Goal: Information Seeking & Learning: Find specific fact

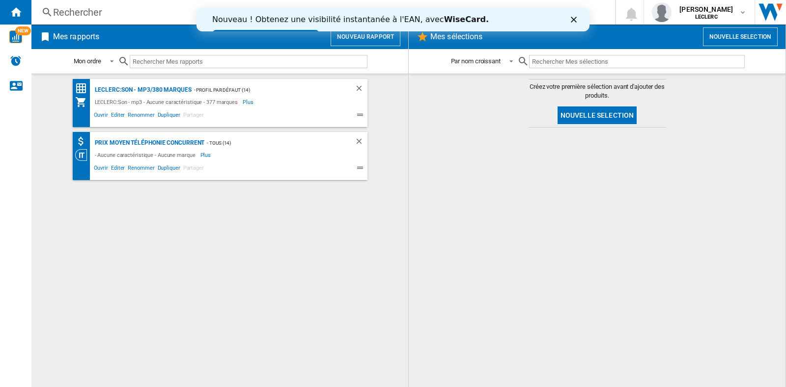
click at [571, 20] on icon "Fermer" at bounding box center [574, 20] width 6 height 6
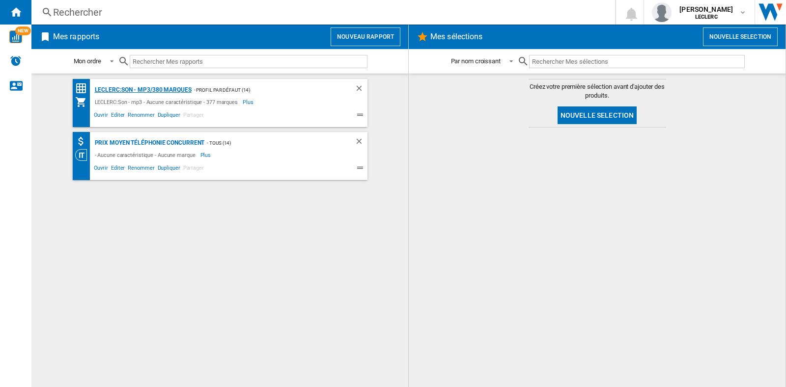
click at [175, 88] on div "LECLERC:Son - mp3/380 marques" at bounding box center [141, 90] width 99 height 12
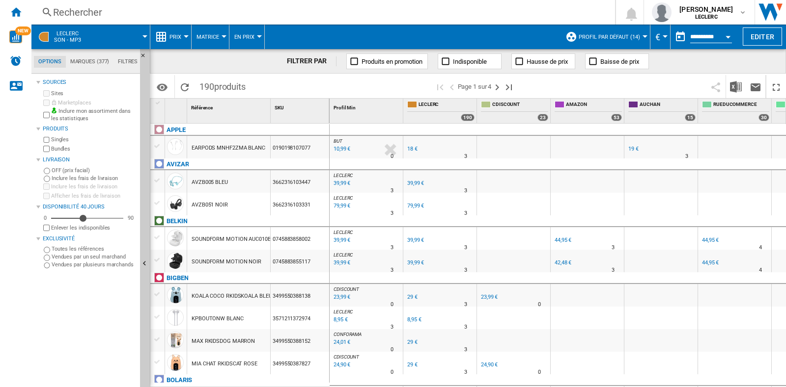
click at [72, 11] on div "Rechercher" at bounding box center [321, 12] width 536 height 14
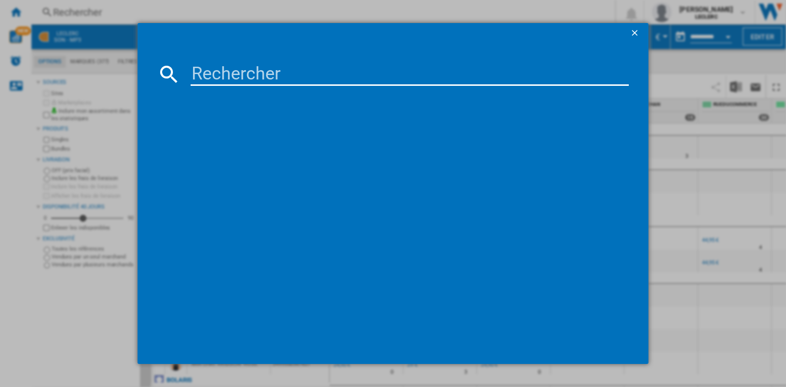
paste input "195949688591"
type input "195949688591"
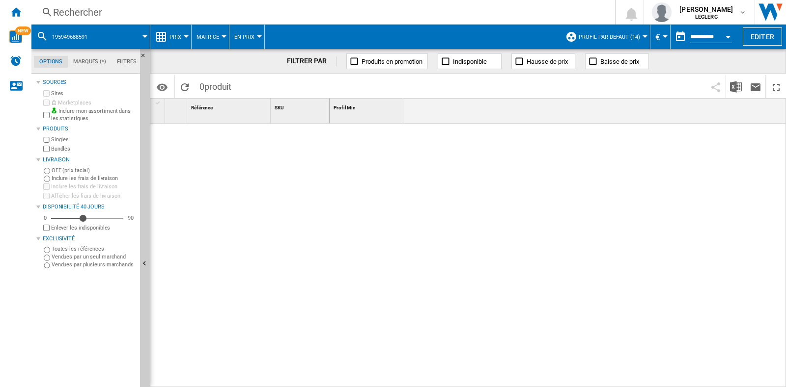
click at [76, 30] on button "195949688591" at bounding box center [74, 37] width 45 height 25
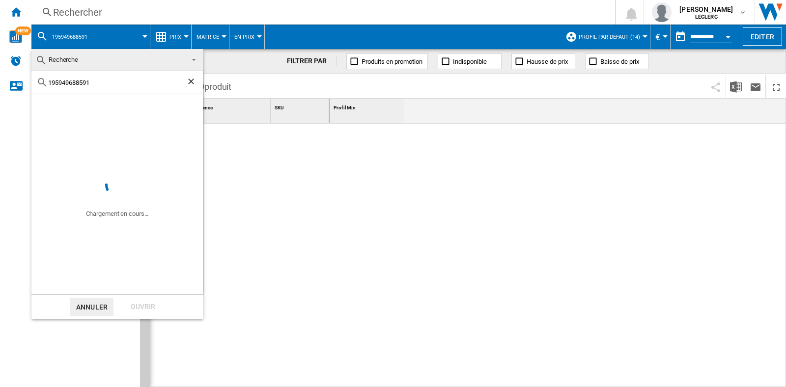
drag, startPoint x: 91, startPoint y: 87, endPoint x: 17, endPoint y: 87, distance: 74.2
click at [17, 87] on body "In order to access Insight, please log out and log in again OK NEW Rechercher R…" at bounding box center [393, 193] width 786 height 387
click at [298, 184] on md-backdrop at bounding box center [393, 193] width 786 height 387
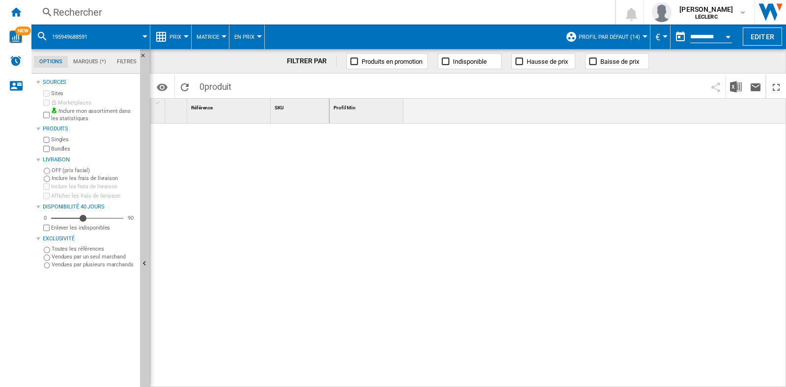
click at [75, 7] on div "Rechercher" at bounding box center [321, 12] width 536 height 14
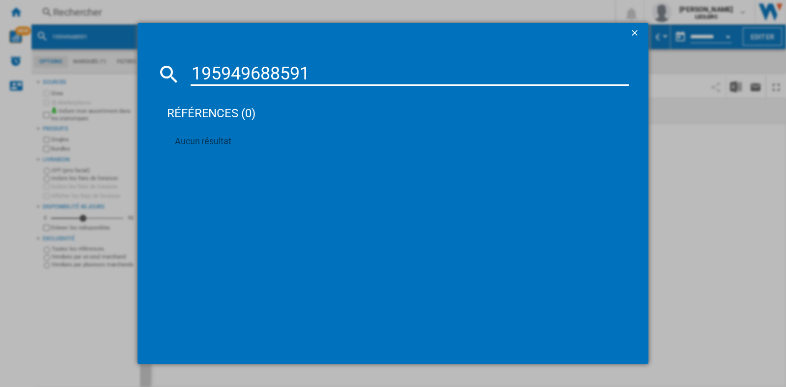
type input "195949688591"
click at [640, 34] on ng-md-icon "getI18NText('BUTTONS.CLOSE_DIALOG')" at bounding box center [636, 34] width 12 height 12
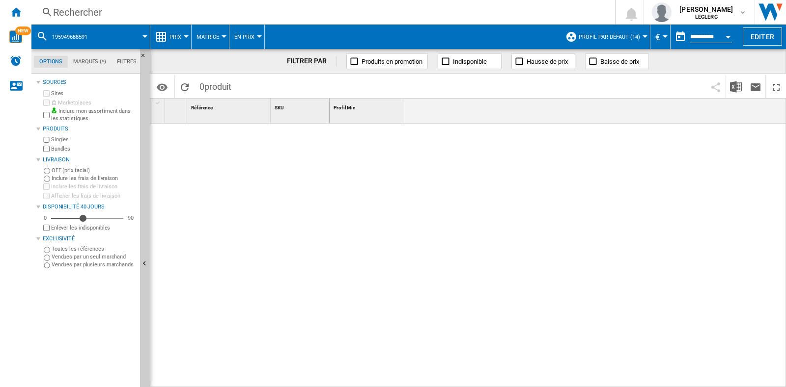
click at [78, 40] on span "195949688591" at bounding box center [69, 37] width 35 height 6
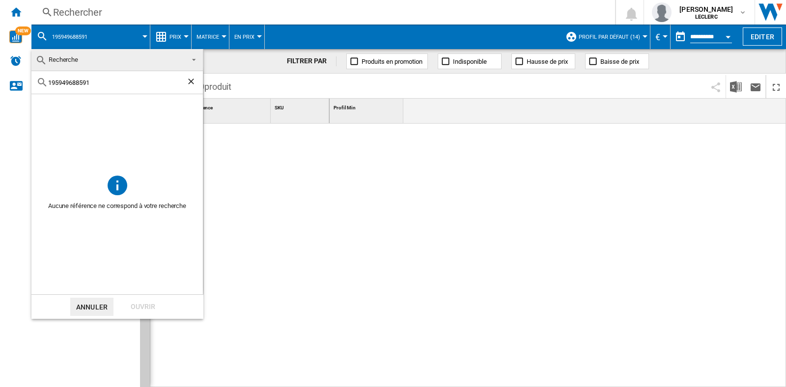
drag, startPoint x: 98, startPoint y: 83, endPoint x: 0, endPoint y: 104, distance: 100.5
click at [0, 104] on body "In order to access Insight, please log out and log in again OK NEW Rechercher R…" at bounding box center [393, 193] width 786 height 387
click at [197, 63] on md-select-value "Recherche" at bounding box center [116, 60] width 171 height 22
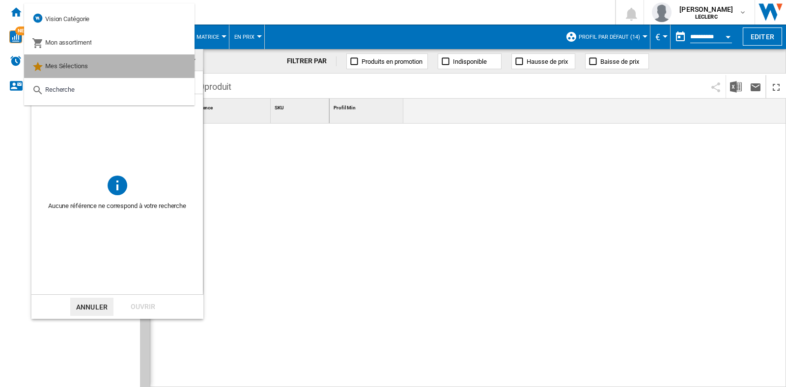
click at [93, 62] on md-option "Mes Sélections" at bounding box center [109, 67] width 170 height 24
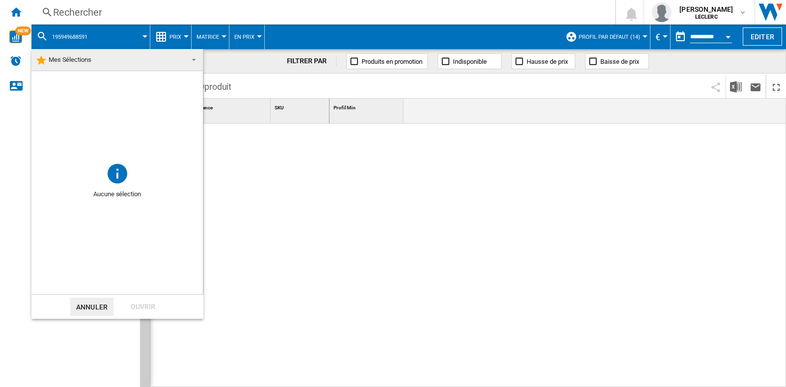
click at [195, 62] on span at bounding box center [191, 59] width 12 height 14
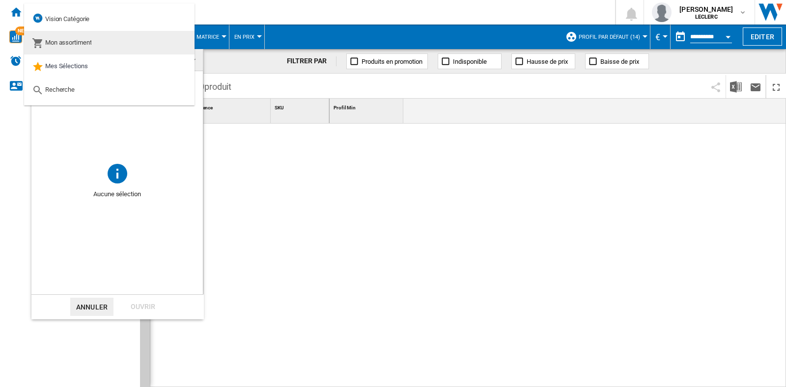
click at [93, 37] on md-option "Mon assortiment" at bounding box center [109, 43] width 170 height 24
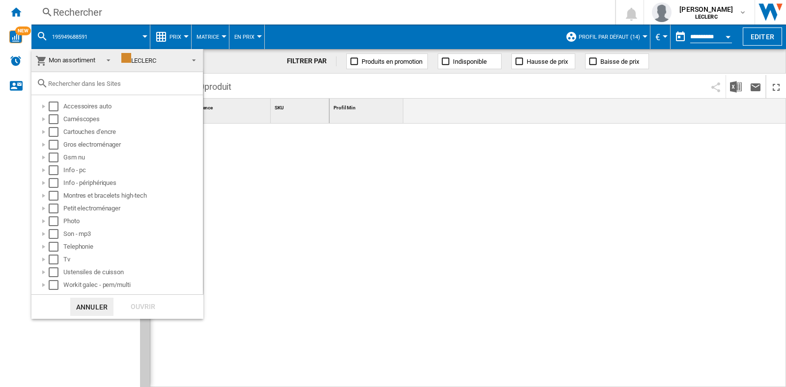
click at [267, 191] on md-backdrop at bounding box center [393, 193] width 786 height 387
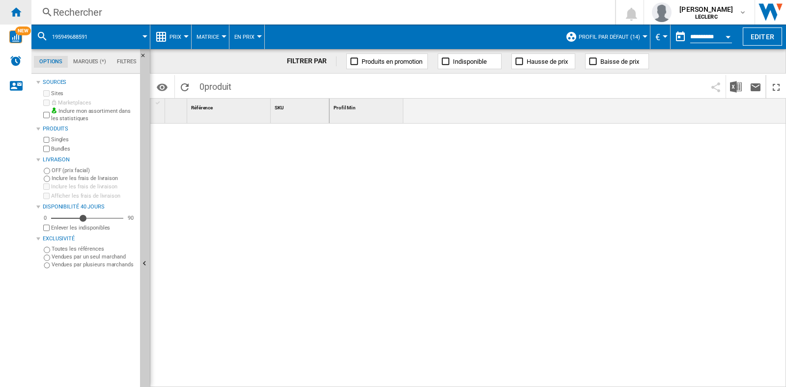
click at [23, 16] on div "Accueil" at bounding box center [15, 12] width 31 height 25
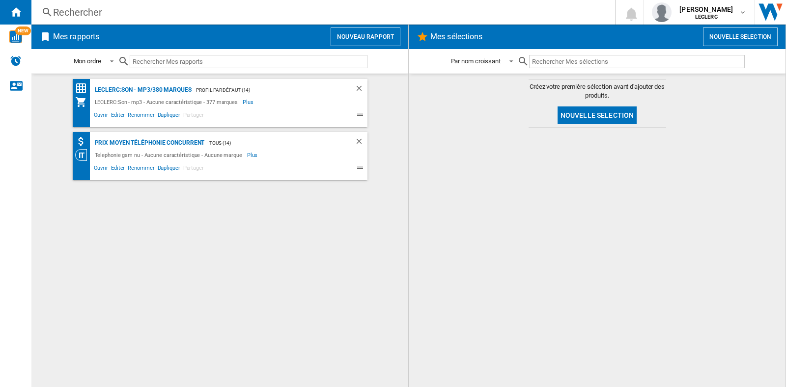
click at [165, 109] on div "Ouvrir Editer Renommer Dupliquer Partager" at bounding box center [211, 115] width 273 height 14
click at [95, 116] on span "Ouvrir" at bounding box center [100, 116] width 17 height 12
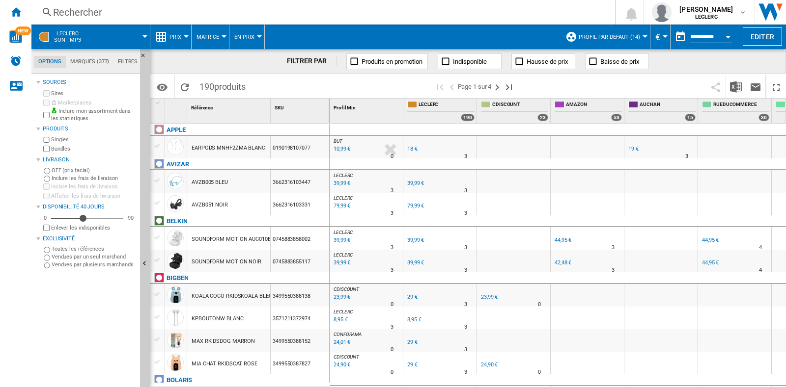
click at [83, 12] on div "Rechercher" at bounding box center [321, 12] width 536 height 14
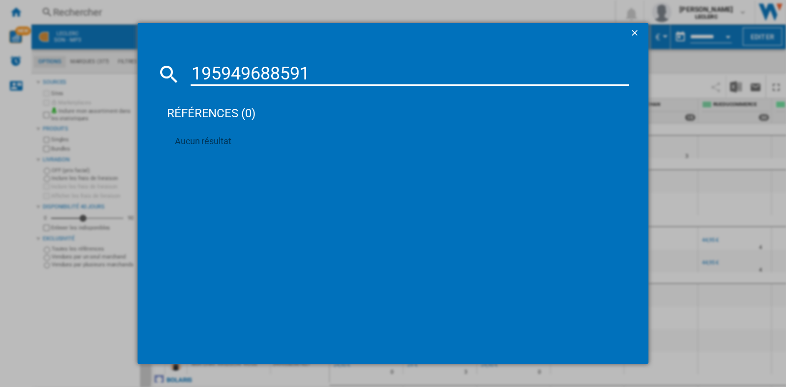
type input "195949688591"
click at [641, 33] on ng-md-icon "getI18NText('BUTTONS.CLOSE_DIALOG')" at bounding box center [636, 34] width 12 height 12
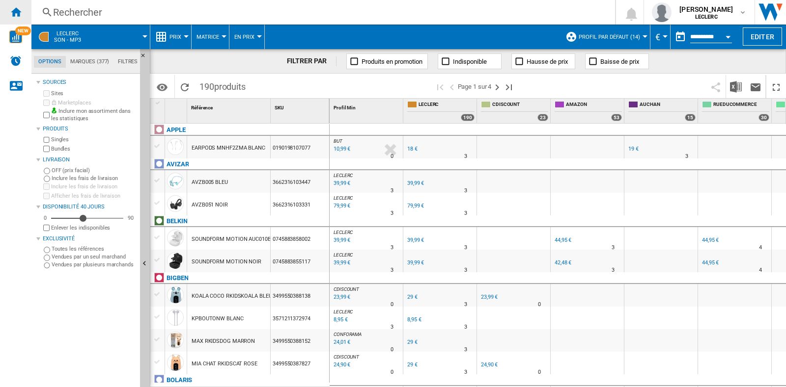
click at [13, 4] on div "Accueil" at bounding box center [15, 12] width 31 height 25
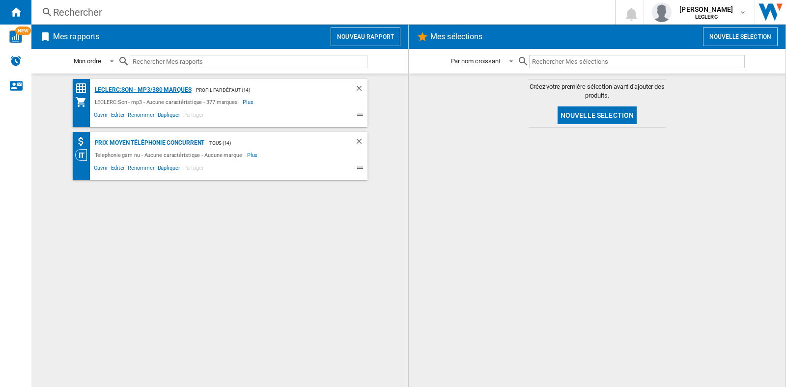
click at [135, 89] on div "LECLERC:Son - mp3/380 marques" at bounding box center [141, 90] width 99 height 12
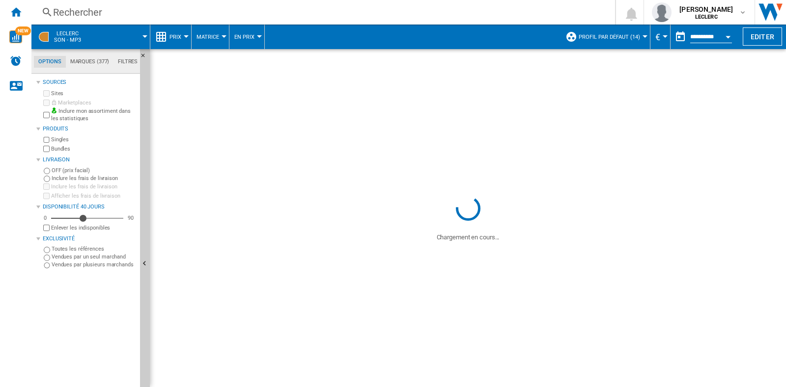
click at [75, 9] on div "Rechercher" at bounding box center [321, 12] width 536 height 14
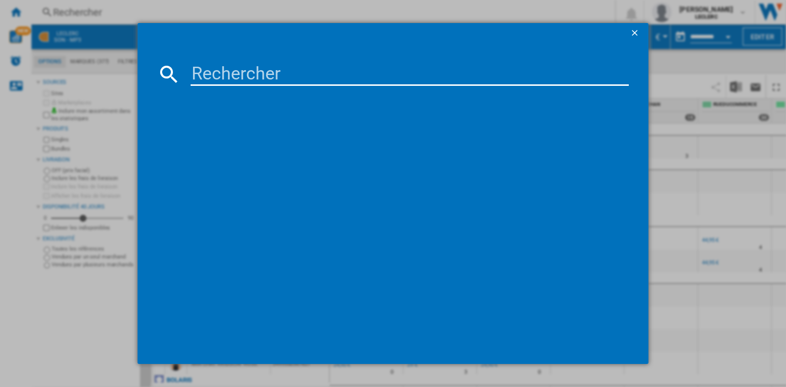
type input "6925281973208"
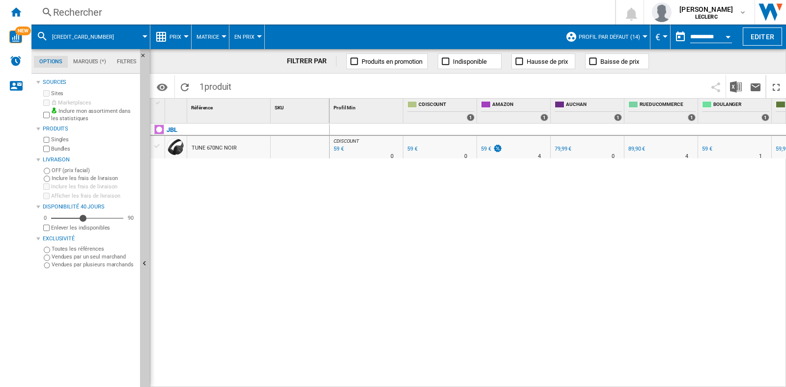
click at [89, 14] on div "Rechercher" at bounding box center [321, 12] width 536 height 14
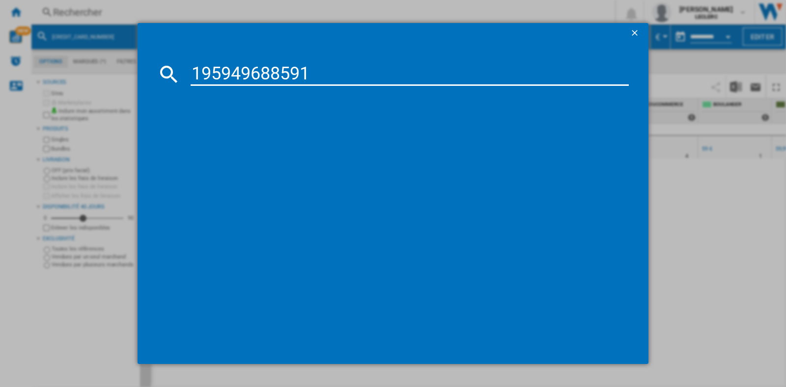
click at [198, 73] on input "195949688591" at bounding box center [410, 74] width 438 height 24
type input "0195949688591"
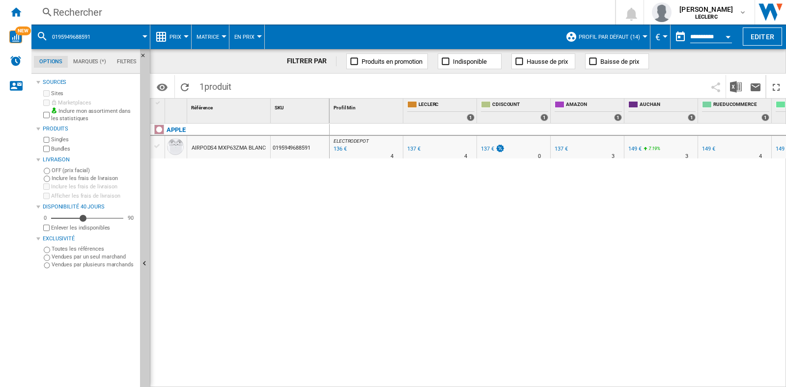
click at [94, 8] on div "Rechercher" at bounding box center [321, 12] width 536 height 14
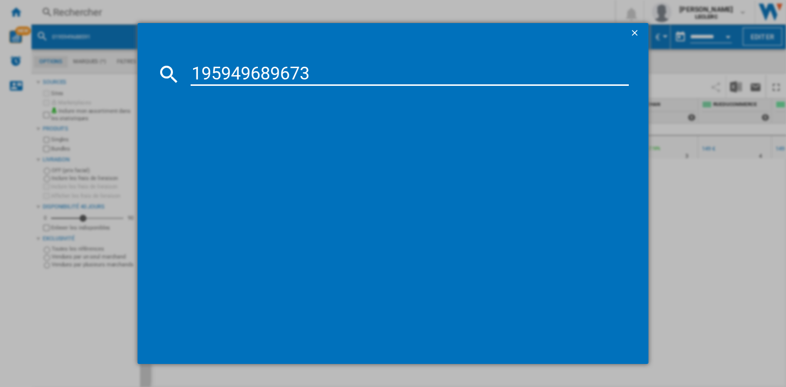
click at [194, 70] on input "195949689673" at bounding box center [410, 74] width 438 height 24
type input "0195949689673"
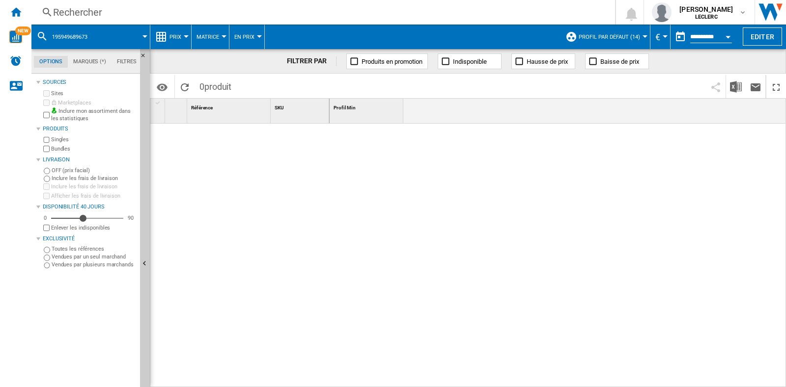
click at [54, 32] on button "195949689673" at bounding box center [74, 37] width 45 height 25
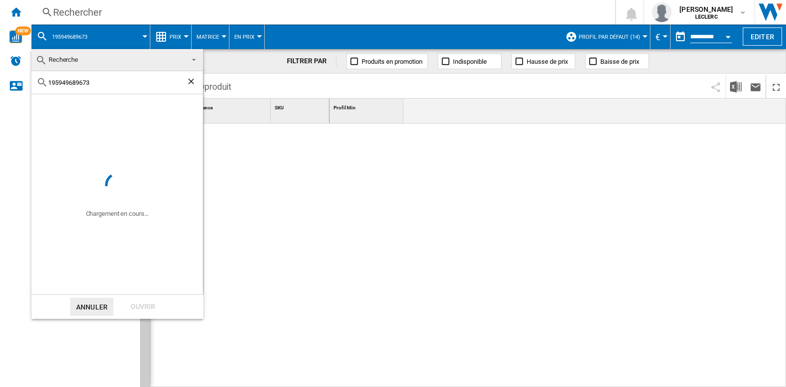
click at [83, 8] on md-backdrop at bounding box center [393, 193] width 786 height 387
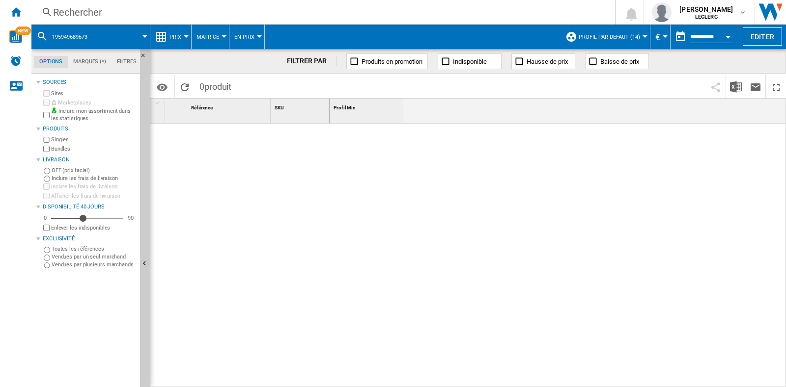
click at [108, 12] on div "Rechercher" at bounding box center [321, 12] width 536 height 14
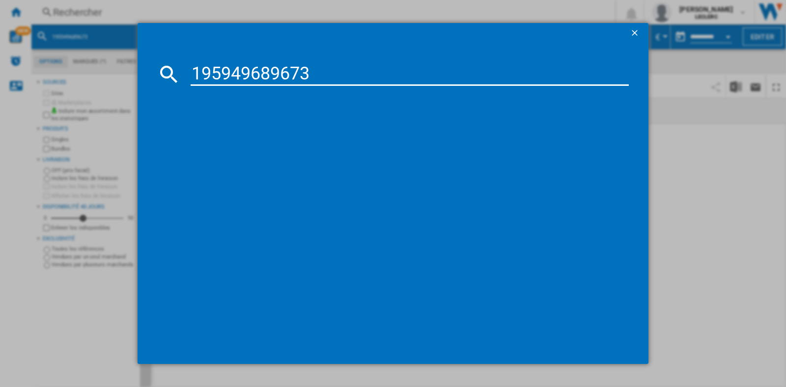
click at [193, 72] on input "195949689673" at bounding box center [410, 74] width 438 height 24
type input "00195949689673"
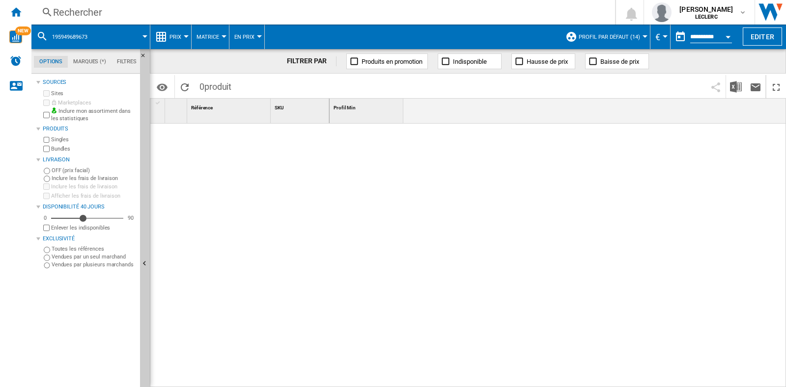
click at [98, 12] on div "Rechercher" at bounding box center [321, 12] width 536 height 14
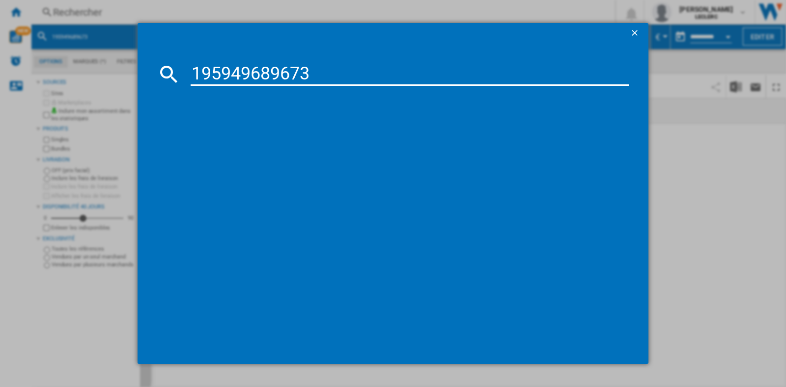
click at [194, 68] on input "195949689673" at bounding box center [410, 74] width 438 height 24
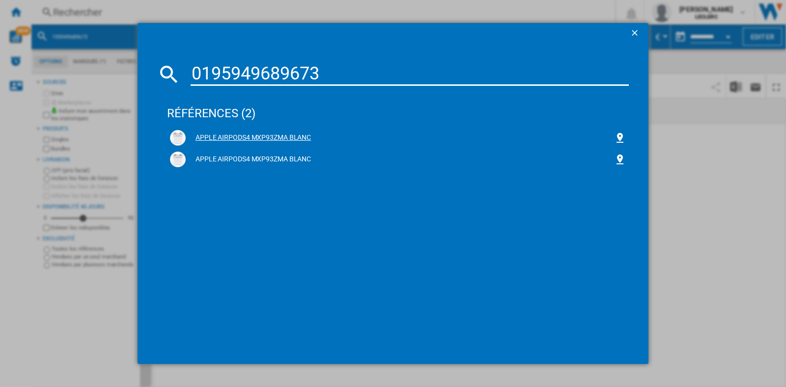
type input "0195949689673"
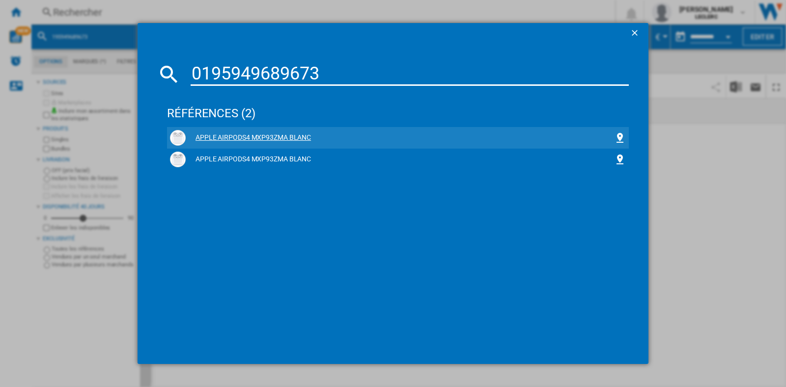
click at [259, 141] on div "APPLE AIRPODS4 MXP93ZMA BLANC" at bounding box center [400, 138] width 428 height 10
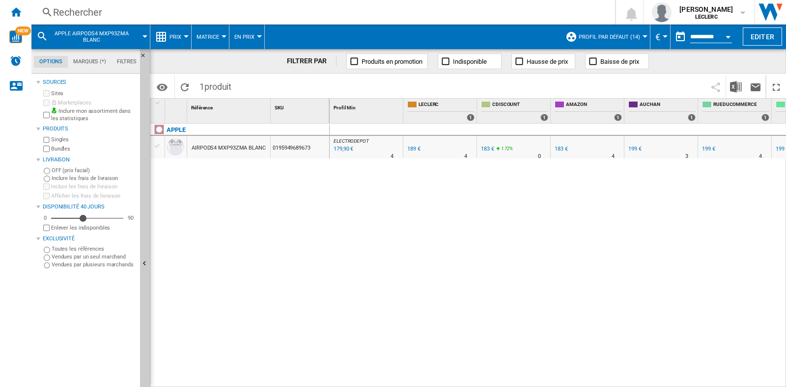
click at [61, 13] on div "Rechercher" at bounding box center [321, 12] width 536 height 14
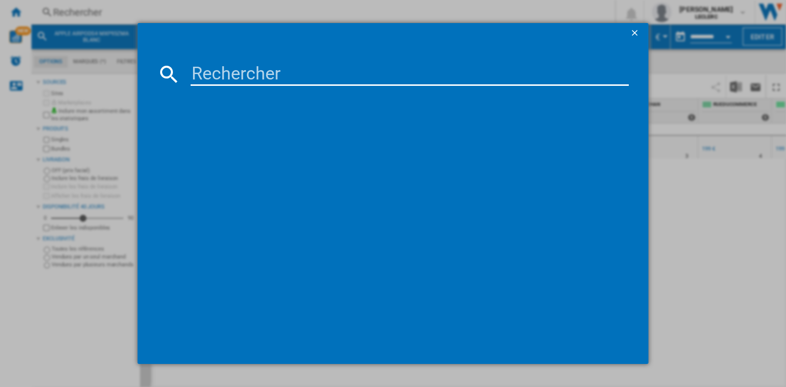
type input "6925281973208"
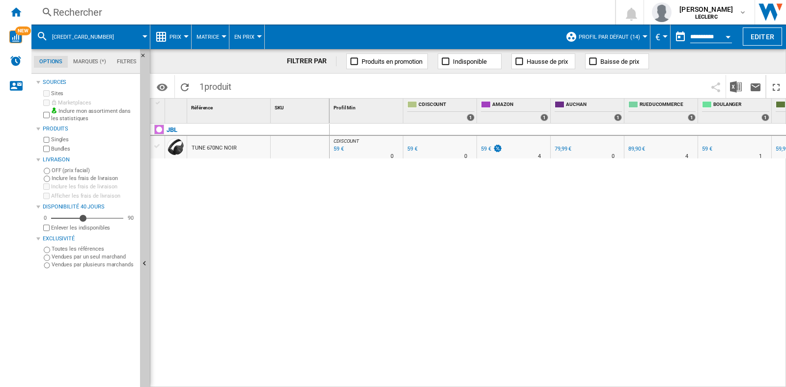
click at [135, 8] on div "Rechercher" at bounding box center [321, 12] width 536 height 14
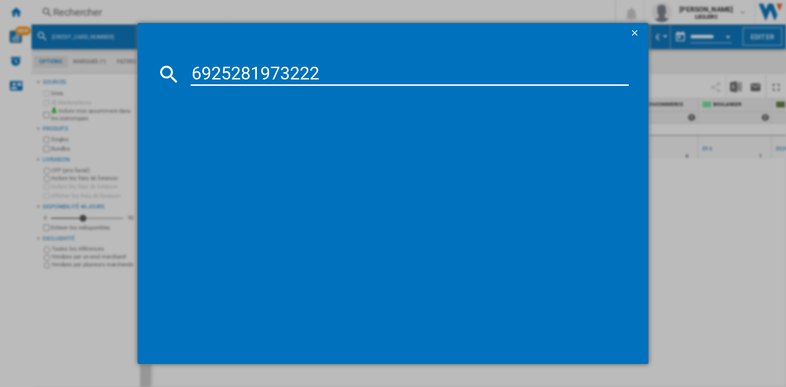
type input "6925281973222"
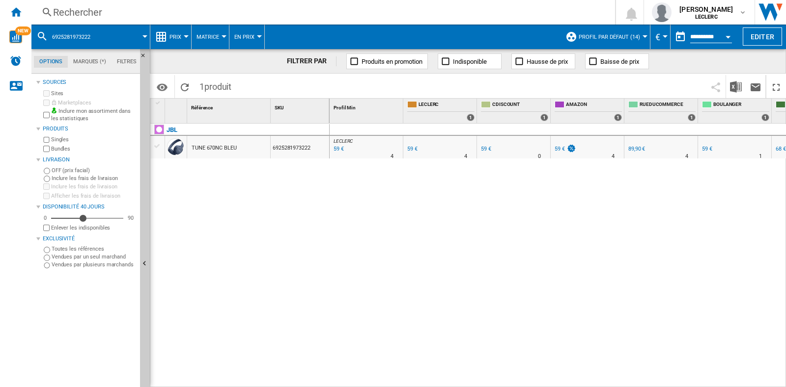
click at [140, 10] on div "Rechercher" at bounding box center [321, 12] width 536 height 14
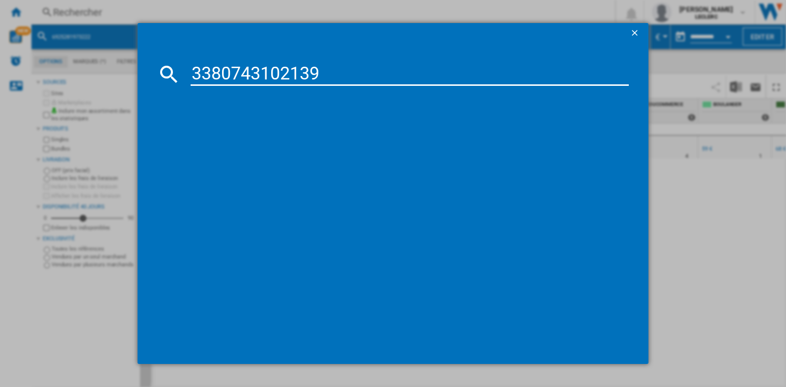
type input "3380743102139"
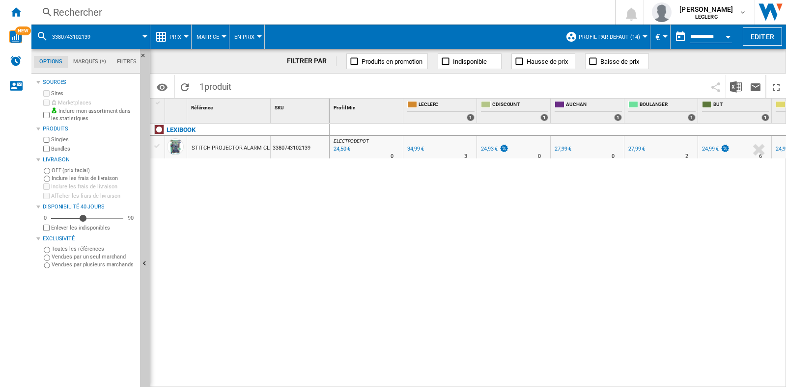
click at [145, 7] on div "Rechercher" at bounding box center [321, 12] width 536 height 14
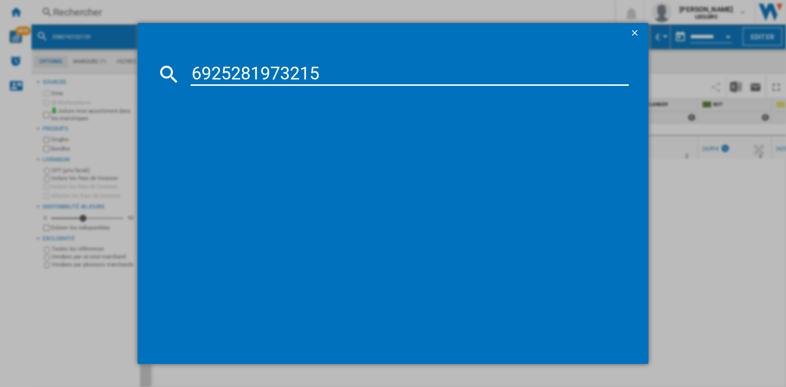
type input "6925281973215"
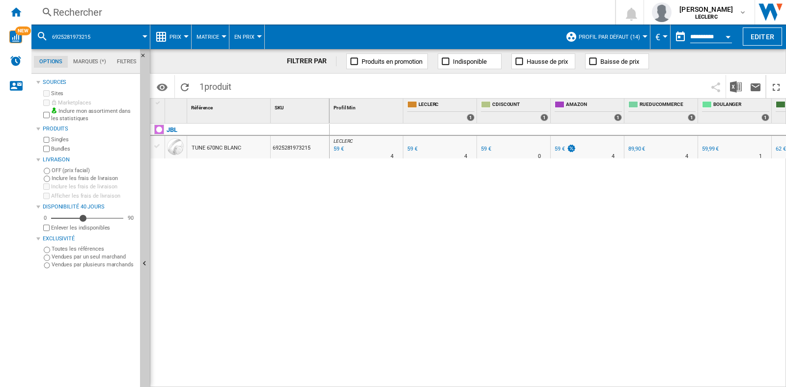
click at [96, 11] on div "Rechercher" at bounding box center [321, 12] width 536 height 14
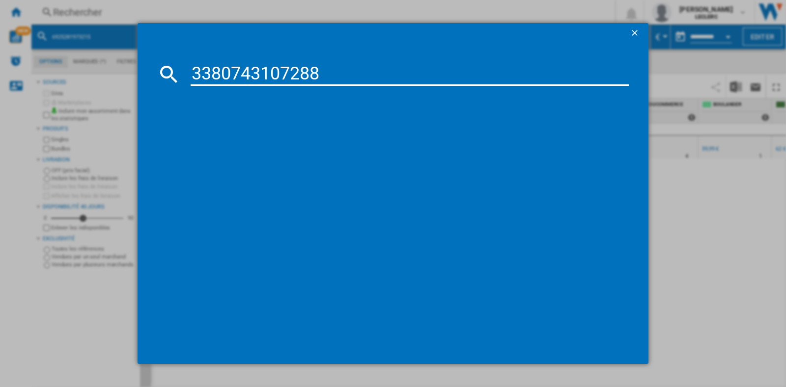
type input "3380743107288"
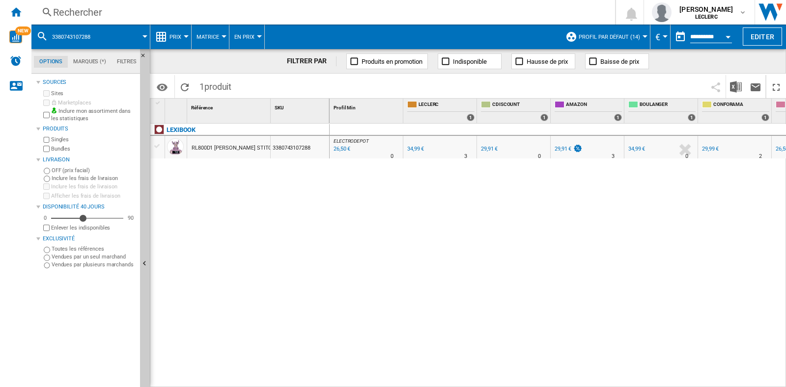
click at [65, 13] on div "Rechercher" at bounding box center [321, 12] width 536 height 14
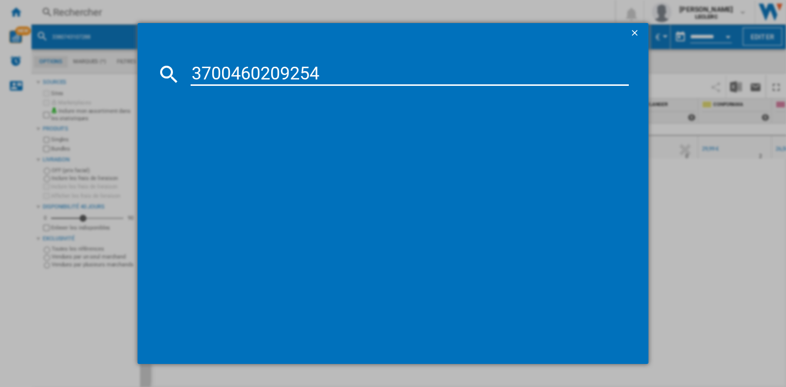
type input "3700460209254"
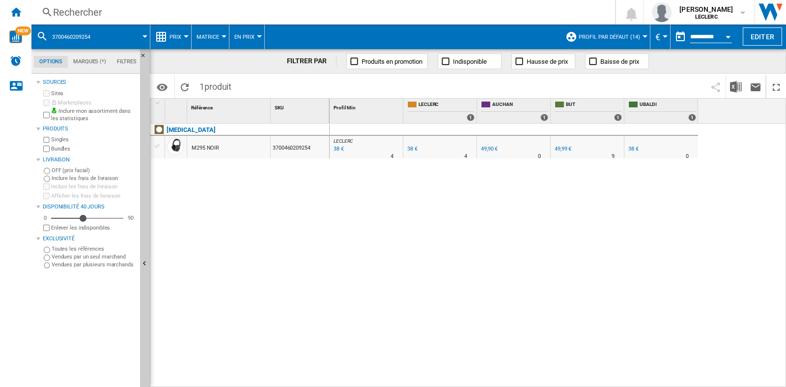
click at [115, 10] on div "Rechercher" at bounding box center [321, 12] width 536 height 14
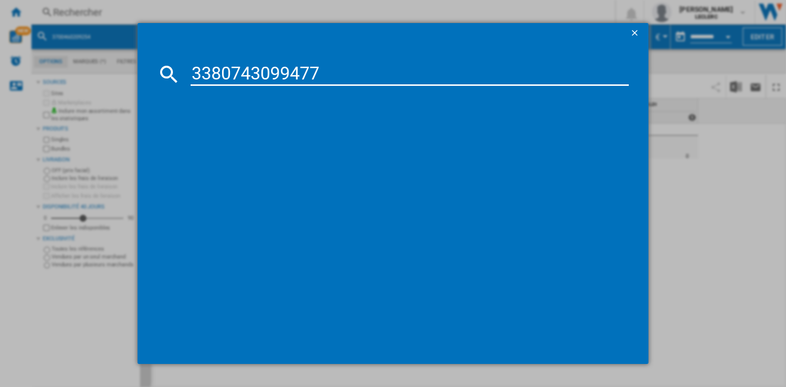
type input "3380743099477"
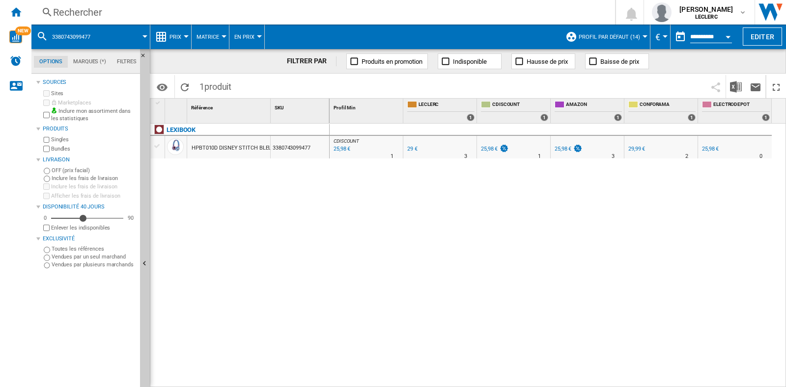
click at [82, 13] on div "Rechercher" at bounding box center [321, 12] width 536 height 14
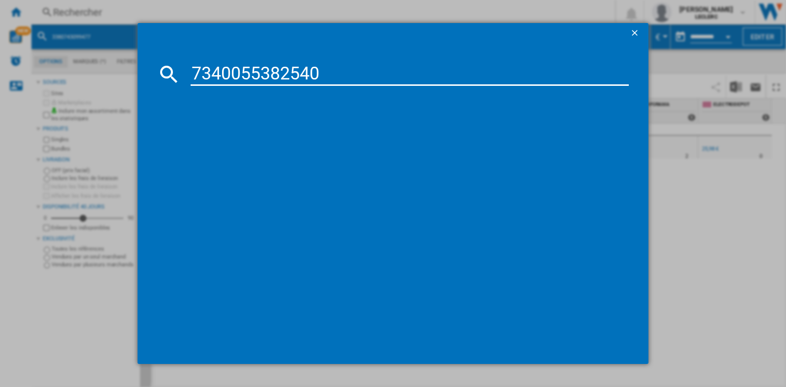
type input "7340055382540"
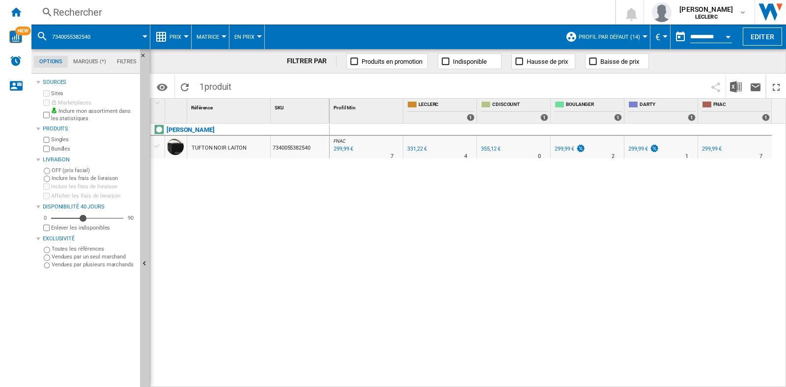
click at [145, 7] on div "Rechercher" at bounding box center [321, 12] width 536 height 14
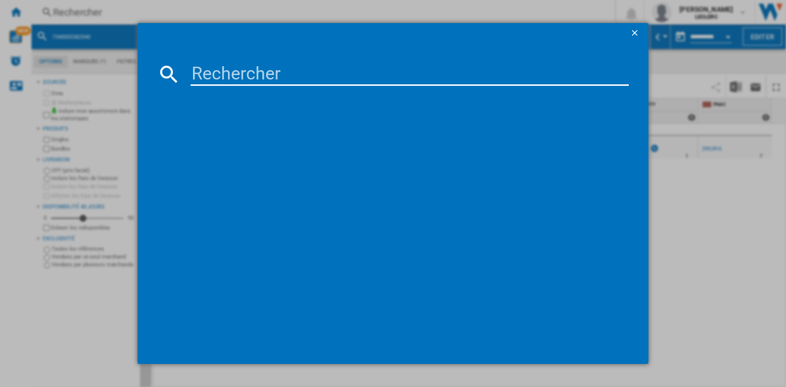
click at [254, 66] on input at bounding box center [410, 74] width 438 height 24
type input "3499550387827"
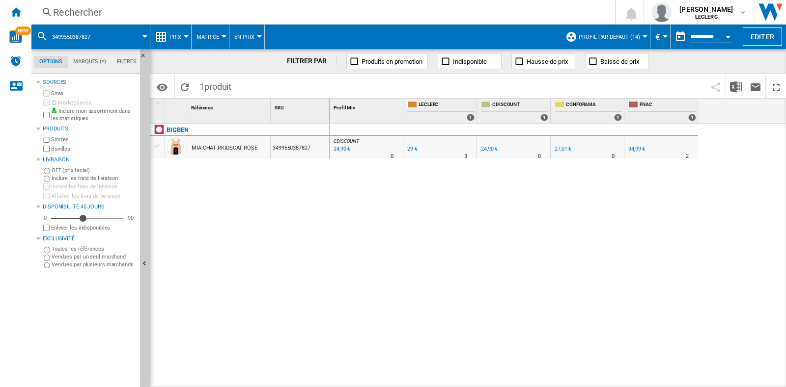
click at [191, 14] on div "Rechercher" at bounding box center [321, 12] width 536 height 14
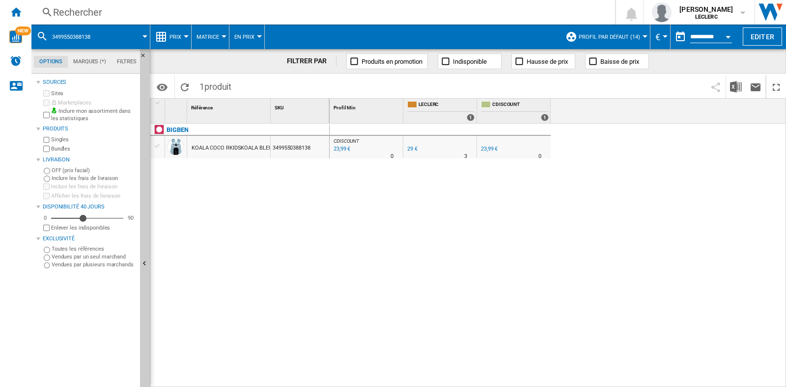
click at [130, 13] on div "Rechercher" at bounding box center [321, 12] width 536 height 14
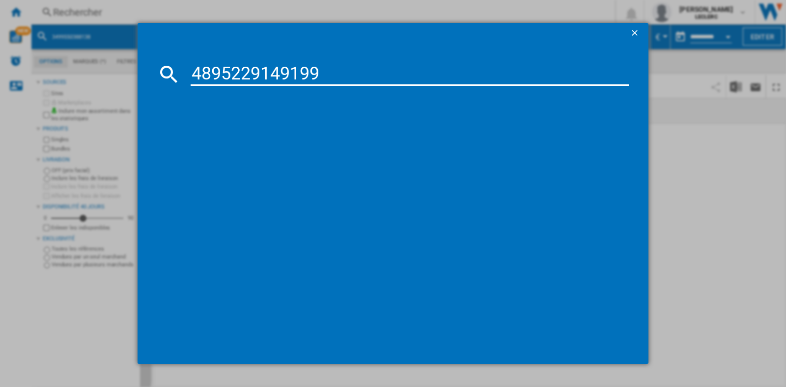
type input "4895229149199"
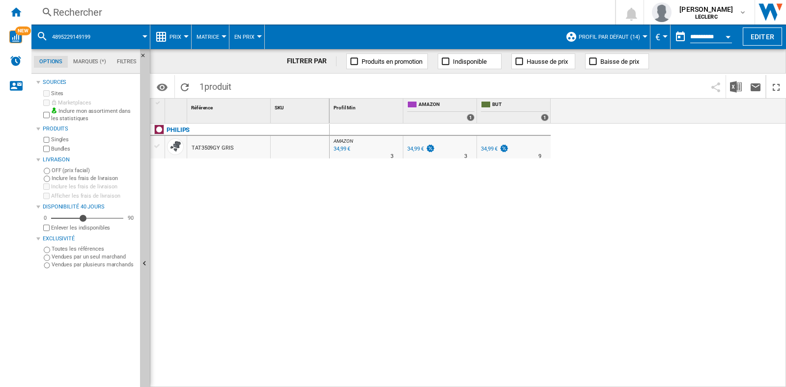
click at [102, 10] on div "Rechercher" at bounding box center [321, 12] width 536 height 14
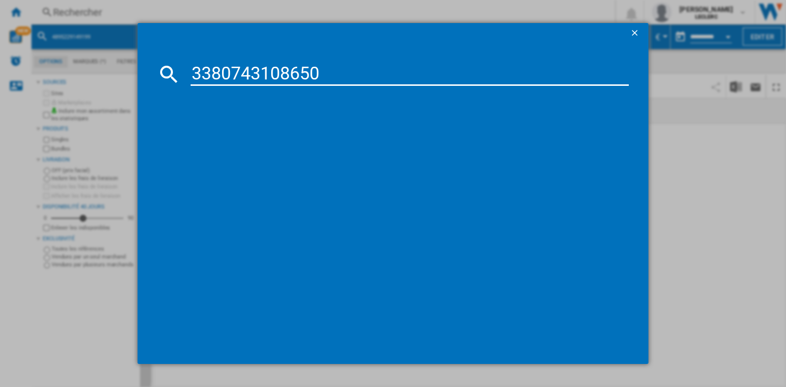
type input "3380743108650"
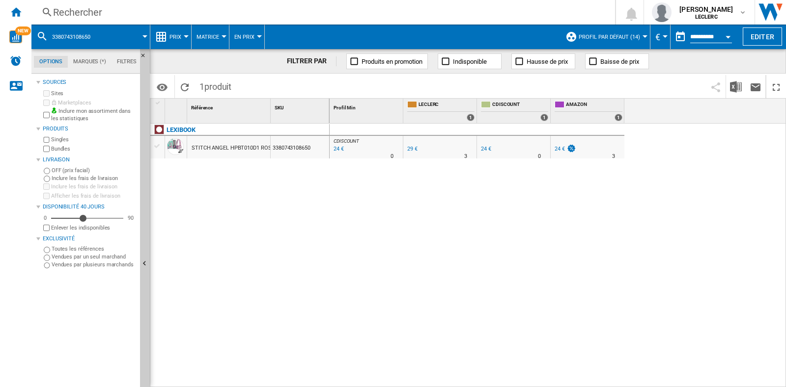
click at [132, 11] on div "Rechercher" at bounding box center [321, 12] width 536 height 14
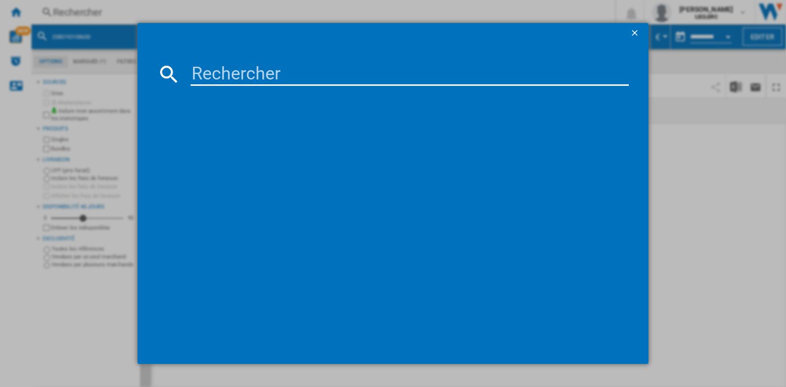
click at [229, 65] on input at bounding box center [410, 74] width 438 height 24
type input "8806097145516"
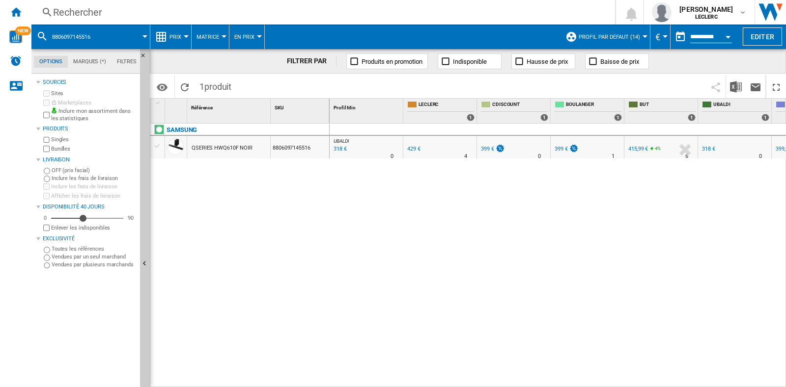
click at [128, 16] on div "Rechercher" at bounding box center [321, 12] width 536 height 14
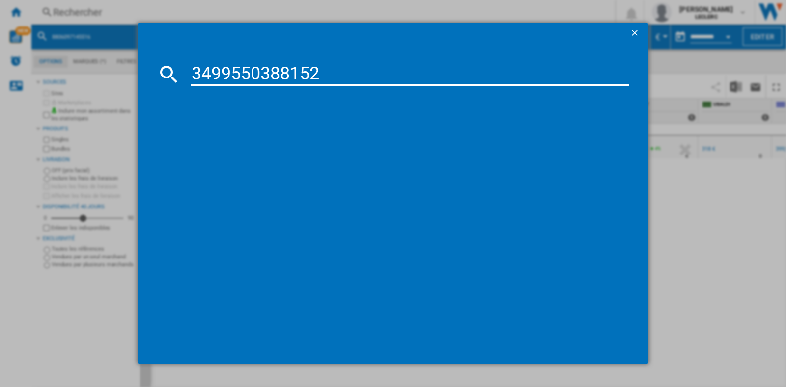
type input "3499550388152"
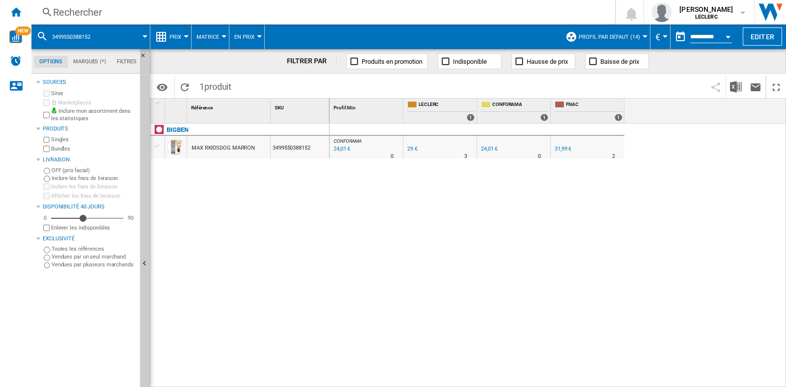
click at [87, 7] on div "Rechercher" at bounding box center [321, 12] width 536 height 14
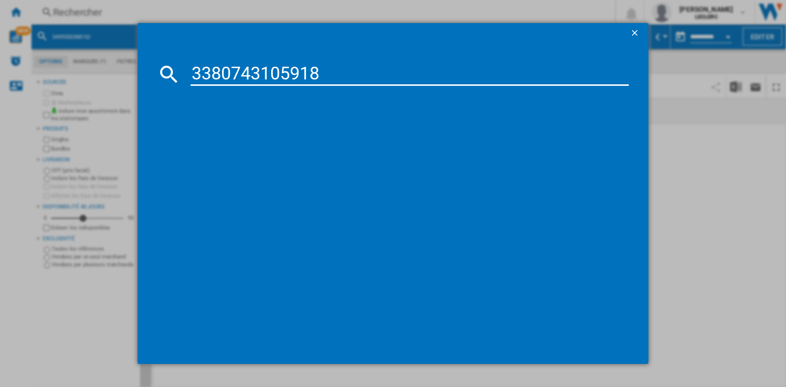
type input "3380743105918"
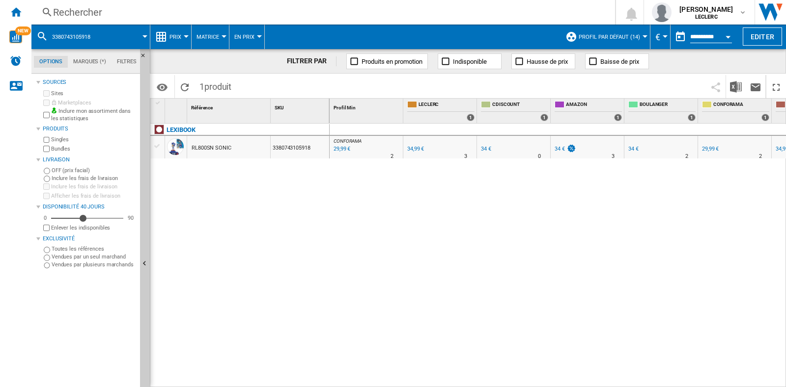
click at [81, 7] on div "Rechercher" at bounding box center [321, 12] width 536 height 14
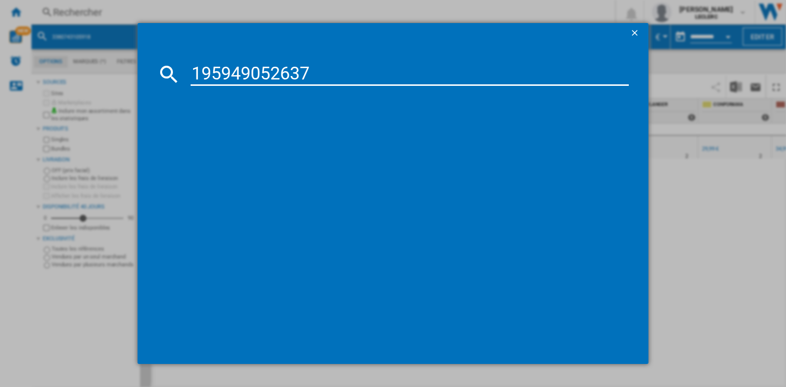
type input "195949052637"
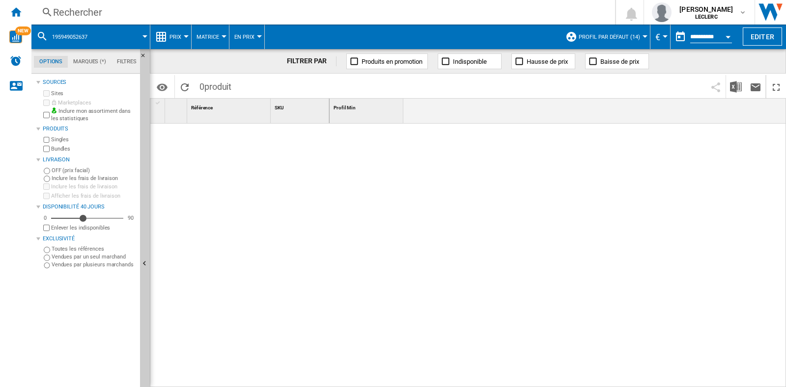
click at [69, 13] on div "Rechercher" at bounding box center [321, 12] width 536 height 14
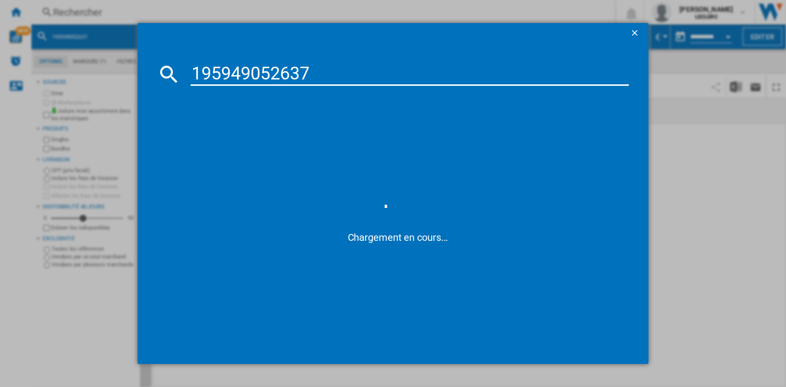
click at [199, 71] on input "195949052637" at bounding box center [410, 74] width 438 height 24
click at [195, 70] on input "195949052637" at bounding box center [410, 74] width 438 height 24
type input "0195949052637"
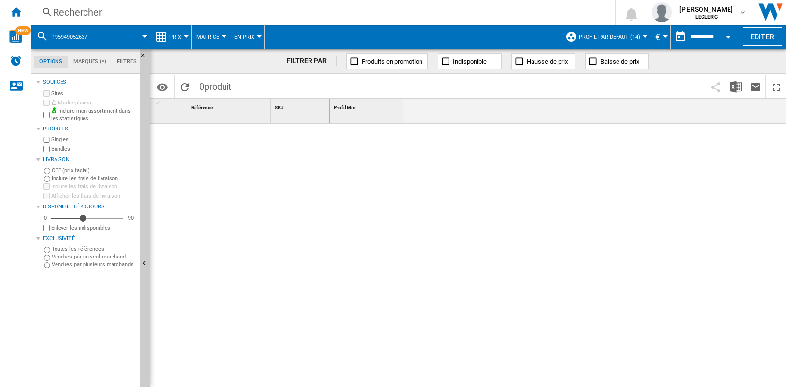
click at [110, 3] on div "Rechercher Rechercher 0 [PERSON_NAME] LECLERC LECLERC Mes paramètres Se déconne…" at bounding box center [408, 12] width 754 height 25
click at [123, 8] on div "Rechercher" at bounding box center [321, 12] width 536 height 14
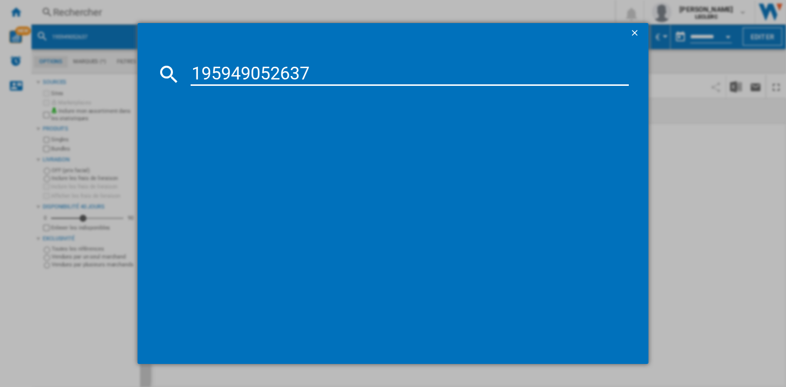
click at [195, 77] on input "195949052637" at bounding box center [410, 74] width 438 height 24
type input "0195949052637"
drag, startPoint x: 329, startPoint y: 71, endPoint x: 172, endPoint y: 67, distance: 157.2
click at [172, 67] on div "0195949052637" at bounding box center [392, 74] width 471 height 24
click at [325, 77] on input "0195949052637" at bounding box center [410, 74] width 438 height 24
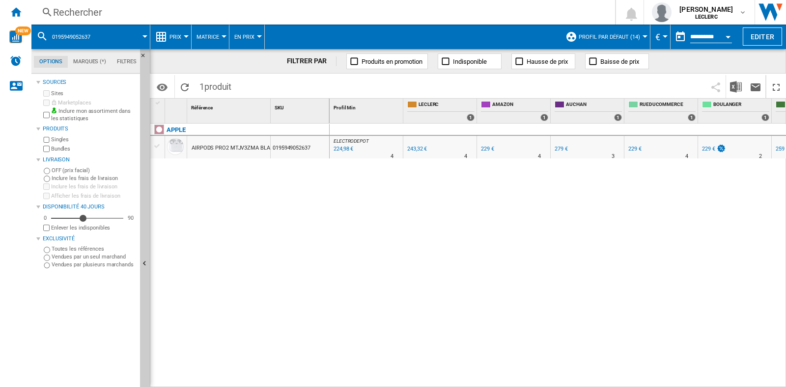
click at [314, 60] on div "FILTRER PAR" at bounding box center [312, 61] width 50 height 10
click at [642, 35] on div at bounding box center [644, 36] width 5 height 2
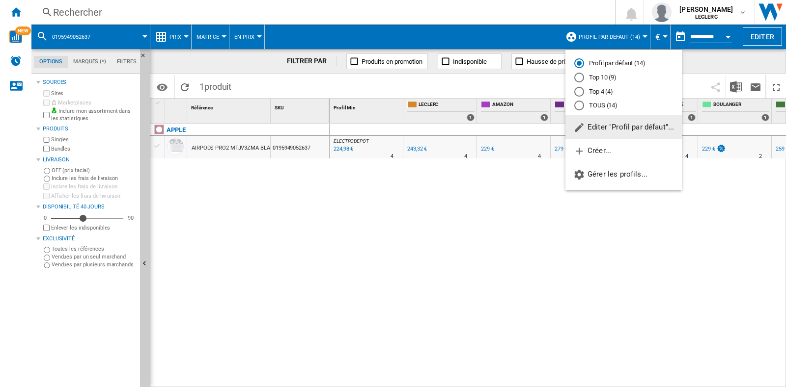
click at [641, 35] on md-backdrop at bounding box center [393, 193] width 786 height 387
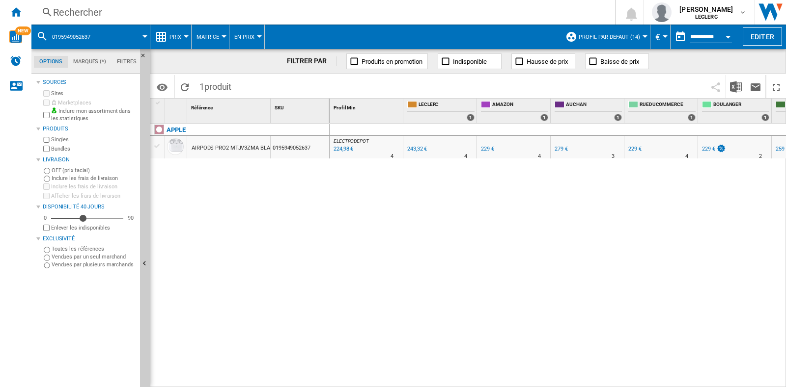
click at [180, 34] on span "Prix" at bounding box center [175, 37] width 12 height 6
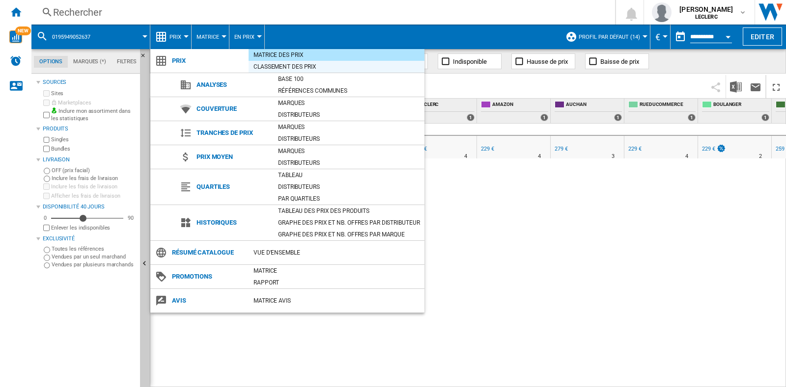
click at [304, 65] on div "Classement des prix" at bounding box center [336, 67] width 176 height 10
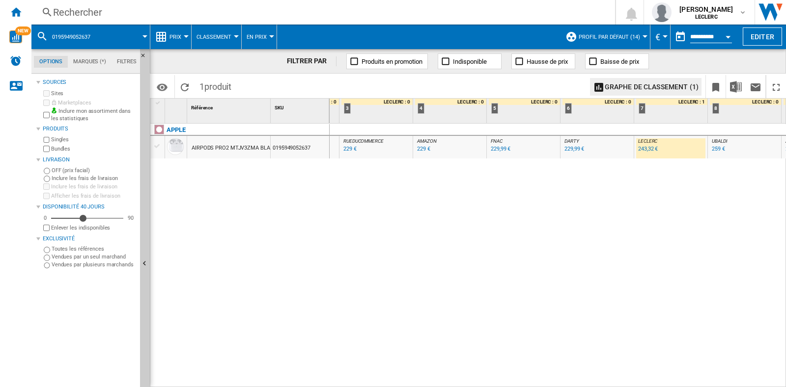
scroll to position [0, 238]
click at [128, 12] on div "Rechercher" at bounding box center [321, 12] width 536 height 14
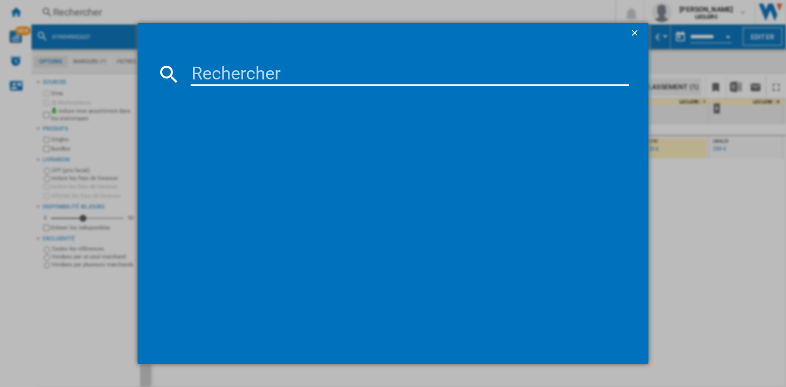
type input "1200130016356"
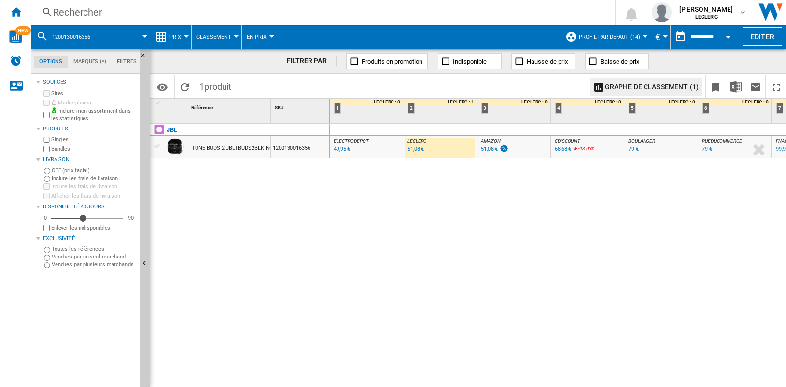
click at [123, 10] on div "Rechercher" at bounding box center [321, 12] width 536 height 14
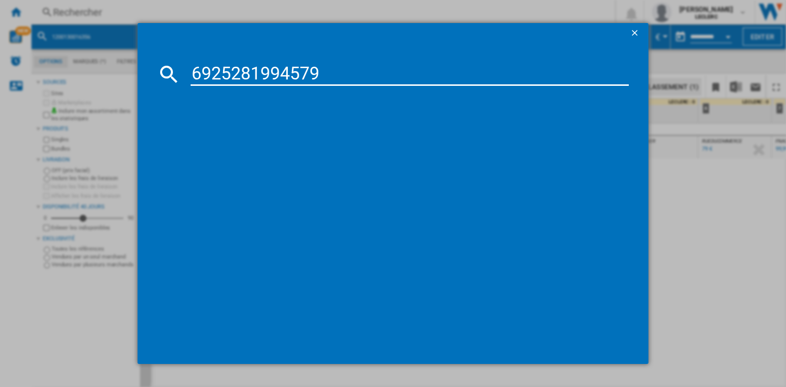
type input "6925281994579"
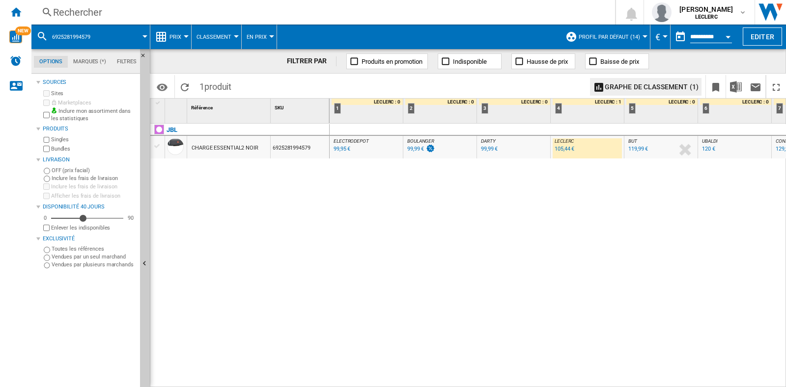
click at [108, 1] on div "Rechercher Rechercher 0 [PERSON_NAME] LECLERC LECLERC Mes paramètres Se déconne…" at bounding box center [408, 12] width 754 height 25
click at [134, 13] on div "Rechercher" at bounding box center [321, 12] width 536 height 14
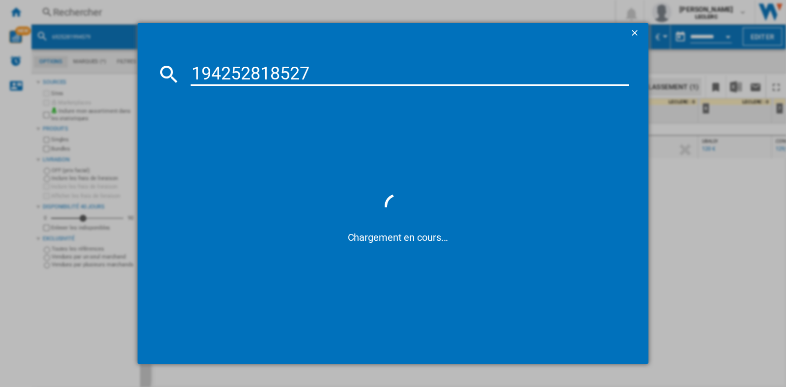
click at [193, 73] on input "194252818527" at bounding box center [410, 74] width 438 height 24
type input "0194252818527"
click at [326, 76] on input "0194252818527" at bounding box center [410, 74] width 438 height 24
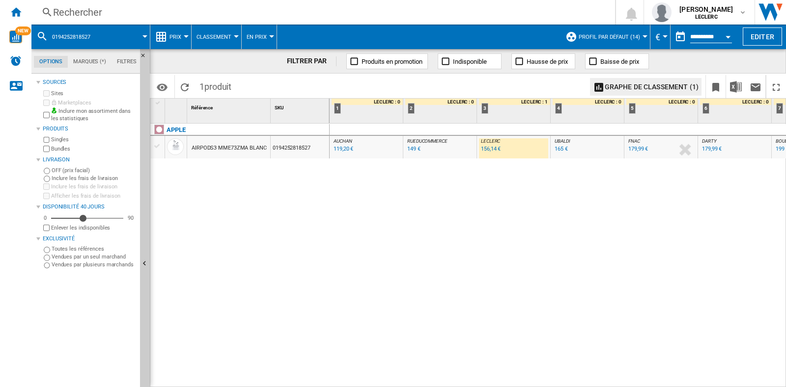
click at [246, 3] on div "Rechercher Rechercher 0 [PERSON_NAME] LECLERC LECLERC Mes paramètres Se déconne…" at bounding box center [408, 12] width 754 height 25
click at [186, 18] on div "Rechercher" at bounding box center [321, 12] width 536 height 14
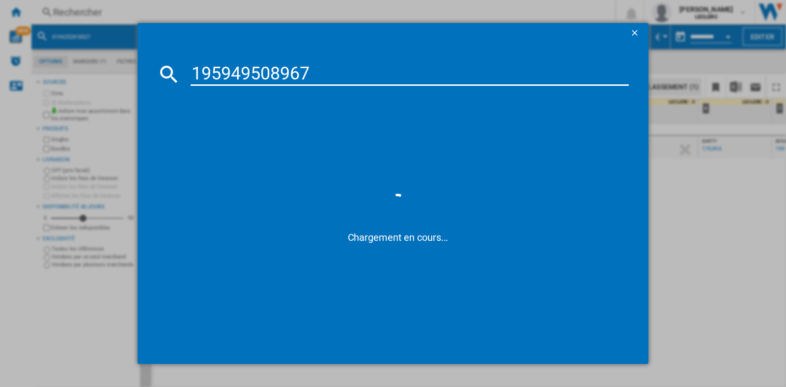
click at [191, 69] on input "195949508967" at bounding box center [410, 74] width 438 height 24
type input "0195949508967"
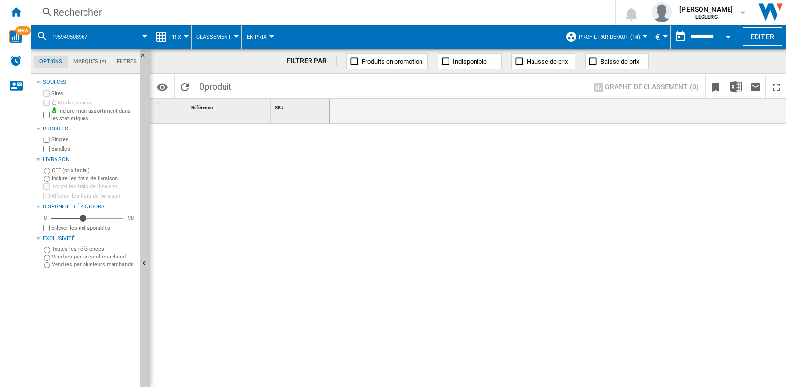
click at [135, 9] on div "Rechercher" at bounding box center [321, 12] width 536 height 14
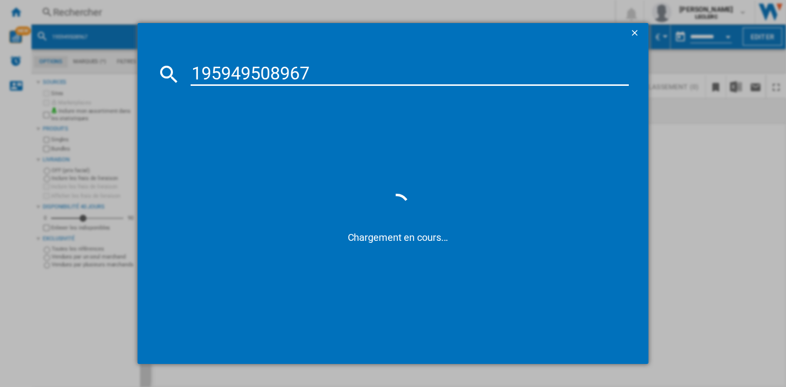
click at [190, 68] on div "195949508967" at bounding box center [392, 74] width 471 height 24
click at [193, 70] on input "195949508967" at bounding box center [410, 74] width 438 height 24
type input "0195949508967"
click at [350, 69] on input "0195949508967" at bounding box center [410, 74] width 438 height 24
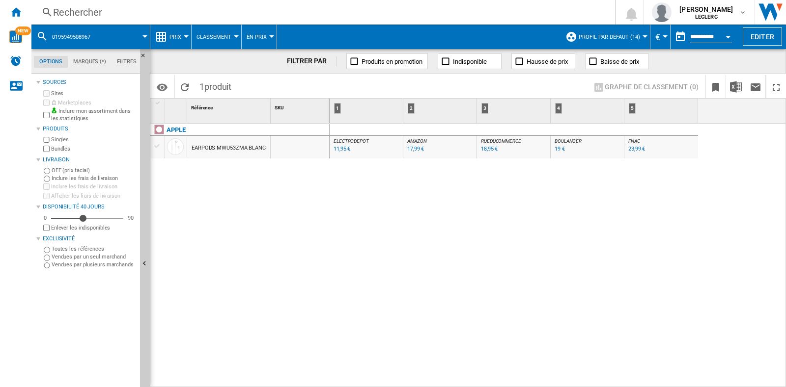
click at [122, 11] on div "Rechercher" at bounding box center [321, 12] width 536 height 14
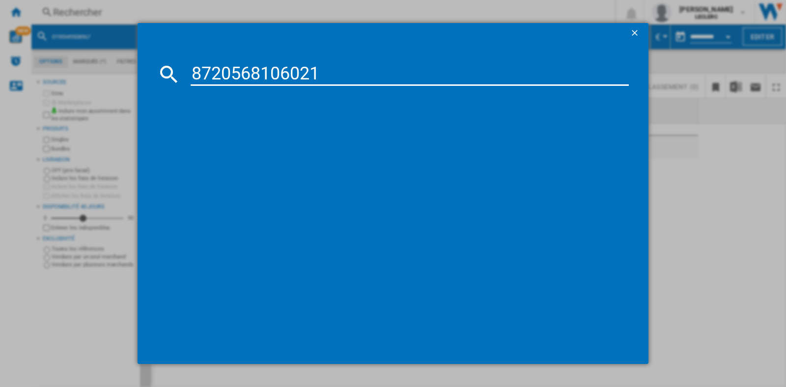
type input "8720568106021"
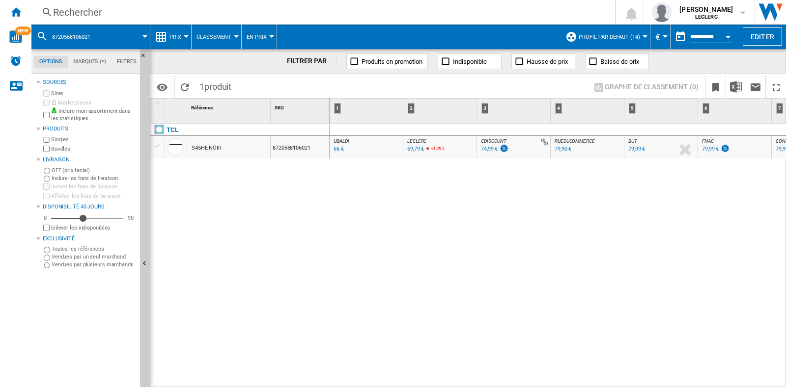
click at [226, 27] on button "Classement" at bounding box center [216, 37] width 40 height 25
click at [226, 27] on md-backdrop at bounding box center [393, 193] width 786 height 387
click at [168, 33] on div "Prix" at bounding box center [170, 37] width 31 height 25
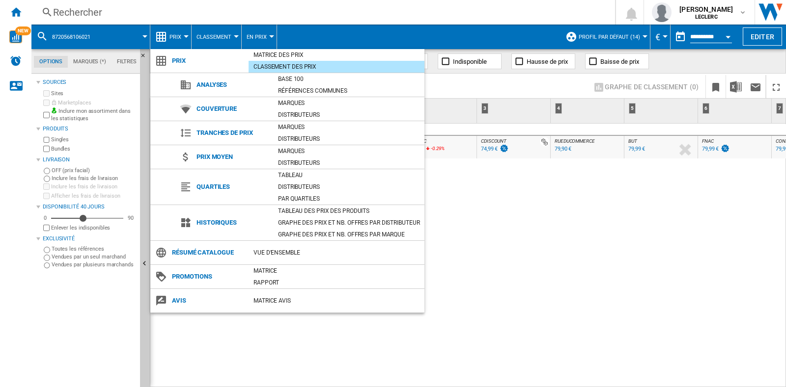
click at [306, 62] on div "Classement des prix" at bounding box center [336, 67] width 176 height 10
click at [319, 64] on div "Classement des prix" at bounding box center [336, 67] width 176 height 10
click at [489, 222] on md-backdrop at bounding box center [393, 193] width 786 height 387
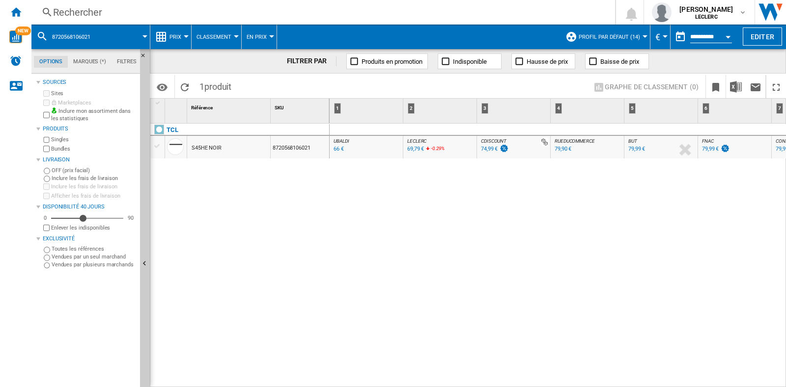
click at [83, 19] on div "Rechercher" at bounding box center [321, 12] width 536 height 14
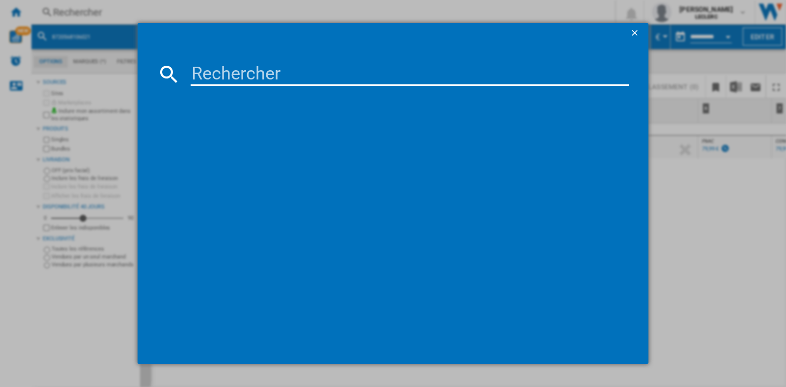
type input "5025232810420"
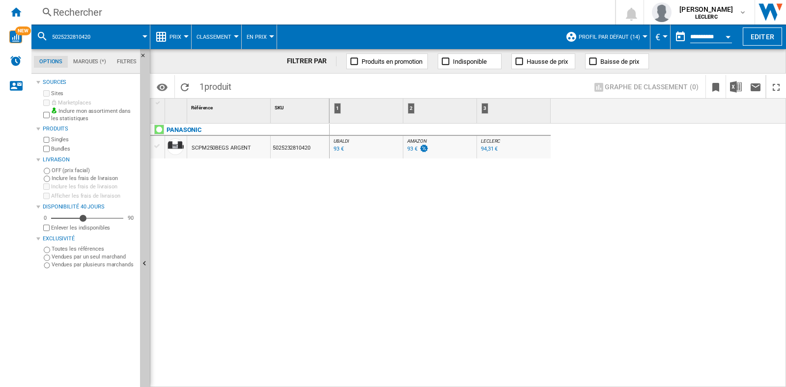
click at [99, 12] on div "Rechercher" at bounding box center [321, 12] width 536 height 14
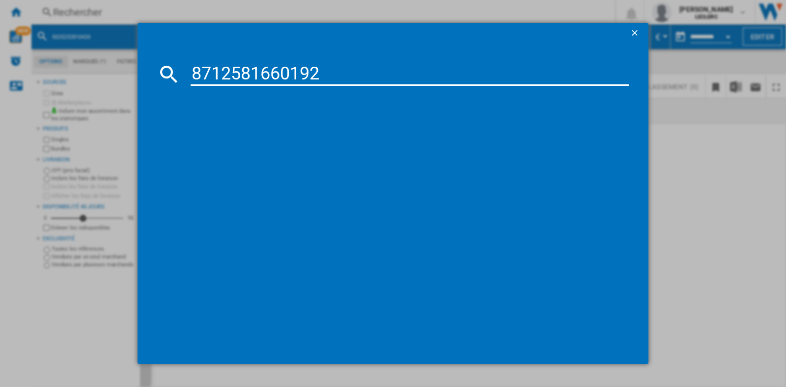
type input "8712581660192"
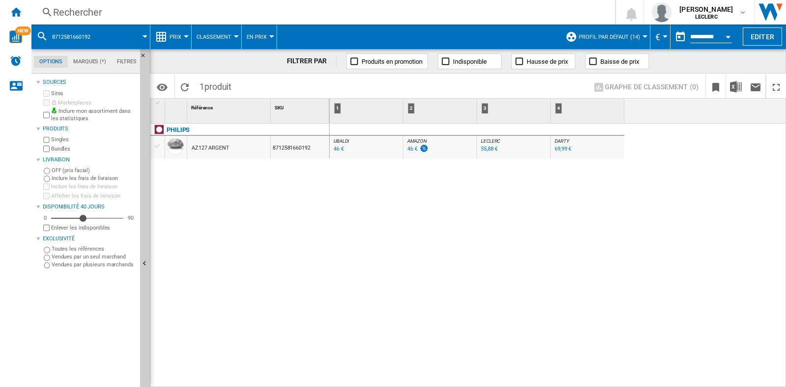
click at [87, 13] on div "Rechercher" at bounding box center [321, 12] width 536 height 14
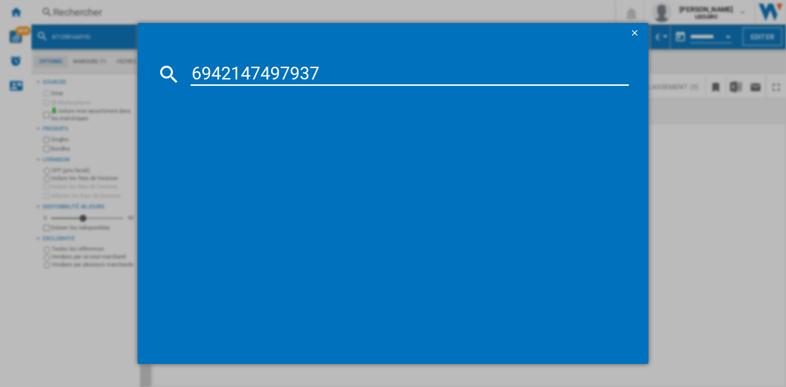
type input "6942147497937"
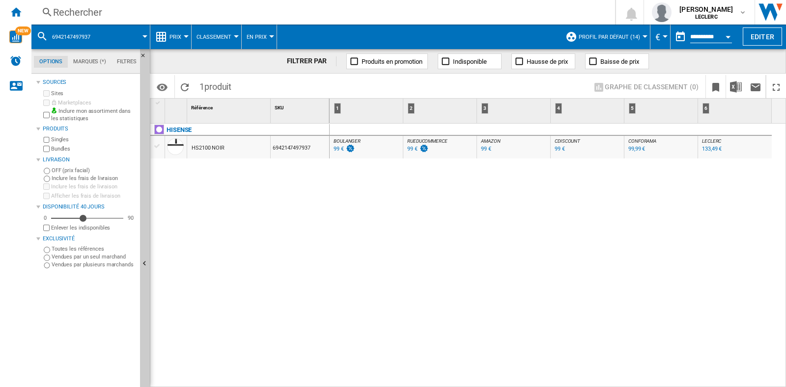
click at [120, 15] on div "Rechercher" at bounding box center [321, 12] width 536 height 14
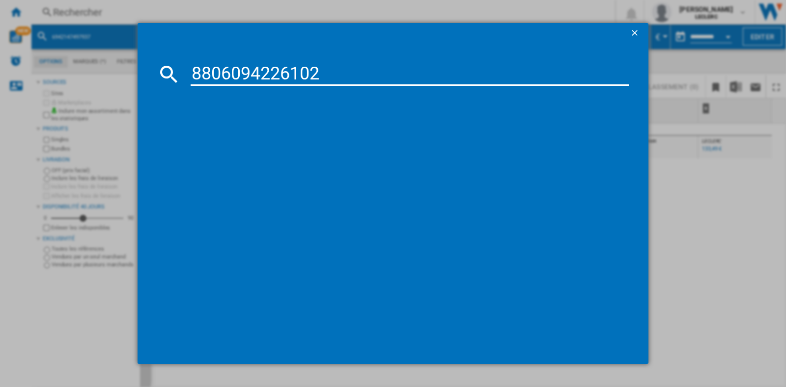
type input "8806094226102"
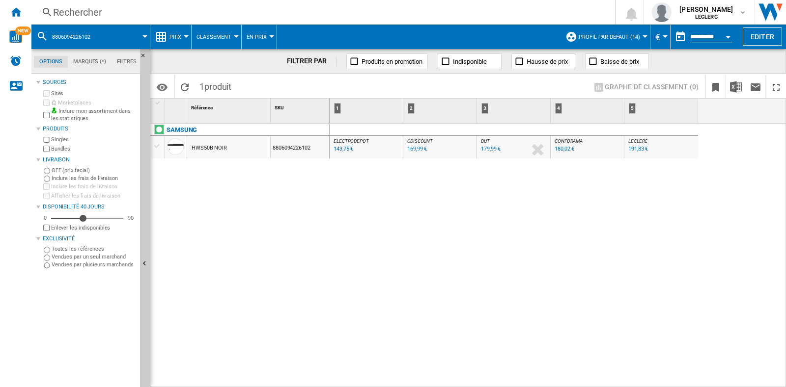
click at [96, 8] on div "Rechercher" at bounding box center [321, 12] width 536 height 14
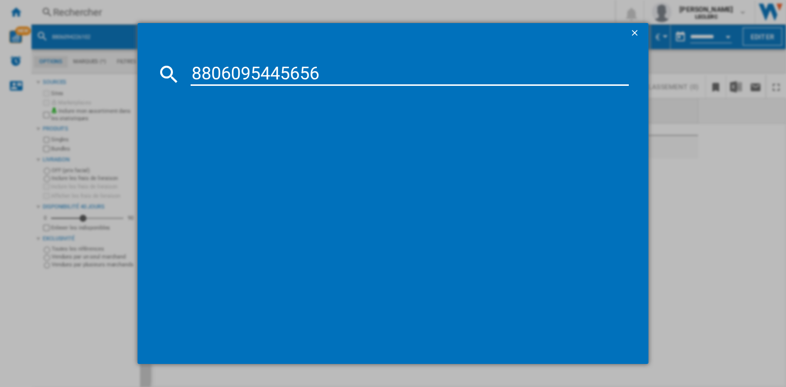
type input "8806095445656"
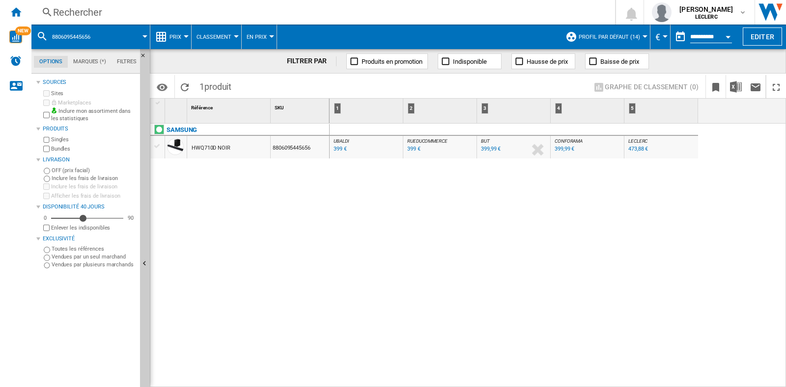
click at [167, 14] on div "Rechercher" at bounding box center [321, 12] width 536 height 14
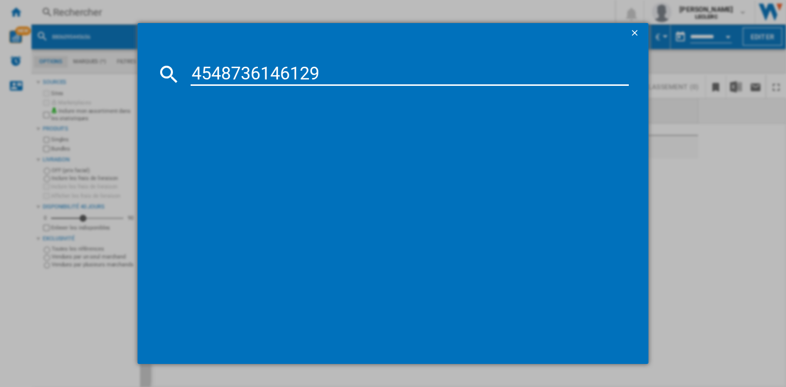
type input "4548736146129"
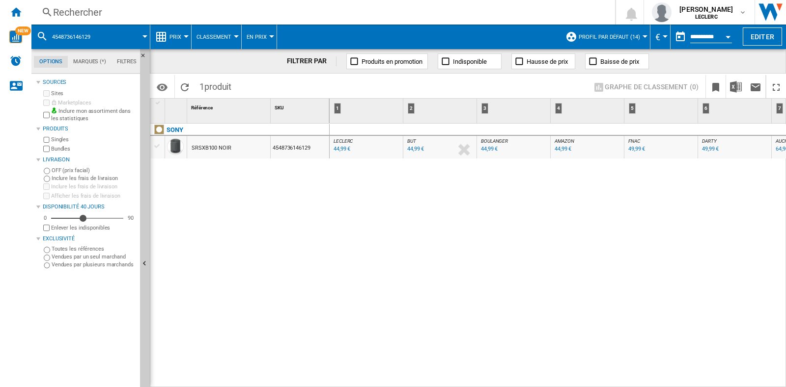
click at [141, 0] on div "Rechercher Rechercher 0 [PERSON_NAME] LECLERC LECLERC Mes paramètres Se déconne…" at bounding box center [408, 12] width 754 height 25
click at [117, 6] on div "Rechercher" at bounding box center [321, 12] width 536 height 14
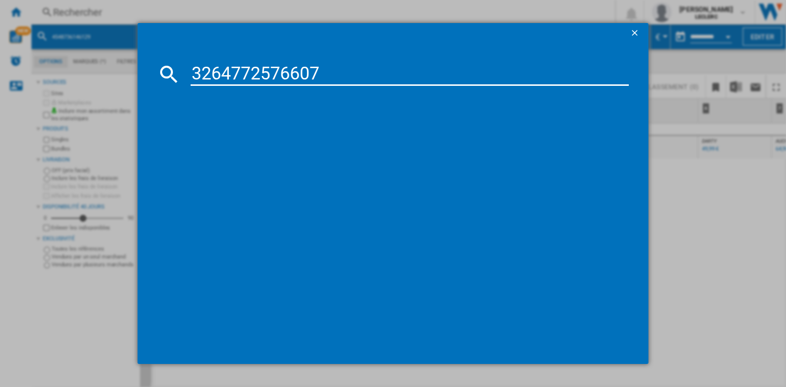
type input "3264772576607"
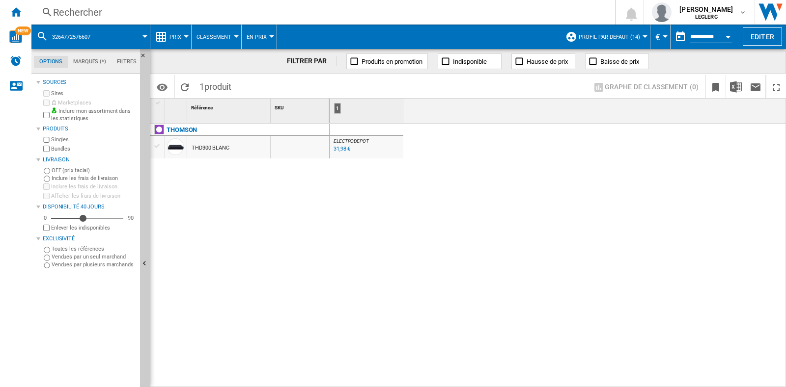
click at [121, 20] on div "Rechercher Rechercher 0 [PERSON_NAME] LECLERC LECLERC Mes paramètres Se déconne…" at bounding box center [408, 12] width 754 height 25
click at [126, 9] on div "Rechercher" at bounding box center [321, 12] width 536 height 14
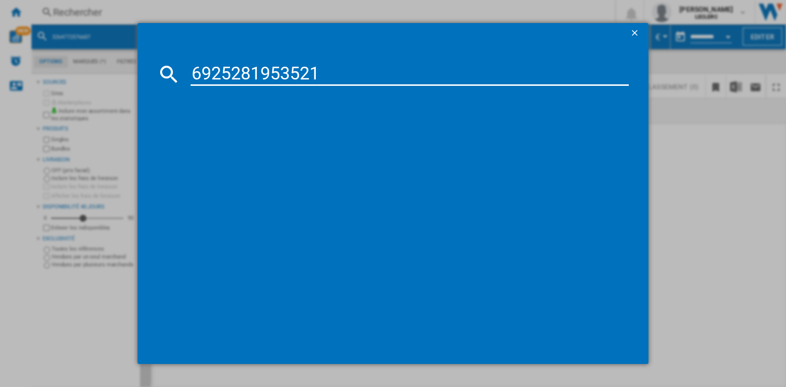
type input "6925281953521"
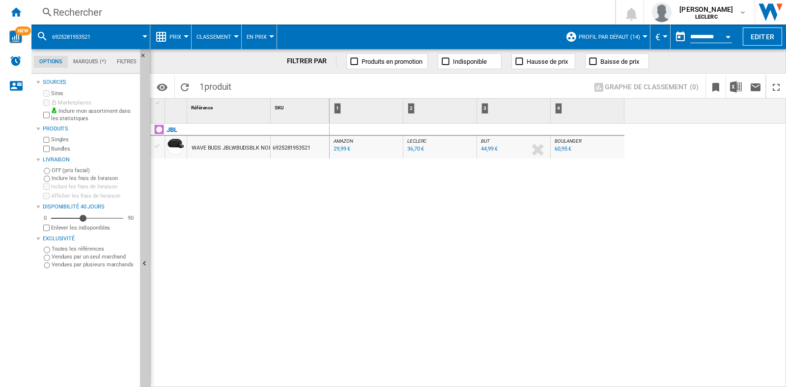
click at [160, 11] on div "Rechercher" at bounding box center [321, 12] width 536 height 14
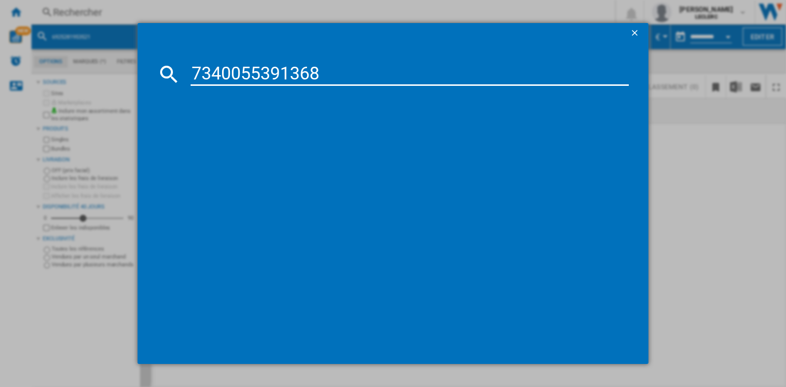
type input "7340055391368"
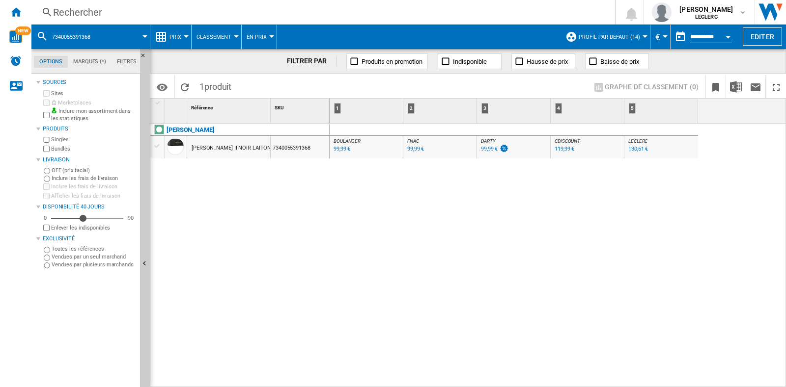
click at [132, 11] on div "Rechercher" at bounding box center [321, 12] width 536 height 14
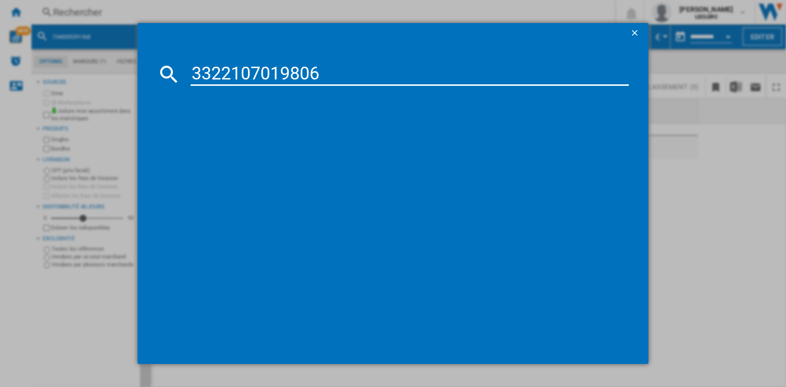
type input "3322107019806"
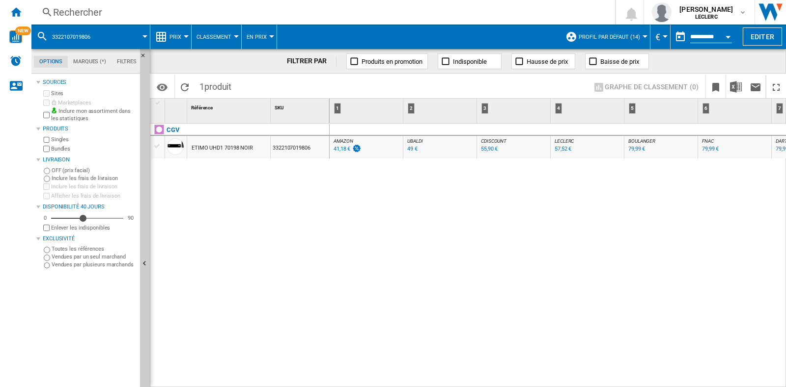
click at [204, 10] on div "Rechercher" at bounding box center [321, 12] width 536 height 14
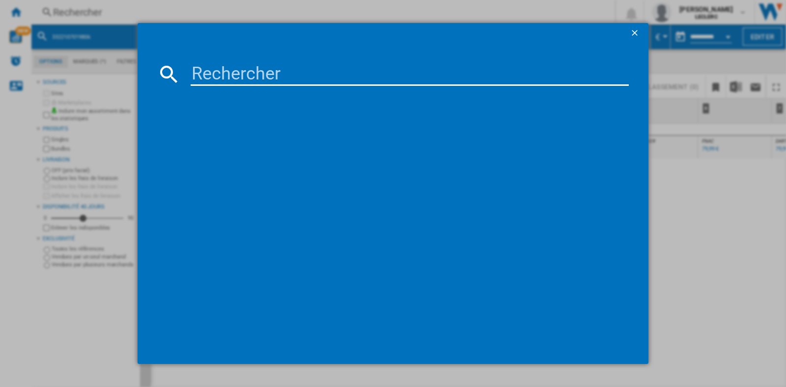
type input "v"
type input "4548736146136"
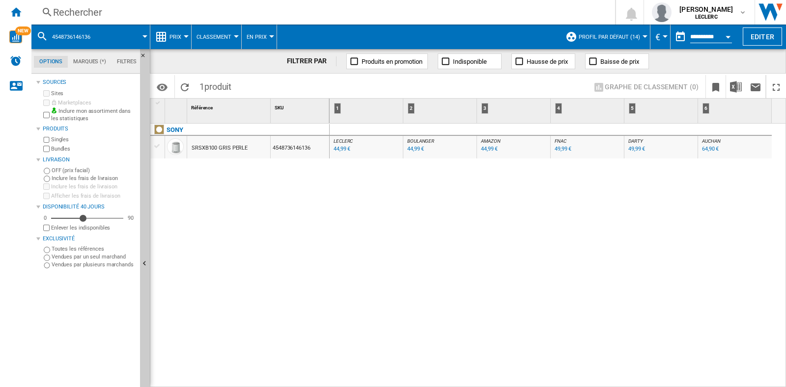
click at [164, 11] on div "Rechercher" at bounding box center [321, 12] width 536 height 14
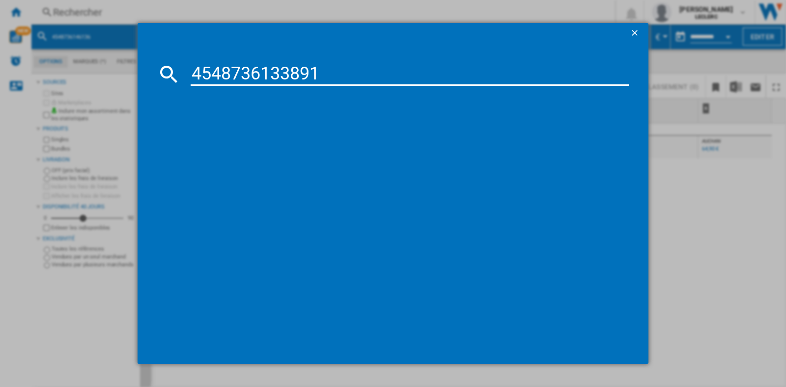
type input "4548736133891"
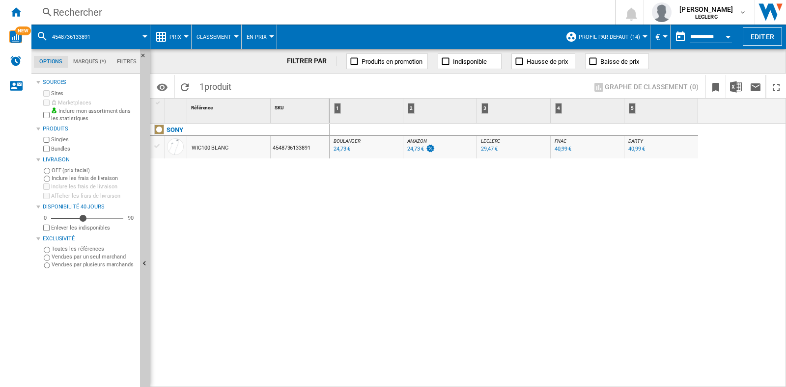
click at [166, 8] on div "Rechercher" at bounding box center [321, 12] width 536 height 14
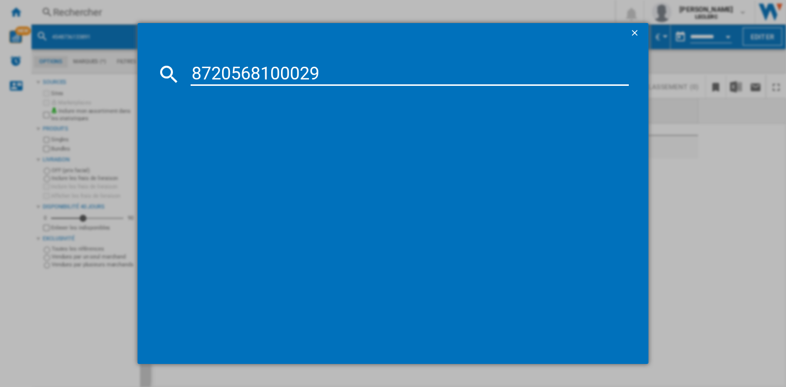
type input "8720568100029"
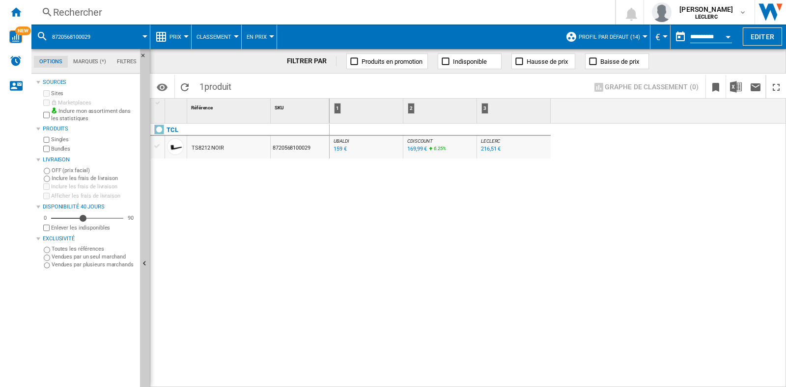
click at [145, 10] on div "Rechercher" at bounding box center [321, 12] width 536 height 14
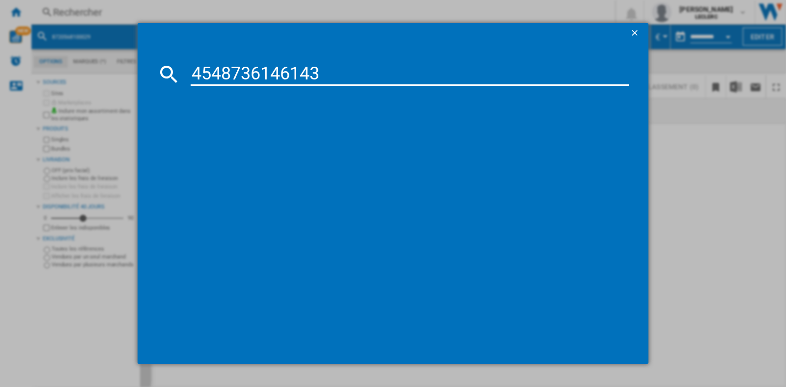
type input "4548736146143"
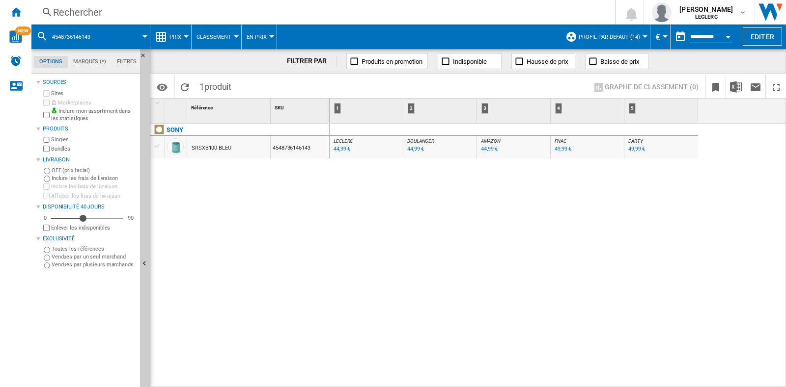
click at [264, 77] on span at bounding box center [323, 86] width 175 height 23
click at [238, 84] on span at bounding box center [323, 86] width 175 height 23
click at [138, 11] on div "Rechercher" at bounding box center [321, 12] width 536 height 14
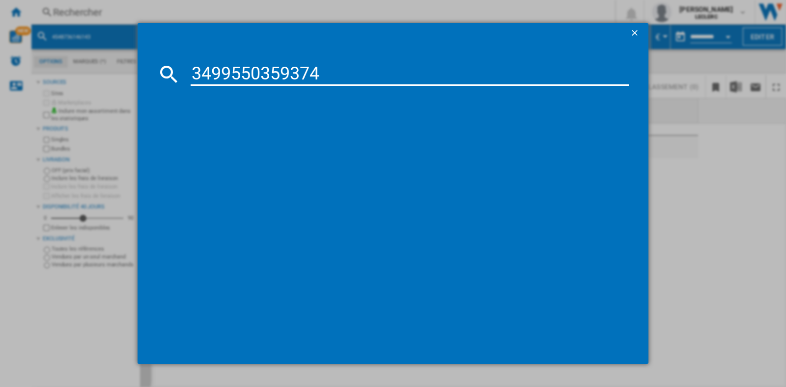
type input "3499550359374"
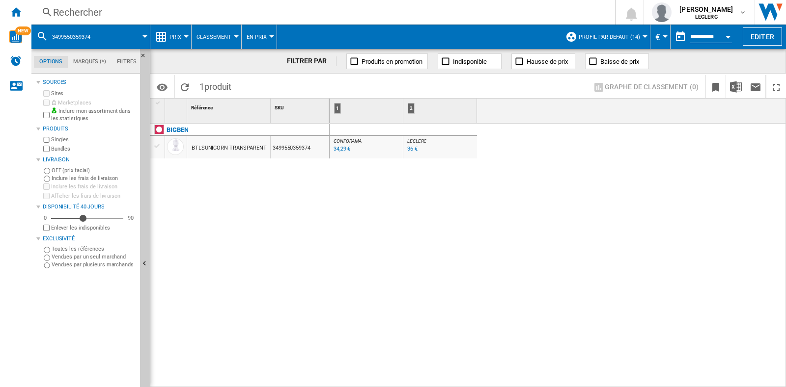
click at [112, 11] on div "Rechercher" at bounding box center [321, 12] width 536 height 14
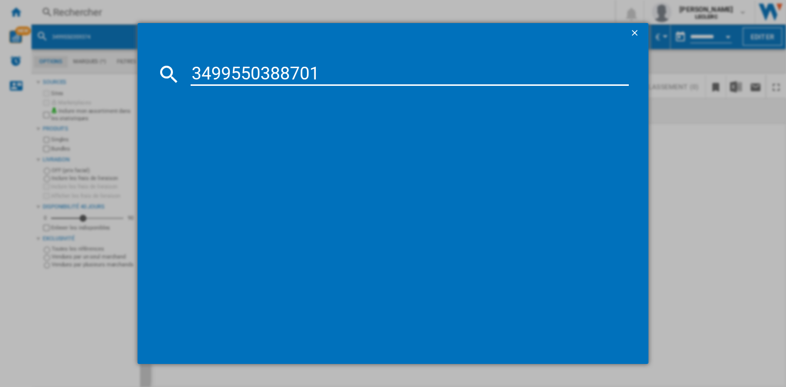
type input "3499550388701"
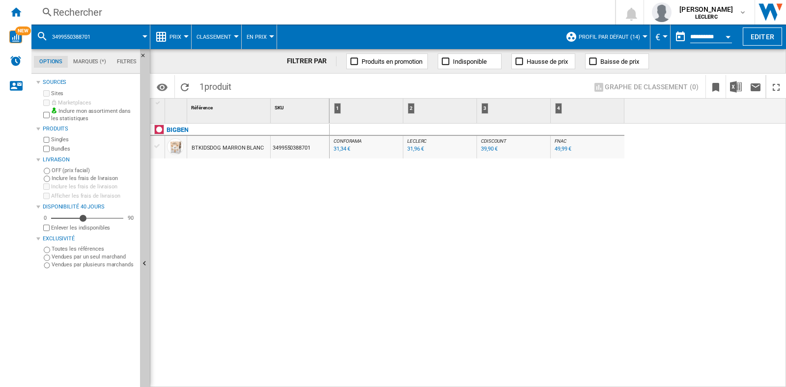
click at [128, 18] on div "Rechercher" at bounding box center [321, 12] width 536 height 14
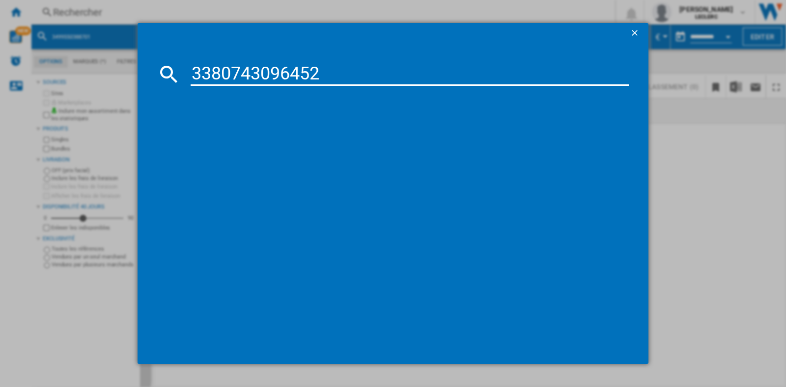
type input "3380743096452"
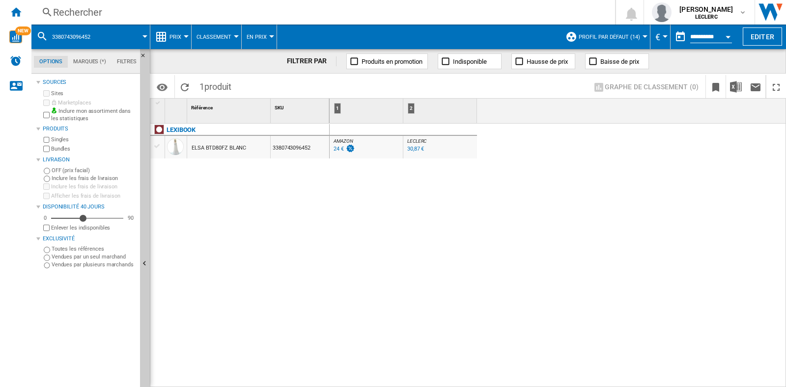
click at [154, 3] on div "Rechercher Rechercher 0 [PERSON_NAME] LECLERC LECLERC Mes paramètres Se déconne…" at bounding box center [408, 12] width 754 height 25
click at [111, 4] on div "Rechercher Rechercher 0 [PERSON_NAME] LECLERC LECLERC Mes paramètres Se déconne…" at bounding box center [408, 12] width 754 height 25
click at [79, 10] on div "Rechercher" at bounding box center [321, 12] width 536 height 14
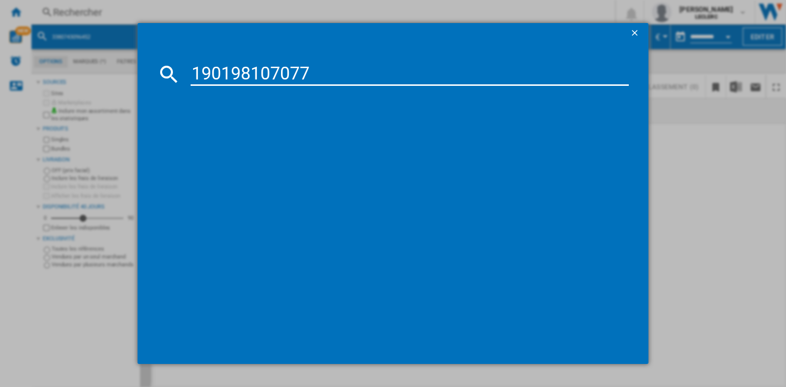
type input "190198107077"
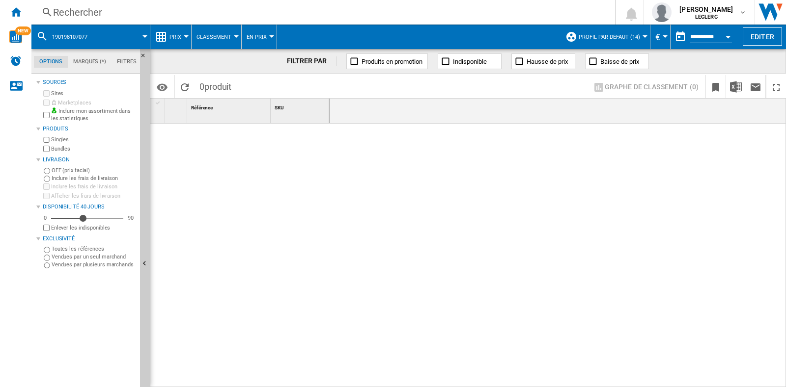
click at [124, 6] on div "Rechercher" at bounding box center [321, 12] width 536 height 14
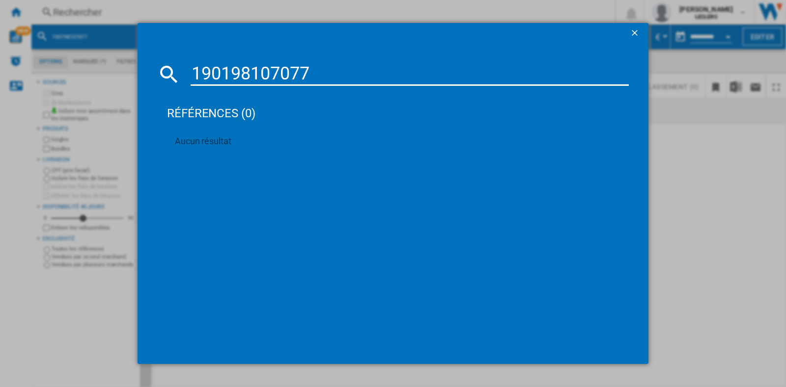
type input "0190198107077"
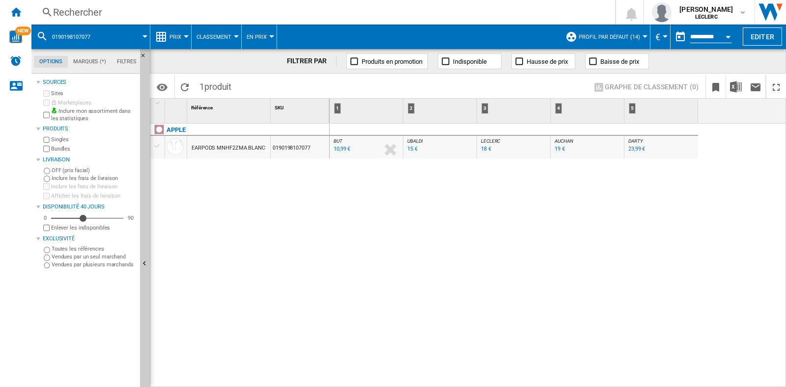
click at [162, 12] on div "Rechercher" at bounding box center [321, 12] width 536 height 14
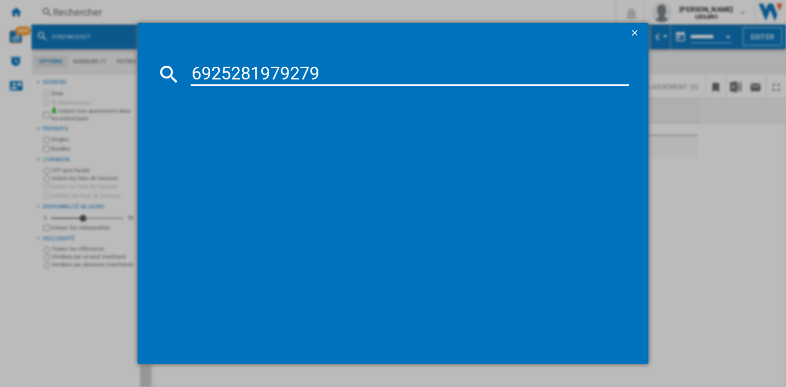
type input "6925281979279"
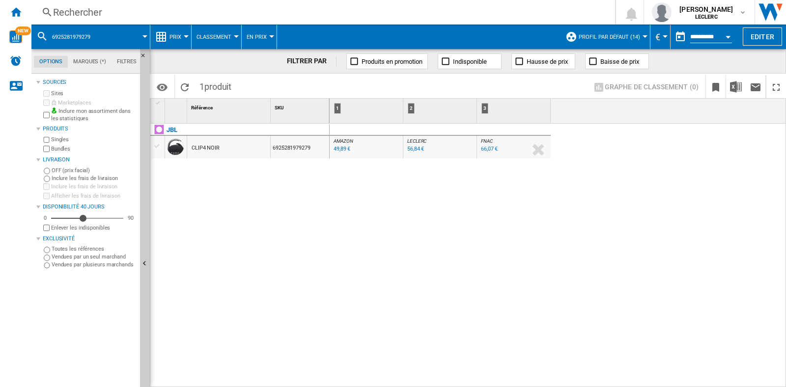
click at [90, 11] on div "Rechercher" at bounding box center [321, 12] width 536 height 14
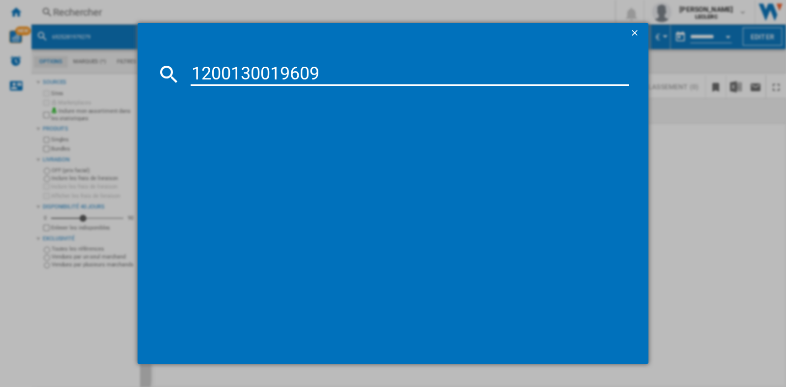
type input "1200130019609"
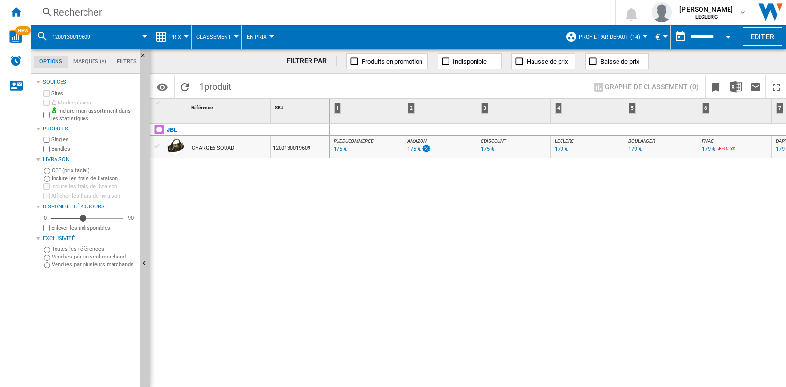
click at [101, 6] on div "Rechercher" at bounding box center [321, 12] width 536 height 14
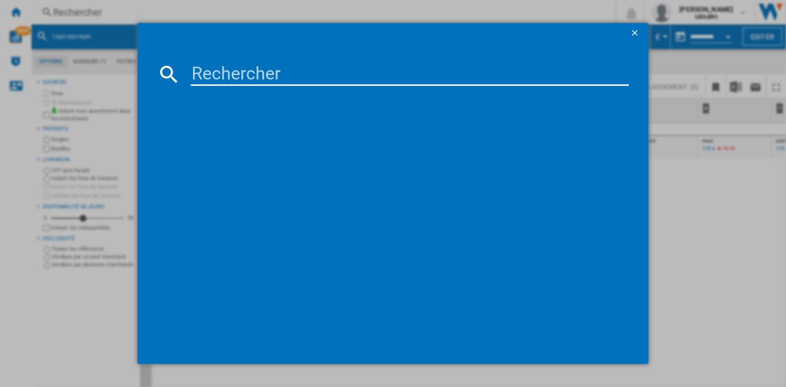
type input "v"
type input "6925281982088"
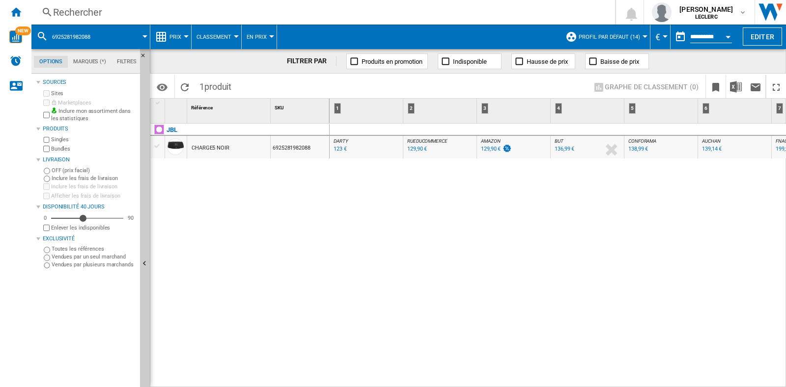
click at [91, 4] on div "Rechercher Rechercher 0 [PERSON_NAME] LECLERC LECLERC Mes paramètres Se déconne…" at bounding box center [408, 12] width 754 height 25
click at [123, 12] on div "Rechercher" at bounding box center [321, 12] width 536 height 14
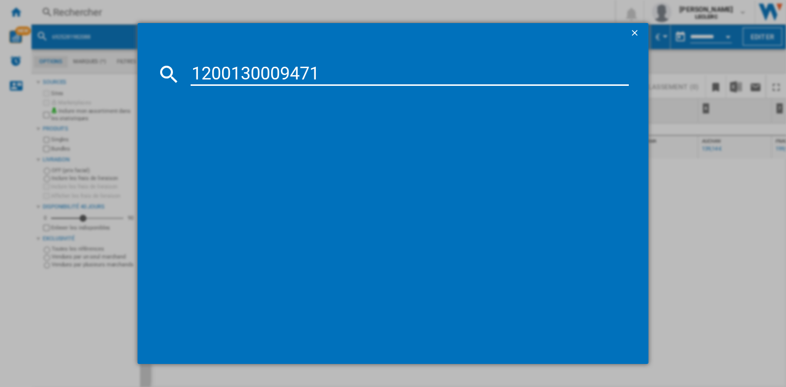
type input "1200130009471"
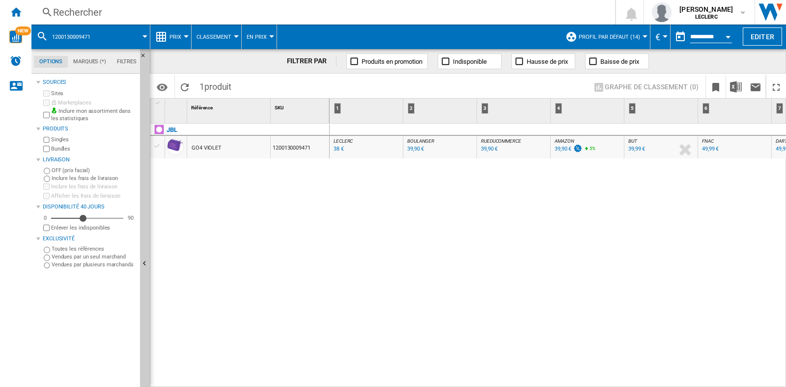
click at [132, 7] on div "Rechercher" at bounding box center [321, 12] width 536 height 14
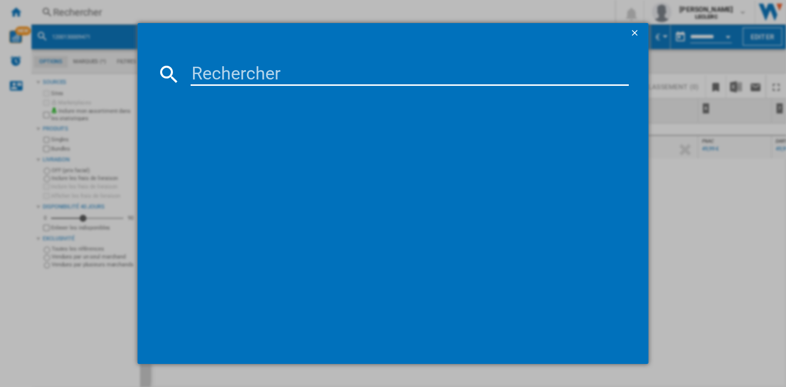
type input "7340055355254"
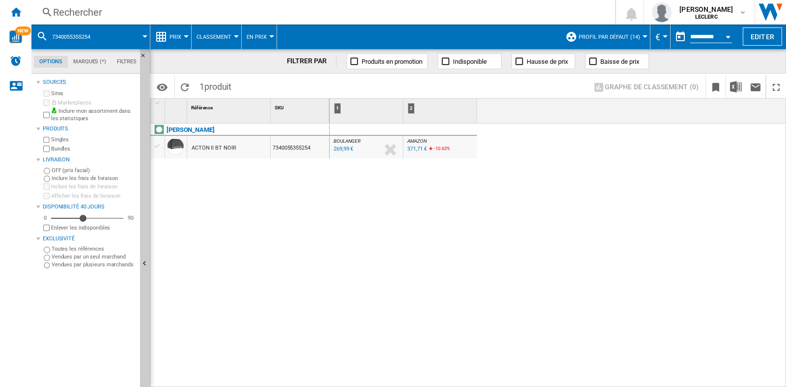
click at [210, 10] on div "Rechercher" at bounding box center [321, 12] width 536 height 14
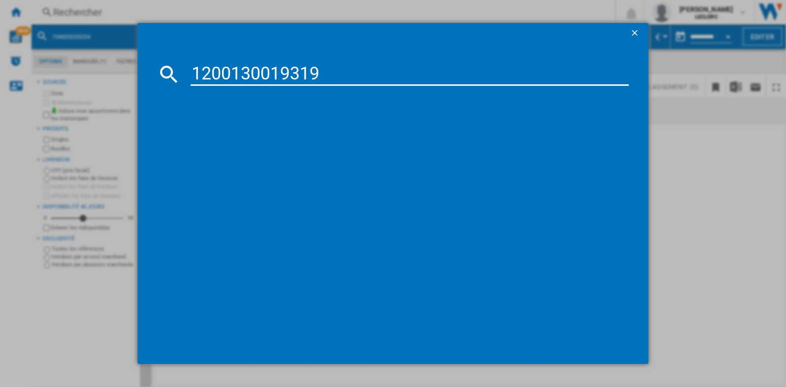
type input "1200130019319"
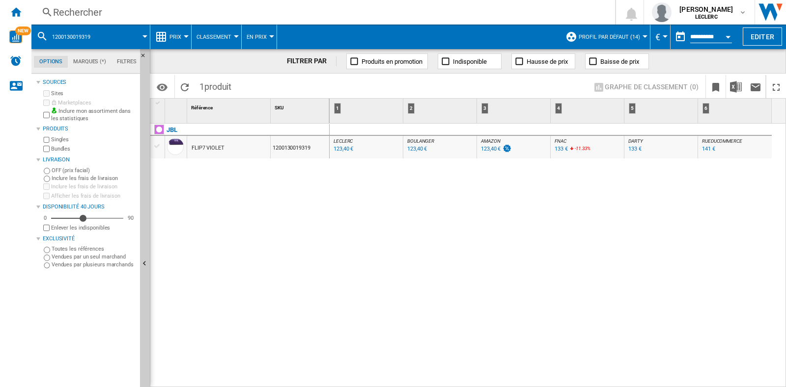
click at [133, 11] on div "Rechercher" at bounding box center [321, 12] width 536 height 14
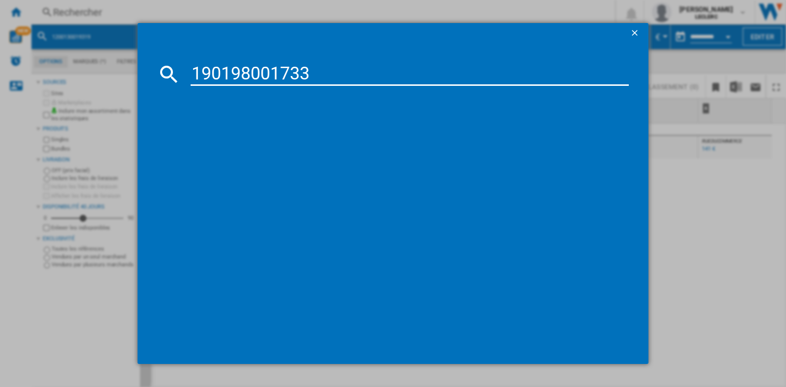
click at [198, 69] on input "190198001733" at bounding box center [410, 74] width 438 height 24
type input "0190198001733"
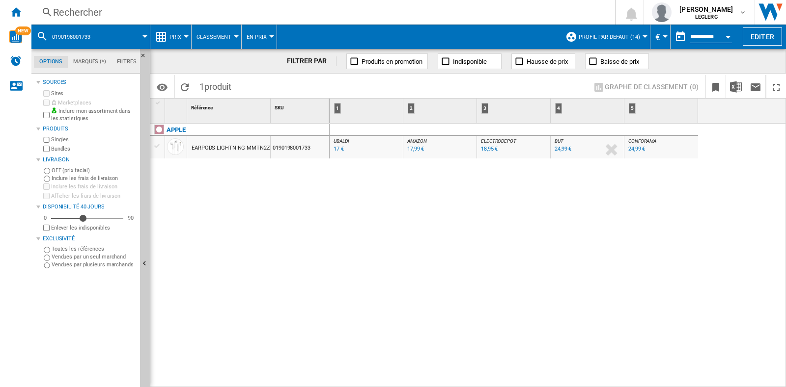
click at [103, 13] on div "Rechercher" at bounding box center [321, 12] width 536 height 14
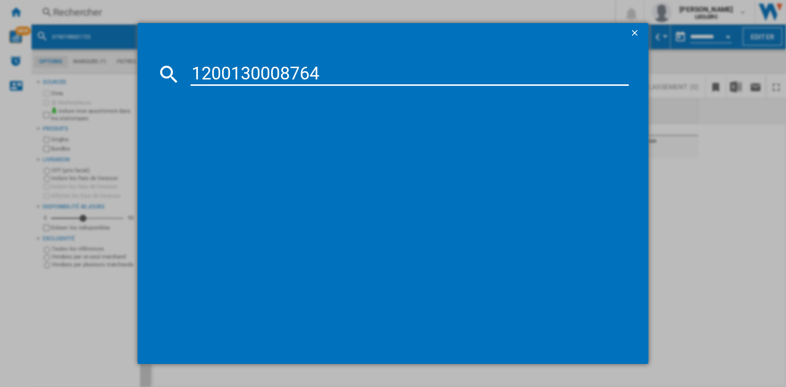
type input "1200130008764"
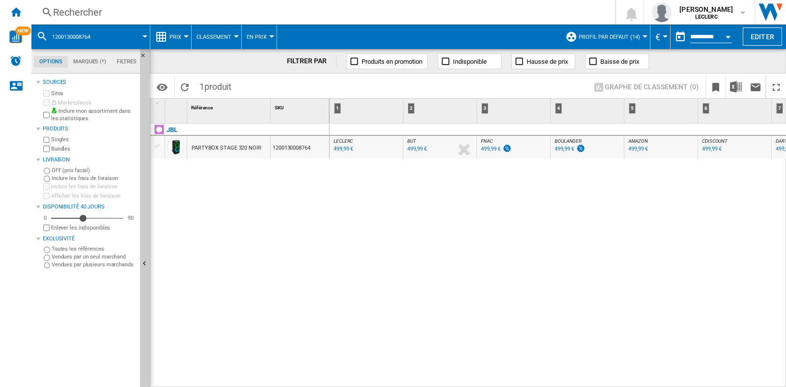
click at [92, 13] on div "Rechercher" at bounding box center [321, 12] width 536 height 14
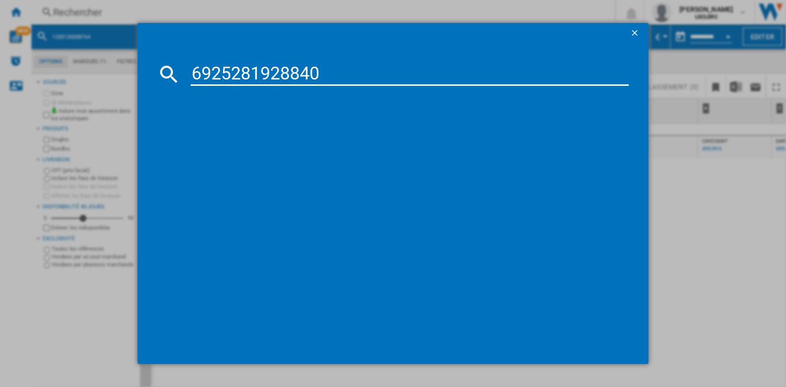
type input "6925281928840"
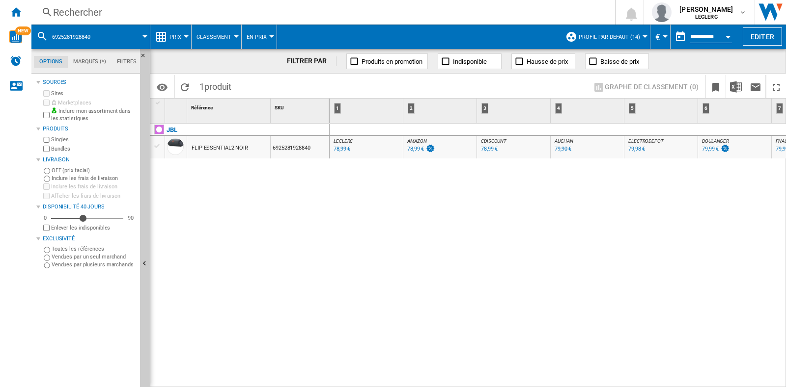
click at [186, 5] on div "Rechercher" at bounding box center [321, 12] width 536 height 14
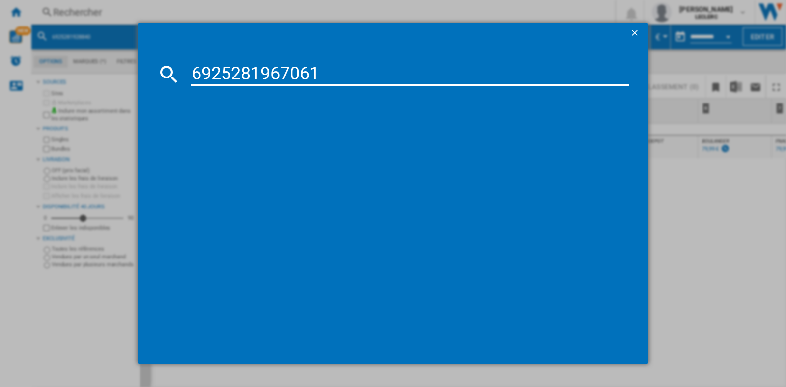
type input "6925281967061"
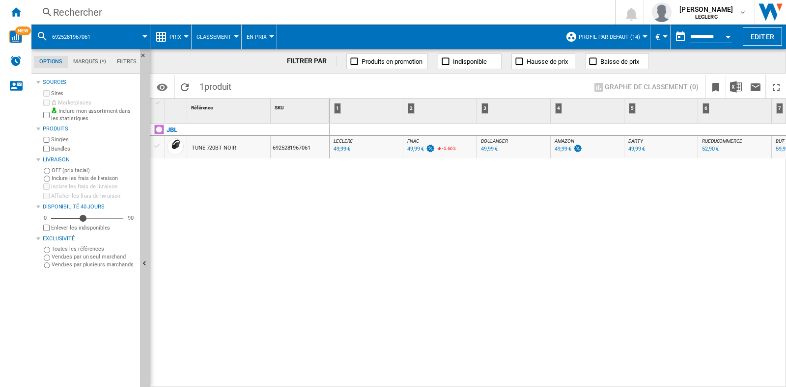
click at [135, 18] on div "Rechercher" at bounding box center [321, 12] width 536 height 14
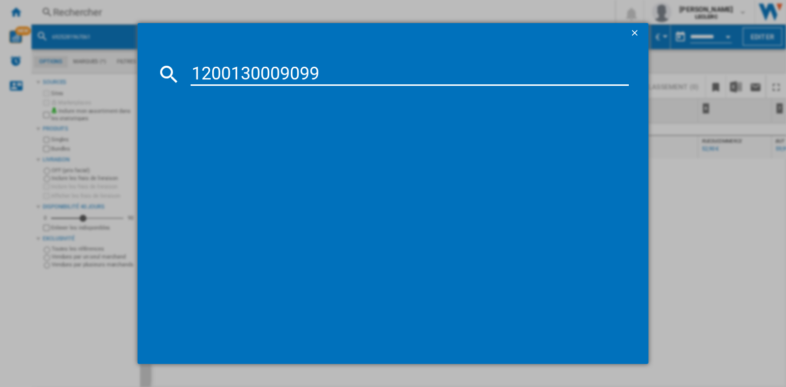
type input "1200130009099"
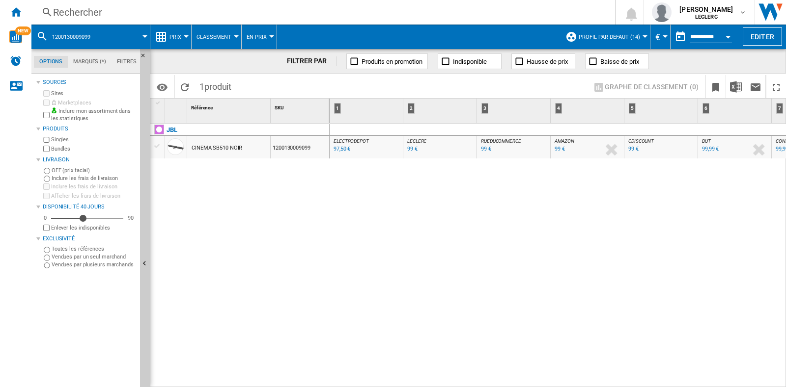
click at [164, 4] on div "Rechercher Rechercher 0 [PERSON_NAME] LECLERC LECLERC Mes paramètres Se déconne…" at bounding box center [408, 12] width 754 height 25
click at [178, 10] on div "Rechercher" at bounding box center [321, 12] width 536 height 14
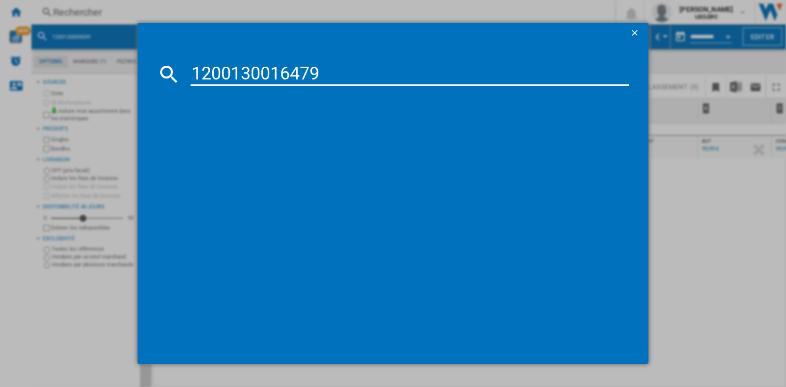
type input "1200130016479"
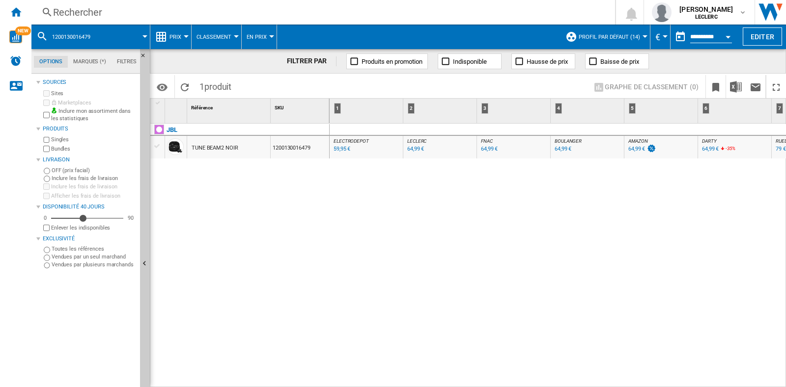
click at [186, 7] on div "Rechercher" at bounding box center [321, 12] width 536 height 14
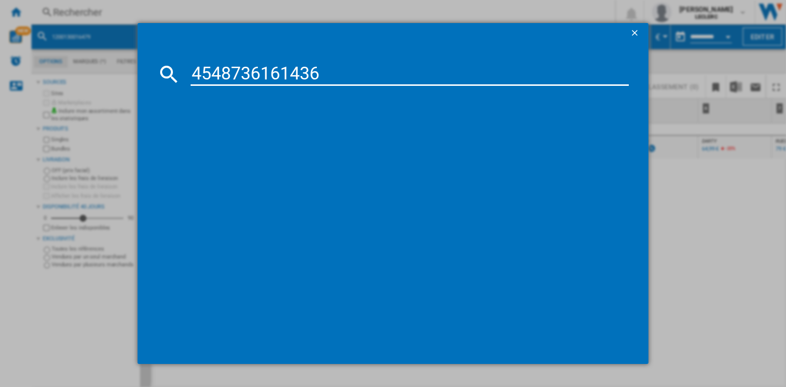
type input "4548736161436"
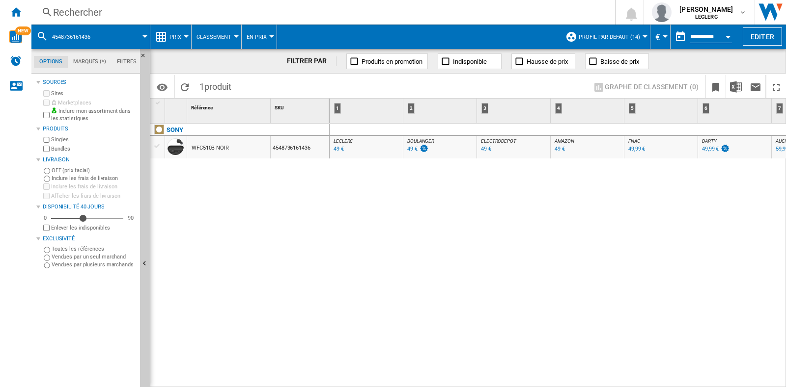
click at [83, 4] on div "Rechercher Rechercher 0 [PERSON_NAME] LECLERC LECLERC Mes paramètres Se déconne…" at bounding box center [408, 12] width 754 height 25
click at [101, 10] on div "Rechercher" at bounding box center [321, 12] width 536 height 14
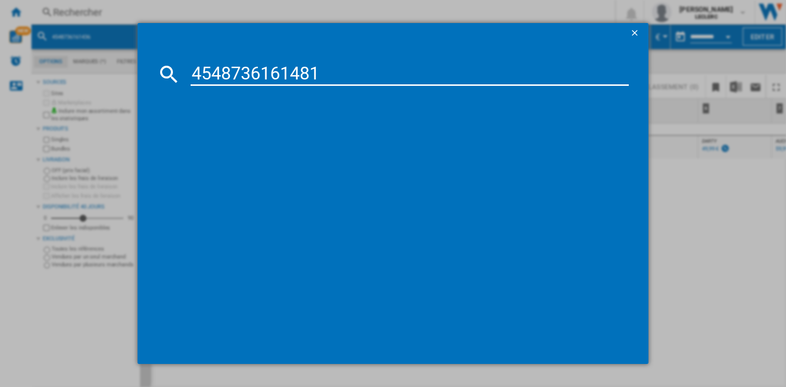
type input "4548736161481"
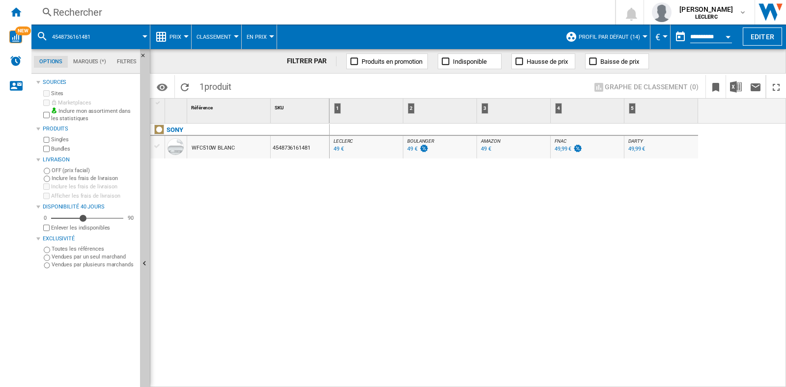
click at [148, 7] on div "Rechercher" at bounding box center [321, 12] width 536 height 14
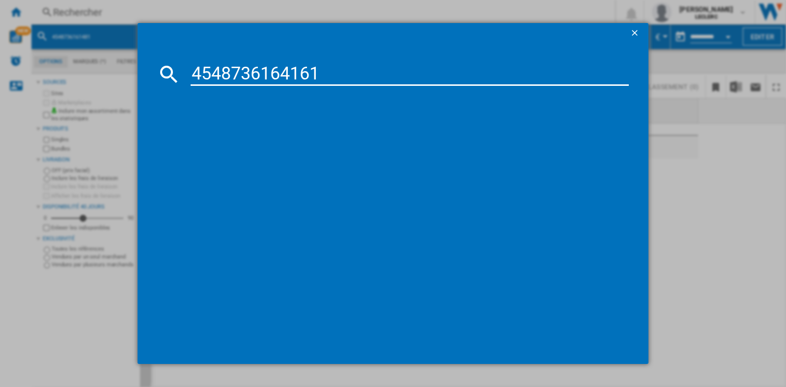
type input "4548736164161"
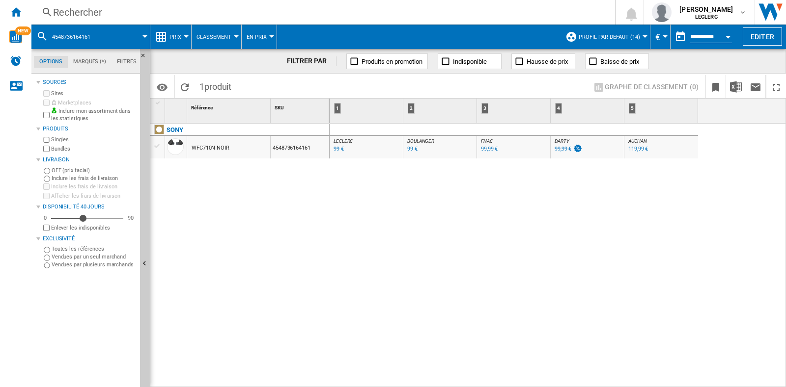
click at [153, 16] on div "Rechercher" at bounding box center [321, 12] width 536 height 14
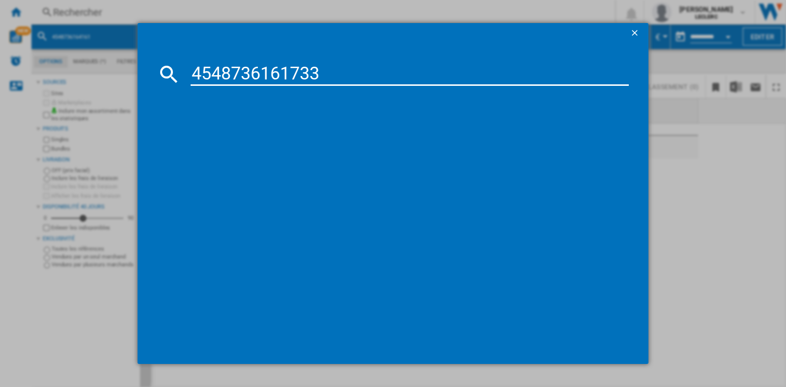
type input "4548736161733"
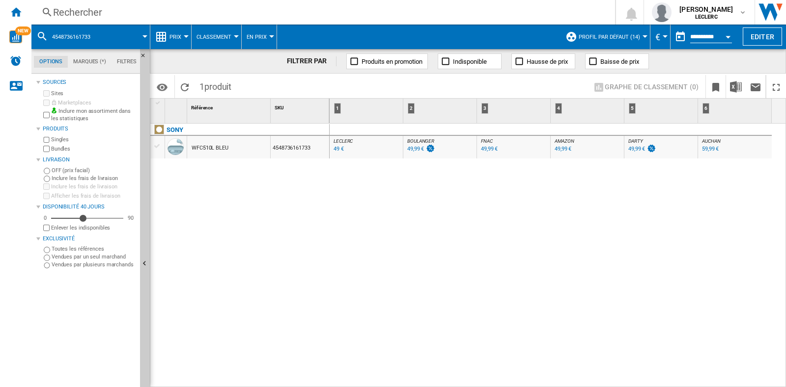
click at [273, 16] on div "Rechercher" at bounding box center [321, 12] width 536 height 14
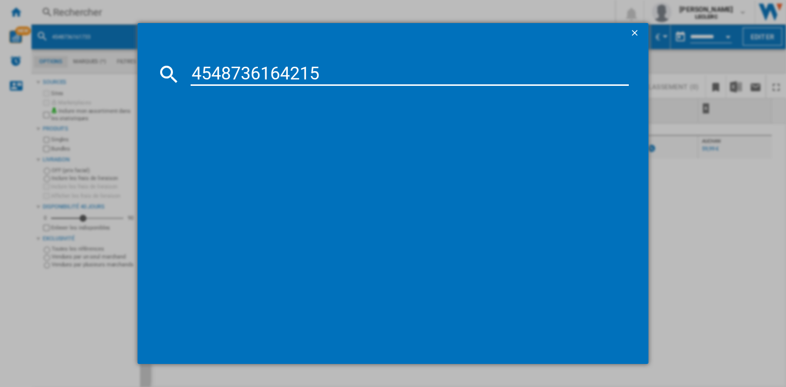
type input "4548736164215"
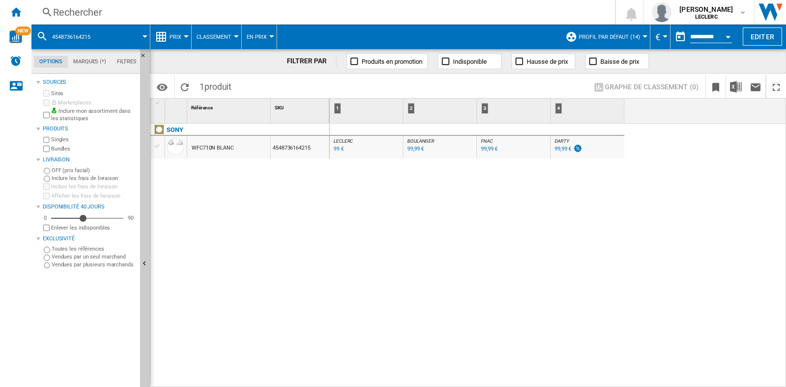
click at [94, 20] on div "Rechercher Rechercher 0 [PERSON_NAME] LECLERC LECLERC Mes paramètres Se déconne…" at bounding box center [408, 12] width 754 height 25
click at [103, 16] on div "Rechercher" at bounding box center [321, 12] width 536 height 14
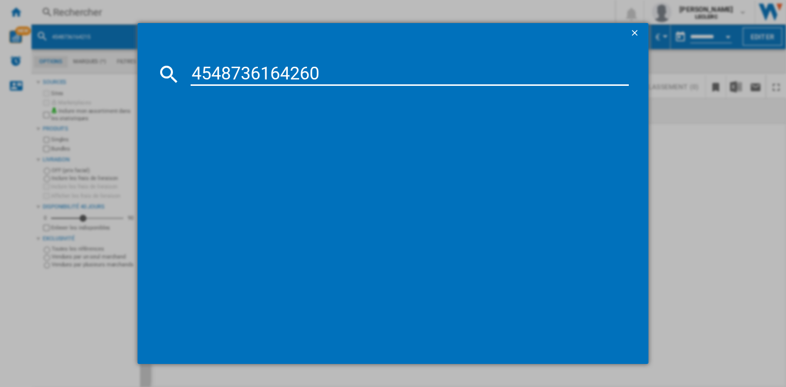
type input "4548736164260"
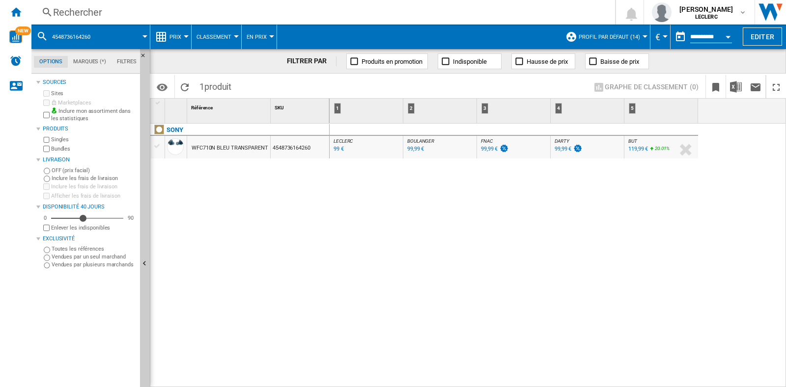
click at [93, 3] on div "Rechercher Rechercher 0 [PERSON_NAME] LECLERC LECLERC Mes paramètres Se déconne…" at bounding box center [408, 12] width 754 height 25
click at [117, 12] on div "Rechercher" at bounding box center [321, 12] width 536 height 14
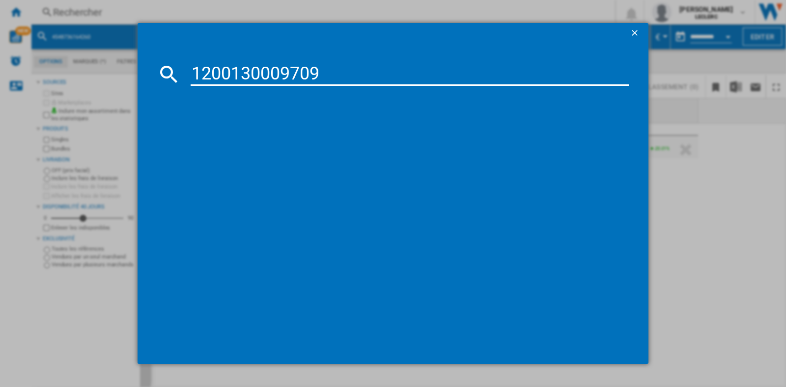
type input "1200130009709"
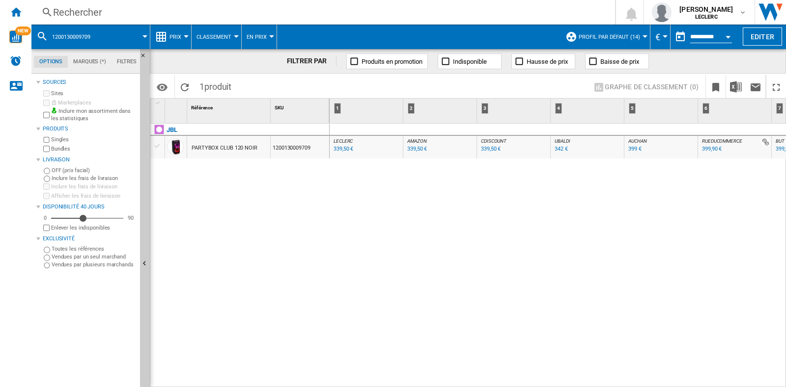
click at [114, 10] on div "Rechercher" at bounding box center [321, 12] width 536 height 14
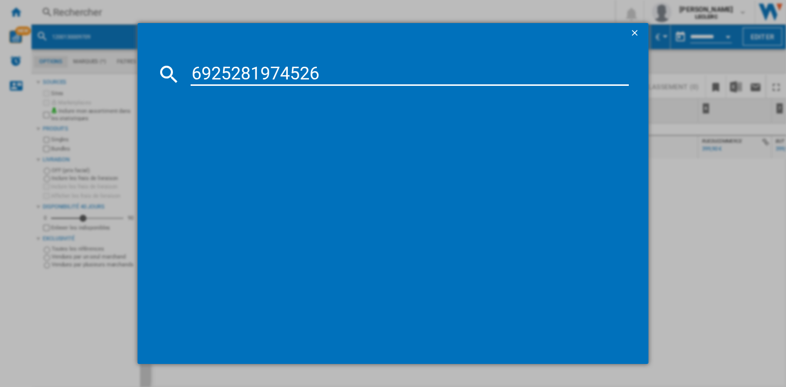
type input "6925281974526"
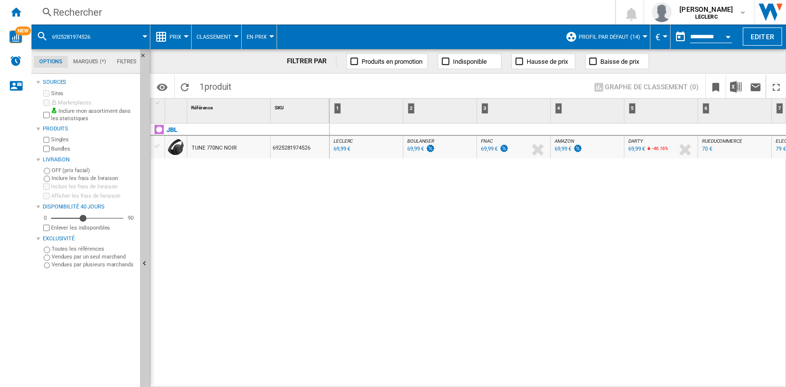
click at [106, 13] on div "Rechercher" at bounding box center [321, 12] width 536 height 14
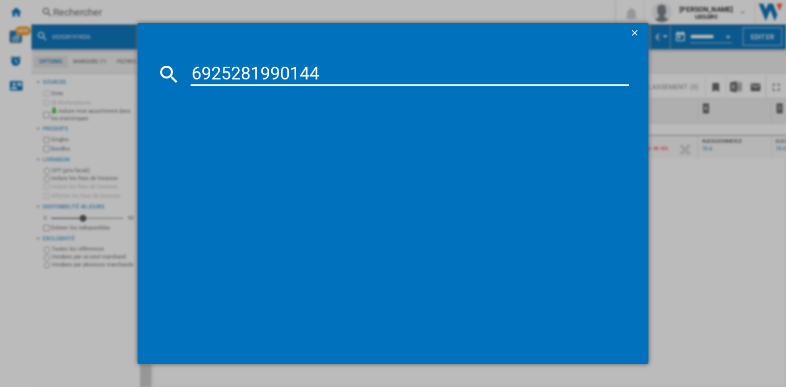
type input "6925281990144"
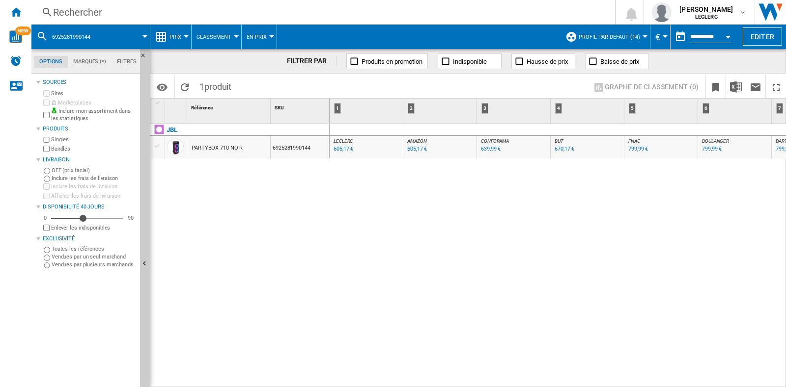
click at [90, 17] on div "Rechercher" at bounding box center [321, 12] width 536 height 14
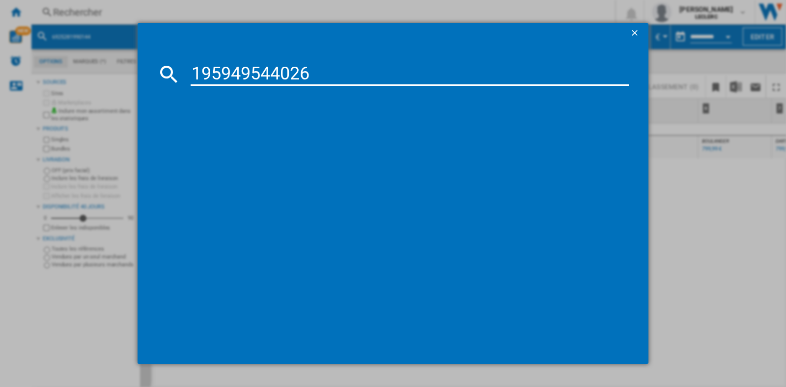
click at [195, 75] on input "195949544026" at bounding box center [410, 74] width 438 height 24
click at [347, 79] on input "0195949544026" at bounding box center [410, 74] width 438 height 24
type input "0195949544026"
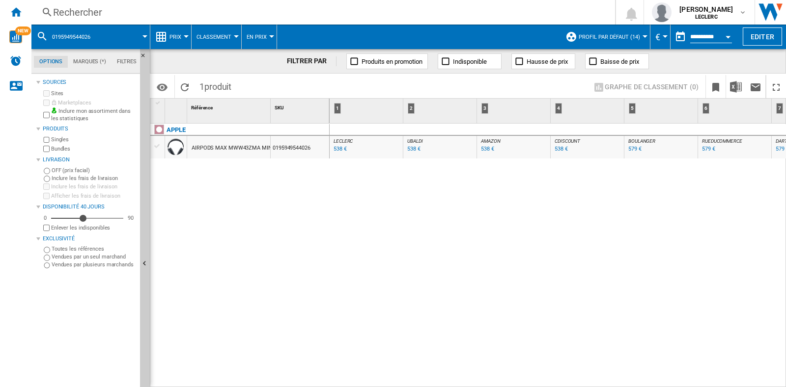
click at [109, 1] on div "Rechercher Rechercher 0 [PERSON_NAME] LECLERC LECLERC Mes paramètres Se déconne…" at bounding box center [408, 12] width 754 height 25
click at [108, 8] on div "Rechercher" at bounding box center [321, 12] width 536 height 14
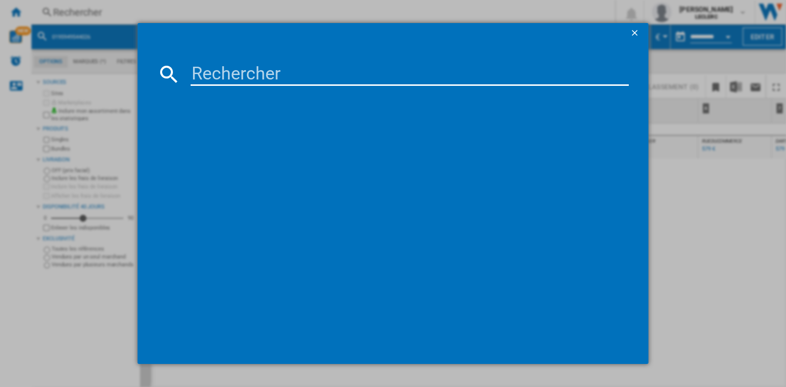
type input "6925281975288"
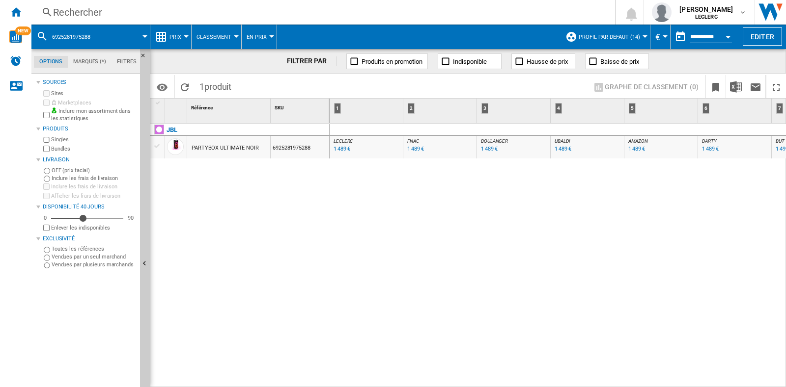
click at [193, 19] on div "Rechercher Rechercher 0 [PERSON_NAME] LECLERC LECLERC Mes paramètres Se déconne…" at bounding box center [408, 12] width 754 height 25
click at [221, 16] on div "Rechercher" at bounding box center [321, 12] width 536 height 14
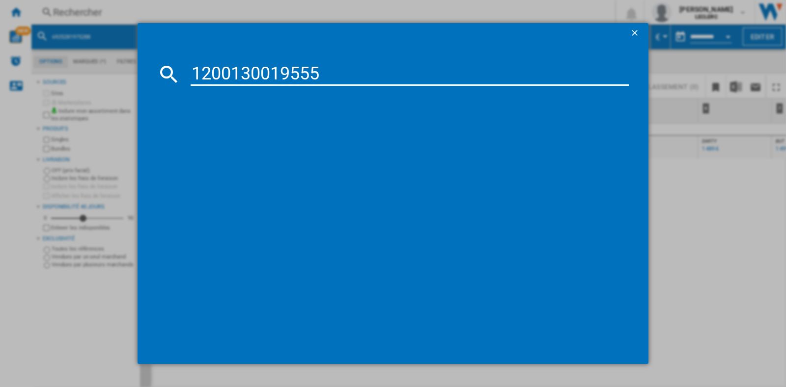
type input "1200130019555"
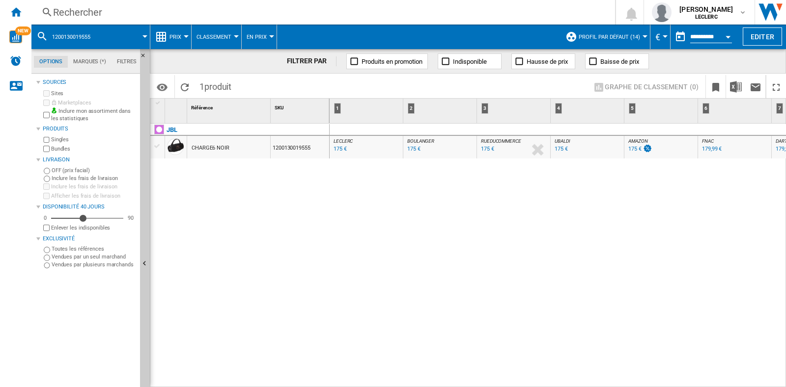
click at [113, 13] on div "Rechercher" at bounding box center [321, 12] width 536 height 14
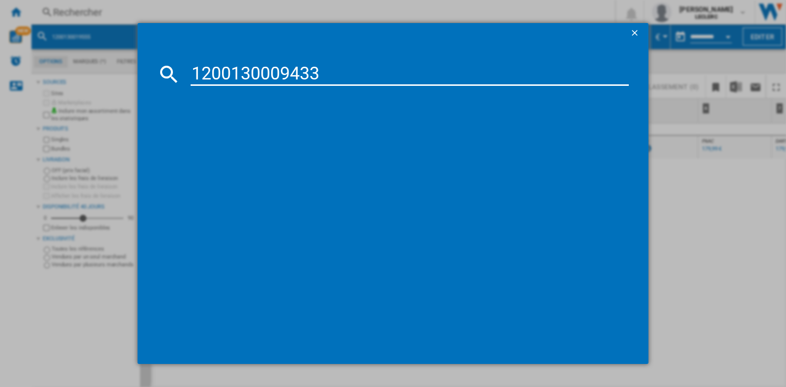
type input "1200130009433"
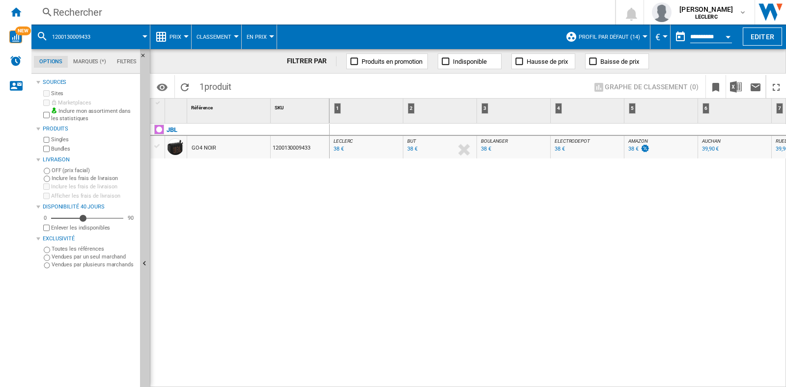
click at [118, 14] on div "Rechercher" at bounding box center [321, 12] width 536 height 14
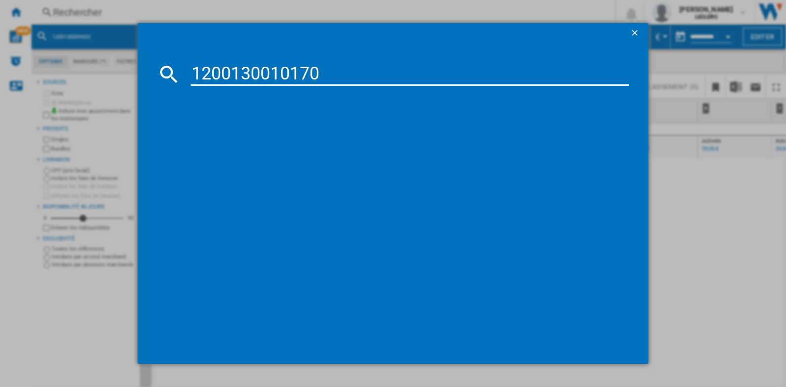
type input "1200130010170"
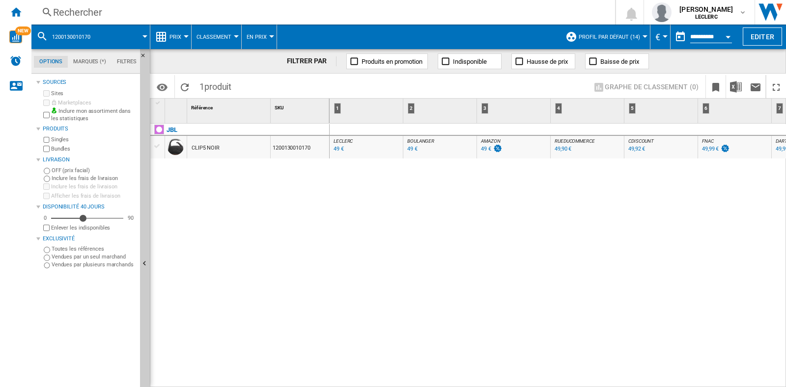
click at [136, 11] on div "Rechercher" at bounding box center [321, 12] width 536 height 14
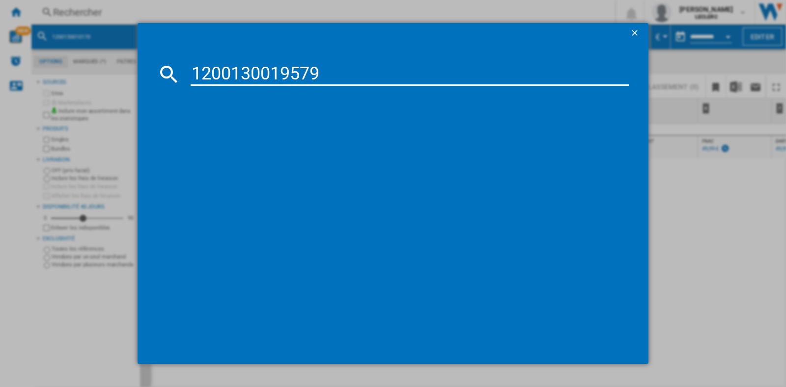
type input "1200130019579"
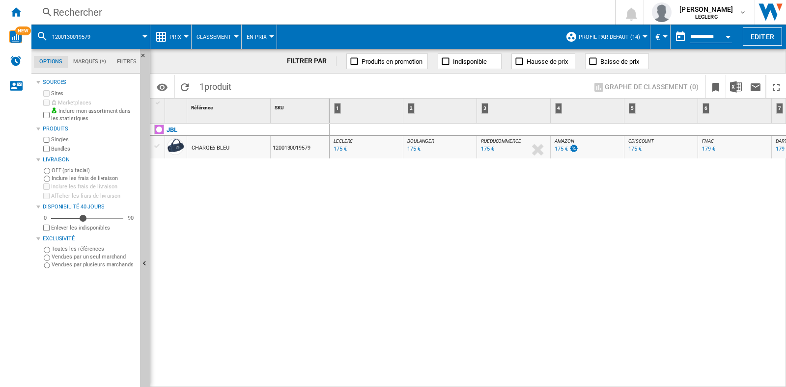
drag, startPoint x: 196, startPoint y: 2, endPoint x: 198, endPoint y: 8, distance: 6.1
click at [196, 2] on div "Rechercher Rechercher 0 [PERSON_NAME] LECLERC LECLERC Mes paramètres Se déconne…" at bounding box center [408, 12] width 754 height 25
click at [201, 16] on div "Rechercher" at bounding box center [321, 12] width 536 height 14
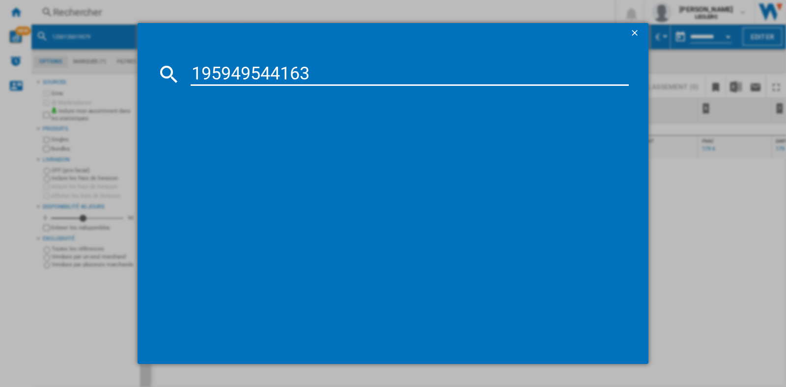
click at [194, 75] on input "195949544163" at bounding box center [410, 74] width 438 height 24
type input "0195949544163"
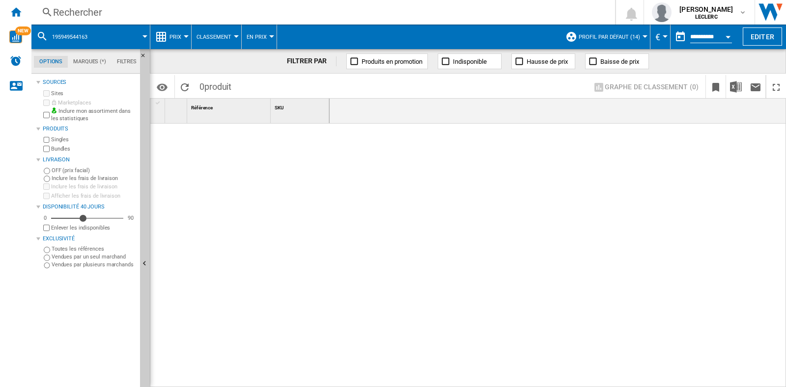
click at [150, 13] on div "Rechercher" at bounding box center [321, 12] width 536 height 14
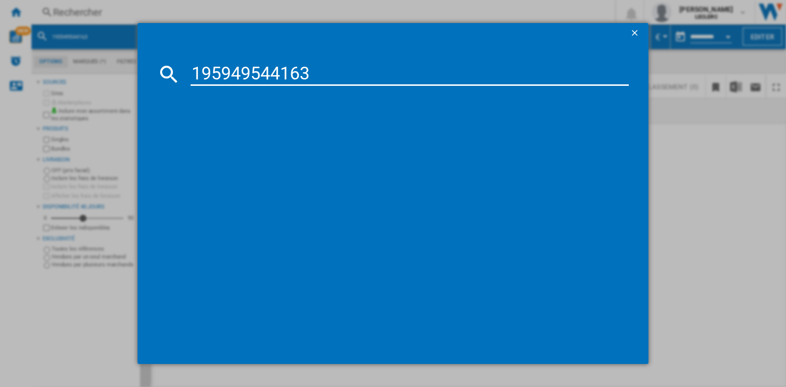
click at [192, 77] on input "195949544163" at bounding box center [410, 74] width 438 height 24
type input "0195949544163"
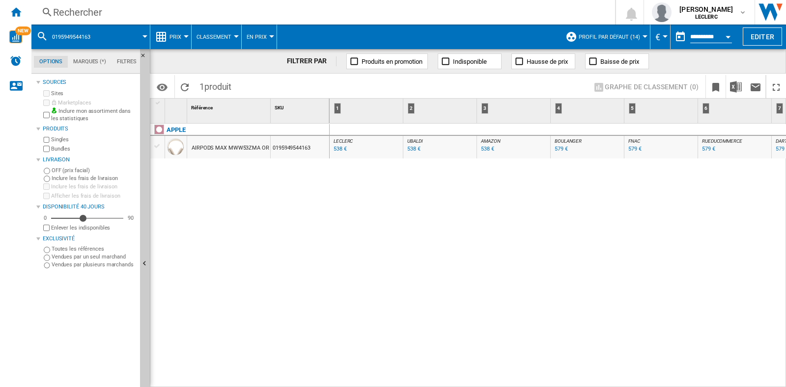
click at [109, 3] on div "Rechercher Rechercher 0 [PERSON_NAME] LECLERC LECLERC Mes paramètres Se déconne…" at bounding box center [408, 12] width 754 height 25
click at [146, 17] on div "Rechercher" at bounding box center [321, 12] width 536 height 14
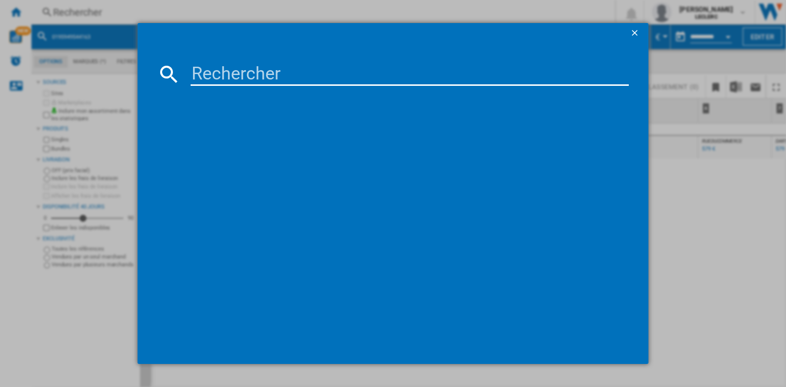
type input "1200130009457"
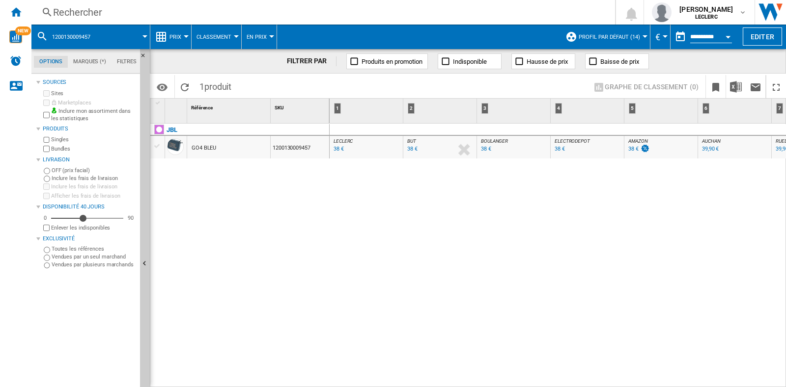
click at [201, 18] on div "Rechercher" at bounding box center [321, 12] width 536 height 14
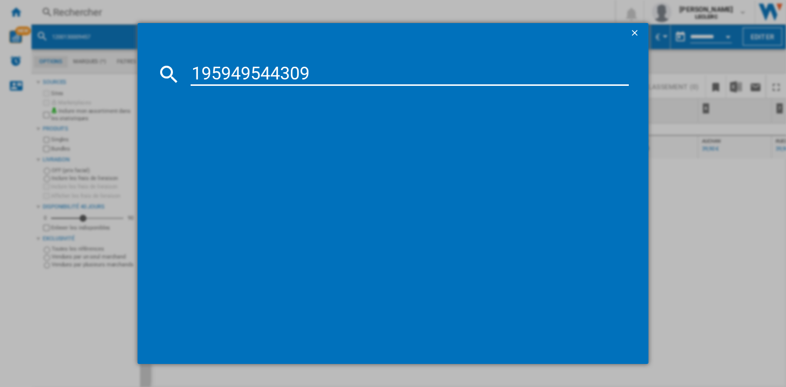
type input "195949544309"
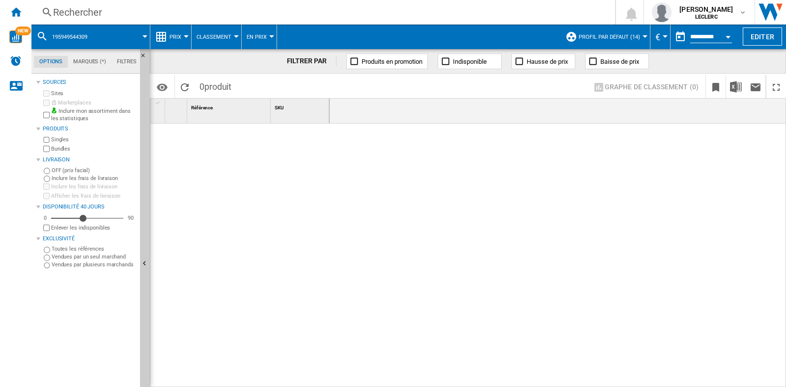
click at [120, 11] on div "Rechercher" at bounding box center [321, 12] width 536 height 14
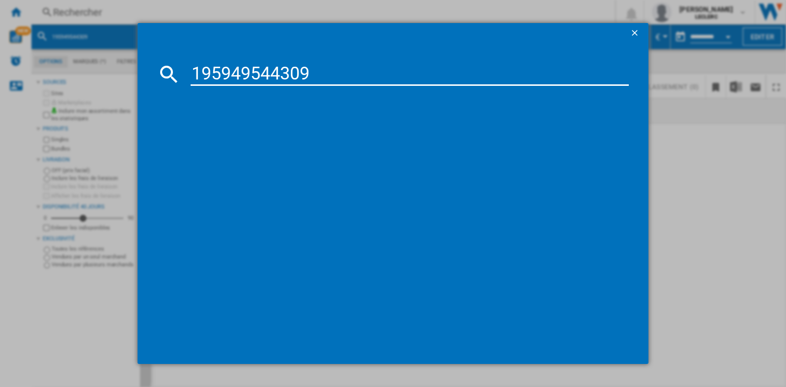
click at [192, 71] on input "195949544309" at bounding box center [410, 74] width 438 height 24
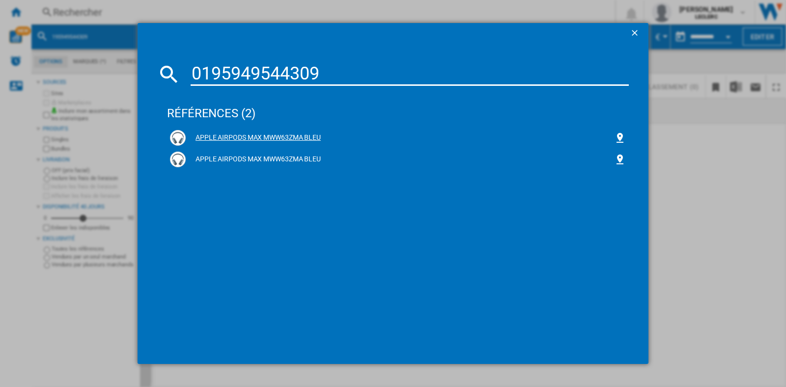
type input "0195949544309"
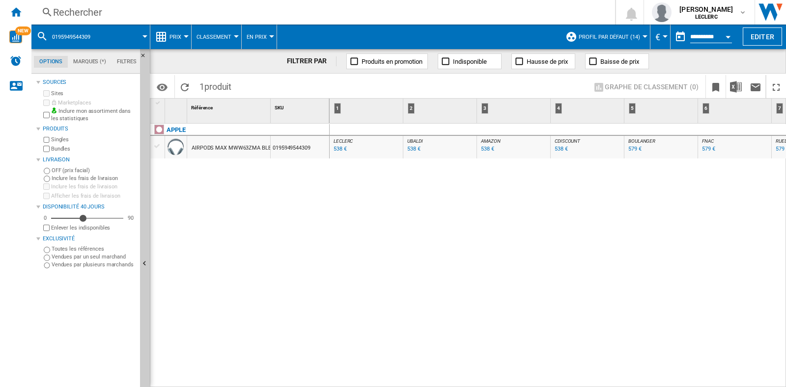
click at [104, 12] on div "Rechercher" at bounding box center [321, 12] width 536 height 14
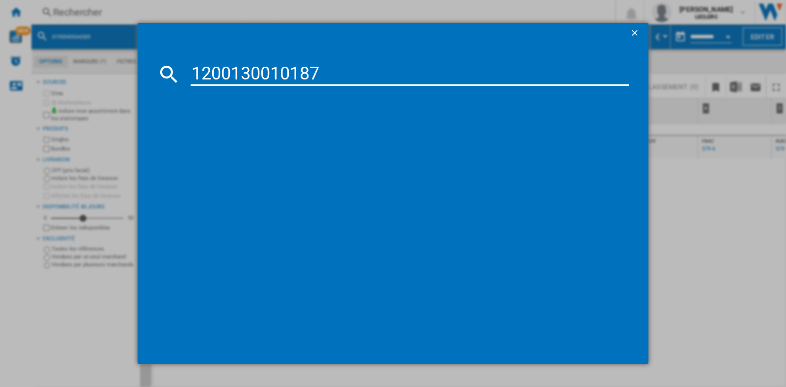
type input "1200130010187"
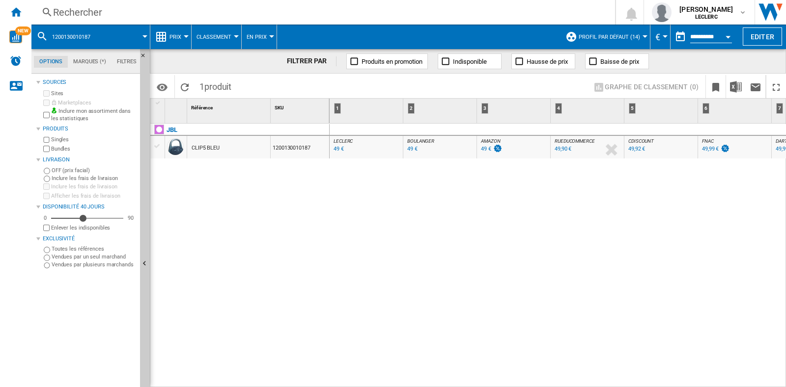
click at [96, 19] on div "Rechercher Rechercher 0 [PERSON_NAME] LECLERC LECLERC Mes paramètres Se déconne…" at bounding box center [408, 12] width 754 height 25
click at [118, 19] on div "Rechercher" at bounding box center [321, 12] width 536 height 14
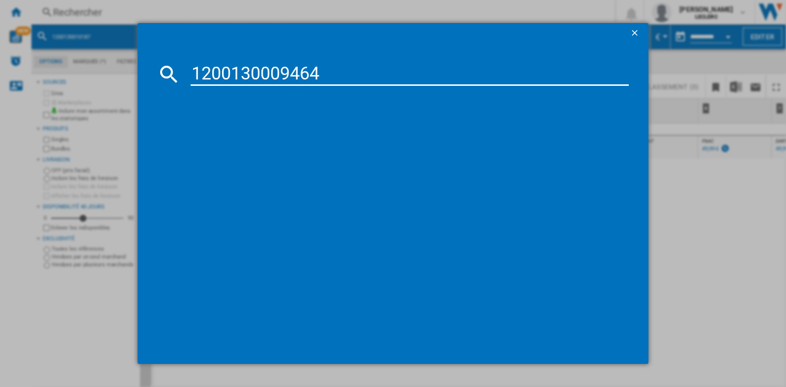
type input "1200130009464"
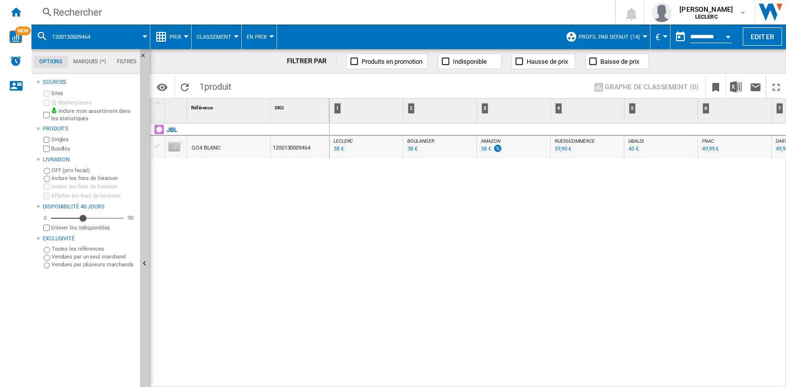
click at [141, 19] on div "Rechercher" at bounding box center [321, 12] width 536 height 14
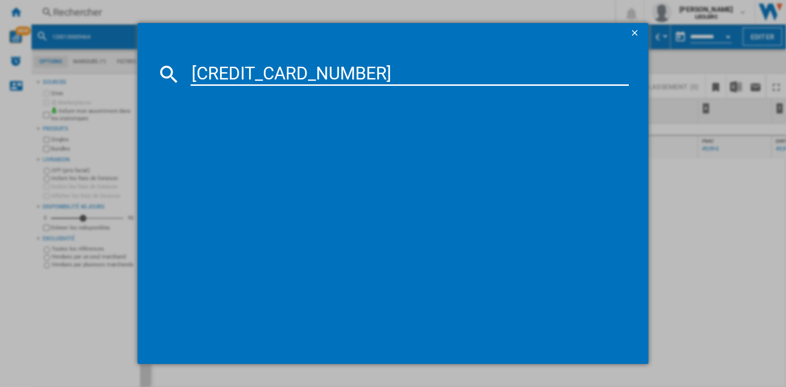
type input "6925281967085"
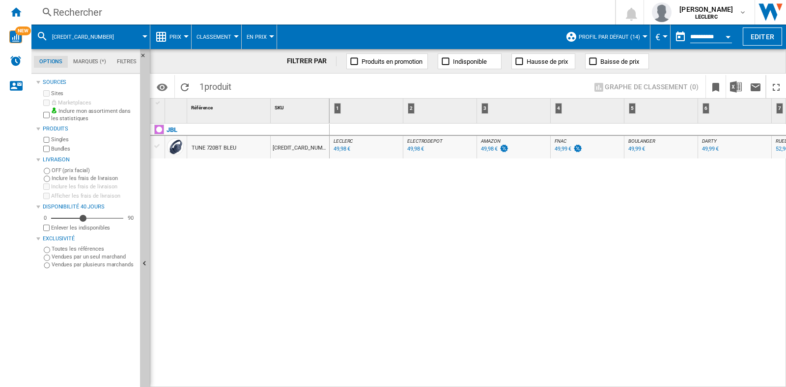
click at [75, 6] on div "Rechercher" at bounding box center [321, 12] width 536 height 14
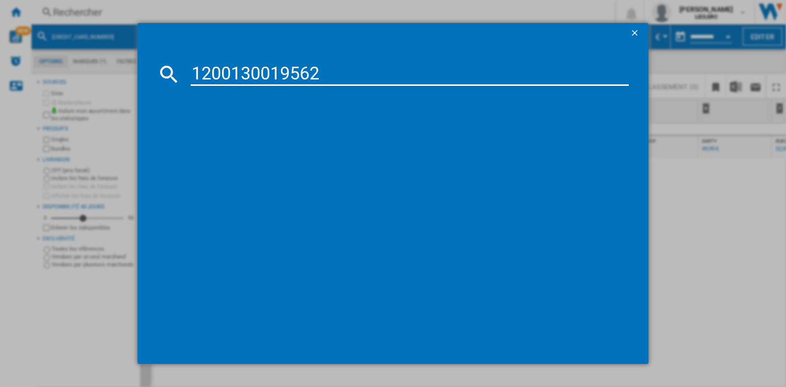
type input "1200130019562"
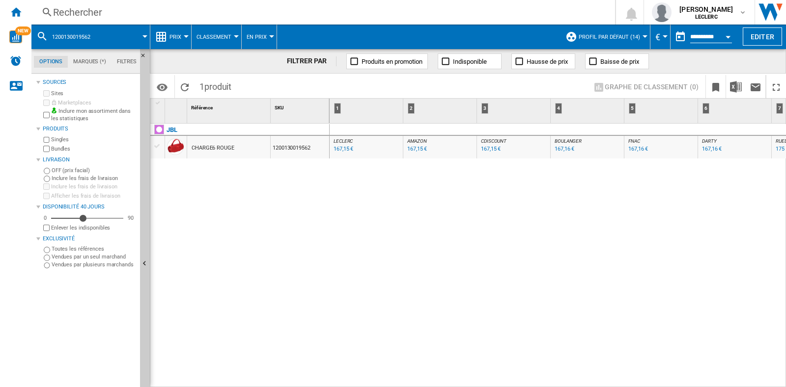
click at [159, 11] on div "Rechercher" at bounding box center [321, 12] width 536 height 14
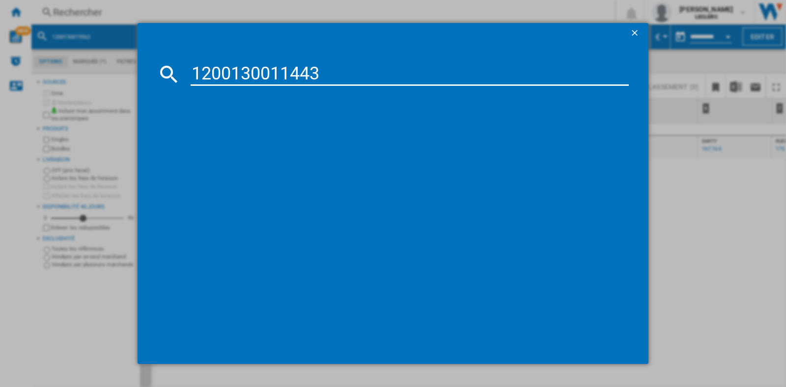
type input "1200130011443"
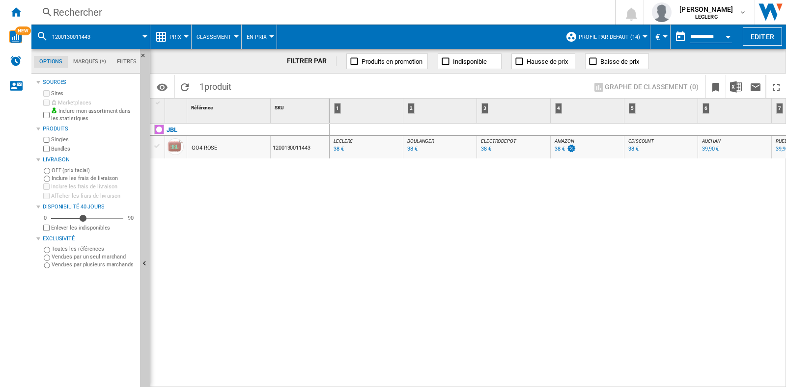
click at [160, 6] on div "Rechercher" at bounding box center [321, 12] width 536 height 14
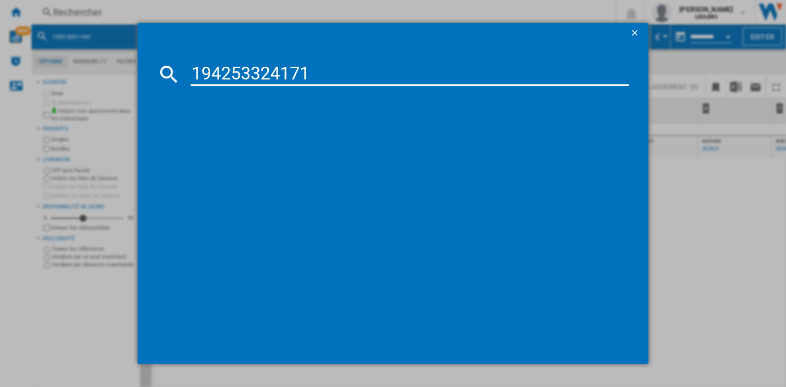
type input "194253324171"
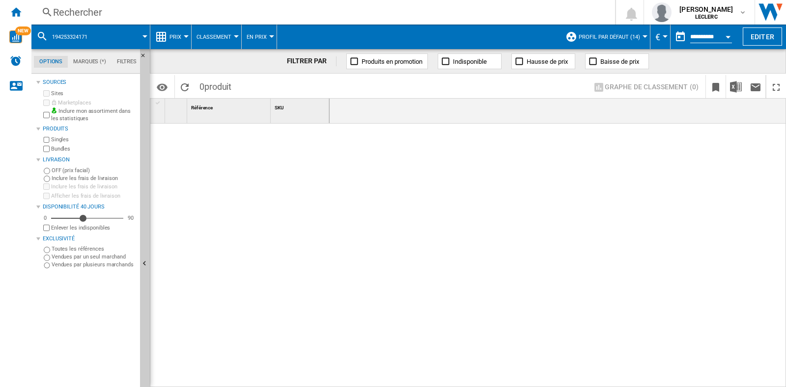
click at [124, 13] on div "Rechercher" at bounding box center [321, 12] width 536 height 14
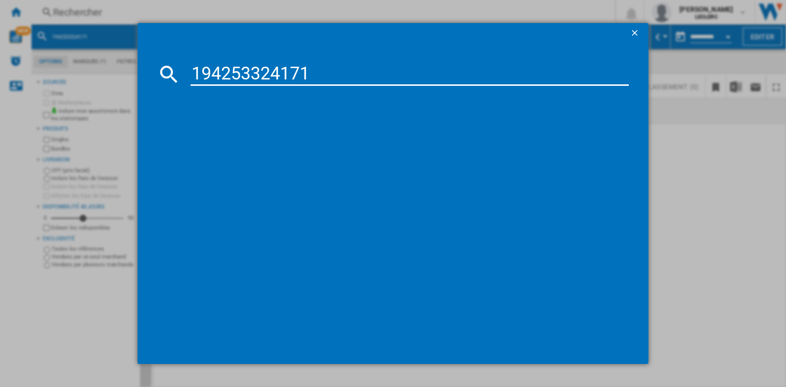
click at [189, 69] on div "194253324171" at bounding box center [392, 74] width 471 height 24
click at [198, 75] on input "194253324171" at bounding box center [410, 74] width 438 height 24
type input "0194253324171"
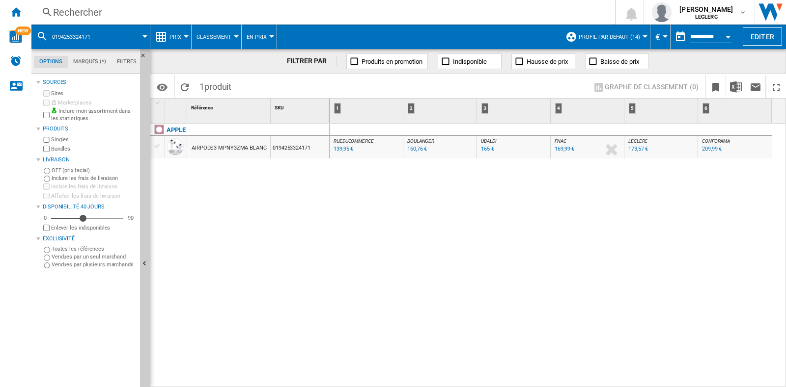
click at [135, 13] on div "Rechercher" at bounding box center [321, 12] width 536 height 14
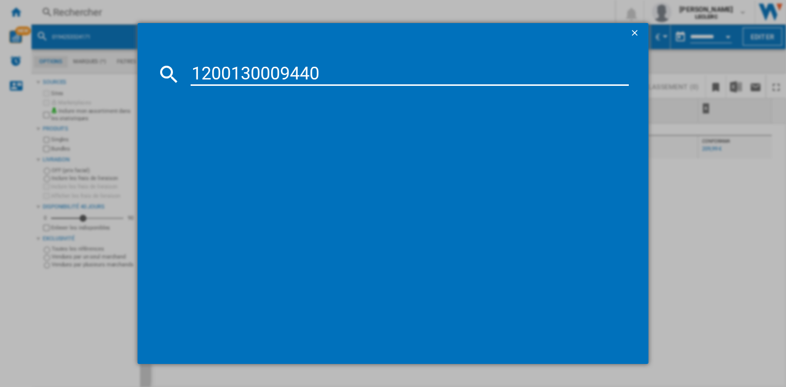
type input "1200130009440"
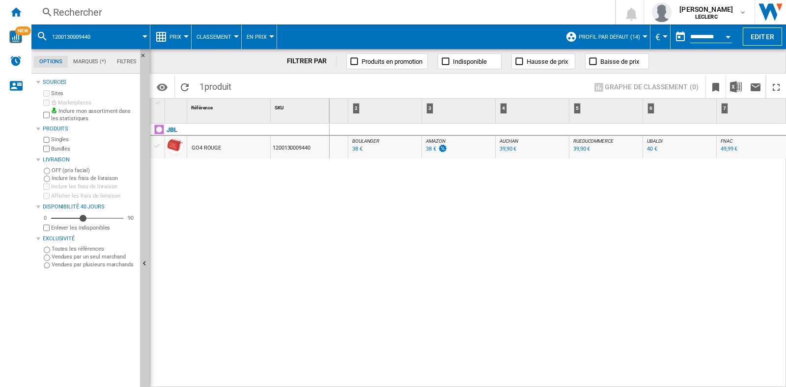
scroll to position [0, 50]
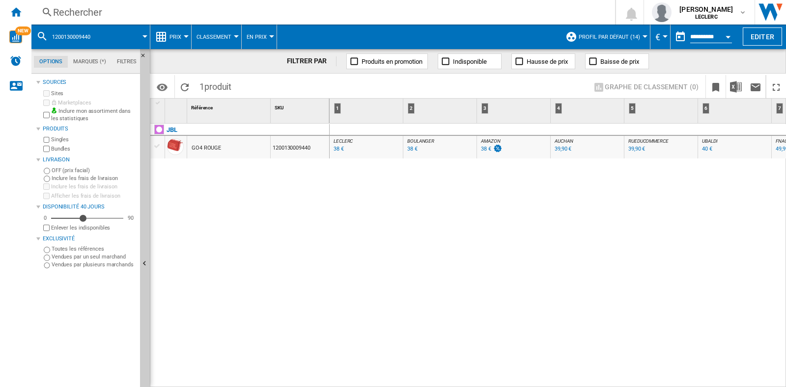
click at [106, 6] on div "Rechercher" at bounding box center [321, 12] width 536 height 14
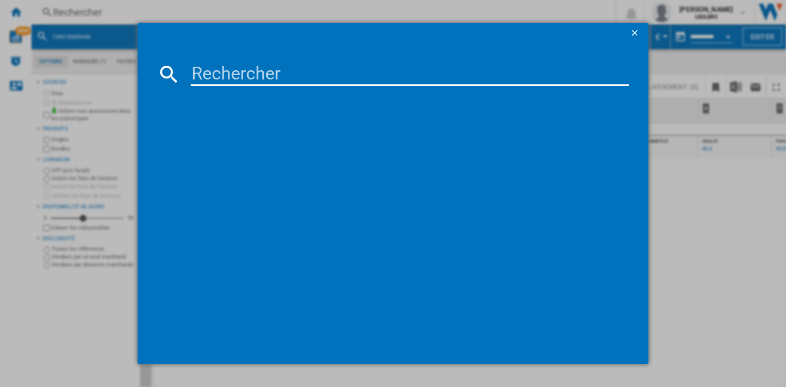
type input "1200130019586"
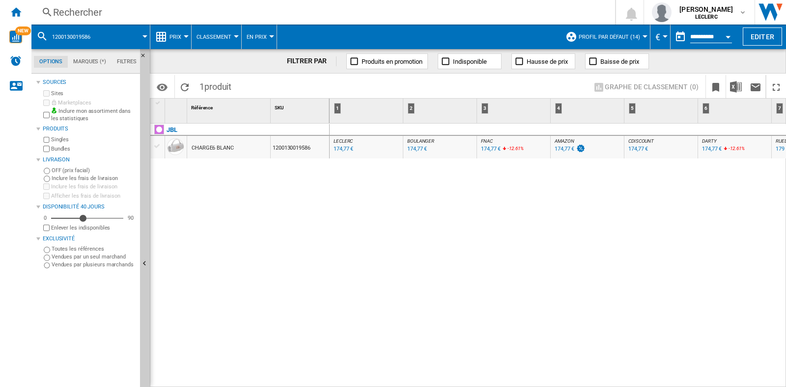
click at [138, 9] on div "Rechercher" at bounding box center [321, 12] width 536 height 14
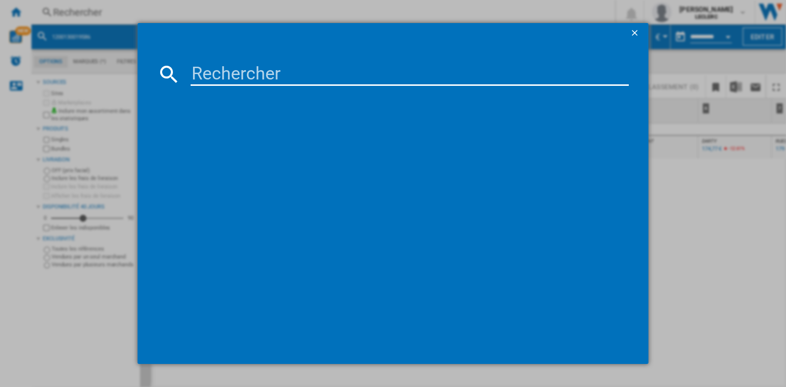
type input "1200130019302"
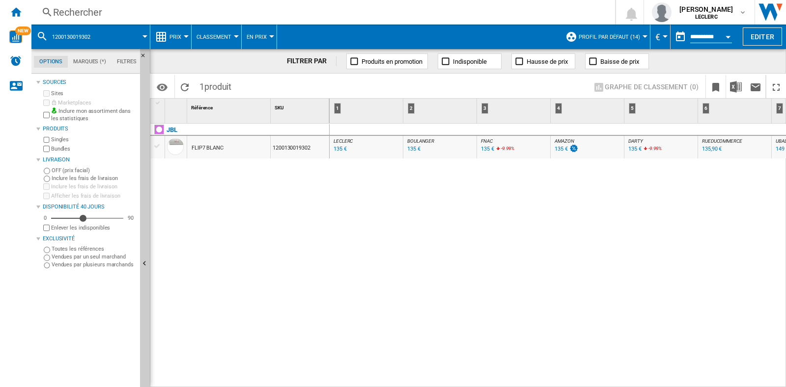
click at [145, 9] on div "Rechercher" at bounding box center [321, 12] width 536 height 14
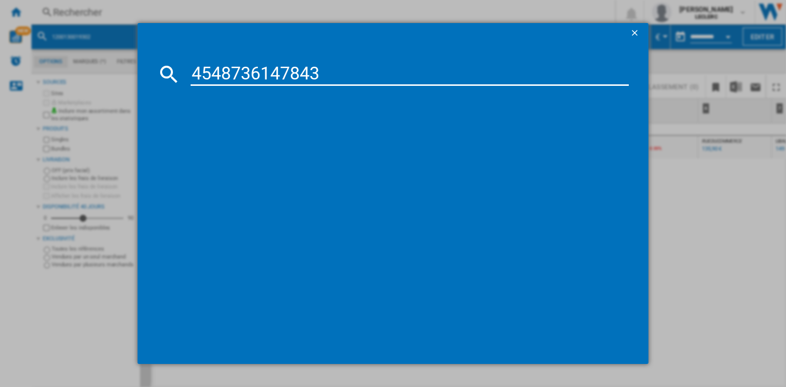
type input "4548736147843"
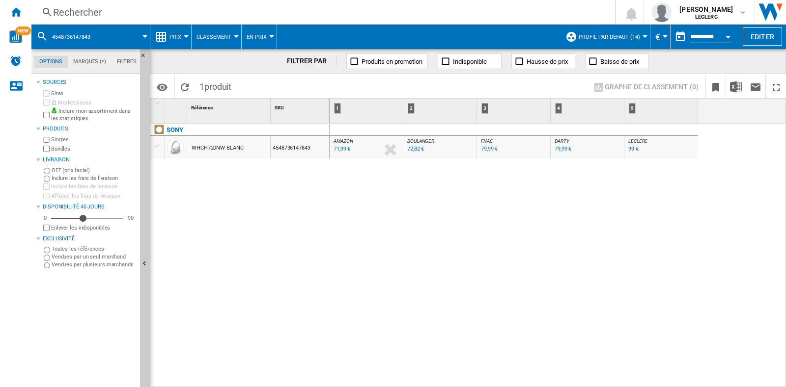
click at [124, 15] on div "Rechercher" at bounding box center [321, 12] width 536 height 14
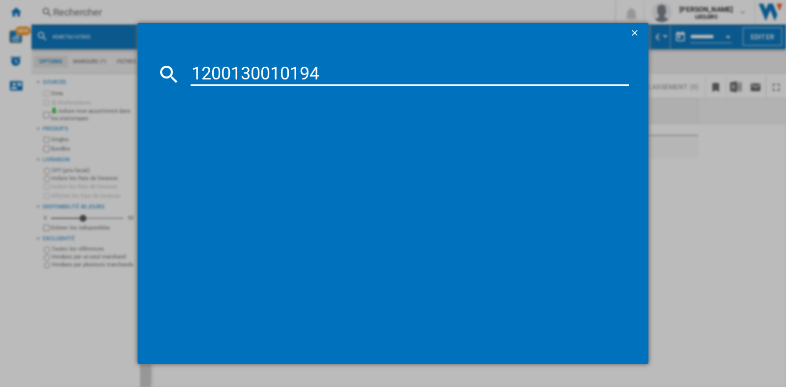
type input "1200130010194"
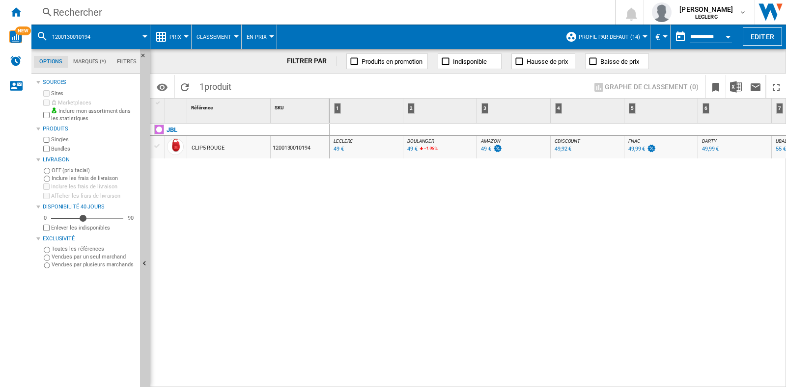
click at [189, 13] on div "Rechercher" at bounding box center [321, 12] width 536 height 14
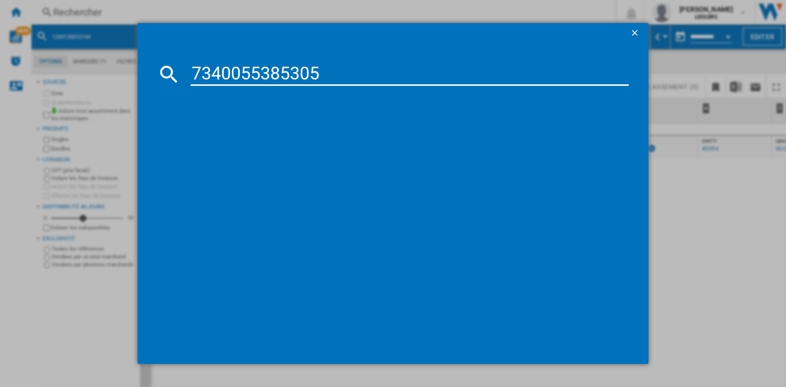
type input "7340055385305"
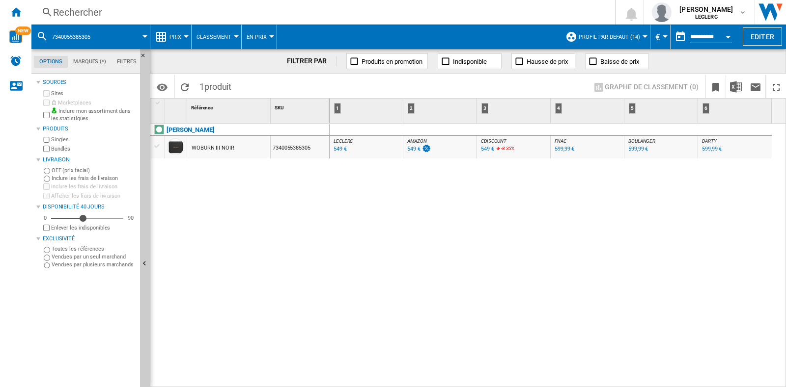
click at [156, 11] on div "Rechercher" at bounding box center [321, 12] width 536 height 14
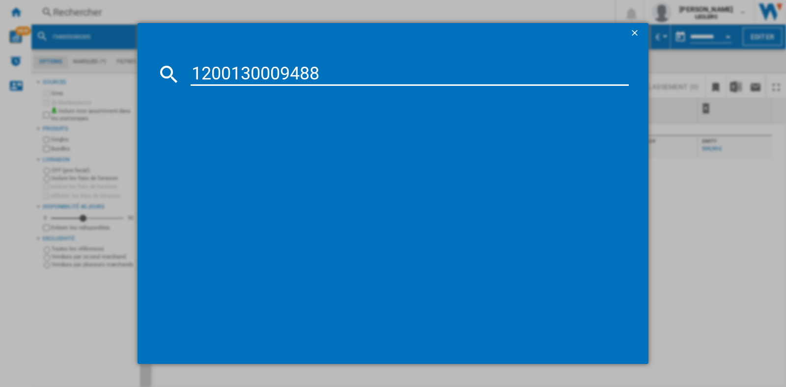
type input "1200130009488"
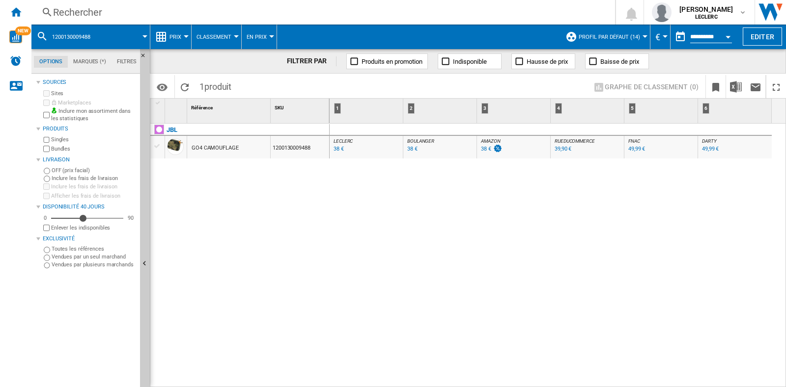
click at [156, 13] on div "Rechercher" at bounding box center [321, 12] width 536 height 14
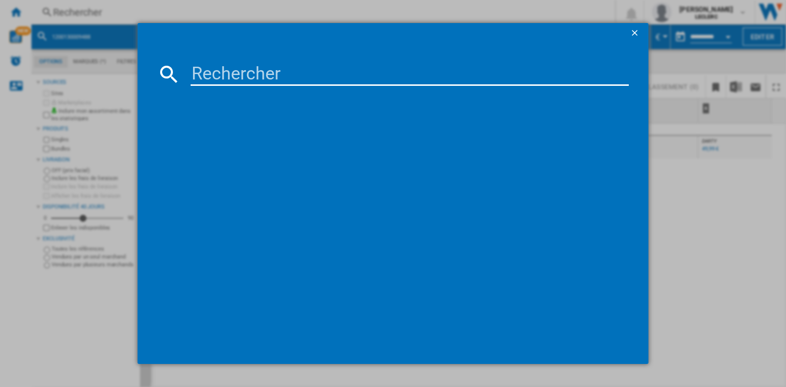
click at [282, 72] on input at bounding box center [410, 74] width 438 height 24
type input "1200130019326"
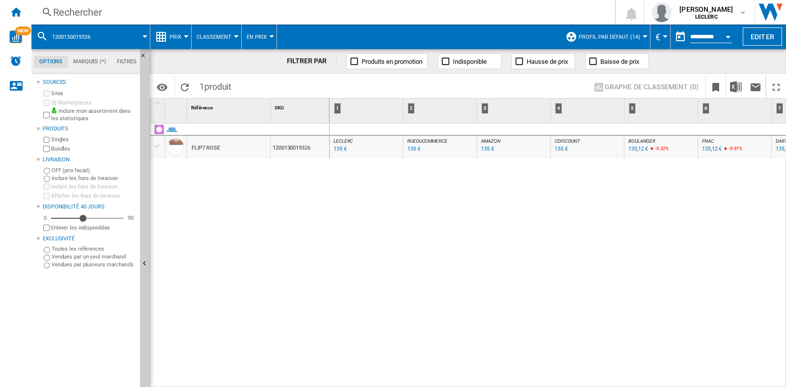
click at [112, 5] on div "Rechercher" at bounding box center [321, 12] width 536 height 14
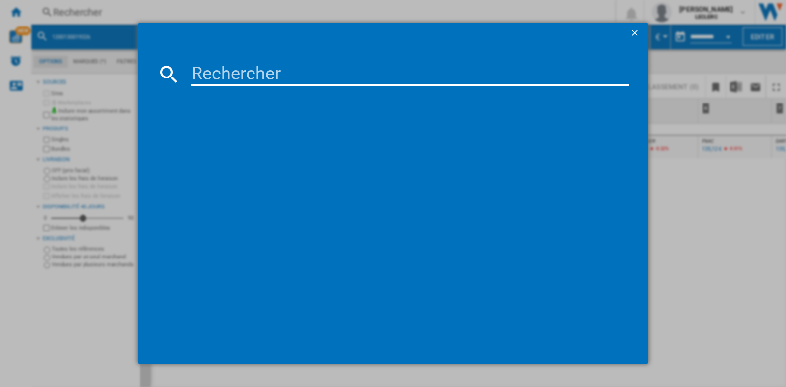
click at [238, 72] on input at bounding box center [410, 74] width 438 height 24
type input "1200130019296"
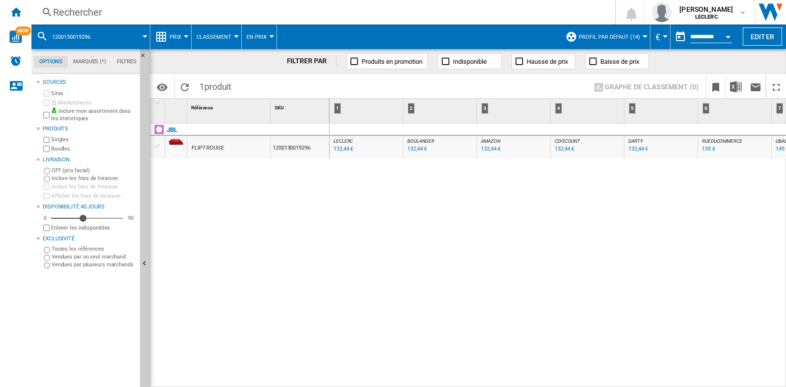
click at [97, 8] on div "Rechercher" at bounding box center [321, 12] width 536 height 14
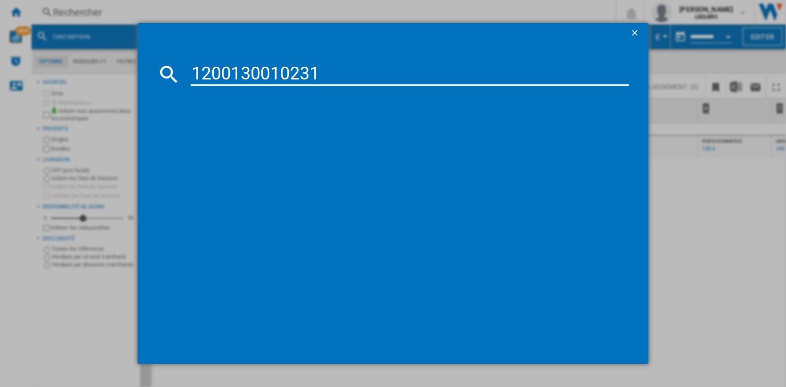
type input "1200130010231"
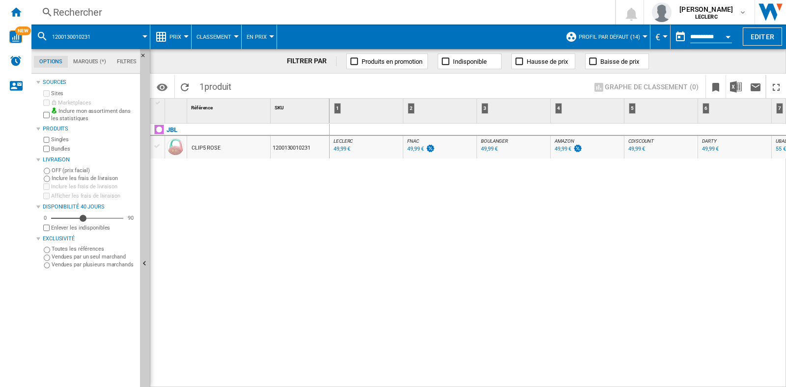
click at [153, 10] on div "Rechercher" at bounding box center [321, 12] width 536 height 14
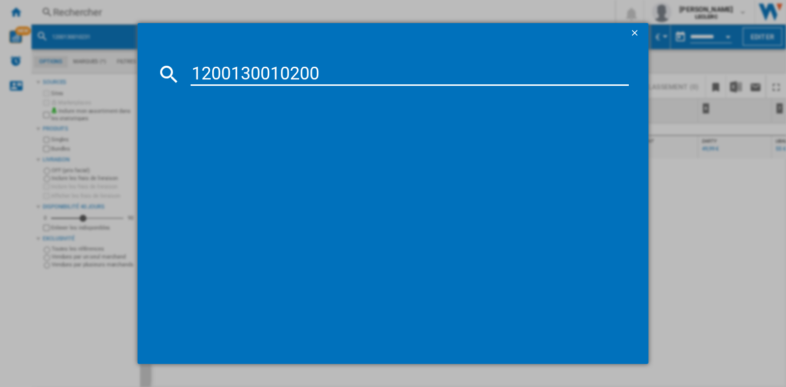
type input "1200130010200"
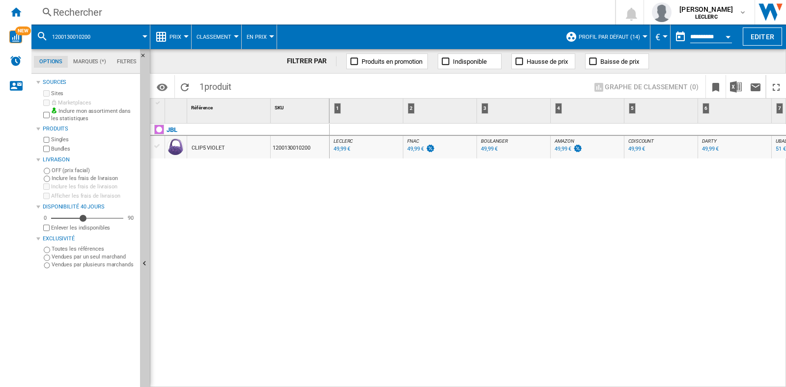
click at [167, 8] on div "Rechercher" at bounding box center [321, 12] width 536 height 14
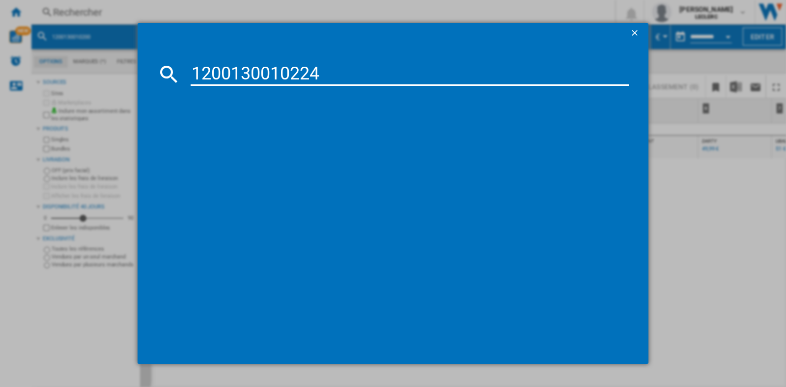
type input "1200130010224"
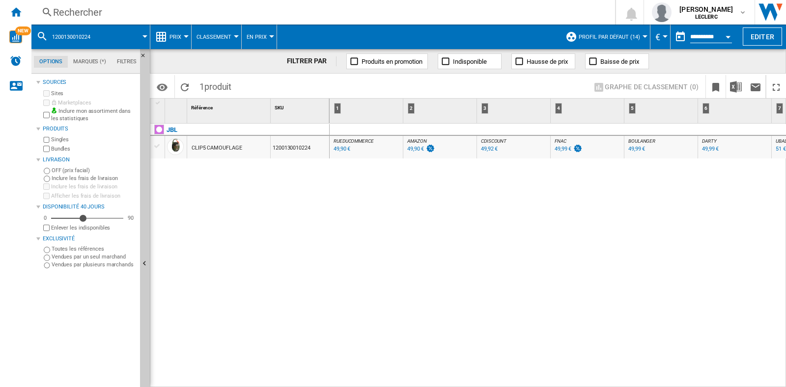
click at [132, 15] on div "Rechercher" at bounding box center [321, 12] width 536 height 14
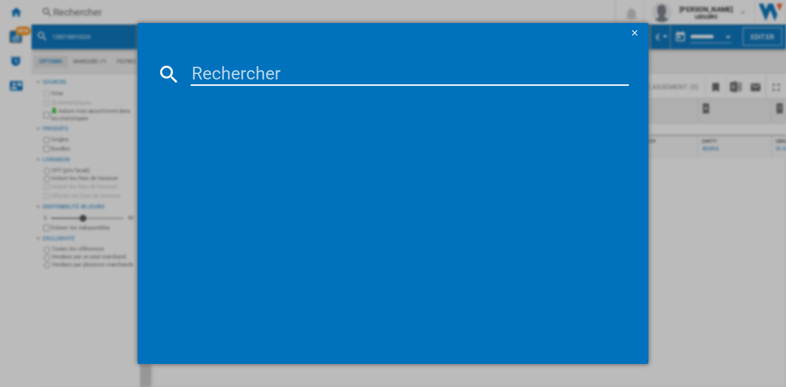
click at [248, 77] on input at bounding box center [410, 74] width 438 height 24
type input "4548736158337"
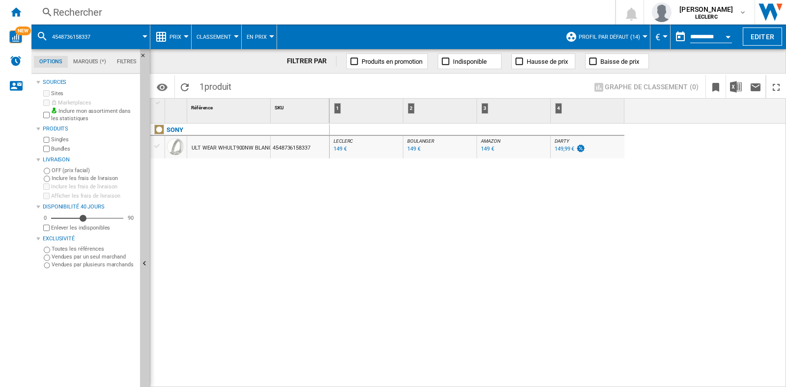
click at [118, 14] on div "Rechercher" at bounding box center [321, 12] width 536 height 14
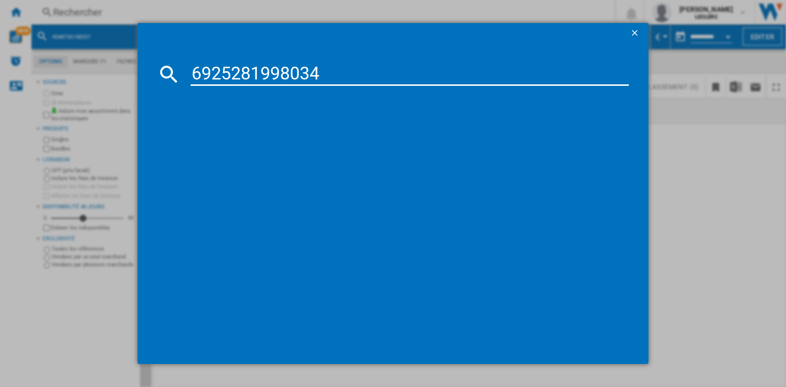
type input "6925281998034"
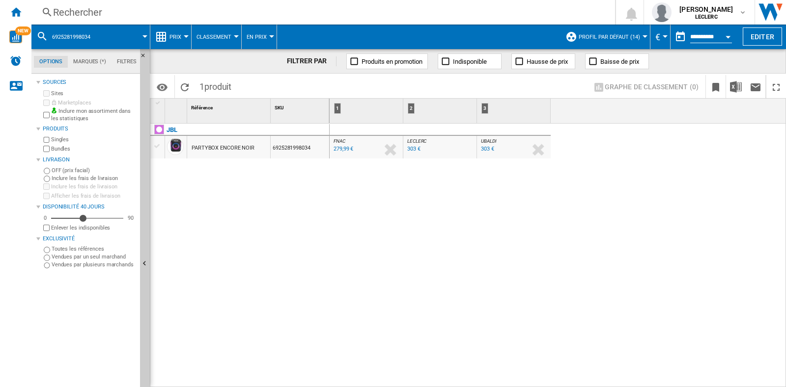
click at [349, 149] on div "279,99 €" at bounding box center [343, 149] width 20 height 6
click at [98, 5] on div "Rechercher" at bounding box center [321, 12] width 536 height 14
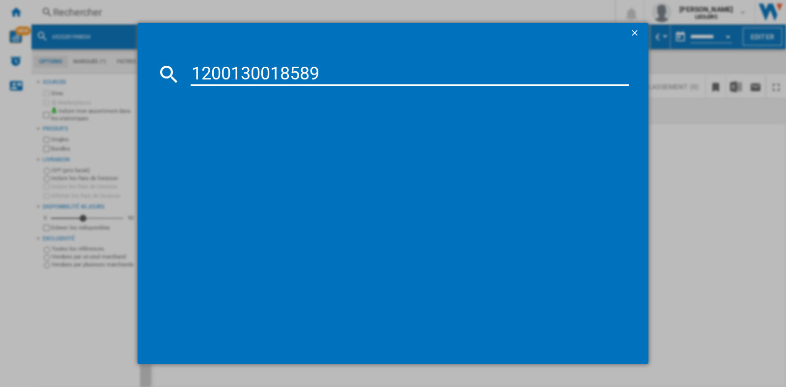
type input "1200130018589"
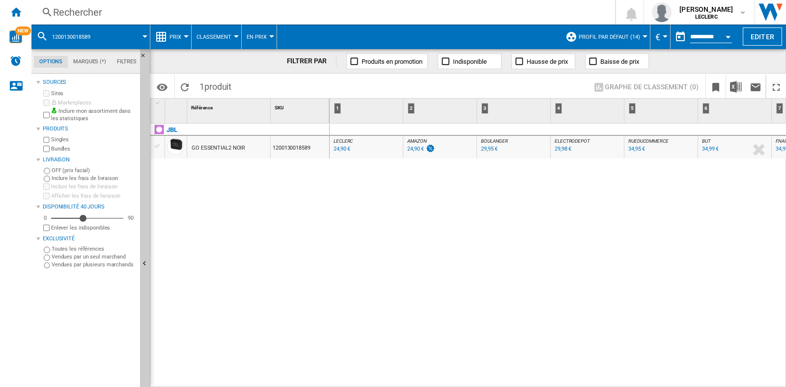
click at [101, 11] on div "Rechercher" at bounding box center [321, 12] width 536 height 14
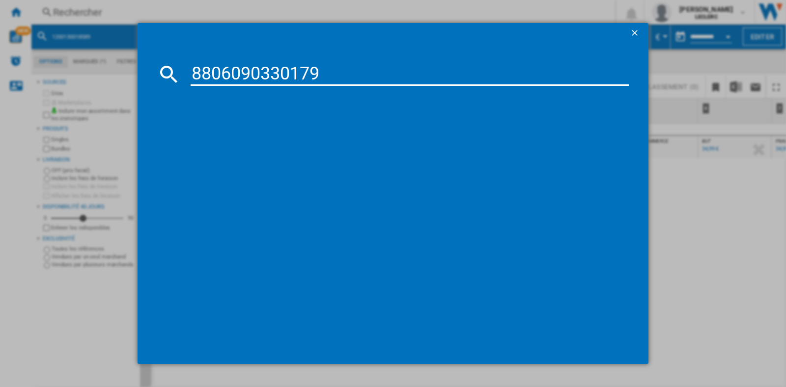
type input "8806090330179"
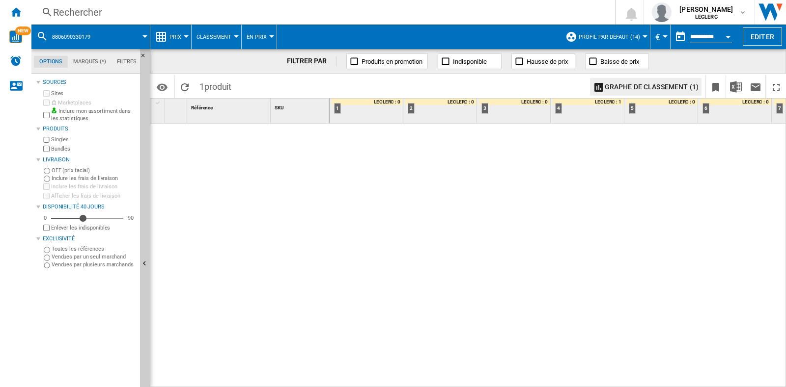
click at [105, 11] on div "Rechercher" at bounding box center [321, 12] width 536 height 14
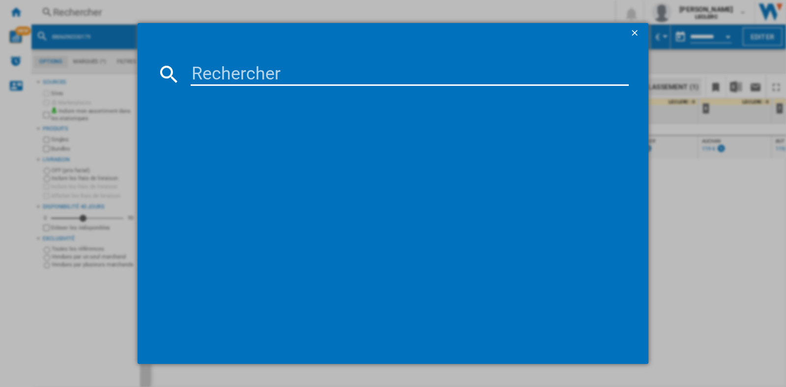
click at [213, 73] on input at bounding box center [410, 74] width 438 height 24
paste input "1200130018596"
type input "1200130018596"
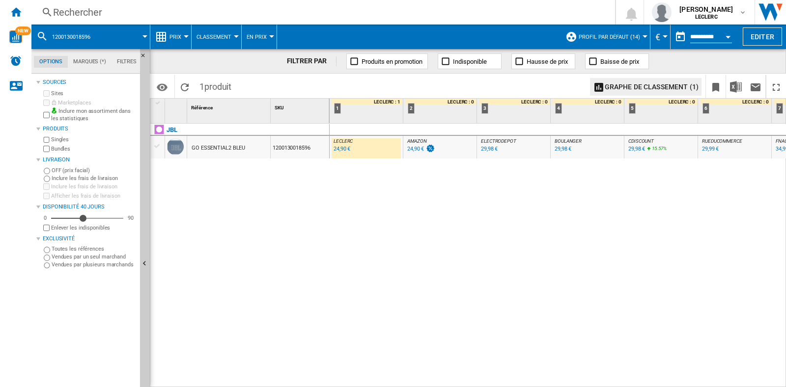
click at [81, 16] on div "Rechercher" at bounding box center [321, 12] width 536 height 14
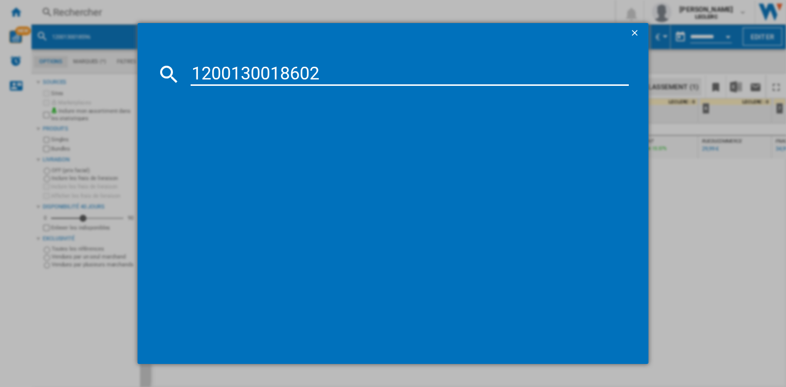
type input "1200130018602"
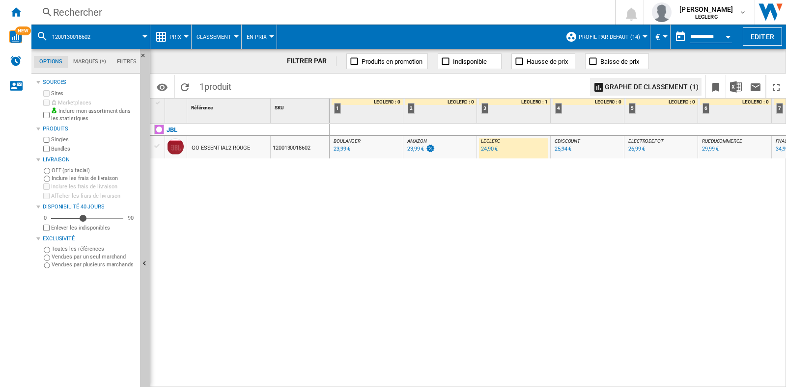
click at [121, 12] on div "Rechercher" at bounding box center [321, 12] width 536 height 14
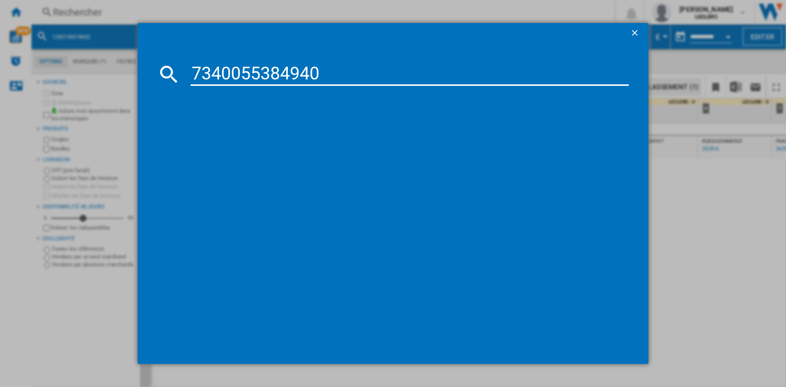
type input "7340055384940"
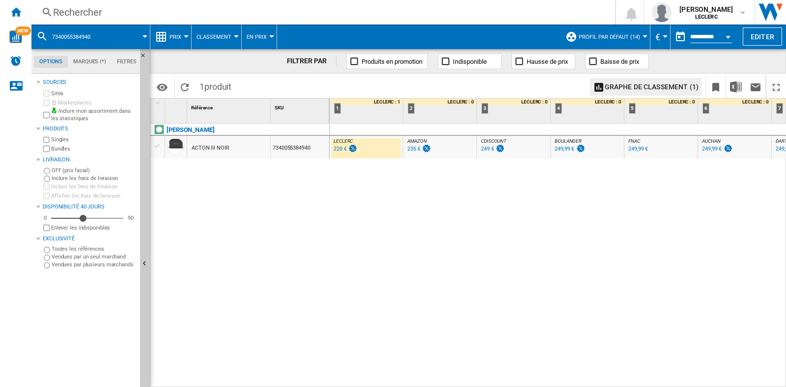
click at [346, 150] on div "220 €" at bounding box center [339, 149] width 13 height 6
click at [100, 11] on div "Rechercher" at bounding box center [321, 12] width 536 height 14
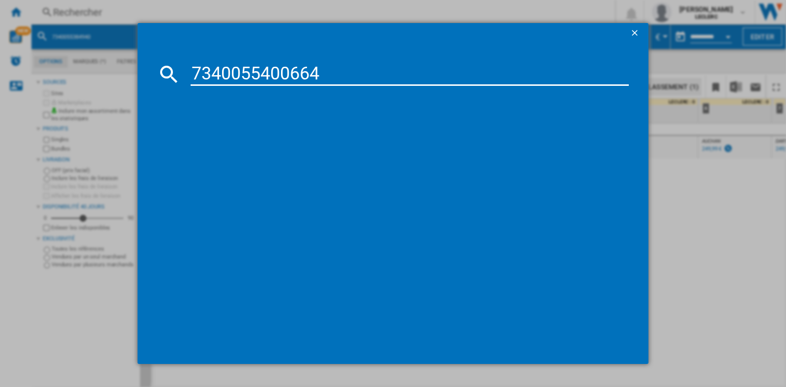
type input "7340055400664"
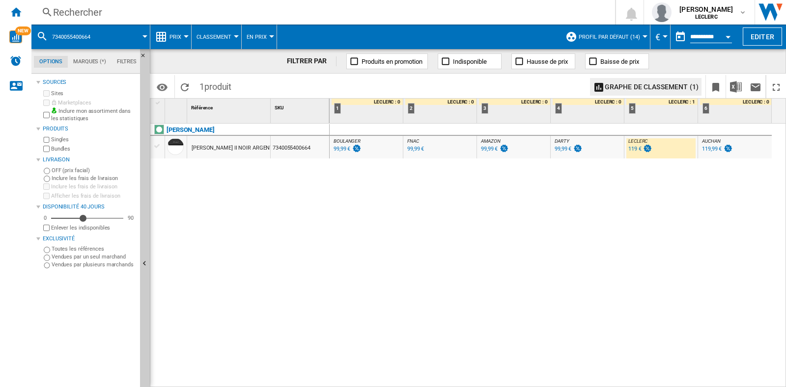
click at [128, 8] on div "Rechercher" at bounding box center [321, 12] width 536 height 14
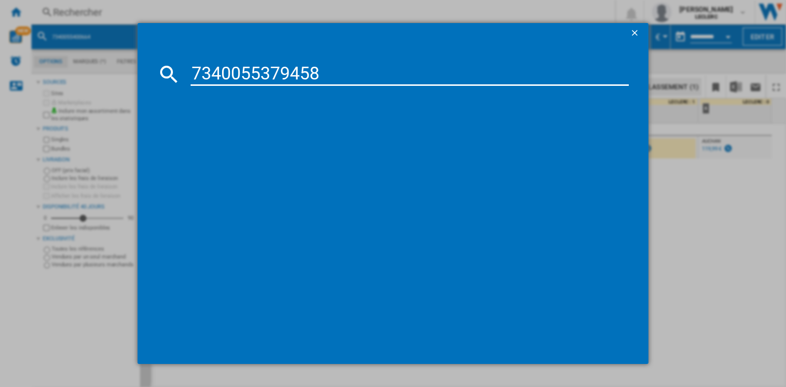
type input "7340055379458"
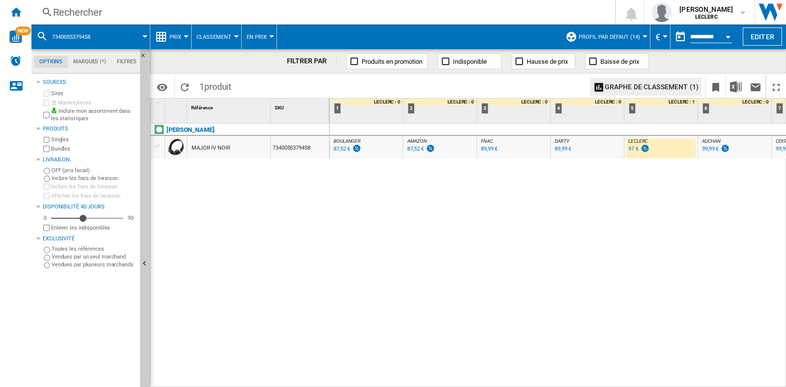
click at [146, 9] on div "Rechercher" at bounding box center [321, 12] width 536 height 14
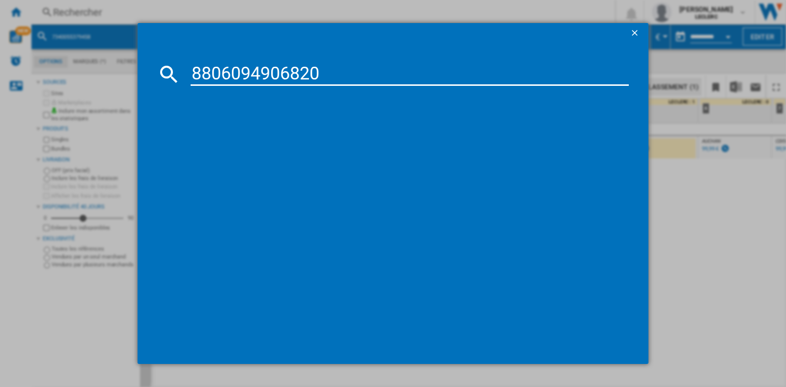
type input "8806094906820"
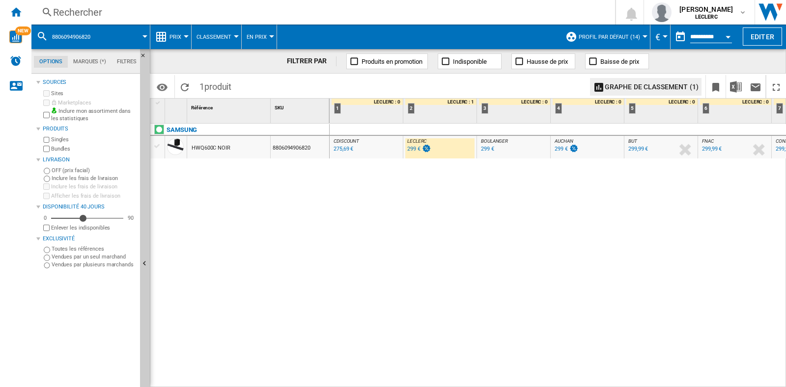
click at [162, 6] on div "Rechercher" at bounding box center [321, 12] width 536 height 14
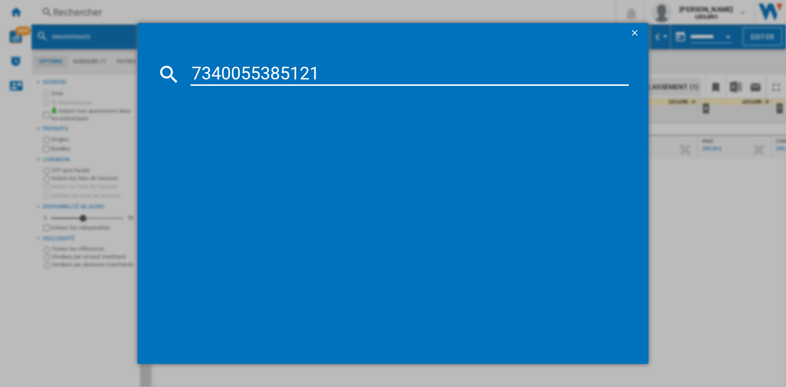
type input "7340055385121"
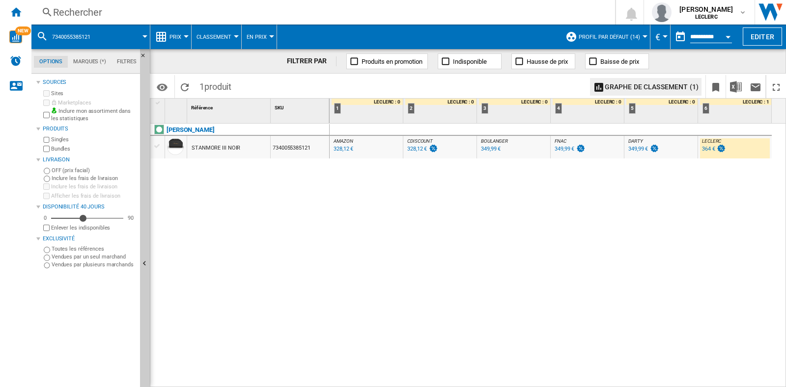
click at [106, 14] on div "Rechercher" at bounding box center [321, 12] width 536 height 14
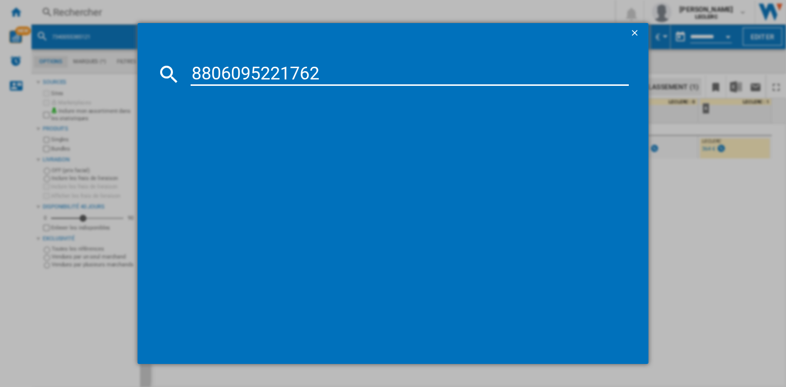
type input "8806095221762"
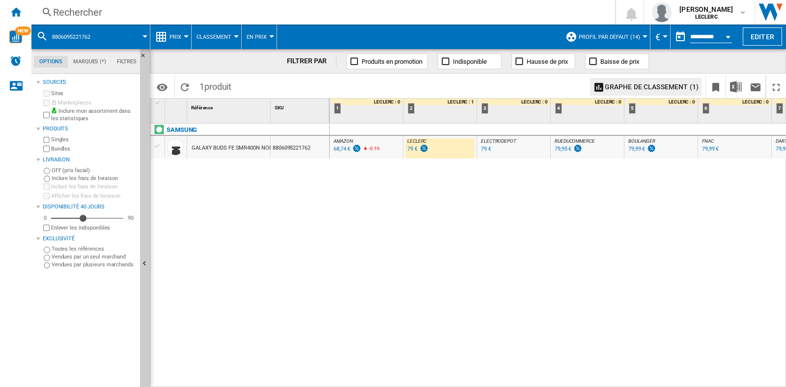
click at [213, 3] on div "Rechercher Rechercher 0 [PERSON_NAME] LECLERC LECLERC Mes paramètres Se déconne…" at bounding box center [408, 12] width 754 height 25
click at [241, 13] on div "Rechercher" at bounding box center [321, 12] width 536 height 14
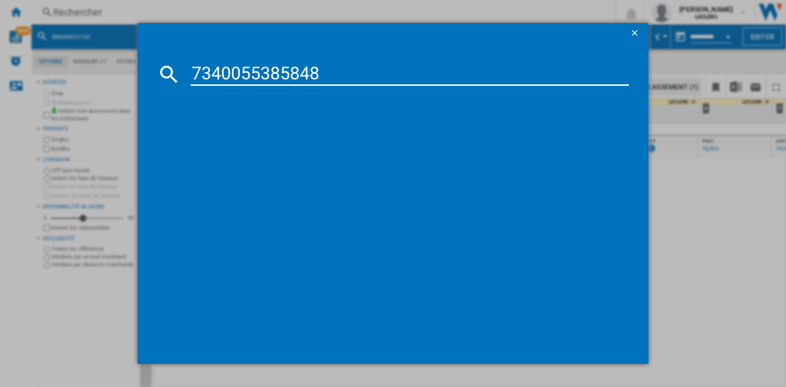
type input "7340055385848"
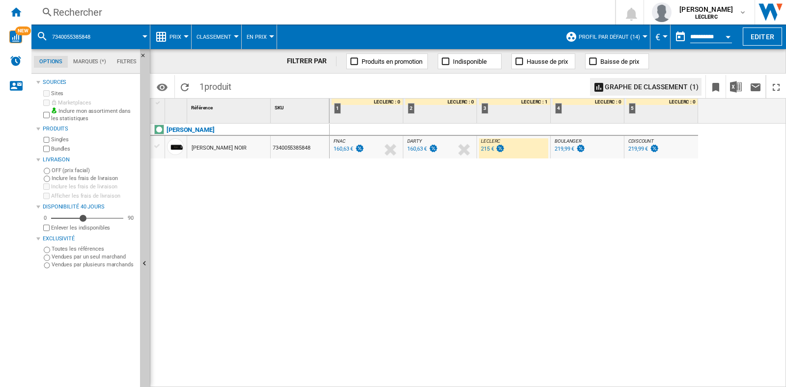
click at [159, 31] on ng-md-icon at bounding box center [161, 37] width 12 height 12
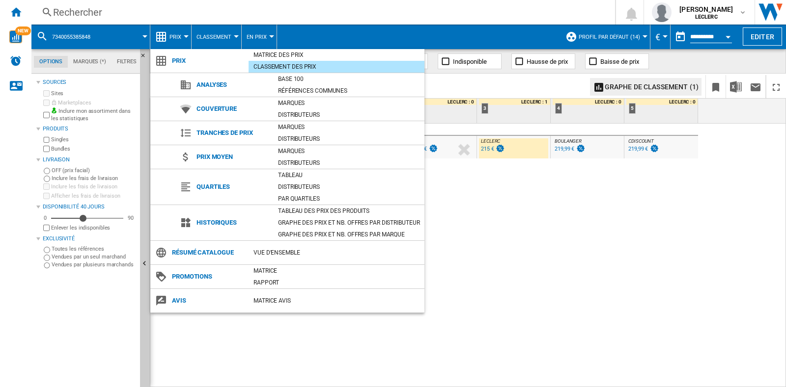
click at [158, 10] on md-backdrop at bounding box center [393, 193] width 786 height 387
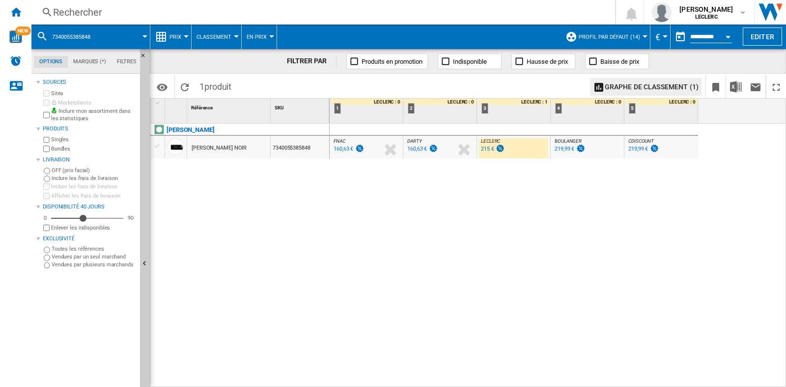
click at [176, 16] on div "Rechercher" at bounding box center [321, 12] width 536 height 14
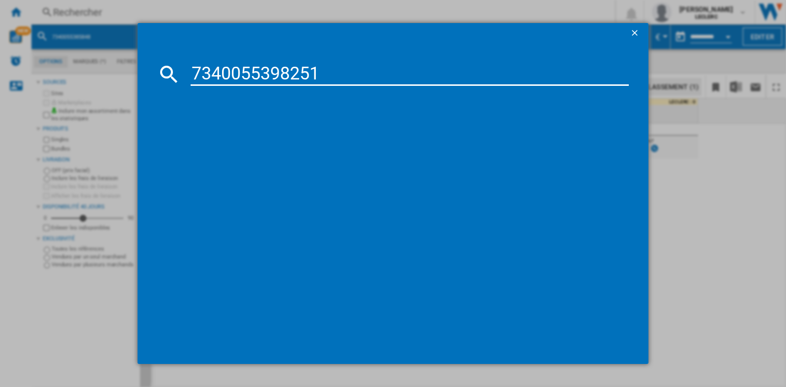
type input "7340055398251"
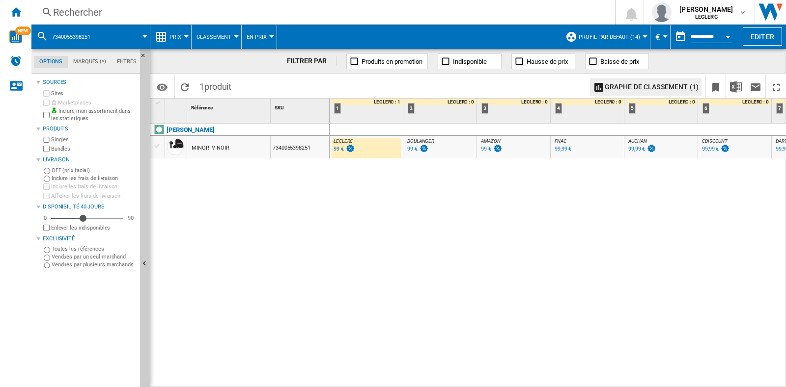
click at [228, 15] on div "Rechercher" at bounding box center [321, 12] width 536 height 14
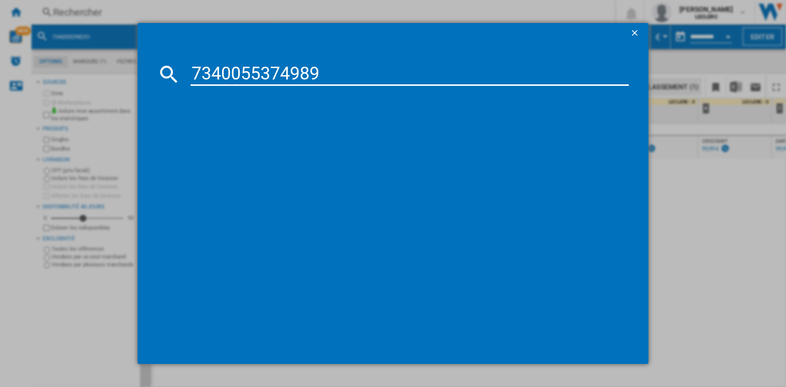
type input "7340055374989"
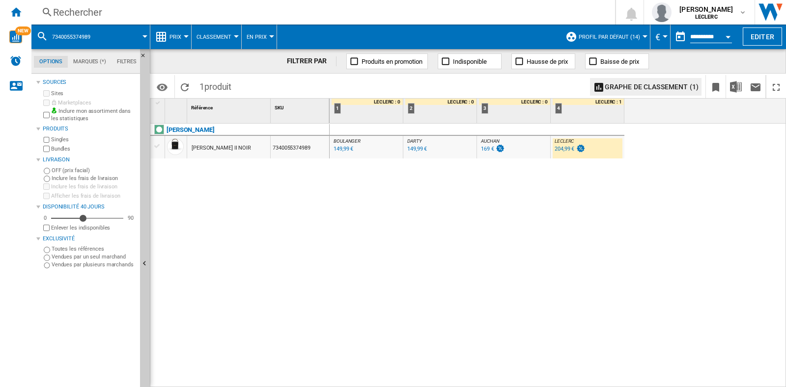
click at [170, 4] on div "Rechercher Rechercher 0 [PERSON_NAME] LECLERC LECLERC Mes paramètres Se déconne…" at bounding box center [408, 12] width 754 height 25
click at [173, 8] on div "Rechercher" at bounding box center [321, 12] width 536 height 14
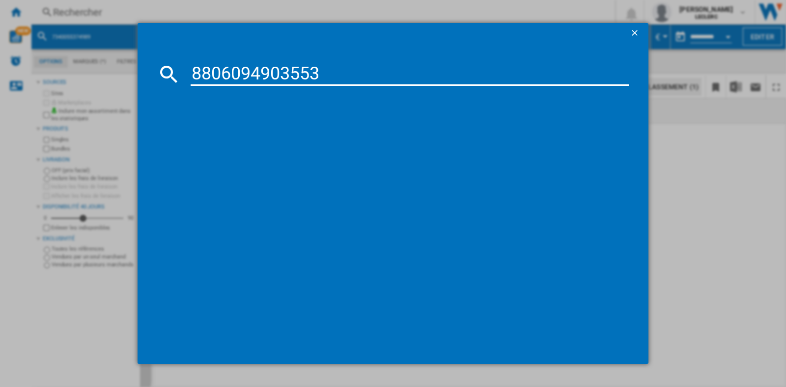
type input "8806094903553"
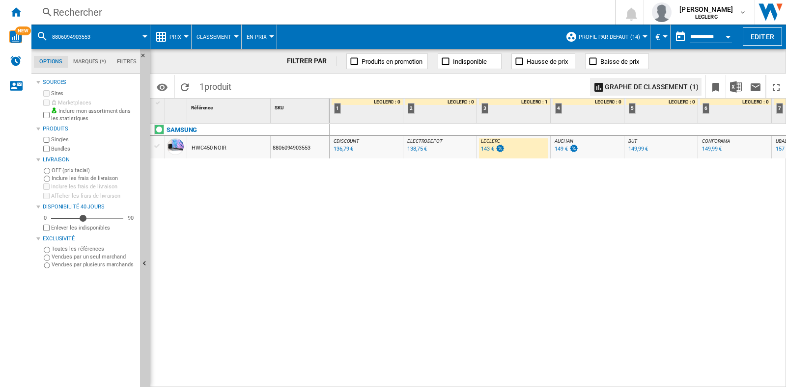
click at [132, 6] on div "Rechercher" at bounding box center [321, 12] width 536 height 14
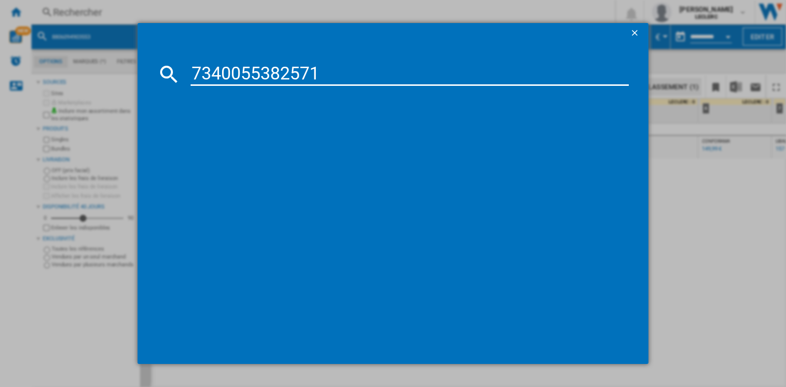
type input "7340055382571"
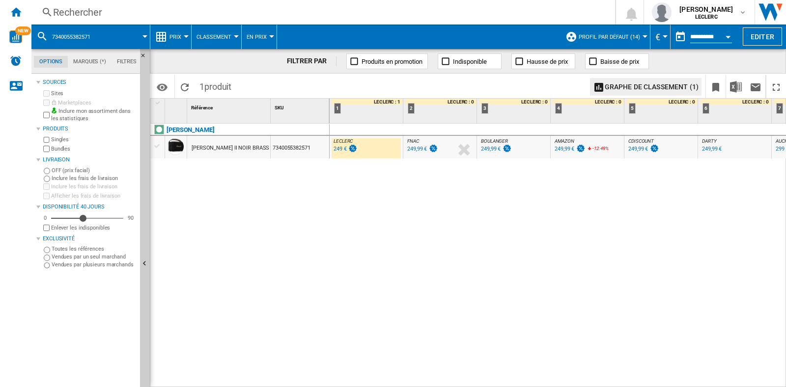
click at [97, 9] on div "Rechercher" at bounding box center [321, 12] width 536 height 14
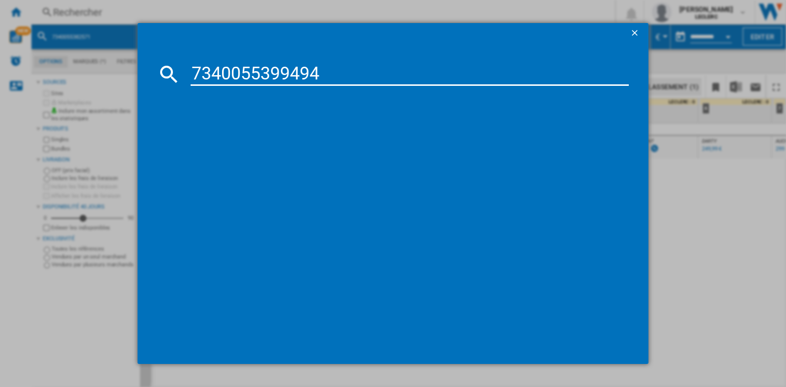
type input "7340055399494"
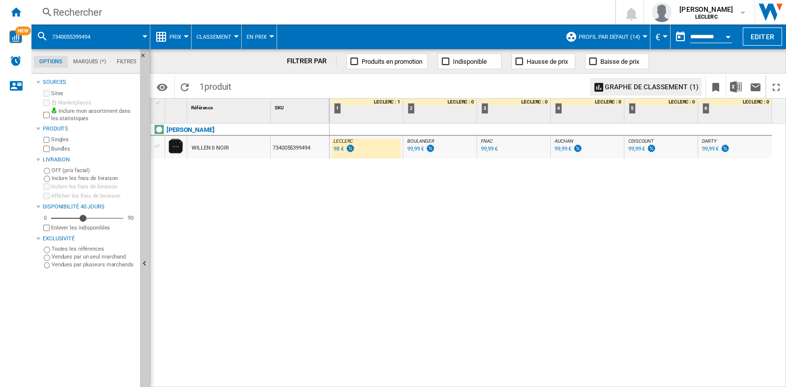
click at [177, 16] on div "Rechercher" at bounding box center [321, 12] width 536 height 14
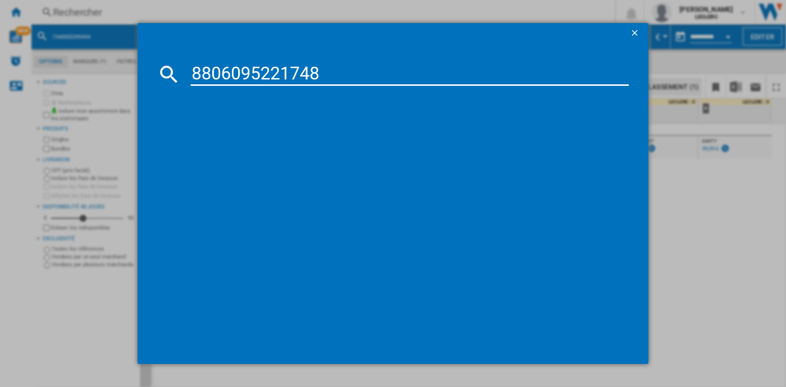
type input "8806095221748"
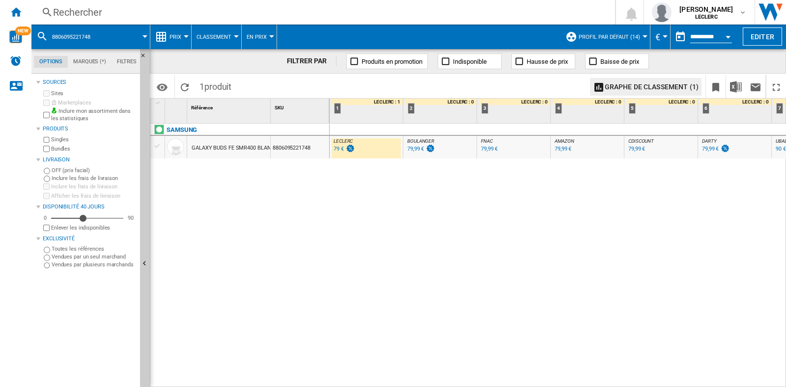
click at [190, 7] on div "Rechercher" at bounding box center [321, 12] width 536 height 14
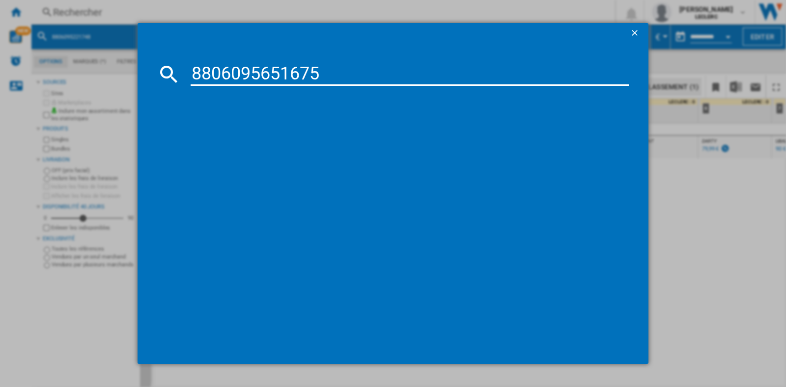
type input "8806095651675"
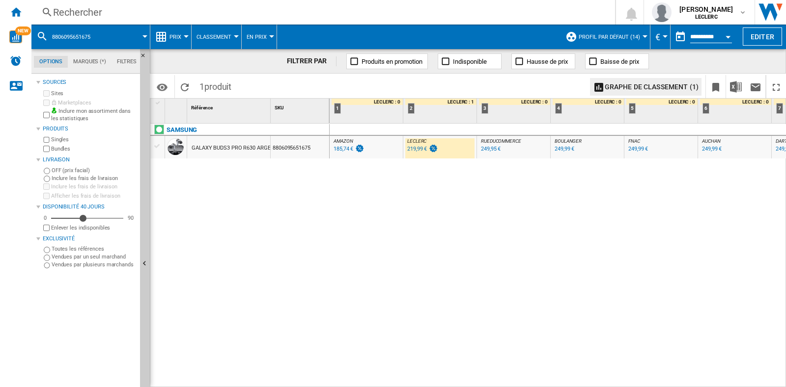
click at [111, 17] on div "Rechercher" at bounding box center [321, 12] width 536 height 14
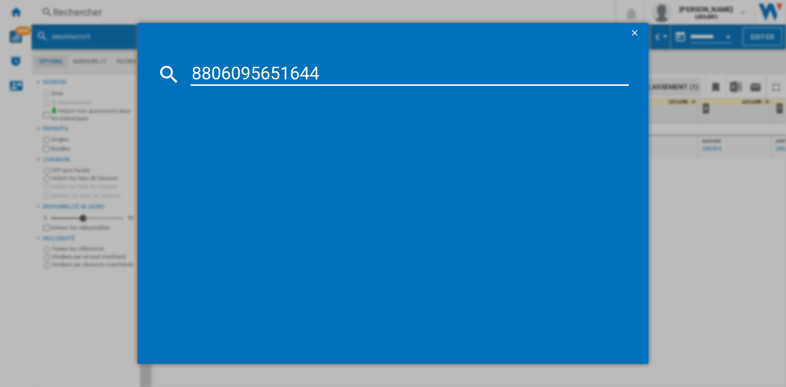
type input "8806095651644"
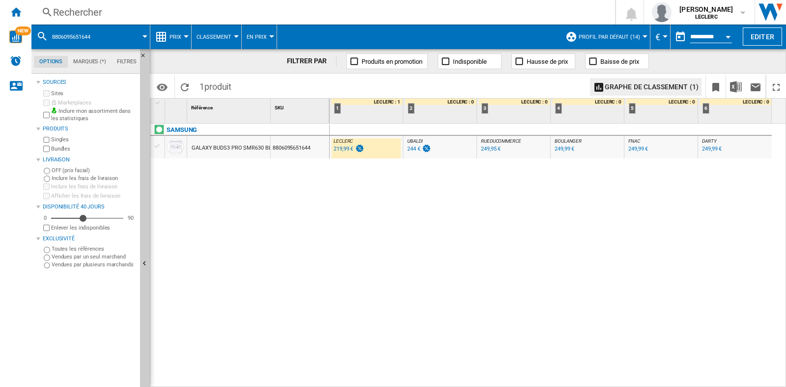
click at [135, 6] on div "Rechercher" at bounding box center [321, 12] width 536 height 14
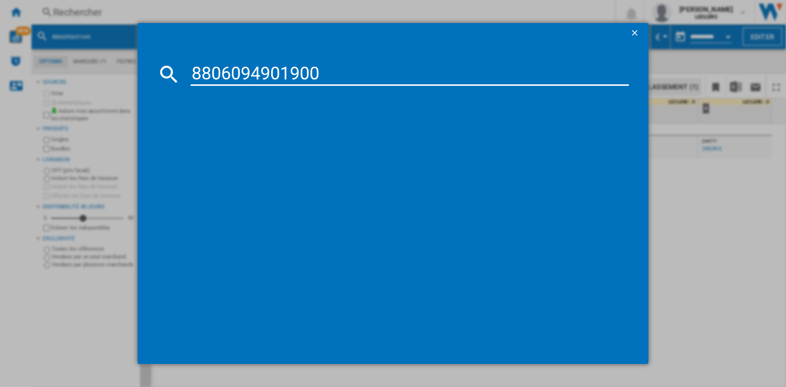
type input "8806094901900"
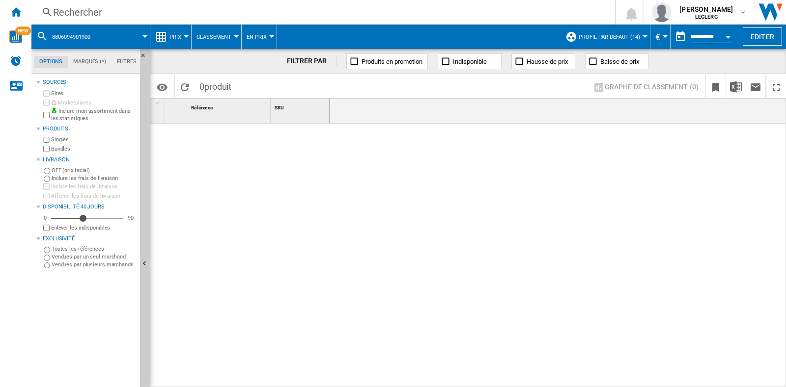
click at [145, 4] on div "Rechercher Rechercher 0 [PERSON_NAME] LECLERC LECLERC Mes paramètres Se déconne…" at bounding box center [408, 12] width 754 height 25
click at [172, 8] on div "Rechercher" at bounding box center [321, 12] width 536 height 14
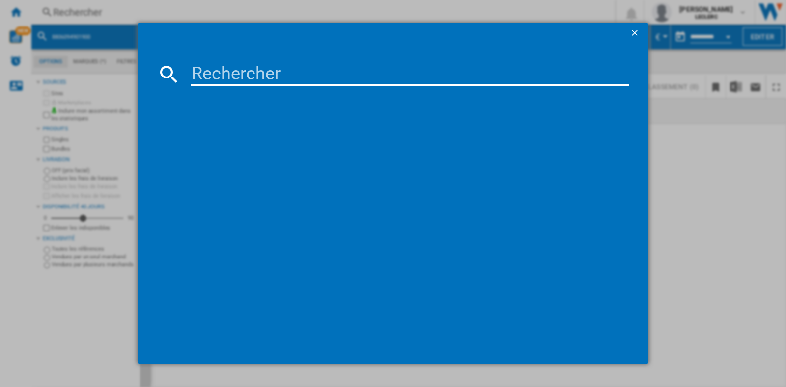
click at [223, 84] on input at bounding box center [410, 74] width 438 height 24
type input "8806094901900"
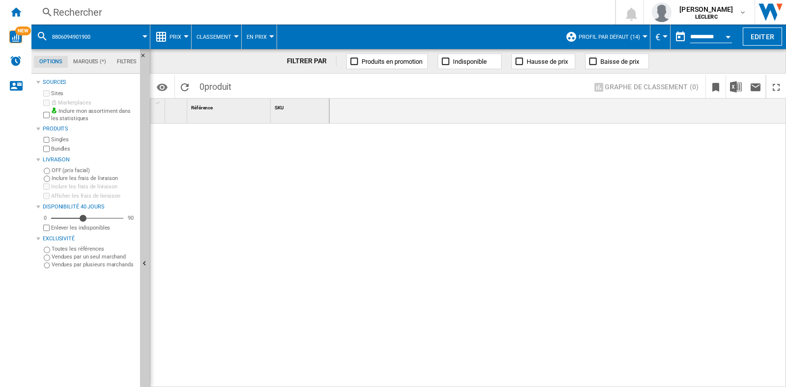
click at [149, 11] on div "Rechercher" at bounding box center [321, 12] width 536 height 14
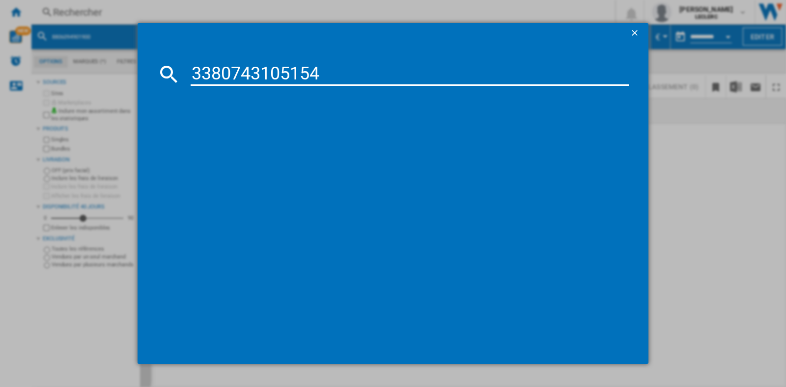
type input "3380743105154"
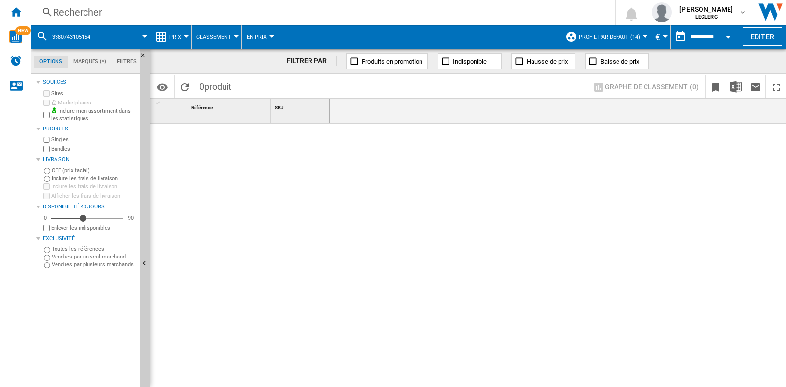
click at [123, 13] on div "Rechercher" at bounding box center [321, 12] width 536 height 14
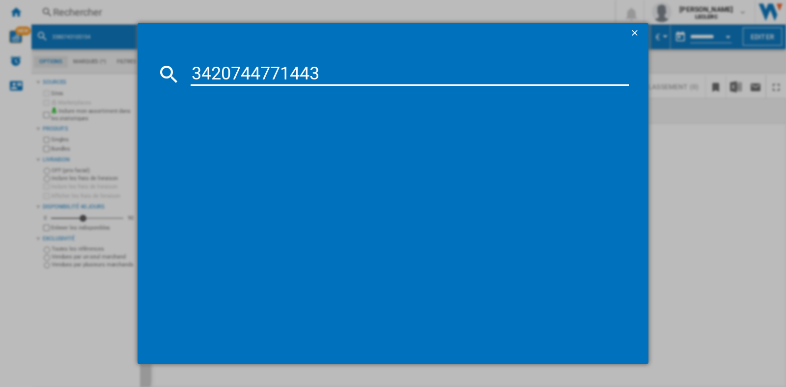
type input "3420744771443"
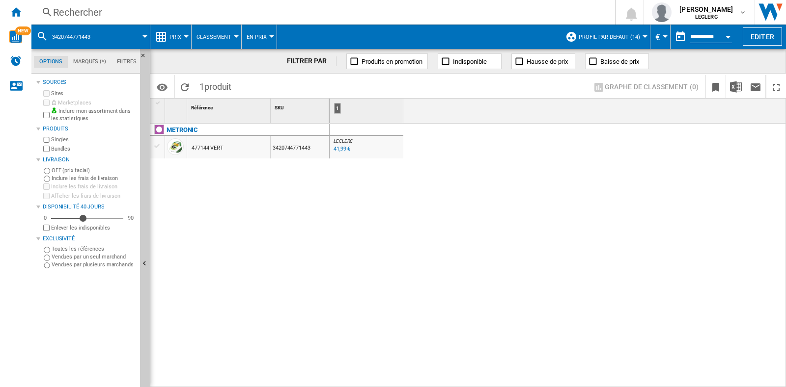
click at [88, 18] on div "Rechercher" at bounding box center [321, 12] width 536 height 14
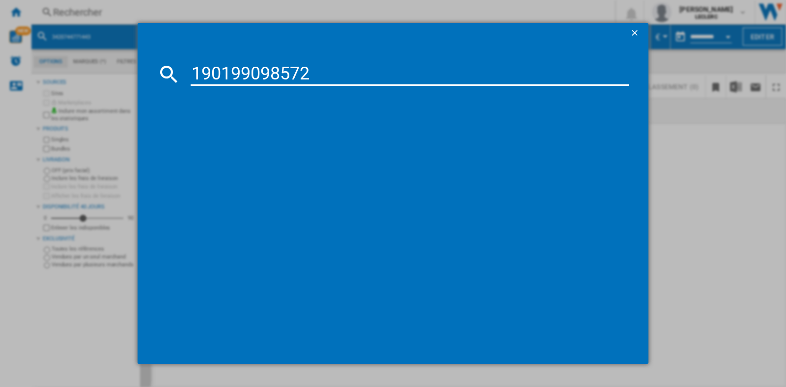
type input "190199098572"
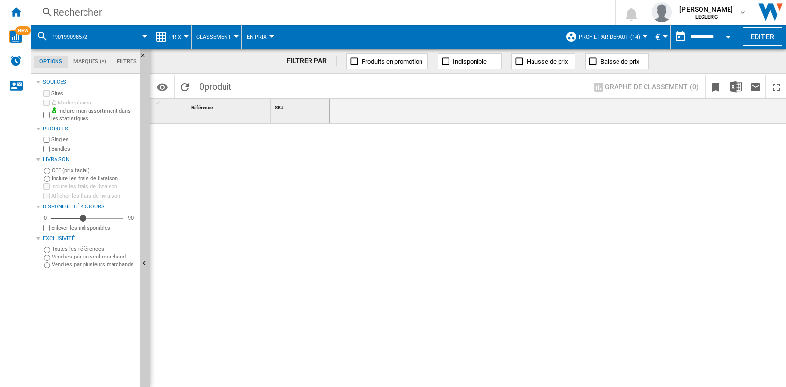
click at [138, 3] on div "Rechercher Rechercher 0 [PERSON_NAME] LECLERC LECLERC Mes paramètres Se déconne…" at bounding box center [408, 12] width 754 height 25
click at [137, 12] on div "Rechercher" at bounding box center [321, 12] width 536 height 14
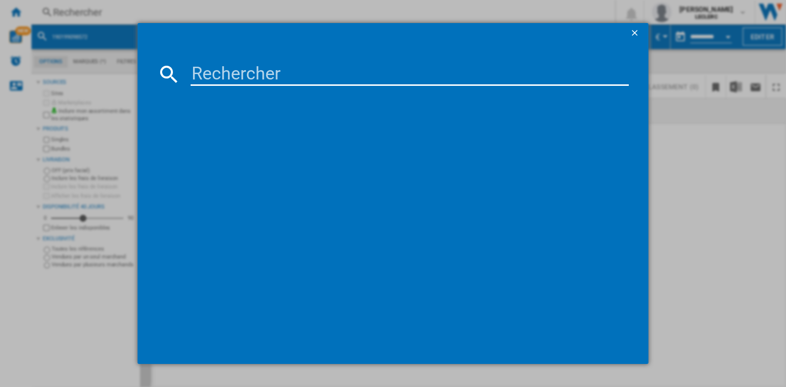
click at [193, 73] on input at bounding box center [410, 74] width 438 height 24
click at [368, 63] on input at bounding box center [410, 74] width 438 height 24
paste input "190199098572"
click at [197, 70] on input "190199098572" at bounding box center [410, 74] width 438 height 24
type input "0190199098572"
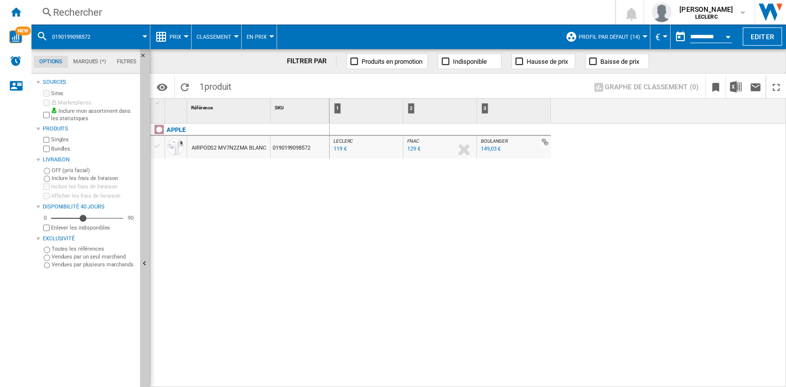
click at [170, 15] on div "Rechercher" at bounding box center [321, 12] width 536 height 14
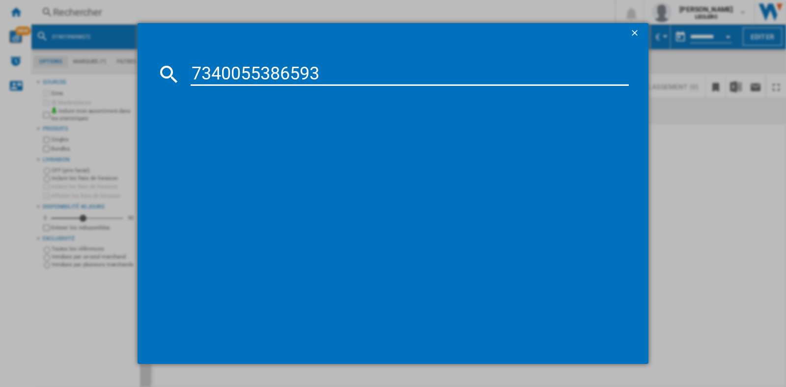
type input "7340055386593"
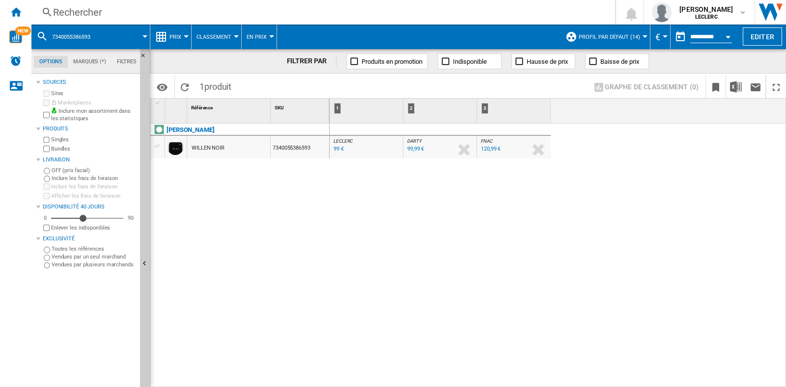
click at [179, 8] on div "Rechercher" at bounding box center [321, 12] width 536 height 14
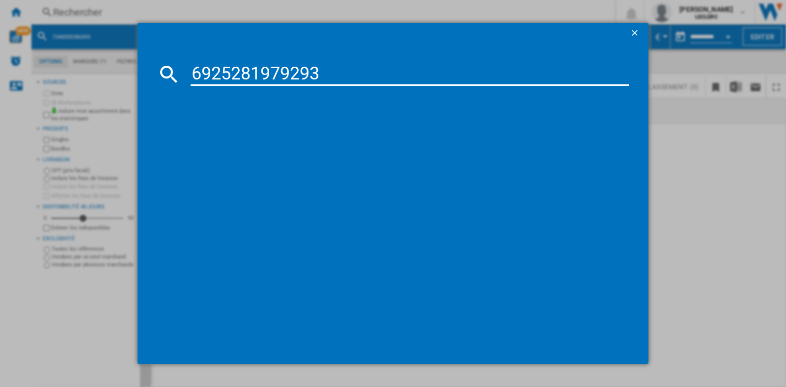
type input "6925281979293"
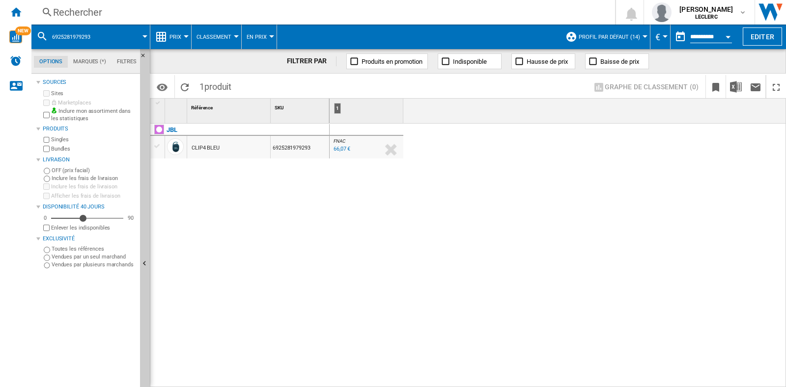
click at [152, 13] on div "Rechercher" at bounding box center [321, 12] width 536 height 14
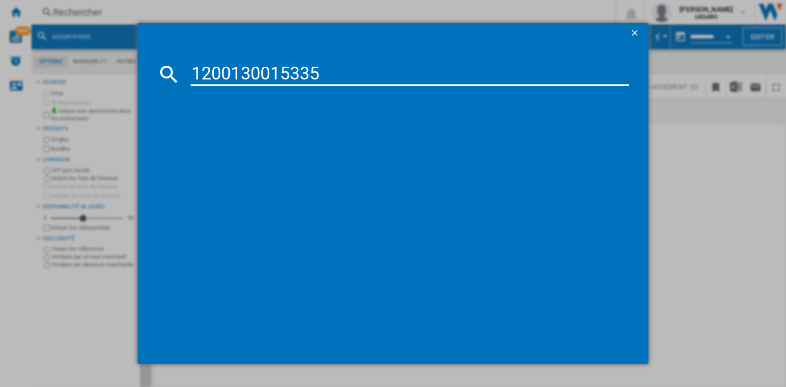
type input "1200130015335"
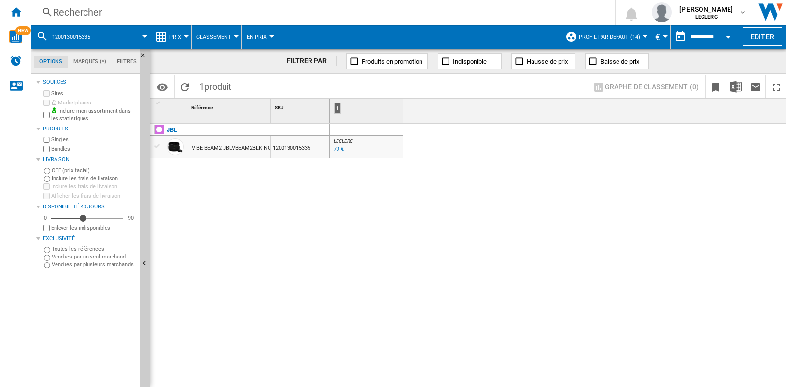
click at [133, 27] on span at bounding box center [124, 37] width 41 height 25
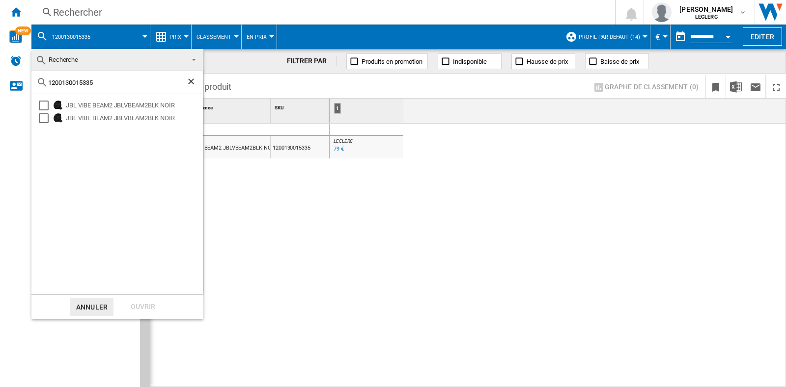
click at [120, 17] on md-backdrop at bounding box center [393, 193] width 786 height 387
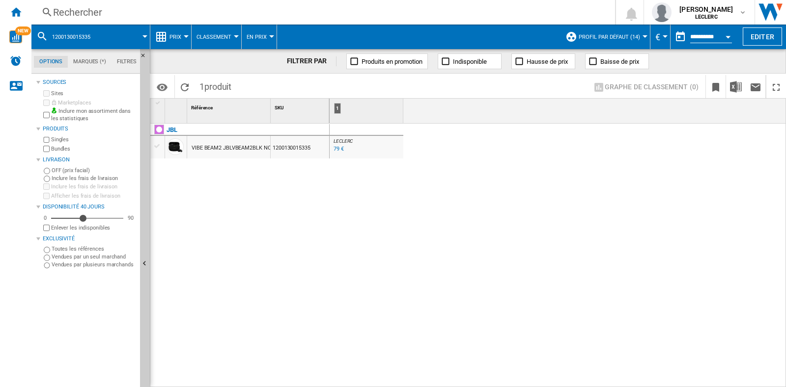
click at [124, 17] on div "Rechercher" at bounding box center [321, 12] width 536 height 14
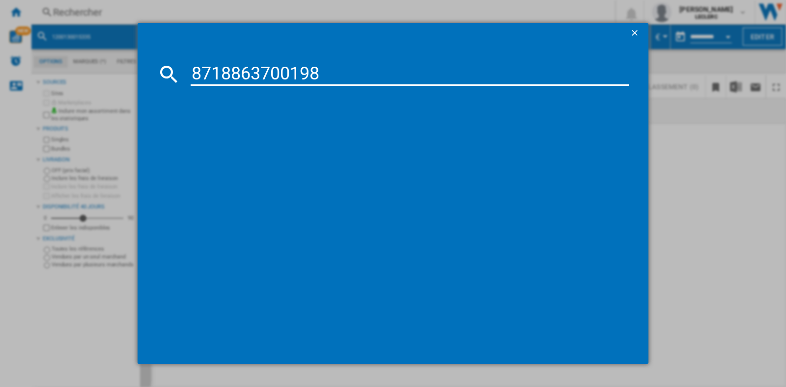
type input "8718863700198"
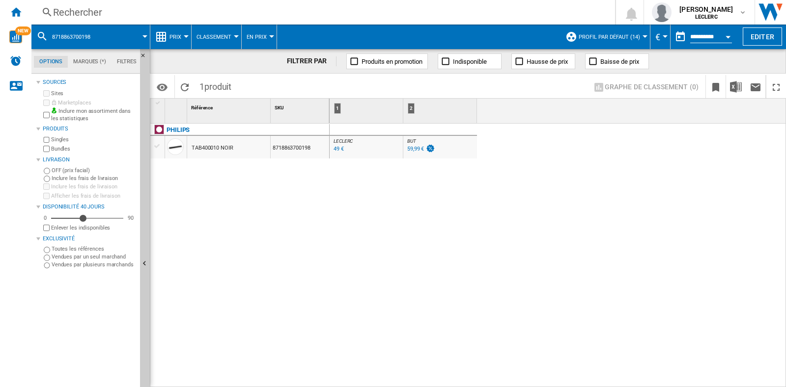
click at [121, 10] on div "Rechercher" at bounding box center [321, 12] width 536 height 14
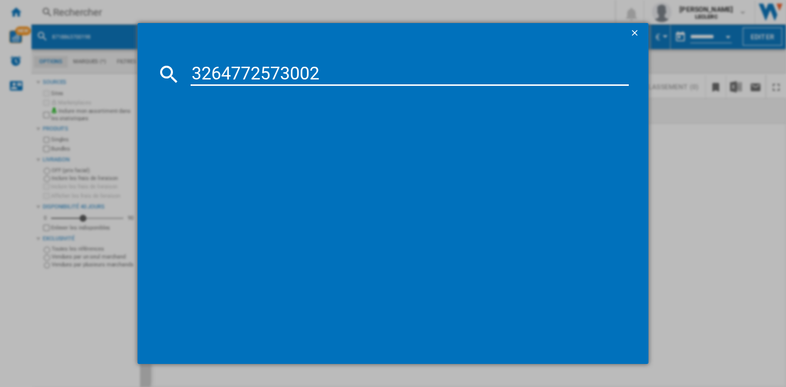
type input "3264772573002"
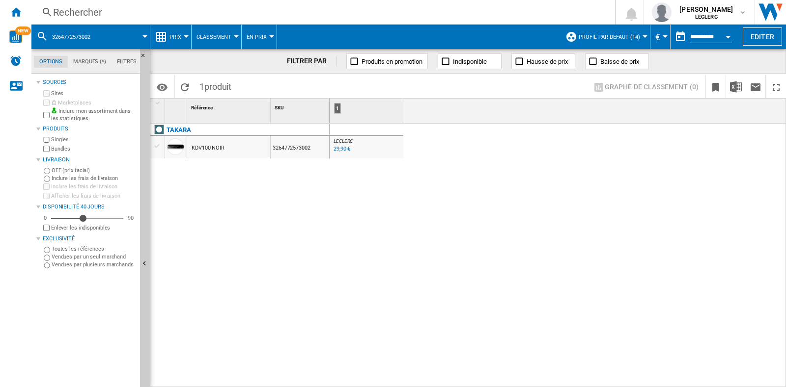
click at [136, 11] on div "Rechercher" at bounding box center [321, 12] width 536 height 14
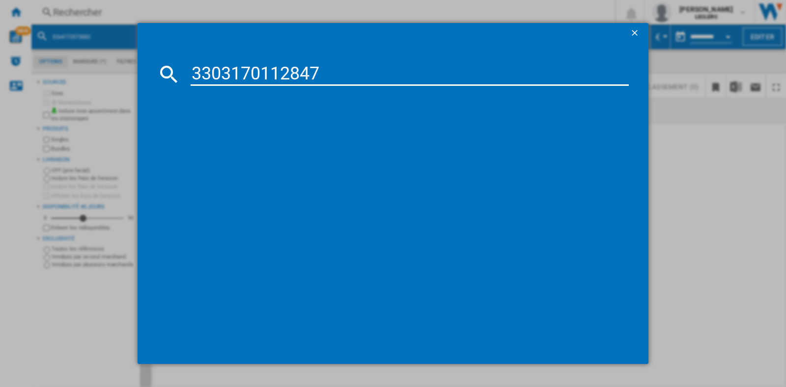
type input "3303170112847"
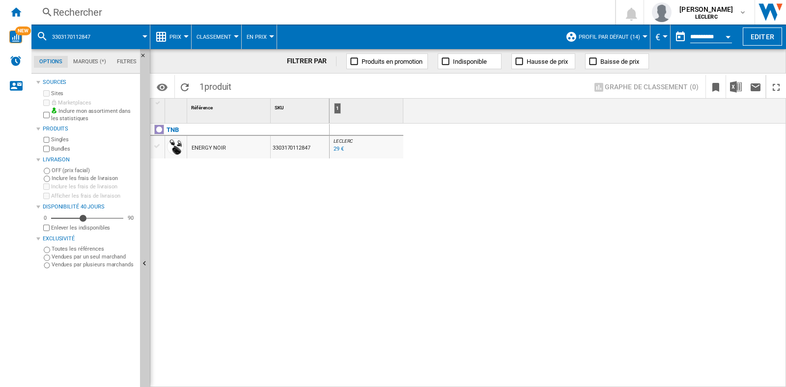
click at [174, 13] on div "Rechercher" at bounding box center [321, 12] width 536 height 14
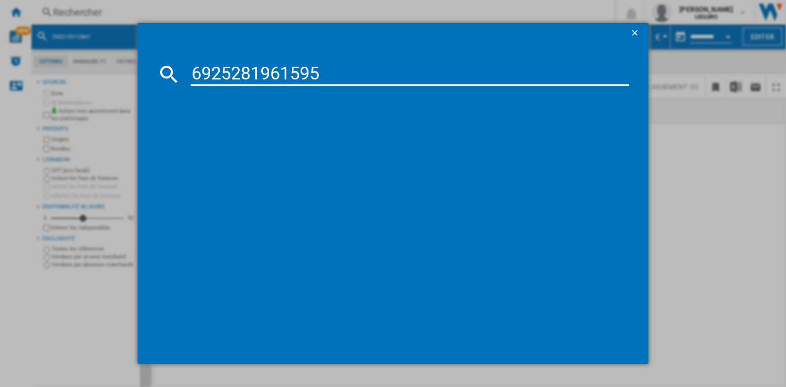
type input "6925281961595"
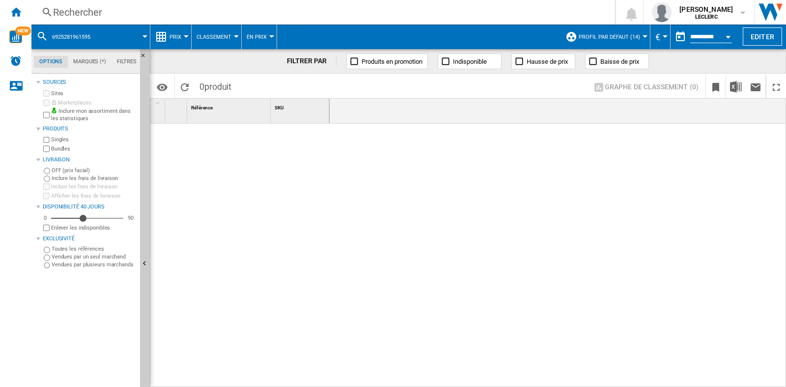
click at [119, 10] on div "Rechercher" at bounding box center [321, 12] width 536 height 14
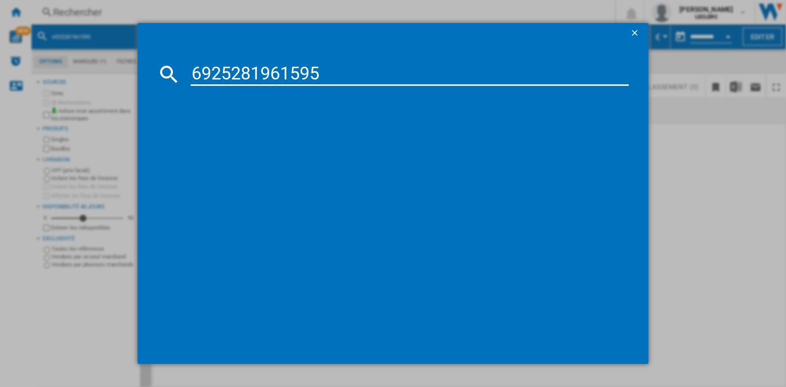
type input "6925281961595"
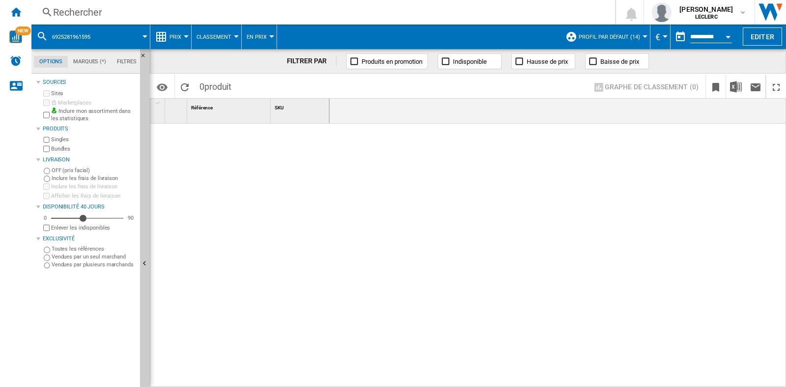
click at [165, 11] on div "Rechercher" at bounding box center [321, 12] width 536 height 14
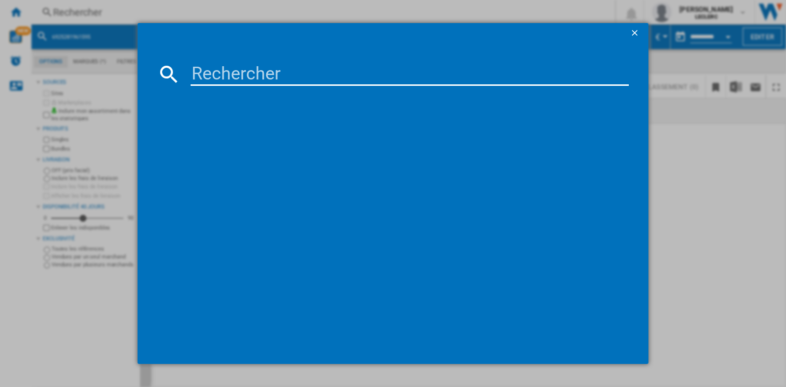
type input "3483074156526"
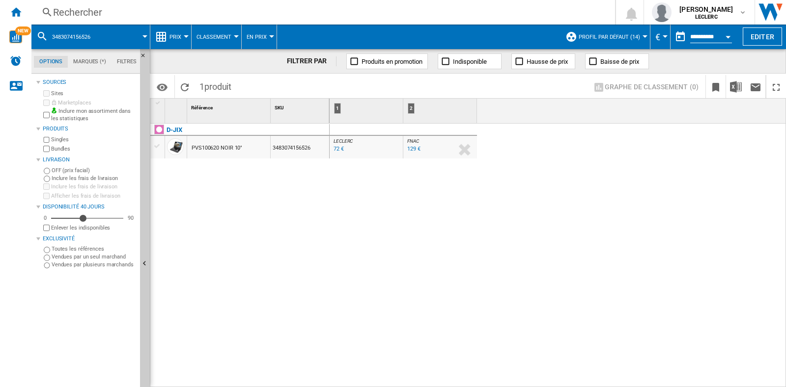
click at [162, 14] on div "Rechercher" at bounding box center [321, 12] width 536 height 14
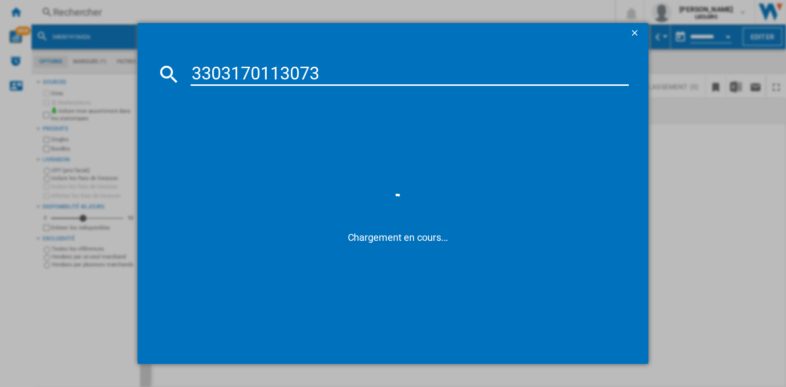
type input "3303170113073"
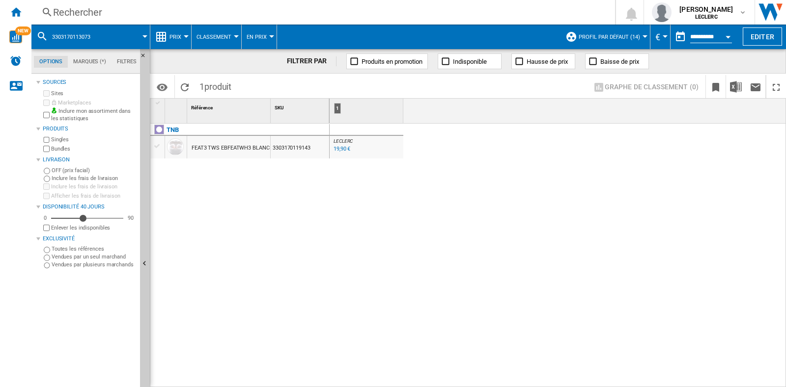
click at [119, 6] on div "Rechercher" at bounding box center [321, 12] width 536 height 14
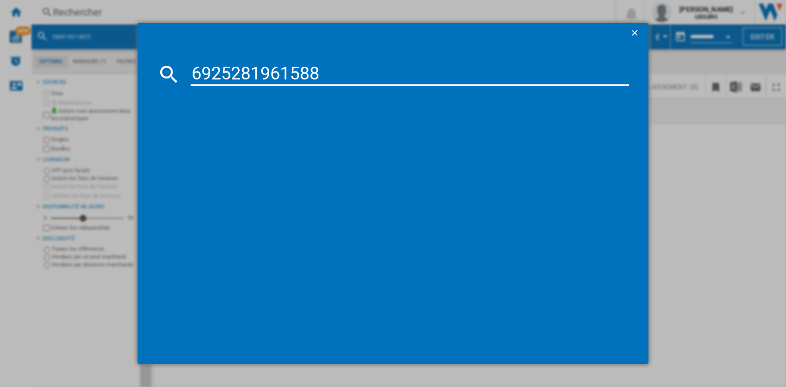
type input "6925281961588"
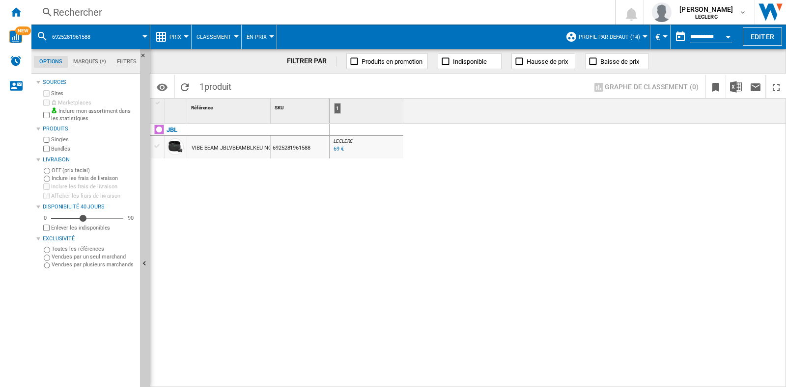
click at [112, 6] on div "Rechercher" at bounding box center [321, 12] width 536 height 14
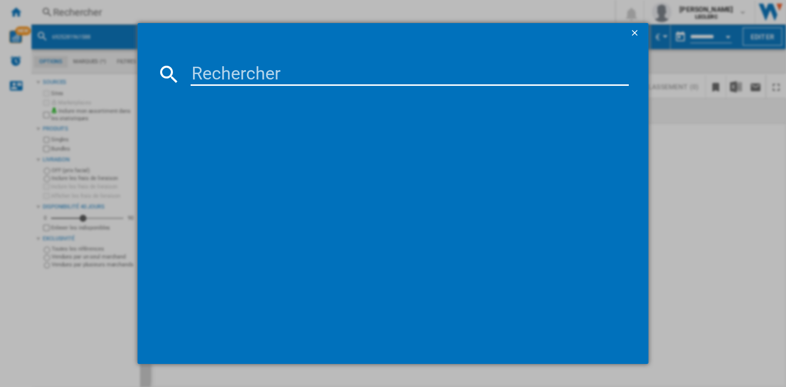
type input "[CREDIT_CARD_NUMBER]"
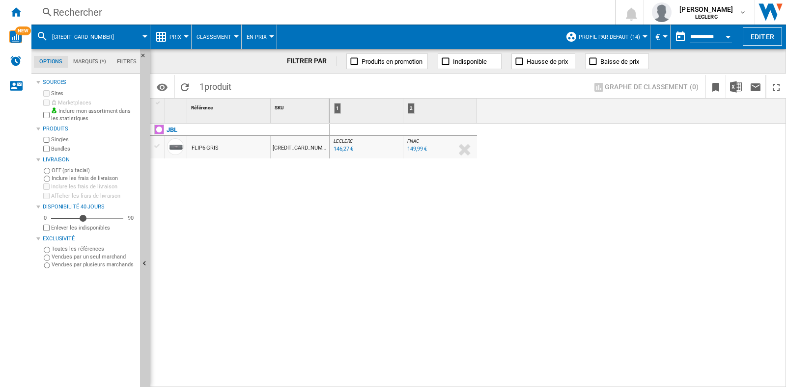
click at [317, 18] on div "Rechercher" at bounding box center [321, 12] width 536 height 14
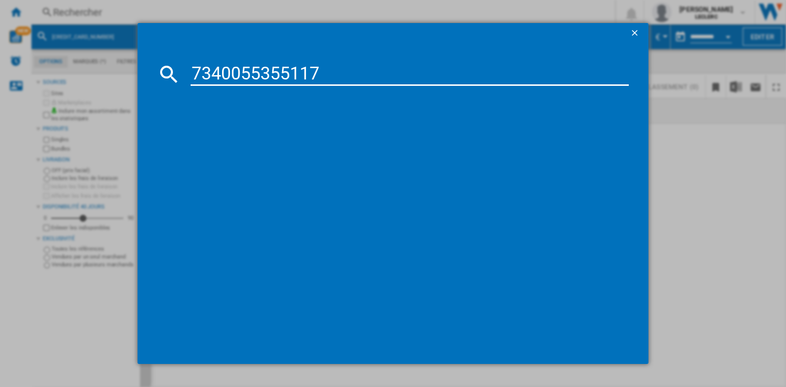
type input "7340055355117"
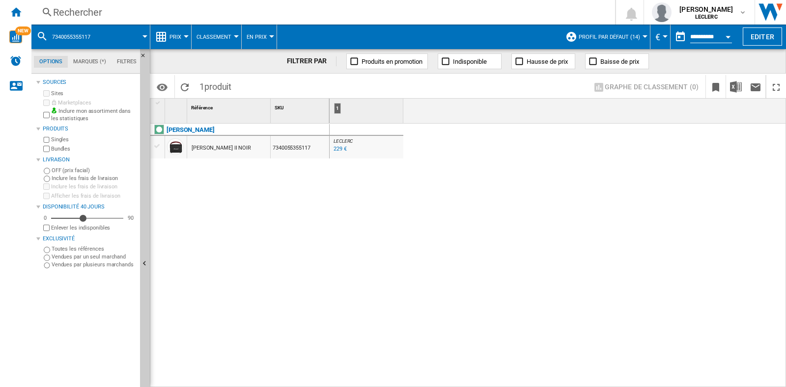
click at [159, 12] on div "Rechercher" at bounding box center [321, 12] width 536 height 14
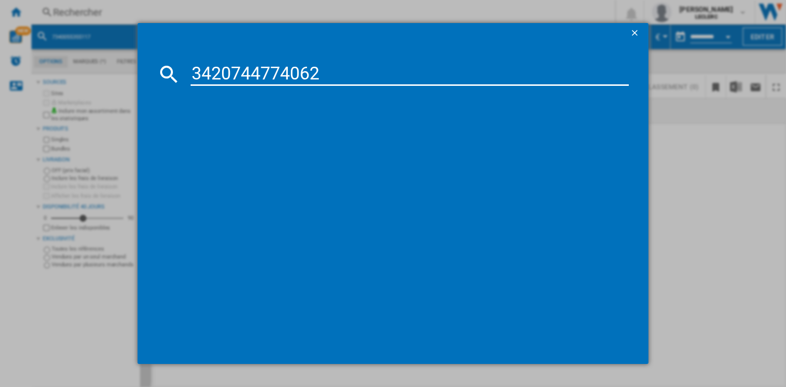
type input "3420744774062"
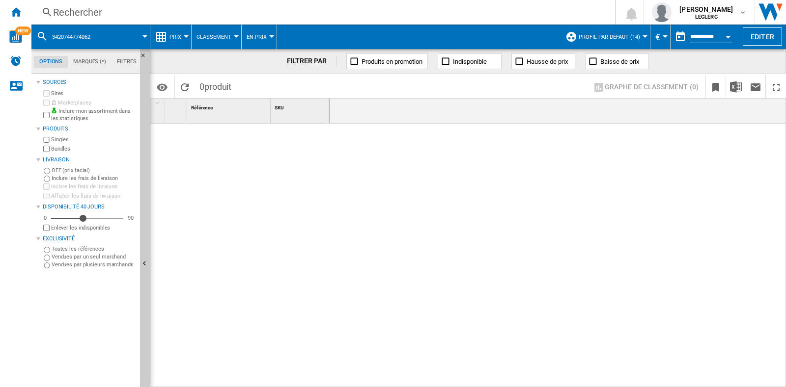
click at [336, 11] on div "Rechercher" at bounding box center [321, 12] width 536 height 14
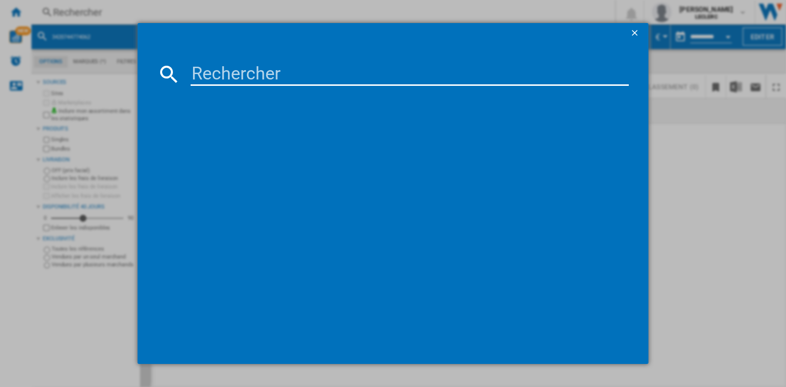
type input "3420744774062"
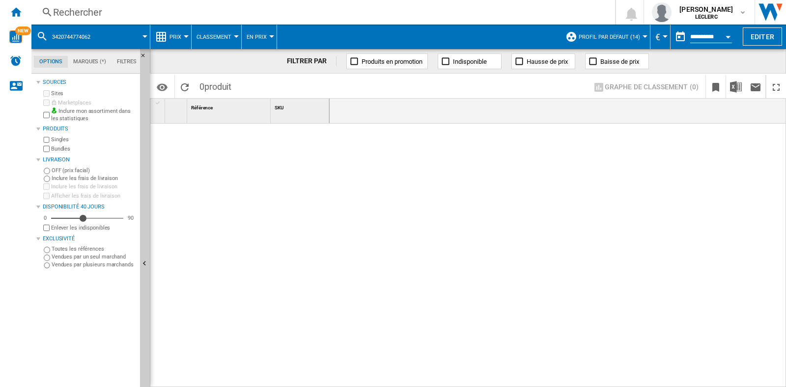
click at [177, 4] on div "Rechercher Rechercher 0 [PERSON_NAME] LECLERC LECLERC Mes paramètres Se déconne…" at bounding box center [408, 12] width 754 height 25
click at [177, 11] on div "Rechercher" at bounding box center [321, 12] width 536 height 14
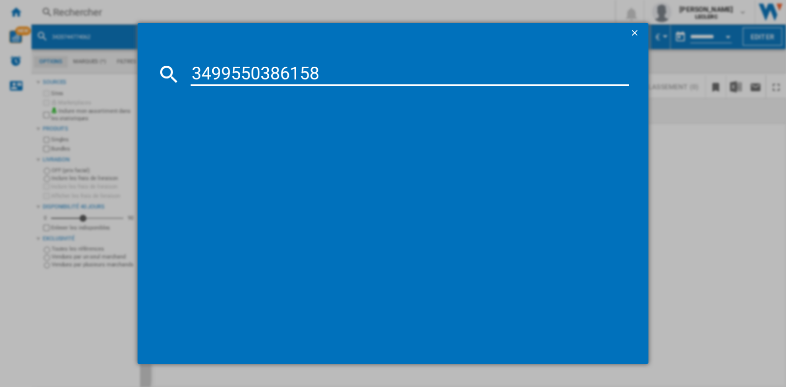
type input "3499550386158"
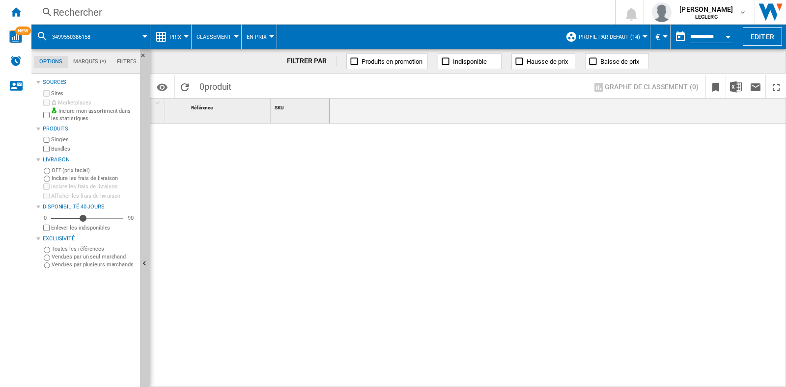
click at [117, 16] on div "Rechercher" at bounding box center [321, 12] width 536 height 14
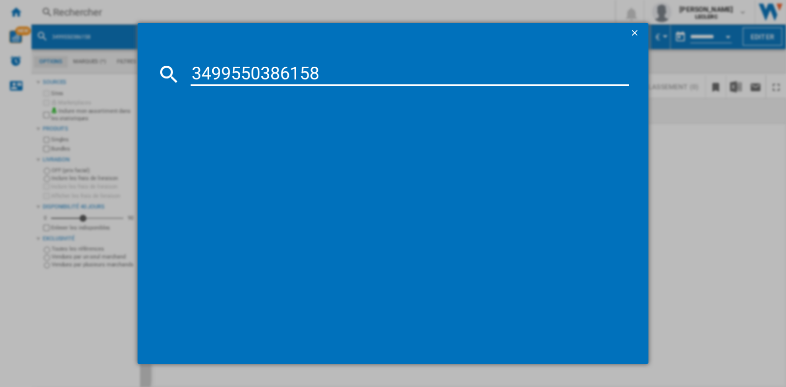
type input "3499550386158"
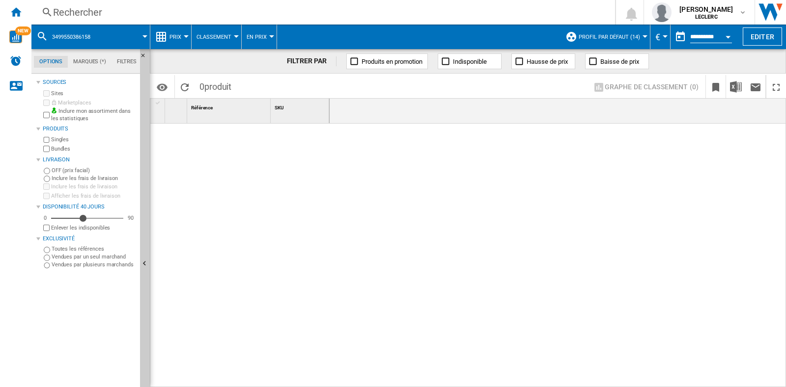
click at [221, 1] on div "Rechercher Rechercher 0 [PERSON_NAME] LECLERC LECLERC Mes paramètres Se déconne…" at bounding box center [408, 12] width 754 height 25
click at [221, 5] on div "Rechercher" at bounding box center [321, 12] width 536 height 14
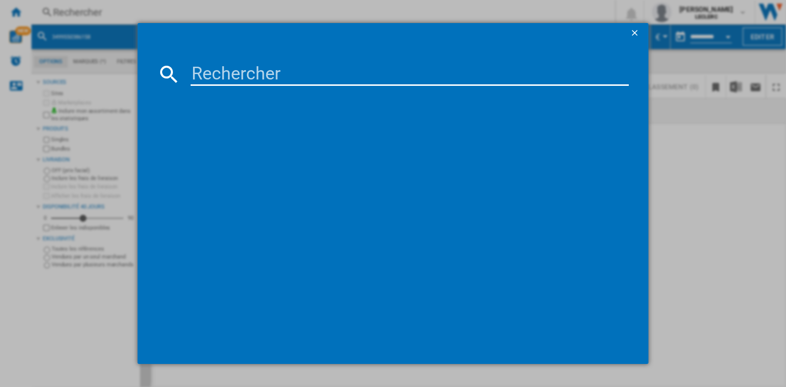
type input "3760102753033"
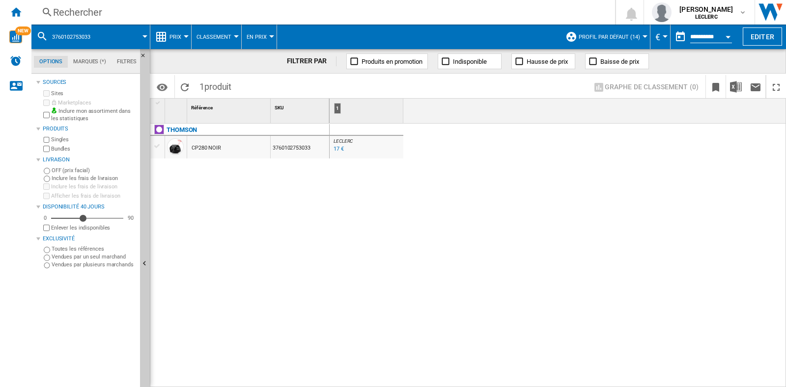
click at [172, 20] on div "Rechercher Rechercher 0 [PERSON_NAME] LECLERC LECLERC Mes paramètres Se déconne…" at bounding box center [408, 12] width 754 height 25
click at [157, 9] on div "Rechercher" at bounding box center [321, 12] width 536 height 14
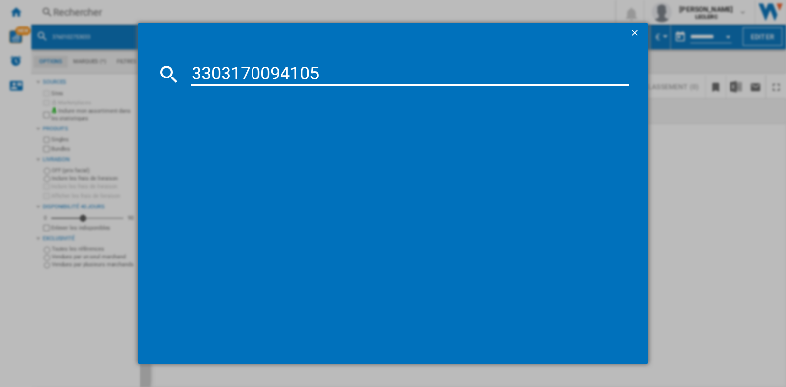
type input "3303170094105"
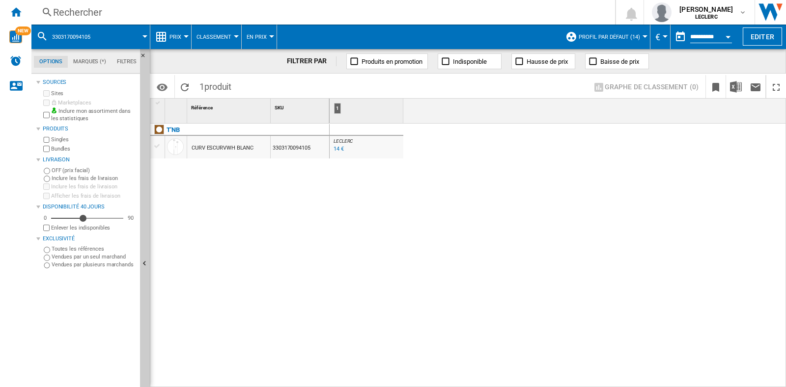
click at [160, 6] on div "Rechercher" at bounding box center [321, 12] width 536 height 14
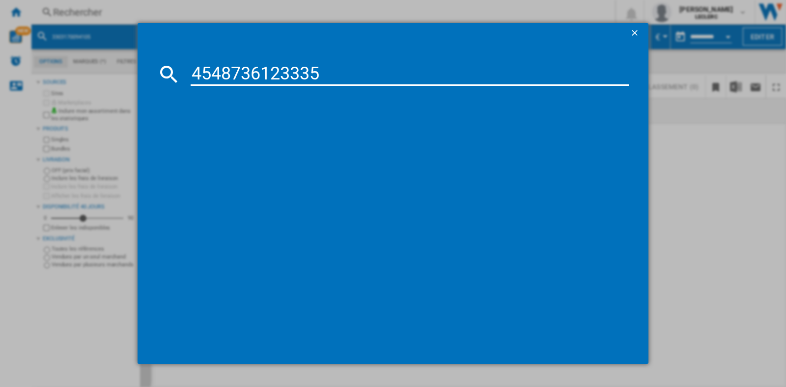
type input "4548736123335"
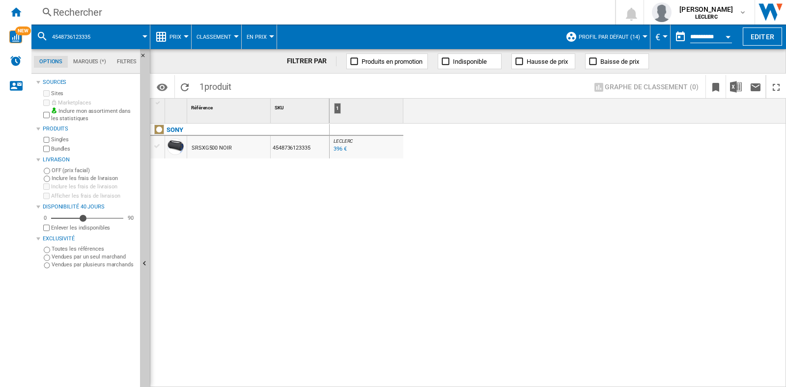
click at [225, 21] on div "Rechercher Rechercher 0 [PERSON_NAME] LECLERC LECLERC Mes paramètres Se déconne…" at bounding box center [408, 12] width 754 height 25
click at [221, 16] on div "Rechercher" at bounding box center [321, 12] width 536 height 14
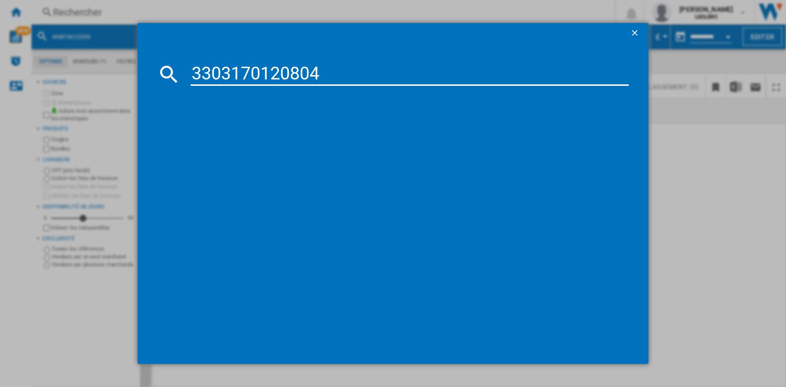
type input "3303170120804"
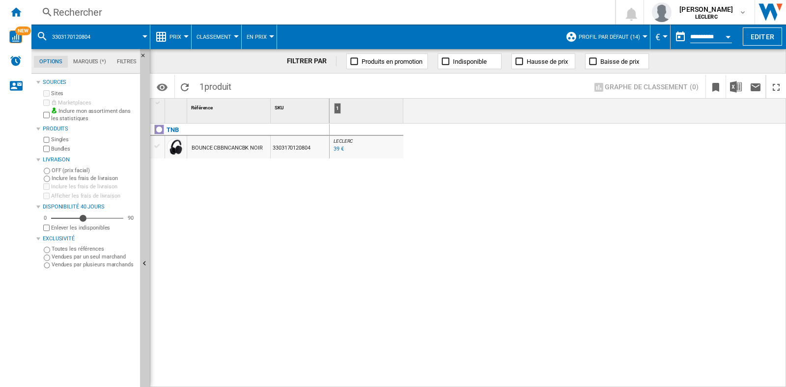
click at [161, 9] on div "Rechercher" at bounding box center [321, 12] width 536 height 14
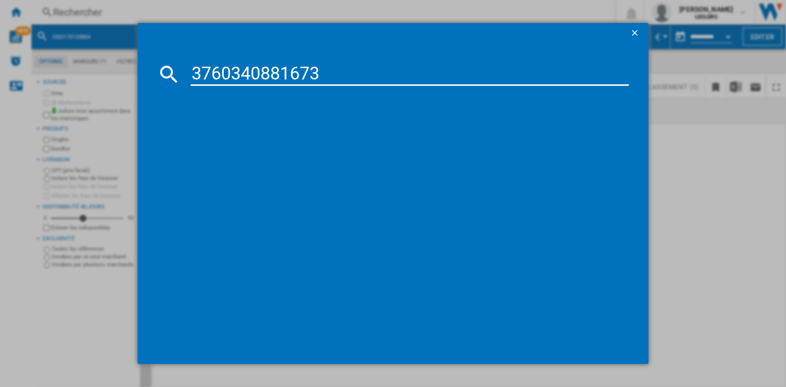
type input "3760340881673"
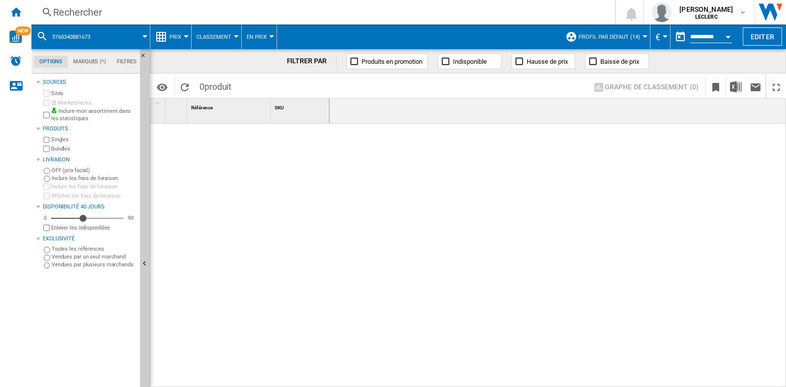
click at [140, 15] on div "Rechercher" at bounding box center [321, 12] width 536 height 14
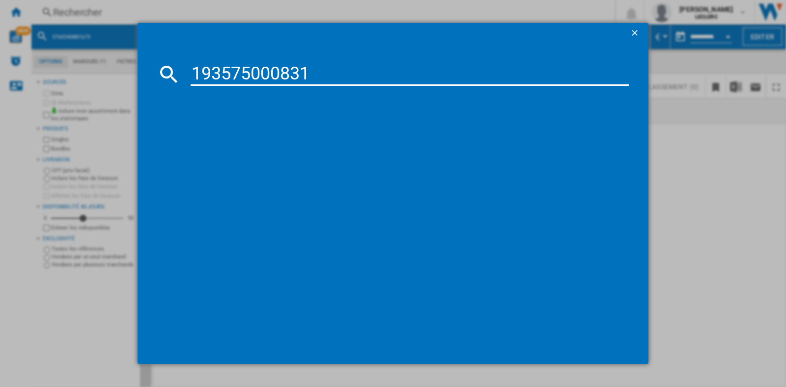
type input "193575000831"
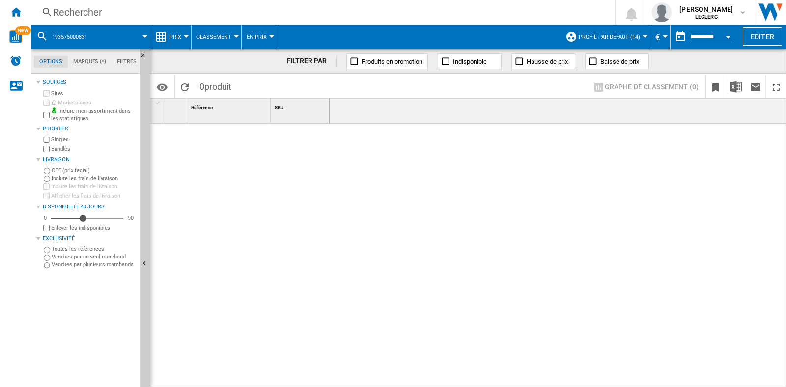
click at [258, 16] on div "Rechercher" at bounding box center [321, 12] width 536 height 14
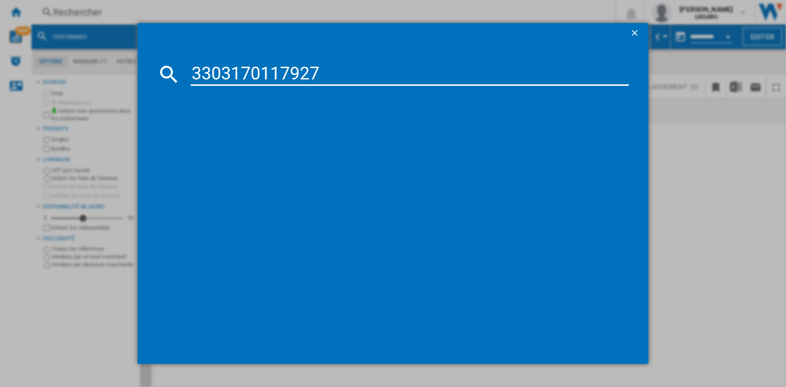
type input "3303170117927"
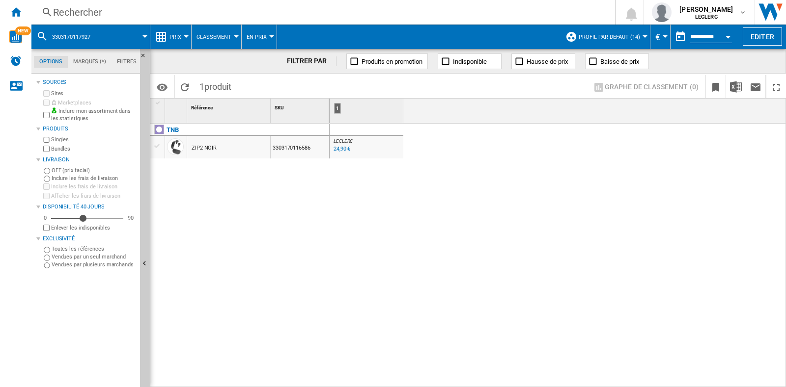
click at [131, 14] on div "Rechercher" at bounding box center [321, 12] width 536 height 14
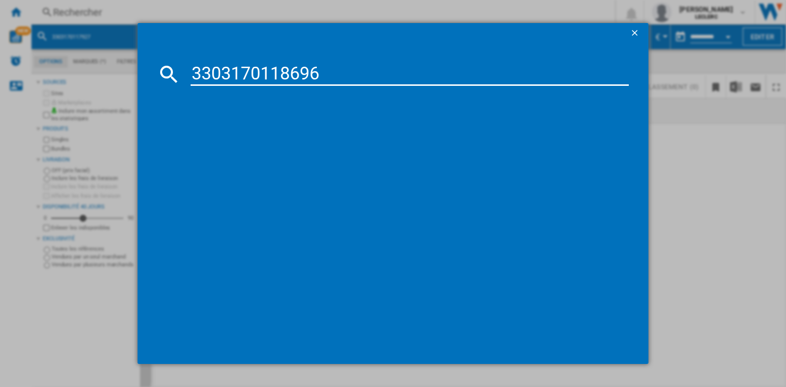
type input "3303170118696"
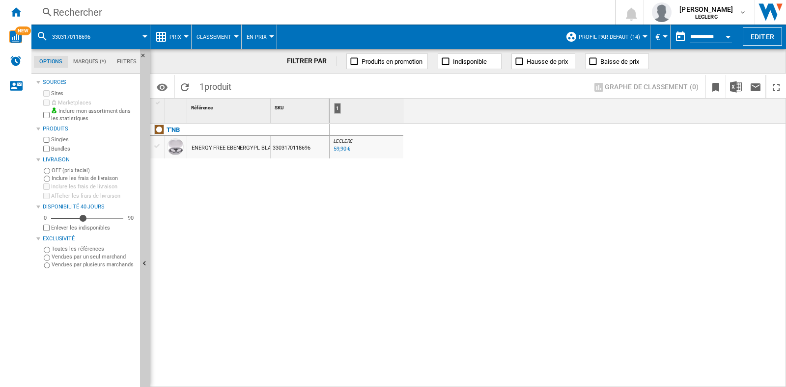
click at [241, 10] on div "Rechercher" at bounding box center [321, 12] width 536 height 14
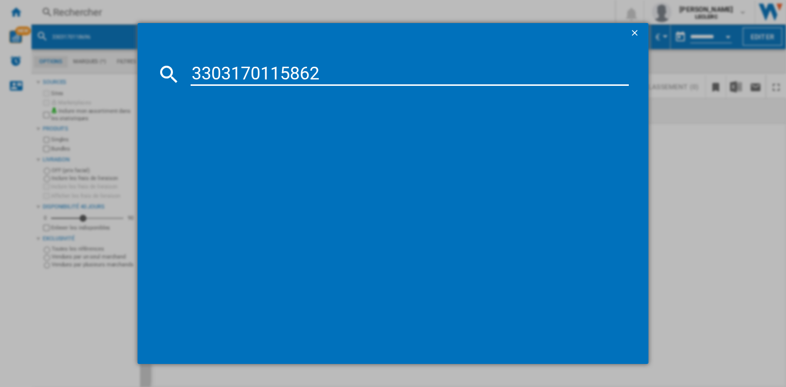
type input "3303170115862"
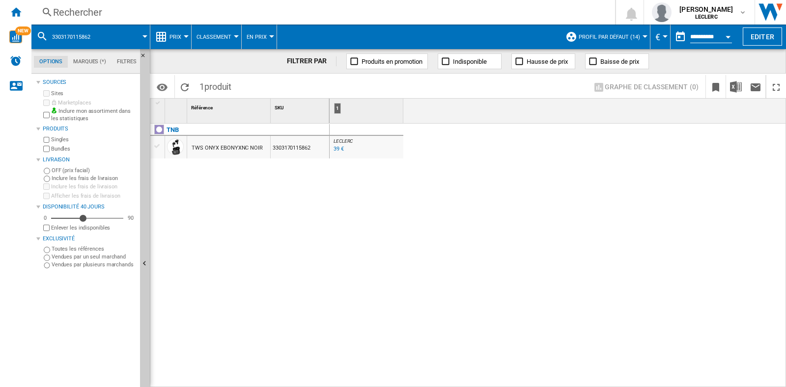
click at [125, 5] on div "Rechercher" at bounding box center [321, 12] width 536 height 14
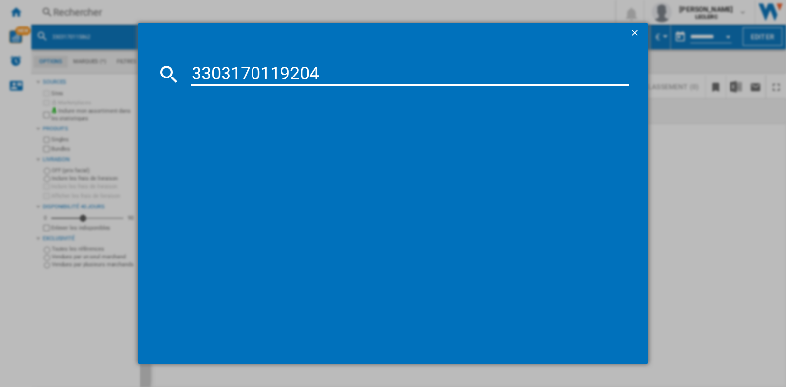
type input "3303170119204"
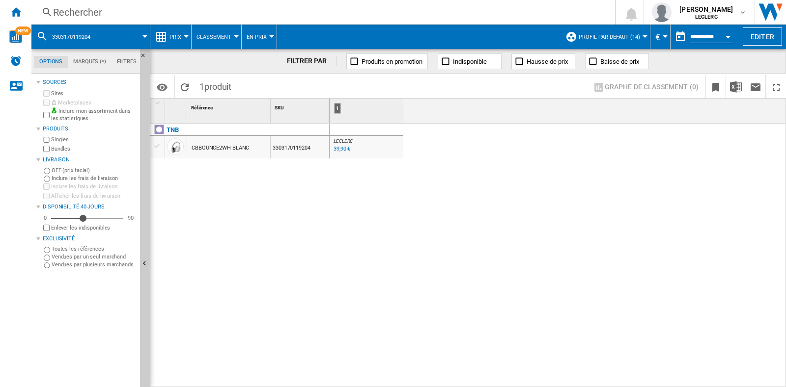
click at [248, 8] on div "Rechercher" at bounding box center [321, 12] width 536 height 14
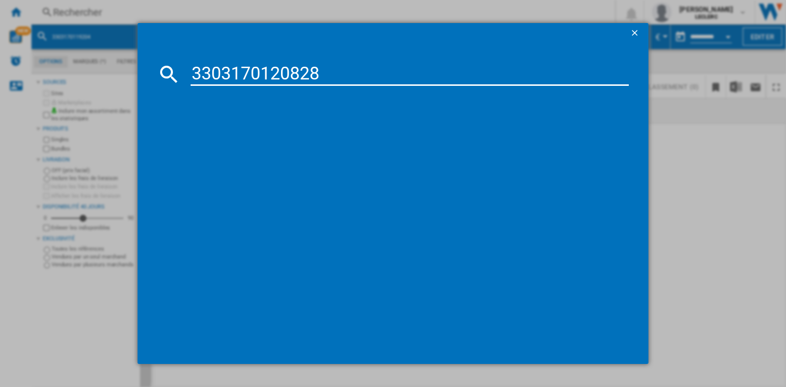
type input "3303170120828"
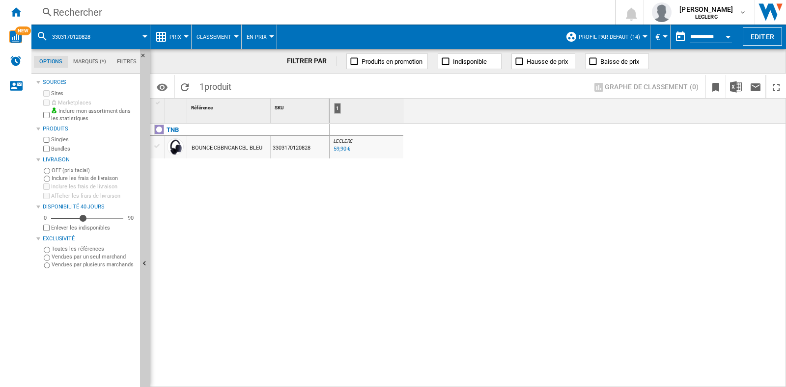
click at [236, 8] on div "Rechercher" at bounding box center [321, 12] width 536 height 14
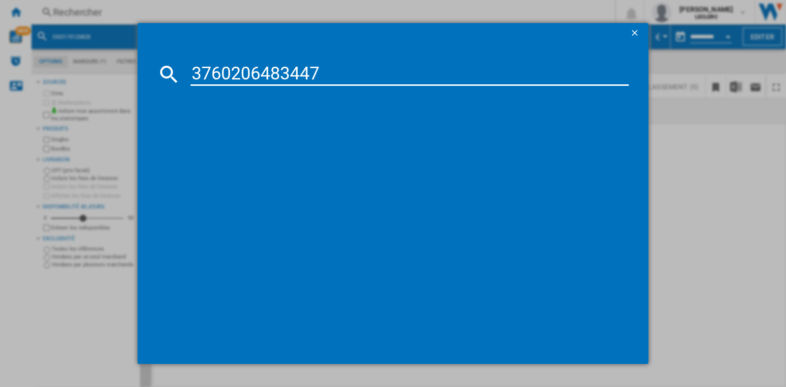
type input "3760206483447"
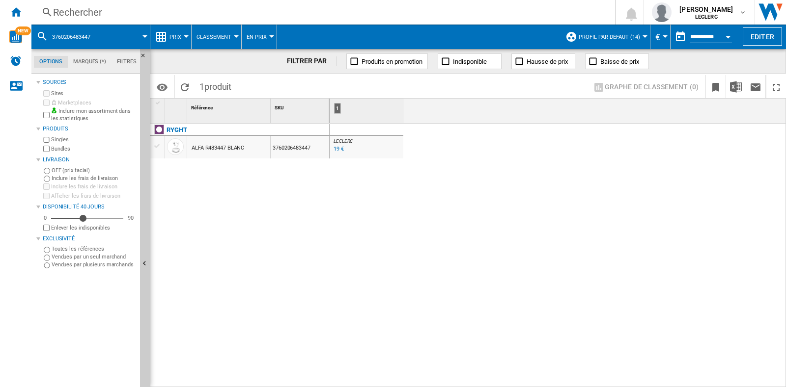
click at [221, 11] on div "Rechercher" at bounding box center [321, 12] width 536 height 14
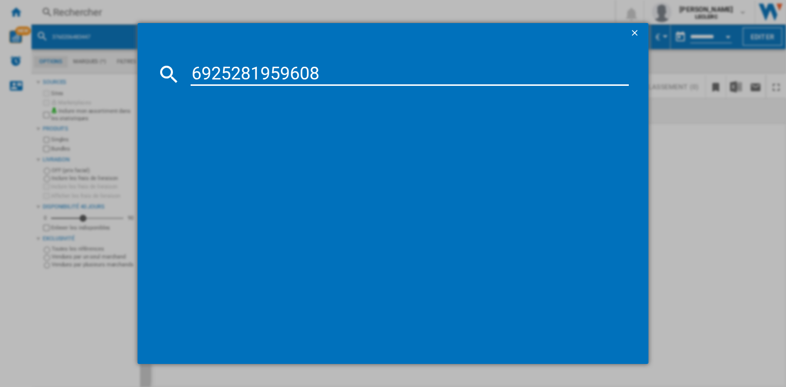
type input "6925281959608"
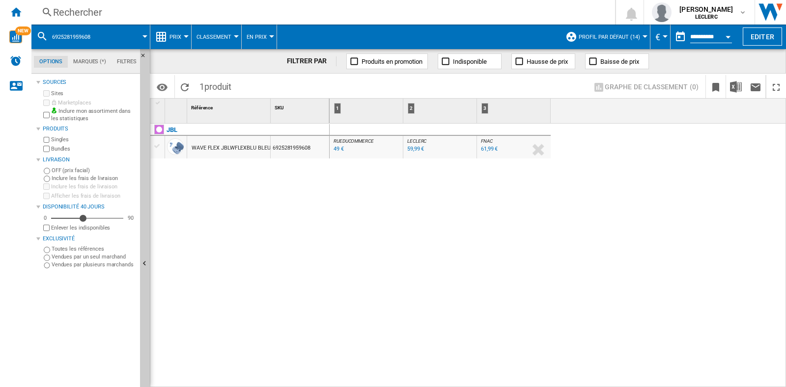
click at [184, 7] on div "Rechercher" at bounding box center [321, 12] width 536 height 14
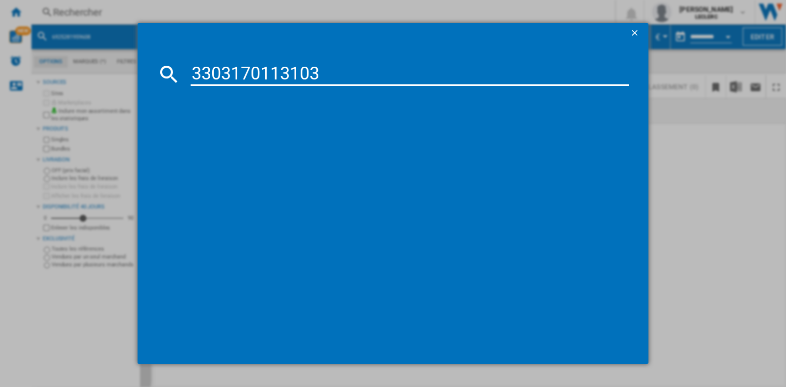
type input "3303170113103"
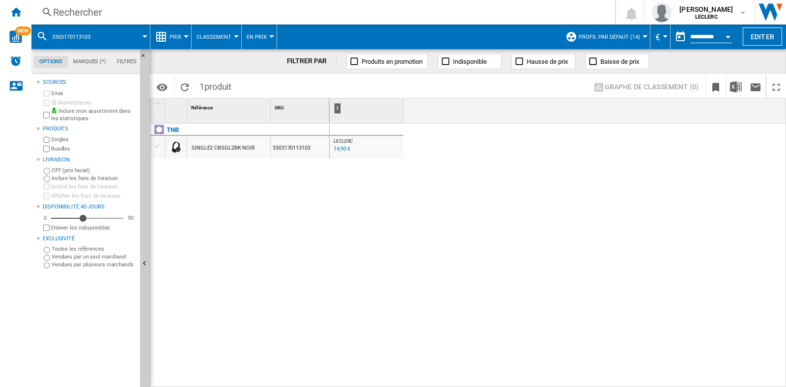
click at [158, 8] on div "Rechercher" at bounding box center [321, 12] width 536 height 14
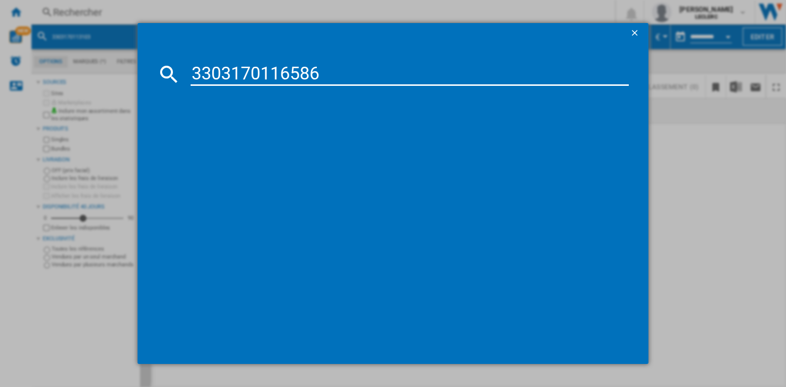
type input "3303170116586"
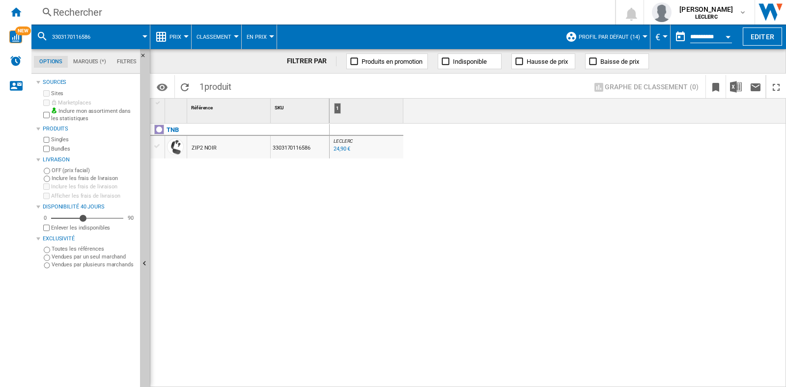
click at [254, 13] on div "Rechercher" at bounding box center [321, 12] width 536 height 14
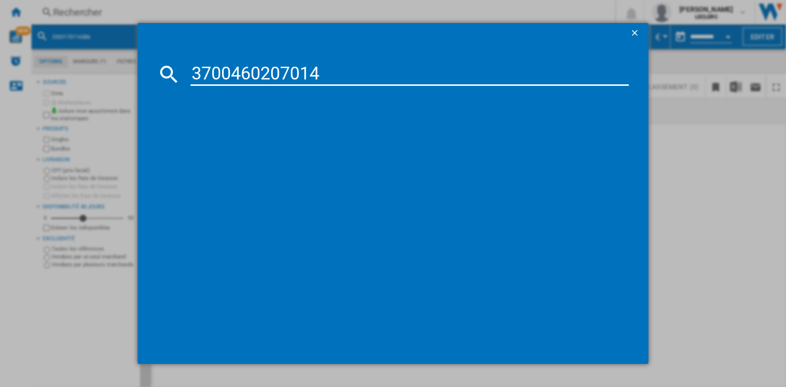
type input "3700460207014"
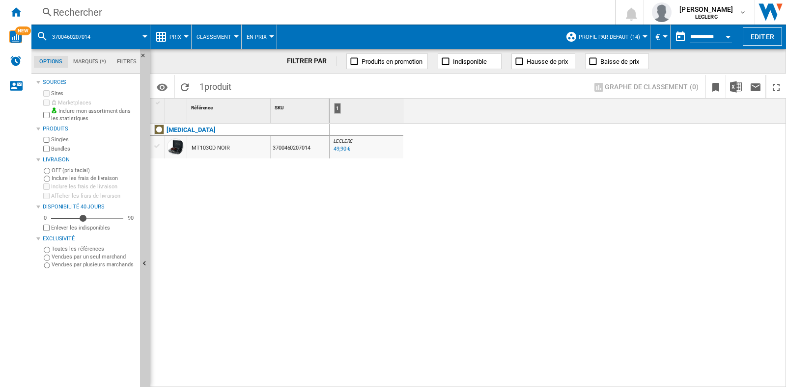
click at [247, 18] on div "Rechercher" at bounding box center [321, 12] width 536 height 14
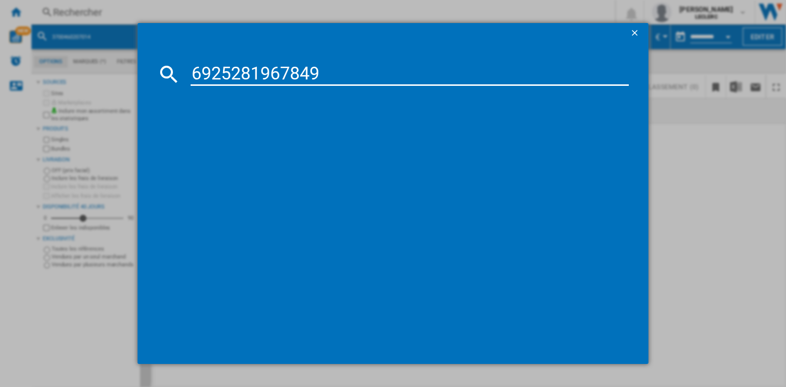
type input "6925281967849"
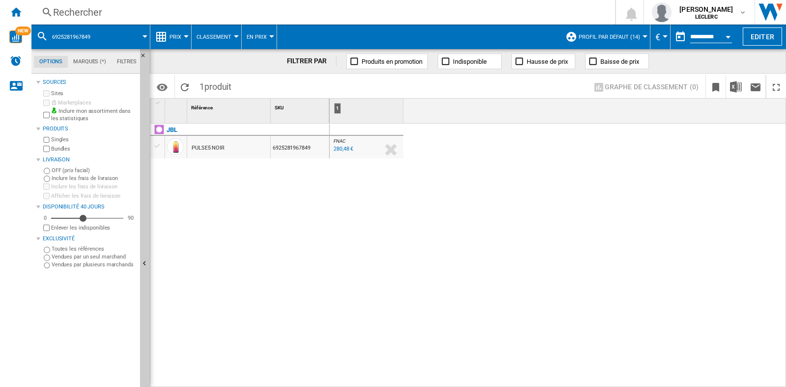
click at [280, 16] on div "Rechercher" at bounding box center [321, 12] width 536 height 14
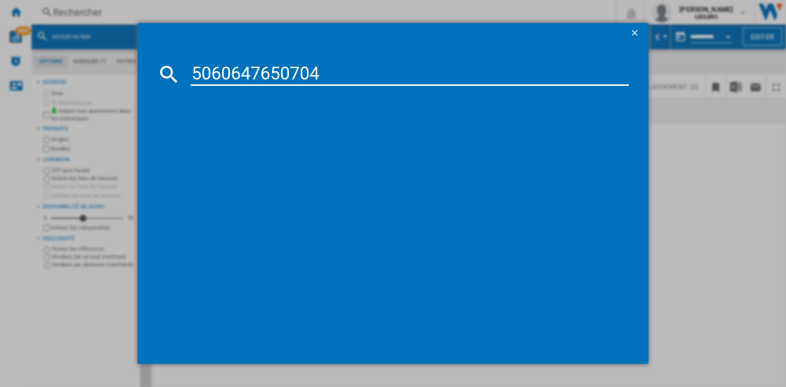
type input "5060647650704"
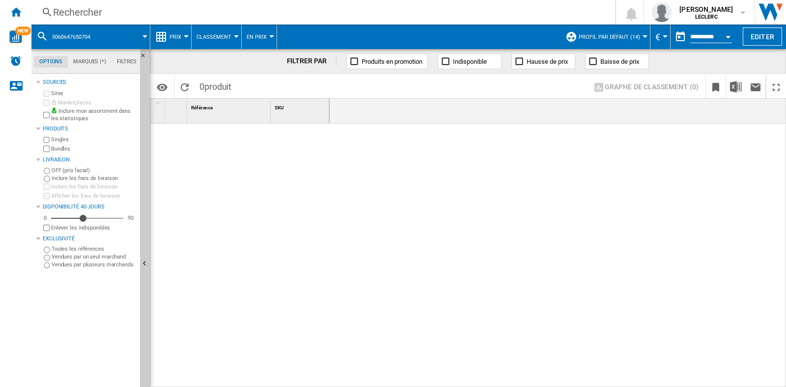
click at [407, 14] on div "Rechercher" at bounding box center [321, 12] width 536 height 14
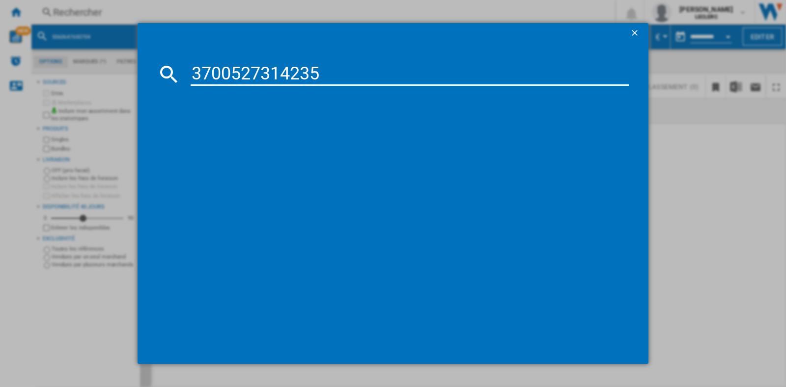
type input "3700527314235"
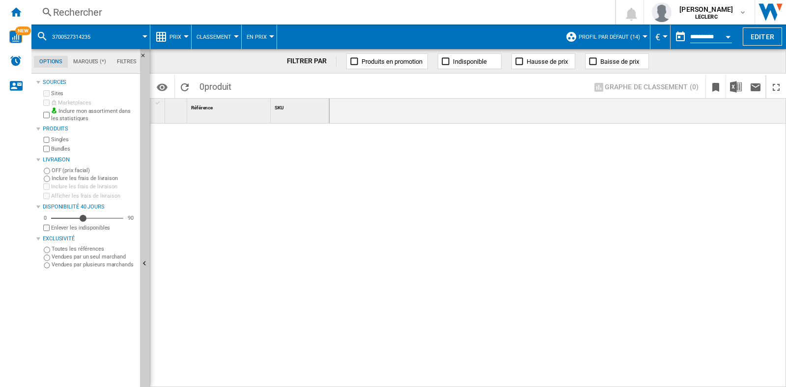
click at [286, 21] on div "Rechercher Rechercher 0 [PERSON_NAME] LECLERC LECLERC Mes paramètres Se déconne…" at bounding box center [408, 12] width 754 height 25
click at [262, 19] on div "Rechercher Rechercher 0 [PERSON_NAME] LECLERC LECLERC Mes paramètres Se déconne…" at bounding box center [408, 12] width 754 height 25
click at [185, 8] on div "Rechercher" at bounding box center [321, 12] width 536 height 14
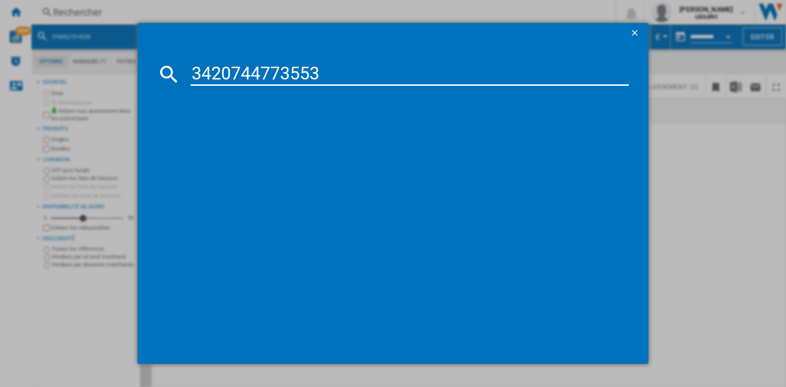
type input "3420744773553"
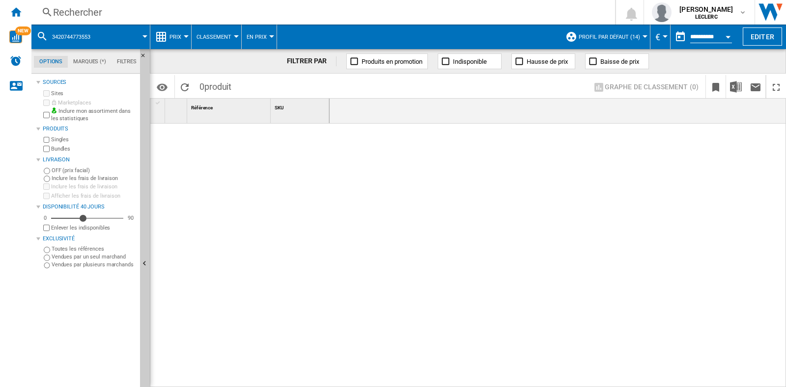
click at [213, 4] on div "Rechercher Rechercher 0 [PERSON_NAME] LECLERC LECLERC Mes paramètres Se déconne…" at bounding box center [408, 12] width 754 height 25
click at [173, 18] on div "Rechercher" at bounding box center [321, 12] width 536 height 14
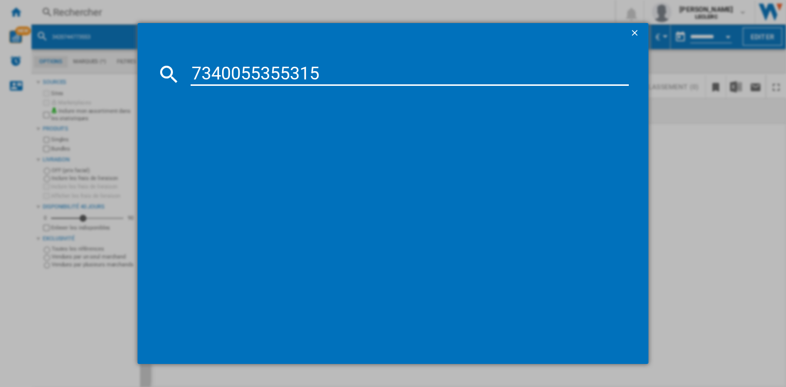
type input "7340055355315"
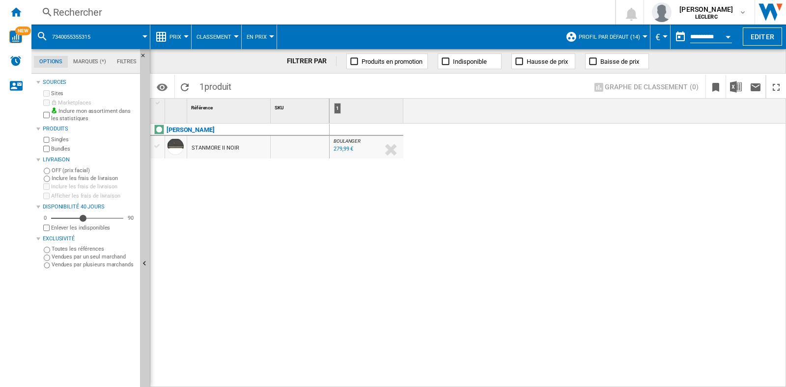
click at [130, 10] on div "Rechercher" at bounding box center [321, 12] width 536 height 14
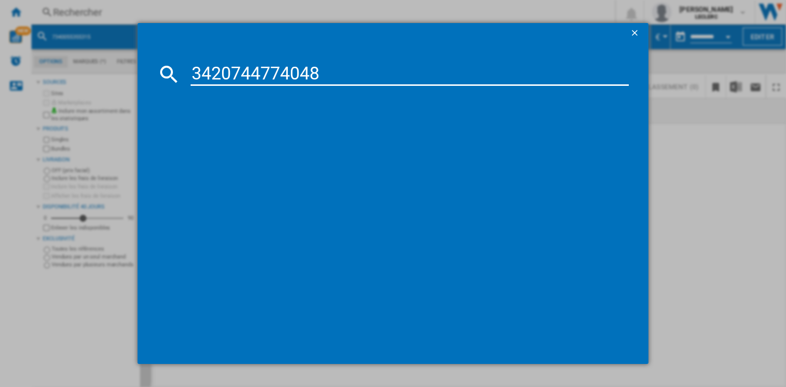
type input "3420744774048"
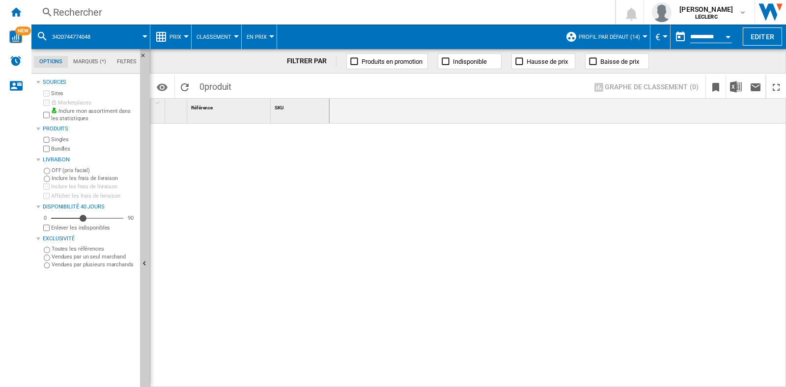
click at [140, 11] on div "Rechercher" at bounding box center [321, 12] width 536 height 14
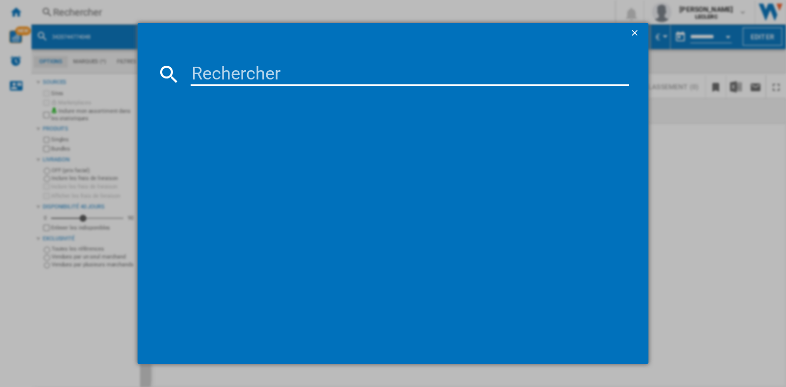
type input "5060647651152"
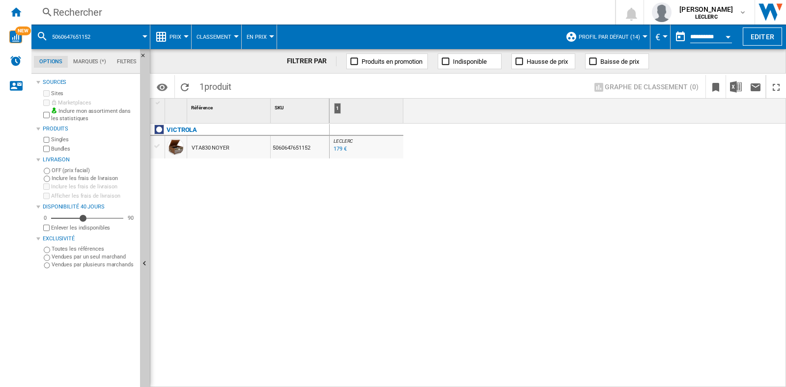
click at [99, 14] on div "Rechercher" at bounding box center [321, 12] width 536 height 14
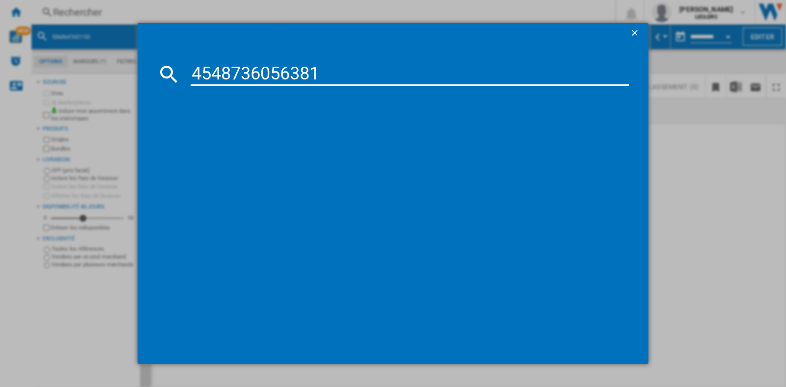
type input "4548736056381"
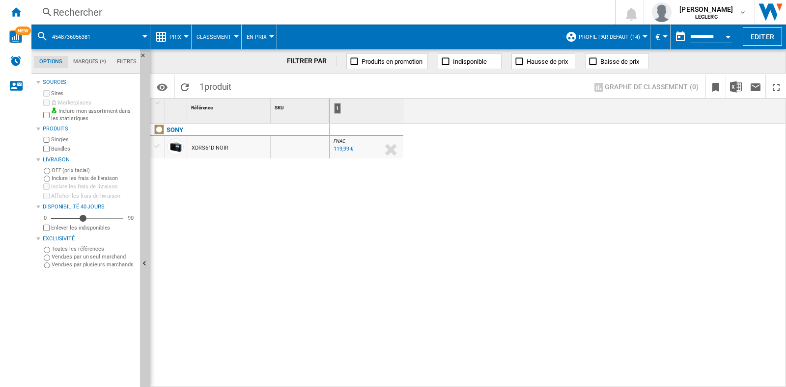
click at [252, 8] on div "Rechercher" at bounding box center [321, 12] width 536 height 14
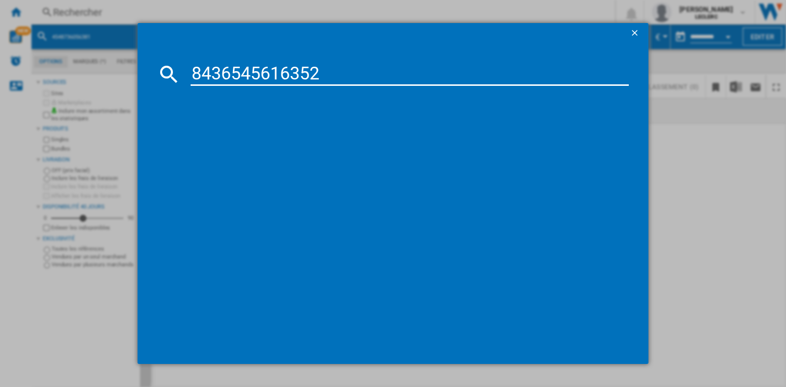
type input "8436545616352"
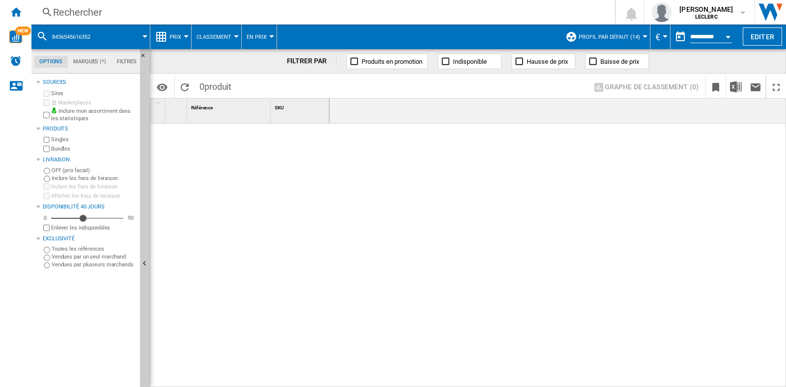
click at [298, 13] on div "Rechercher" at bounding box center [321, 12] width 536 height 14
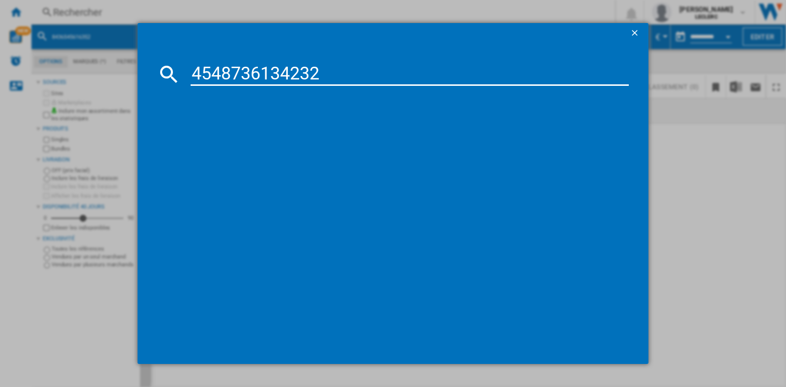
type input "4548736134232"
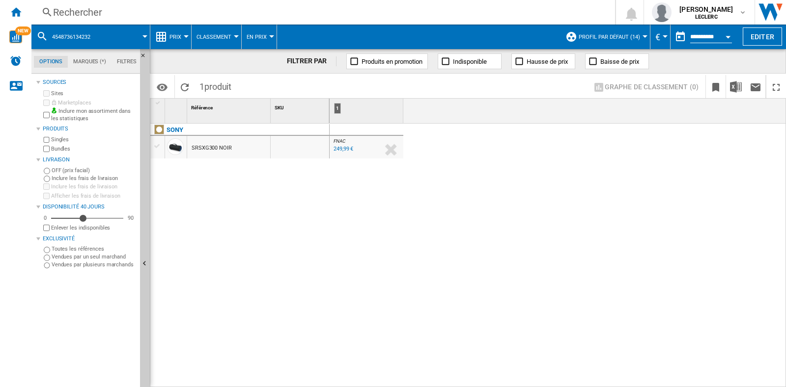
click at [132, 20] on div "Rechercher Rechercher 0 [PERSON_NAME] LECLERC LECLERC Mes paramètres Se déconne…" at bounding box center [408, 12] width 754 height 25
click at [146, 13] on div "Rechercher" at bounding box center [321, 12] width 536 height 14
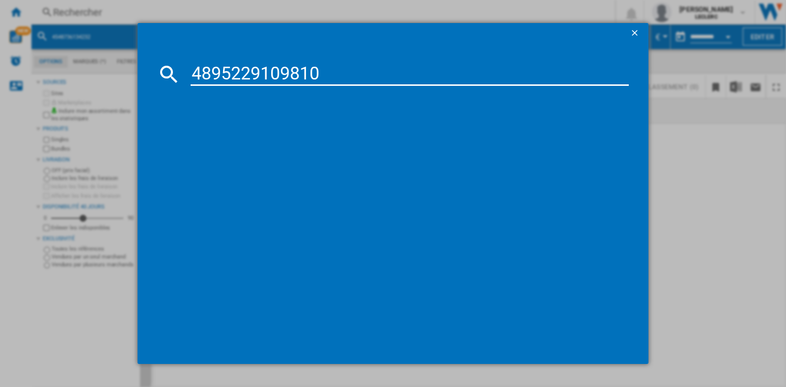
type input "4895229109810"
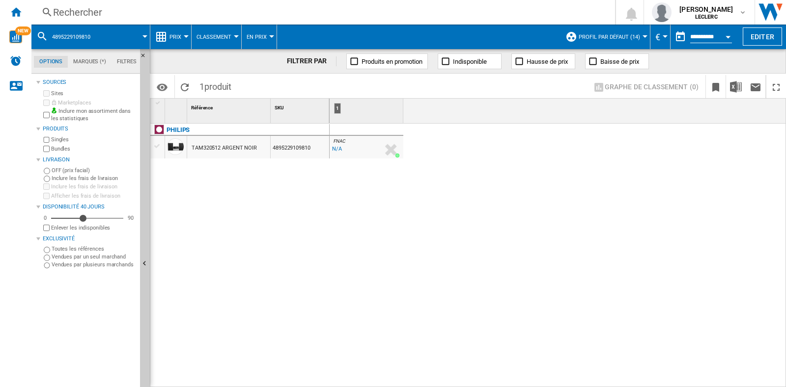
click at [196, 20] on div "Rechercher Rechercher 0 [PERSON_NAME] LECLERC LECLERC Mes paramètres Se déconne…" at bounding box center [408, 12] width 754 height 25
click at [192, 14] on div "Rechercher" at bounding box center [321, 12] width 536 height 14
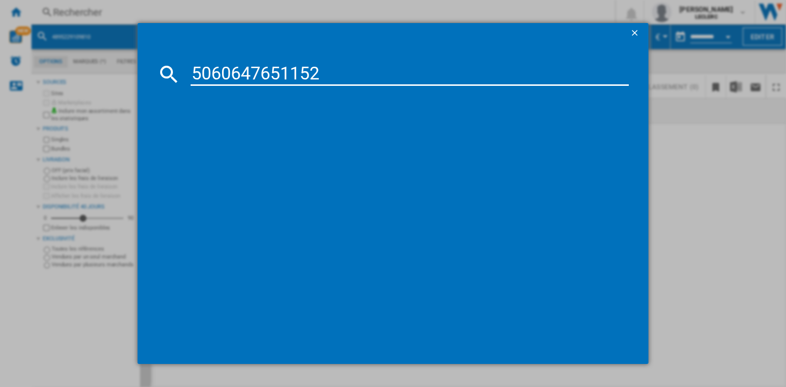
type input "5060647651152"
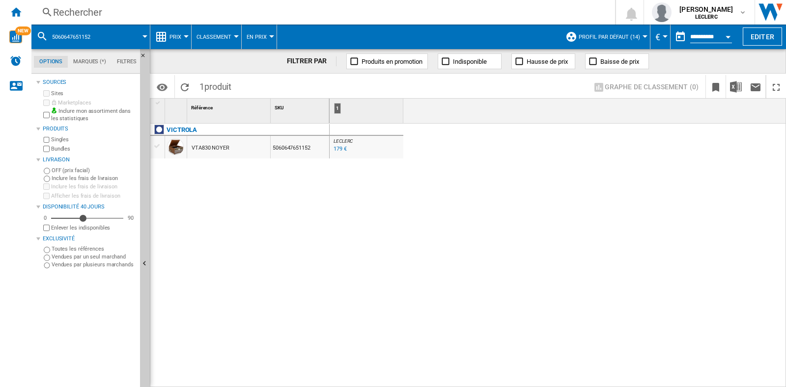
click at [185, 12] on div "Rechercher" at bounding box center [321, 12] width 536 height 14
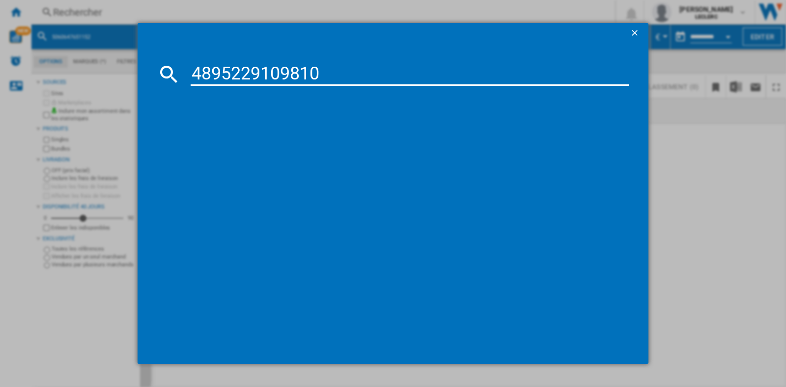
type input "4895229109810"
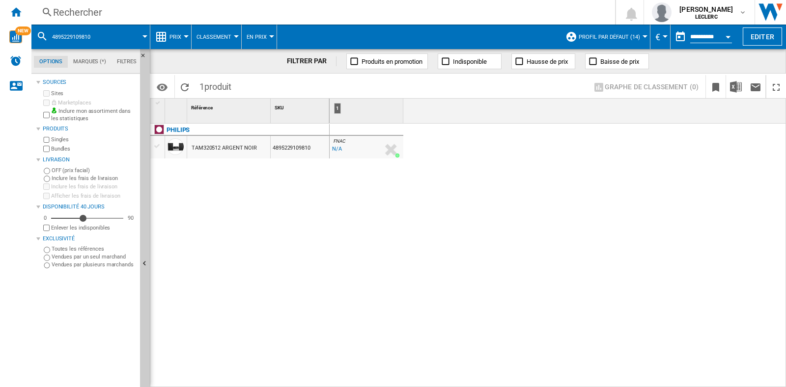
click at [119, 5] on div "Rechercher" at bounding box center [321, 12] width 536 height 14
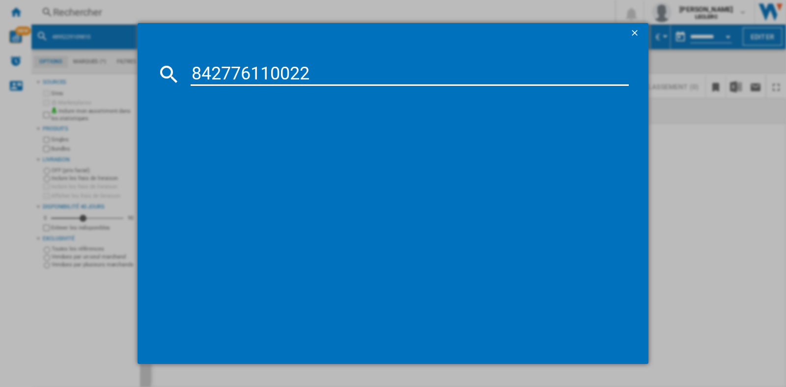
type input "842776110022"
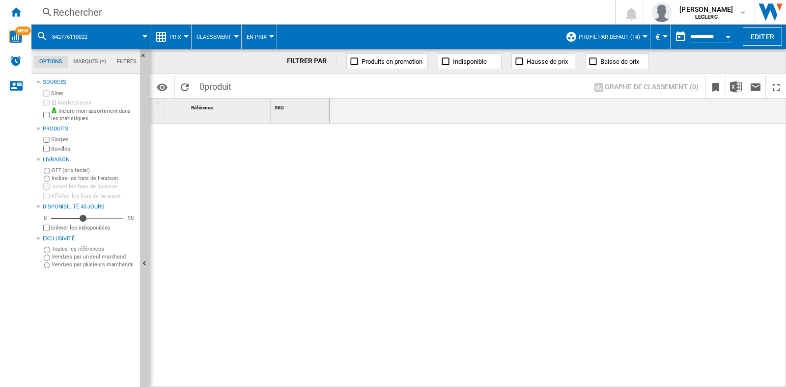
click at [172, 18] on div "Rechercher" at bounding box center [321, 12] width 536 height 14
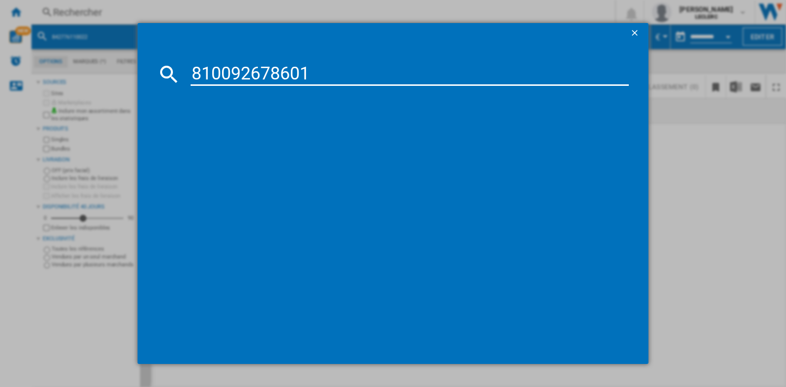
type input "810092678601"
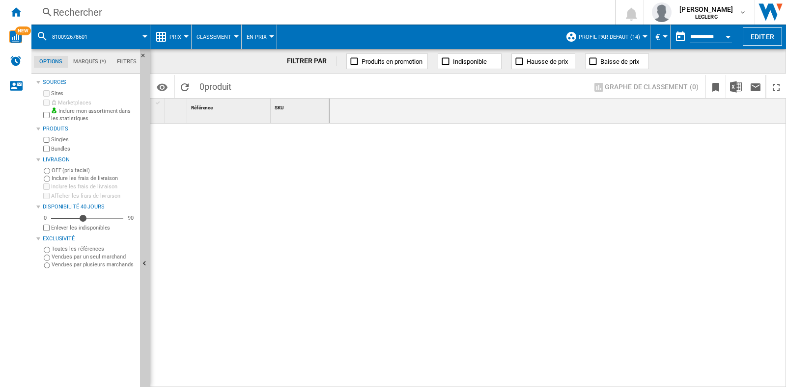
click at [114, 11] on div "Rechercher" at bounding box center [321, 12] width 536 height 14
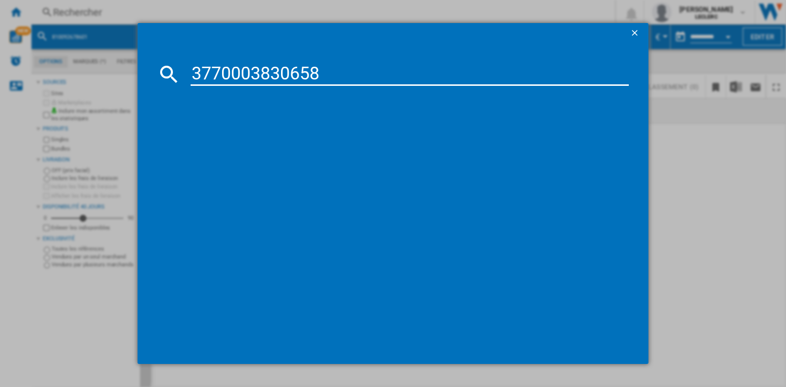
type input "3770003830658"
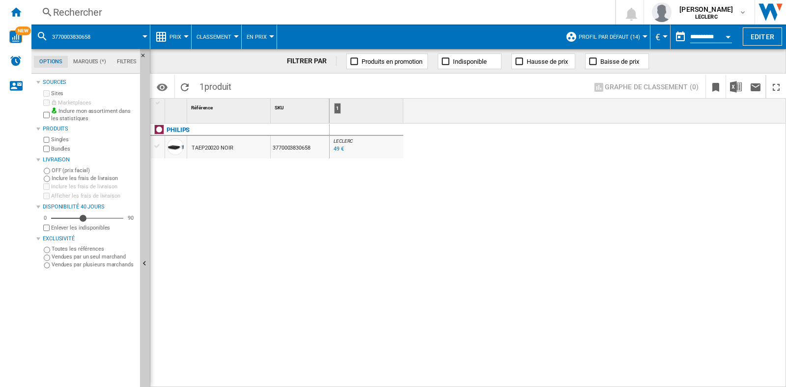
click at [213, 10] on div "Rechercher" at bounding box center [321, 12] width 536 height 14
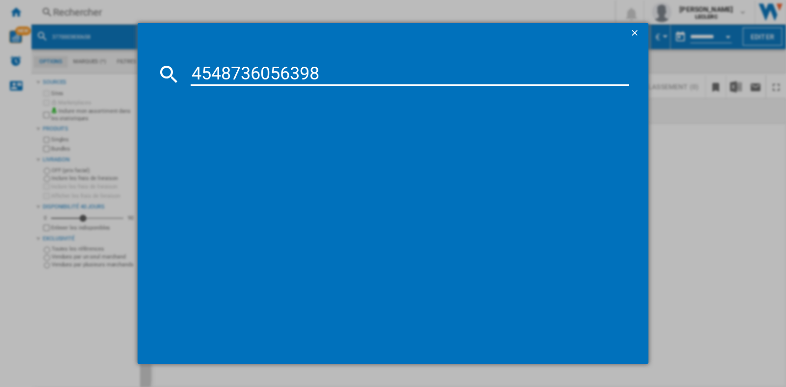
type input "4548736056398"
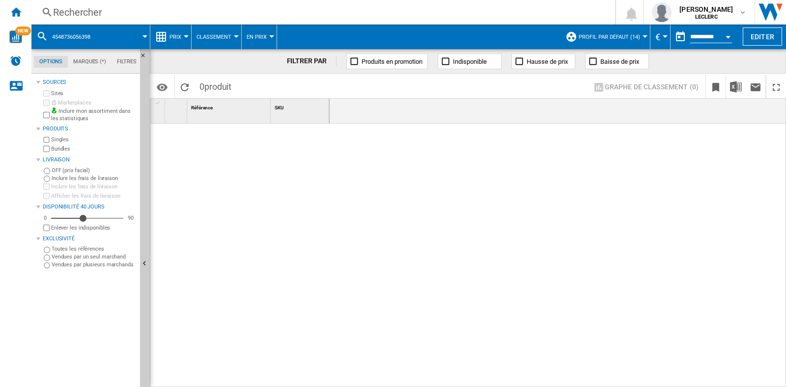
click at [185, 10] on div "Rechercher" at bounding box center [321, 12] width 536 height 14
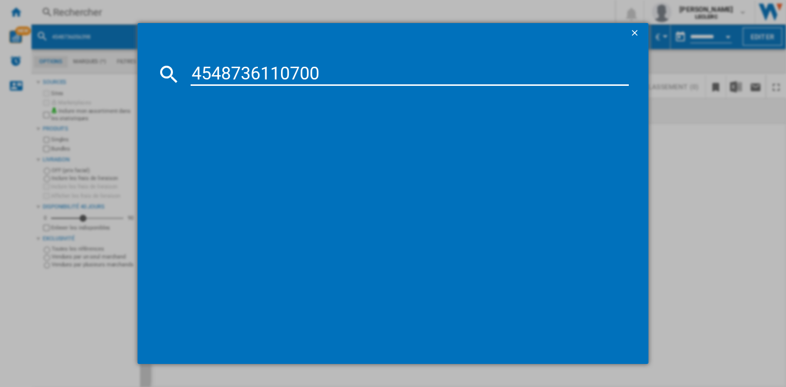
type input "4548736110700"
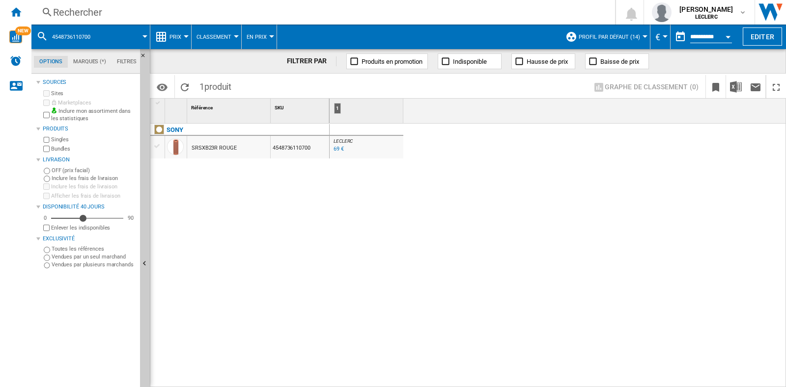
click at [250, 13] on div "Rechercher" at bounding box center [321, 12] width 536 height 14
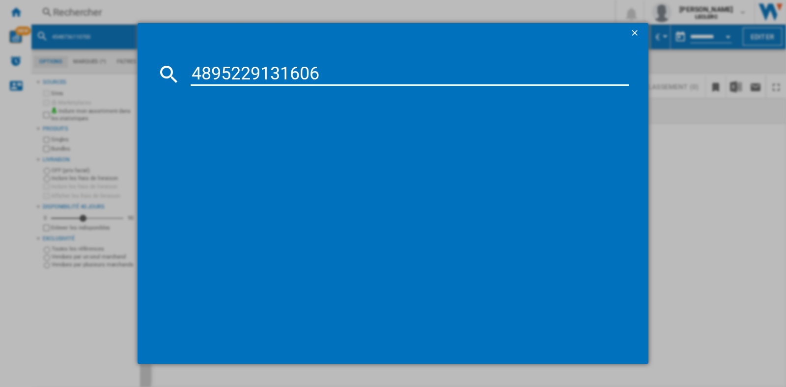
type input "4895229131606"
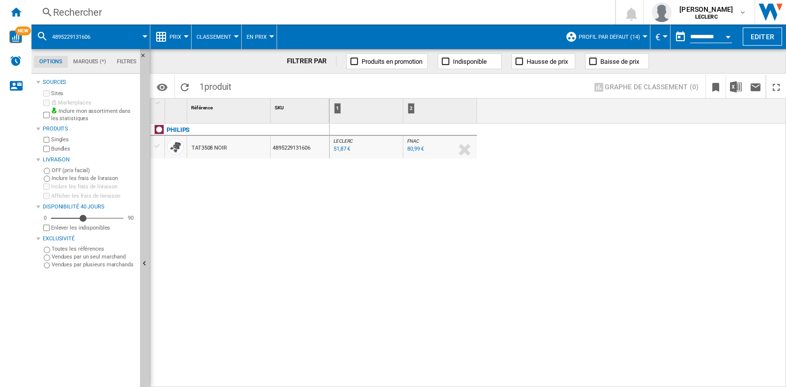
click at [134, 12] on div "Rechercher" at bounding box center [321, 12] width 536 height 14
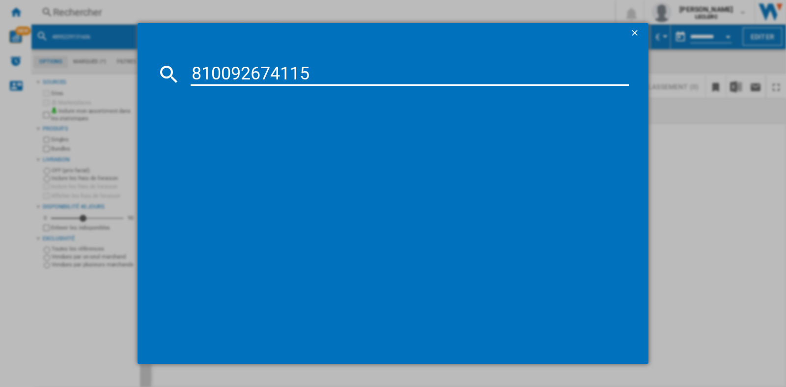
type input "810092674115"
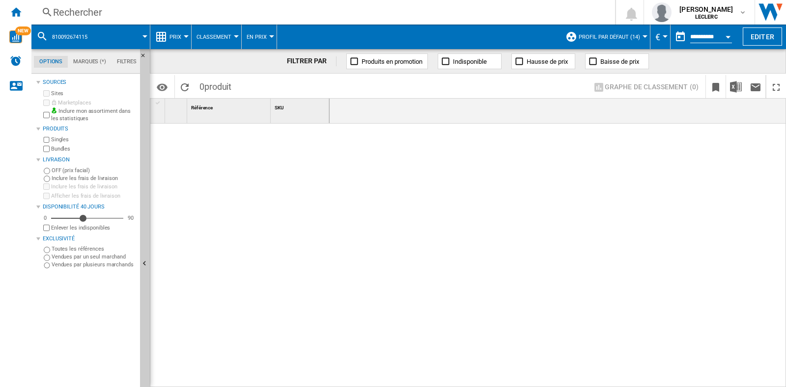
click at [142, 16] on div "Rechercher" at bounding box center [321, 12] width 536 height 14
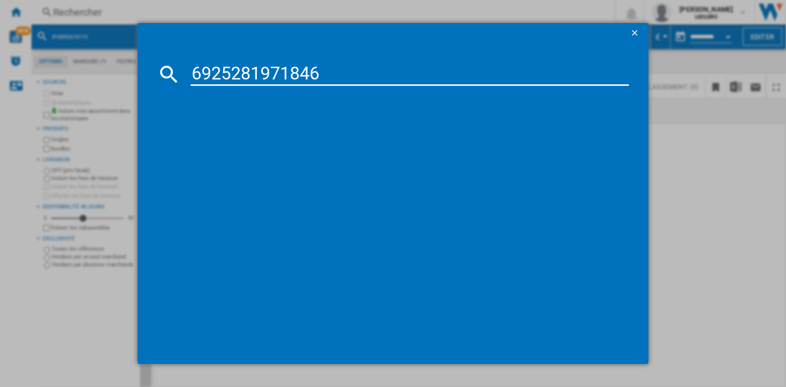
type input "6925281971846"
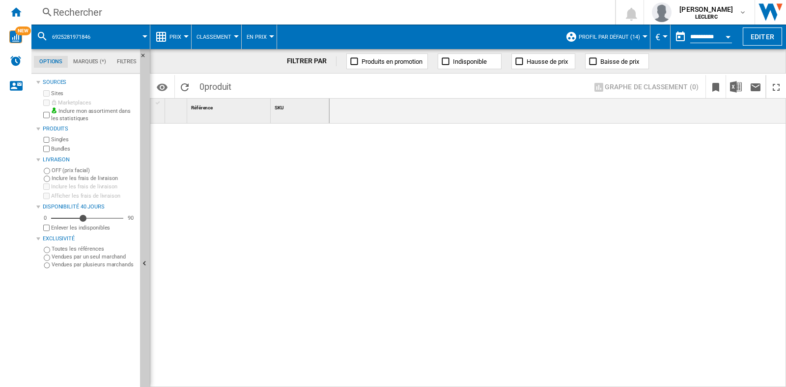
click at [221, 13] on div "Rechercher" at bounding box center [321, 12] width 536 height 14
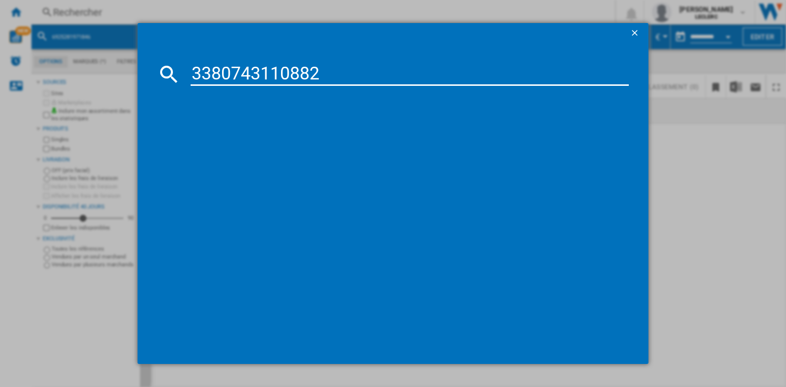
type input "3380743110882"
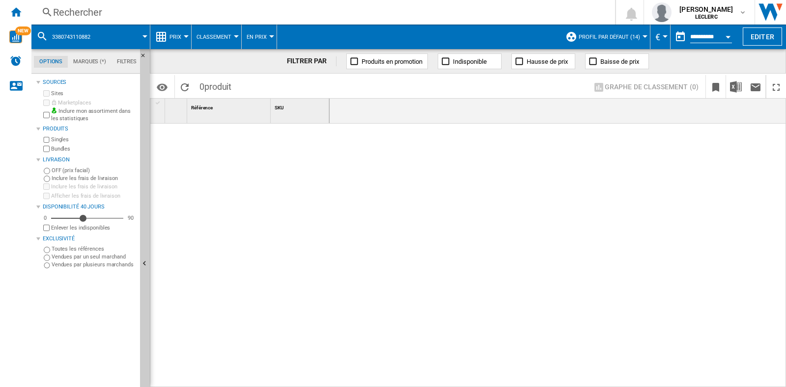
click at [142, 9] on div "Rechercher" at bounding box center [321, 12] width 536 height 14
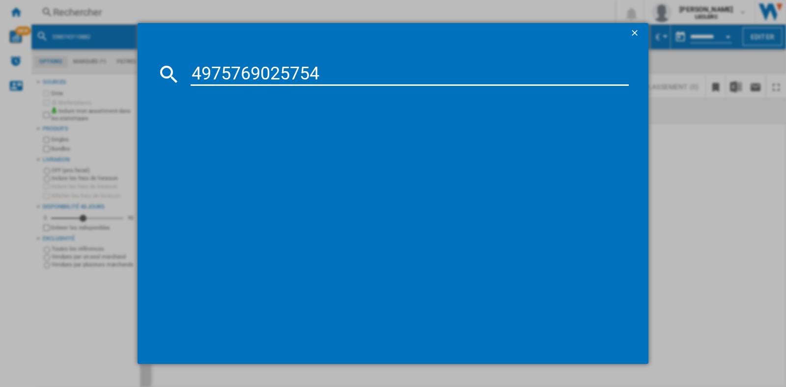
type input "4975769025754"
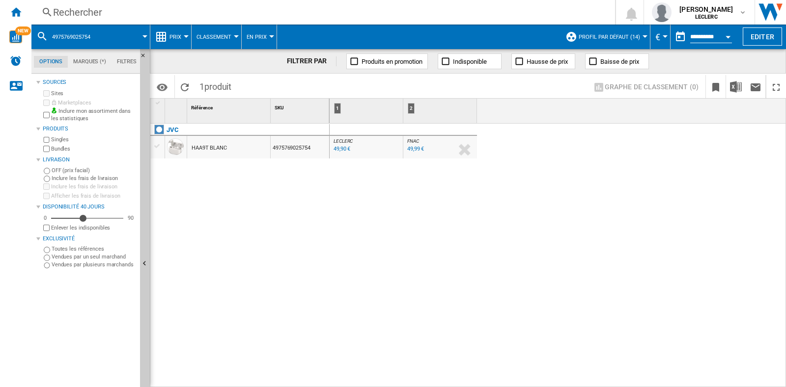
click at [130, 20] on div "Rechercher Rechercher 0 [PERSON_NAME] LECLERC LECLERC Mes paramètres Se déconne…" at bounding box center [408, 12] width 754 height 25
click at [143, 14] on div "Rechercher" at bounding box center [321, 12] width 536 height 14
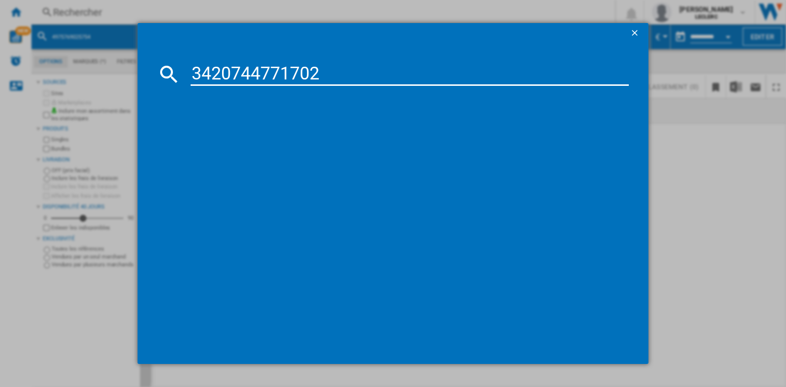
type input "3420744771702"
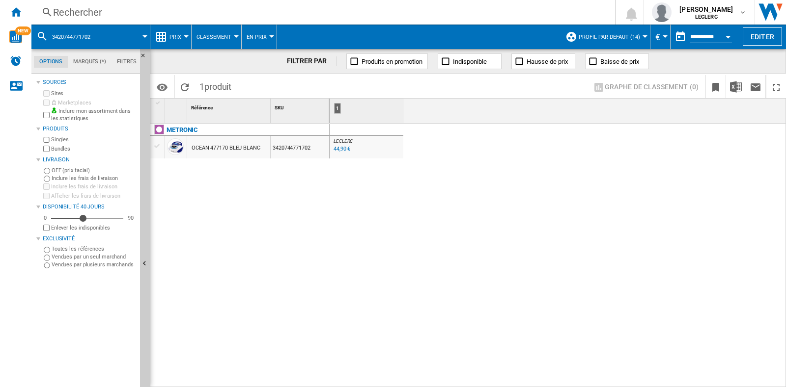
click at [204, 10] on div "Rechercher" at bounding box center [321, 12] width 536 height 14
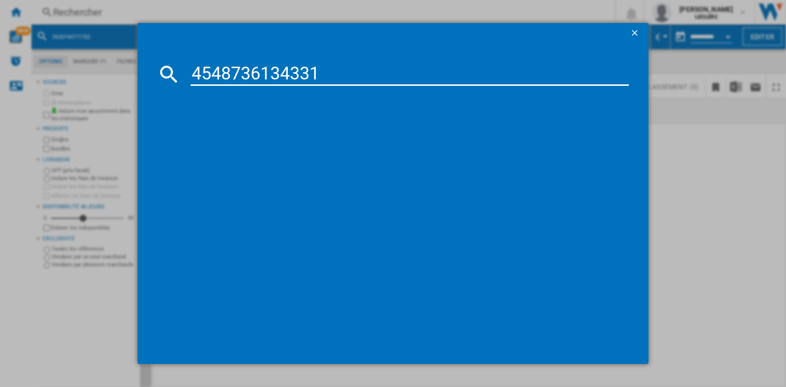
type input "4548736134331"
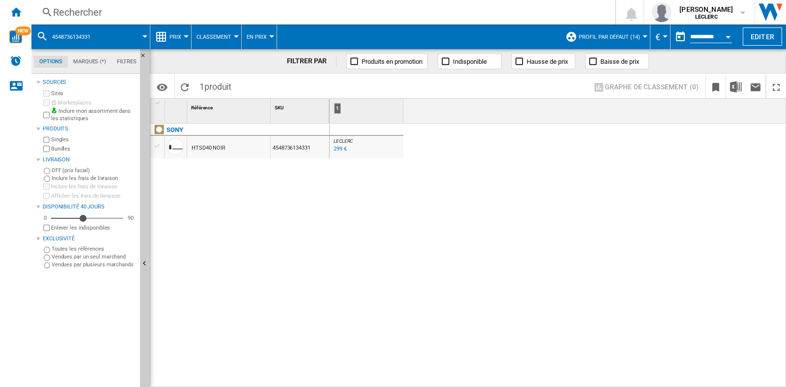
click at [147, 10] on div "Rechercher" at bounding box center [321, 12] width 536 height 14
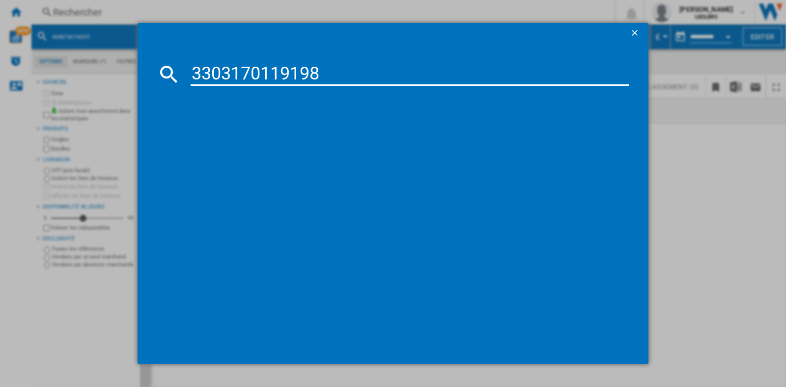
type input "3303170119198"
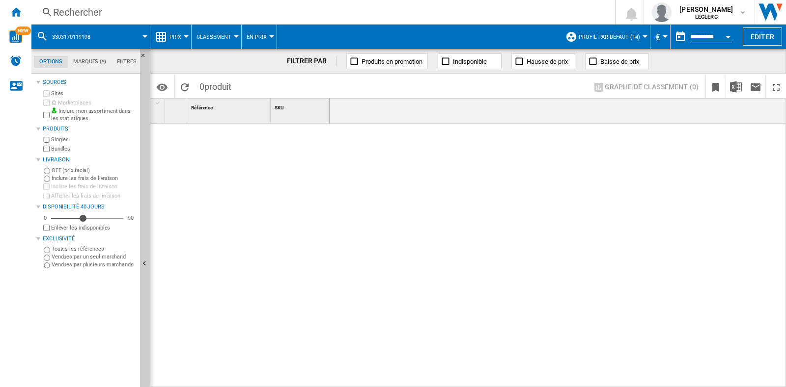
click at [114, 9] on div "Rechercher" at bounding box center [321, 12] width 536 height 14
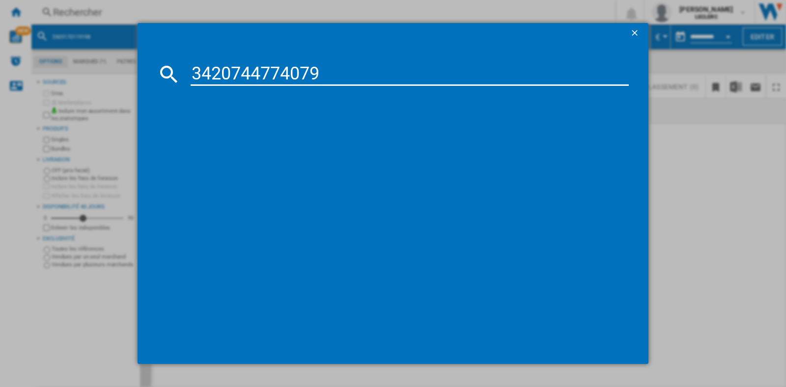
type input "3420744774079"
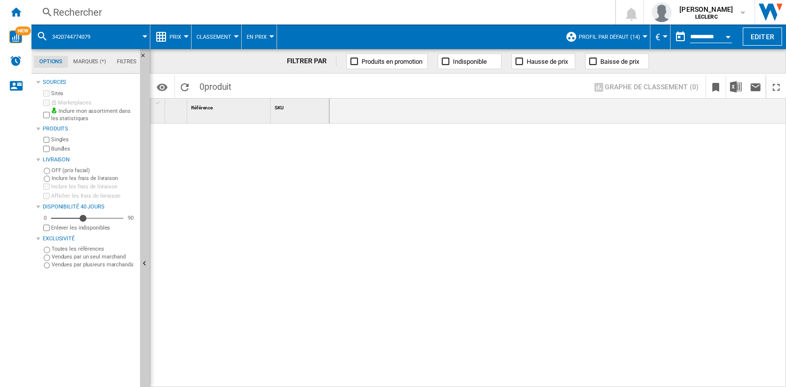
click at [130, 19] on div "Rechercher Rechercher 0 [PERSON_NAME] LECLERC LECLERC Mes paramètres Se déconne…" at bounding box center [408, 12] width 754 height 25
click at [140, 15] on div "Rechercher" at bounding box center [321, 12] width 536 height 14
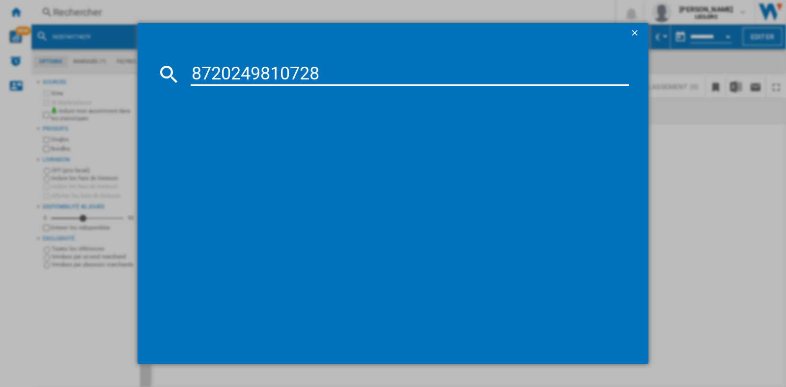
type input "8720249810728"
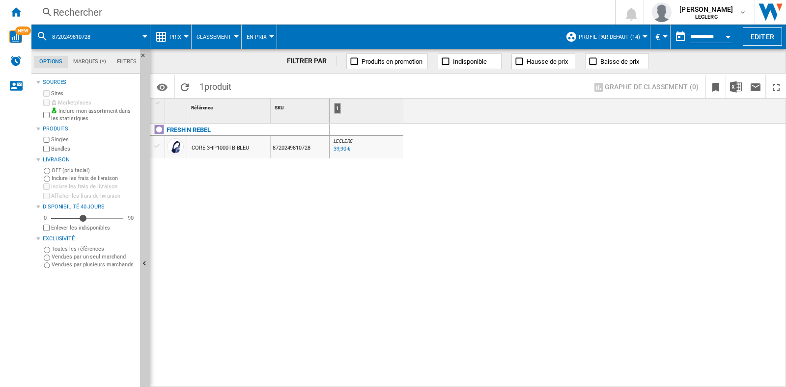
click at [174, 13] on div "Rechercher" at bounding box center [321, 12] width 536 height 14
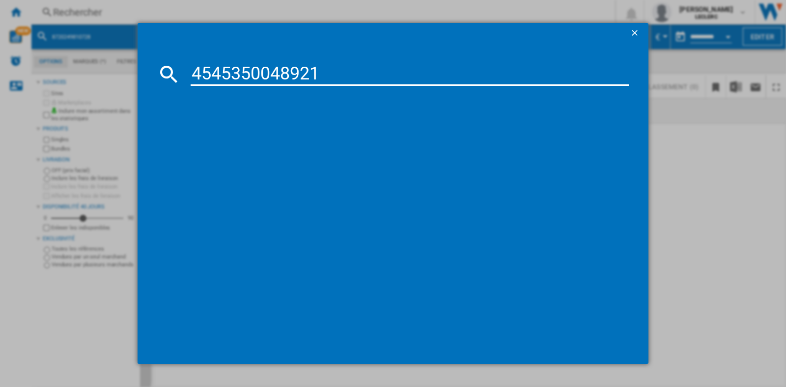
type input "4545350048921"
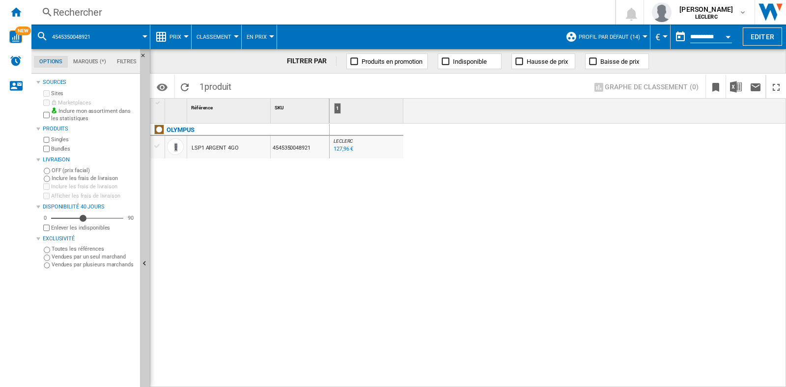
click at [130, 9] on div "Rechercher" at bounding box center [321, 12] width 536 height 14
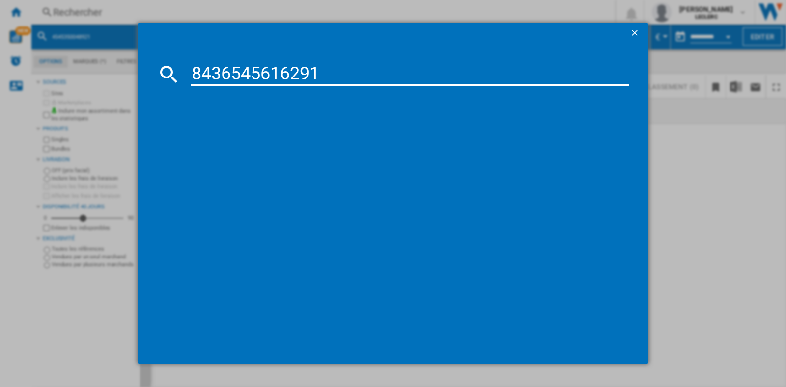
type input "8436545616291"
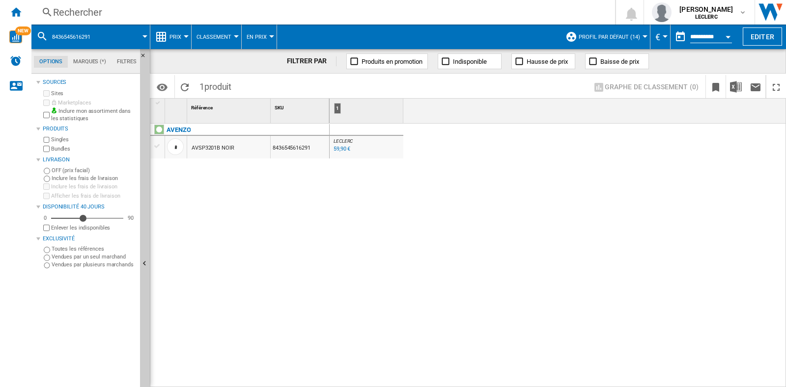
click at [135, 8] on div "Rechercher" at bounding box center [321, 12] width 536 height 14
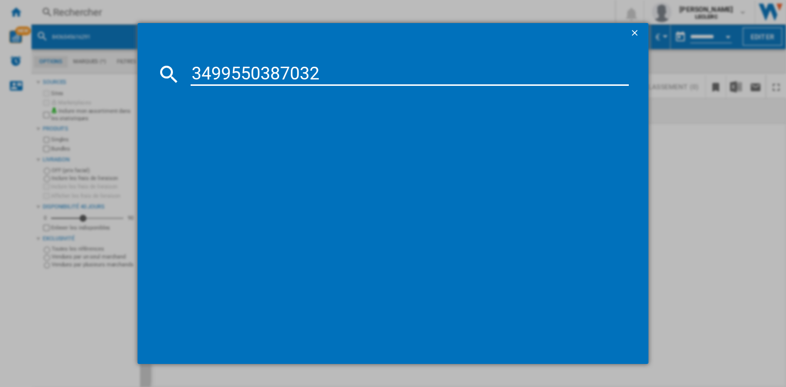
type input "3499550387032"
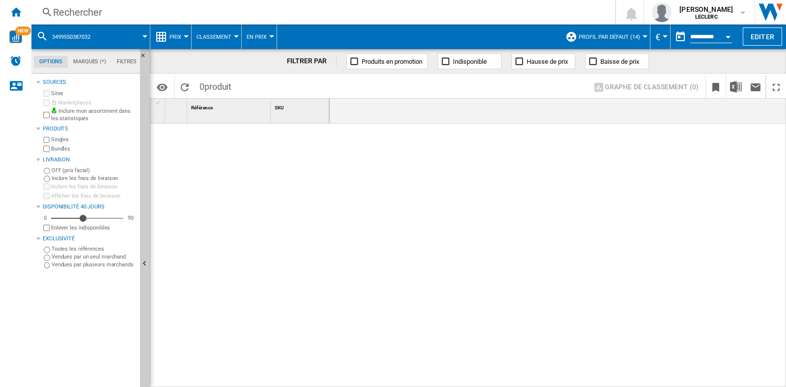
click at [179, 11] on div "Rechercher" at bounding box center [321, 12] width 536 height 14
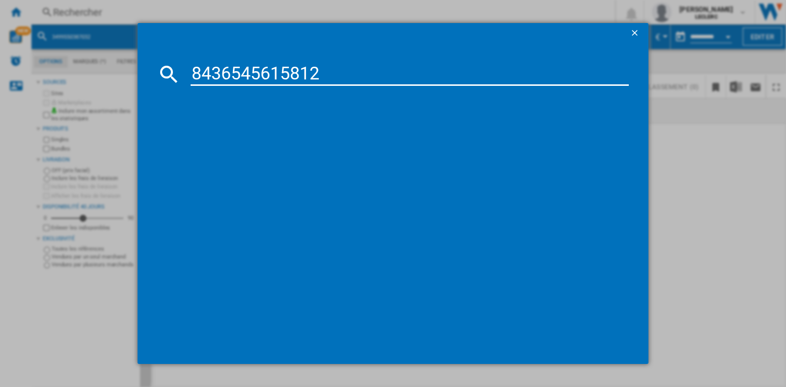
type input "8436545615812"
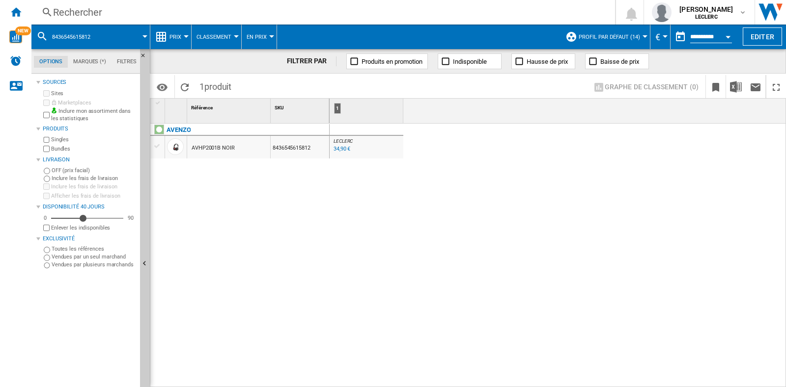
click at [178, 11] on div "Rechercher" at bounding box center [321, 12] width 536 height 14
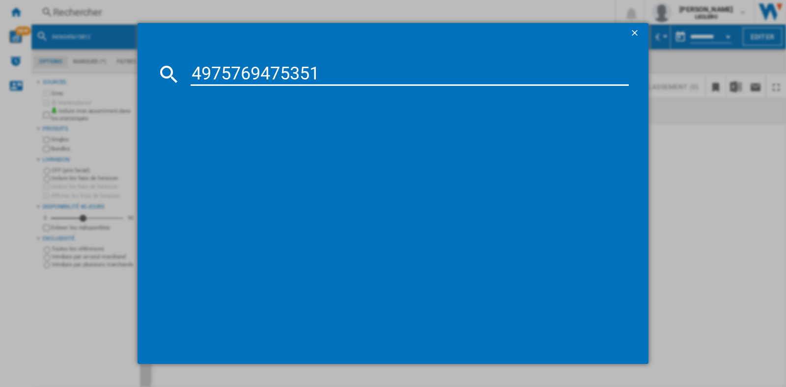
type input "4975769475351"
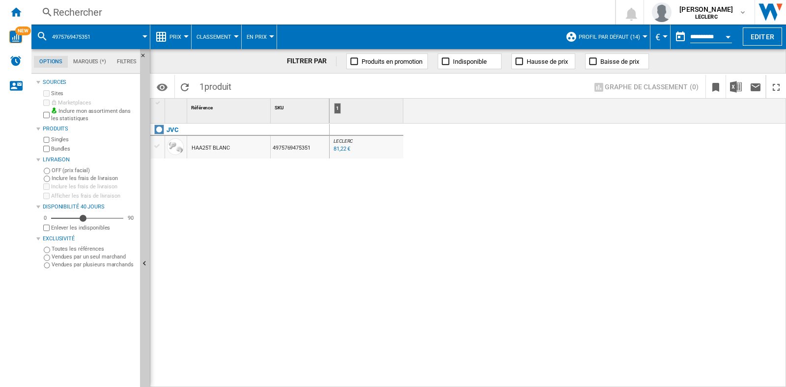
click at [251, 8] on div "Rechercher" at bounding box center [321, 12] width 536 height 14
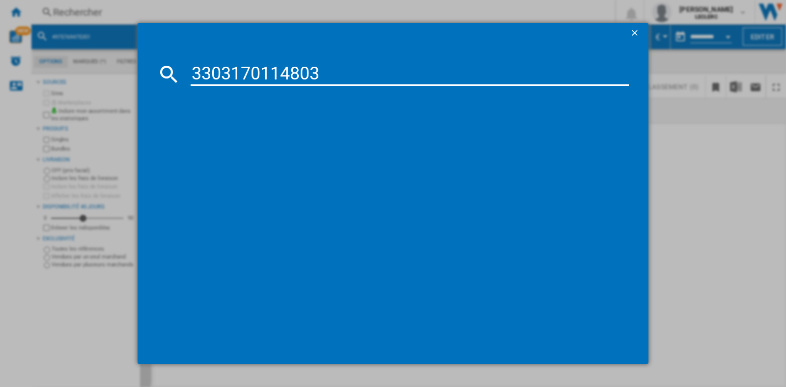
type input "3303170114803"
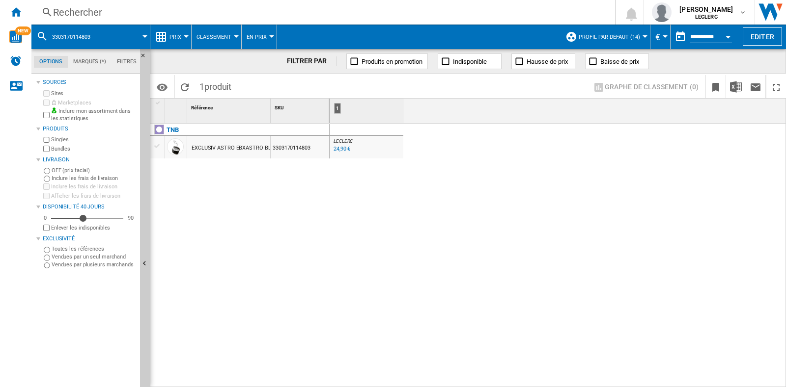
click at [158, 16] on div "Rechercher" at bounding box center [321, 12] width 536 height 14
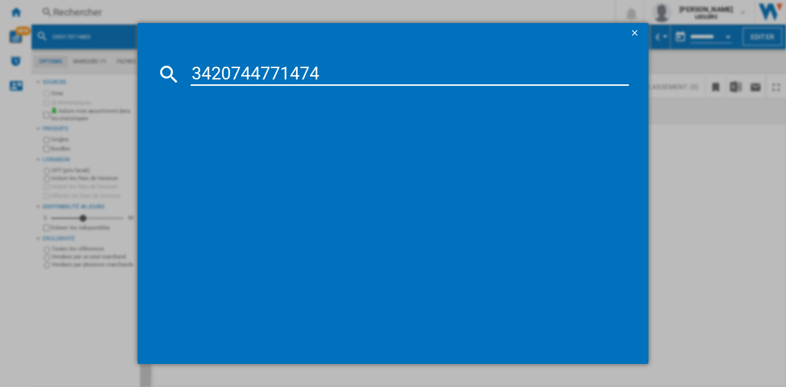
type input "3420744771474"
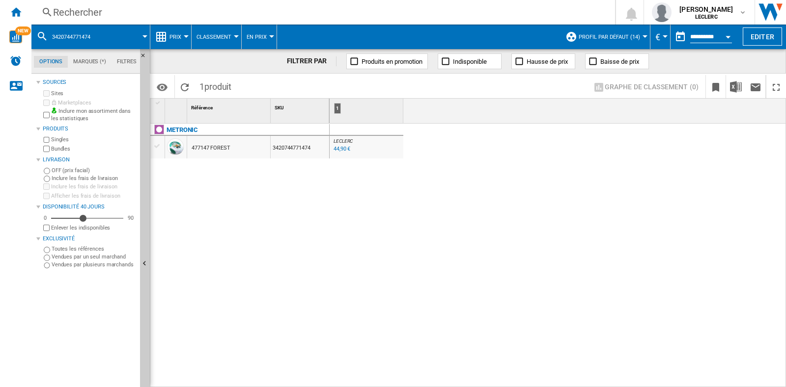
click at [222, 14] on div "Rechercher" at bounding box center [321, 12] width 536 height 14
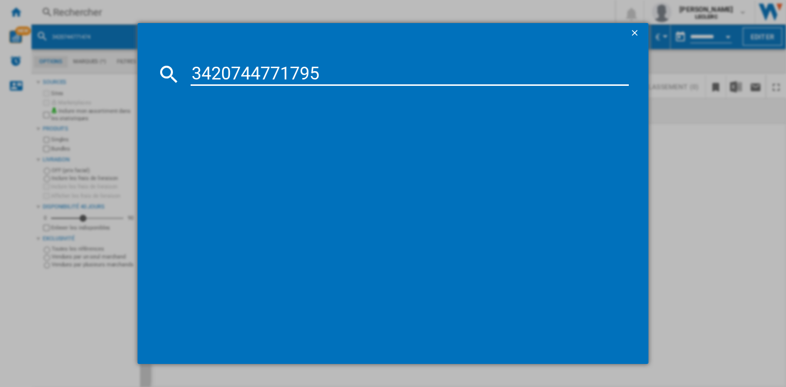
type input "3420744771795"
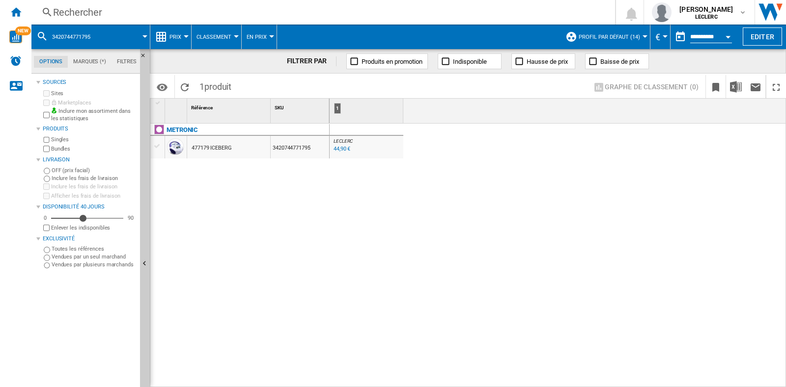
click at [200, 12] on div "Rechercher" at bounding box center [321, 12] width 536 height 14
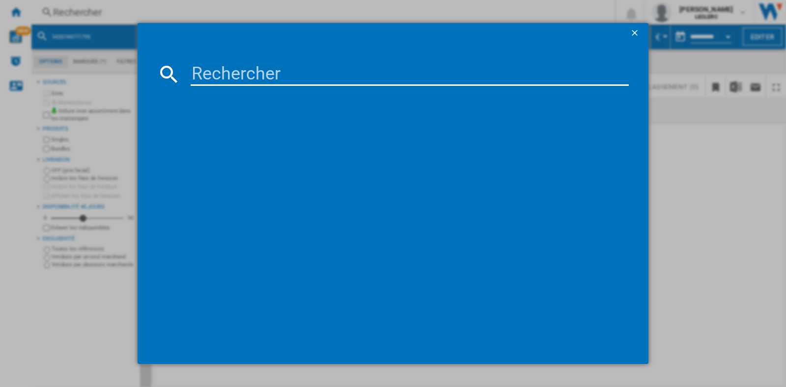
paste input "3700460206826"
type input "3700460206826"
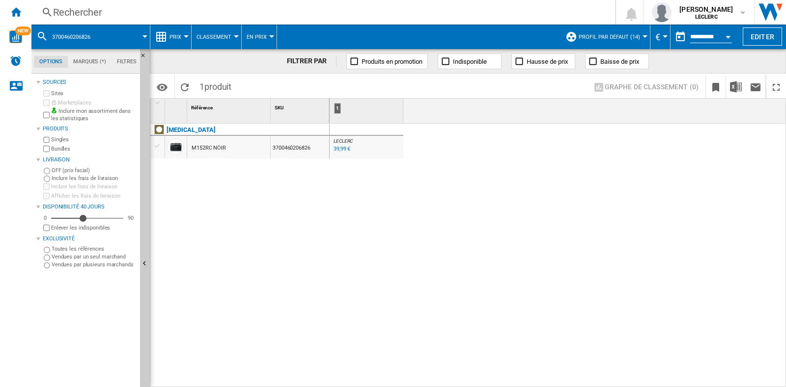
click at [172, 13] on div "Rechercher" at bounding box center [321, 12] width 536 height 14
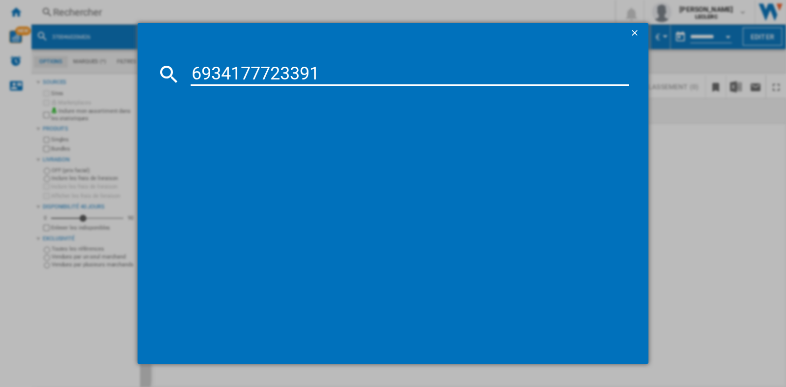
type input "6934177723391"
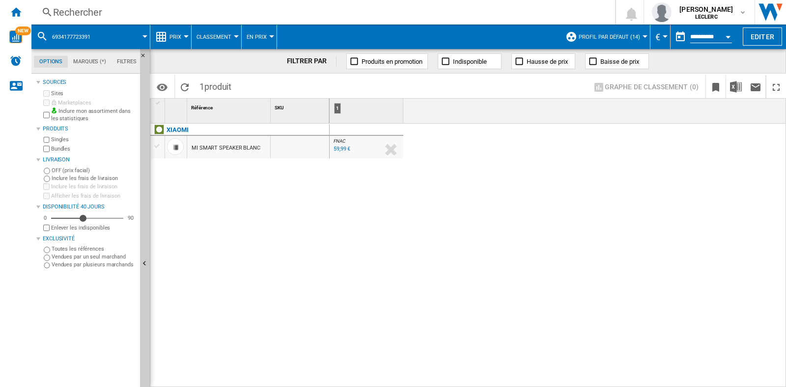
click at [143, 11] on div "Rechercher" at bounding box center [321, 12] width 536 height 14
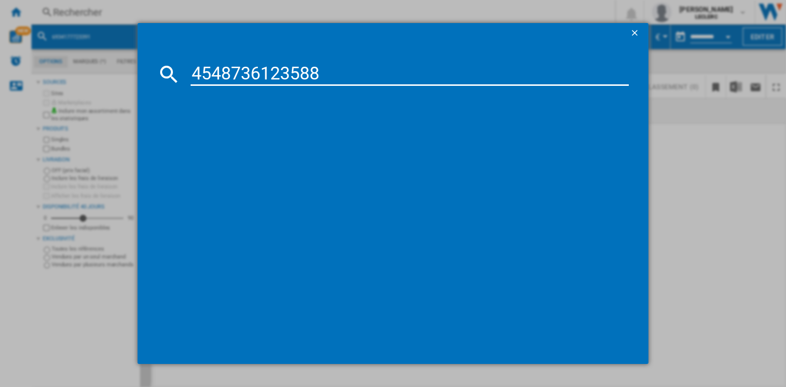
type input "4548736123588"
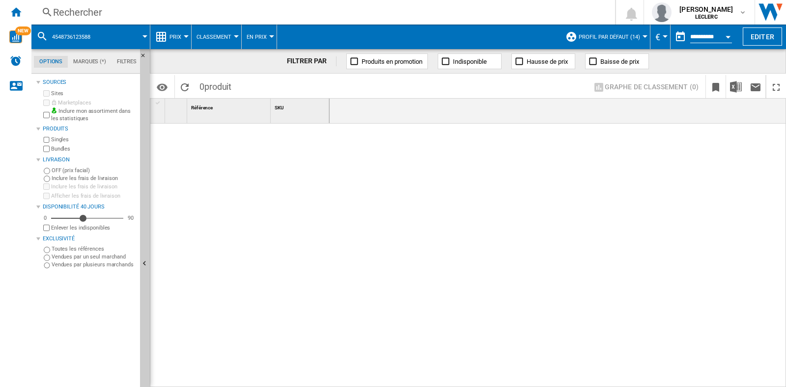
click at [174, 6] on div "Rechercher" at bounding box center [321, 12] width 536 height 14
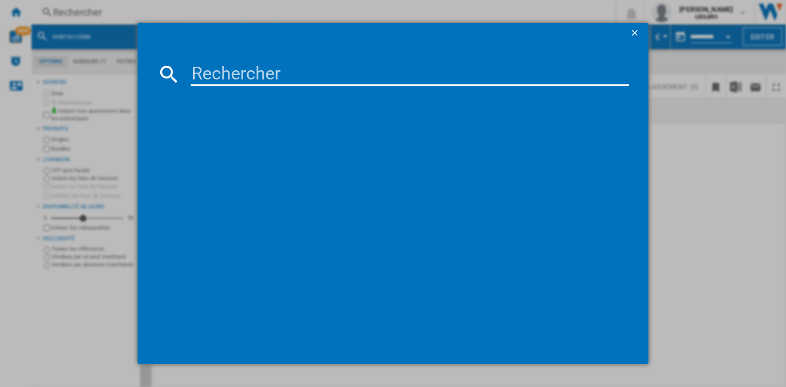
paste input "8436545616109"
type input "8436545616109"
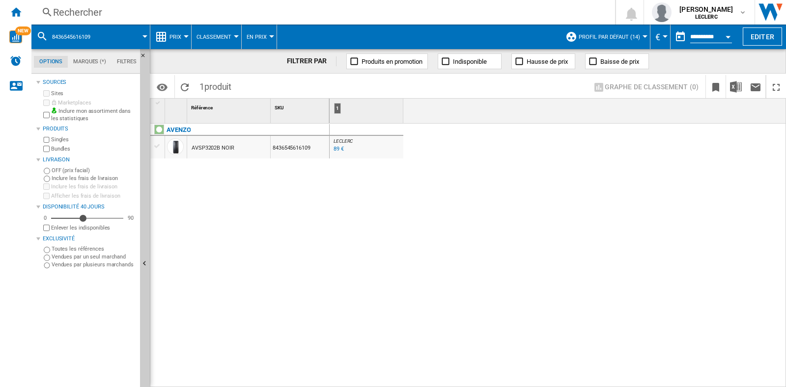
click at [152, 5] on div "Rechercher" at bounding box center [321, 12] width 536 height 14
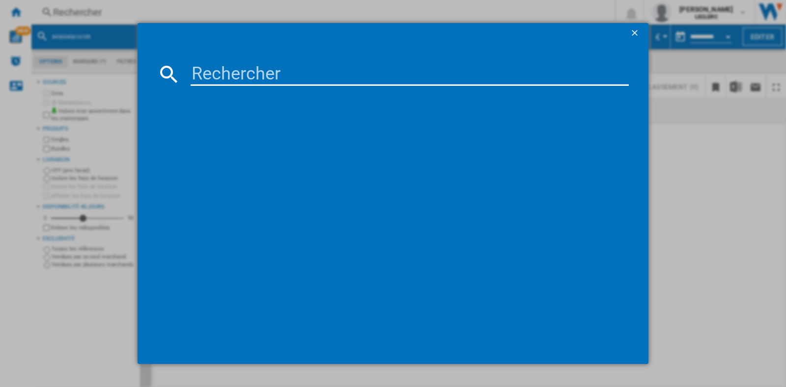
paste input "3420744416221"
type input "3420744416221"
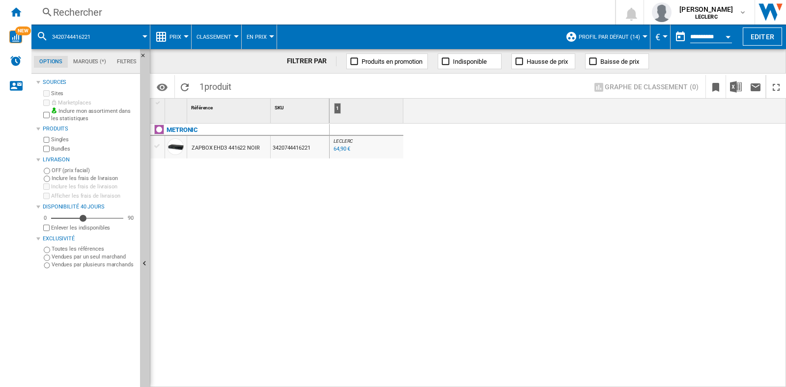
click at [172, 14] on div "Rechercher" at bounding box center [321, 12] width 536 height 14
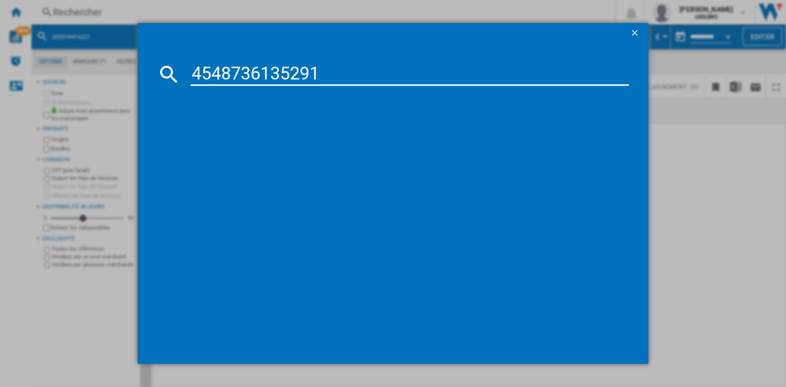
type input "4548736135291"
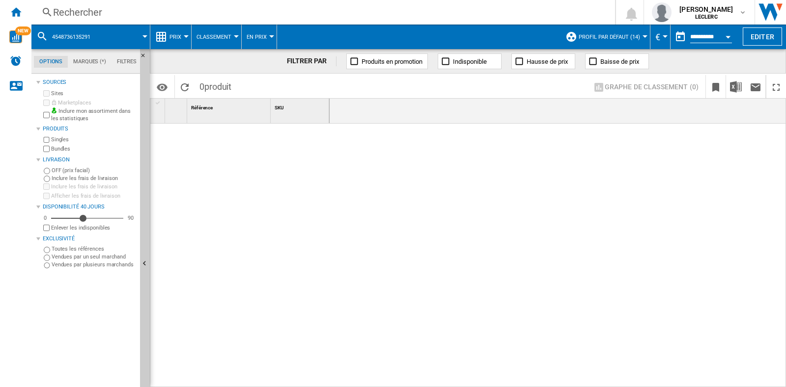
click at [266, 14] on div "Rechercher" at bounding box center [321, 12] width 536 height 14
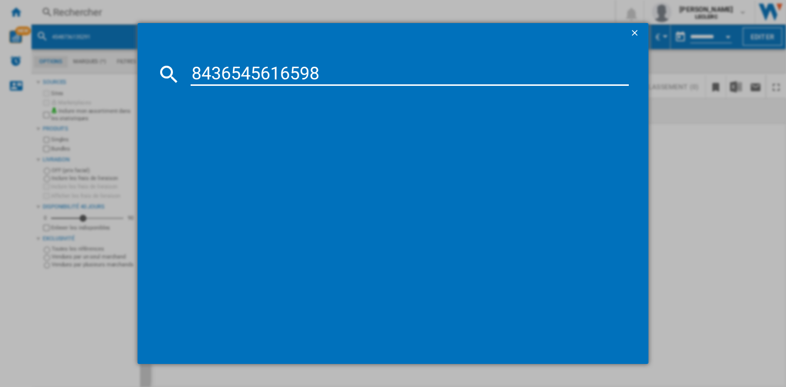
type input "8436545616598"
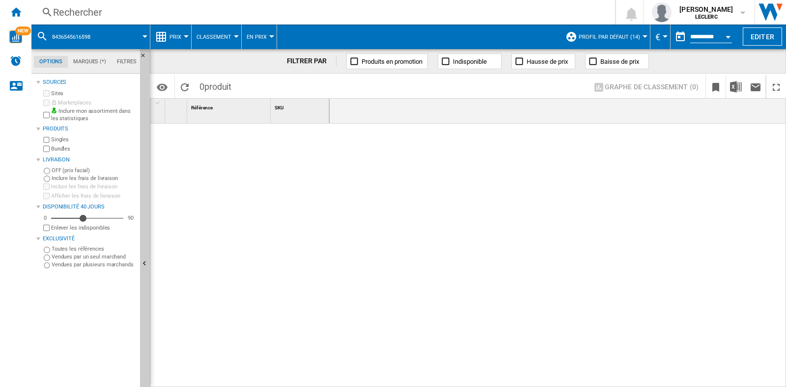
click at [230, 8] on div "Rechercher" at bounding box center [321, 12] width 536 height 14
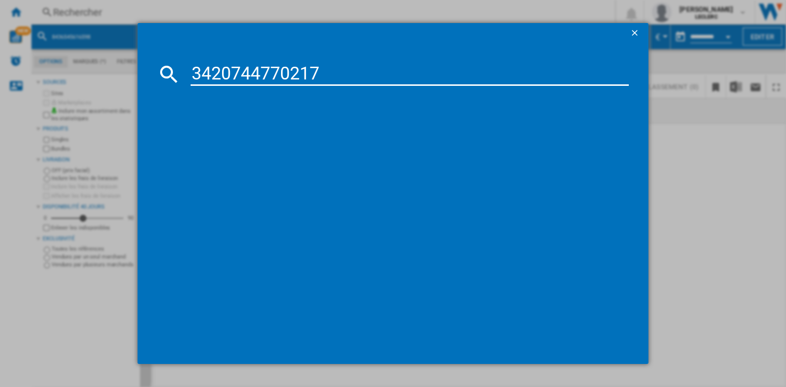
type input "3420744770217"
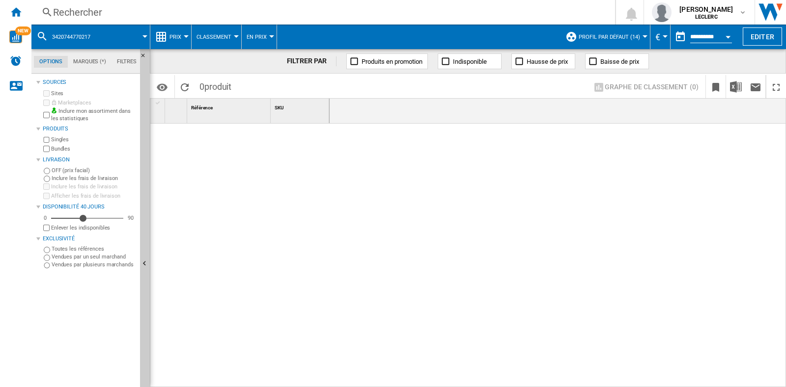
click at [220, 18] on div "Rechercher" at bounding box center [321, 12] width 536 height 14
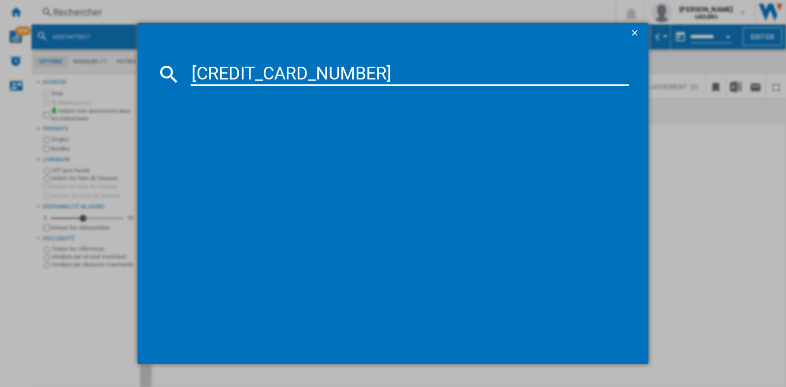
type input "[CREDIT_CARD_NUMBER]"
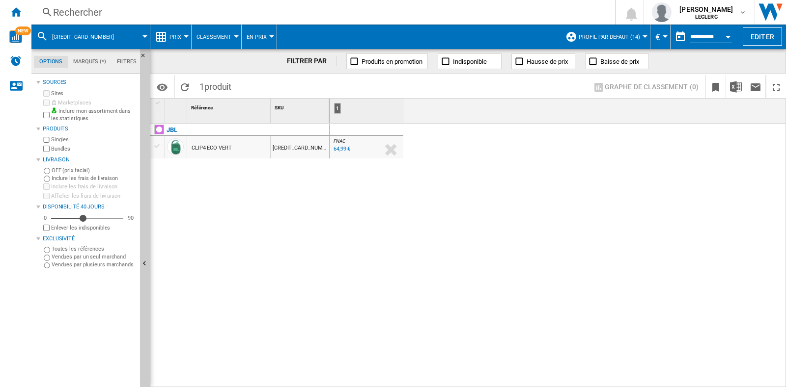
click at [143, 17] on div "Rechercher" at bounding box center [321, 12] width 536 height 14
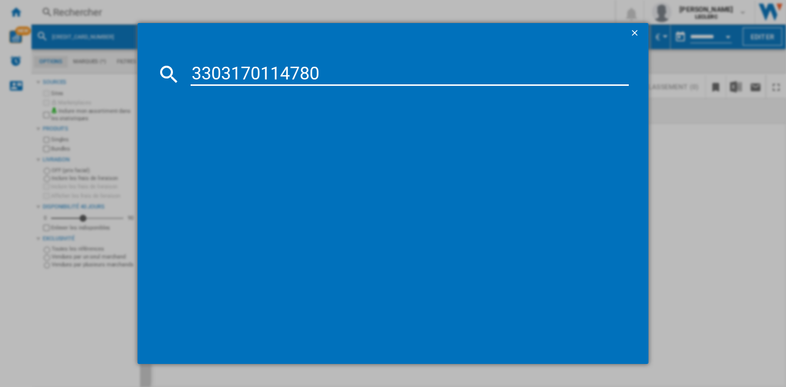
type input "3303170114780"
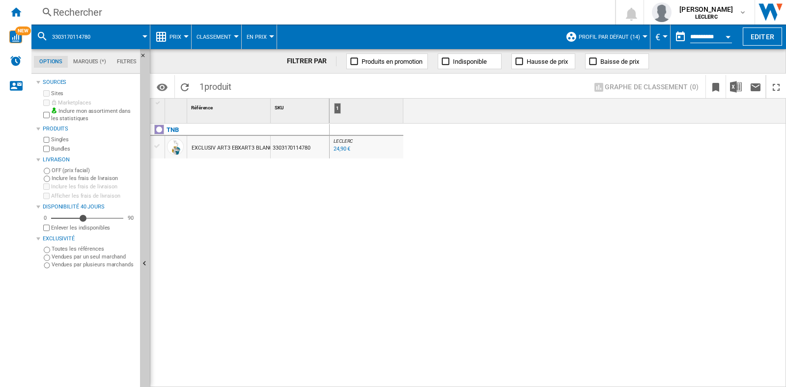
click at [81, 9] on div "Rechercher" at bounding box center [321, 12] width 536 height 14
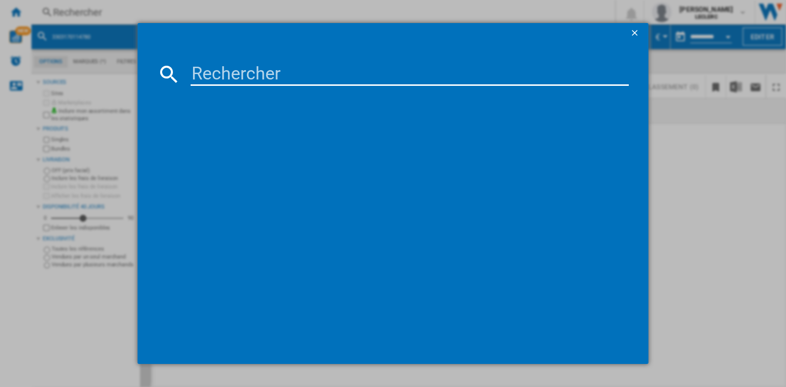
paste input "4548736109223"
type input "4548736109223"
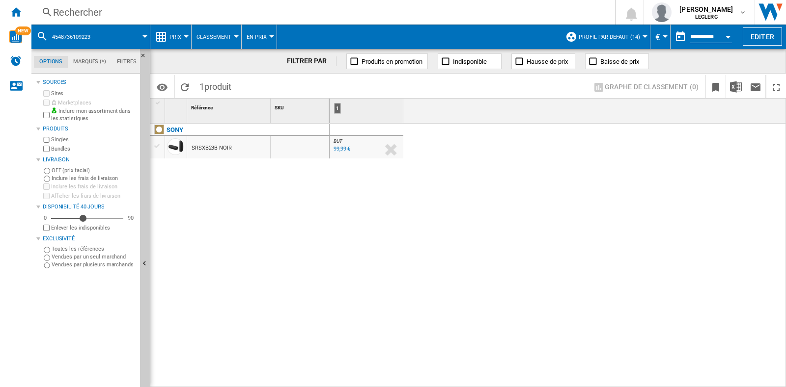
click at [150, 13] on div "Rechercher" at bounding box center [321, 12] width 536 height 14
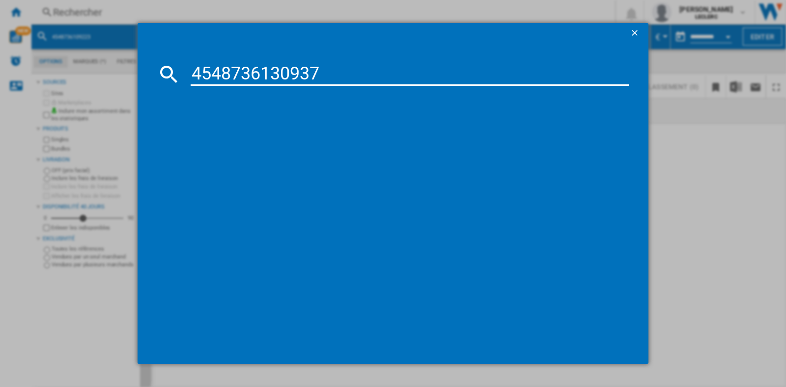
type input "4548736130937"
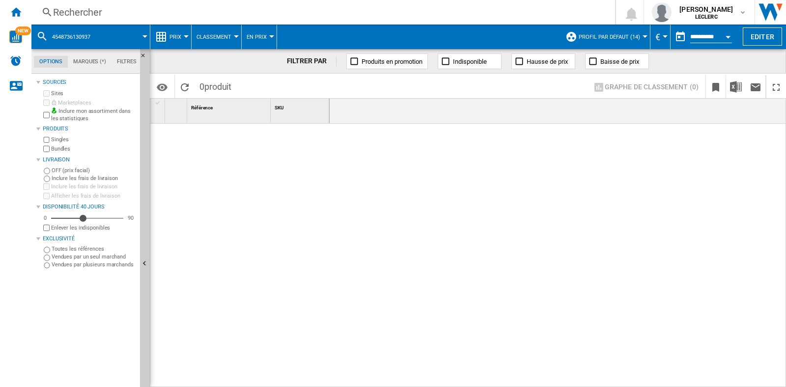
click at [177, 7] on div "Rechercher" at bounding box center [321, 12] width 536 height 14
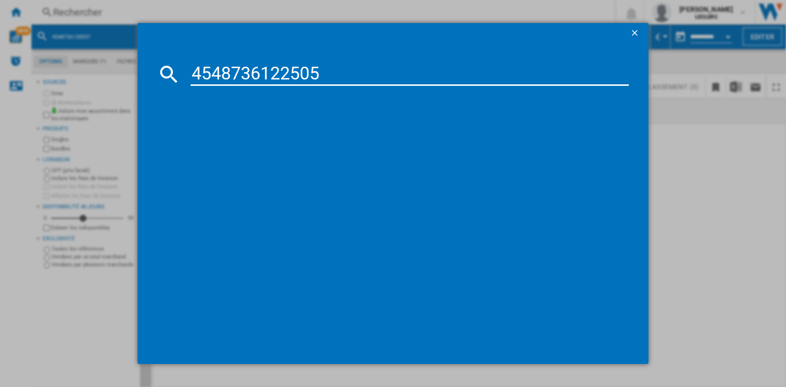
type input "4548736122505"
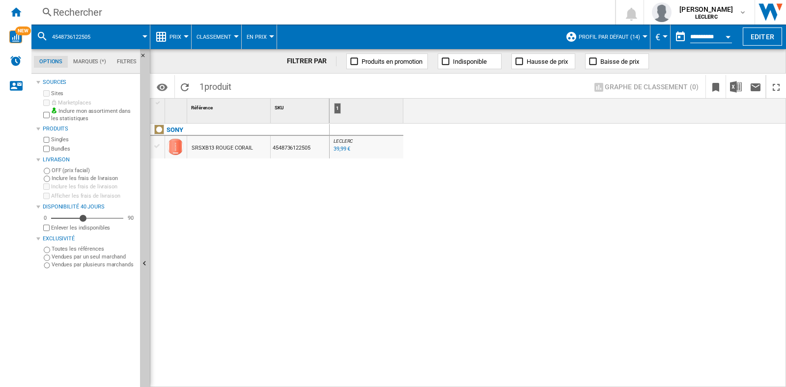
click at [138, 11] on div "Rechercher" at bounding box center [321, 12] width 536 height 14
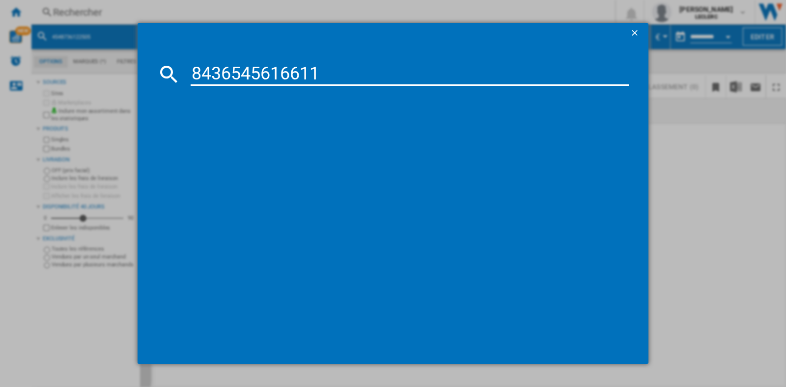
type input "8436545616611"
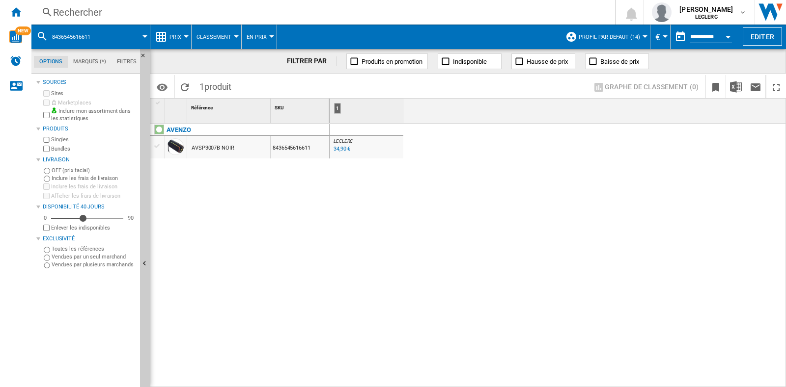
click at [136, 8] on div "Rechercher" at bounding box center [321, 12] width 536 height 14
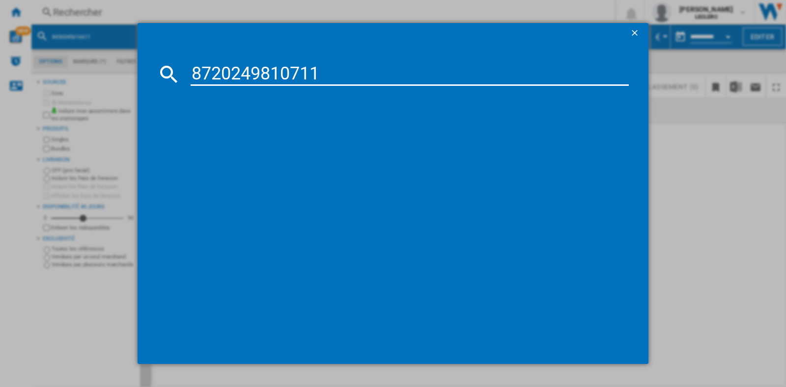
type input "8720249810711"
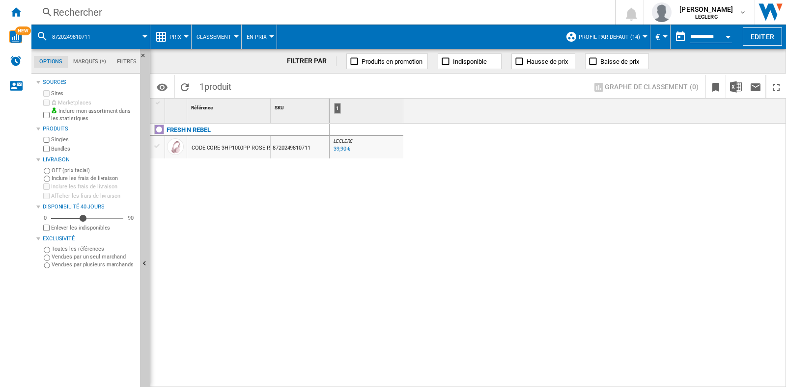
click at [163, 16] on div "Rechercher" at bounding box center [321, 12] width 536 height 14
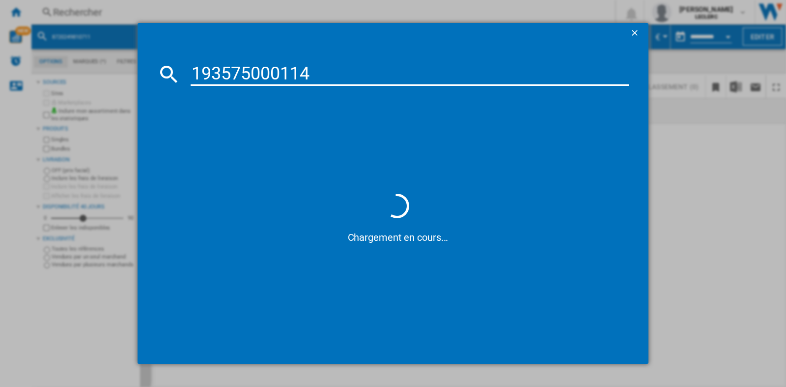
click at [192, 66] on input "193575000114" at bounding box center [410, 74] width 438 height 24
type input "0193575000114"
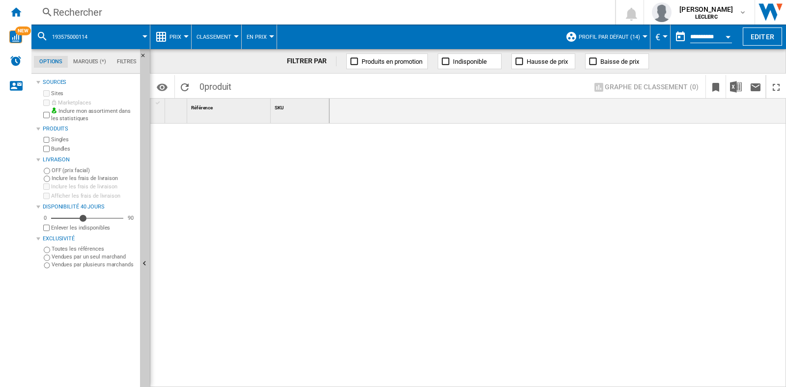
click at [193, 13] on div "Rechercher" at bounding box center [321, 12] width 536 height 14
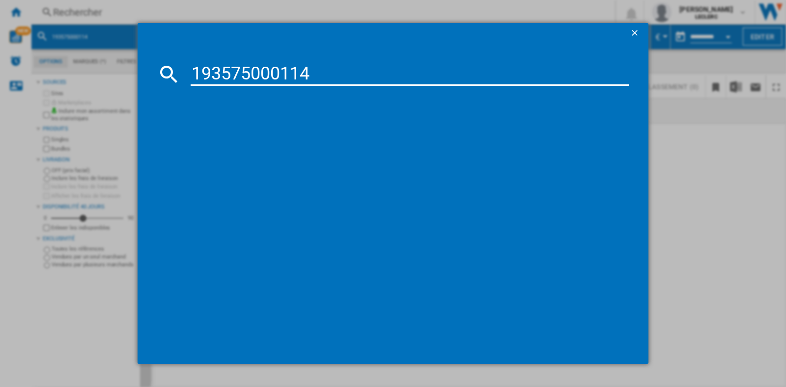
type input "193575000114"
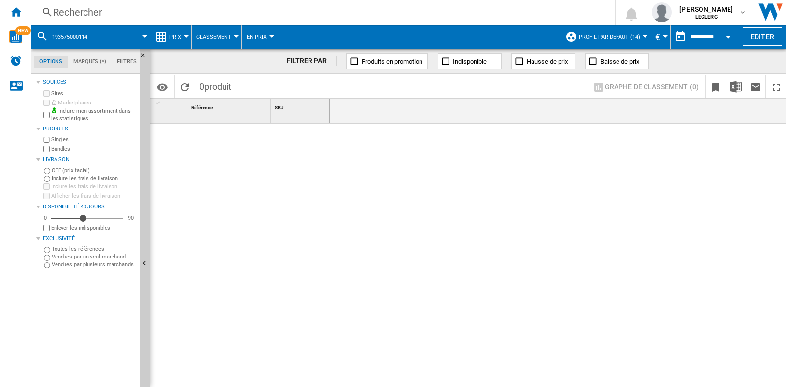
click at [161, 5] on div "Rechercher" at bounding box center [321, 12] width 536 height 14
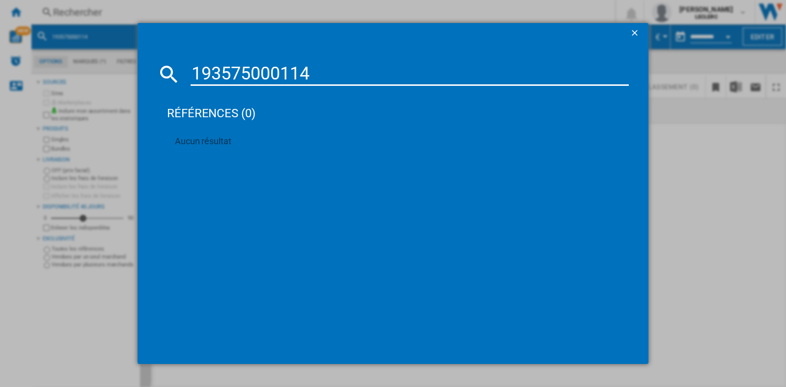
click at [193, 73] on input "193575000114" at bounding box center [410, 74] width 438 height 24
type input "0193575000114"
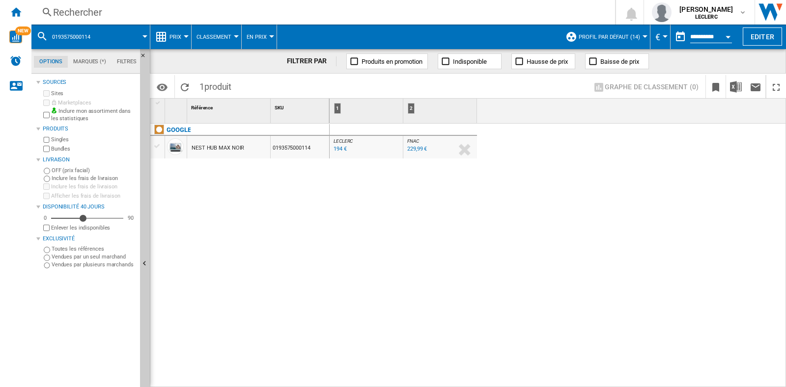
click at [125, 11] on div "Rechercher" at bounding box center [321, 12] width 536 height 14
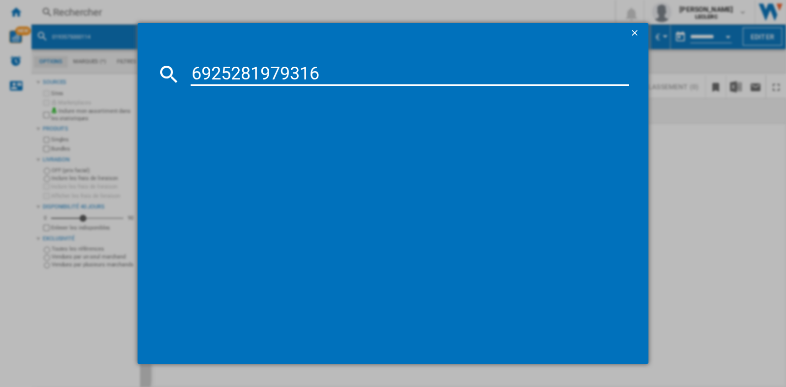
type input "6925281979316"
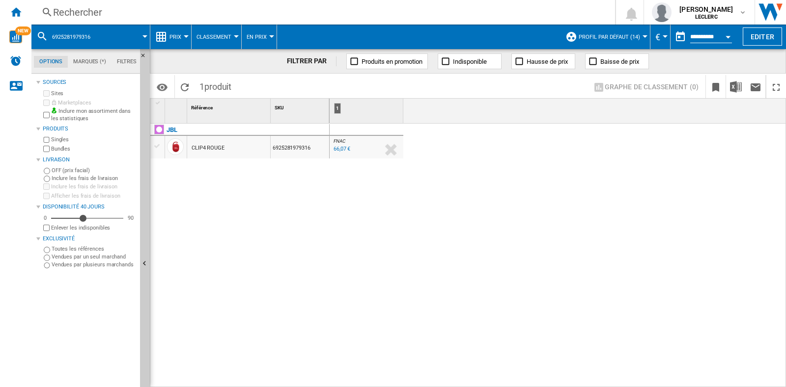
click at [219, 16] on div "Rechercher" at bounding box center [321, 12] width 536 height 14
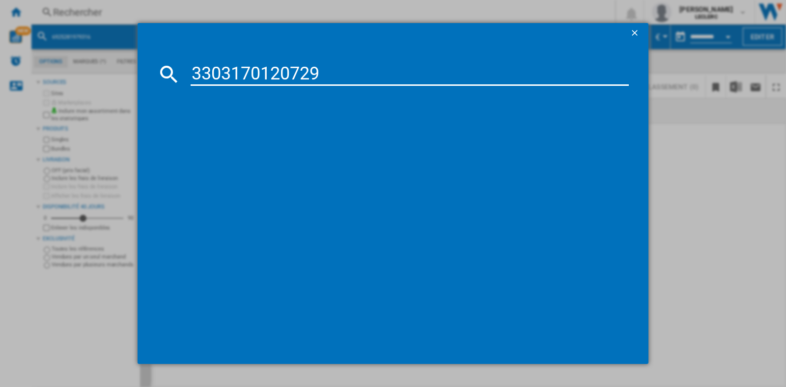
type input "3303170120729"
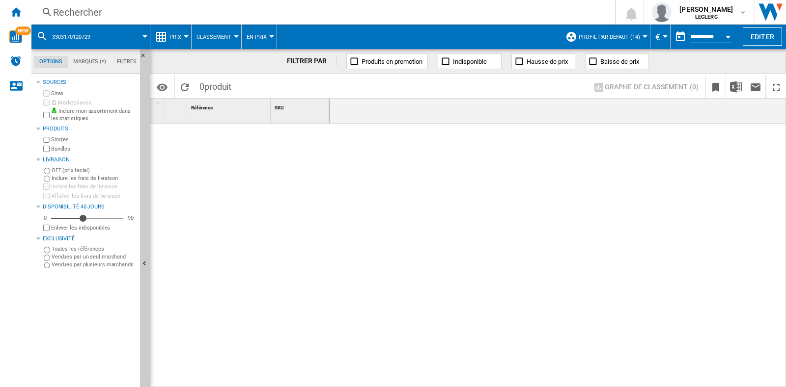
click at [267, 12] on div "Rechercher" at bounding box center [321, 12] width 536 height 14
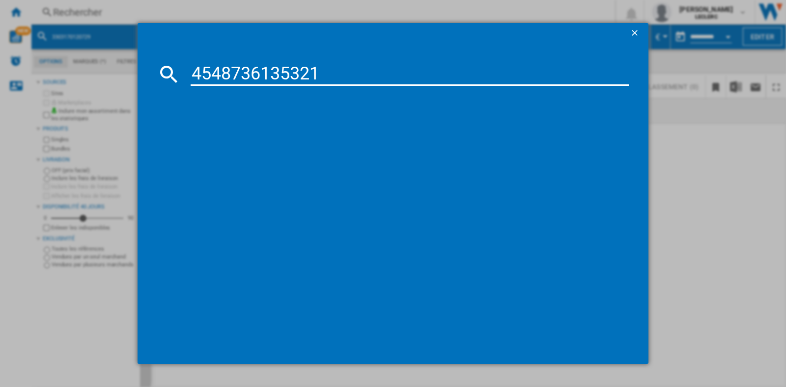
type input "4548736135321"
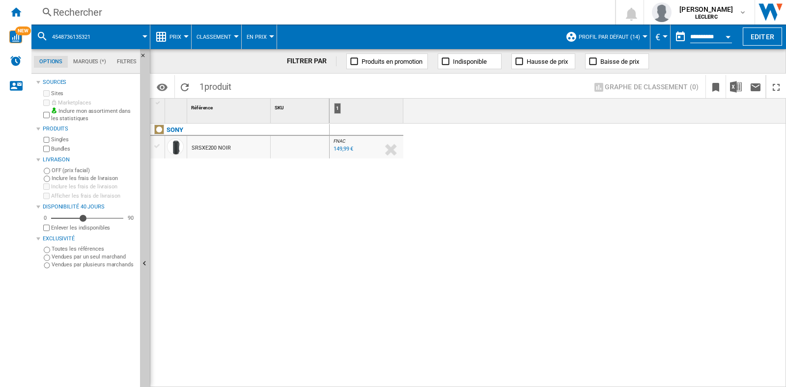
click at [129, 14] on div "Rechercher" at bounding box center [321, 12] width 536 height 14
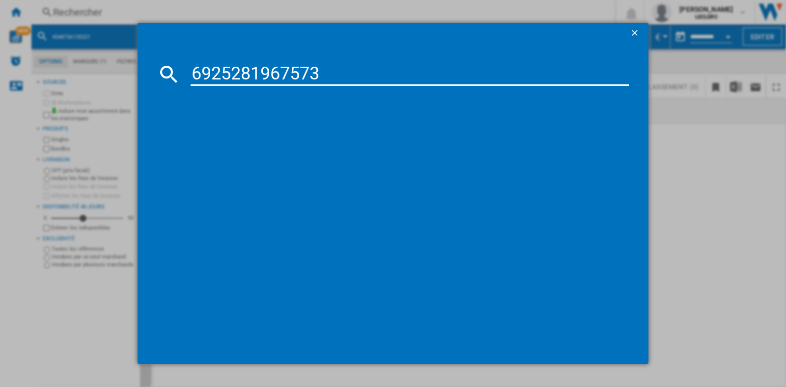
type input "6925281967573"
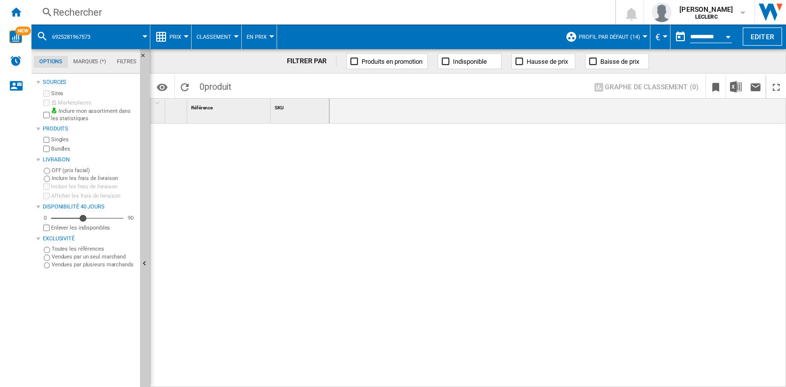
click at [81, 15] on div "Rechercher" at bounding box center [321, 12] width 536 height 14
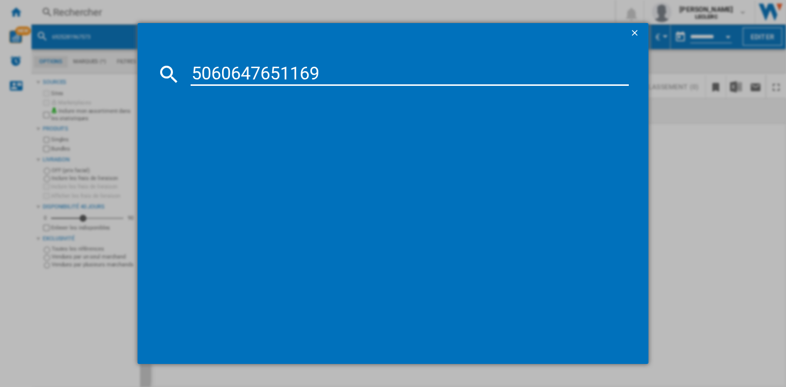
type input "5060647651169"
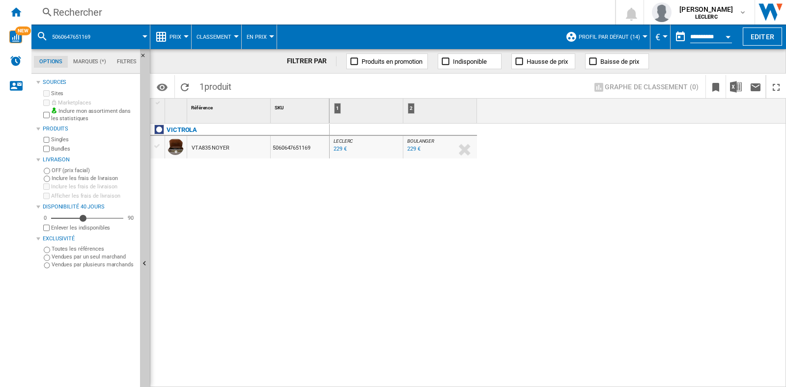
click at [82, 8] on div "Rechercher" at bounding box center [321, 12] width 536 height 14
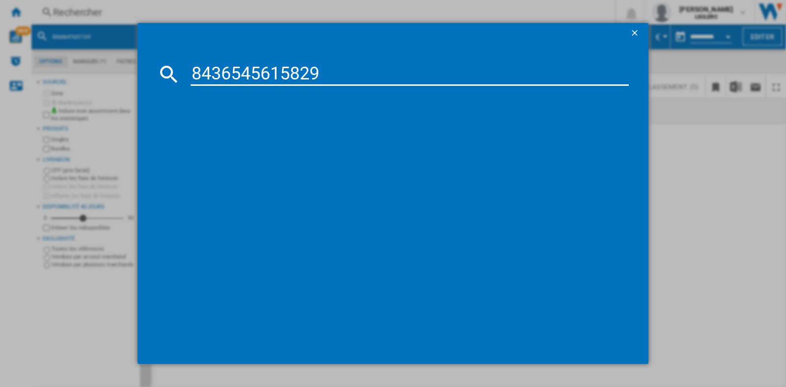
type input "8436545615829"
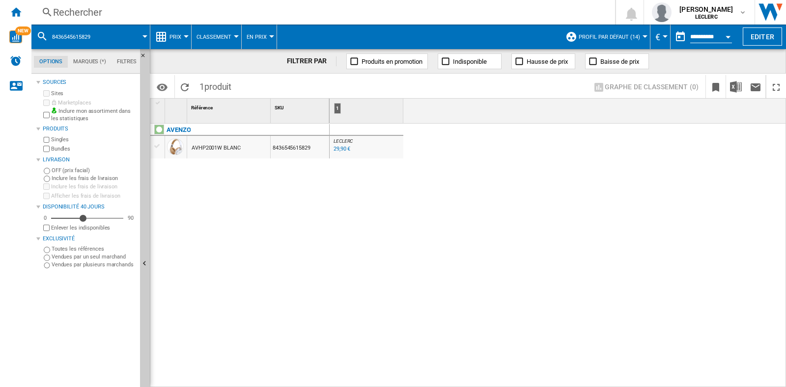
click at [98, 10] on div "Rechercher" at bounding box center [321, 12] width 536 height 14
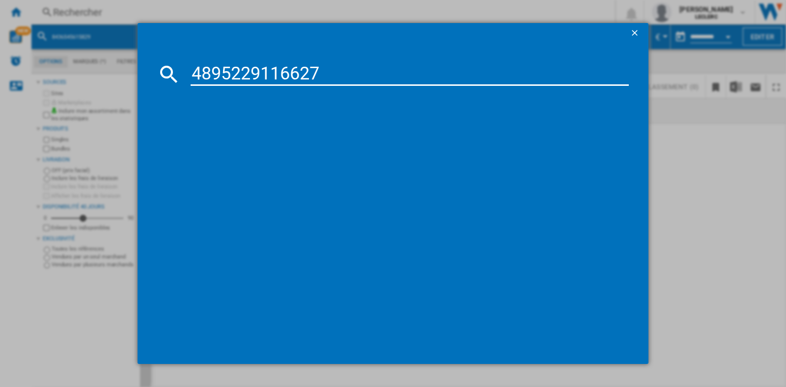
type input "4895229116627"
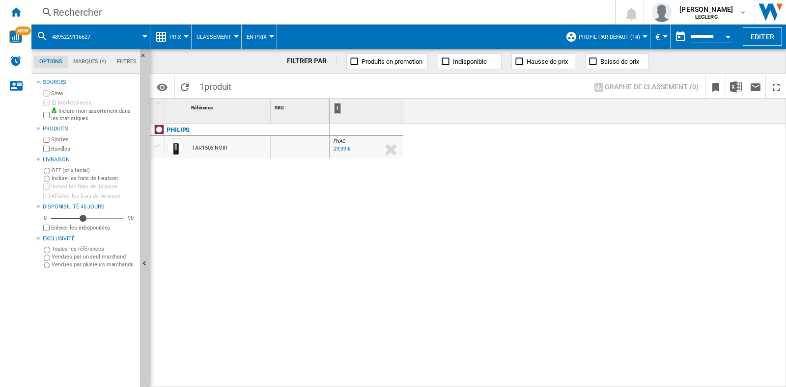
click at [68, 12] on div "Rechercher" at bounding box center [321, 12] width 536 height 14
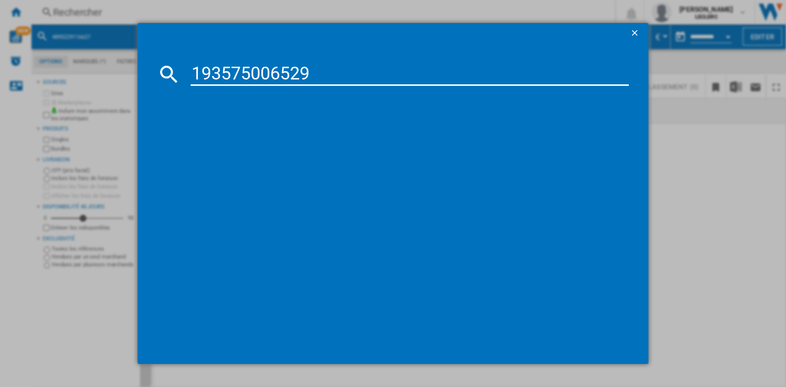
type input "193575006529"
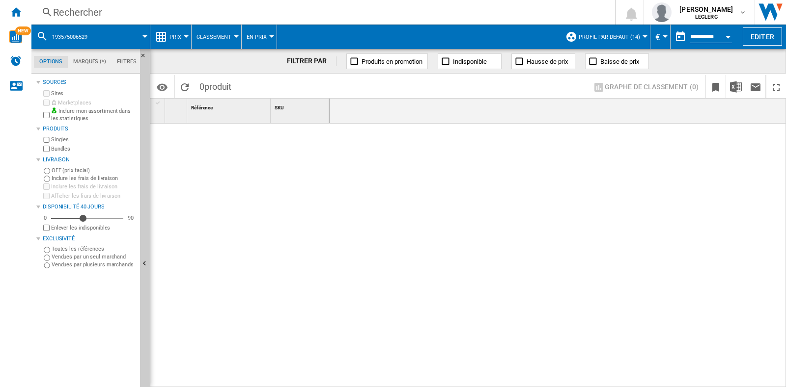
click at [145, 11] on div "Rechercher" at bounding box center [321, 12] width 536 height 14
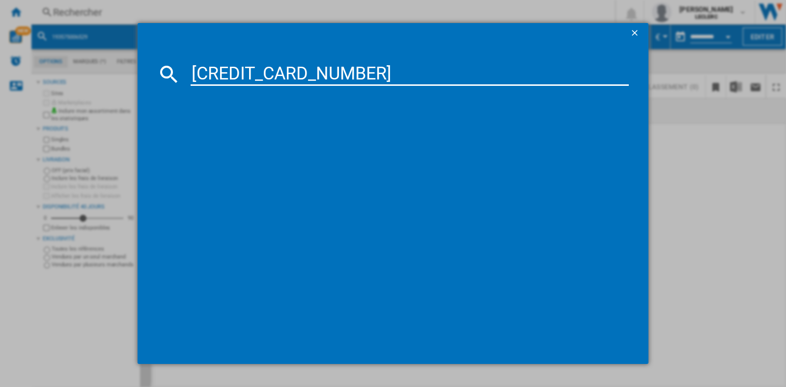
type input "[CREDIT_CARD_NUMBER]"
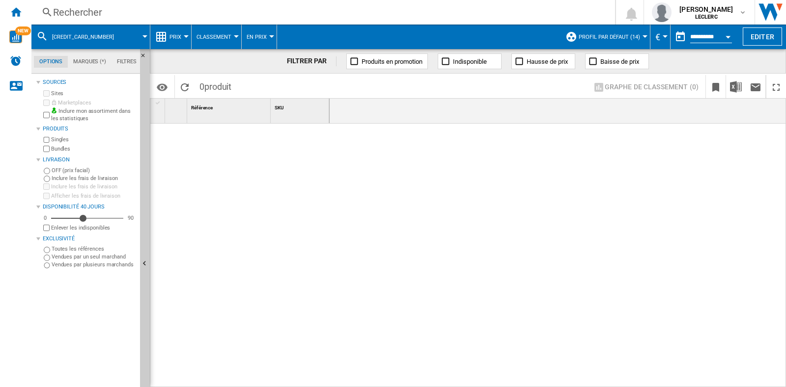
click at [98, 18] on div "Rechercher" at bounding box center [321, 12] width 536 height 14
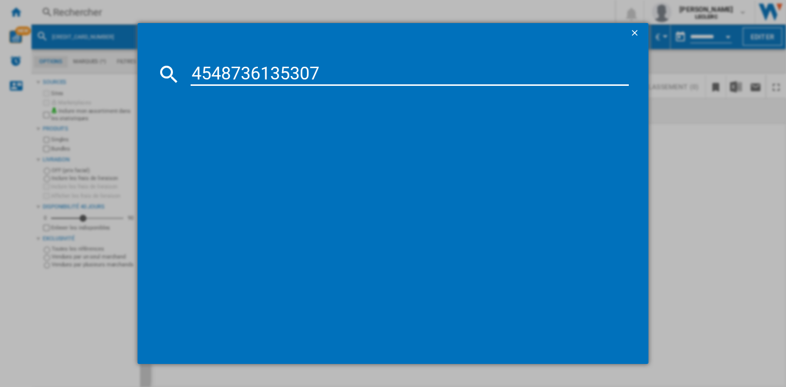
type input "4548736135307"
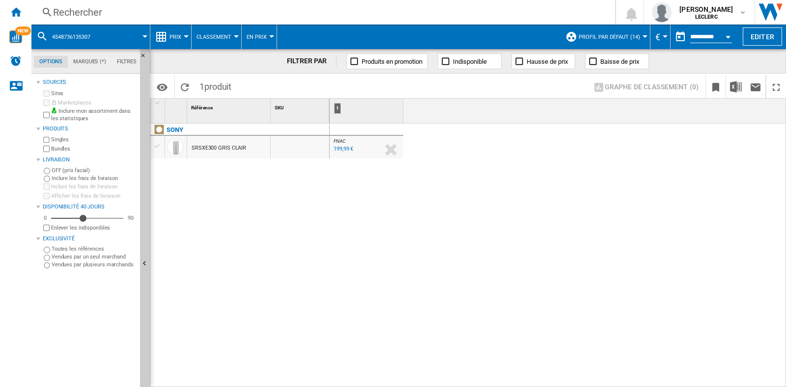
click at [115, 12] on div "Rechercher" at bounding box center [321, 12] width 536 height 14
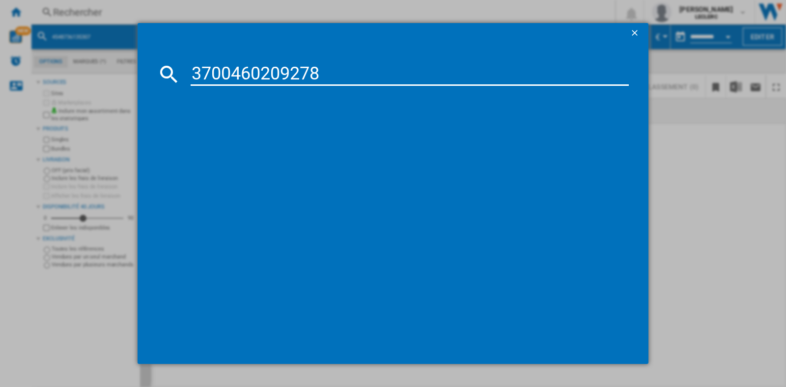
type input "3700460209278"
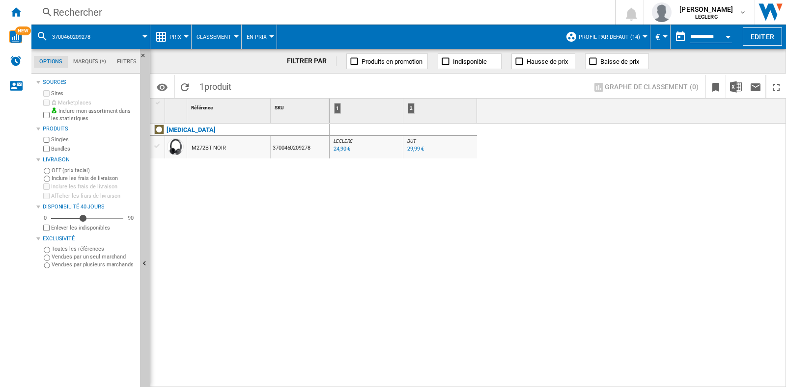
click at [91, 16] on div "Rechercher" at bounding box center [321, 12] width 536 height 14
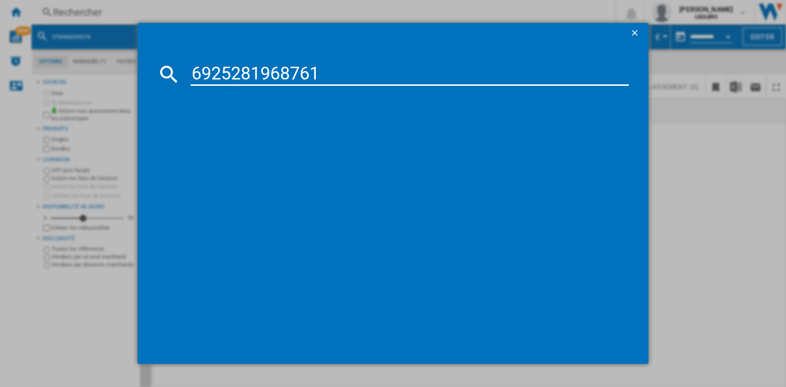
type input "6925281968761"
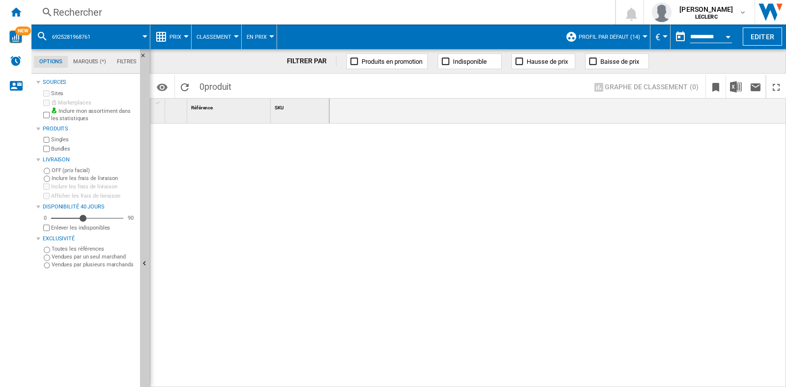
click at [130, 17] on div "Rechercher" at bounding box center [321, 12] width 536 height 14
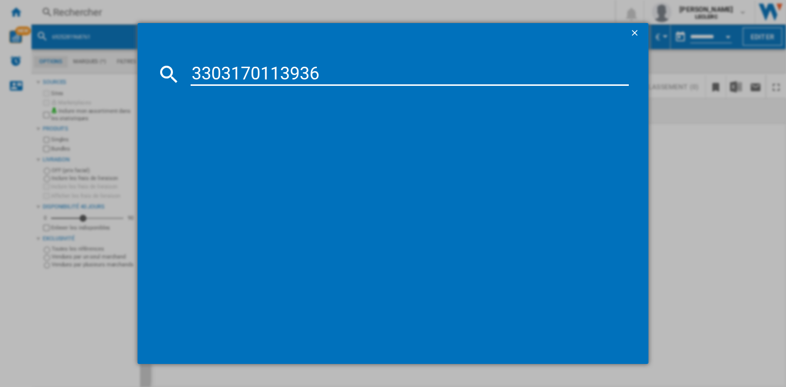
type input "3303170113936"
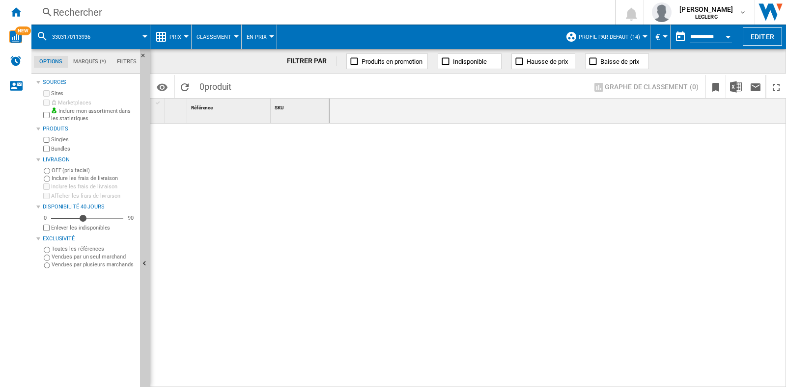
click at [88, 11] on div "Rechercher" at bounding box center [321, 12] width 536 height 14
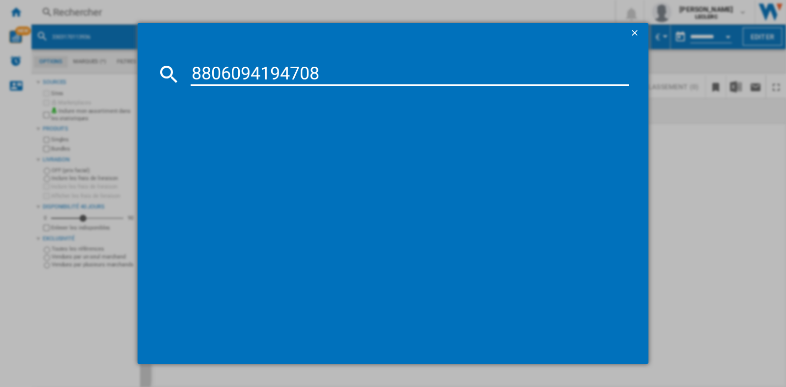
type input "8806094194708"
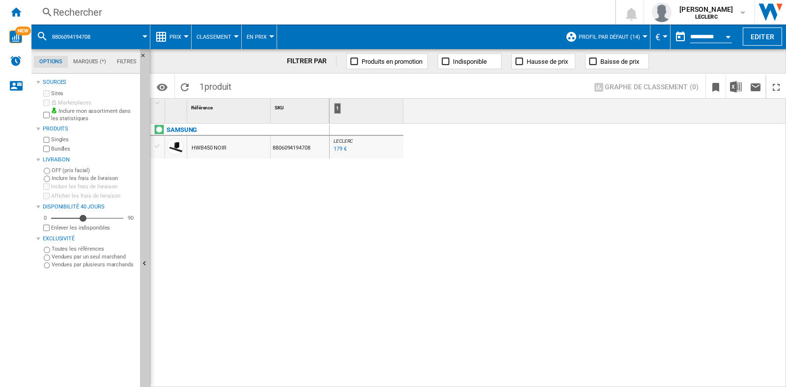
click at [144, 13] on div "Rechercher" at bounding box center [321, 12] width 536 height 14
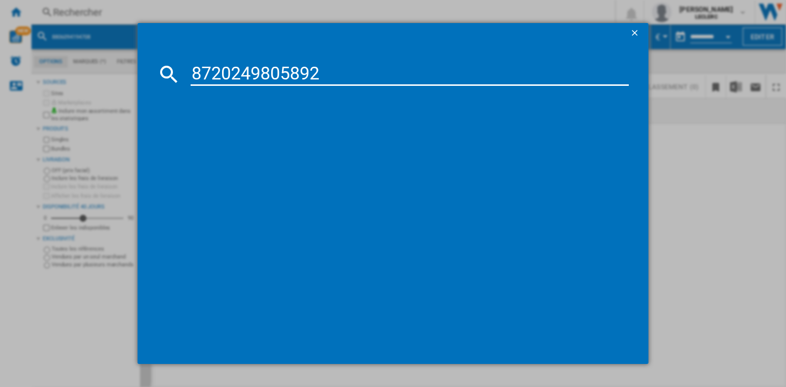
type input "8720249805892"
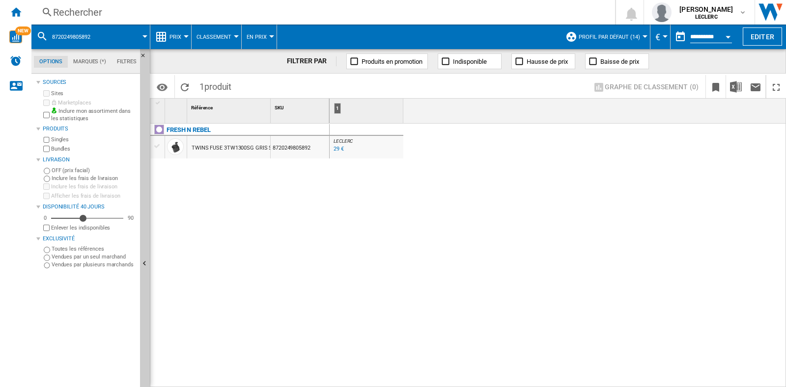
click at [83, 3] on div "Rechercher Rechercher 0 [PERSON_NAME] LECLERC LECLERC Mes paramètres Se déconne…" at bounding box center [408, 12] width 754 height 25
click at [106, 18] on div "Rechercher" at bounding box center [321, 12] width 536 height 14
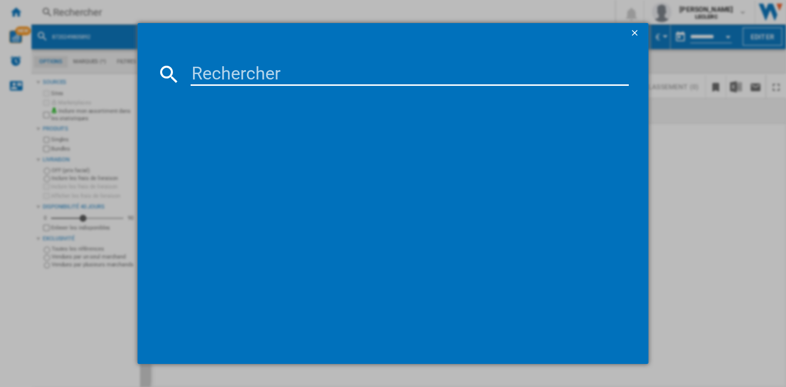
type input "3303170097755"
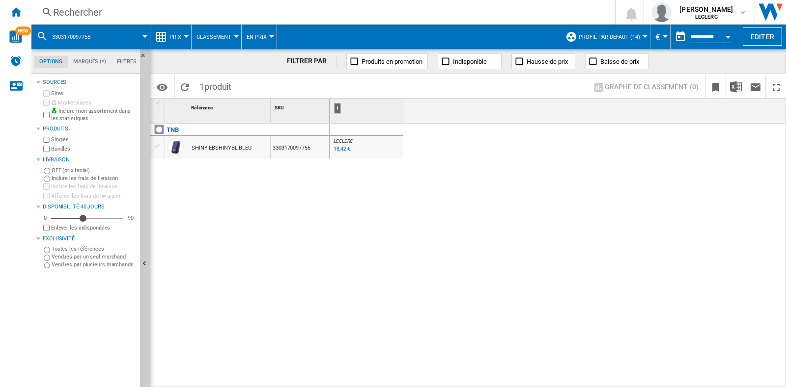
click at [106, 6] on div "Rechercher" at bounding box center [321, 12] width 536 height 14
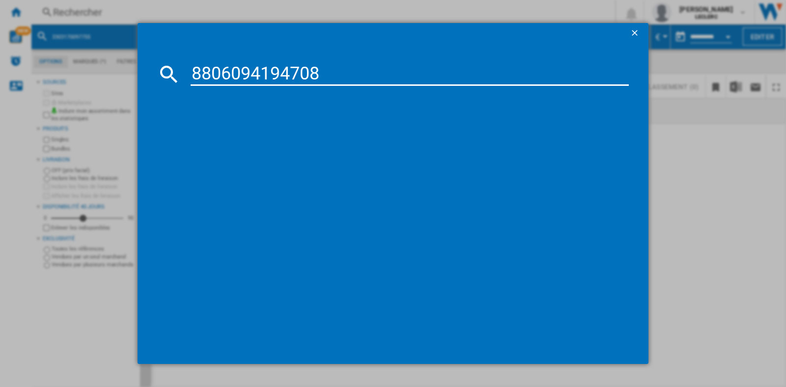
type input "8806094194708"
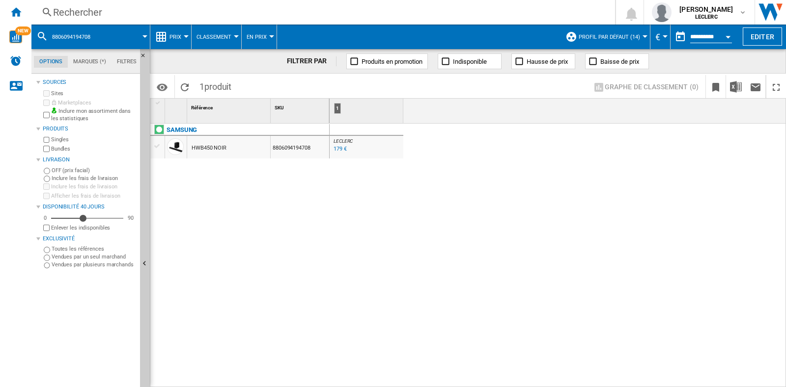
click at [221, 12] on div "Rechercher" at bounding box center [321, 12] width 536 height 14
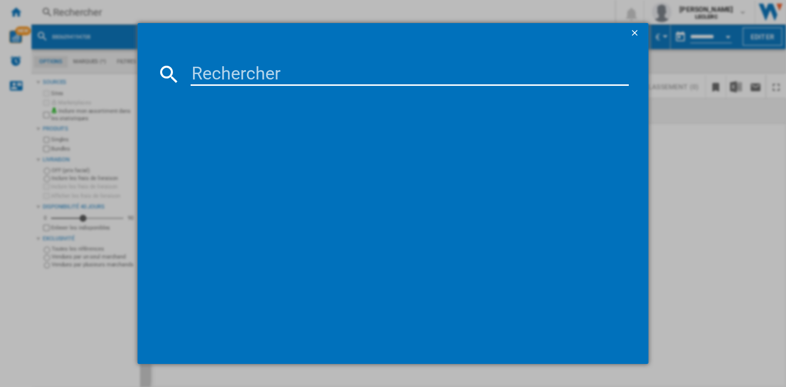
type input "3303170097755"
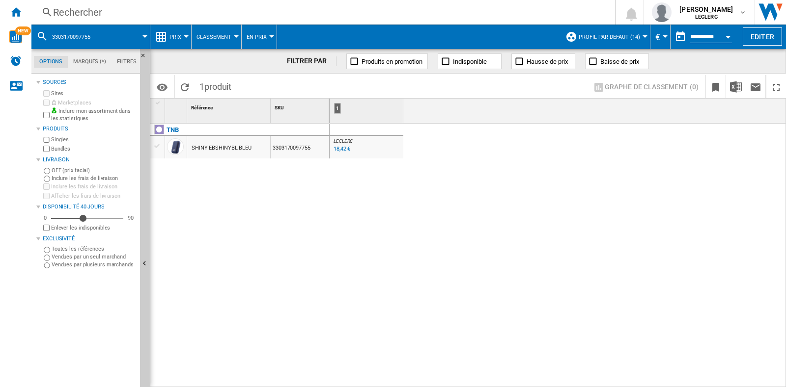
click at [138, 13] on div "Rechercher" at bounding box center [321, 12] width 536 height 14
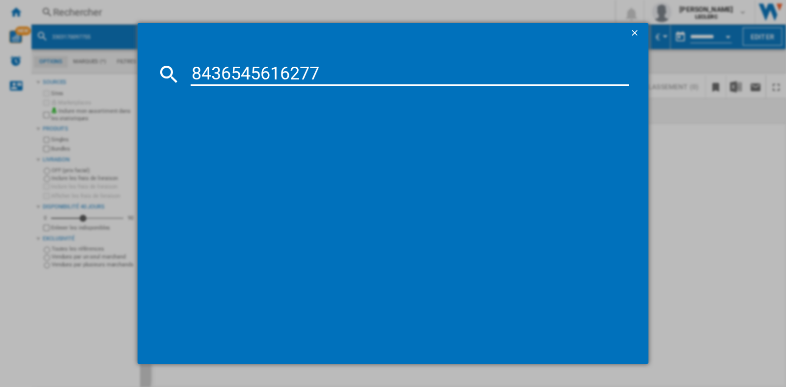
type input "8436545616277"
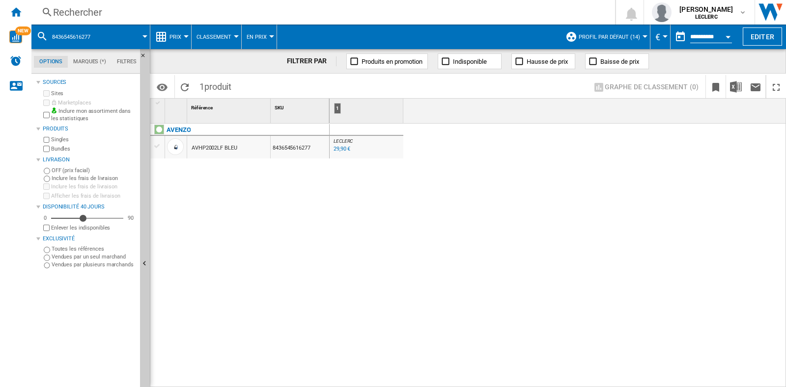
click at [116, 19] on div "Rechercher Rechercher 0 [PERSON_NAME] LECLERC LECLERC Mes paramètres Se déconne…" at bounding box center [408, 12] width 754 height 25
click at [160, 10] on div "Rechercher" at bounding box center [321, 12] width 536 height 14
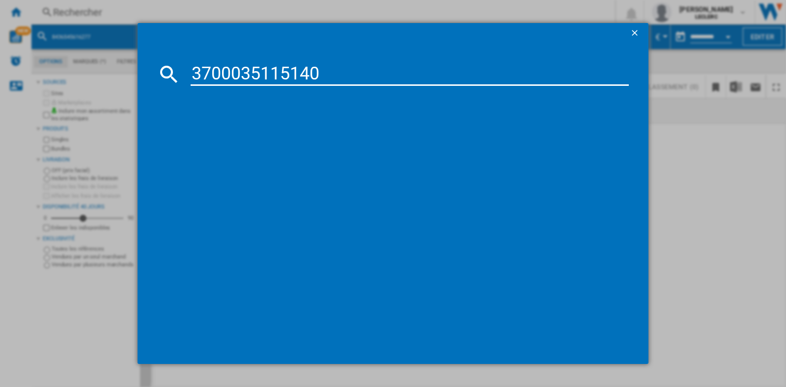
type input "3700035115140"
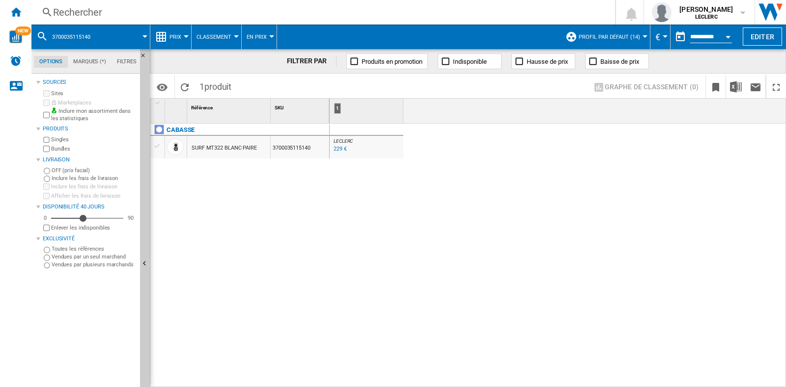
click at [105, 18] on div "Rechercher" at bounding box center [321, 12] width 536 height 14
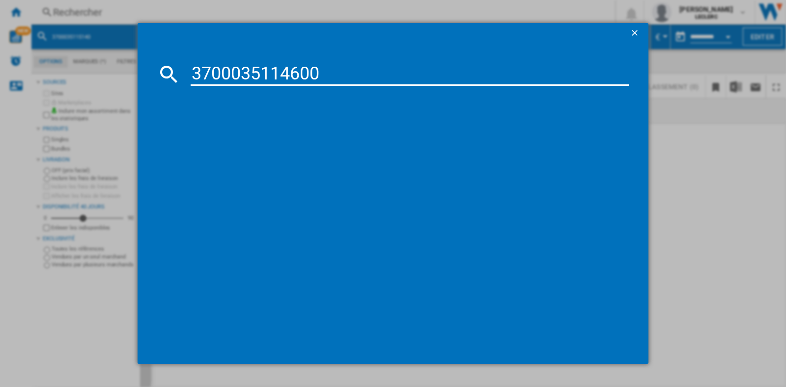
type input "3700035114600"
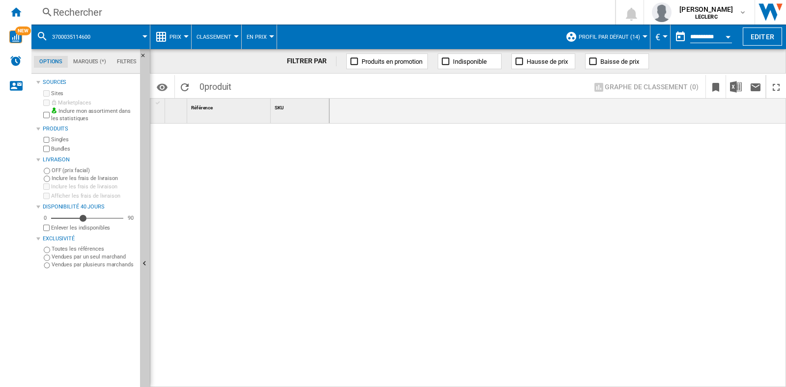
click at [140, 16] on div "Rechercher" at bounding box center [321, 12] width 536 height 14
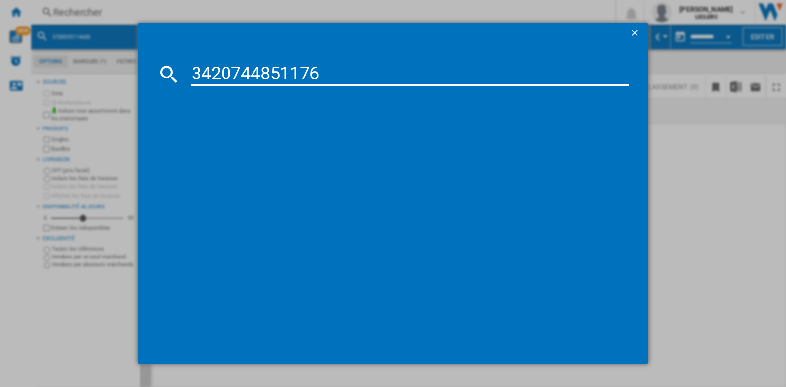
type input "3420744851176"
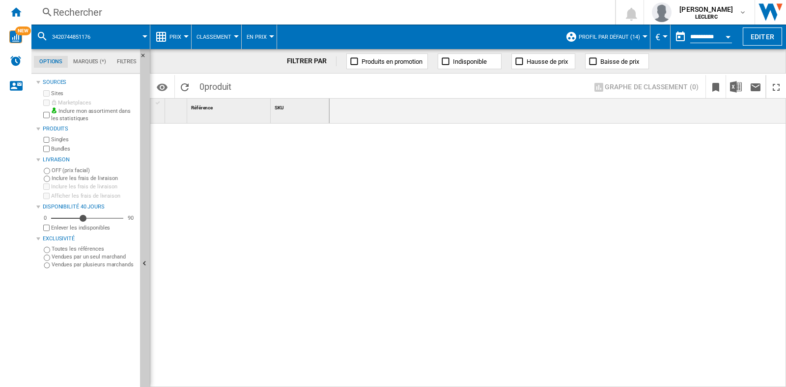
click at [89, 6] on div "Rechercher" at bounding box center [321, 12] width 536 height 14
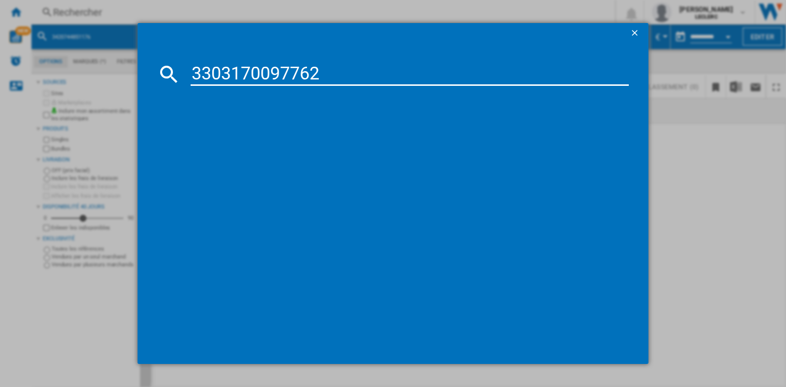
type input "3303170097762"
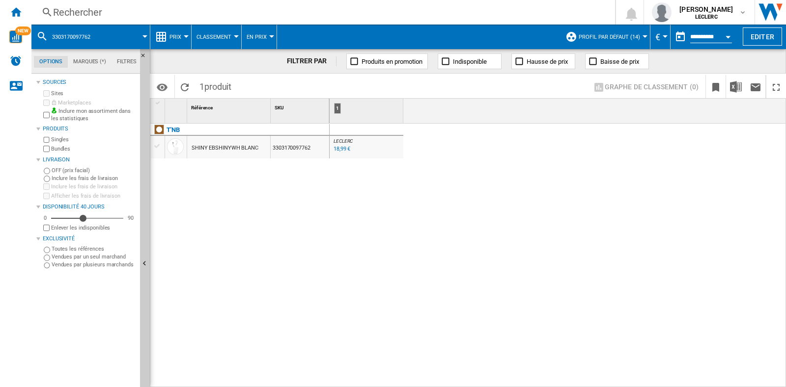
click at [142, 13] on div "Rechercher" at bounding box center [321, 12] width 536 height 14
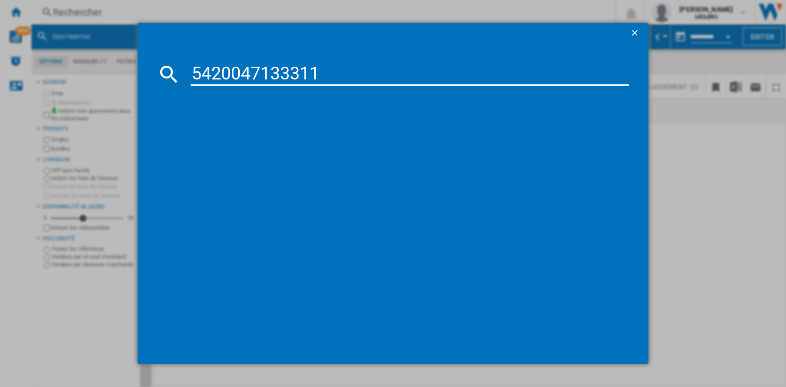
type input "5420047133311"
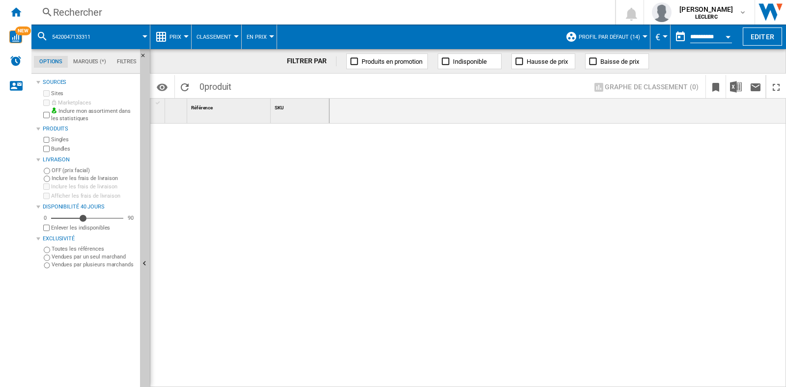
click at [181, 13] on div "Rechercher" at bounding box center [321, 12] width 536 height 14
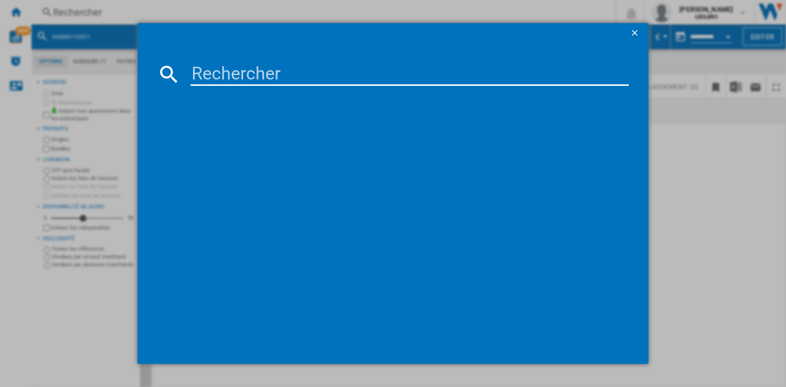
type input "5420047133311"
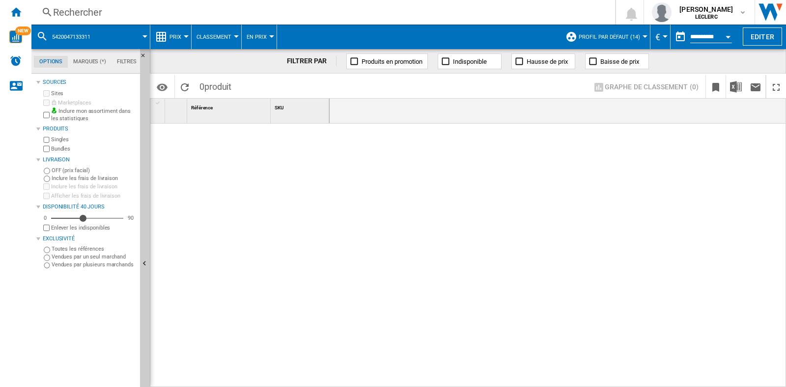
click at [104, 8] on div "Rechercher" at bounding box center [321, 12] width 536 height 14
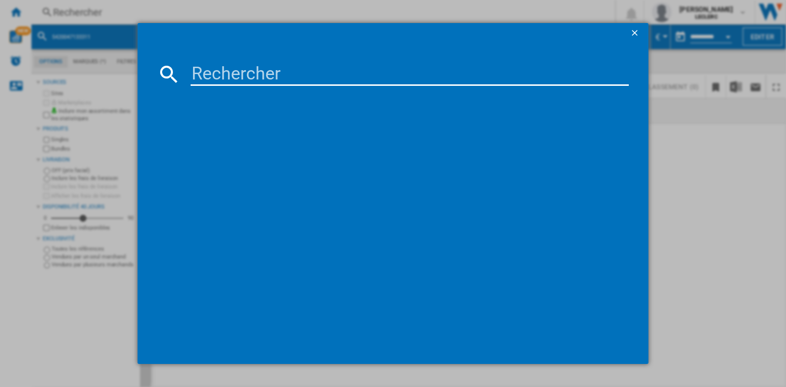
type input "5420047133311"
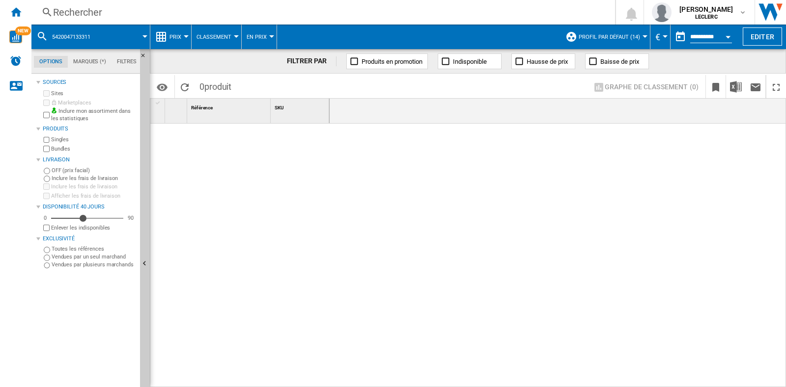
click at [79, 13] on div "Rechercher" at bounding box center [321, 12] width 536 height 14
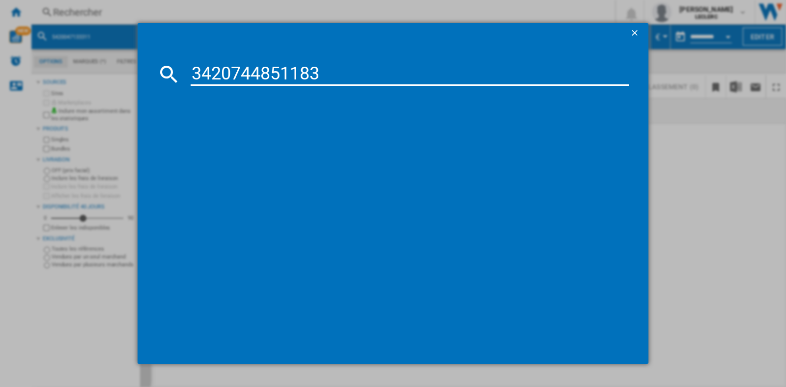
type input "3420744851183"
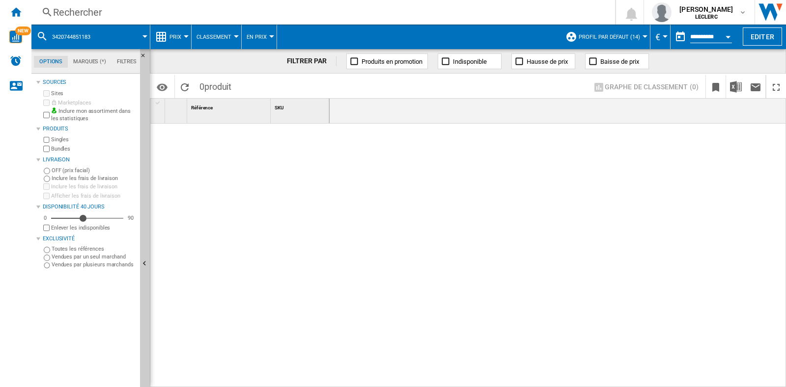
click at [167, 11] on div "Rechercher" at bounding box center [321, 12] width 536 height 14
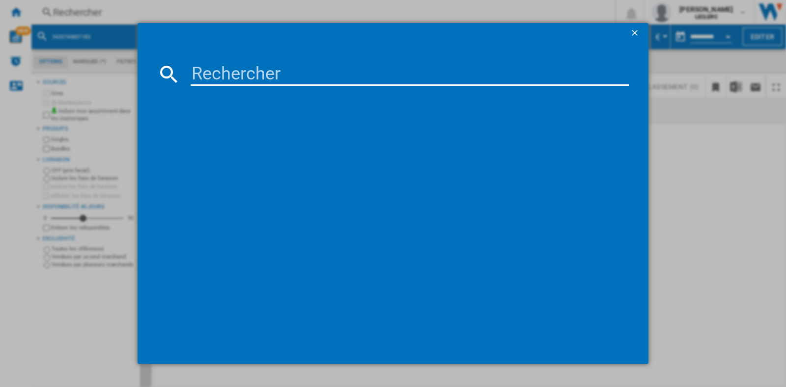
type input "3380743104225"
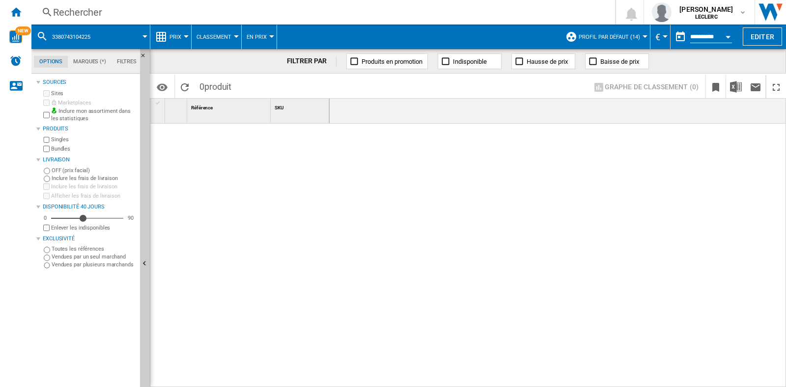
click at [170, 8] on div "Rechercher" at bounding box center [321, 12] width 536 height 14
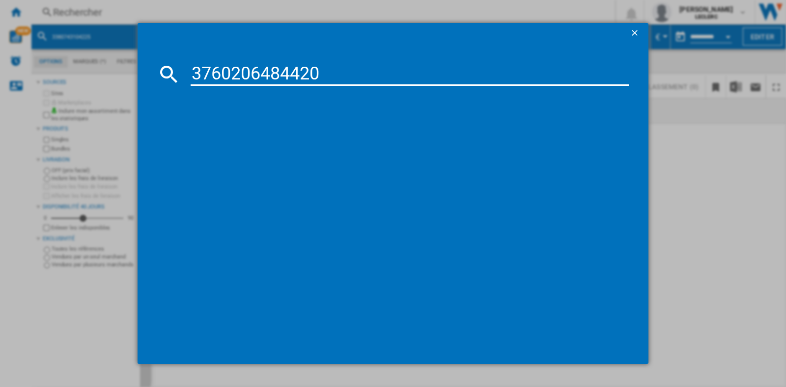
type input "3760206484420"
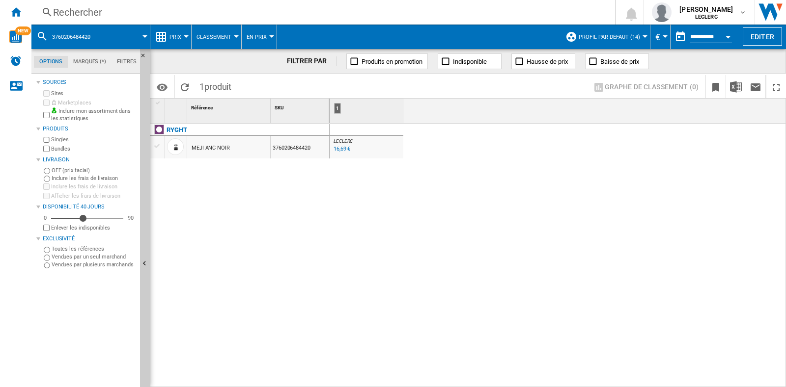
click at [127, 13] on div "Rechercher" at bounding box center [321, 12] width 536 height 14
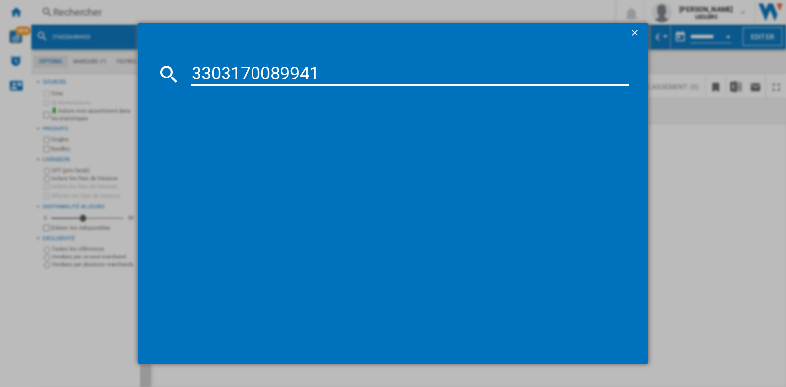
type input "3303170089941"
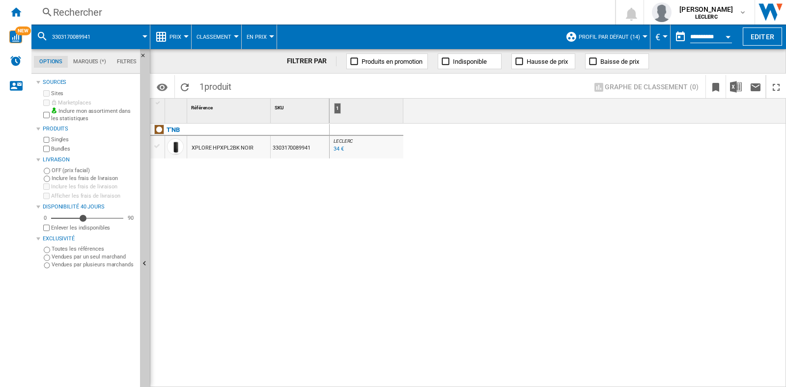
click at [114, 12] on div "Rechercher" at bounding box center [321, 12] width 536 height 14
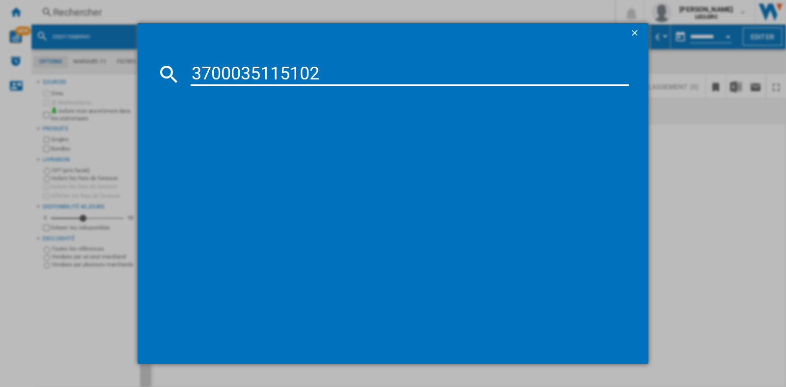
type input "3700035115102"
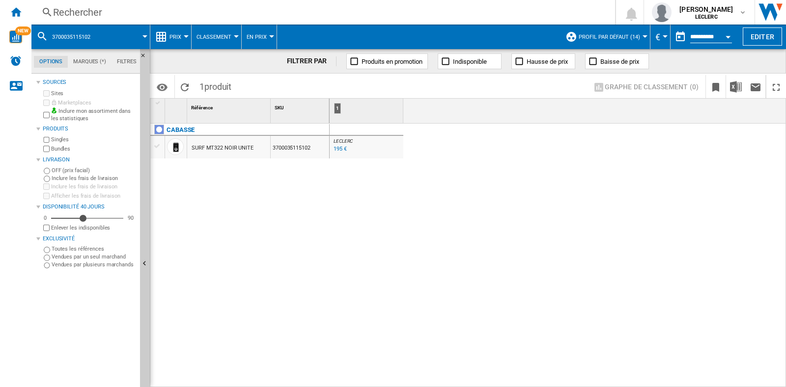
click at [162, 14] on div "Rechercher" at bounding box center [321, 12] width 536 height 14
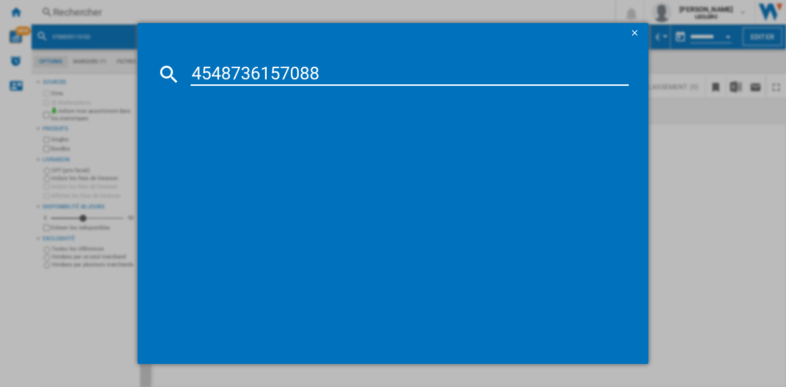
type input "4548736157088"
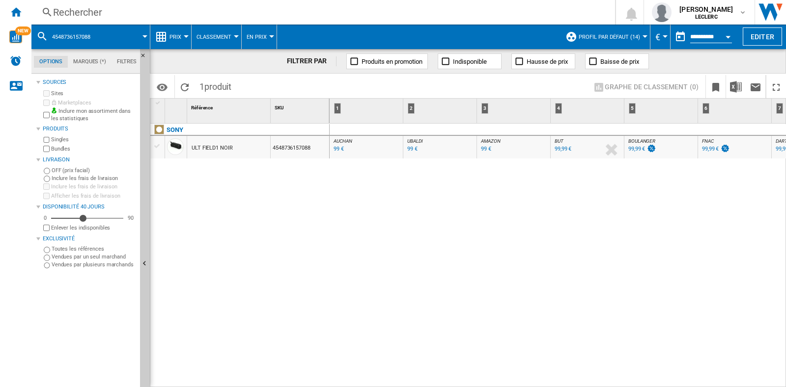
click at [109, 11] on div "Rechercher" at bounding box center [321, 12] width 536 height 14
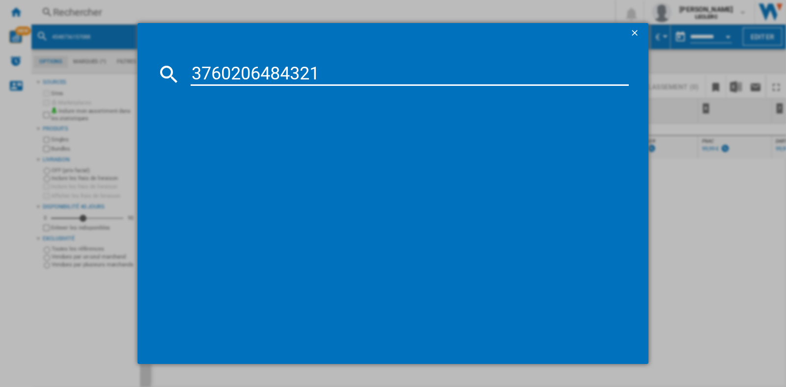
type input "3760206484321"
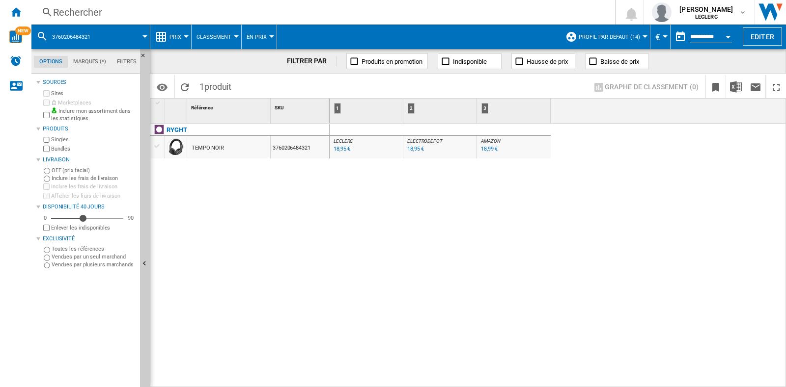
click at [98, 5] on div "Rechercher" at bounding box center [321, 12] width 536 height 14
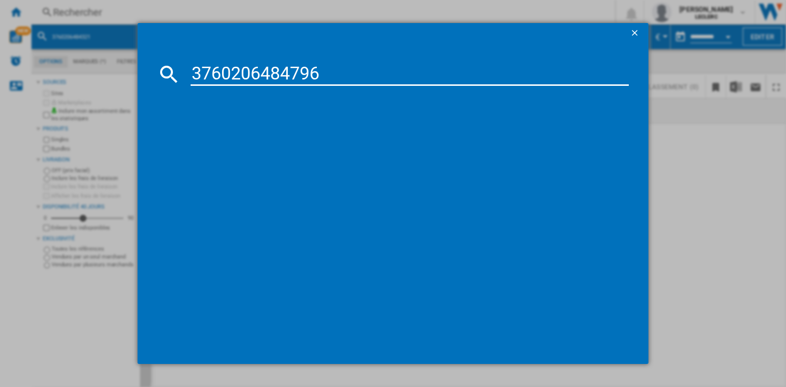
type input "3760206484796"
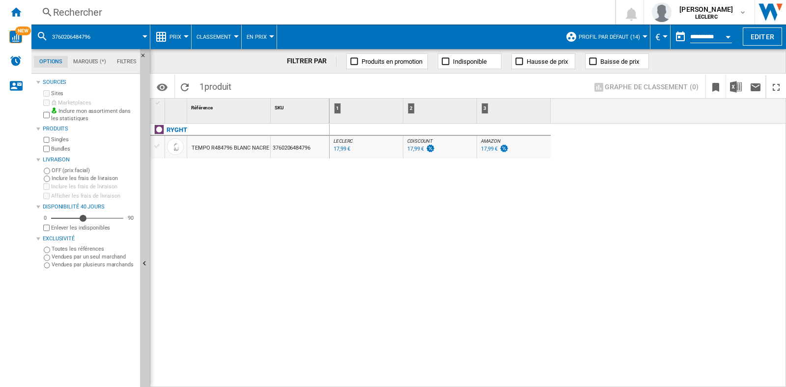
click at [71, 11] on div "Rechercher" at bounding box center [321, 12] width 536 height 14
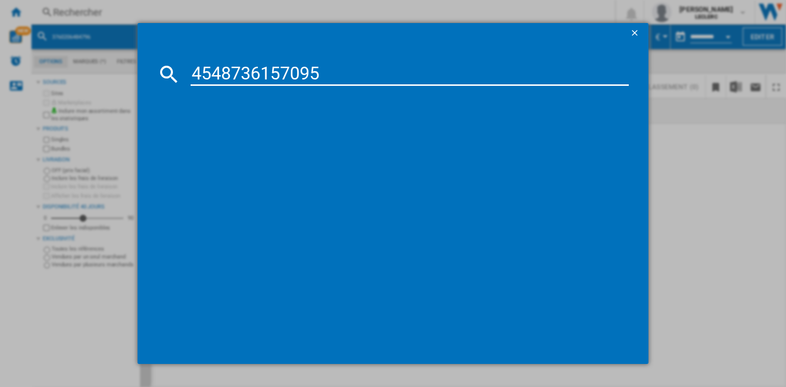
type input "4548736157095"
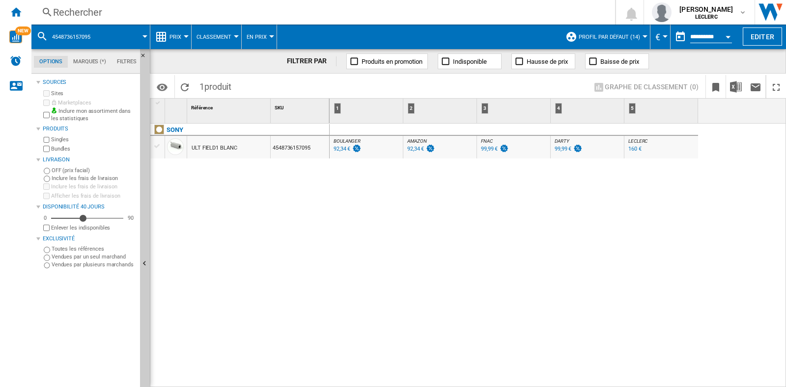
click at [93, 6] on div "Rechercher" at bounding box center [321, 12] width 536 height 14
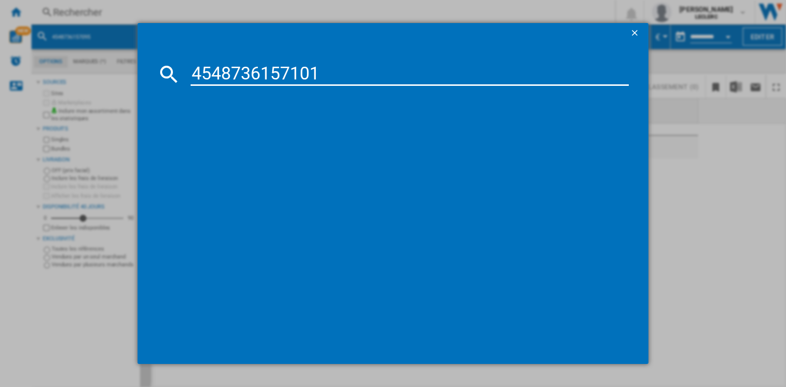
type input "4548736157101"
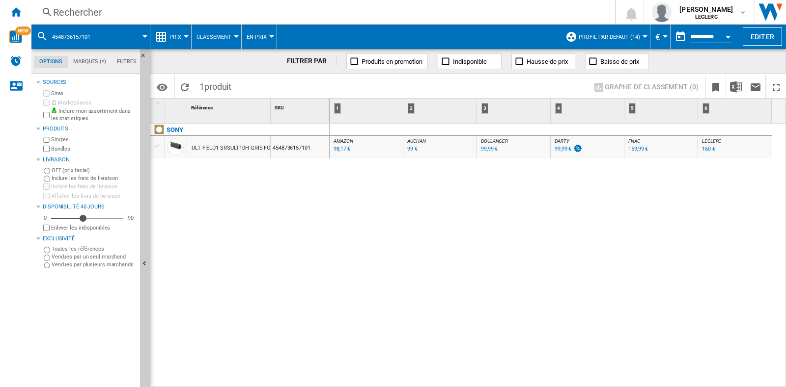
click at [77, 11] on div "Rechercher" at bounding box center [321, 12] width 536 height 14
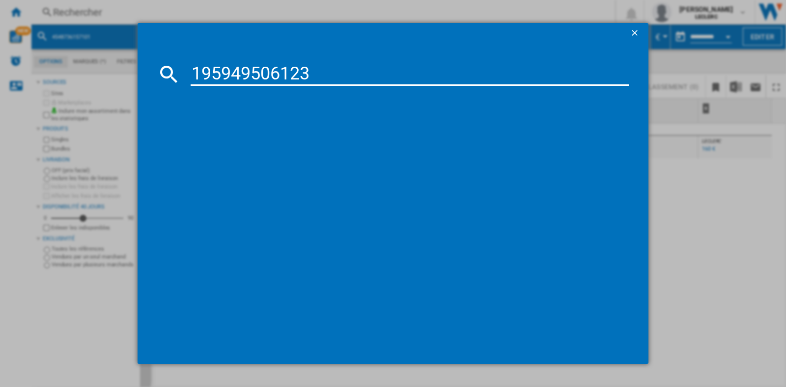
click at [191, 73] on input "195949506123" at bounding box center [410, 74] width 438 height 24
type input "0195949506123"
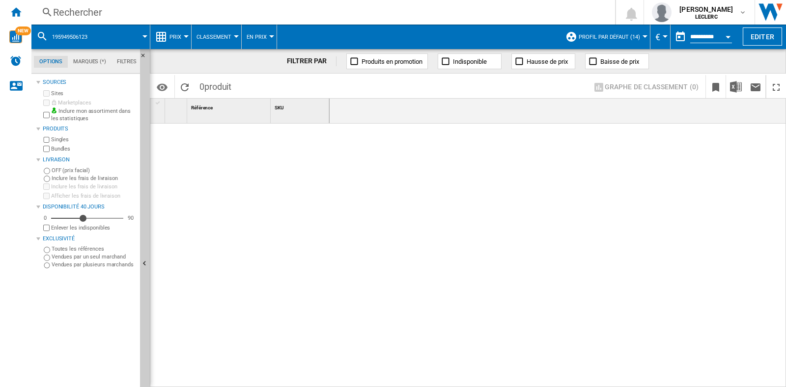
click at [127, 10] on div "Rechercher" at bounding box center [321, 12] width 536 height 14
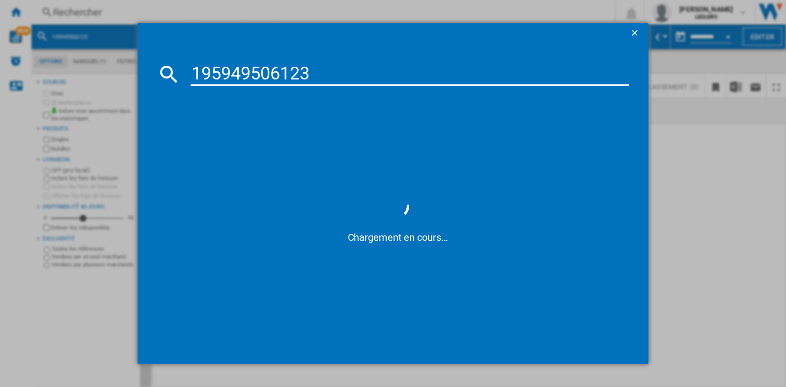
click at [193, 69] on input "195949506123" at bounding box center [410, 74] width 438 height 24
click at [319, 75] on input "0195949506123" at bounding box center [410, 74] width 438 height 24
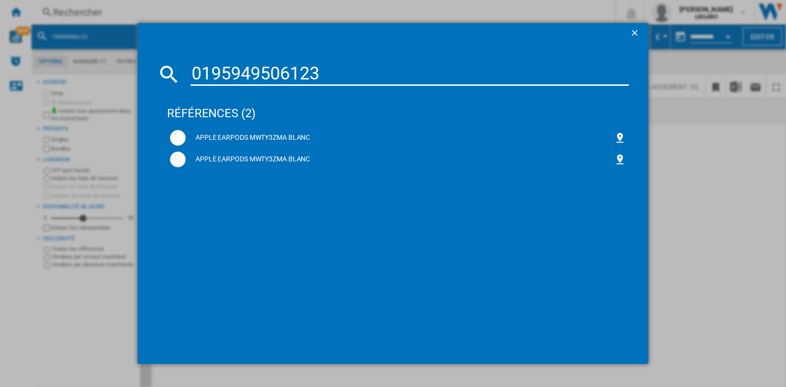
type input "0195949506123"
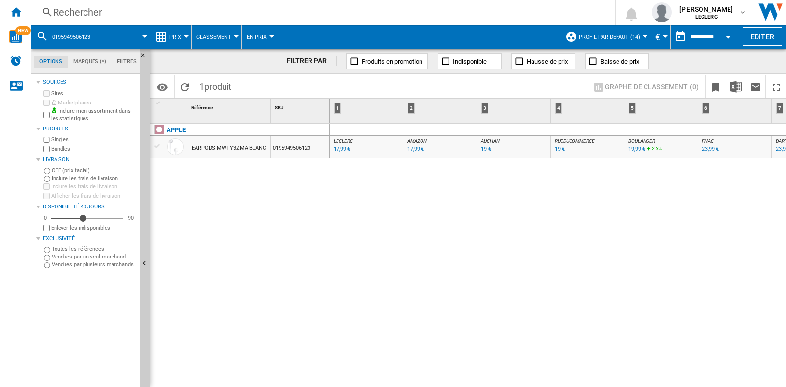
click at [115, 9] on div "Rechercher" at bounding box center [321, 12] width 536 height 14
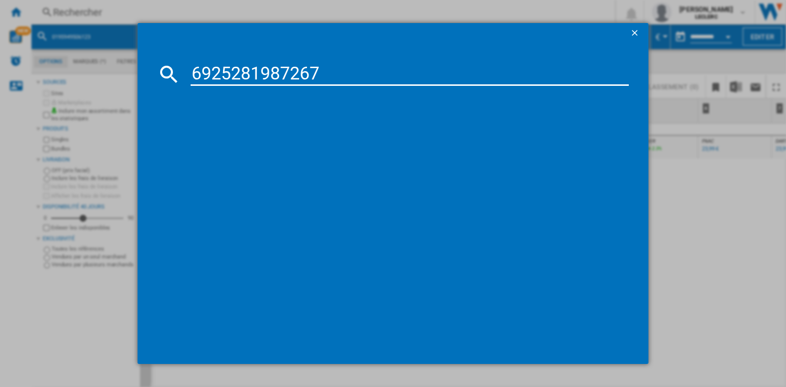
type input "6925281987267"
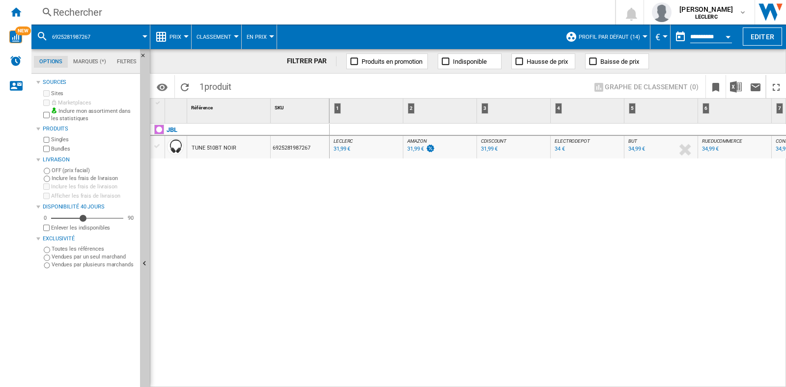
click at [113, 10] on div "Rechercher" at bounding box center [321, 12] width 536 height 14
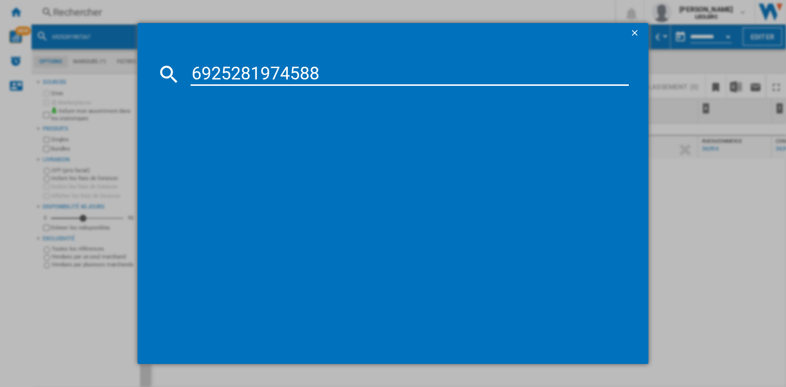
type input "6925281974588"
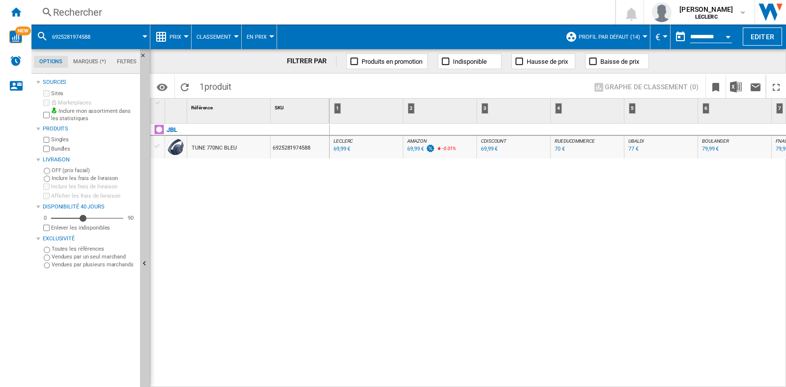
click at [143, 15] on div "Rechercher" at bounding box center [321, 12] width 536 height 14
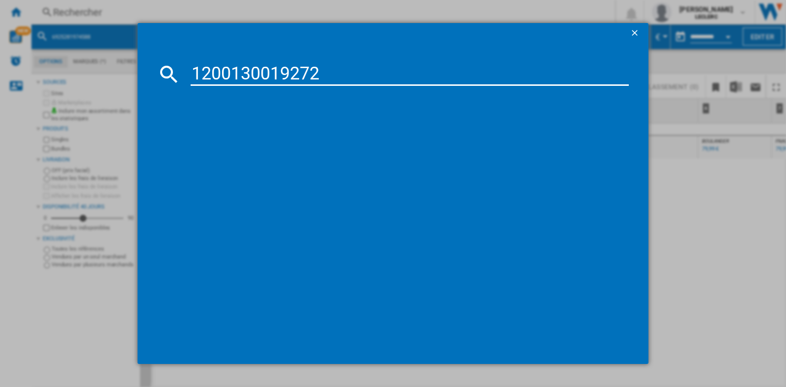
type input "1200130019272"
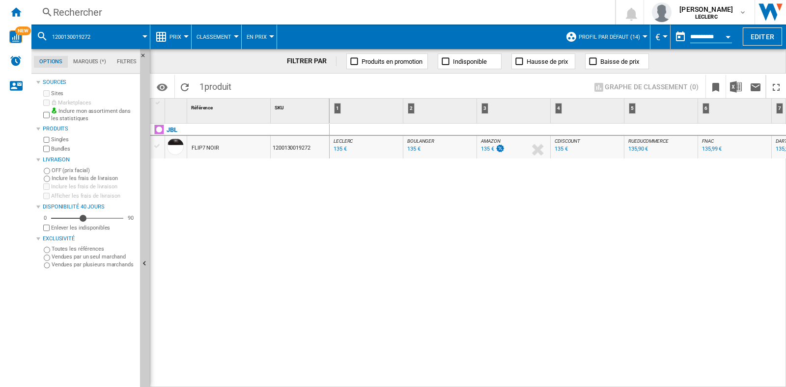
click at [125, 10] on div "Rechercher" at bounding box center [321, 12] width 536 height 14
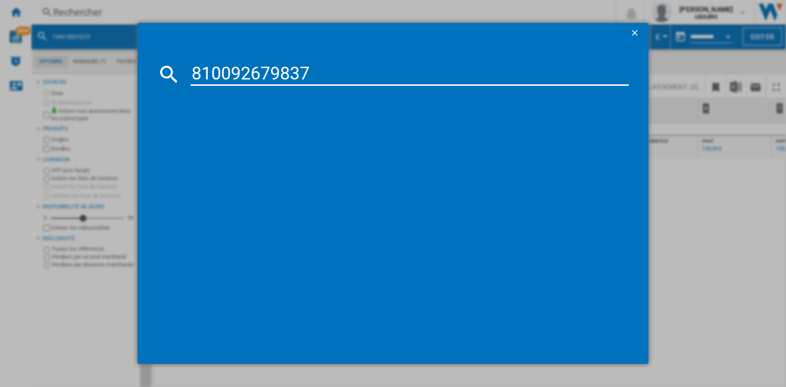
type input "810092679837"
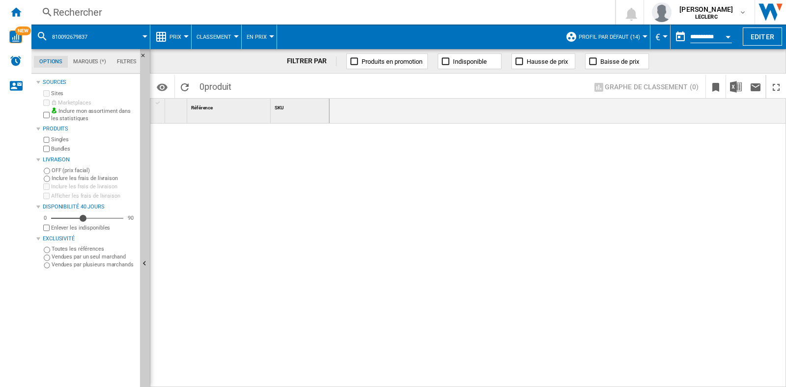
click at [155, 13] on div "Rechercher" at bounding box center [321, 12] width 536 height 14
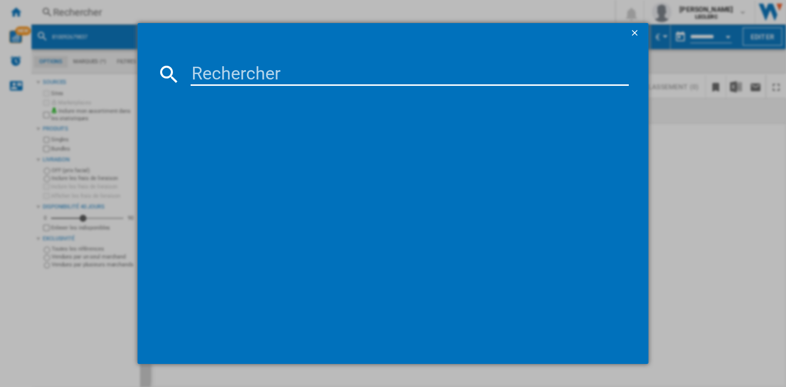
type input "6925281939921"
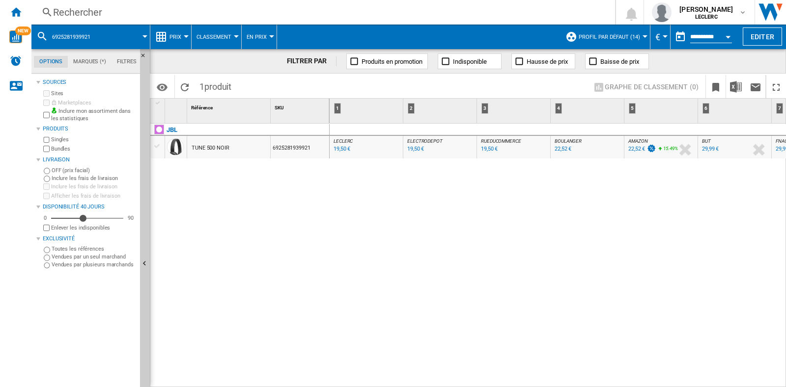
click at [168, 11] on div "Rechercher" at bounding box center [321, 12] width 536 height 14
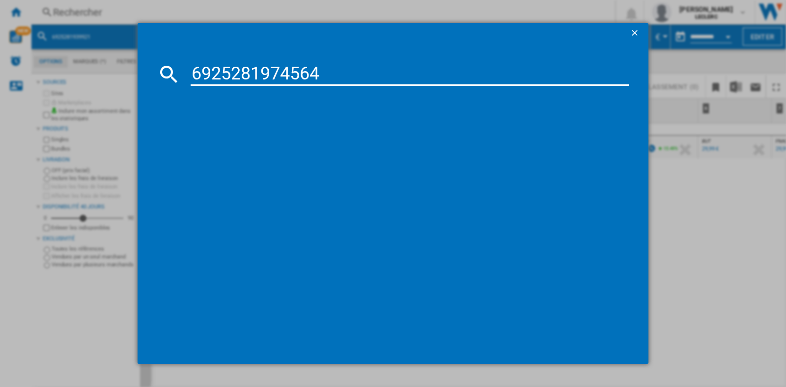
type input "6925281974564"
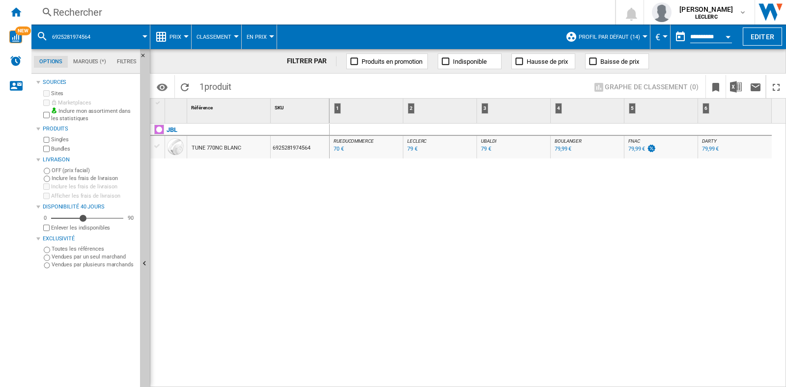
click at [208, 11] on div "Rechercher" at bounding box center [321, 12] width 536 height 14
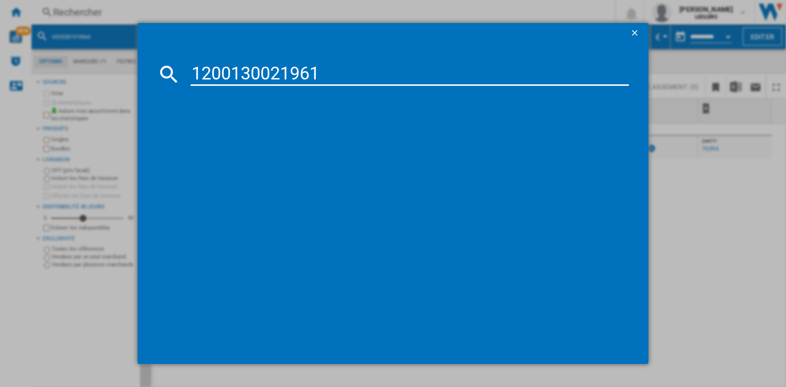
type input "1200130021961"
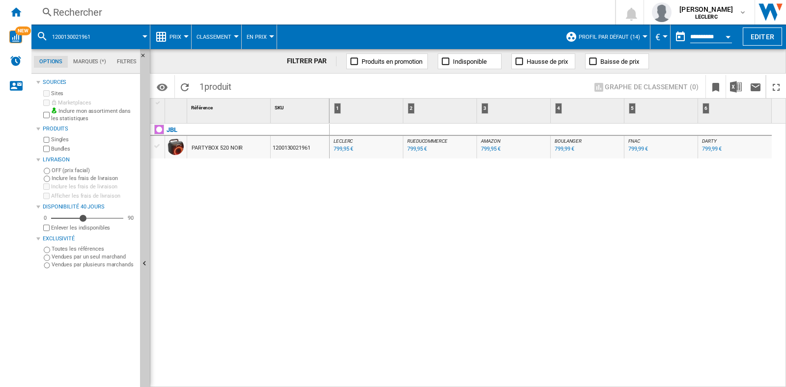
click at [197, 5] on div "Rechercher" at bounding box center [321, 12] width 536 height 14
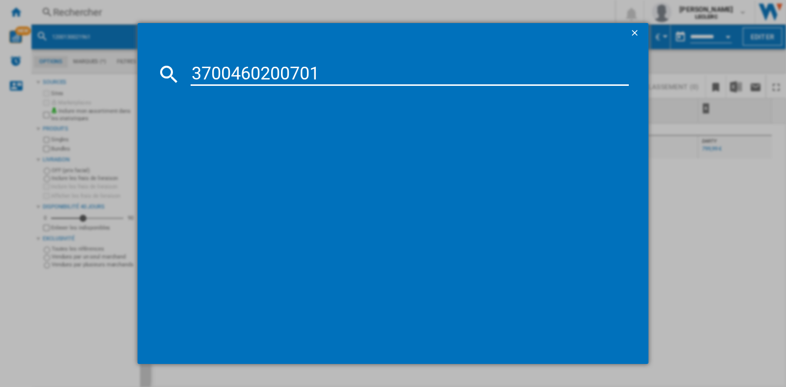
type input "3700460200701"
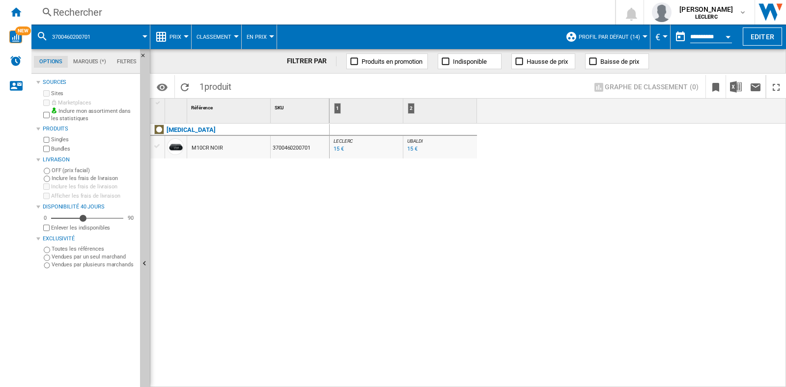
click at [161, 8] on div "Rechercher" at bounding box center [321, 12] width 536 height 14
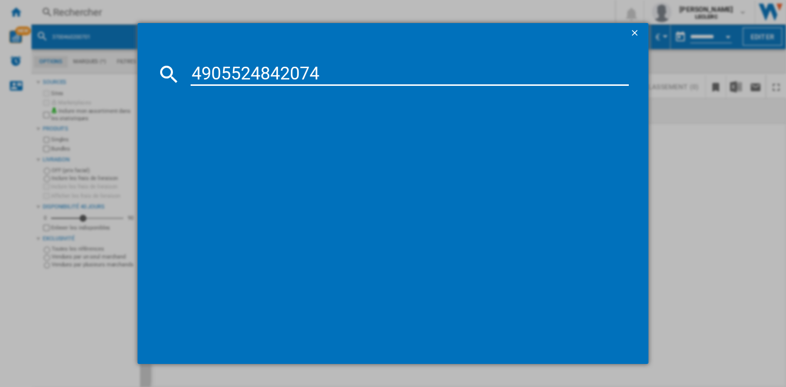
type input "4905524842074"
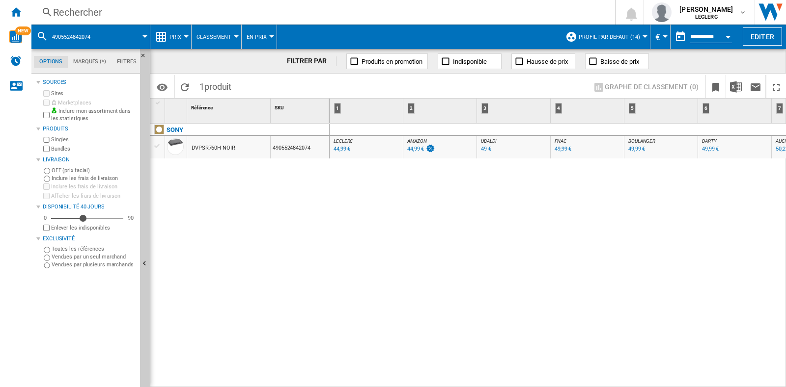
click at [128, 13] on div "Rechercher" at bounding box center [321, 12] width 536 height 14
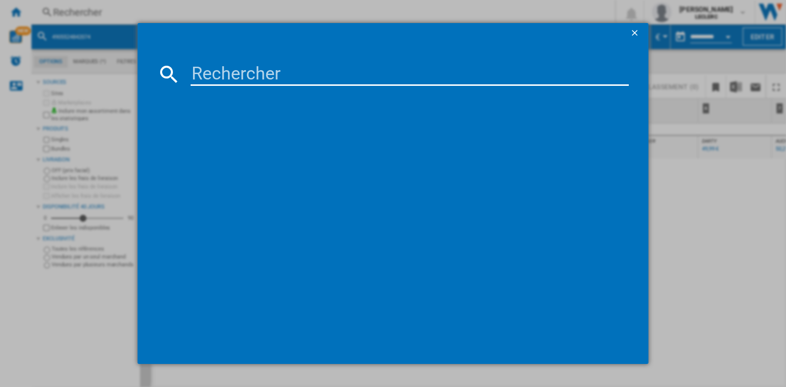
paste input "1200130010156"
type input "1200130010156"
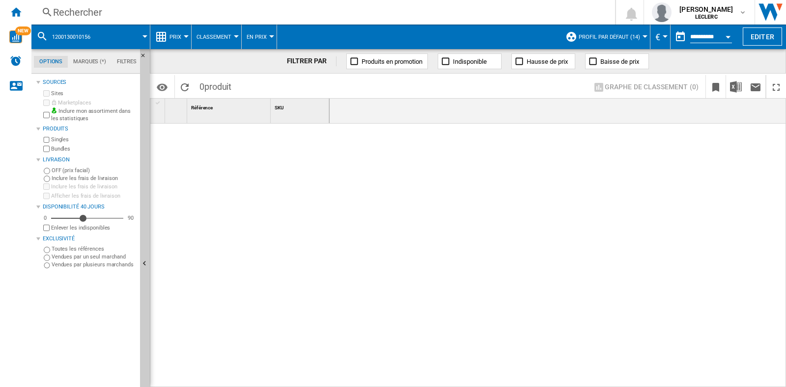
click at [152, 0] on div "Rechercher Rechercher 0 [PERSON_NAME] LECLERC LECLERC Mes paramètres Se déconne…" at bounding box center [408, 12] width 754 height 25
click at [151, 4] on div "Rechercher Rechercher 0 [PERSON_NAME] LECLERC LECLERC Mes paramètres Se déconne…" at bounding box center [408, 12] width 754 height 25
click at [151, 15] on div "Rechercher" at bounding box center [321, 12] width 536 height 14
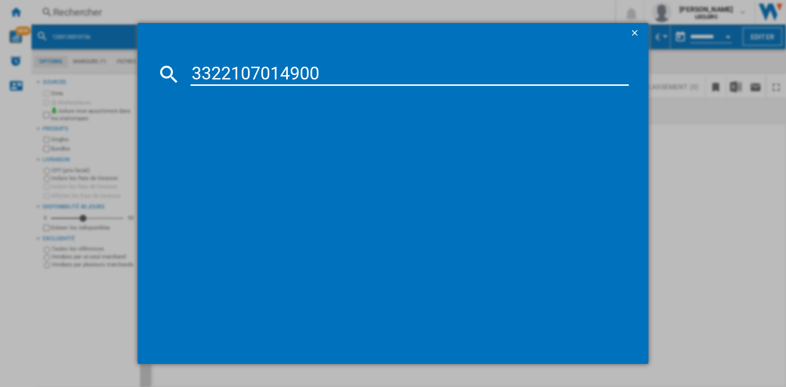
type input "3322107014900"
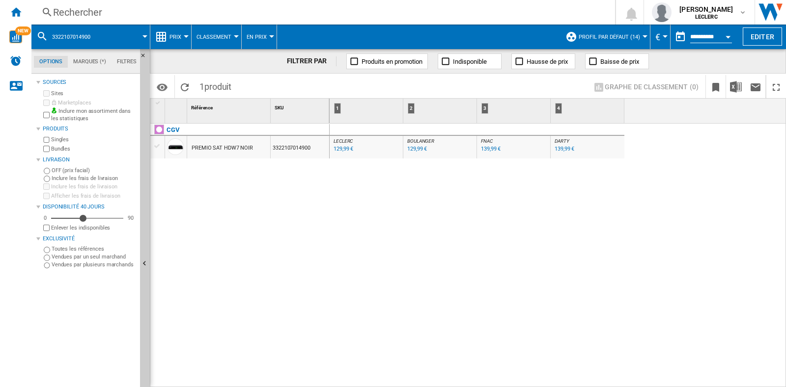
click at [108, 11] on div "Rechercher" at bounding box center [321, 12] width 536 height 14
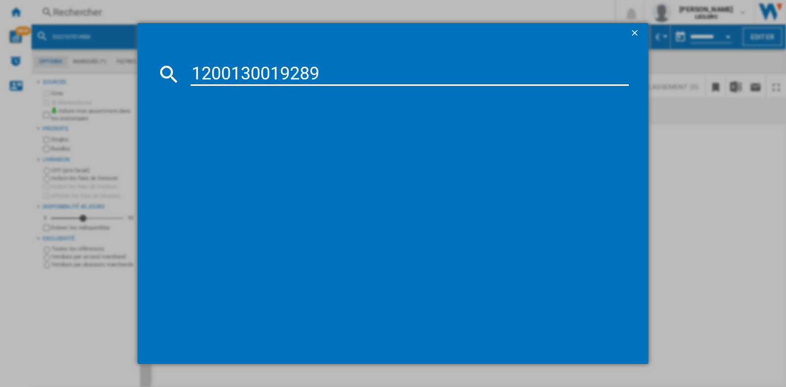
type input "1200130019289"
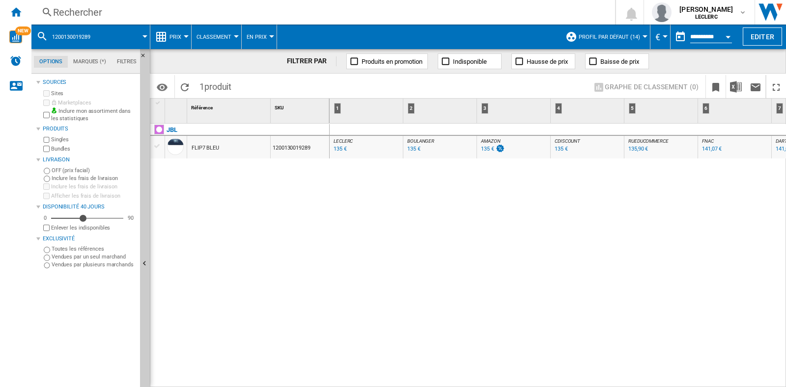
click at [139, 15] on div "Rechercher" at bounding box center [321, 12] width 536 height 14
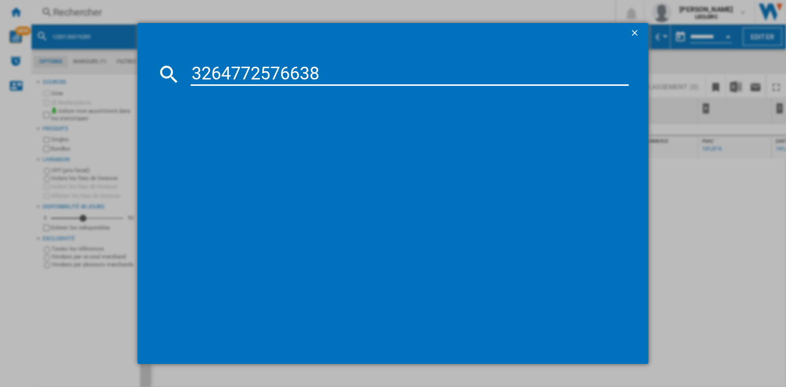
type input "3264772576638"
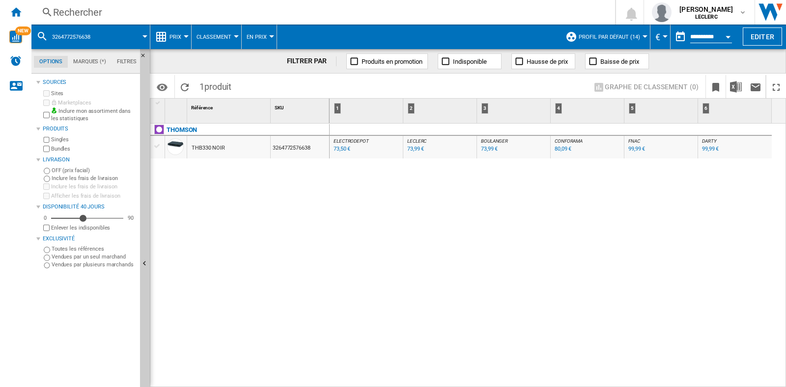
click at [210, 13] on div "Rechercher" at bounding box center [321, 12] width 536 height 14
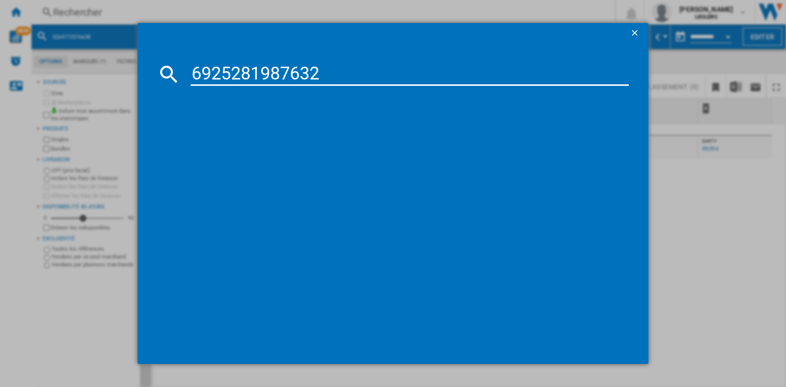
type input "6925281987632"
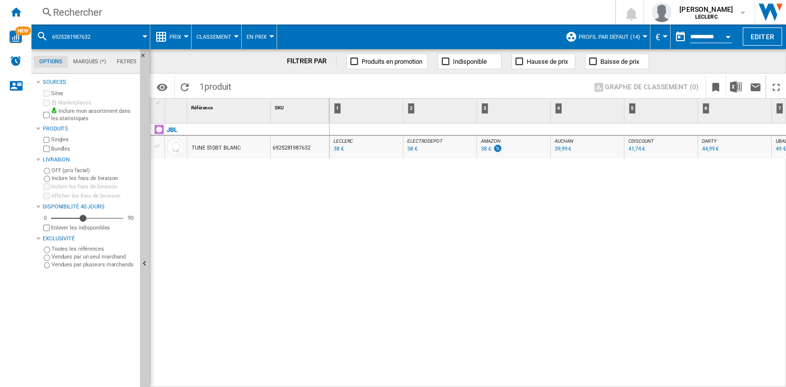
click at [112, 8] on div "Rechercher" at bounding box center [321, 12] width 536 height 14
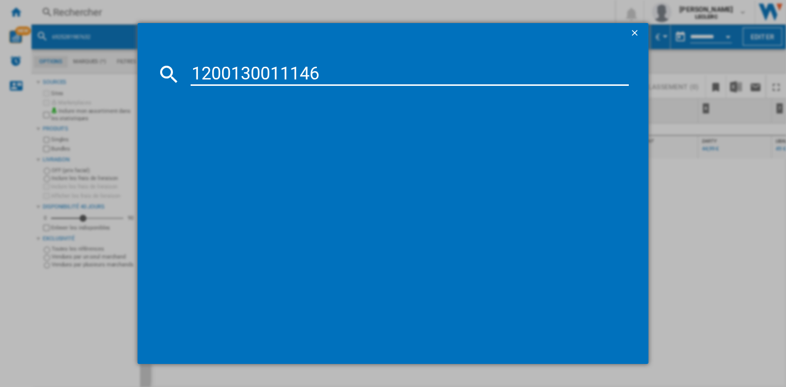
type input "1200130011146"
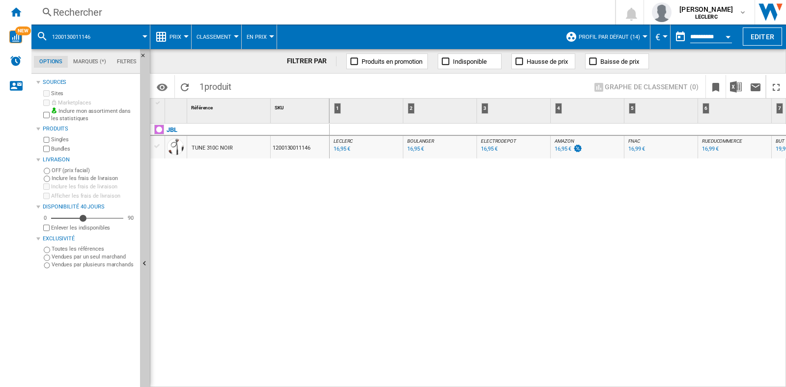
click at [92, 13] on div "Rechercher" at bounding box center [321, 12] width 536 height 14
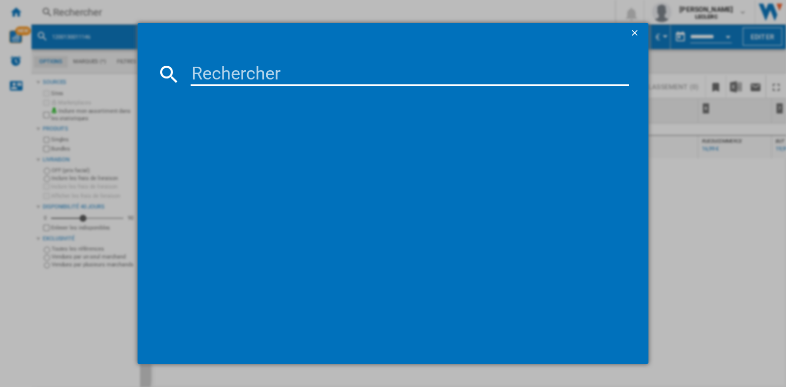
type input "6925281987649"
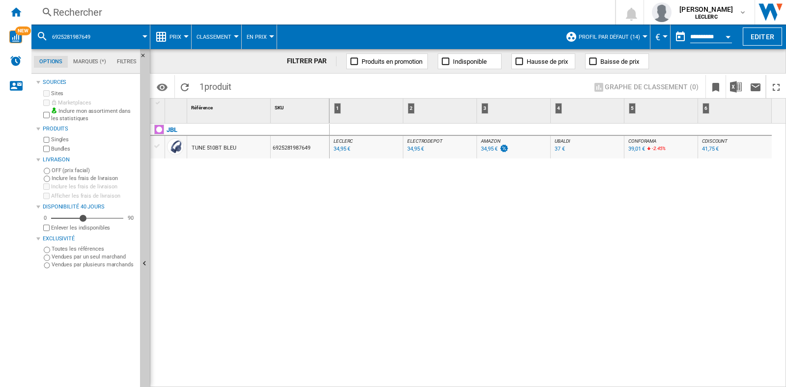
click at [234, 11] on div "Rechercher" at bounding box center [321, 12] width 536 height 14
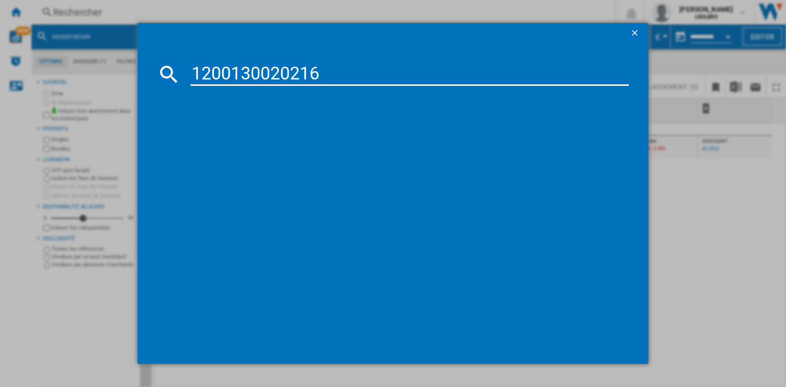
type input "1200130020216"
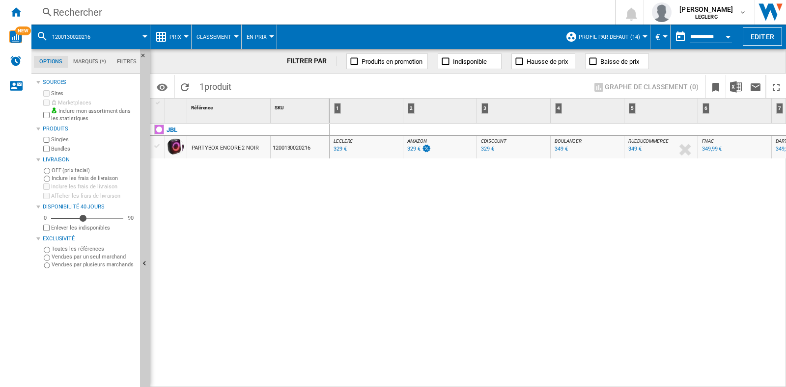
click at [152, 8] on div "Rechercher" at bounding box center [321, 12] width 536 height 14
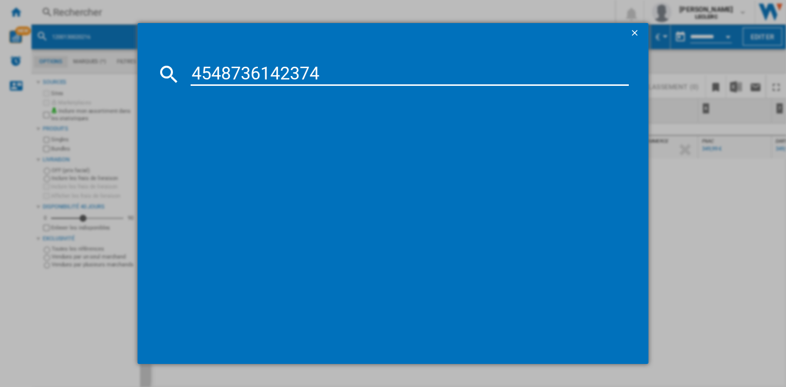
type input "4548736142374"
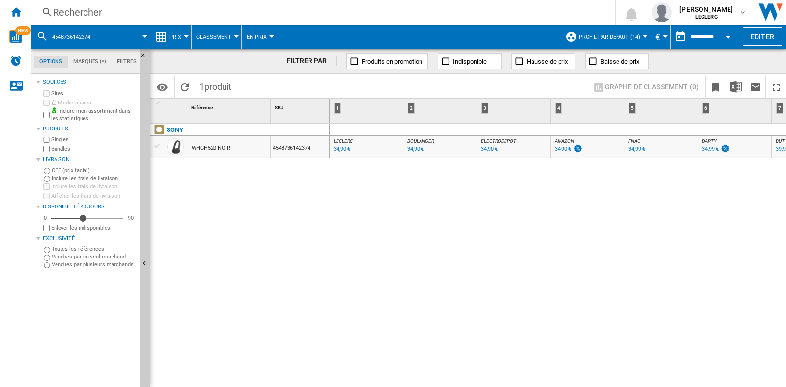
click at [135, 15] on div "Rechercher" at bounding box center [321, 12] width 536 height 14
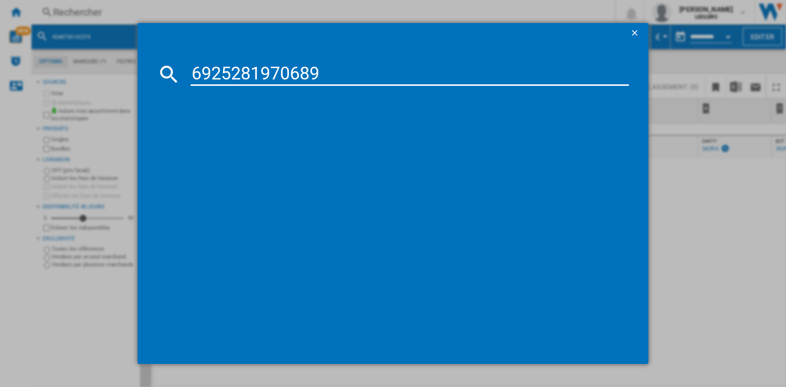
type input "6925281970689"
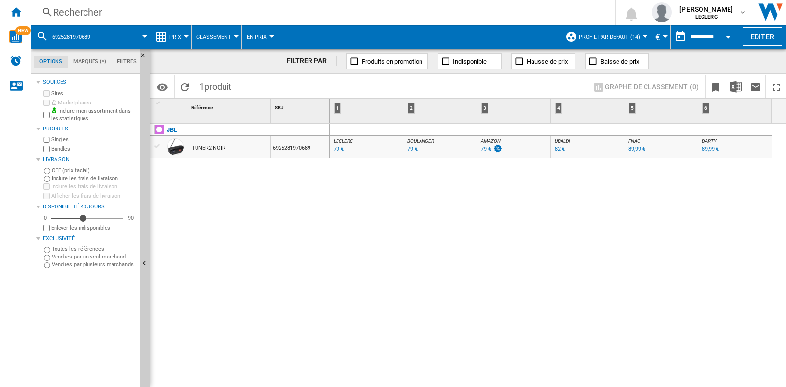
click at [108, 8] on div "Rechercher" at bounding box center [321, 12] width 536 height 14
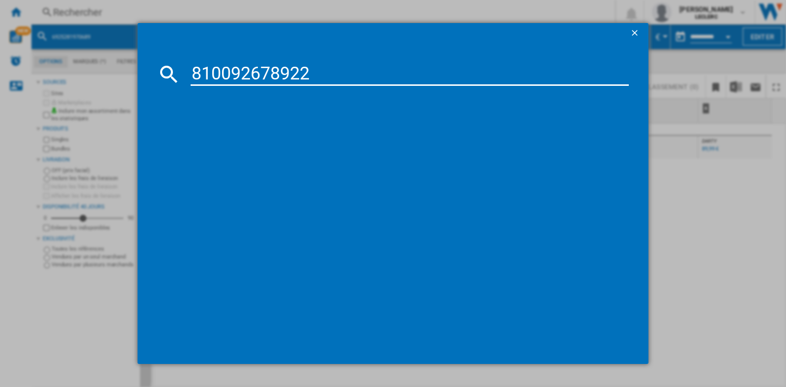
type input "810092678922"
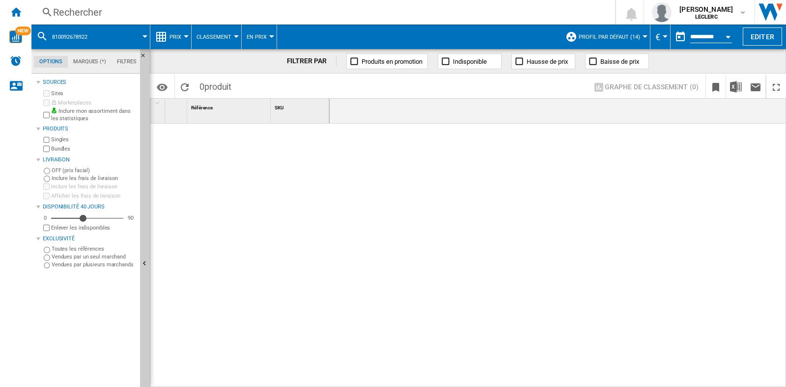
click at [111, 6] on div "Rechercher" at bounding box center [321, 12] width 536 height 14
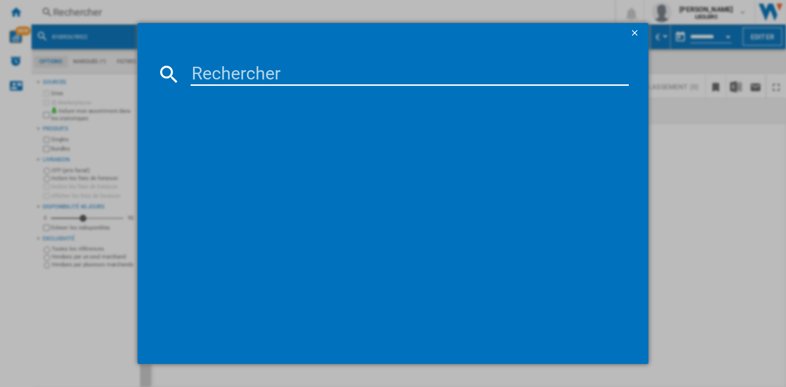
type input "810092678922"
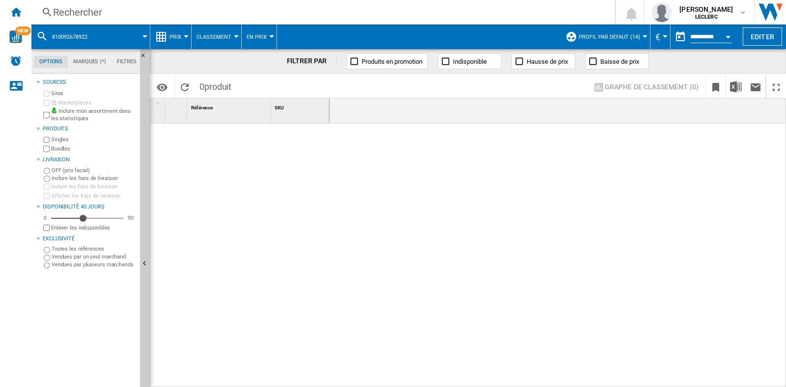
click at [113, 13] on div "Rechercher" at bounding box center [321, 12] width 536 height 14
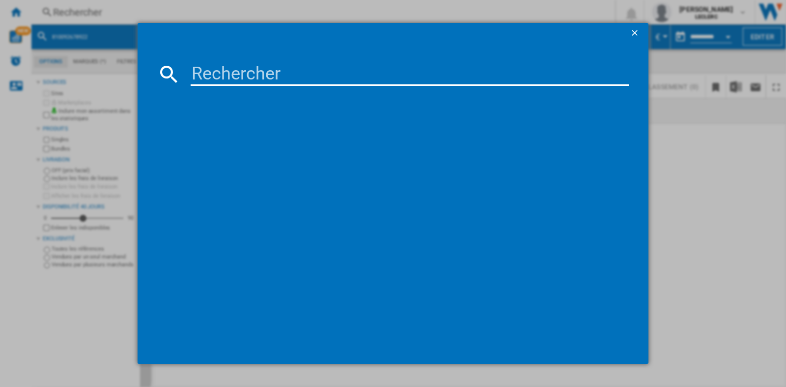
type input "810092679844"
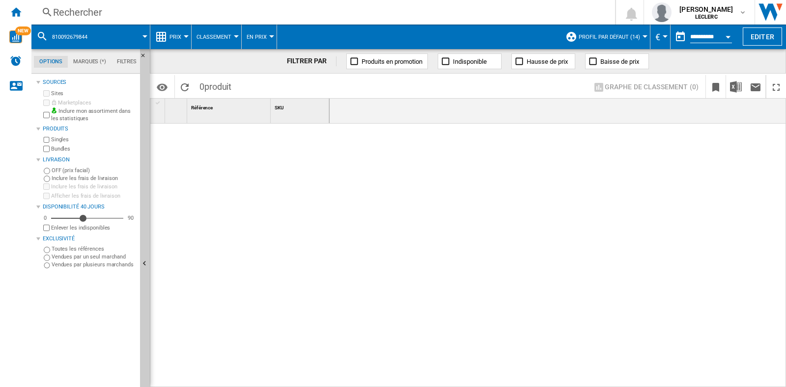
click at [127, 10] on div "Rechercher" at bounding box center [321, 12] width 536 height 14
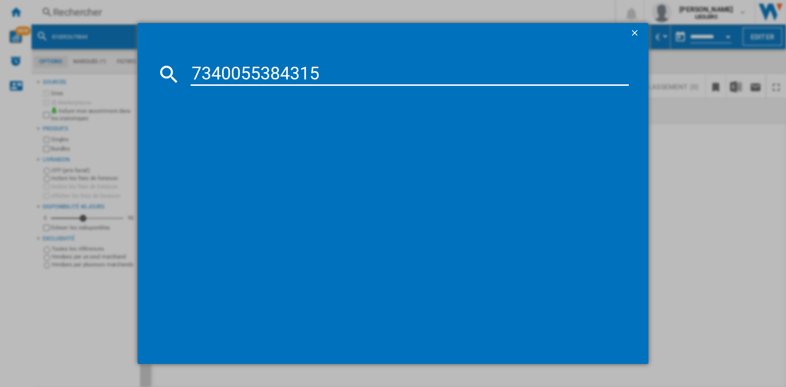
type input "7340055384315"
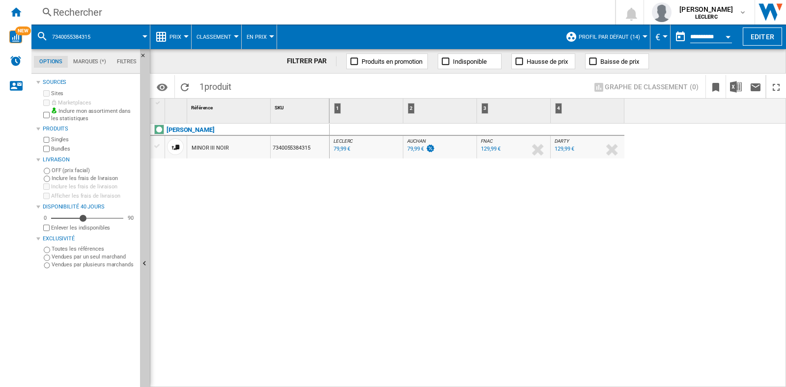
click at [86, 18] on div "Rechercher" at bounding box center [321, 12] width 536 height 14
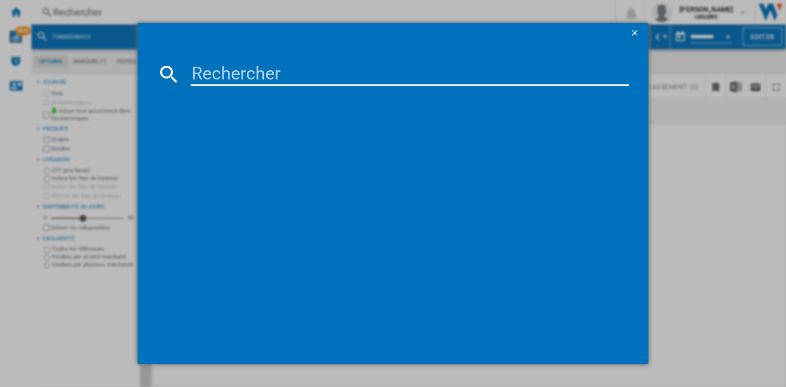
type input "6925281926501"
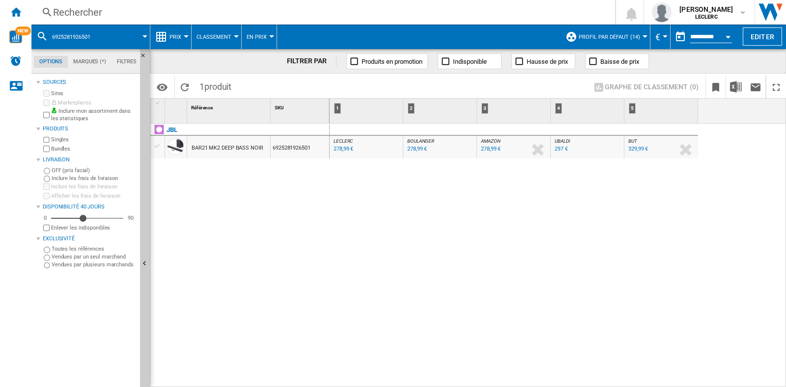
click at [77, 12] on div "Rechercher" at bounding box center [321, 12] width 536 height 14
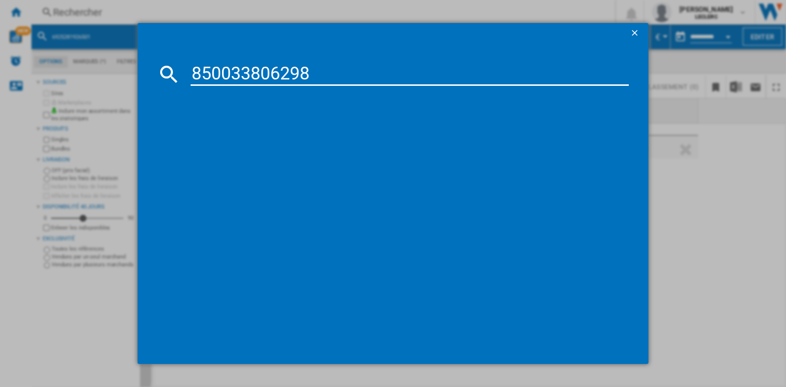
type input "850033806298"
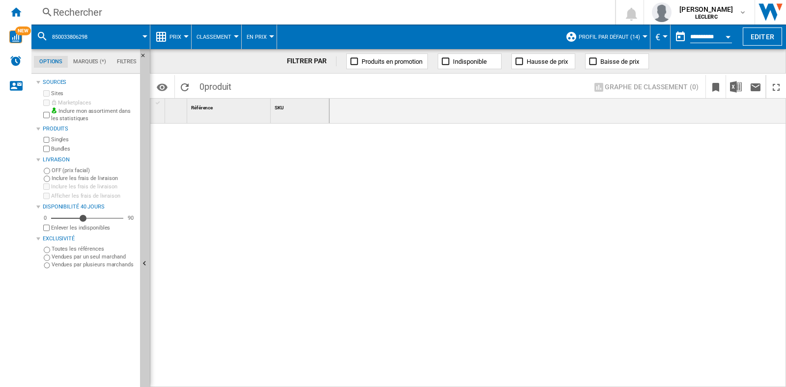
click at [118, 19] on div "Rechercher" at bounding box center [321, 12] width 536 height 14
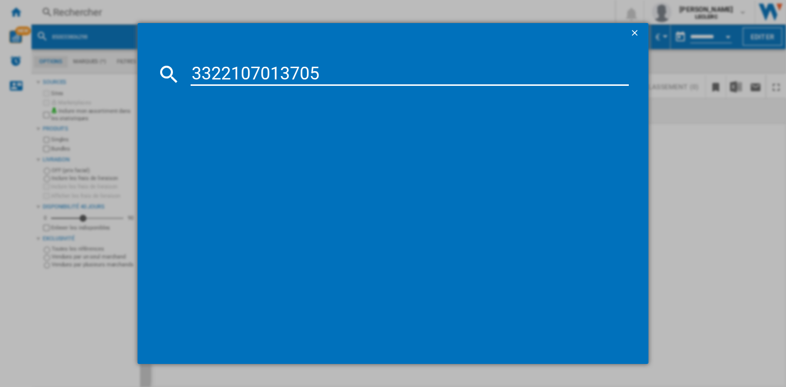
type input "3322107013705"
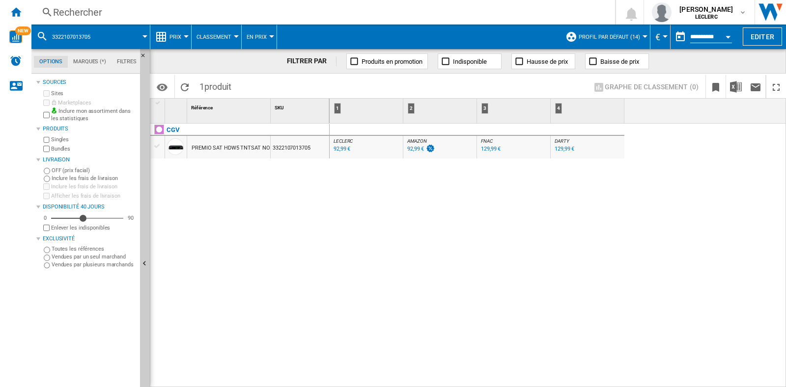
click at [183, 4] on div "Rechercher Rechercher 0 [PERSON_NAME] LECLERC LECLERC Mes paramètres Se déconne…" at bounding box center [408, 12] width 754 height 25
click at [191, 8] on div "Rechercher" at bounding box center [321, 12] width 536 height 14
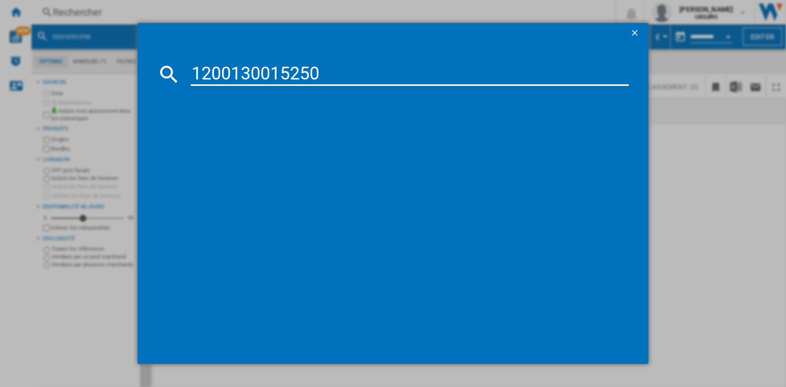
type input "1200130015250"
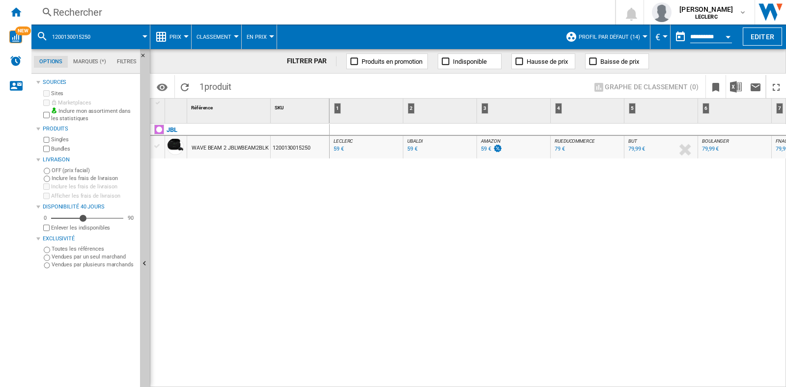
click at [167, 7] on div "Rechercher" at bounding box center [321, 12] width 536 height 14
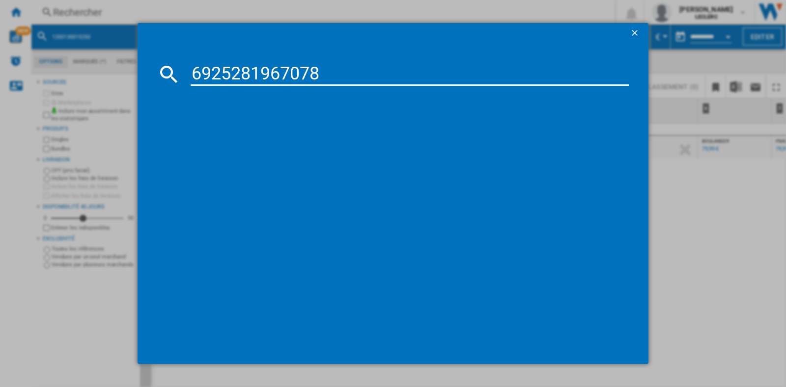
type input "6925281967078"
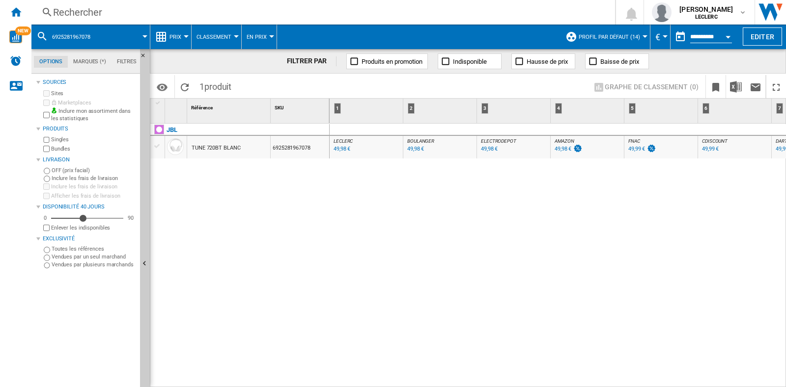
click at [118, 7] on div "Rechercher" at bounding box center [321, 12] width 536 height 14
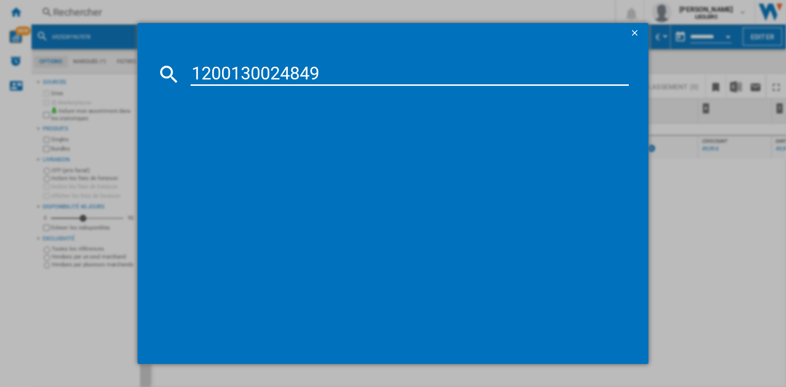
type input "1200130024849"
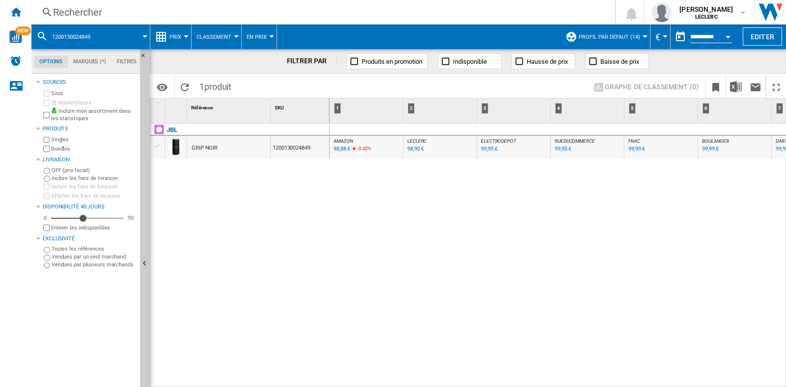
click at [114, 7] on div "Rechercher" at bounding box center [321, 12] width 536 height 14
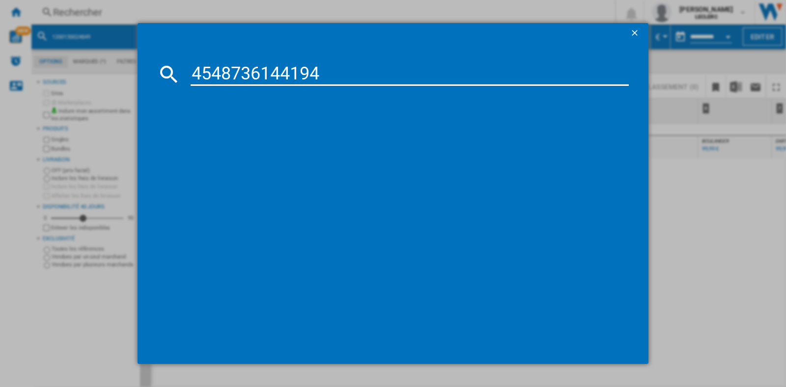
type input "4548736144194"
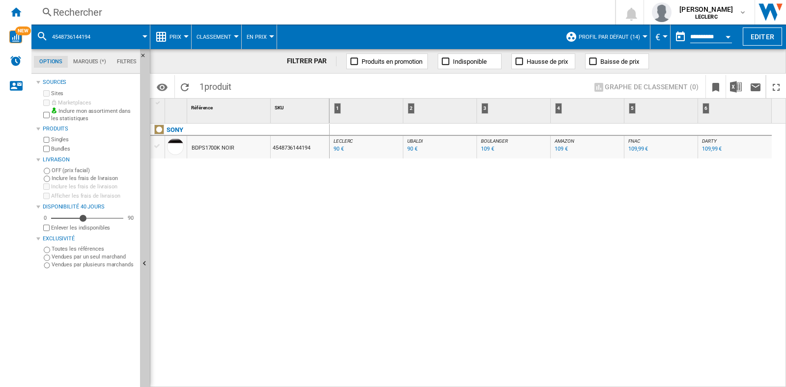
click at [147, 9] on div "Rechercher" at bounding box center [321, 12] width 536 height 14
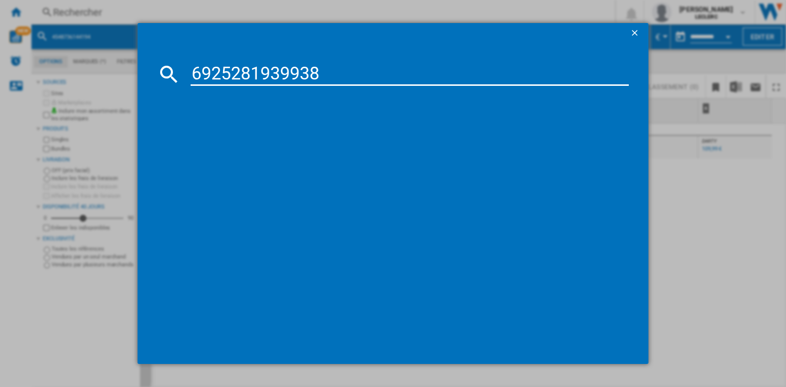
type input "6925281939938"
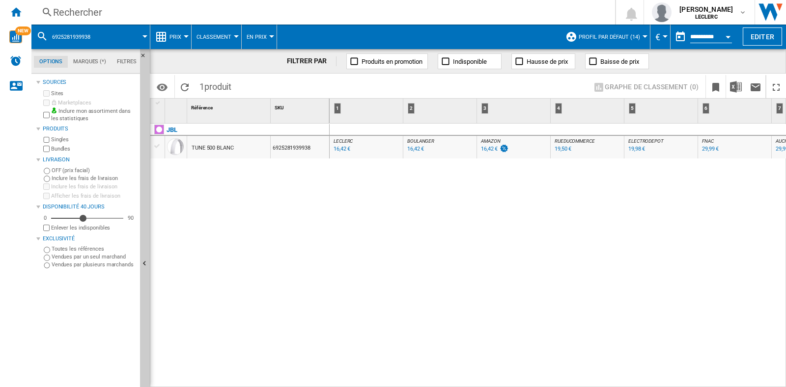
click at [117, 17] on div "Rechercher" at bounding box center [321, 12] width 536 height 14
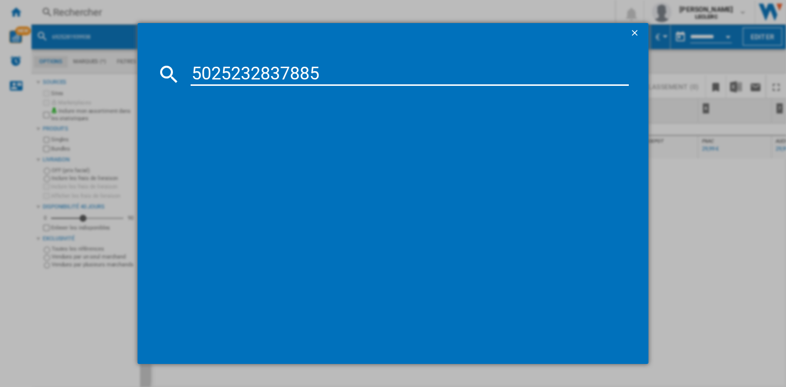
type input "5025232837885"
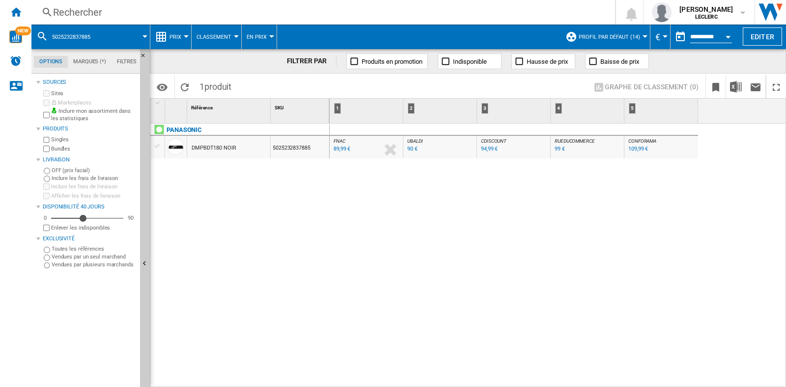
click at [143, 12] on div "Rechercher" at bounding box center [321, 12] width 536 height 14
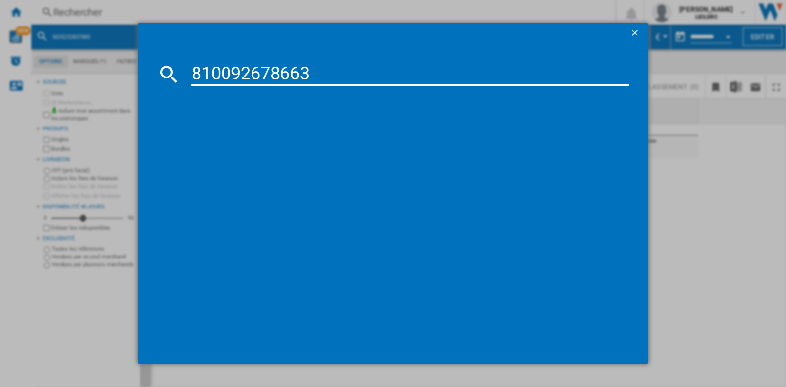
type input "810092678663"
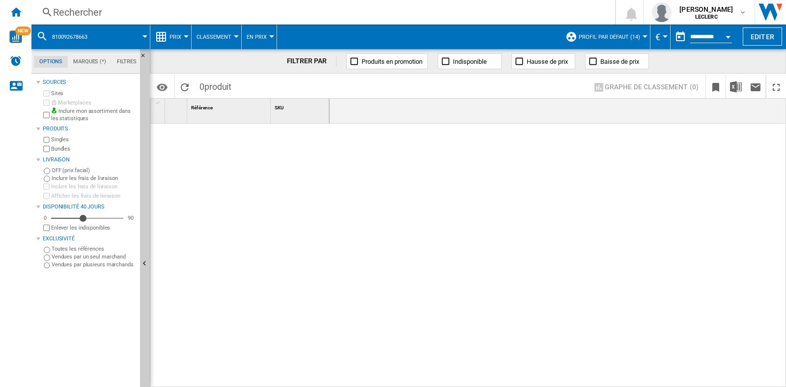
click at [173, 16] on div "Rechercher" at bounding box center [321, 12] width 536 height 14
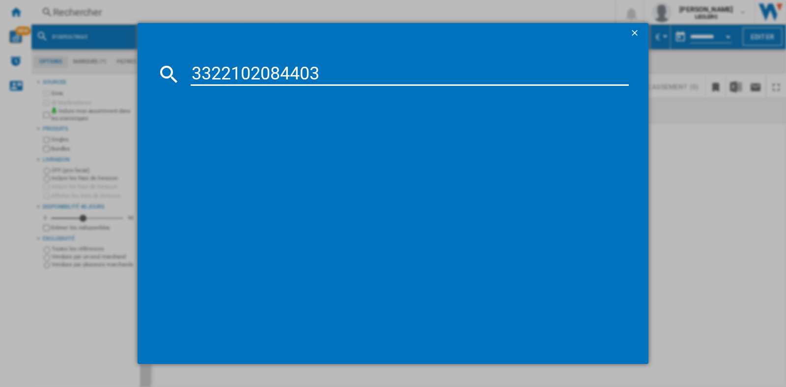
type input "3322102084403"
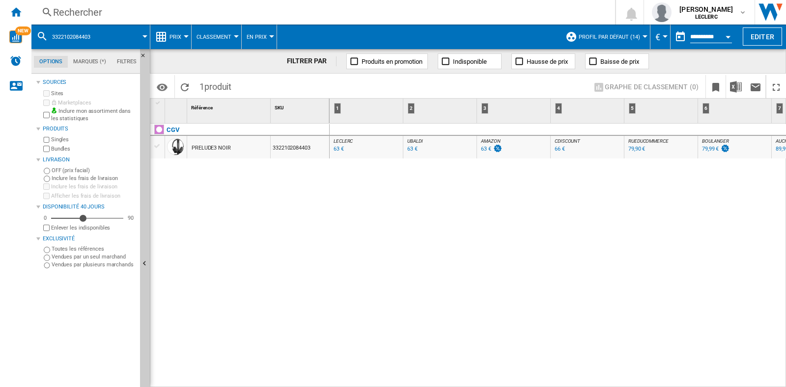
click at [93, 17] on div "Rechercher" at bounding box center [321, 12] width 536 height 14
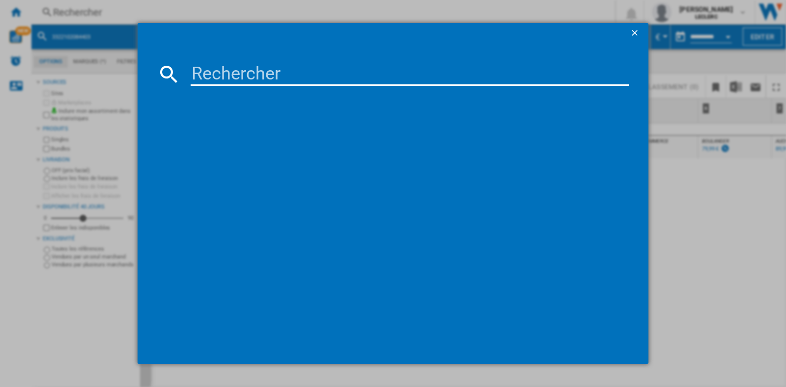
type input "4895229104440"
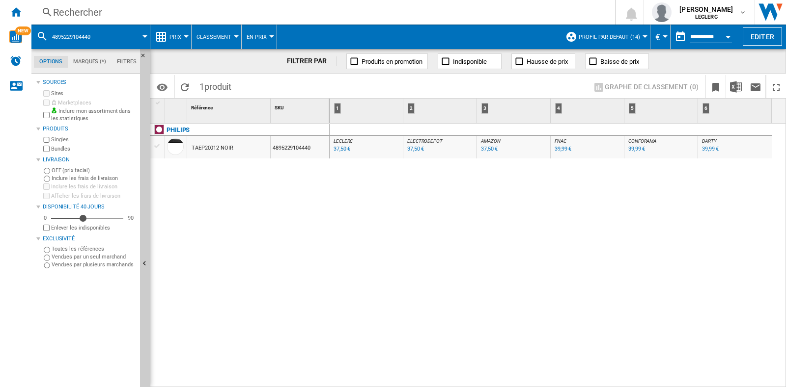
click at [93, 4] on div "Rechercher Rechercher 0 [PERSON_NAME] LECLERC LECLERC Mes paramètres Se déconne…" at bounding box center [408, 12] width 754 height 25
click at [86, 11] on div "Rechercher" at bounding box center [321, 12] width 536 height 14
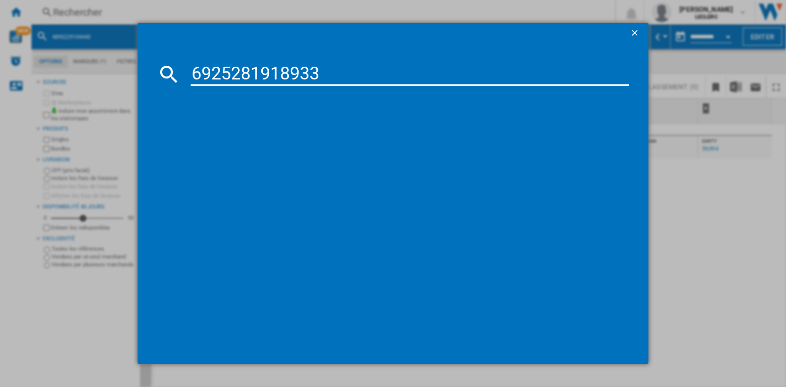
type input "6925281918933"
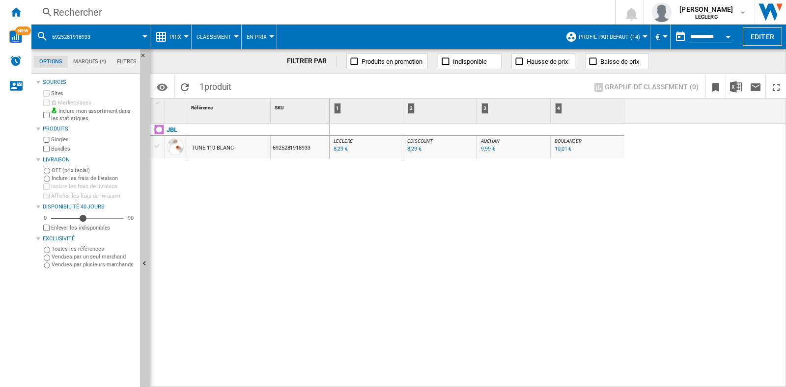
click at [135, 6] on div "Rechercher" at bounding box center [321, 12] width 536 height 14
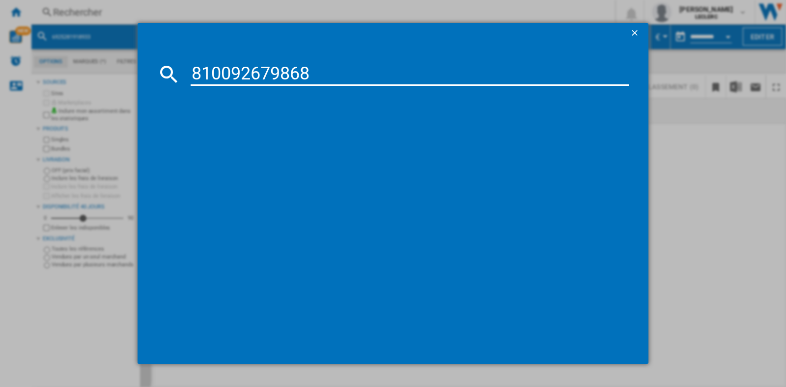
type input "810092679868"
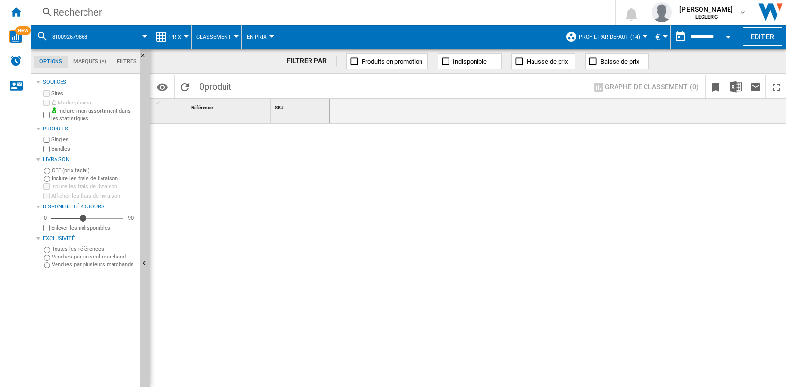
click at [161, 9] on div "Rechercher" at bounding box center [321, 12] width 536 height 14
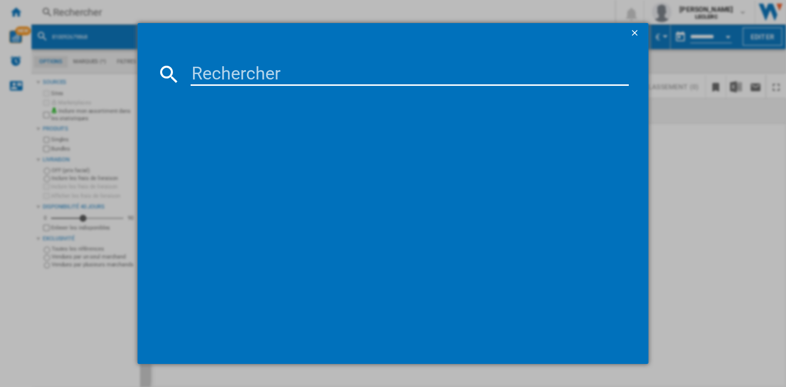
type input "810092679868"
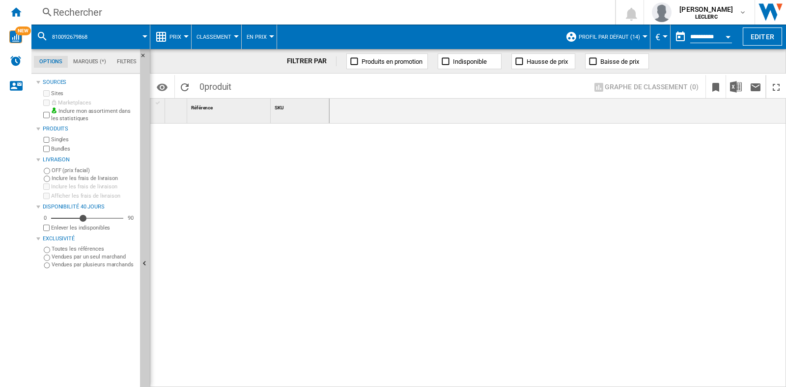
click at [86, 11] on div "Rechercher" at bounding box center [321, 12] width 536 height 14
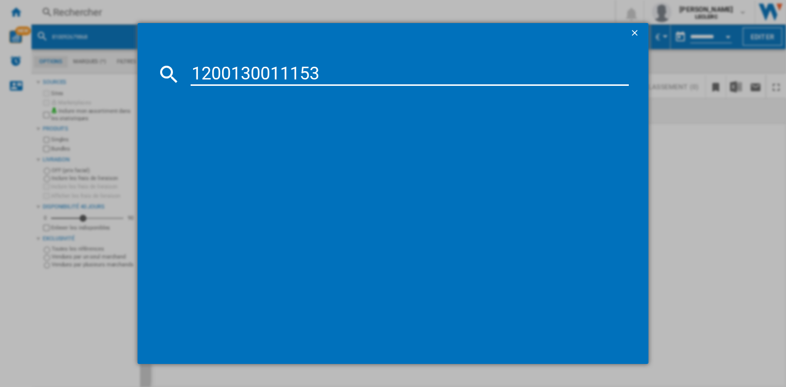
type input "1200130011153"
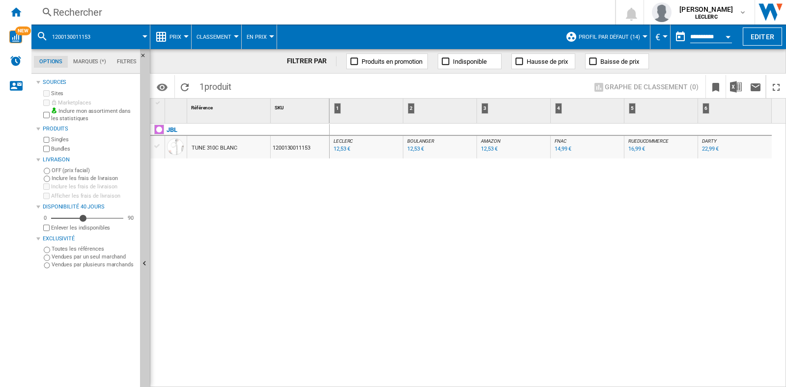
click at [134, 23] on div "Rechercher Rechercher 0 [PERSON_NAME] LECLERC LECLERC Mes paramètres Se déconne…" at bounding box center [408, 12] width 754 height 25
click at [140, 17] on div "Rechercher" at bounding box center [321, 12] width 536 height 14
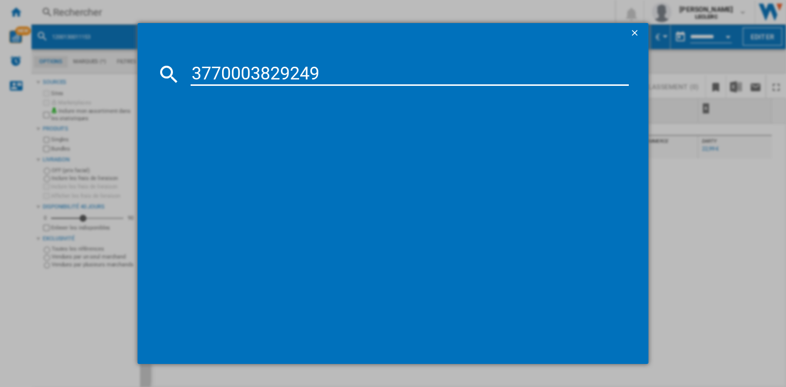
type input "3770003829249"
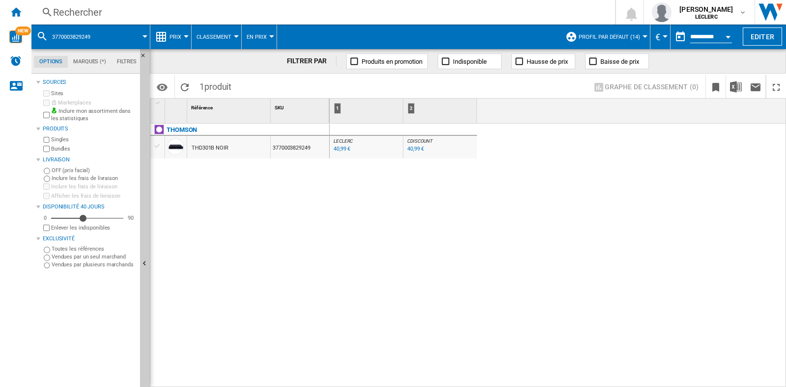
click at [150, 9] on div "Rechercher" at bounding box center [321, 12] width 536 height 14
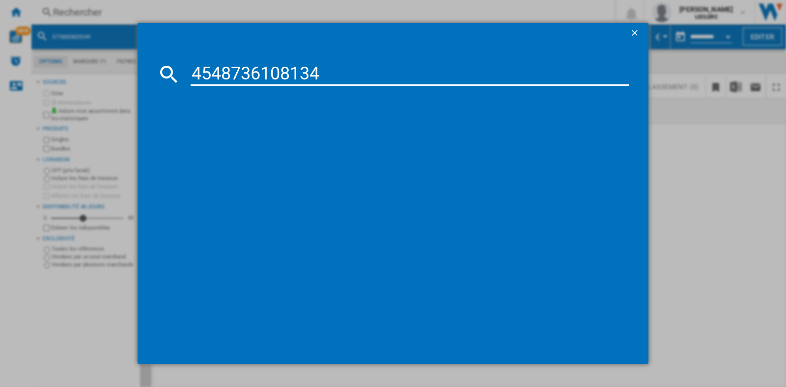
type input "4548736108134"
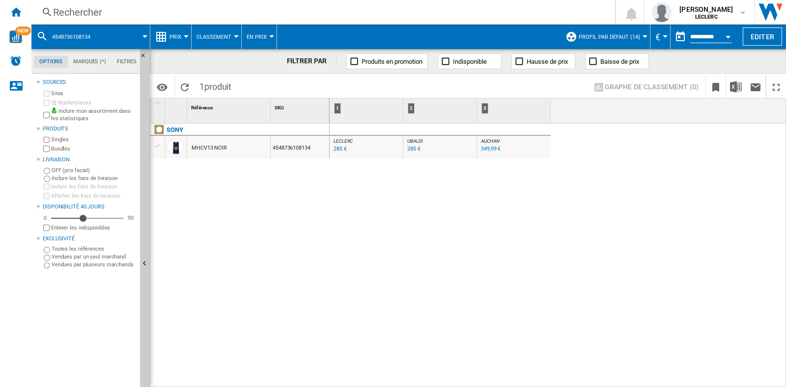
click at [125, 8] on div "Rechercher" at bounding box center [321, 12] width 536 height 14
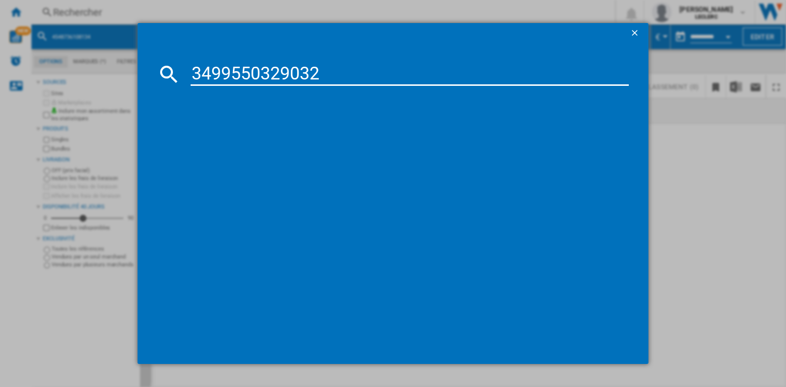
type input "3499550329032"
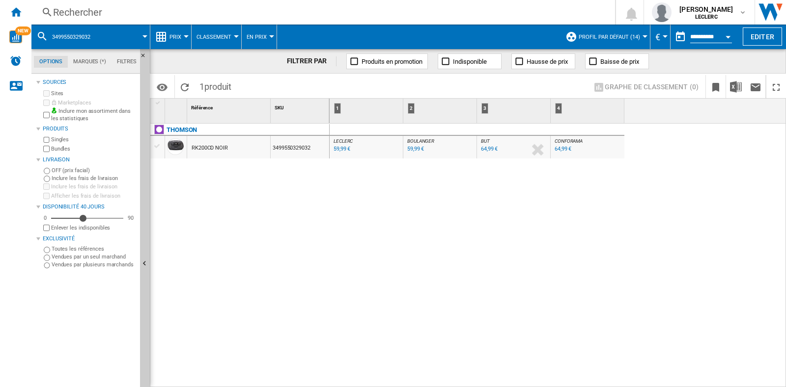
click at [116, 14] on div "Rechercher" at bounding box center [321, 12] width 536 height 14
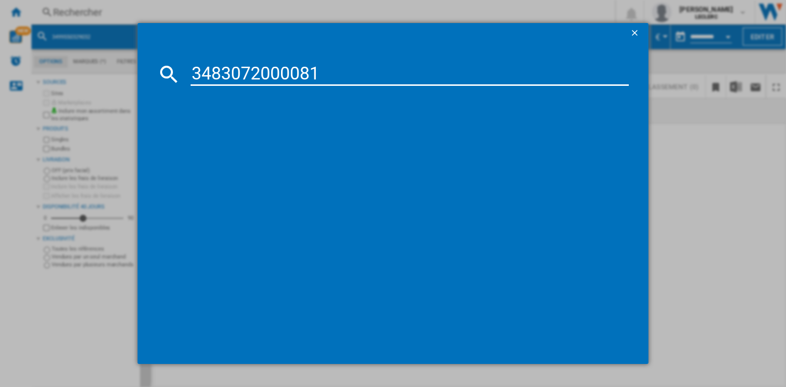
type input "3483072000081"
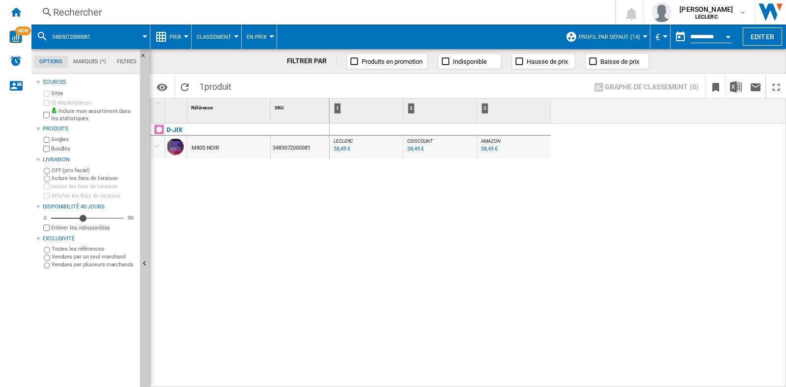
click at [107, 13] on div "Rechercher" at bounding box center [321, 12] width 536 height 14
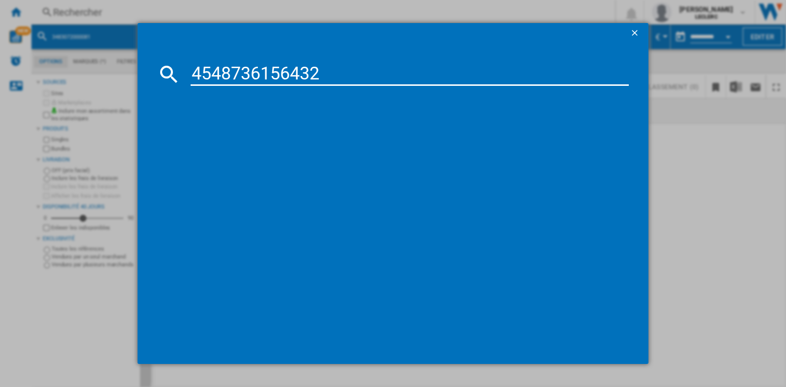
type input "4548736156432"
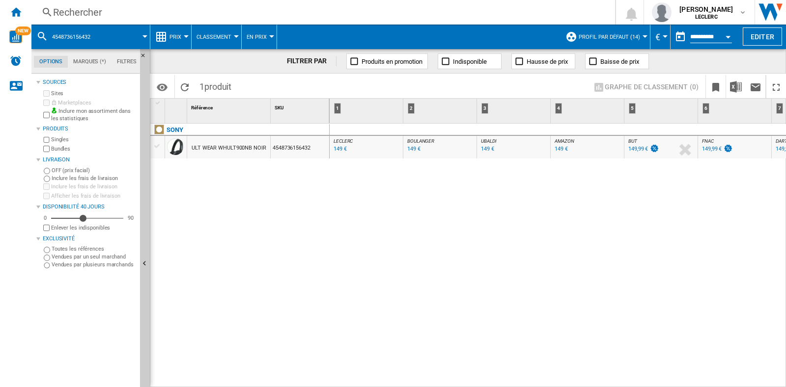
click at [73, 6] on div "Rechercher" at bounding box center [321, 12] width 536 height 14
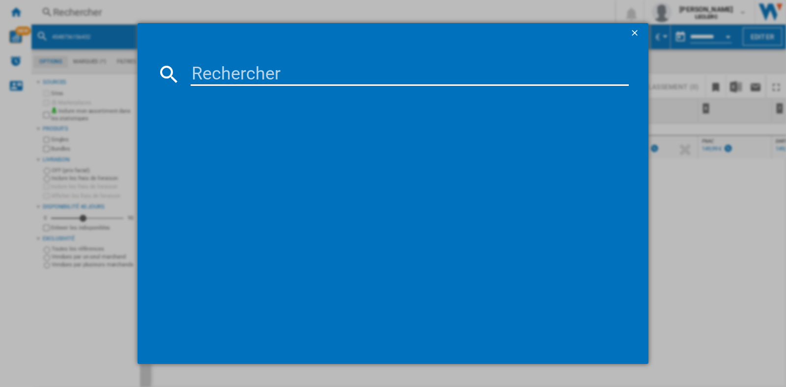
type input "6925281992995"
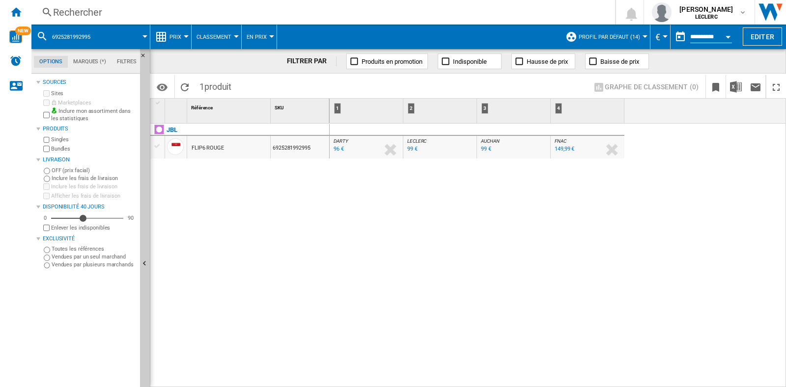
click at [83, 16] on div "Rechercher" at bounding box center [321, 12] width 536 height 14
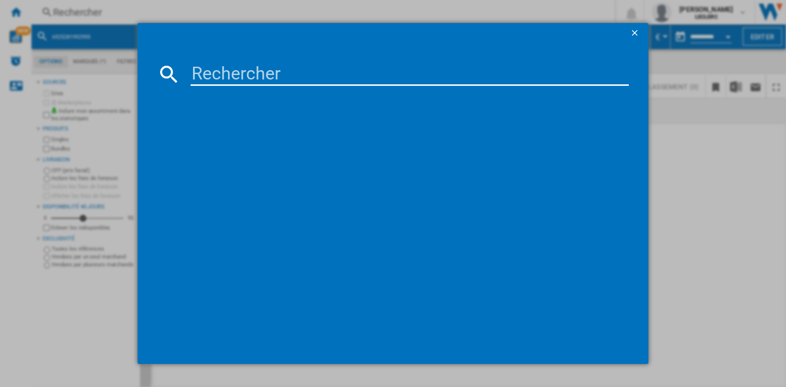
type input "6925281992988"
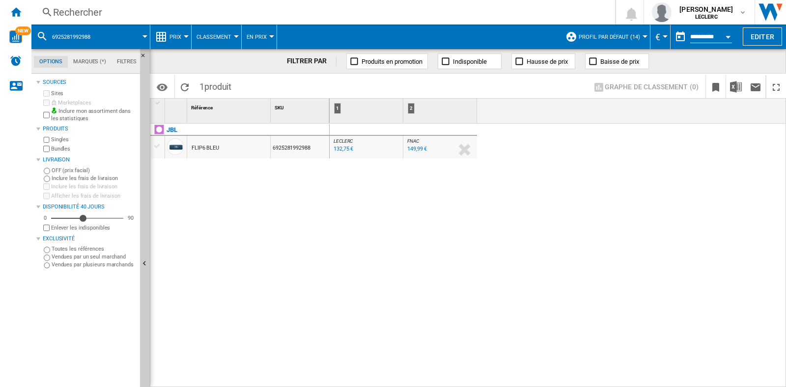
click at [151, 10] on div "Rechercher" at bounding box center [321, 12] width 536 height 14
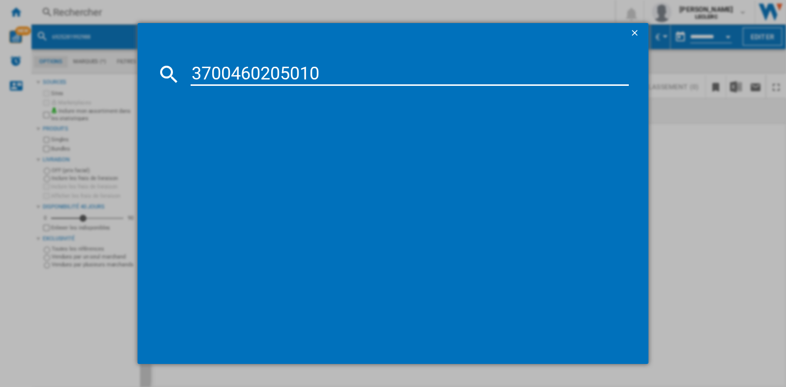
type input "3700460205010"
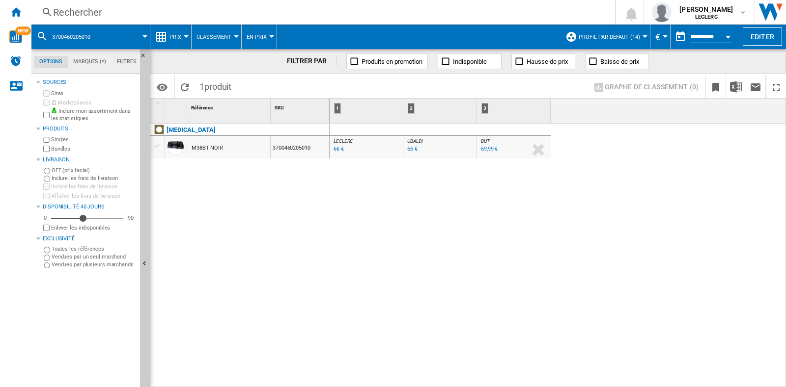
click at [131, 16] on div "Rechercher" at bounding box center [321, 12] width 536 height 14
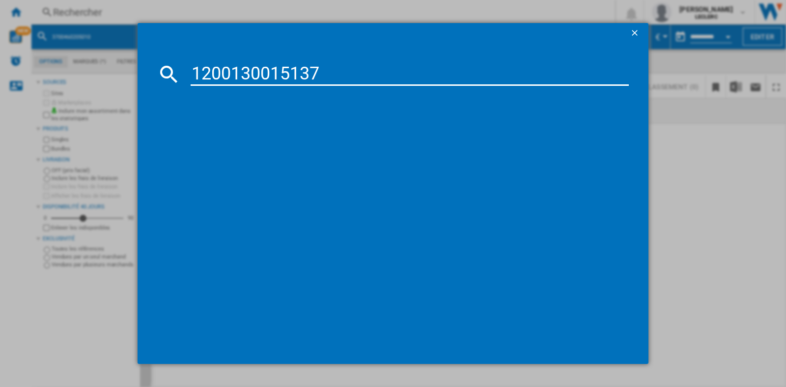
type input "1200130015137"
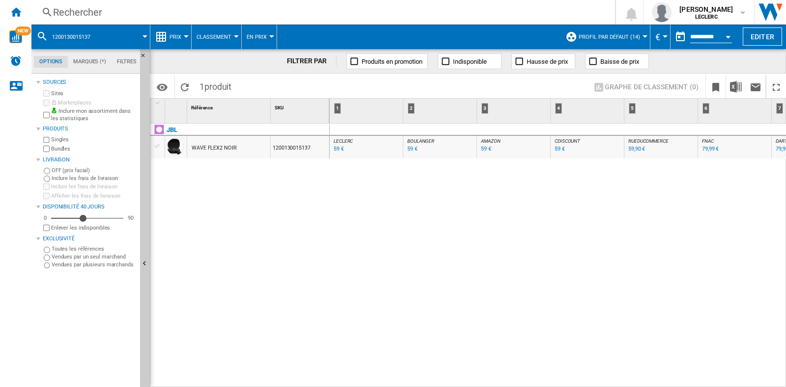
click at [94, 7] on div "Rechercher" at bounding box center [321, 12] width 536 height 14
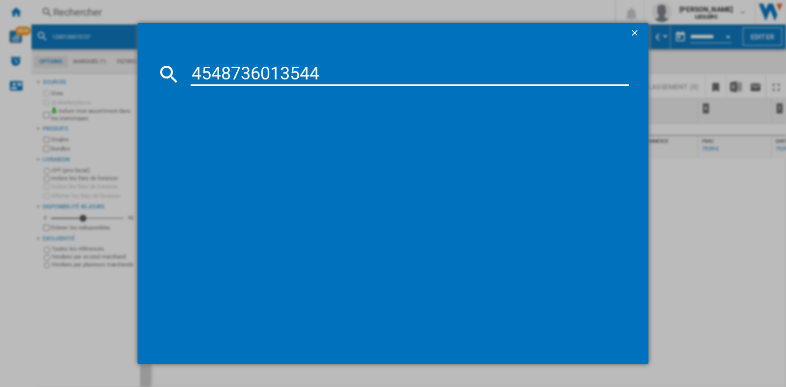
type input "4548736013544"
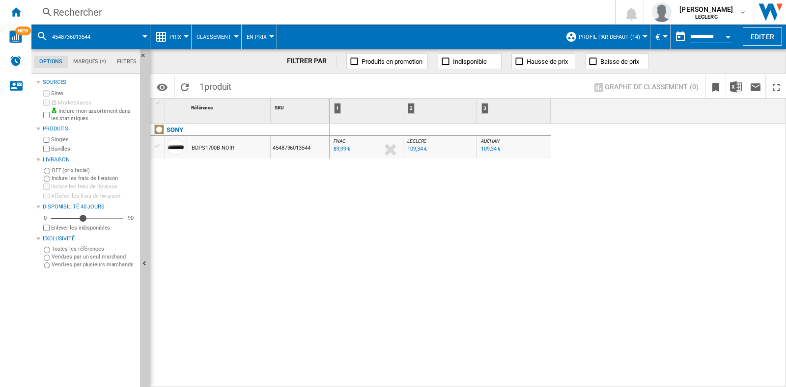
click at [186, 16] on div "Rechercher" at bounding box center [321, 12] width 536 height 14
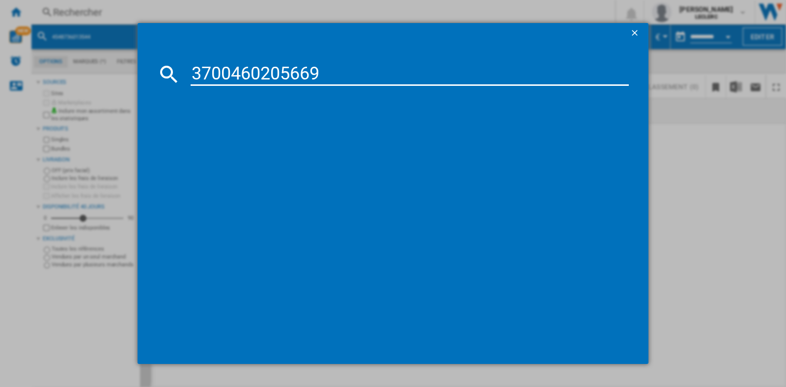
type input "3700460205669"
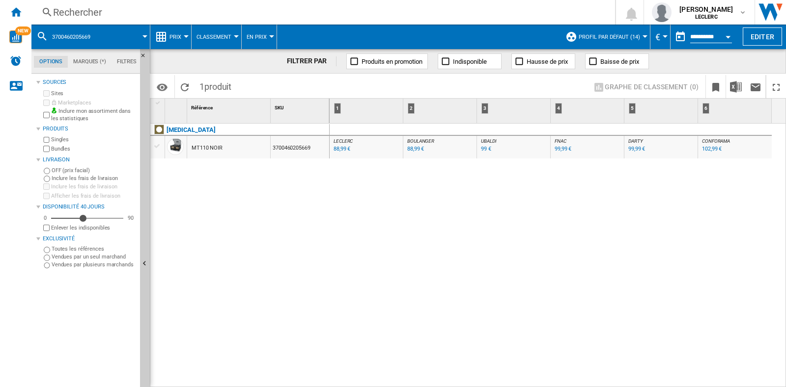
click at [143, 8] on div "Rechercher" at bounding box center [321, 12] width 536 height 14
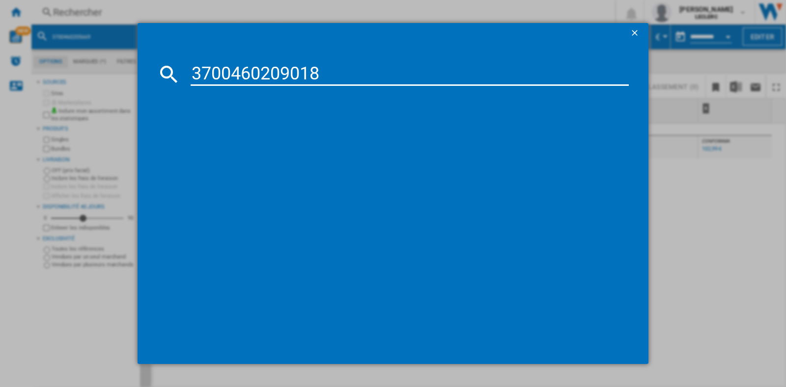
type input "3700460209018"
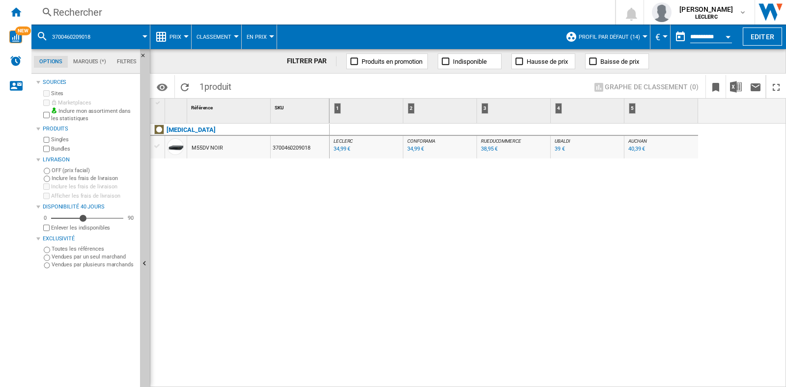
click at [87, 14] on div "Rechercher" at bounding box center [321, 12] width 536 height 14
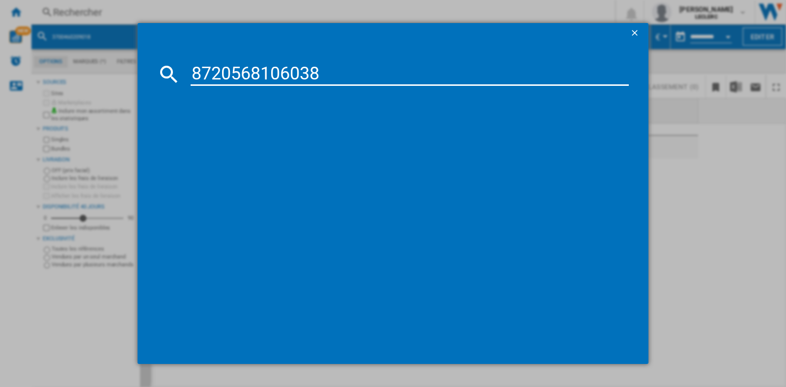
type input "8720568106038"
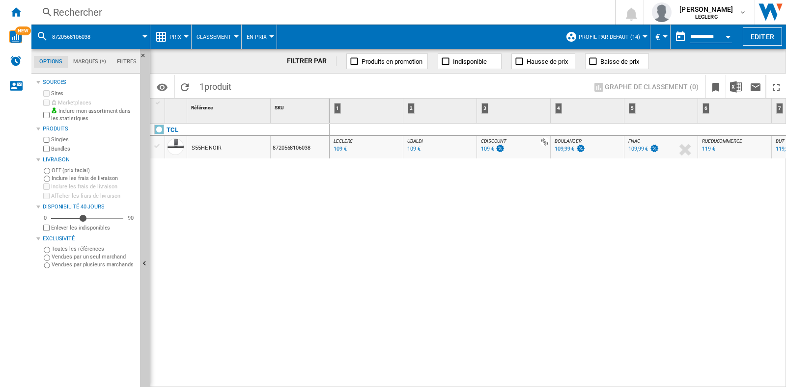
click at [138, 13] on div "Rechercher" at bounding box center [321, 12] width 536 height 14
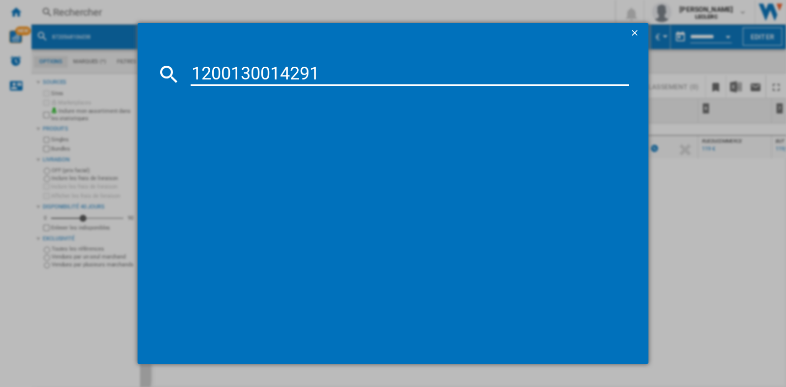
type input "1200130014291"
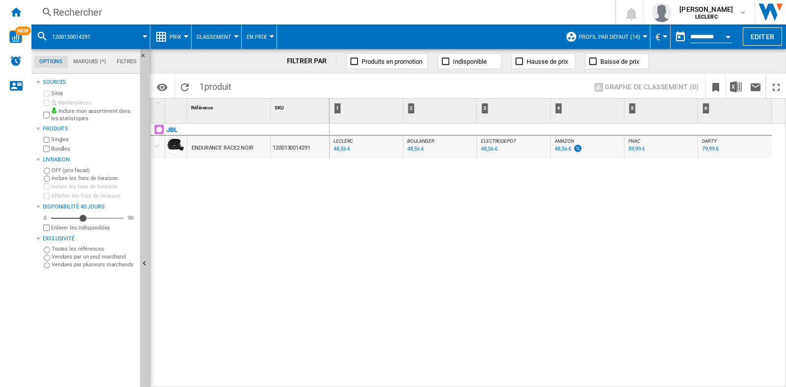
click at [165, 16] on div "Rechercher" at bounding box center [321, 12] width 536 height 14
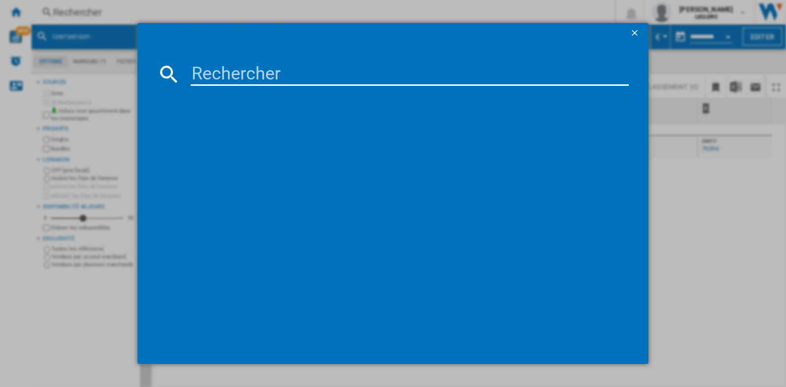
type input "v"
type input "6925281928338"
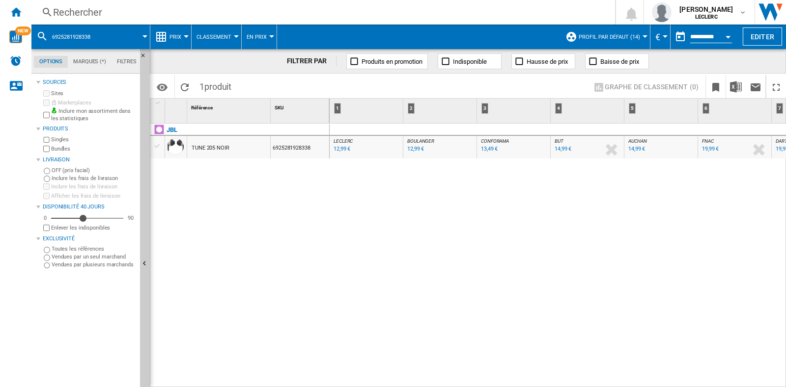
click at [151, 8] on div "Rechercher" at bounding box center [321, 12] width 536 height 14
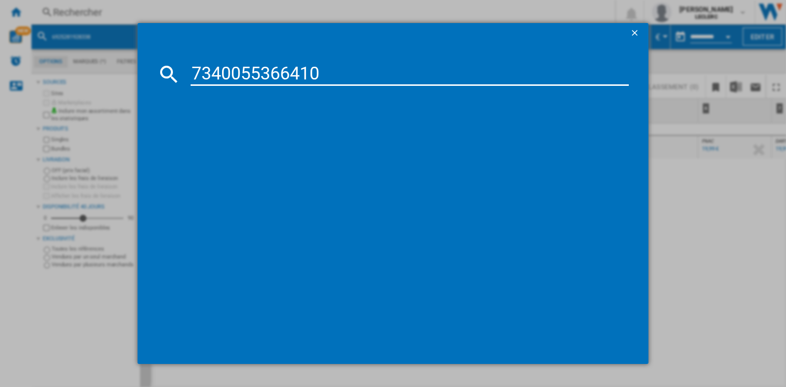
type input "7340055366410"
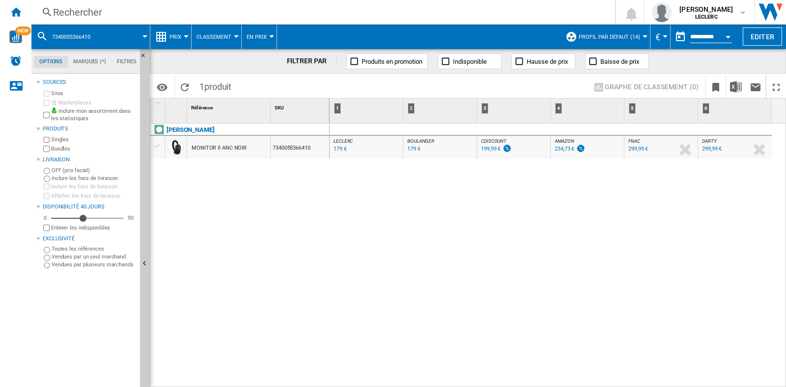
click at [109, 6] on div "Rechercher" at bounding box center [321, 12] width 536 height 14
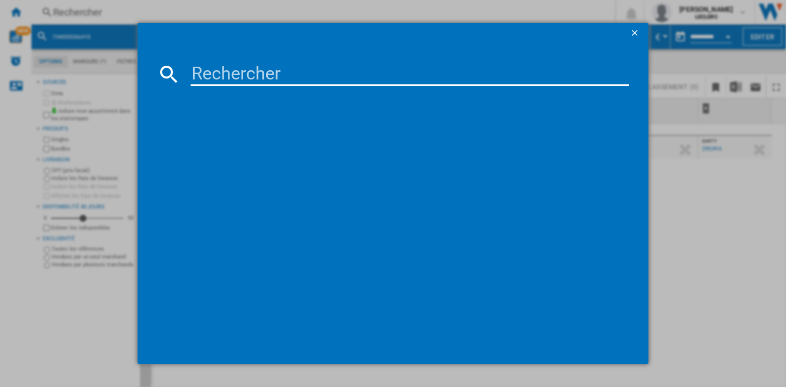
type input "3760206483454"
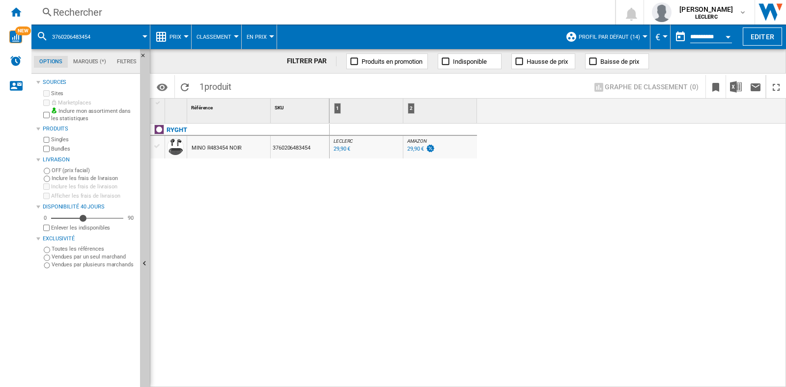
click at [188, 16] on div "Rechercher" at bounding box center [321, 12] width 536 height 14
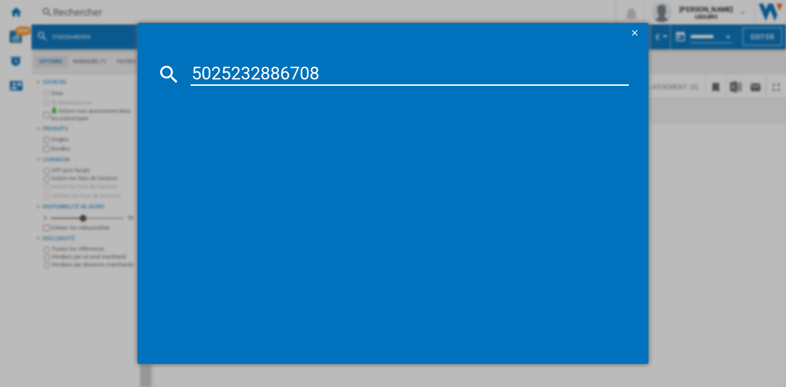
type input "5025232886708"
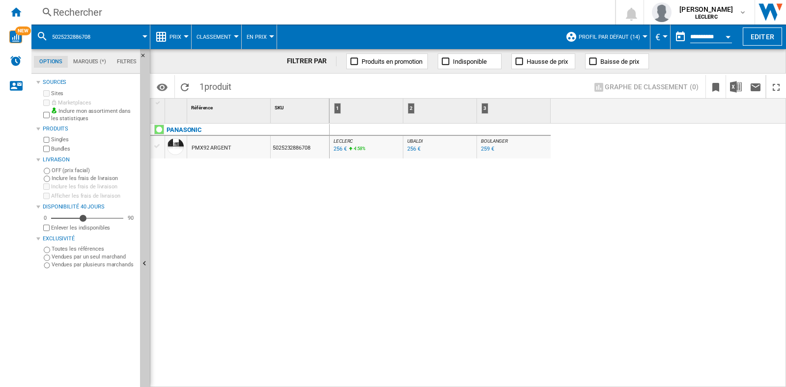
click at [142, 13] on div "Rechercher" at bounding box center [321, 12] width 536 height 14
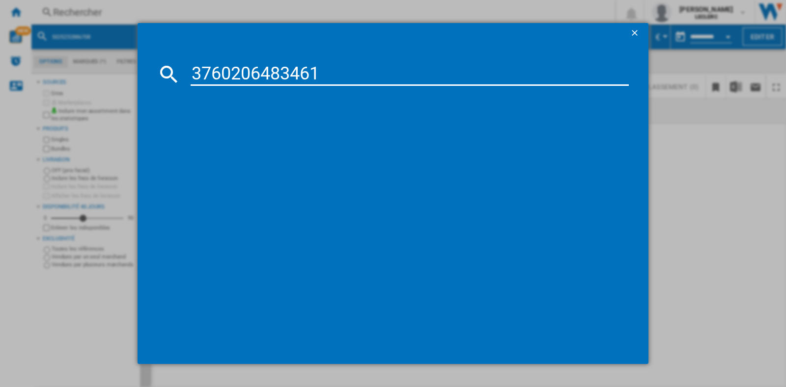
type input "3760206483461"
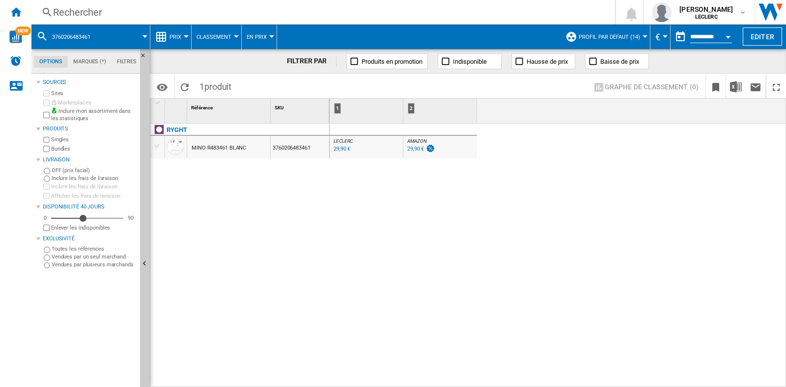
click at [166, 8] on div "Rechercher" at bounding box center [321, 12] width 536 height 14
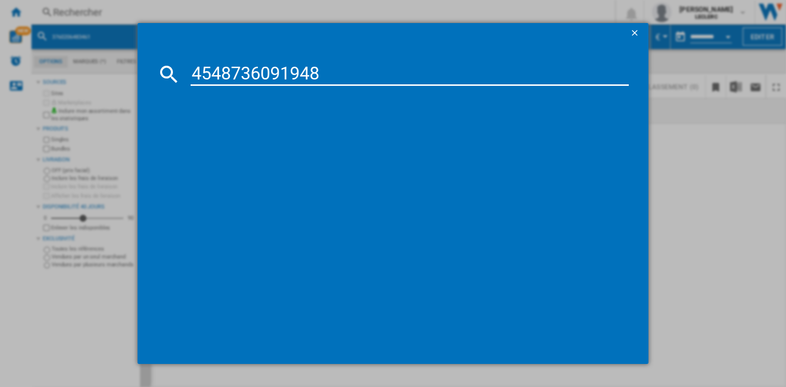
type input "4548736091948"
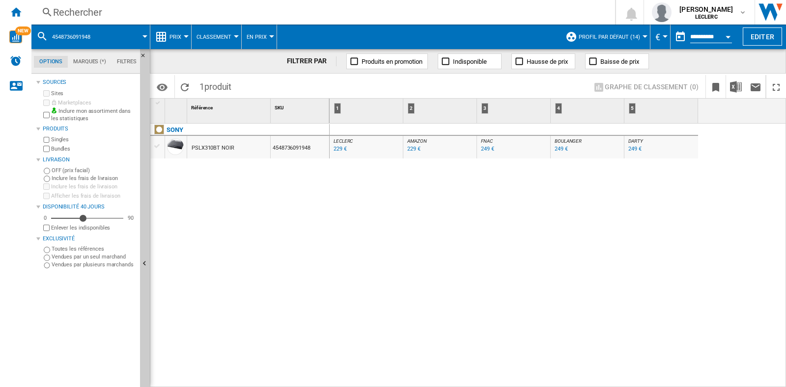
click at [72, 14] on div "Rechercher" at bounding box center [321, 12] width 536 height 14
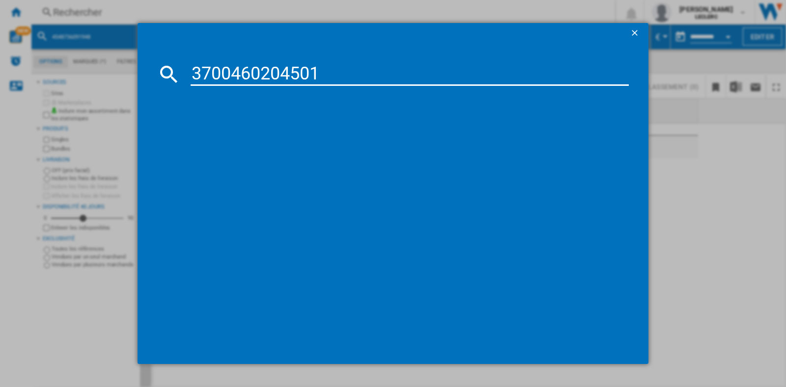
type input "3700460204501"
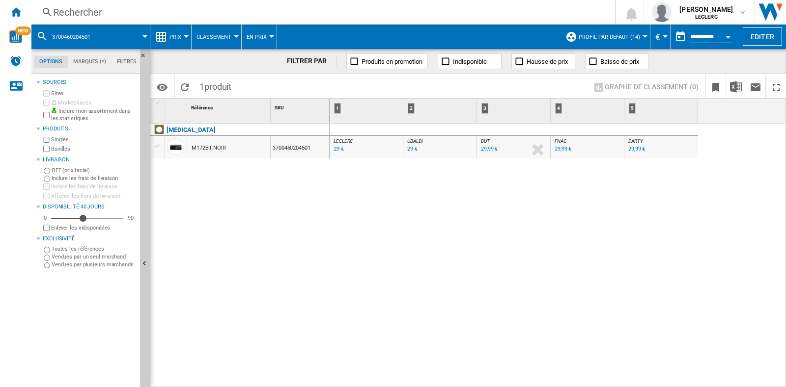
click at [113, 16] on div "Rechercher" at bounding box center [321, 12] width 536 height 14
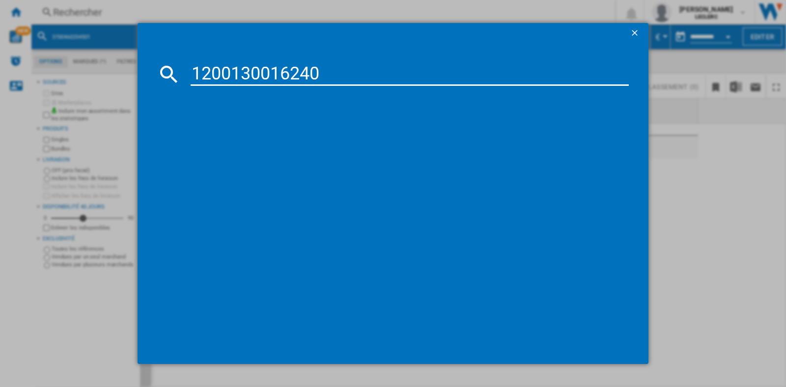
type input "1200130016240"
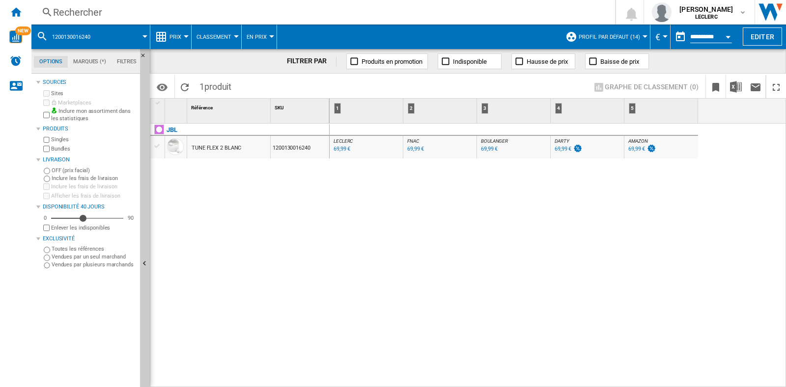
click at [139, 15] on div "Rechercher" at bounding box center [321, 12] width 536 height 14
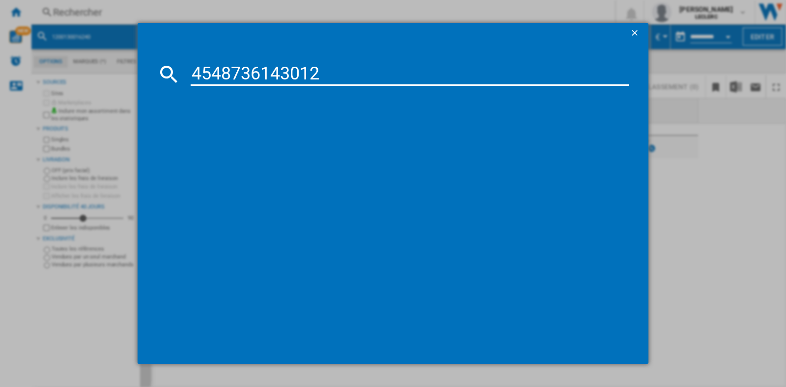
type input "4548736143012"
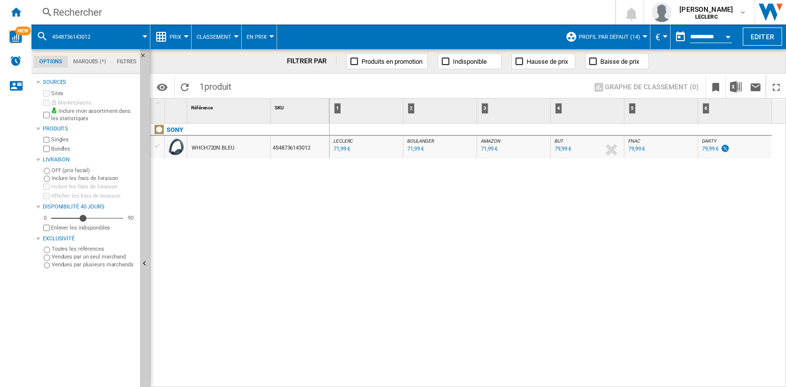
click at [90, 12] on div "Rechercher" at bounding box center [321, 12] width 536 height 14
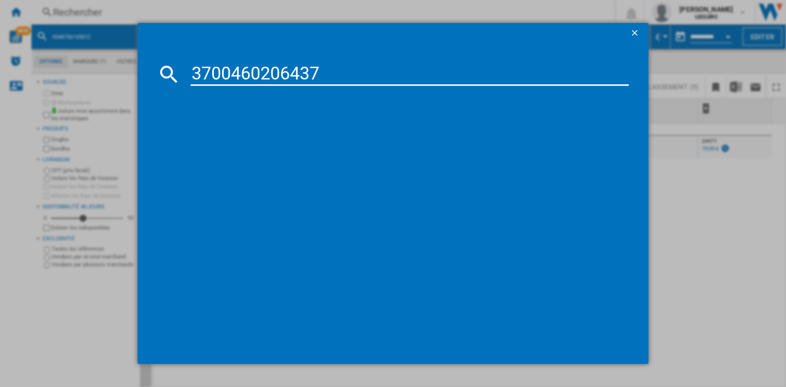
type input "3700460206437"
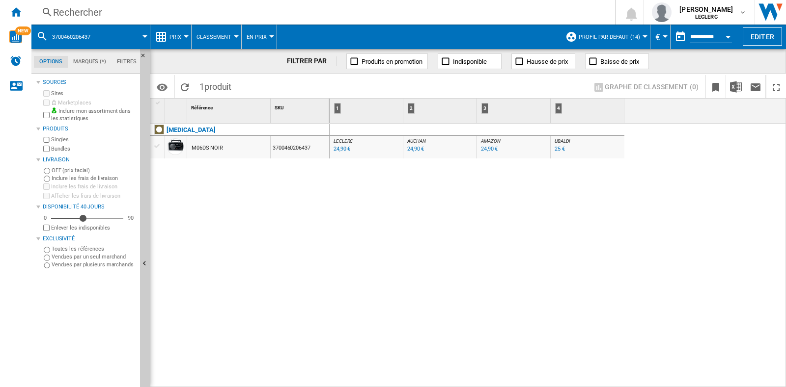
click at [174, 20] on div "Rechercher Rechercher 0 [PERSON_NAME] LECLERC LECLERC Mes paramètres Se déconne…" at bounding box center [408, 12] width 754 height 25
click at [177, 12] on div "Rechercher" at bounding box center [321, 12] width 536 height 14
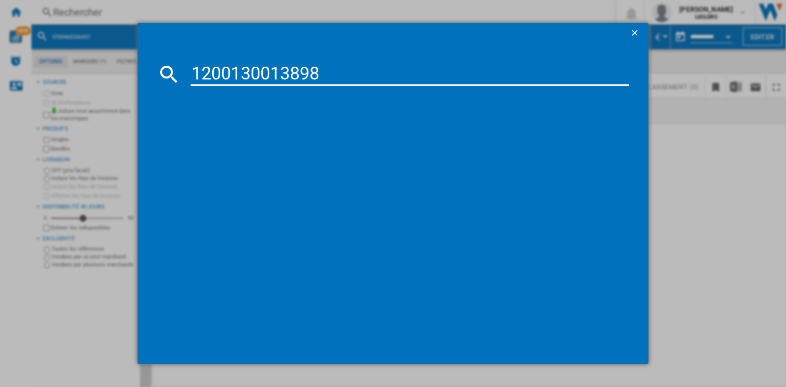
type input "1200130013898"
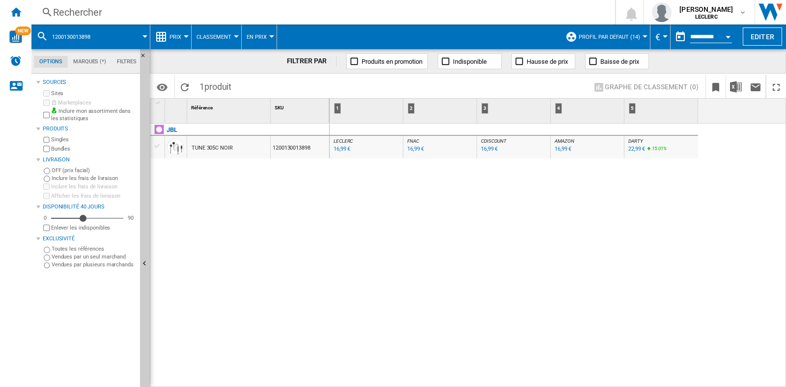
click at [138, 16] on div "Rechercher" at bounding box center [321, 12] width 536 height 14
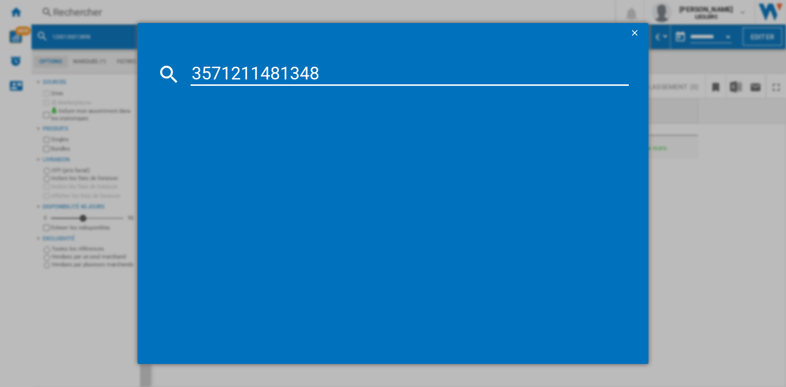
type input "3571211481348"
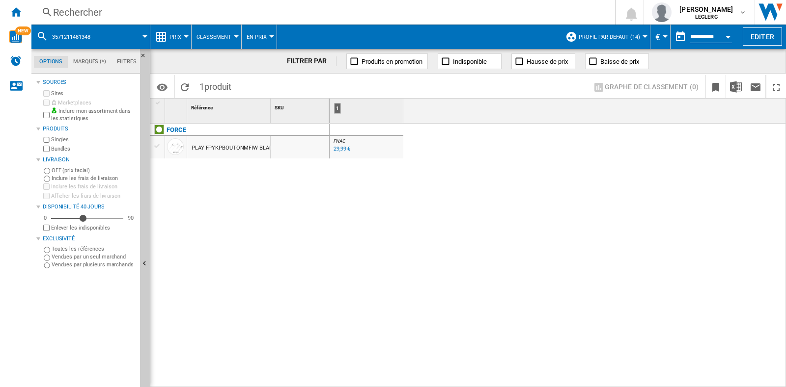
click at [107, 8] on div "Rechercher" at bounding box center [321, 12] width 536 height 14
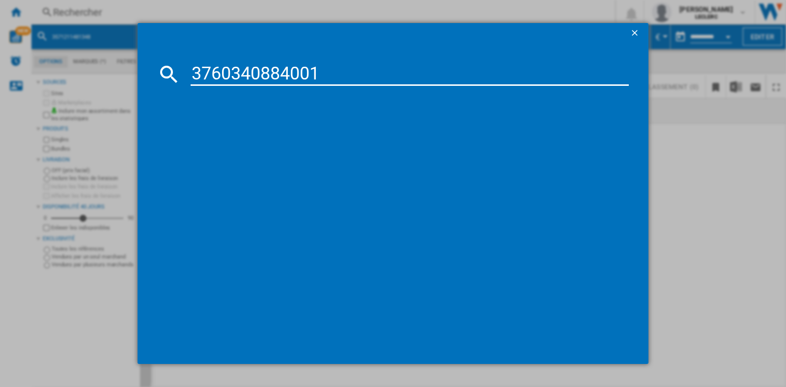
type input "3760340884001"
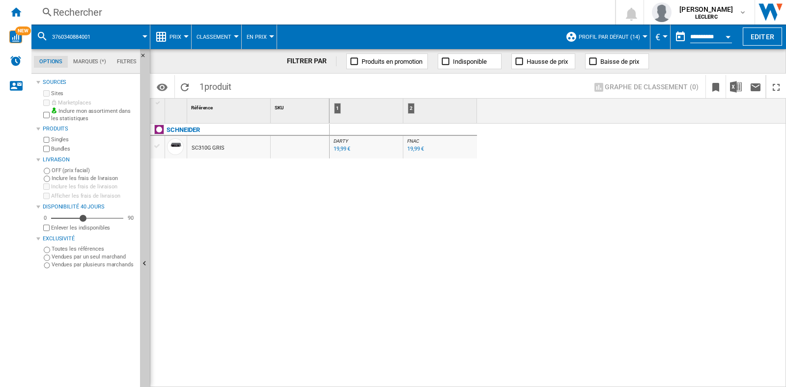
click at [80, 10] on div "Rechercher" at bounding box center [321, 12] width 536 height 14
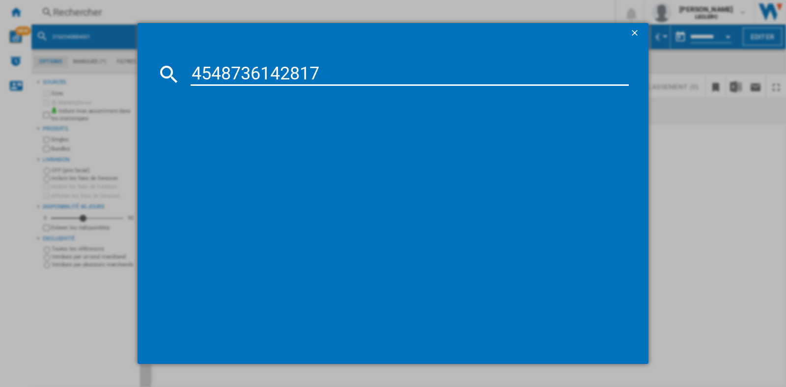
type input "4548736142817"
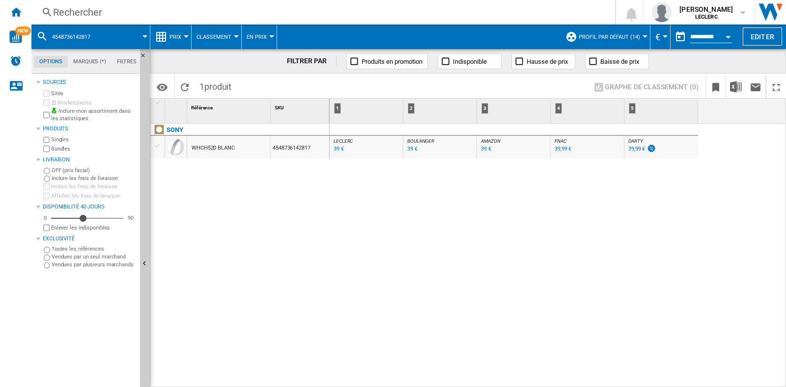
click at [151, 16] on div "Rechercher" at bounding box center [321, 12] width 536 height 14
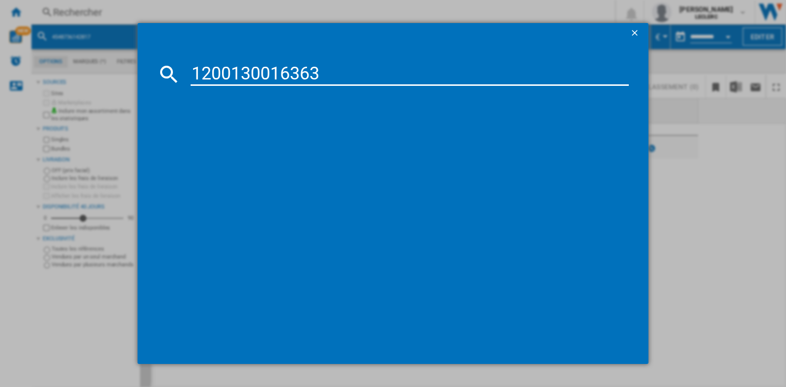
type input "1200130016363"
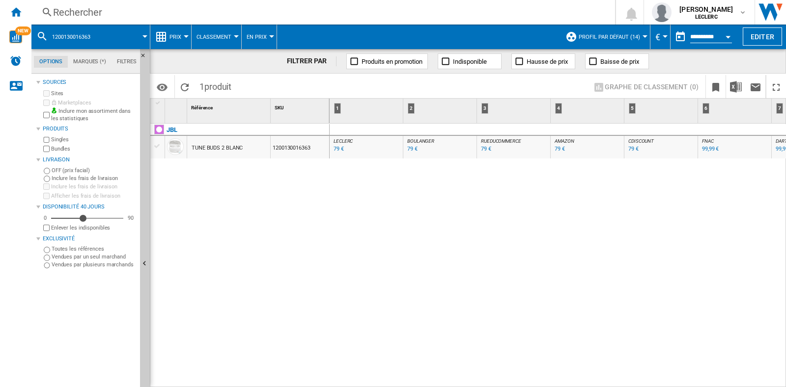
click at [100, 12] on div "Rechercher" at bounding box center [321, 12] width 536 height 14
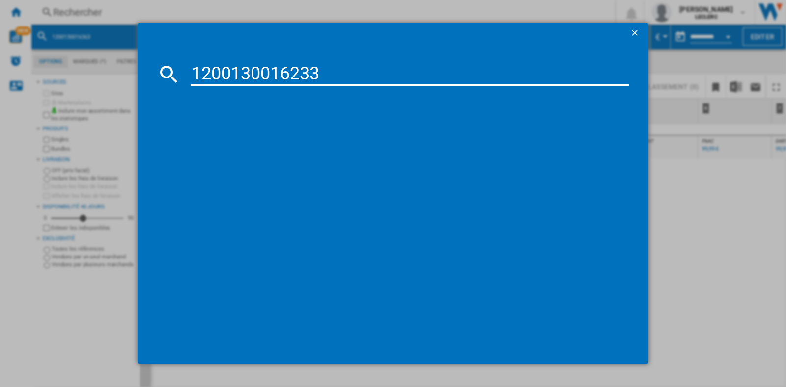
type input "1200130016233"
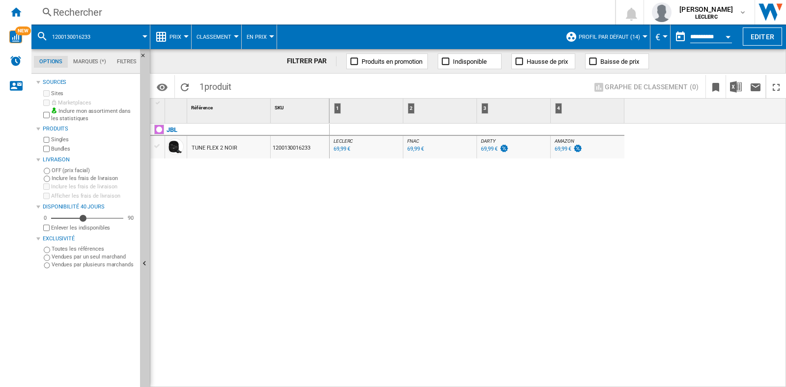
click at [102, 12] on div "Rechercher" at bounding box center [321, 12] width 536 height 14
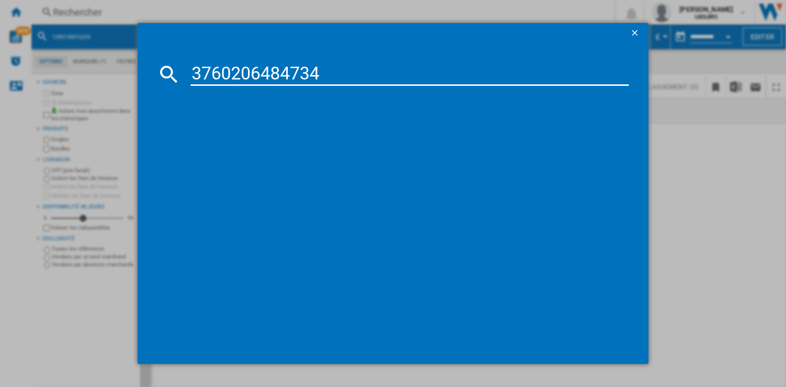
type input "3760206484734"
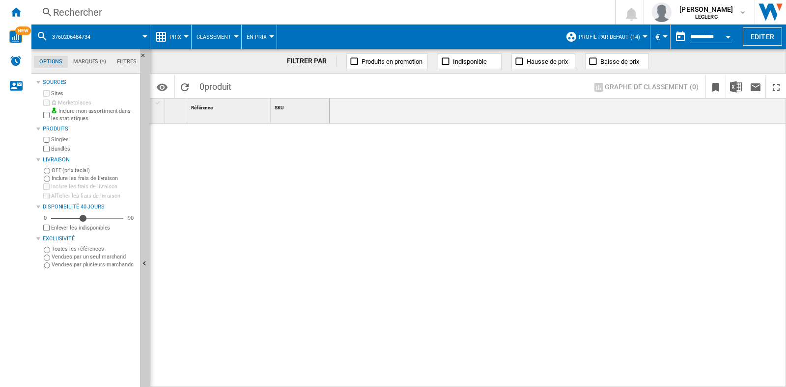
click at [186, 20] on div "Rechercher Rechercher 0 [PERSON_NAME] LECLERC LECLERC Mes paramètres Se déconne…" at bounding box center [408, 12] width 754 height 25
click at [190, 11] on div "Rechercher" at bounding box center [321, 12] width 536 height 14
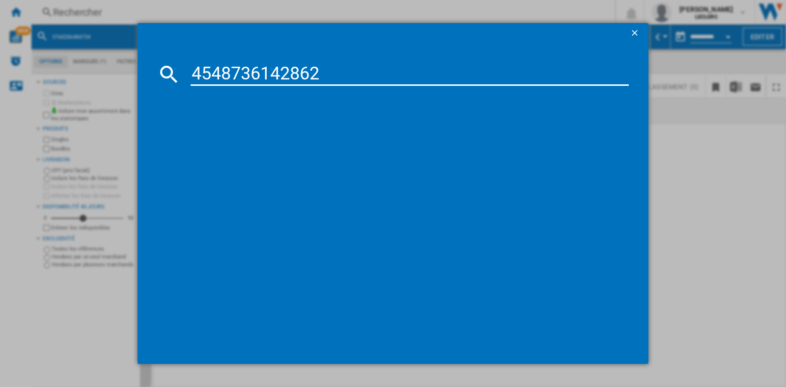
type input "4548736142862"
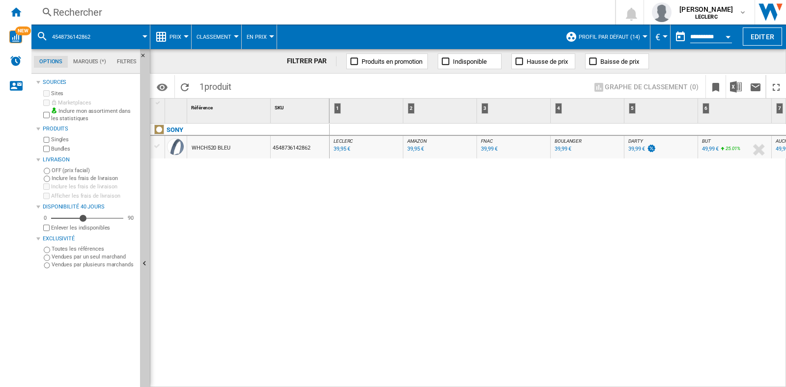
click at [131, 10] on div "Rechercher" at bounding box center [321, 12] width 536 height 14
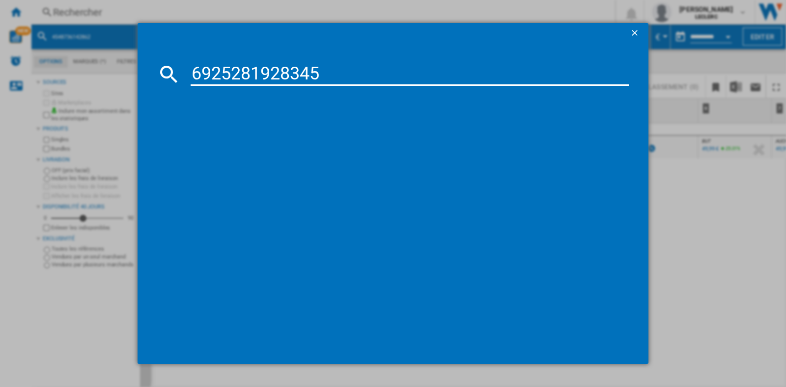
type input "6925281928345"
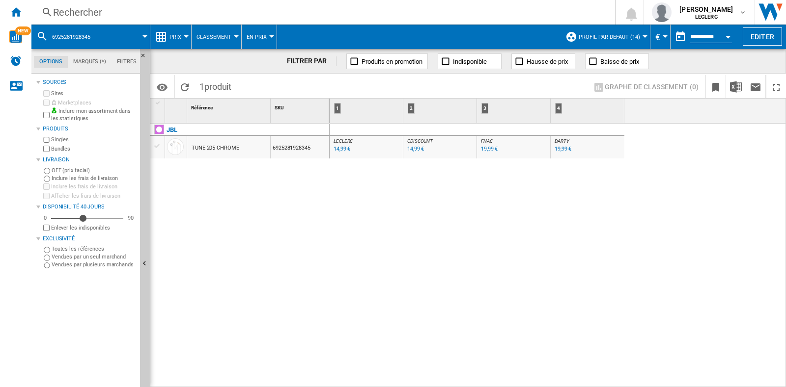
click at [119, 4] on div "Rechercher Rechercher 0 [PERSON_NAME] LECLERC LECLERC Mes paramètres Se déconne…" at bounding box center [408, 12] width 754 height 25
click at [109, 17] on div "Rechercher" at bounding box center [321, 12] width 536 height 14
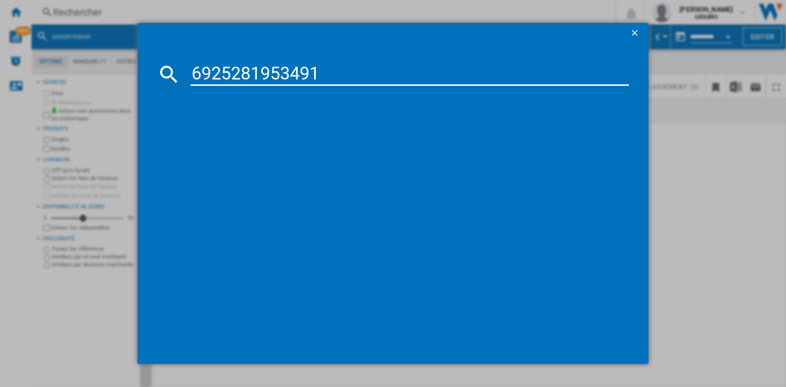
type input "6925281953491"
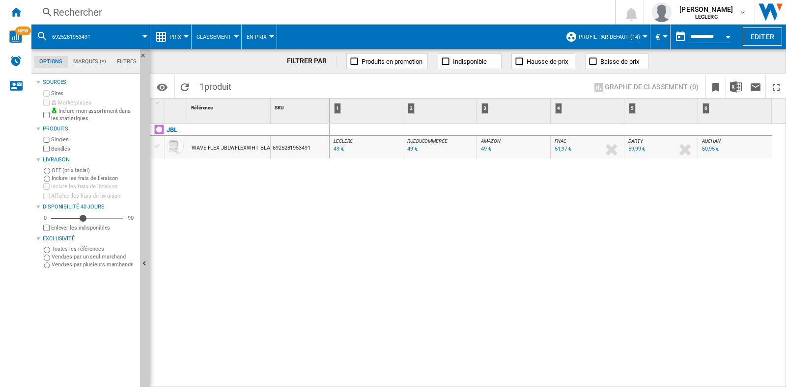
click at [118, 12] on div "Rechercher" at bounding box center [321, 12] width 536 height 14
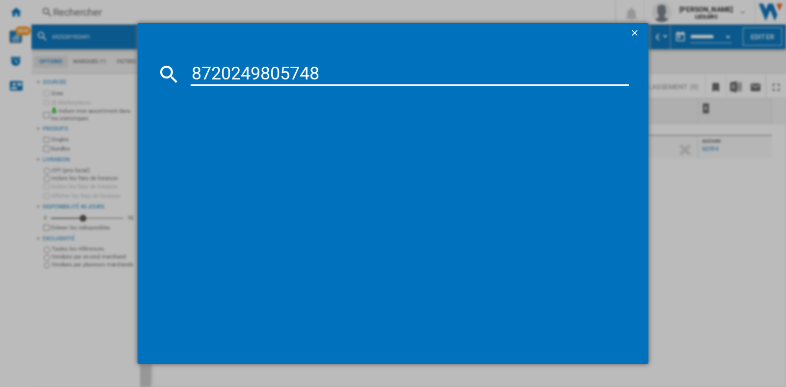
type input "8720249805748"
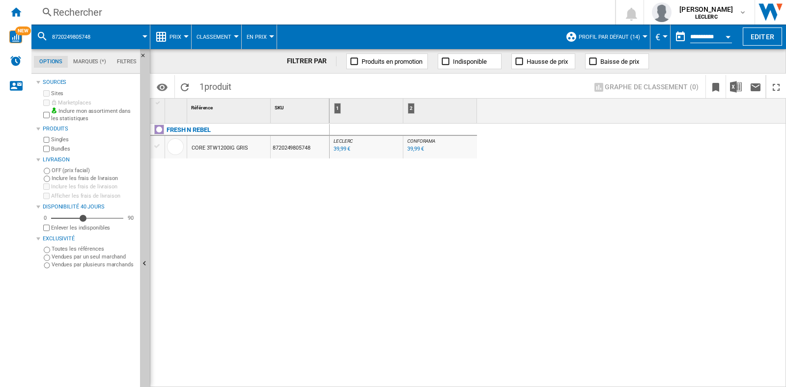
click at [205, 18] on div "Rechercher" at bounding box center [321, 12] width 536 height 14
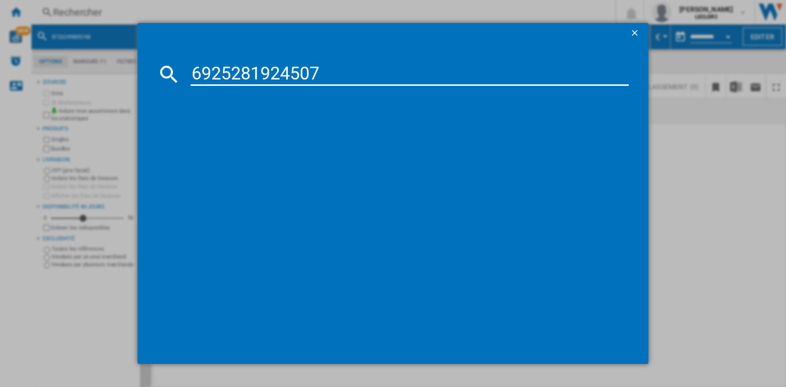
type input "6925281924507"
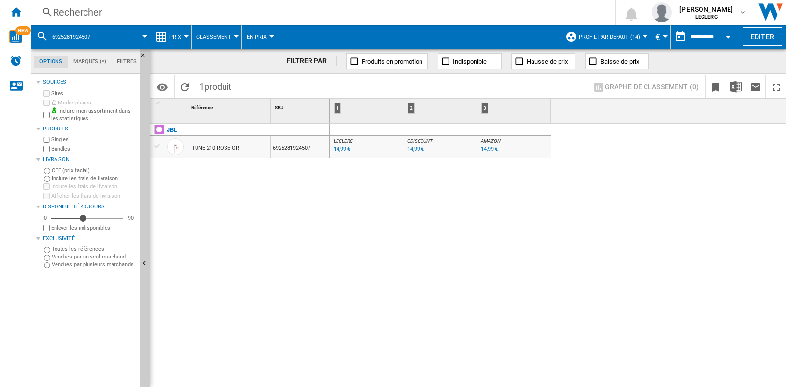
click at [231, 20] on div "Rechercher Rechercher 0 [PERSON_NAME] LECLERC LECLERC Mes paramètres Se déconne…" at bounding box center [408, 12] width 754 height 25
click at [221, 15] on div "Rechercher" at bounding box center [321, 12] width 536 height 14
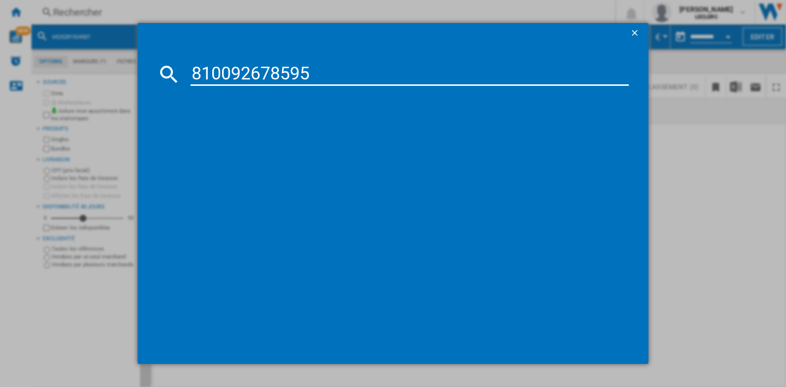
type input "810092678595"
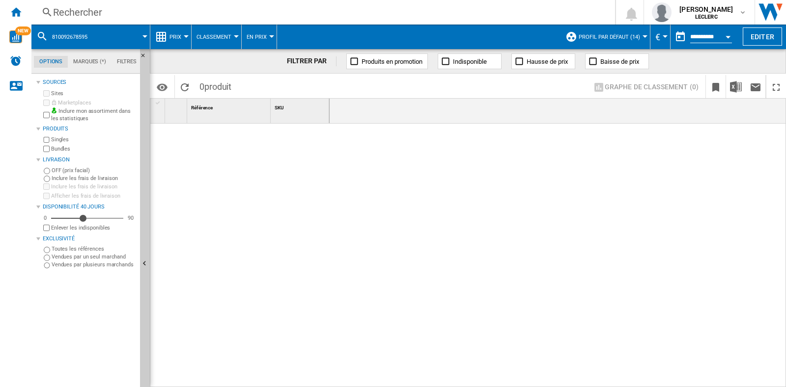
click at [78, 13] on div "Rechercher" at bounding box center [321, 12] width 536 height 14
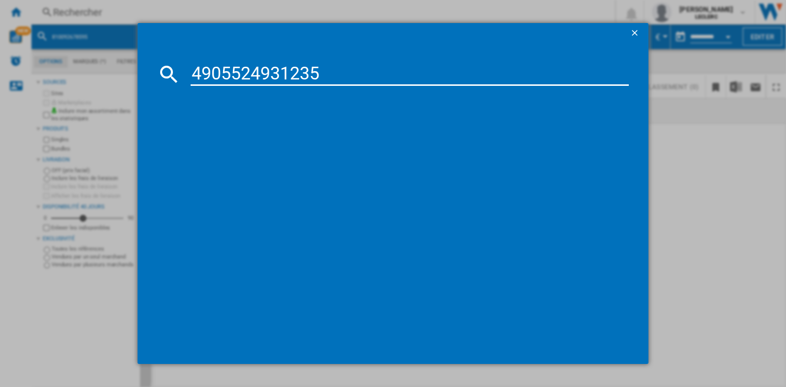
type input "4905524931235"
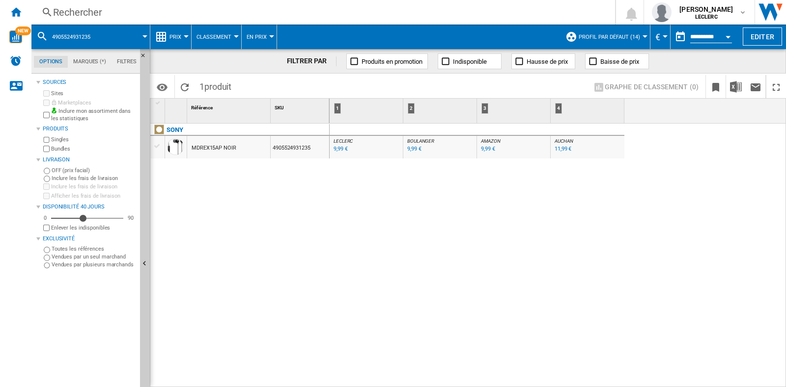
click at [196, 21] on div "Rechercher Rechercher 0 [PERSON_NAME] LECLERC LECLERC Mes paramètres Se déconne…" at bounding box center [408, 12] width 754 height 25
click at [198, 10] on div "Rechercher" at bounding box center [321, 12] width 536 height 14
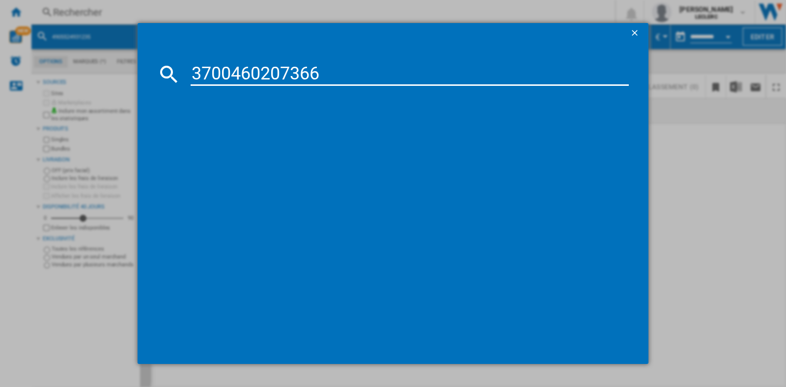
type input "3700460207366"
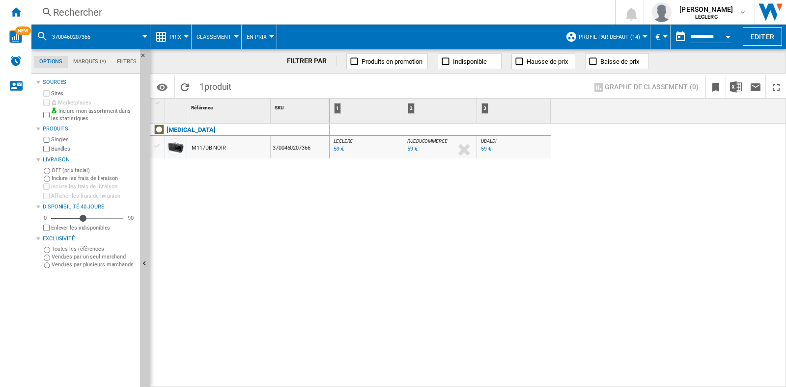
click at [266, 18] on div "Rechercher" at bounding box center [321, 12] width 536 height 14
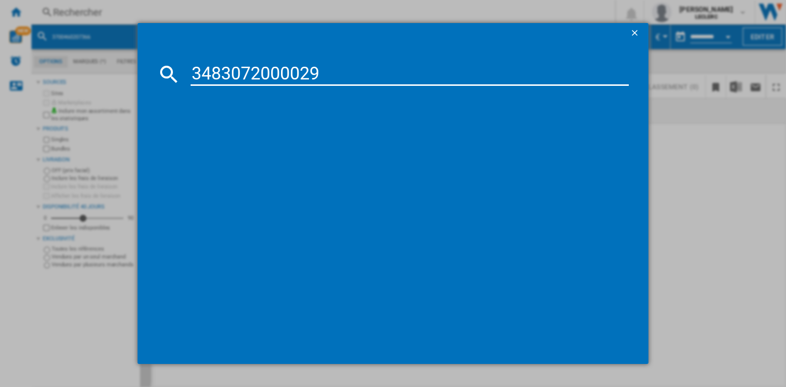
type input "3483072000029"
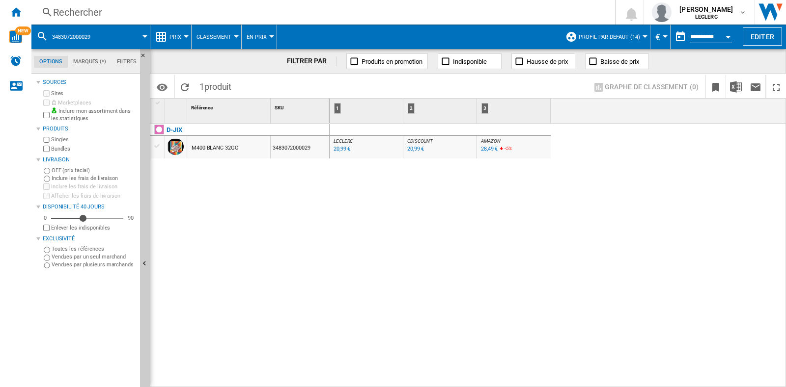
click at [85, 15] on div "Rechercher" at bounding box center [321, 12] width 536 height 14
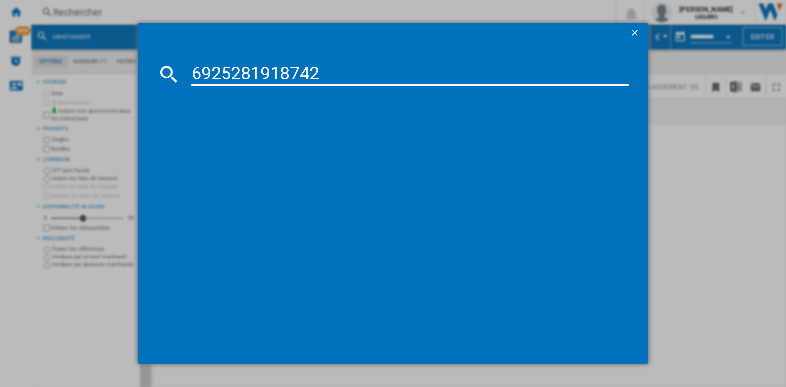
type input "6925281918742"
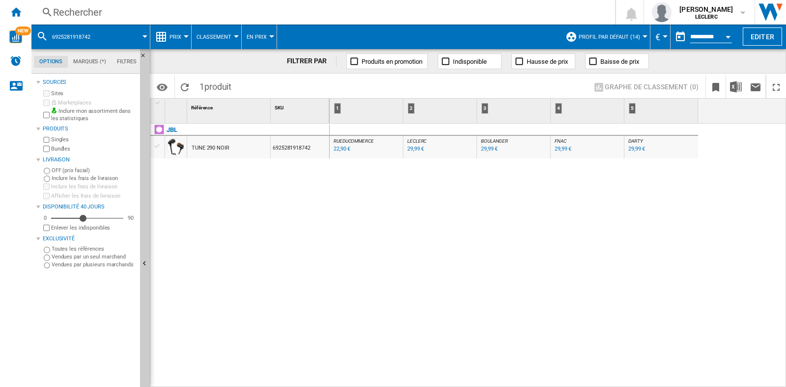
click at [86, 20] on div "Rechercher Rechercher 0 [PERSON_NAME] LECLERC LECLERC Mes paramètres Se déconne…" at bounding box center [408, 12] width 754 height 25
click at [83, 17] on div "Rechercher" at bounding box center [321, 12] width 536 height 14
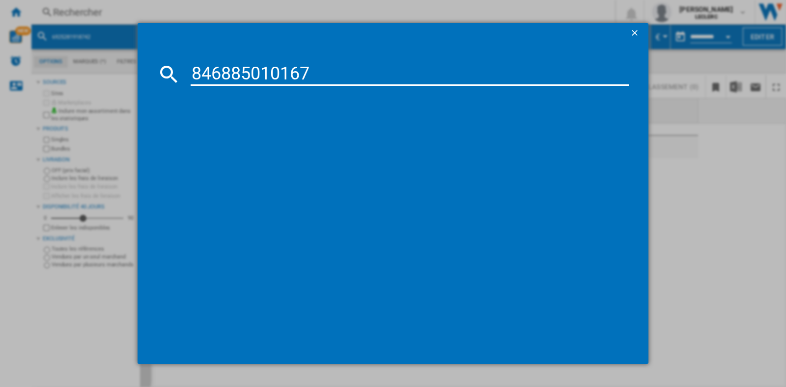
type input "846885010167"
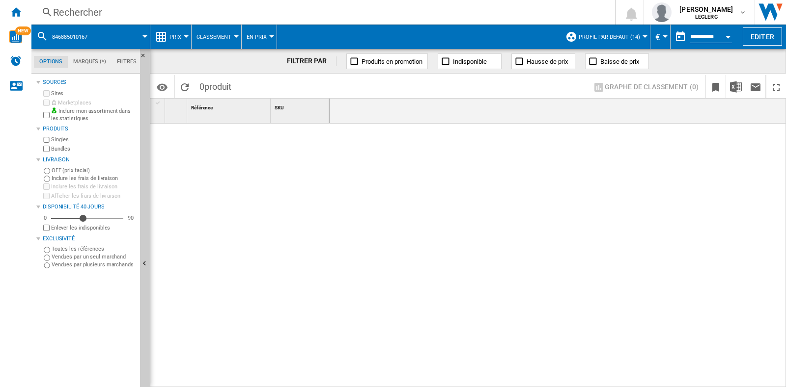
click at [99, 11] on div "Rechercher" at bounding box center [321, 12] width 536 height 14
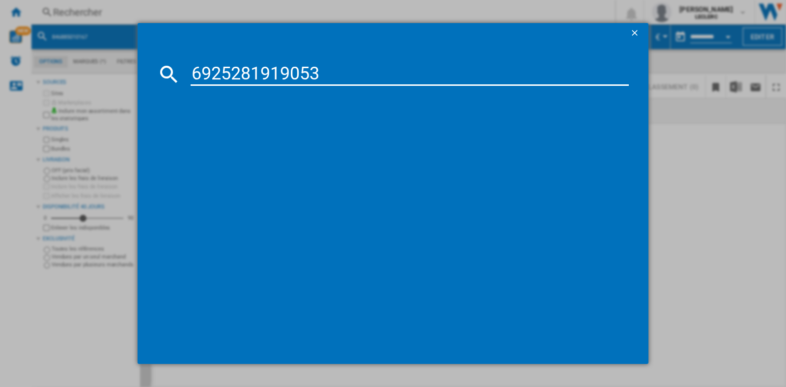
type input "6925281919053"
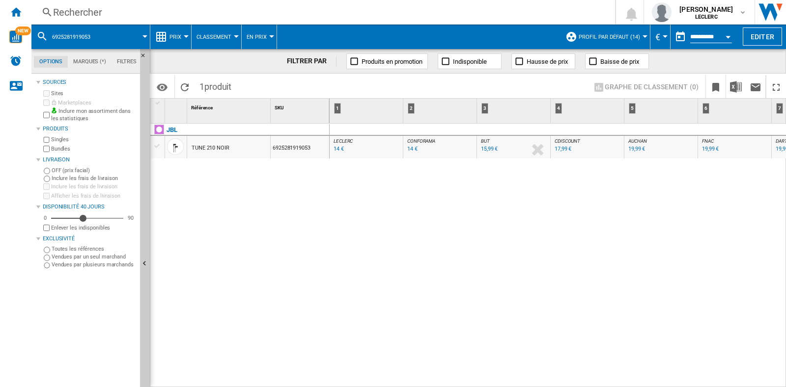
click at [122, 18] on div "Rechercher" at bounding box center [321, 12] width 536 height 14
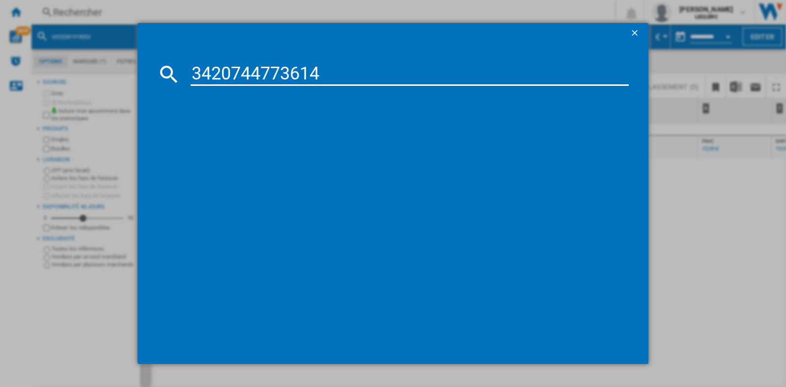
type input "3420744773614"
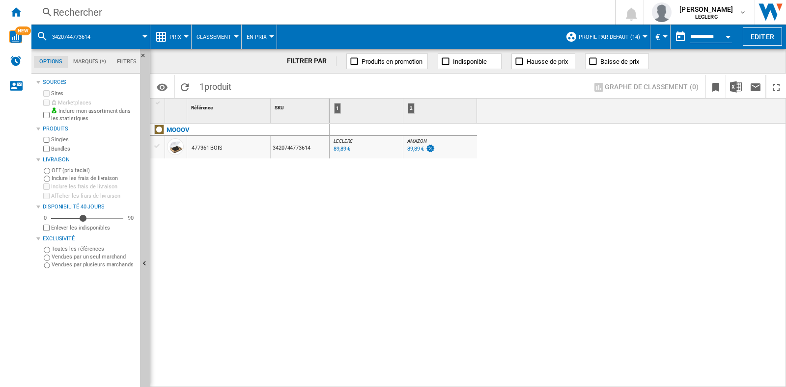
click at [148, 17] on div "Rechercher" at bounding box center [321, 12] width 536 height 14
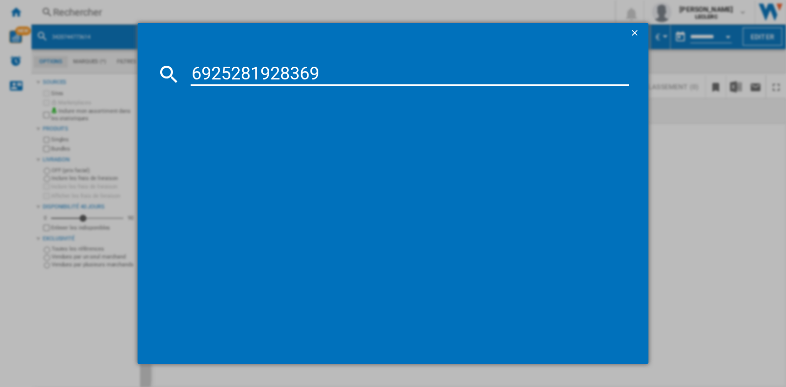
type input "6925281928369"
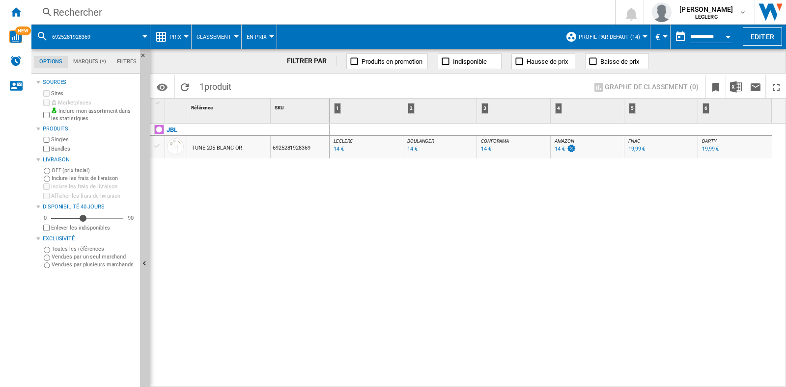
click at [145, 16] on div "Rechercher" at bounding box center [321, 12] width 536 height 14
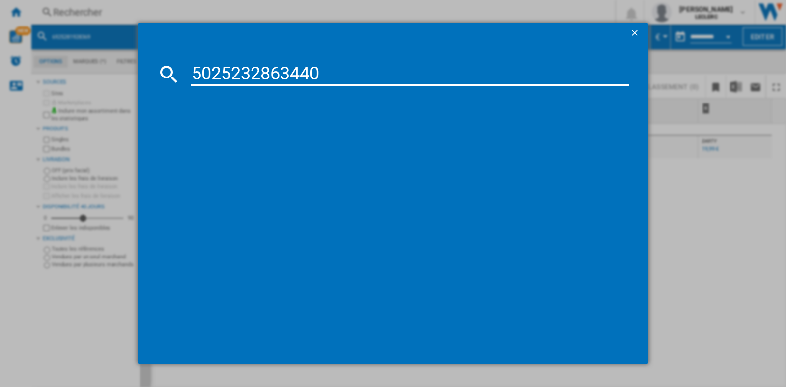
type input "5025232863440"
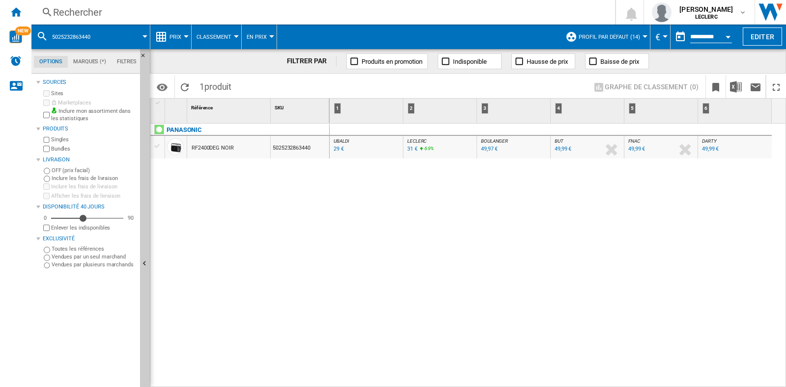
click at [336, 147] on div "29 €" at bounding box center [338, 149] width 10 height 6
click at [97, 14] on div "Rechercher" at bounding box center [321, 12] width 536 height 14
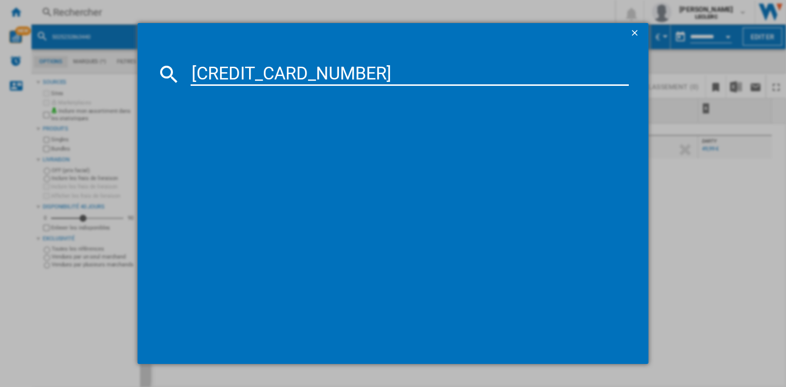
type input "6925281919060"
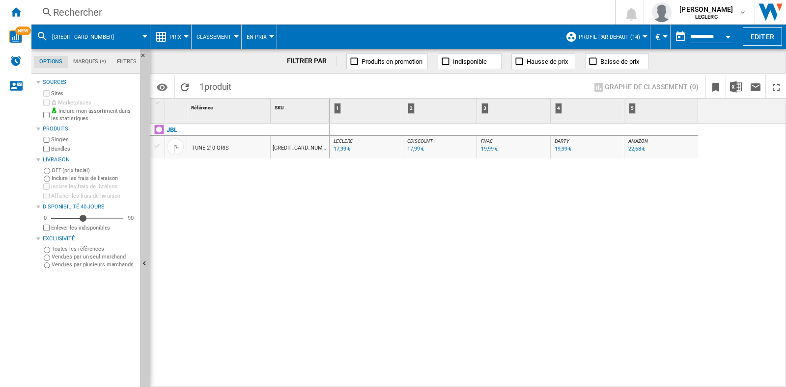
click at [84, 11] on div "Rechercher" at bounding box center [321, 12] width 536 height 14
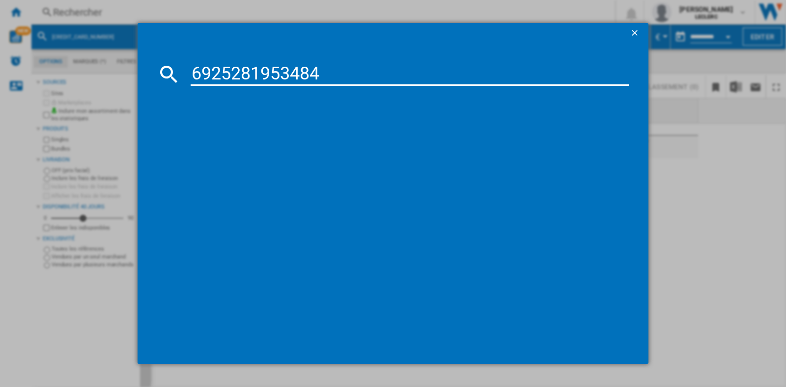
type input "6925281953484"
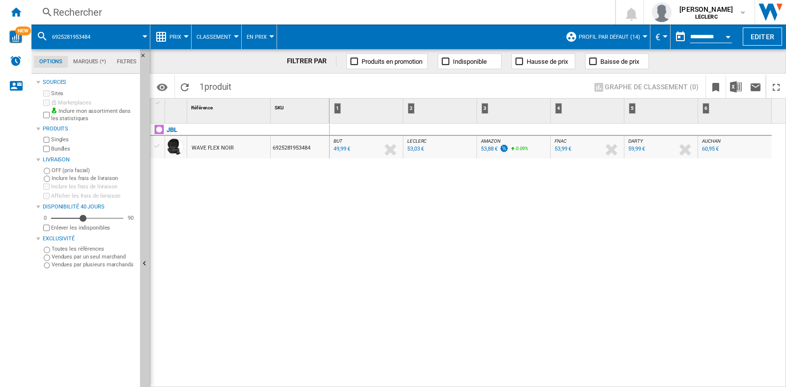
click at [80, 18] on div "Rechercher" at bounding box center [321, 12] width 536 height 14
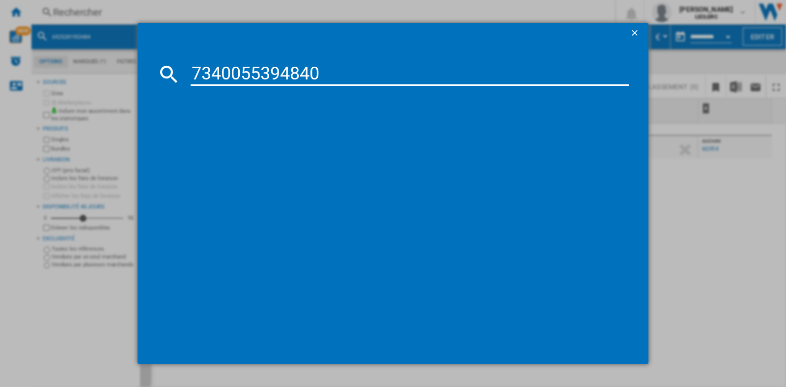
type input "7340055394840"
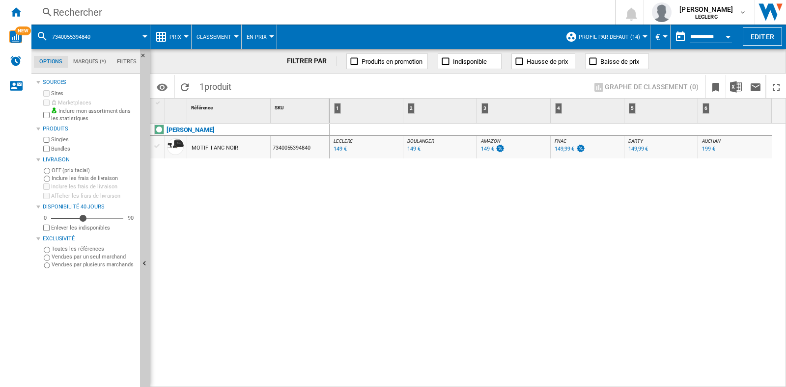
click at [128, 10] on div "Rechercher" at bounding box center [321, 12] width 536 height 14
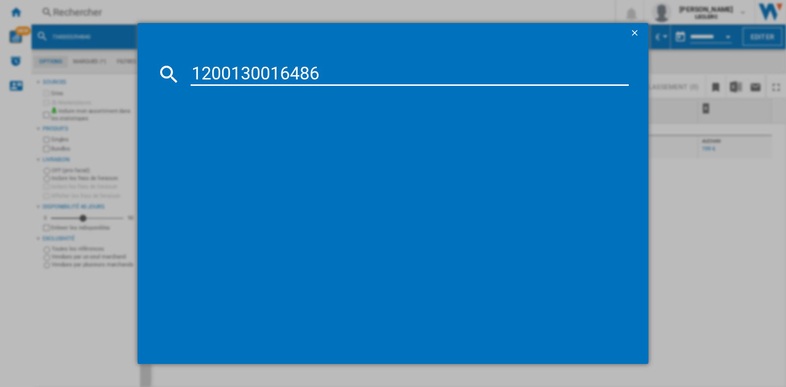
type input "1200130016486"
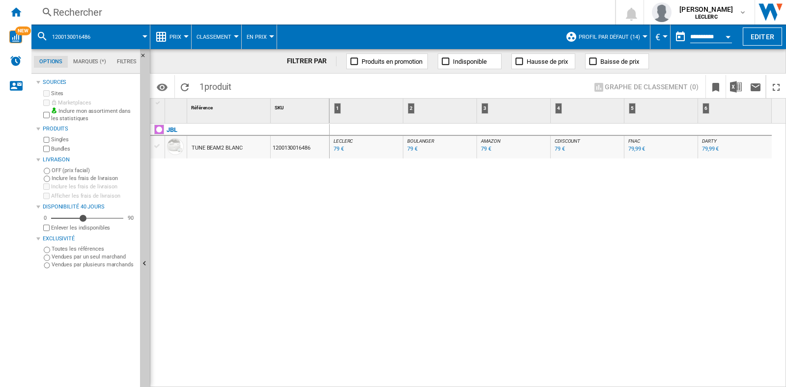
click at [105, 9] on div "Rechercher" at bounding box center [321, 12] width 536 height 14
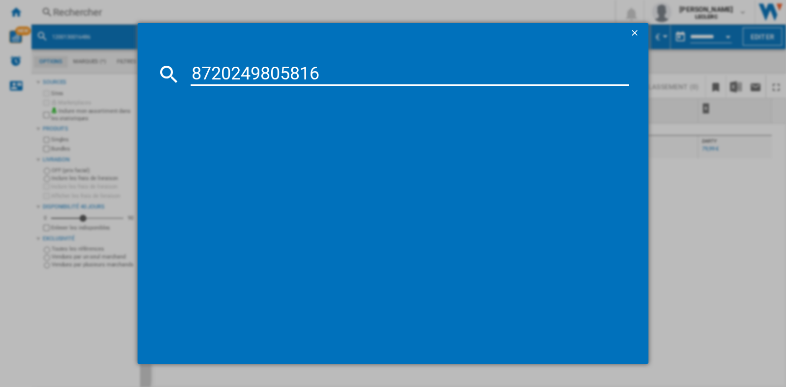
type input "8720249805816"
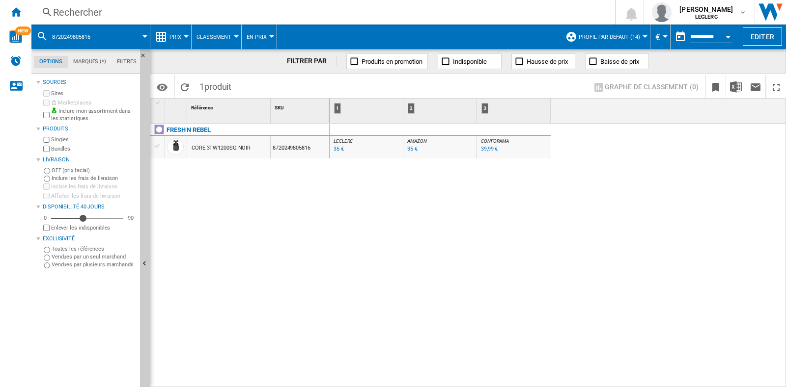
click at [110, 7] on div "Rechercher" at bounding box center [321, 12] width 536 height 14
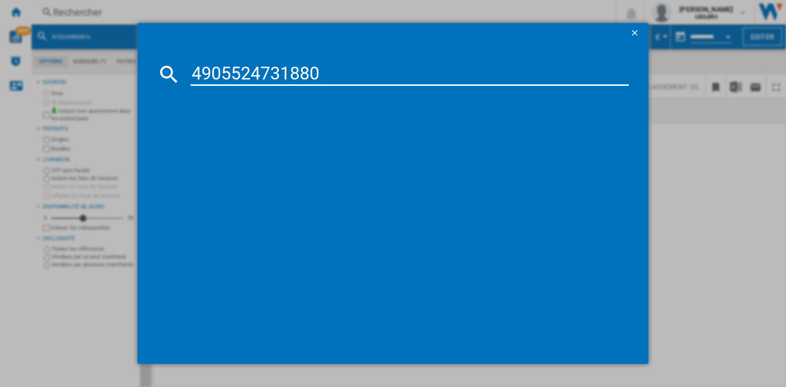
type input "4905524731880"
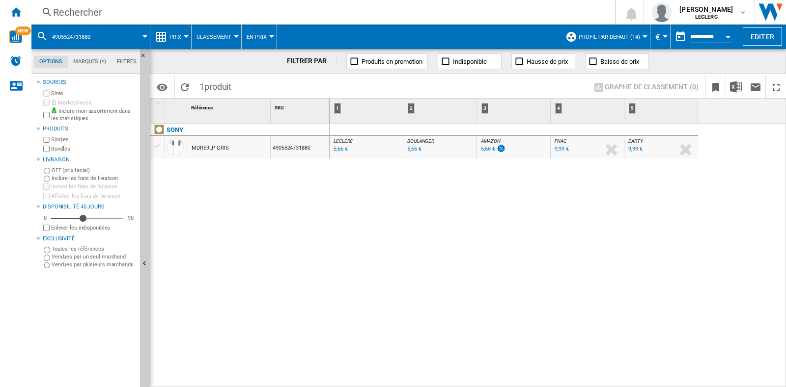
click at [104, 13] on div "Rechercher" at bounding box center [321, 12] width 536 height 14
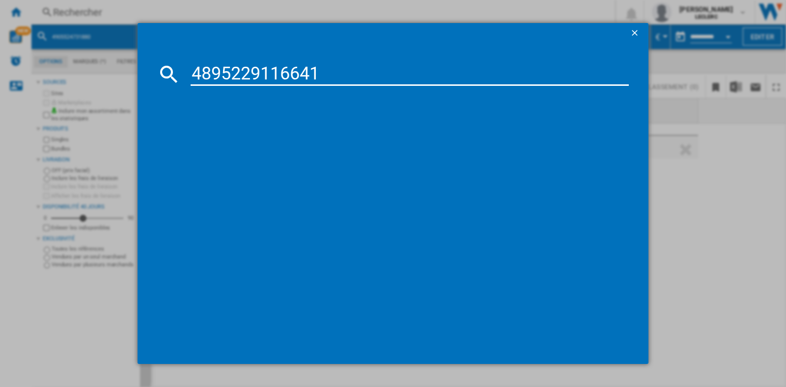
type input "4895229116641"
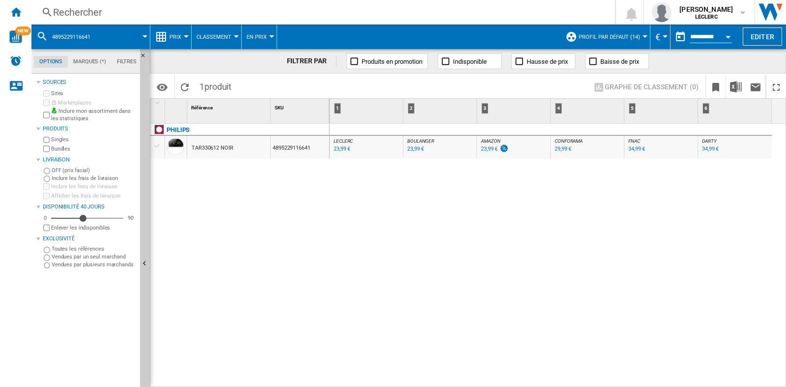
click at [113, 10] on div "Rechercher" at bounding box center [321, 12] width 536 height 14
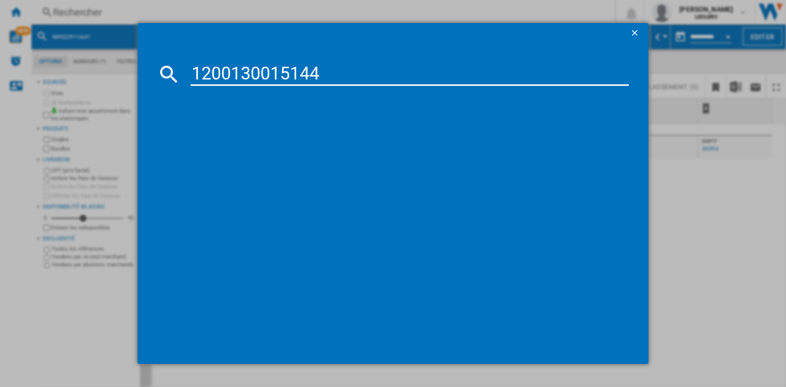
type input "1200130015144"
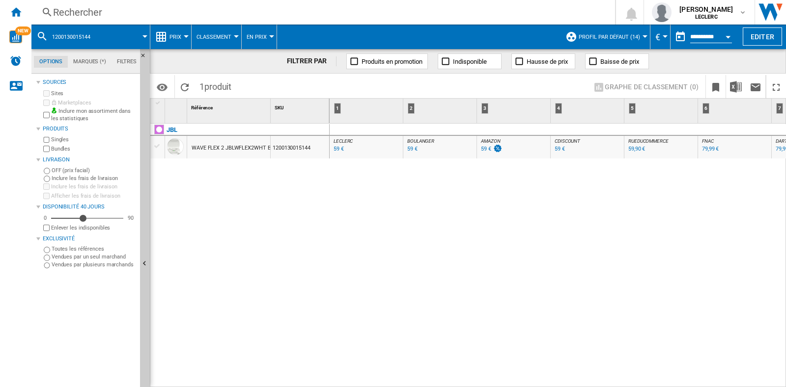
click at [126, 3] on div "Rechercher Rechercher 0 [PERSON_NAME] LECLERC LECLERC Mes paramètres Se déconne…" at bounding box center [408, 12] width 754 height 25
click at [139, 13] on div "Rechercher" at bounding box center [321, 12] width 536 height 14
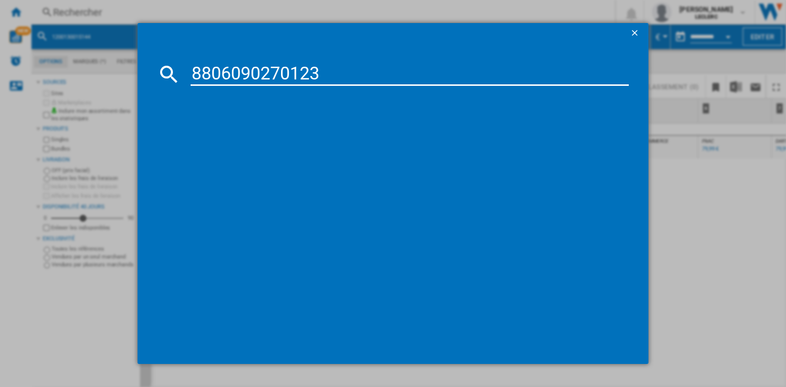
type input "8806090270123"
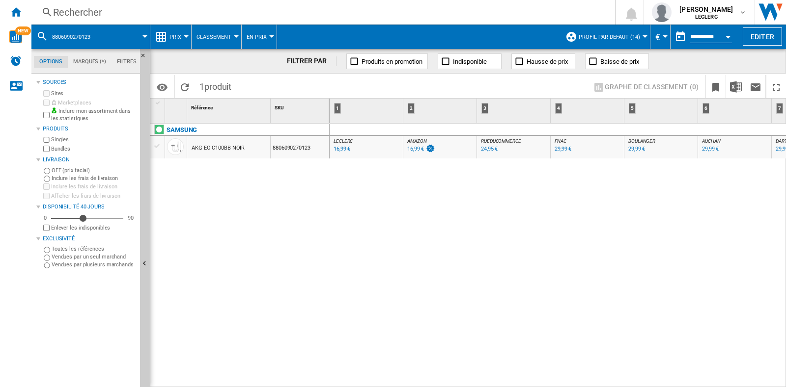
click at [161, 13] on div "Rechercher" at bounding box center [321, 12] width 536 height 14
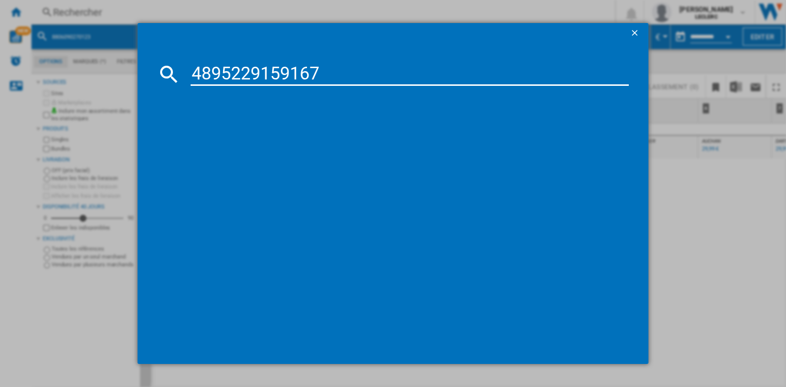
type input "4895229159167"
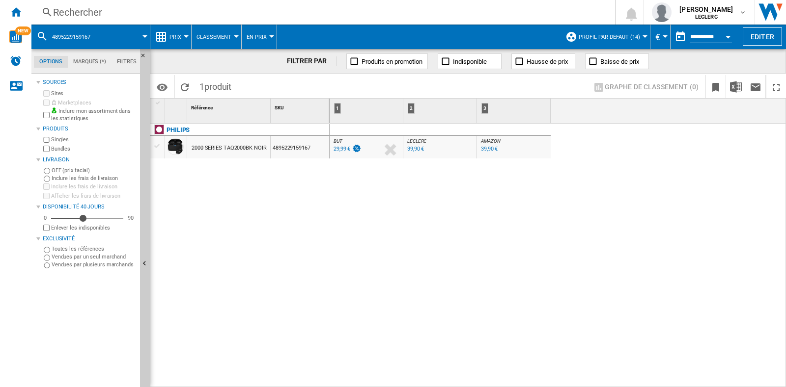
click at [104, 13] on div "Rechercher" at bounding box center [321, 12] width 536 height 14
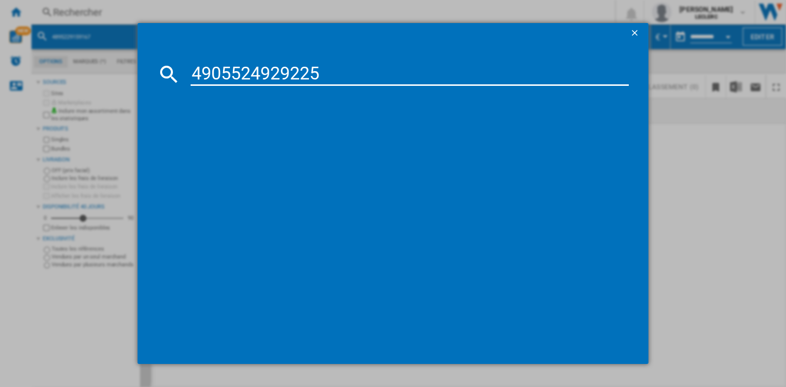
type input "4905524929225"
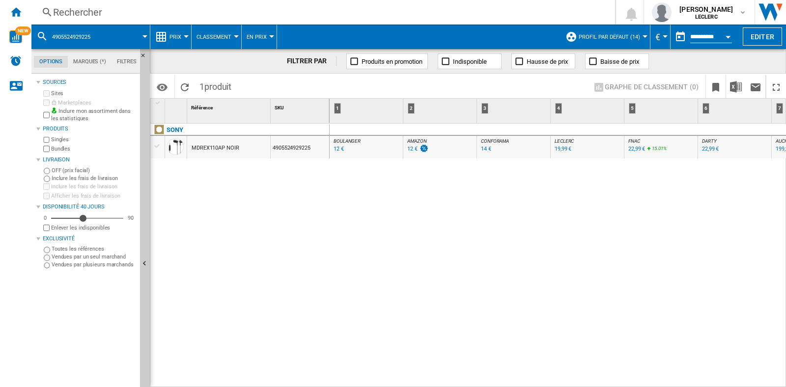
click at [414, 147] on div "12 €" at bounding box center [412, 149] width 10 height 6
click at [338, 150] on div "12 €" at bounding box center [338, 149] width 10 height 6
click at [101, 19] on div "Rechercher" at bounding box center [321, 12] width 536 height 14
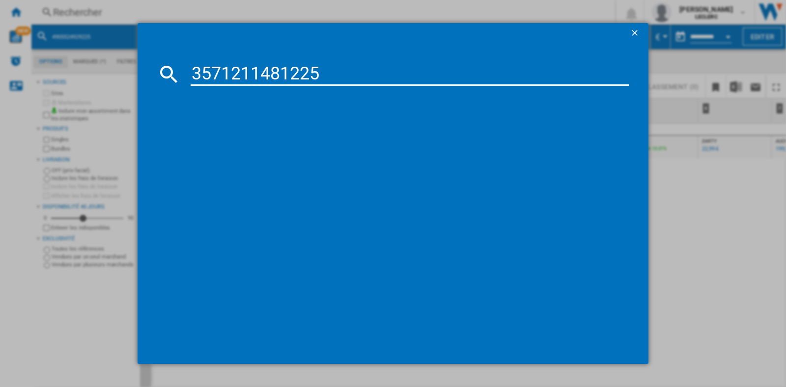
type input "3571211481225"
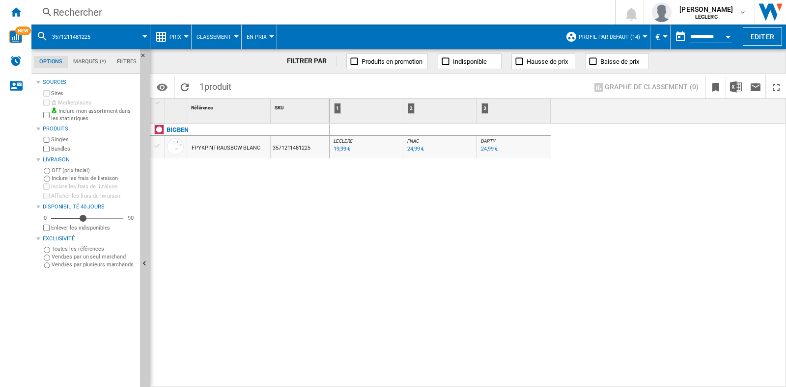
click at [149, 3] on div "Rechercher Rechercher 0 [PERSON_NAME] LECLERC LECLERC Mes paramètres Se déconne…" at bounding box center [408, 12] width 754 height 25
click at [152, 11] on div "Rechercher" at bounding box center [321, 12] width 536 height 14
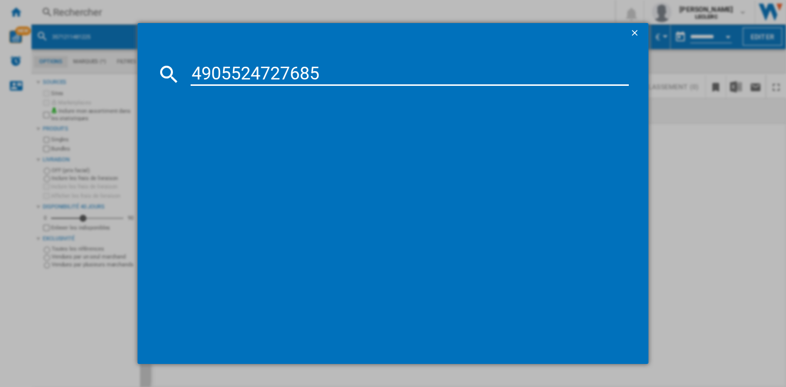
type input "4905524727685"
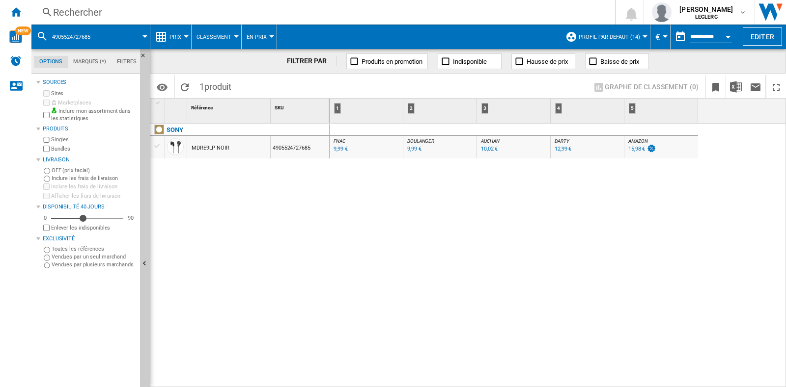
click at [77, 4] on div "Rechercher Rechercher 0 [PERSON_NAME] LECLERC LECLERC Mes paramètres Se déconne…" at bounding box center [408, 12] width 754 height 25
click at [89, 16] on div "Rechercher" at bounding box center [321, 12] width 536 height 14
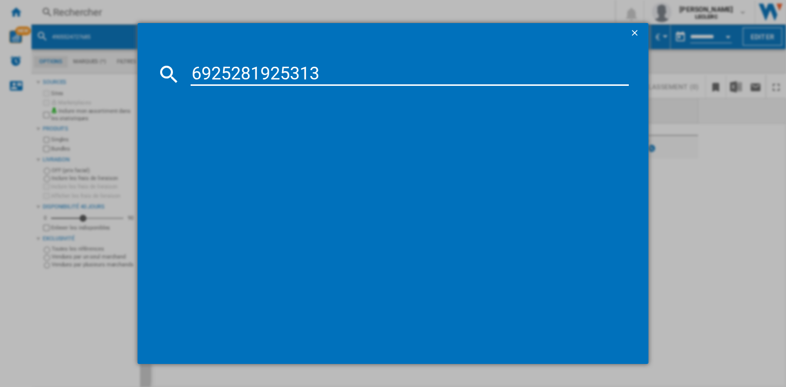
type input "6925281925313"
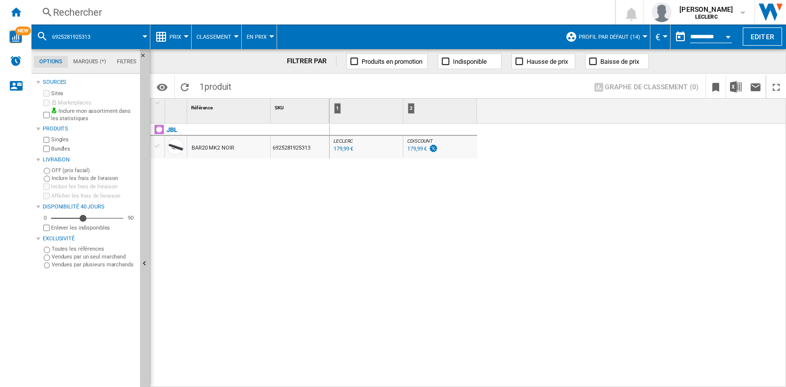
click at [118, 11] on div "Rechercher" at bounding box center [321, 12] width 536 height 14
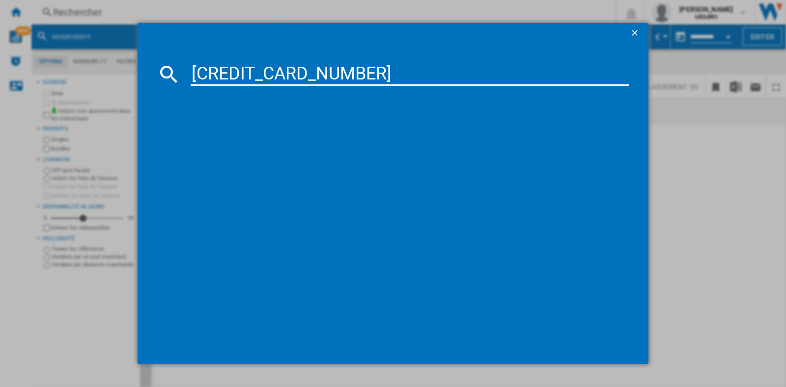
type input "6925281983306"
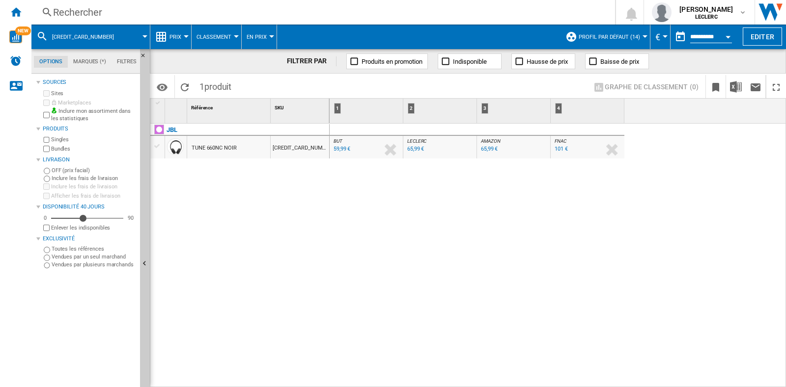
click at [104, 14] on div "Rechercher" at bounding box center [321, 12] width 536 height 14
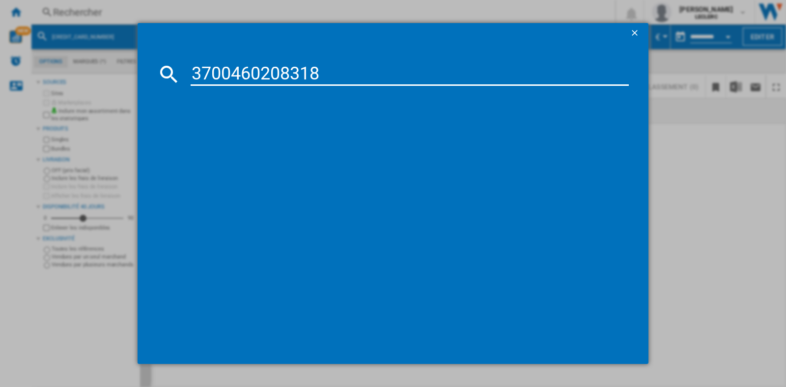
type input "3700460208318"
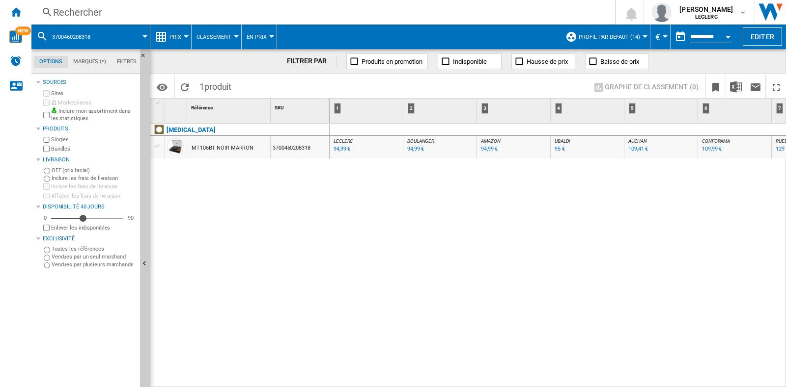
click at [119, 18] on div "Rechercher" at bounding box center [321, 12] width 536 height 14
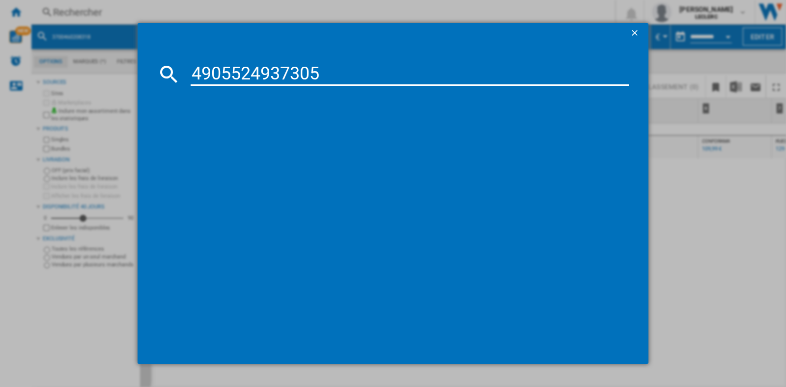
type input "4905524937305"
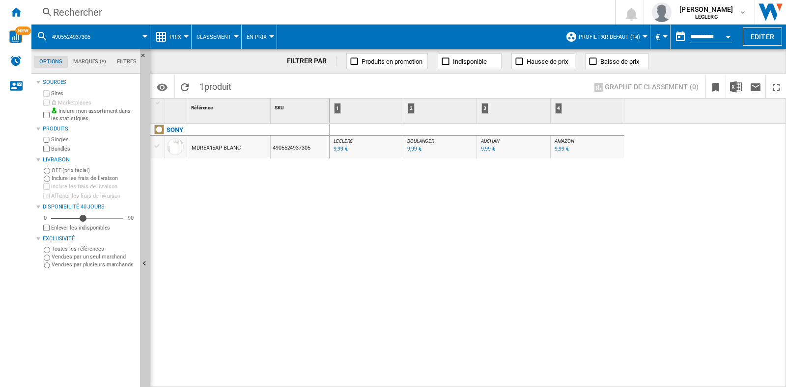
click at [137, 10] on div "Rechercher" at bounding box center [321, 12] width 536 height 14
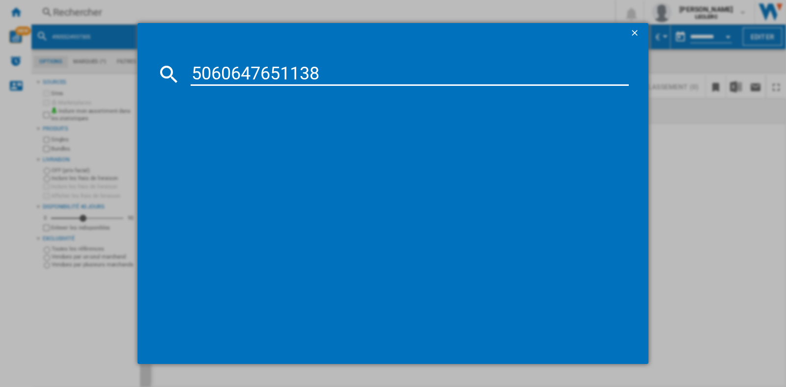
type input "5060647651138"
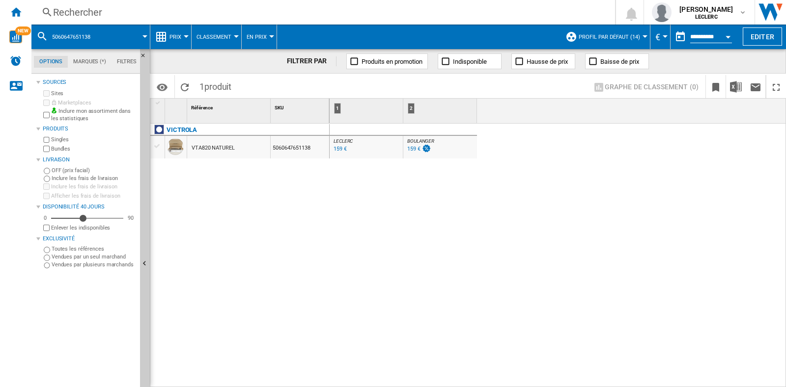
click at [171, 11] on div "Rechercher" at bounding box center [321, 12] width 536 height 14
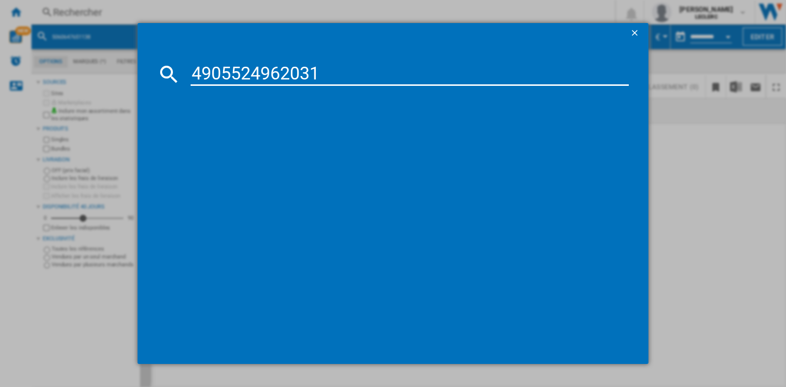
type input "4905524962031"
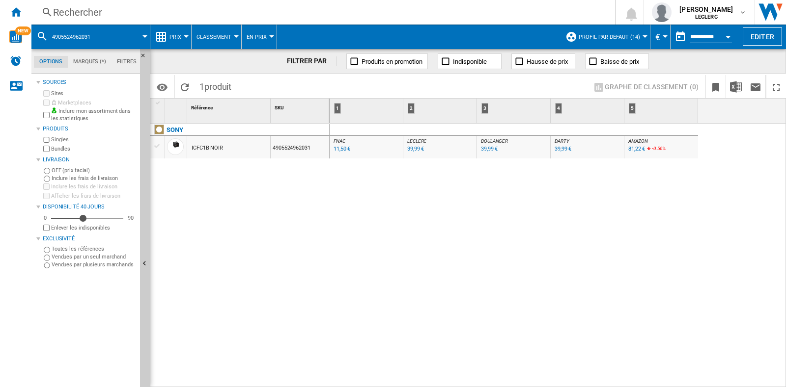
click at [101, 14] on div "Rechercher" at bounding box center [321, 12] width 536 height 14
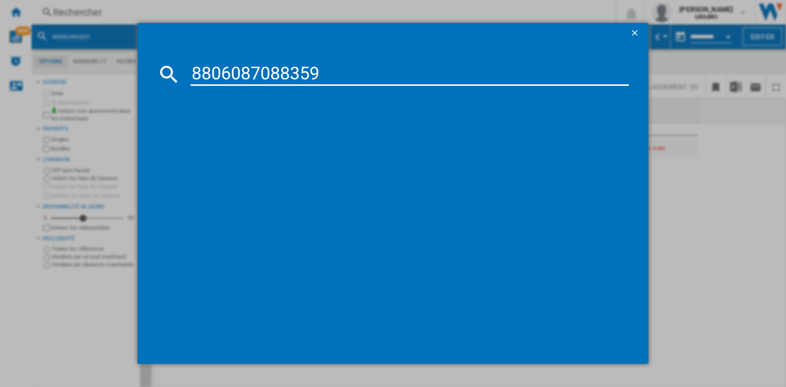
type input "8806087088359"
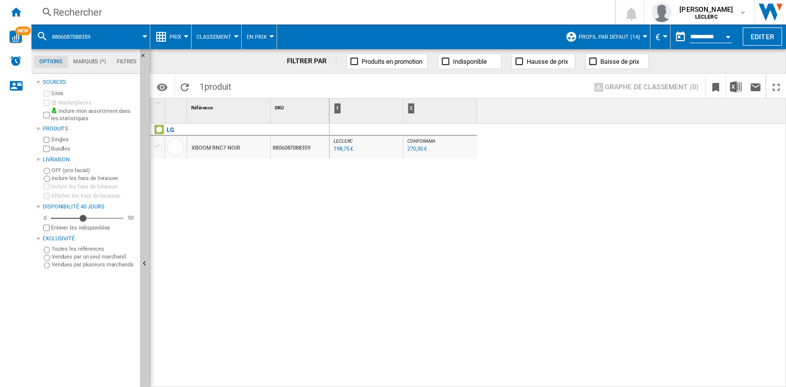
click at [199, 13] on div "Rechercher" at bounding box center [321, 12] width 536 height 14
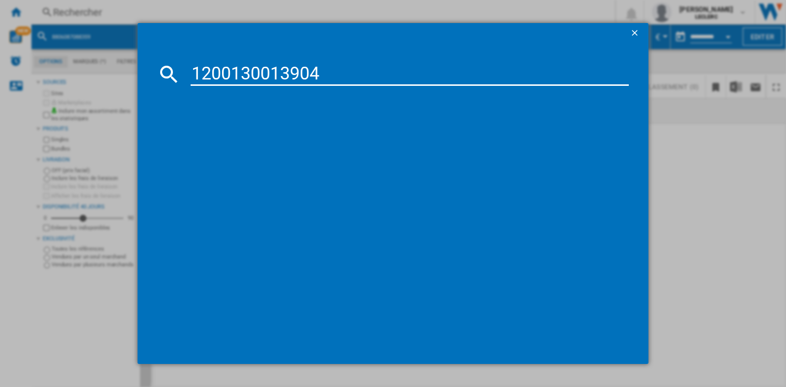
type input "1200130013904"
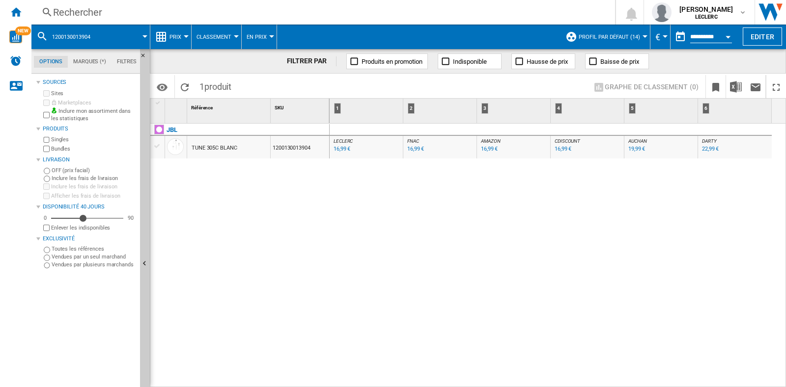
click at [298, 13] on div "Rechercher" at bounding box center [321, 12] width 536 height 14
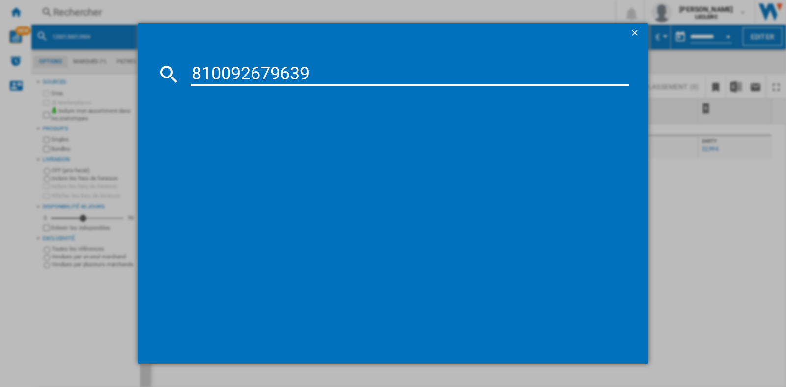
type input "810092679639"
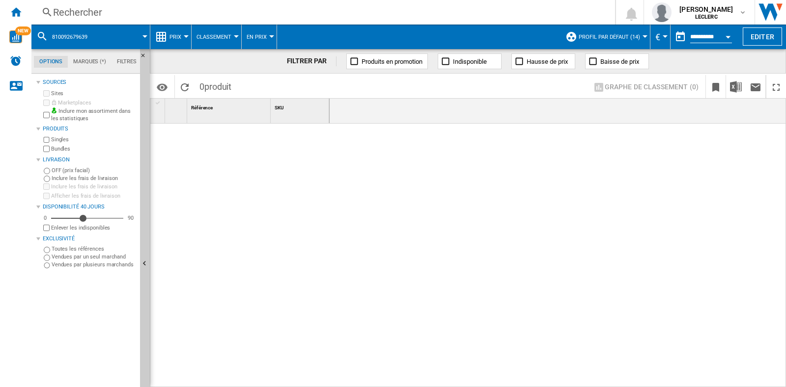
click at [181, 18] on div "Rechercher" at bounding box center [321, 12] width 536 height 14
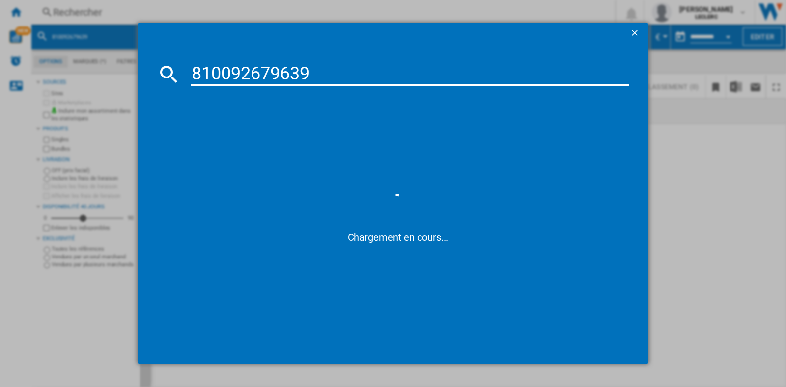
click at [191, 74] on input "810092679639" at bounding box center [410, 74] width 438 height 24
type input "0810092679639"
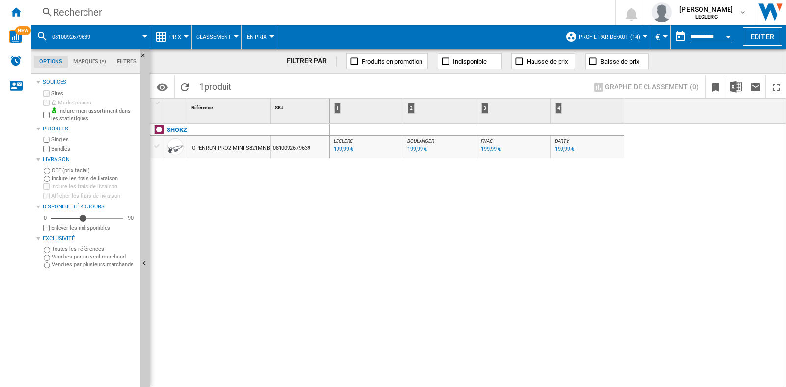
click at [196, 8] on div "Rechercher" at bounding box center [321, 12] width 536 height 14
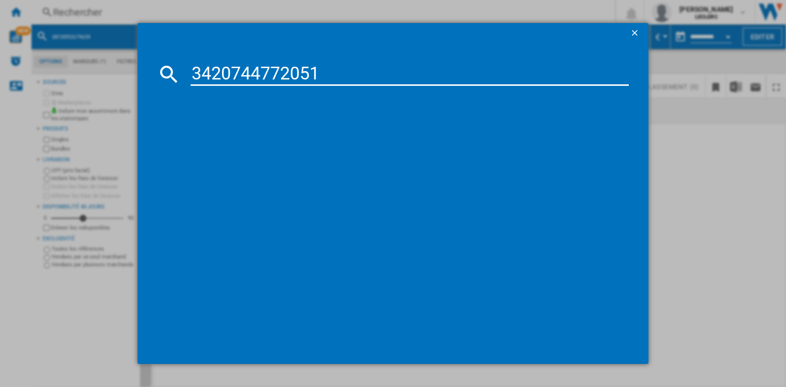
type input "3420744772051"
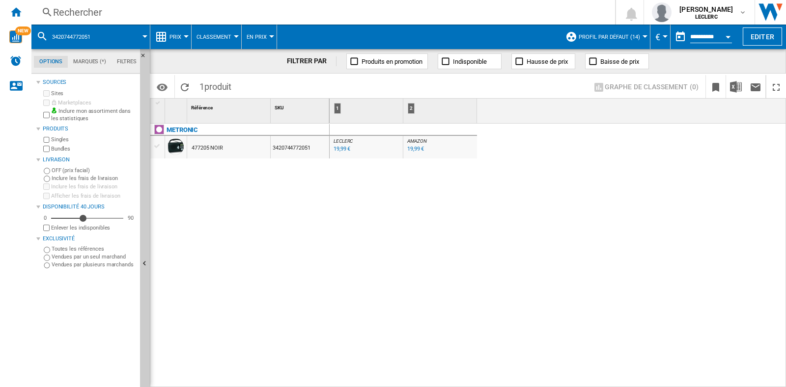
click at [167, 18] on div "Rechercher" at bounding box center [321, 12] width 536 height 14
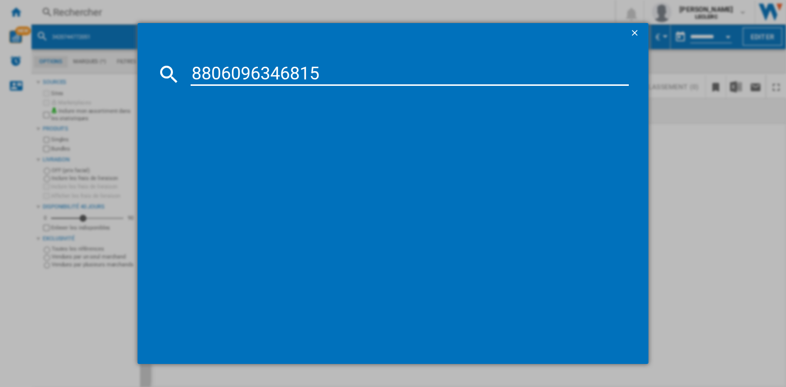
type input "8806096346815"
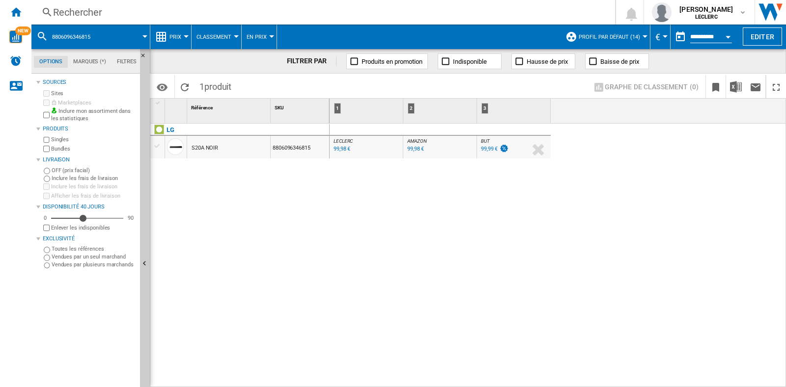
click at [92, 18] on div "Rechercher" at bounding box center [321, 12] width 536 height 14
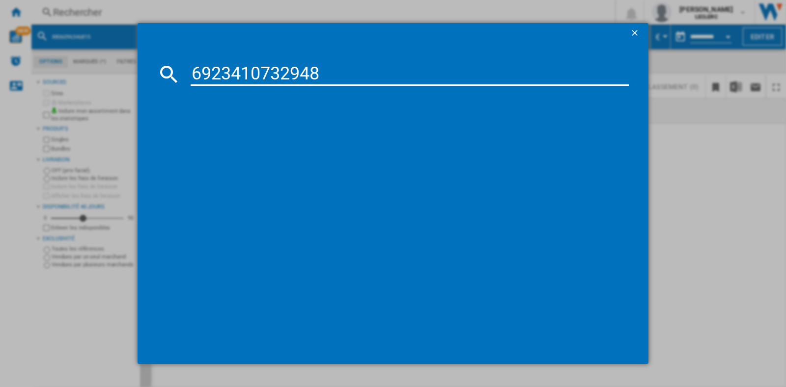
type input "6923410732948"
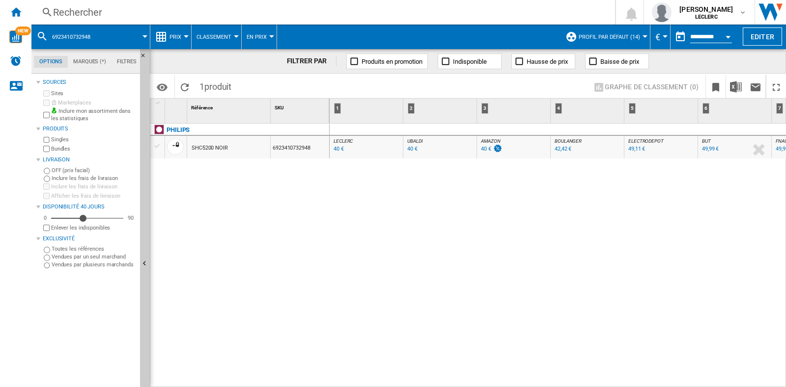
click at [137, 14] on div "Rechercher" at bounding box center [321, 12] width 536 height 14
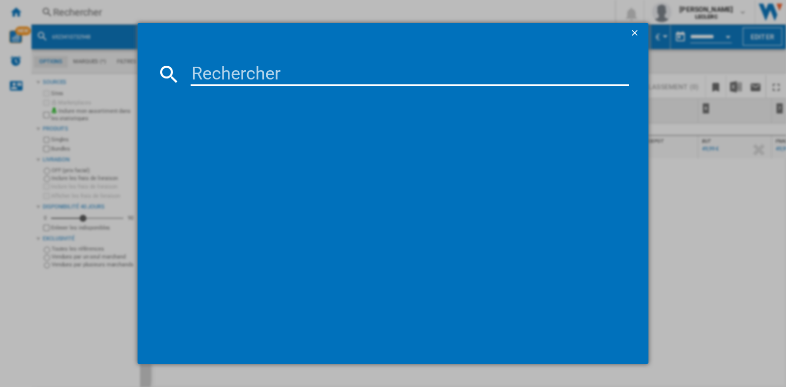
type input "3303170091654"
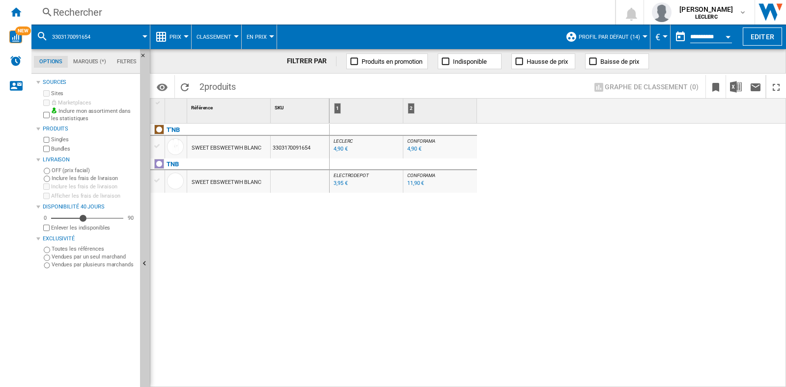
click at [83, 11] on div "Rechercher" at bounding box center [321, 12] width 536 height 14
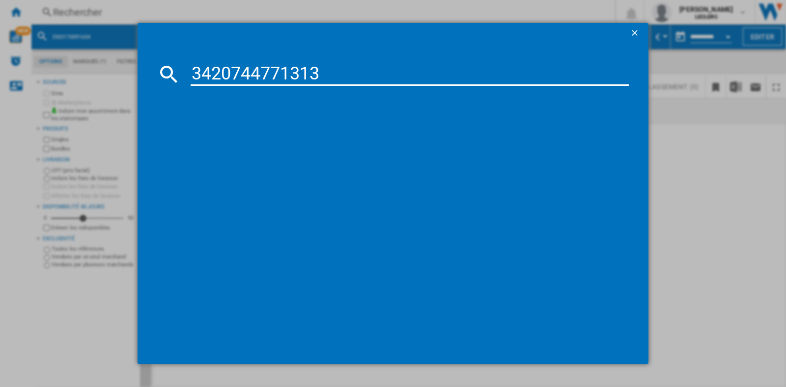
type input "3420744771313"
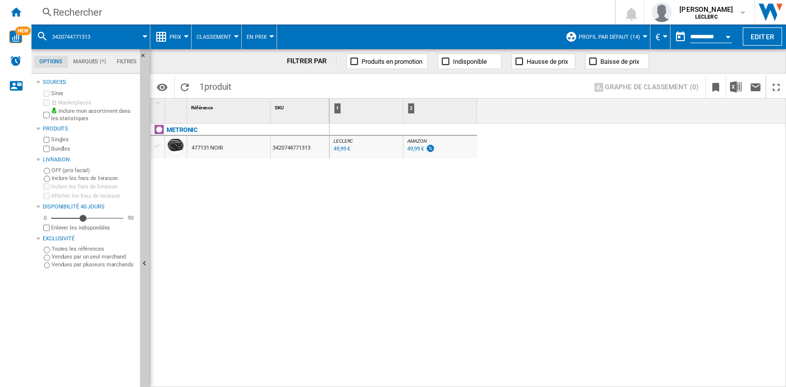
click at [142, 9] on div "Rechercher" at bounding box center [321, 12] width 536 height 14
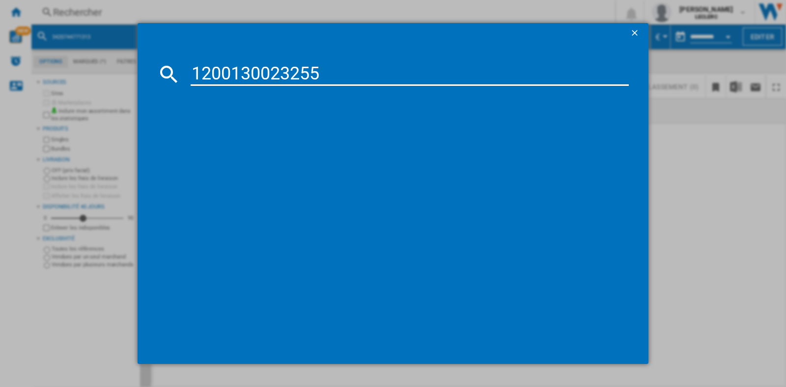
type input "1200130023255"
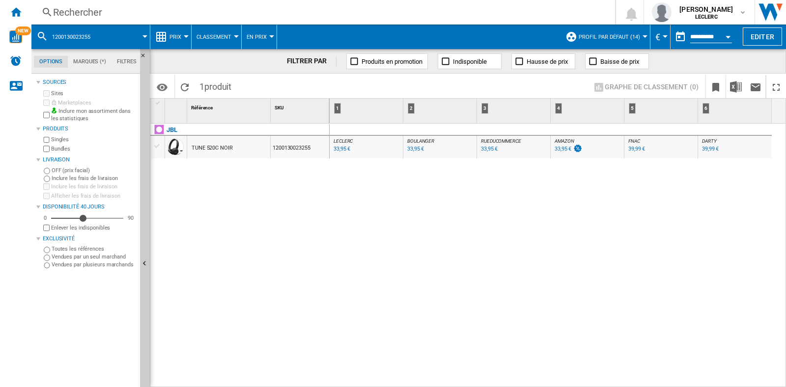
click at [92, 10] on div "Rechercher" at bounding box center [321, 12] width 536 height 14
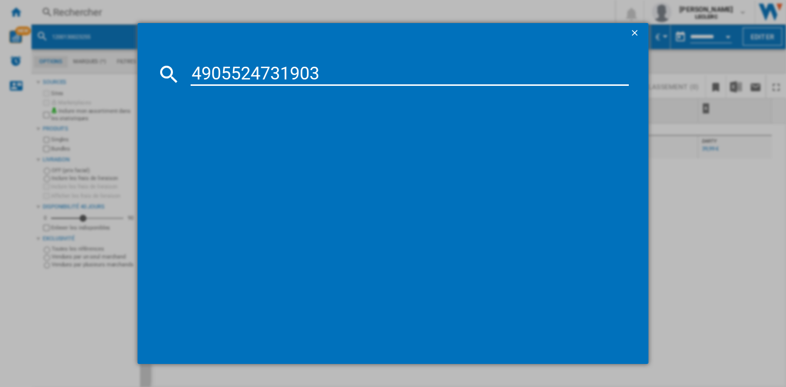
type input "4905524731903"
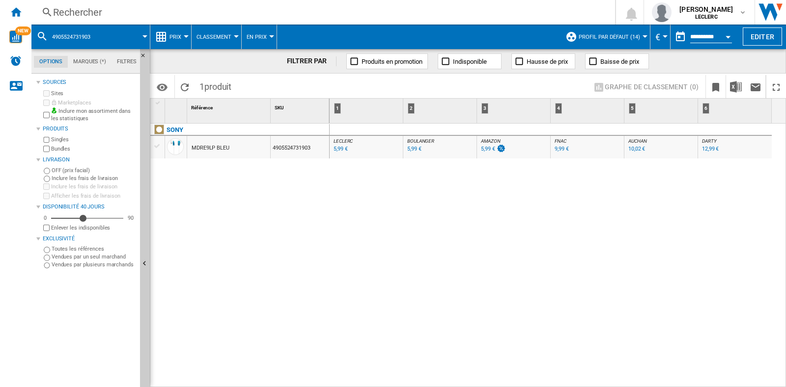
click at [148, 11] on div "Rechercher" at bounding box center [321, 12] width 536 height 14
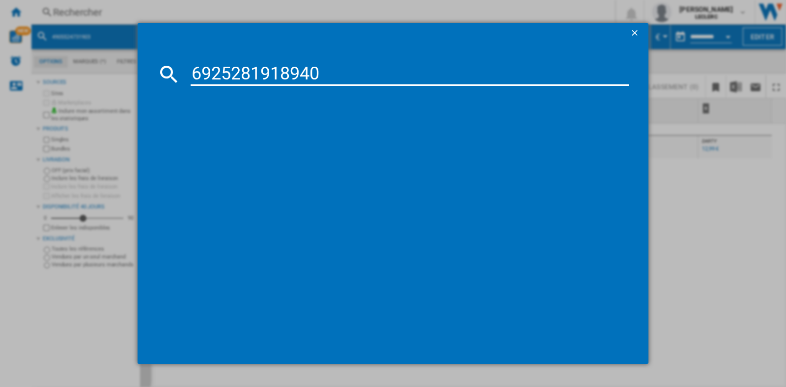
type input "6925281918940"
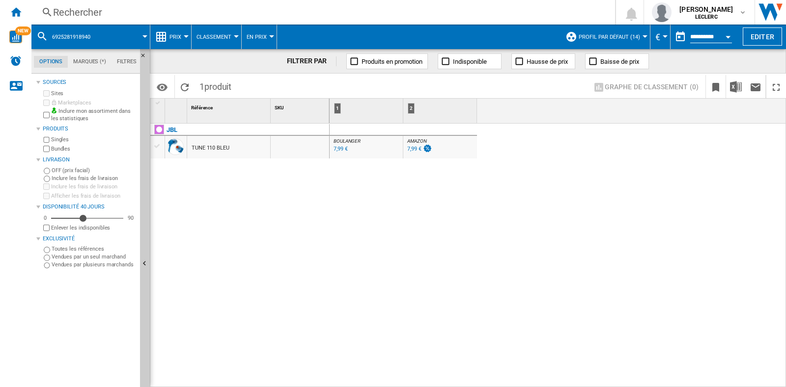
click at [95, 5] on div "Rechercher" at bounding box center [321, 12] width 536 height 14
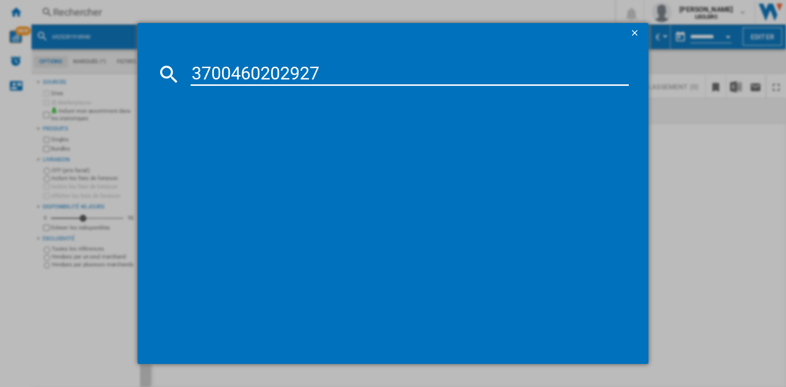
type input "3700460202927"
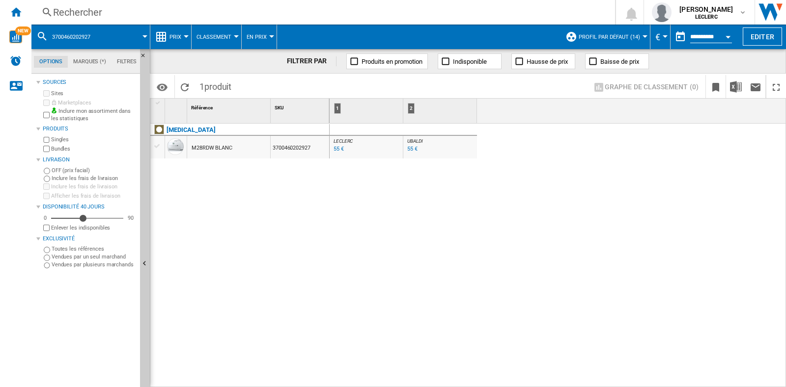
click at [168, 6] on div "Rechercher" at bounding box center [321, 12] width 536 height 14
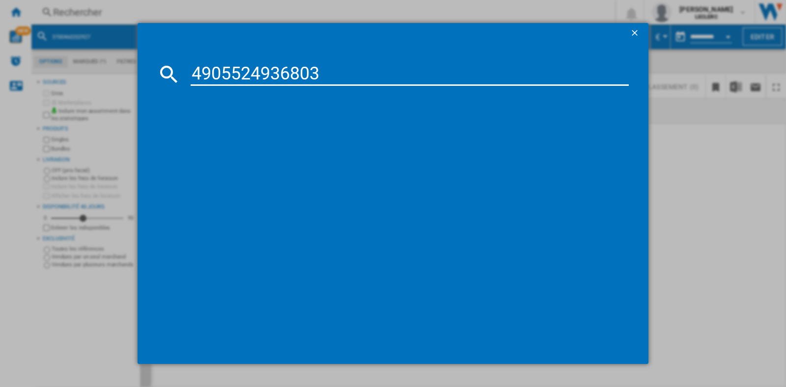
type input "4905524936803"
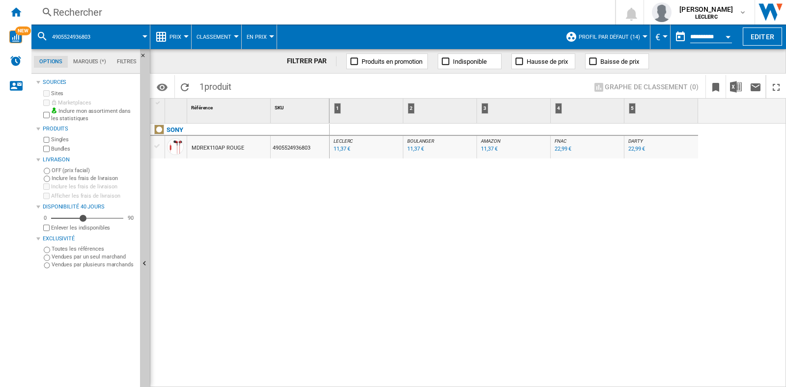
click at [130, 7] on div "Rechercher" at bounding box center [321, 12] width 536 height 14
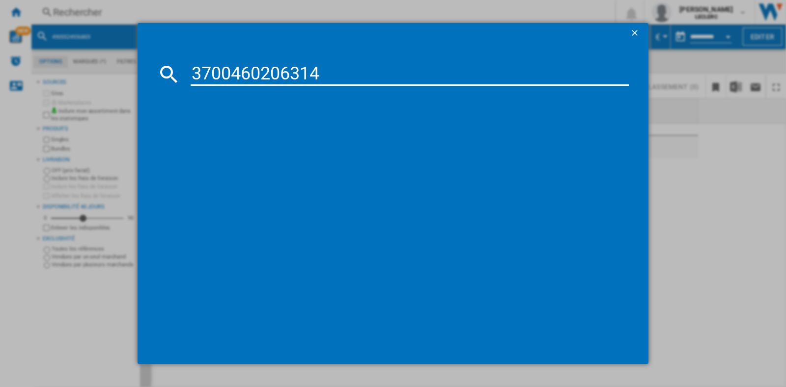
type input "3700460206314"
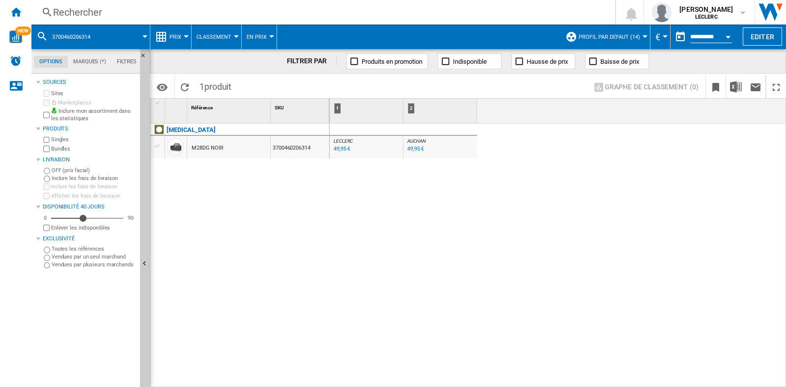
click at [110, 11] on div "Rechercher" at bounding box center [321, 12] width 536 height 14
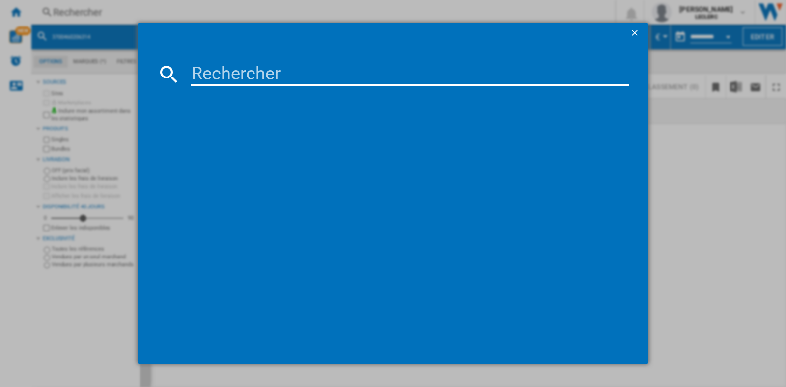
type input "3483074126529"
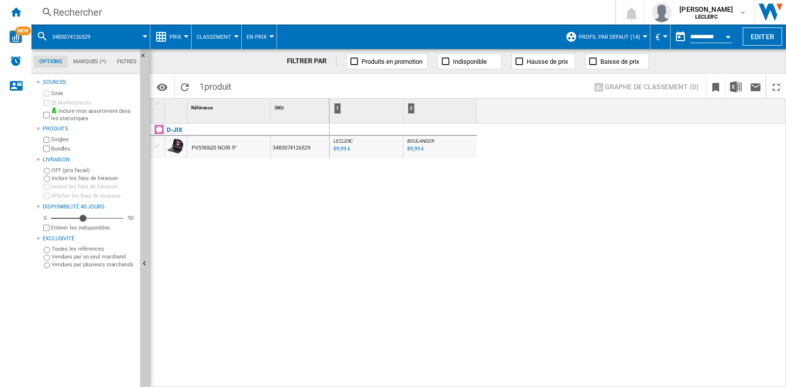
click at [93, 14] on div "Rechercher" at bounding box center [321, 12] width 536 height 14
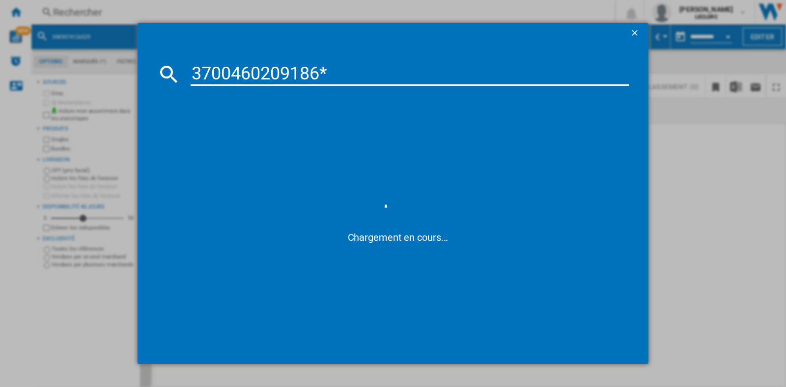
type input "3700460209186"
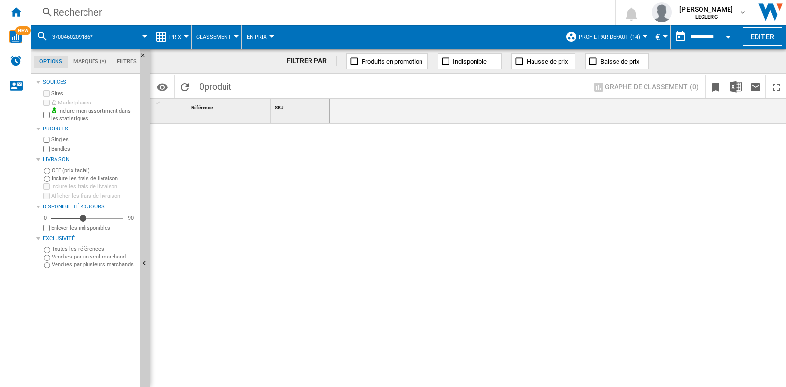
click at [130, 14] on div "Rechercher" at bounding box center [321, 12] width 536 height 14
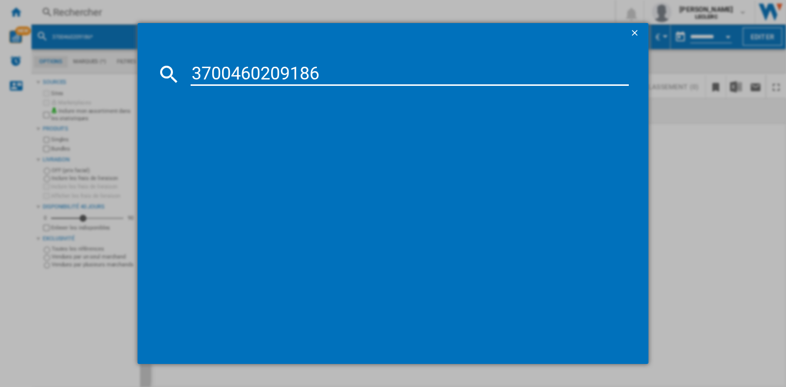
click at [192, 76] on input "3700460209186" at bounding box center [410, 74] width 438 height 24
type input "03700460209186"
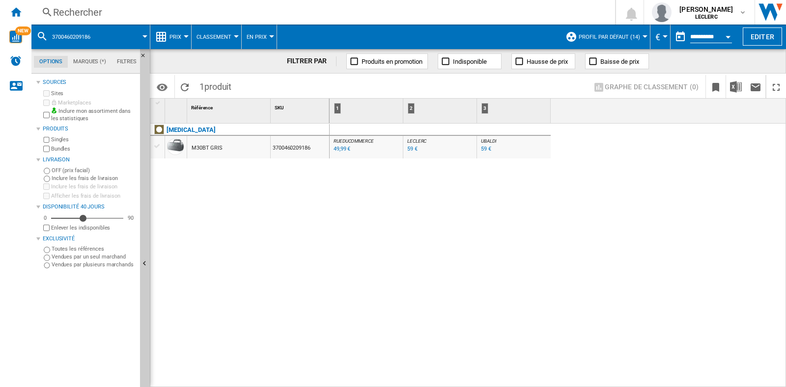
click at [69, 13] on div "Rechercher" at bounding box center [321, 12] width 536 height 14
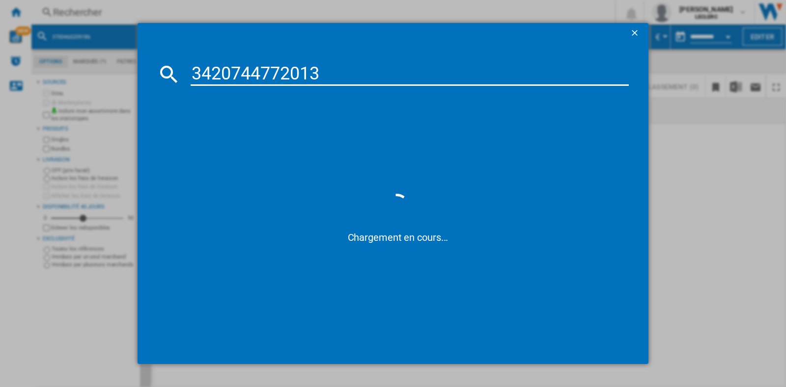
click at [196, 74] on input "3420744772013" at bounding box center [410, 74] width 438 height 24
type input "03420744772013"
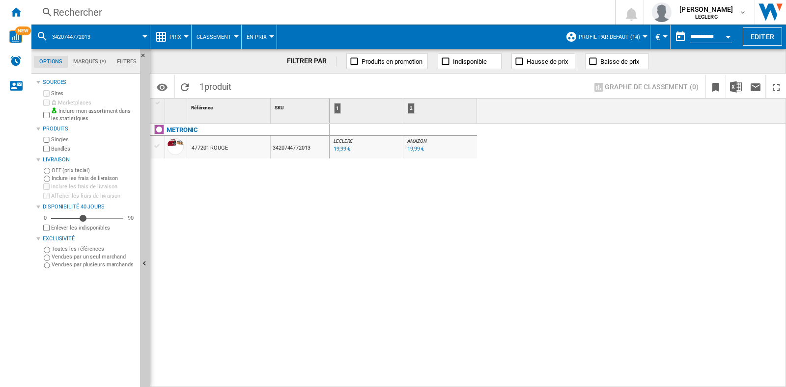
click at [108, 19] on div "Rechercher" at bounding box center [321, 12] width 536 height 14
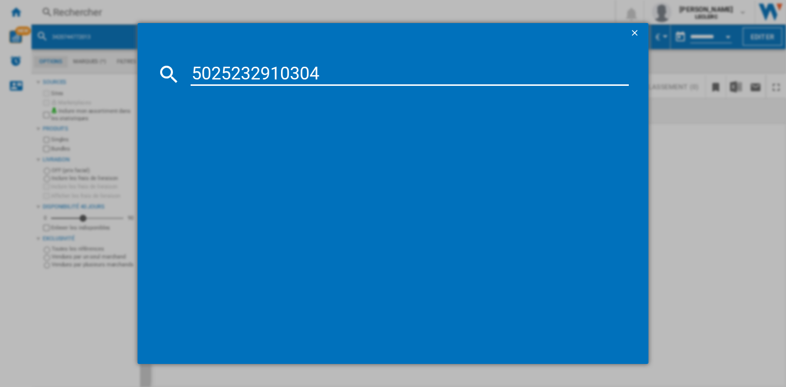
type input "5025232910304"
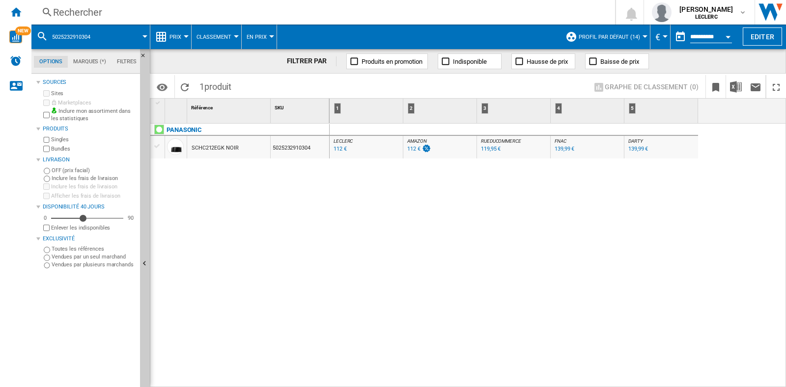
click at [272, 15] on div "Rechercher" at bounding box center [321, 12] width 536 height 14
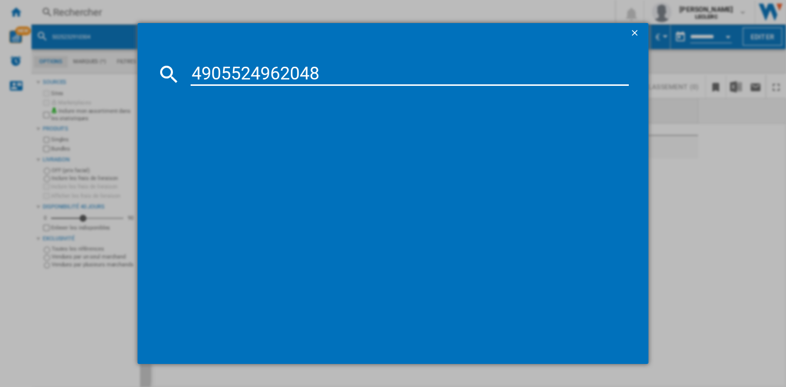
type input "4905524962048"
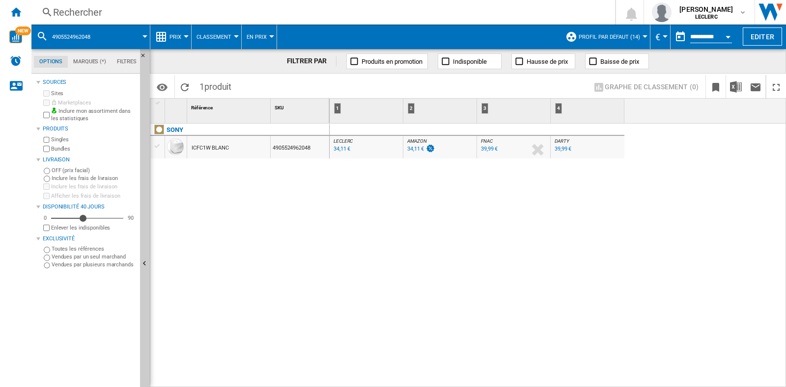
click at [193, 10] on div "Rechercher" at bounding box center [321, 12] width 536 height 14
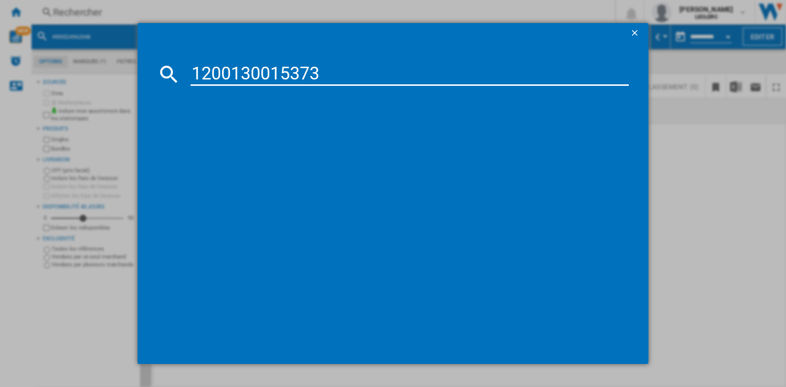
type input "1200130015373"
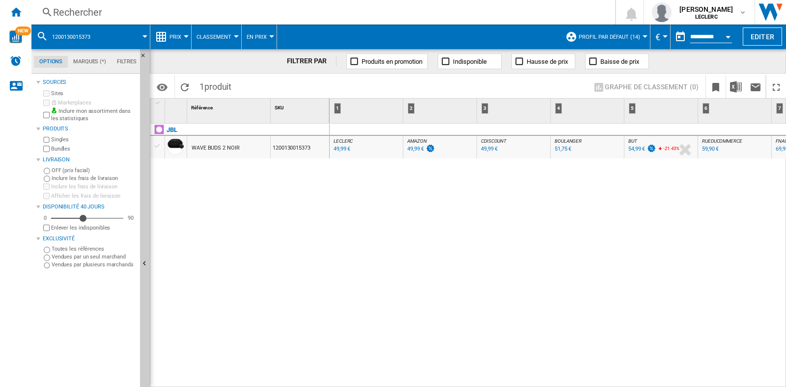
click at [185, 15] on div "Rechercher" at bounding box center [321, 12] width 536 height 14
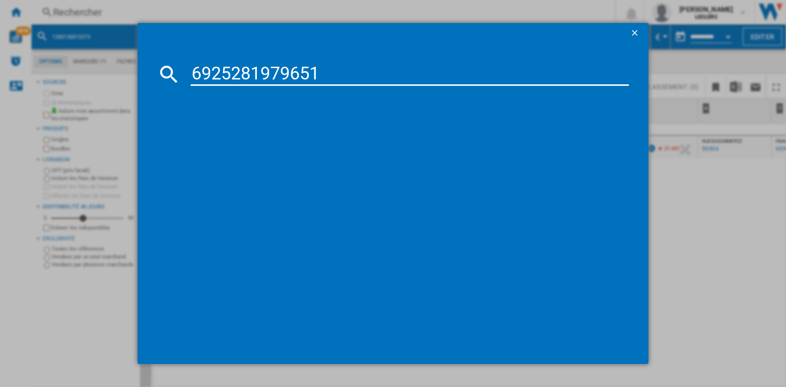
type input "6925281979651"
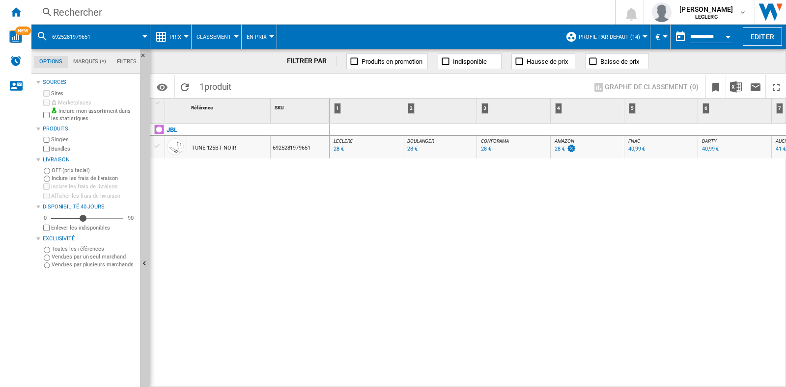
click at [149, 6] on div "Rechercher" at bounding box center [321, 12] width 536 height 14
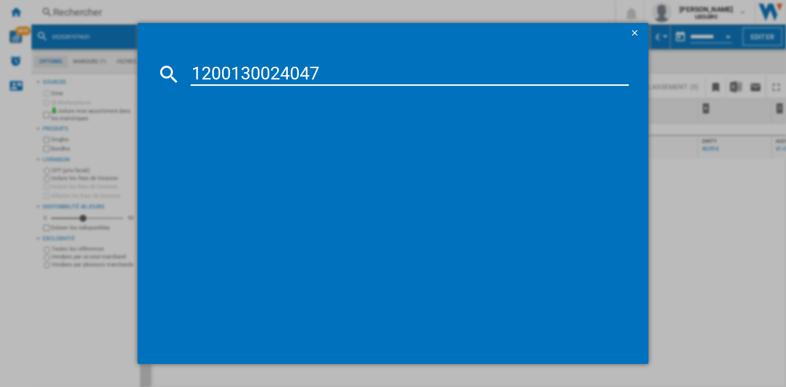
type input "1200130024047"
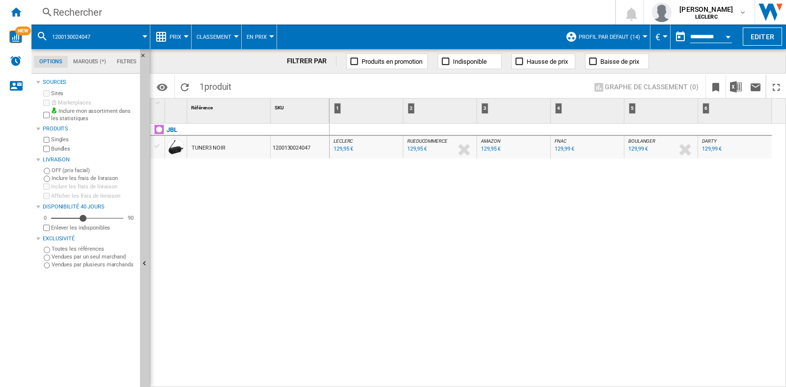
click at [128, 4] on div "Rechercher Rechercher 0 [PERSON_NAME] LECLERC LECLERC Mes paramètres Se déconne…" at bounding box center [408, 12] width 754 height 25
click at [133, 10] on div "Rechercher" at bounding box center [321, 12] width 536 height 14
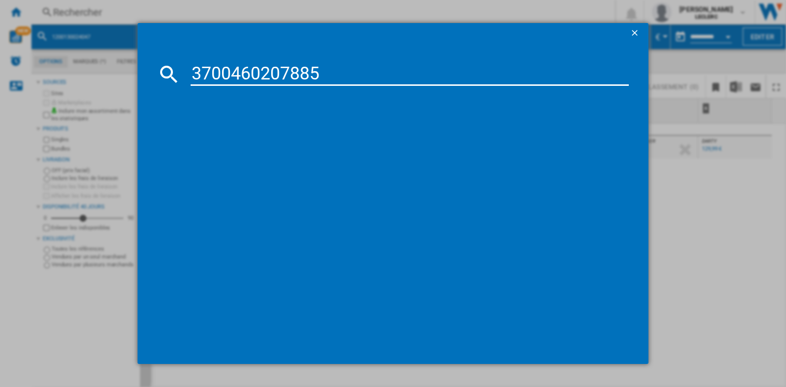
type input "3700460207885"
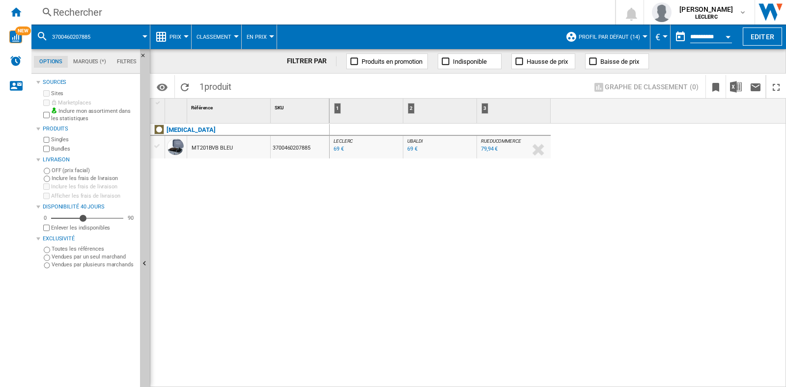
click at [118, 18] on div "Rechercher" at bounding box center [321, 12] width 536 height 14
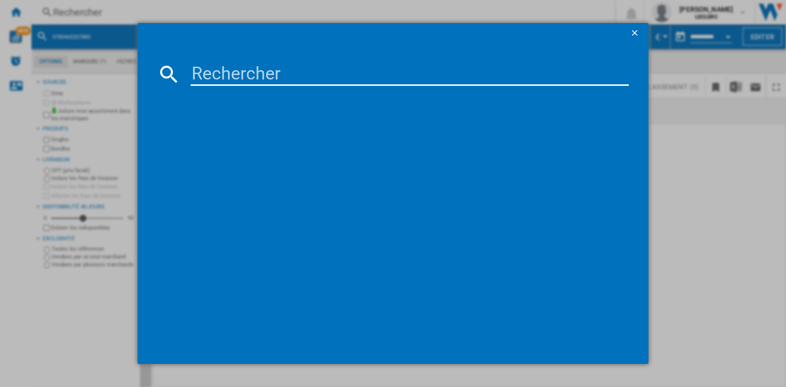
paste input "3303170115510"
type input "3303170115510"
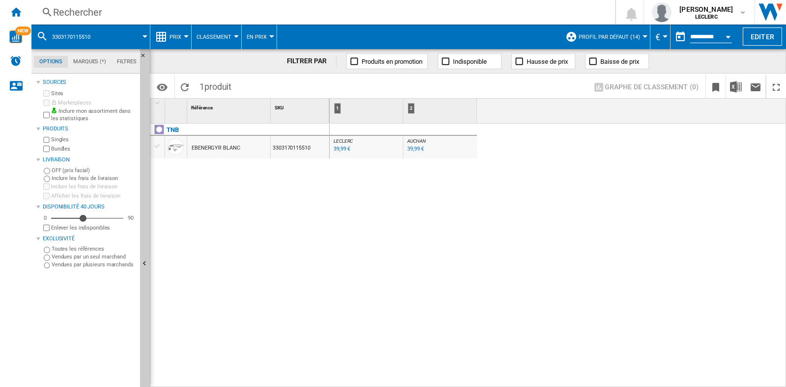
click at [241, 10] on div "Rechercher" at bounding box center [321, 12] width 536 height 14
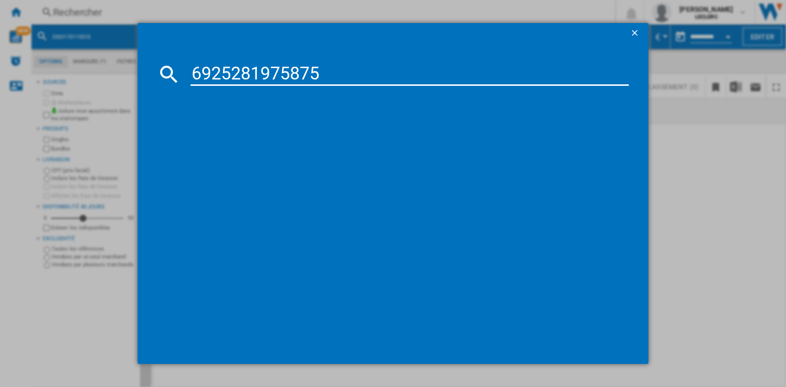
type input "6925281975875"
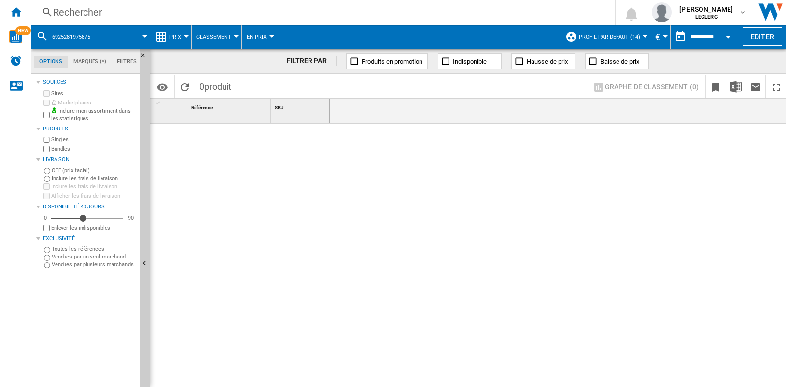
click at [96, 8] on div "Rechercher" at bounding box center [321, 12] width 536 height 14
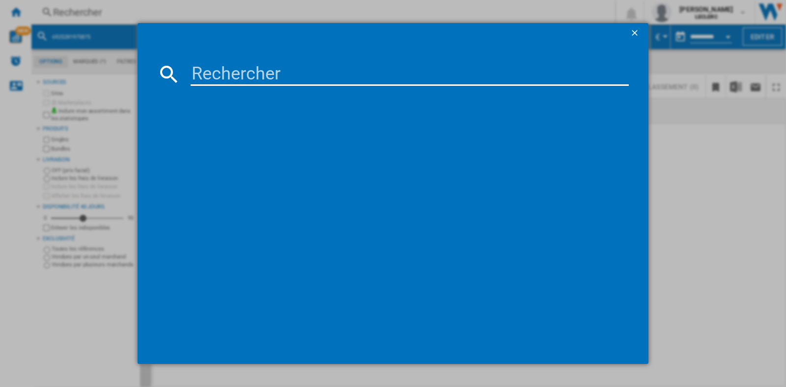
type input "6925281975875"
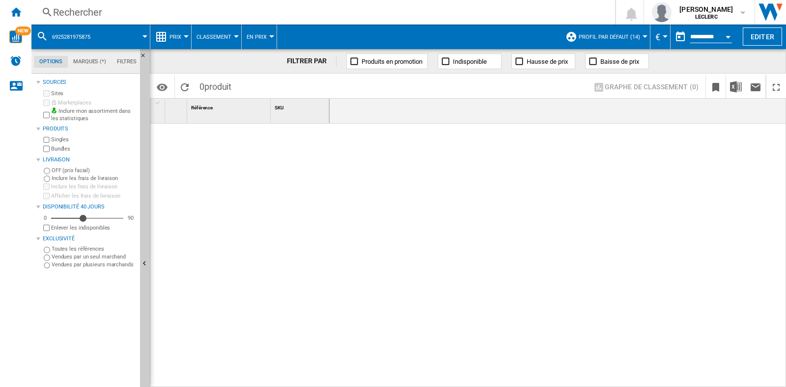
click at [104, 11] on div "Rechercher" at bounding box center [321, 12] width 536 height 14
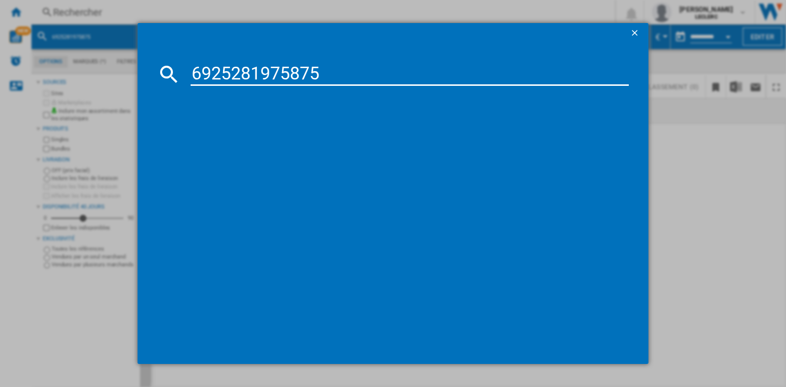
click at [196, 71] on input "6925281975875" at bounding box center [410, 74] width 438 height 24
type input "06925281975875"
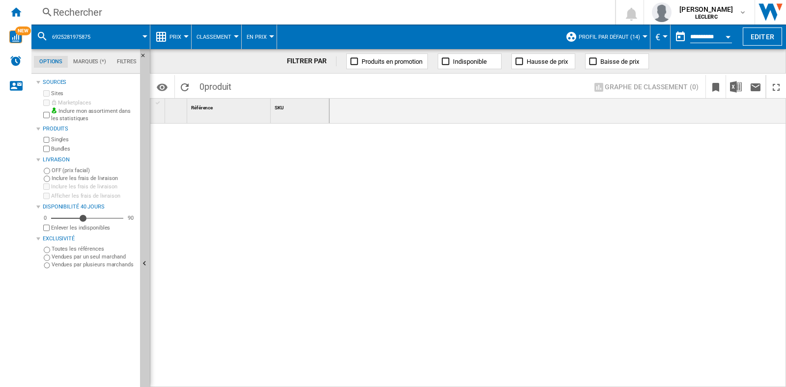
click at [182, 13] on div "Rechercher" at bounding box center [321, 12] width 536 height 14
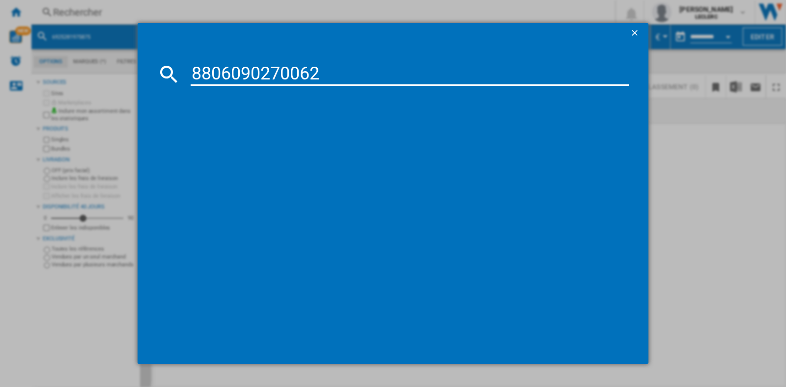
type input "8806090270062"
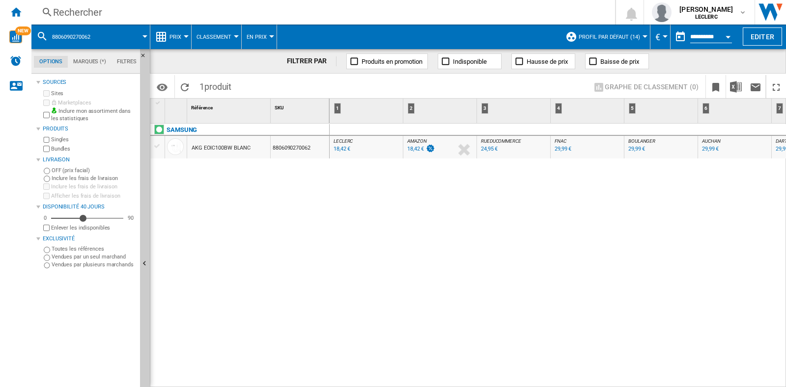
click at [72, 12] on div "Rechercher" at bounding box center [321, 12] width 536 height 14
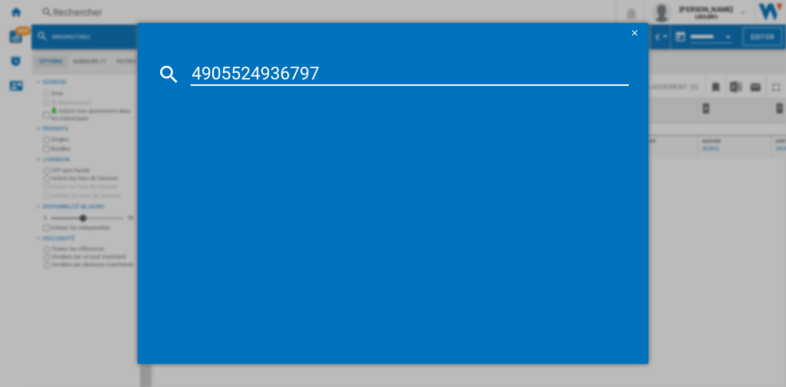
type input "4905524936797"
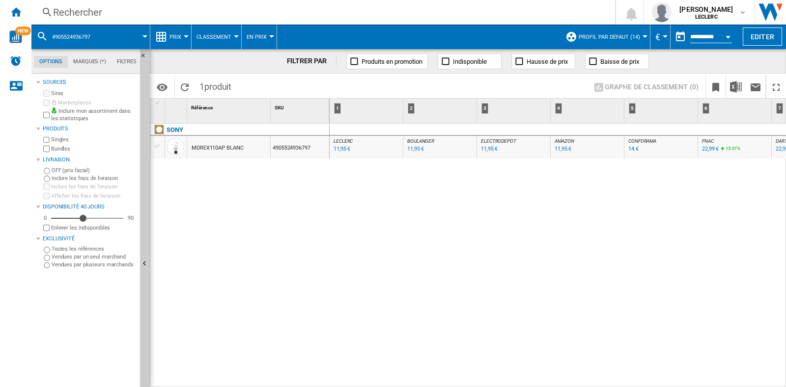
click at [117, 11] on div "Rechercher" at bounding box center [321, 12] width 536 height 14
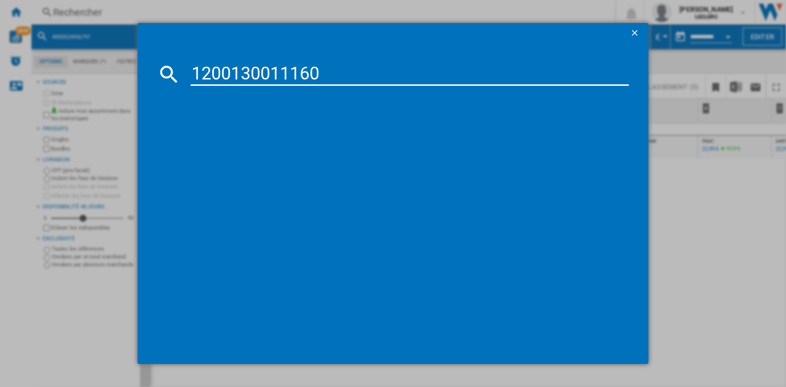
type input "1200130011160"
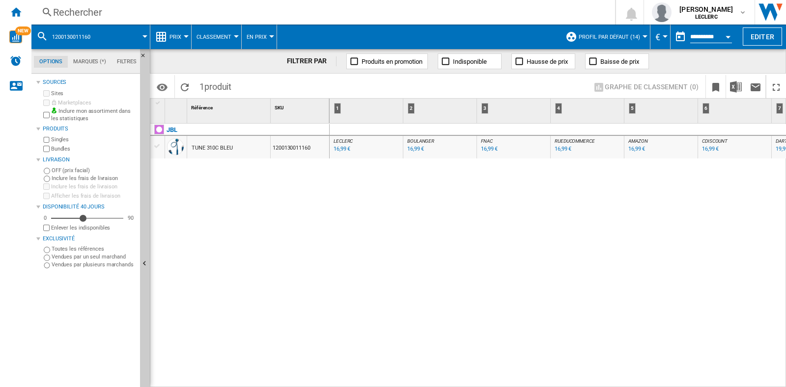
click at [97, 16] on div "Rechercher" at bounding box center [321, 12] width 536 height 14
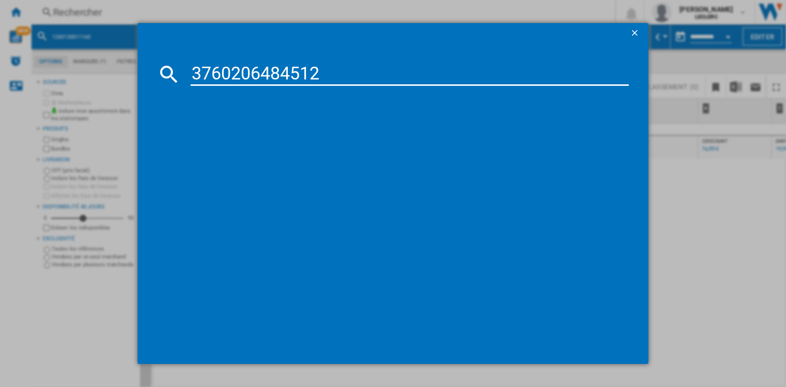
type input "3760206484512"
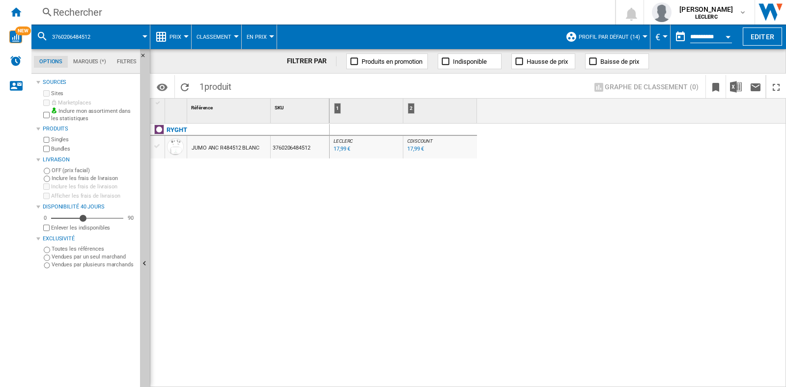
click at [290, 9] on div "Rechercher" at bounding box center [321, 12] width 536 height 14
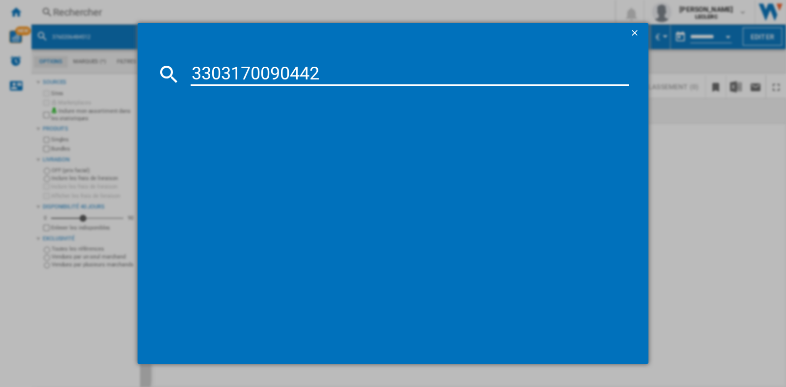
type input "3303170090442"
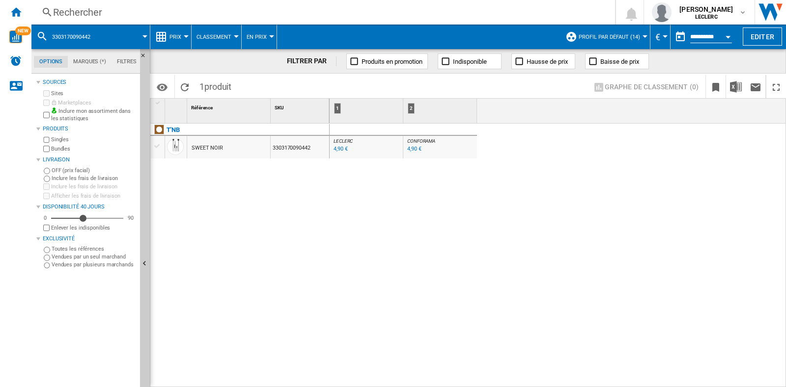
click at [138, 9] on div "Rechercher" at bounding box center [321, 12] width 536 height 14
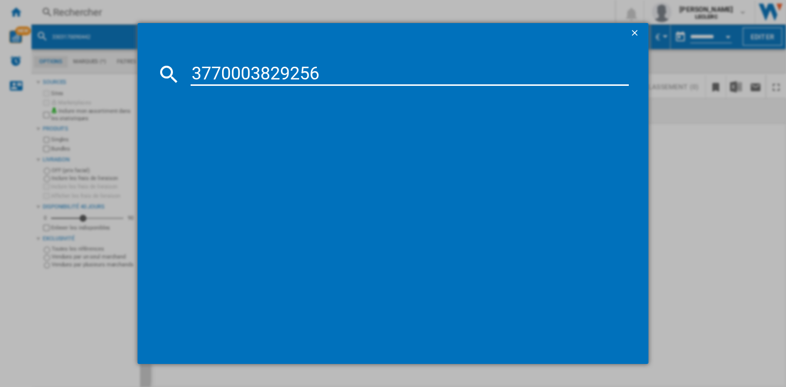
type input "3770003829256"
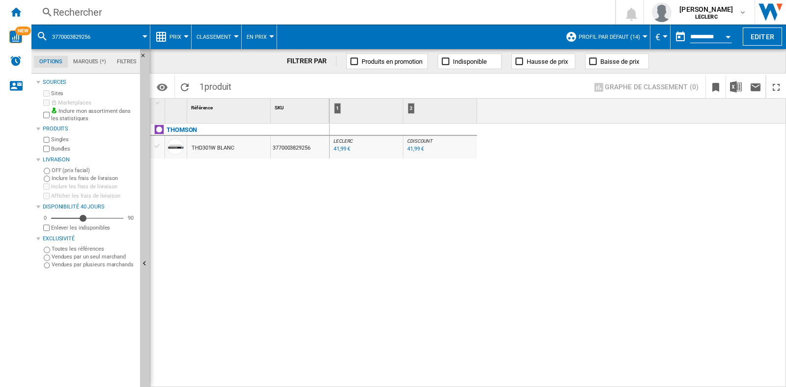
click at [109, 10] on div "Rechercher" at bounding box center [321, 12] width 536 height 14
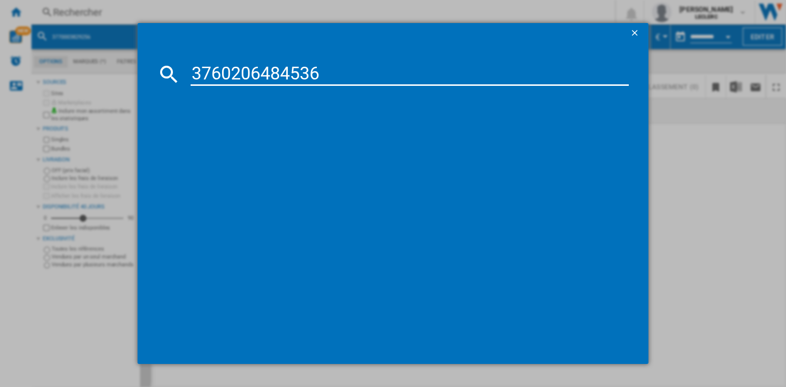
type input "3760206484536"
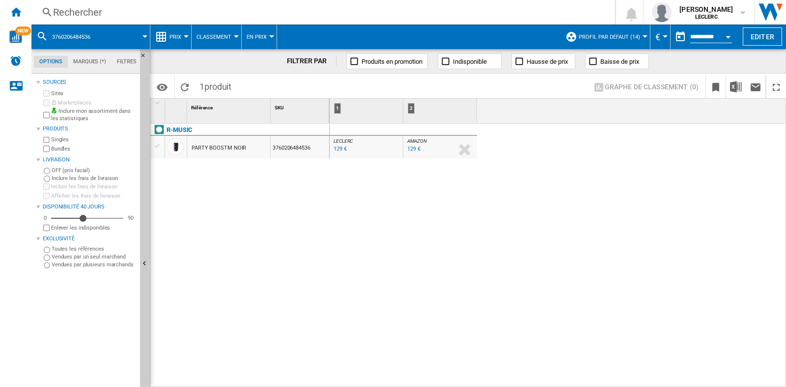
click at [110, 18] on div "Rechercher" at bounding box center [321, 12] width 536 height 14
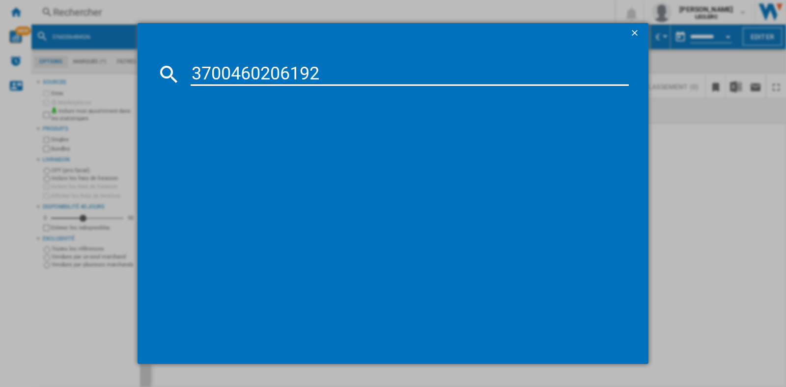
type input "3700460206192"
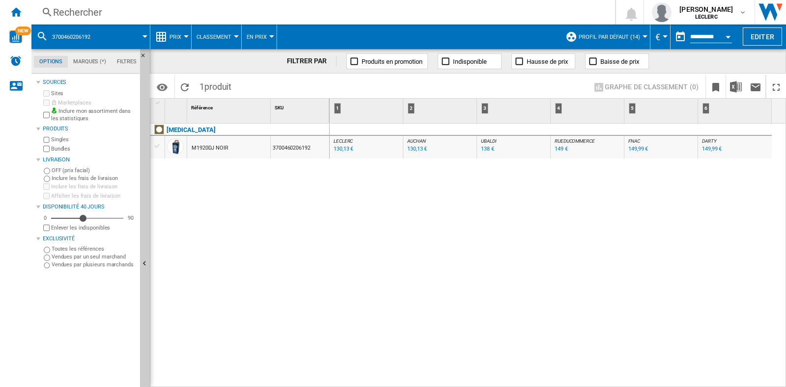
click at [86, 16] on div "Rechercher" at bounding box center [321, 12] width 536 height 14
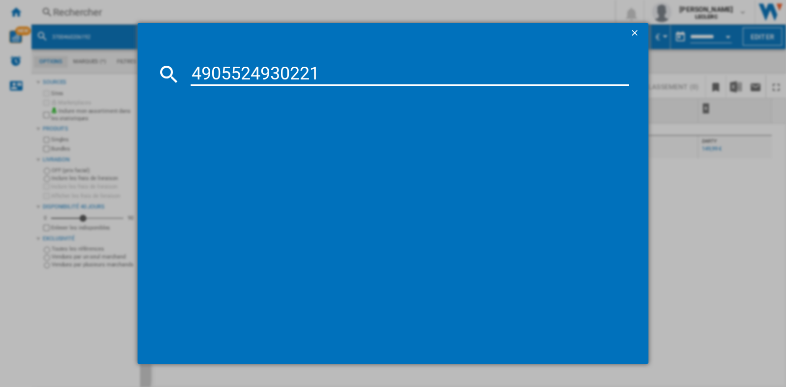
type input "4905524930221"
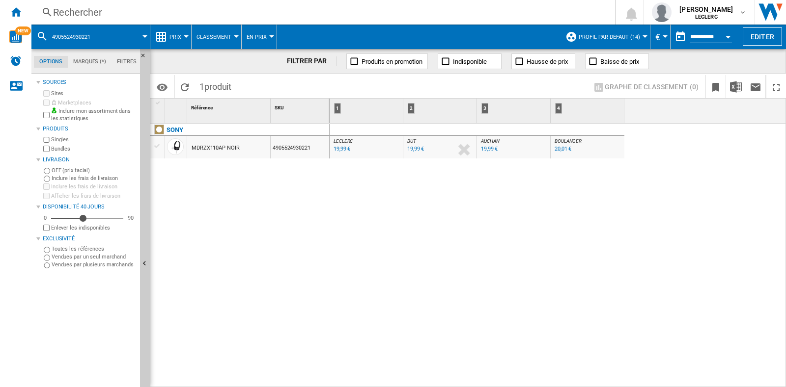
click at [135, 13] on div "Rechercher" at bounding box center [321, 12] width 536 height 14
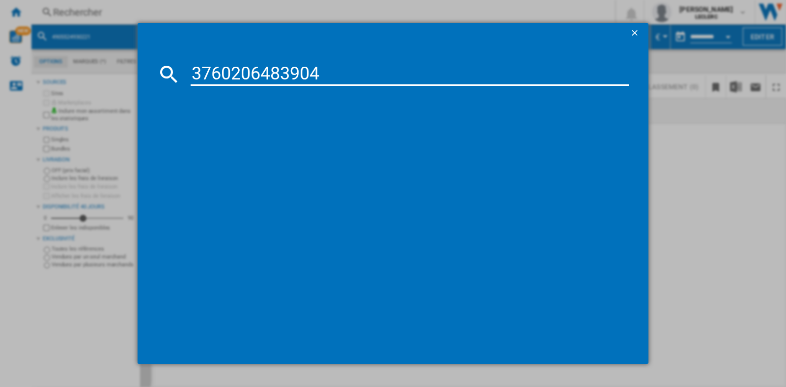
type input "3760206483904"
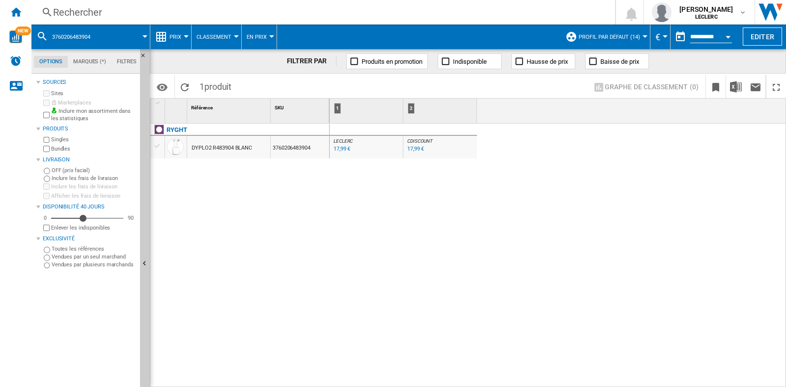
click at [126, 12] on div "Rechercher" at bounding box center [321, 12] width 536 height 14
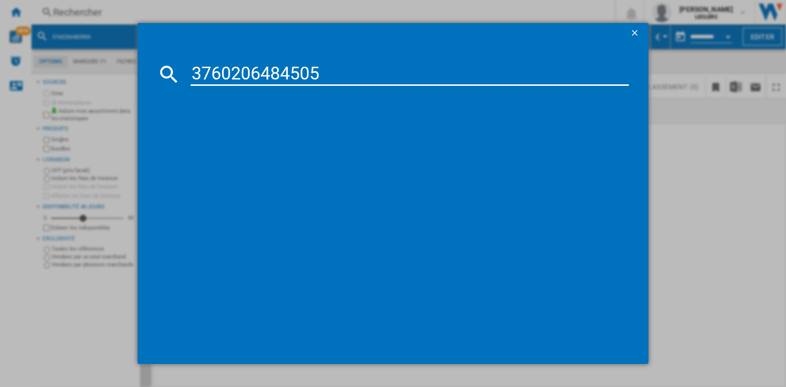
type input "3760206484505"
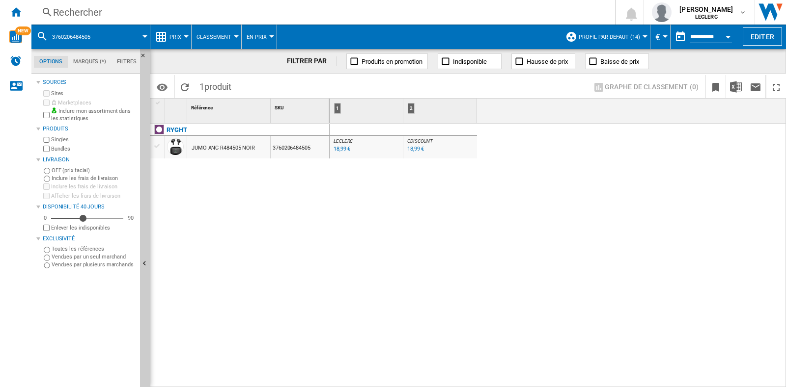
click at [108, 7] on div "Rechercher" at bounding box center [321, 12] width 536 height 14
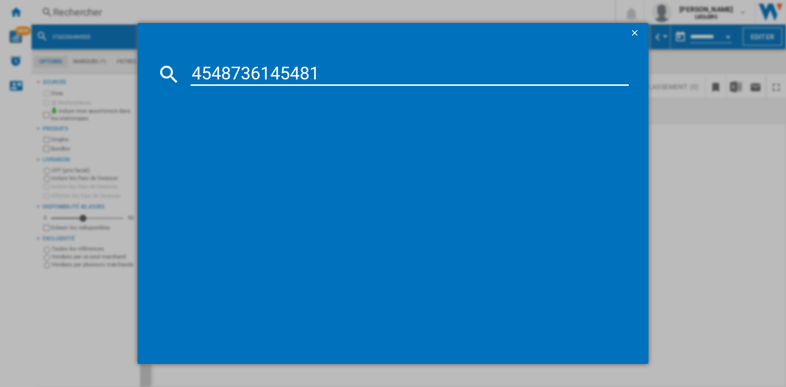
type input "4548736145481"
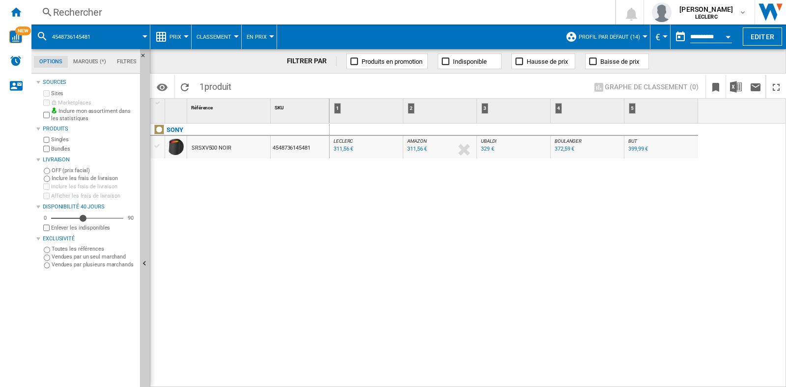
click at [79, 16] on div "Rechercher" at bounding box center [321, 12] width 536 height 14
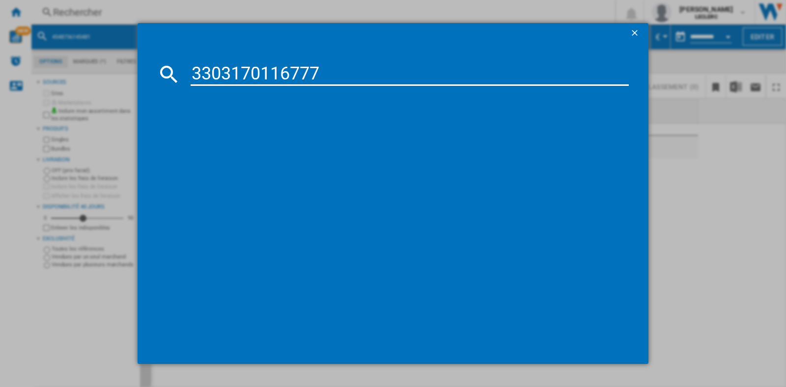
type input "3303170116777"
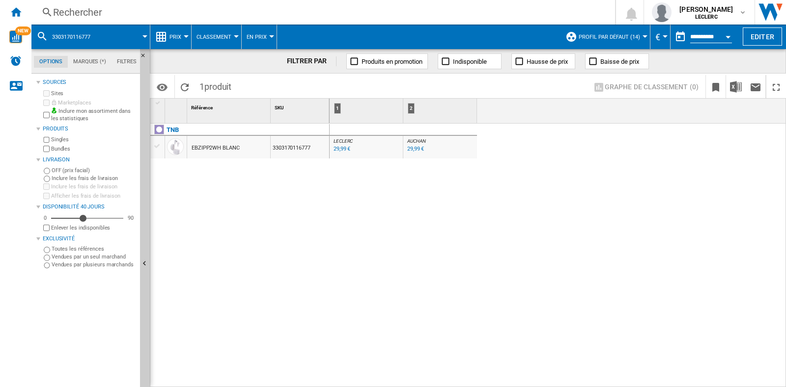
click at [119, 8] on div "Rechercher" at bounding box center [321, 12] width 536 height 14
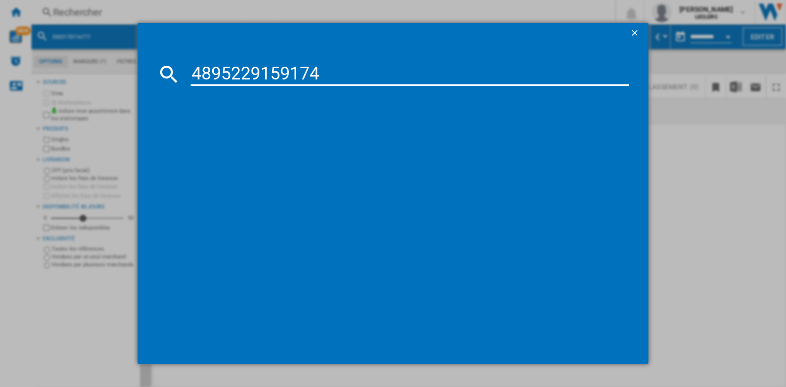
type input "4895229159174"
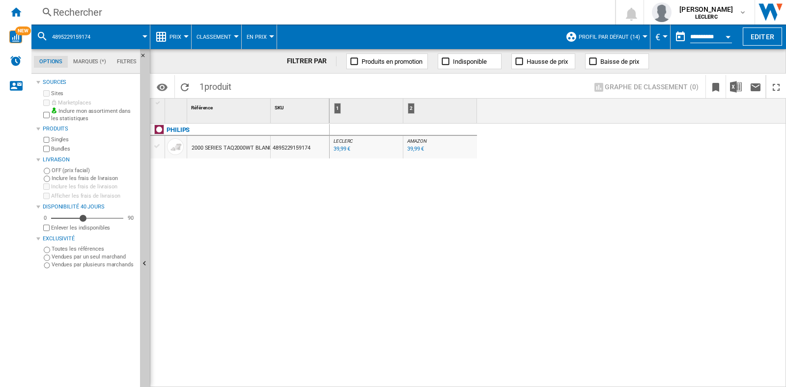
click at [80, 13] on div "Rechercher" at bounding box center [321, 12] width 536 height 14
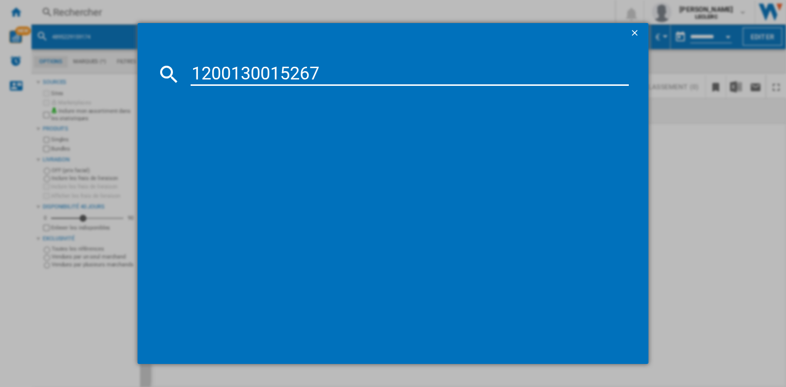
type input "1200130015267"
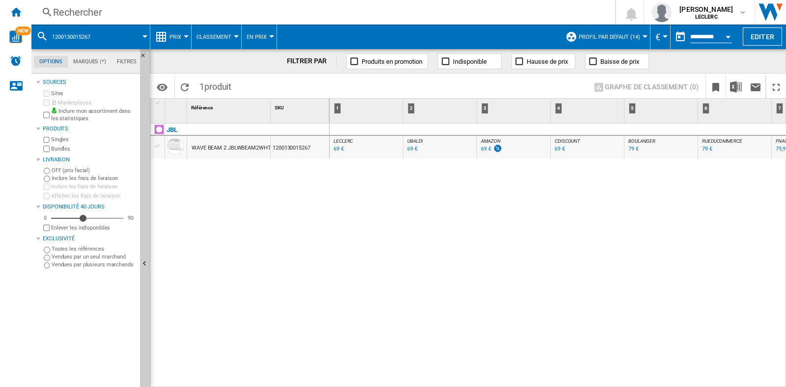
click at [156, 3] on div "Rechercher Rechercher 0 [PERSON_NAME] LECLERC LECLERC Mes paramètres Se déconne…" at bounding box center [408, 12] width 754 height 25
click at [158, 8] on div "Rechercher" at bounding box center [321, 12] width 536 height 14
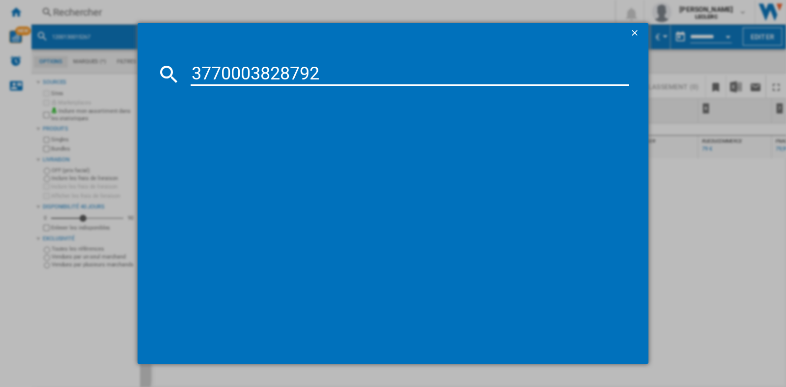
type input "3770003828792"
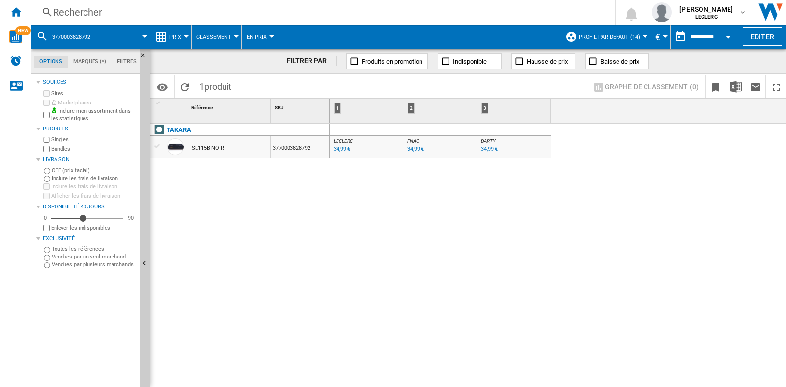
click at [150, 11] on div "Rechercher" at bounding box center [321, 12] width 536 height 14
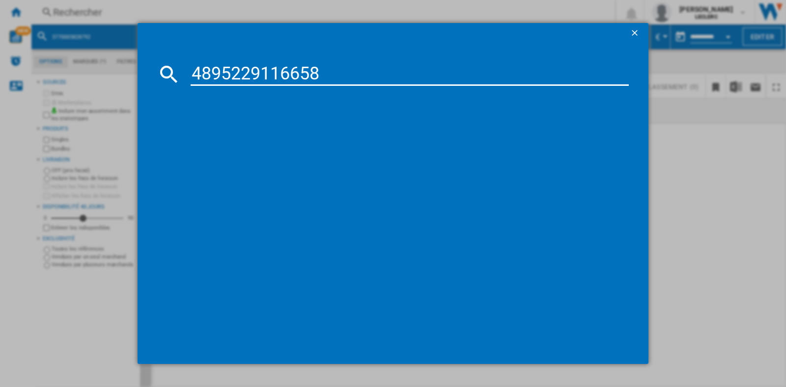
type input "4895229116658"
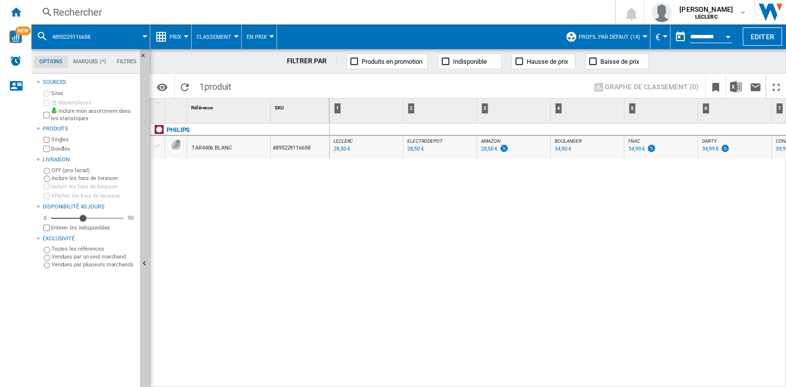
click at [83, 11] on div "Rechercher" at bounding box center [321, 12] width 536 height 14
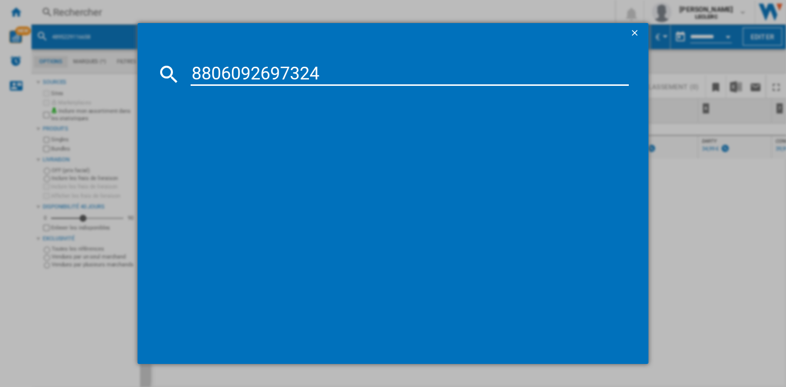
type input "8806092697324"
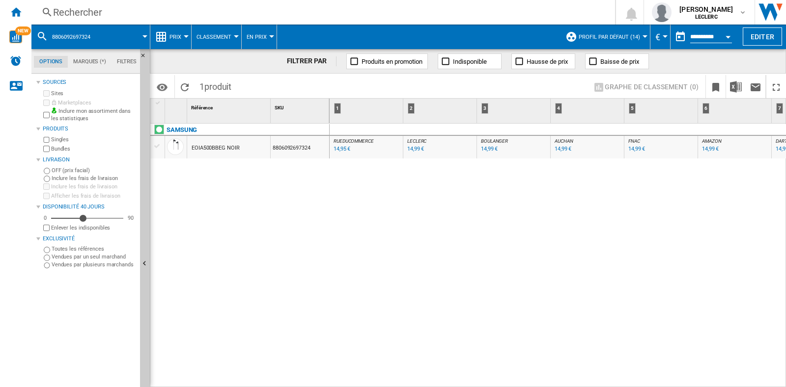
click at [140, 8] on div "Rechercher" at bounding box center [321, 12] width 536 height 14
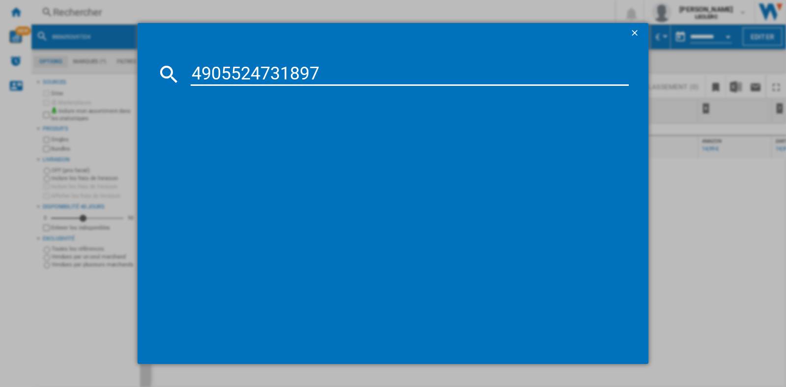
type input "4905524731897"
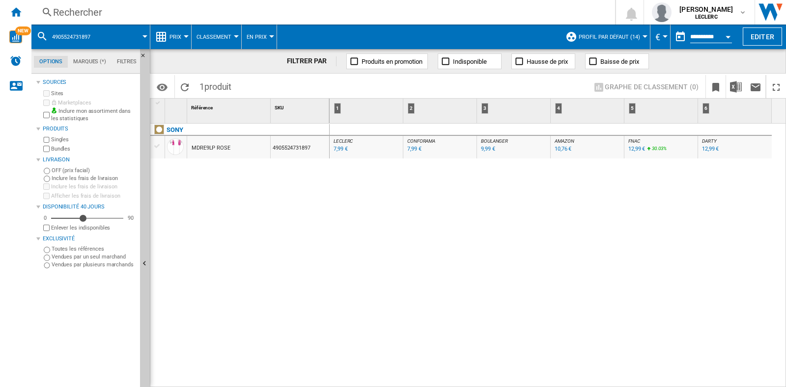
click at [138, 14] on div "Rechercher" at bounding box center [321, 12] width 536 height 14
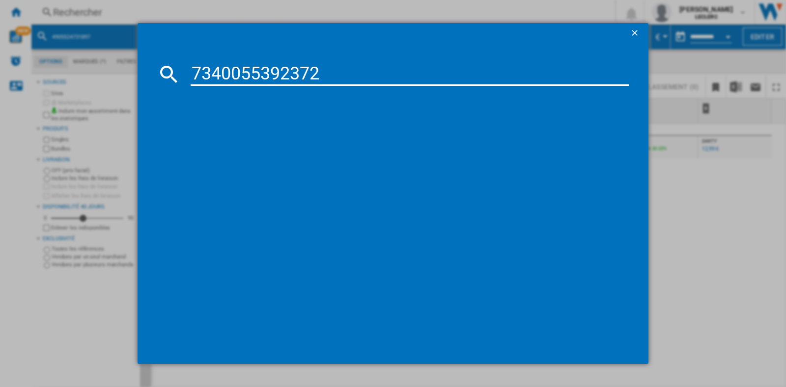
type input "7340055392372"
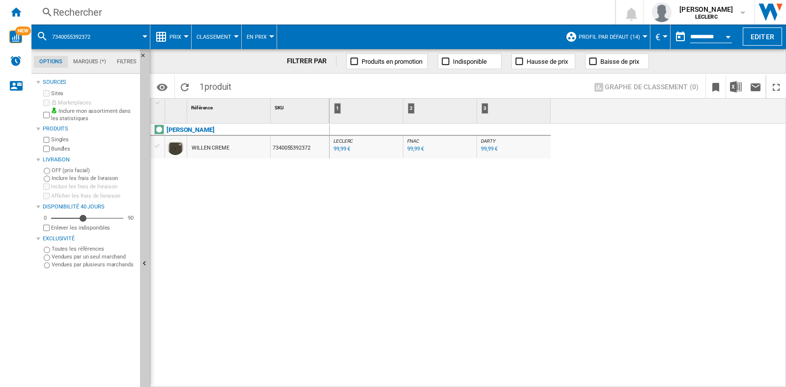
click at [169, 18] on div "Rechercher" at bounding box center [321, 12] width 536 height 14
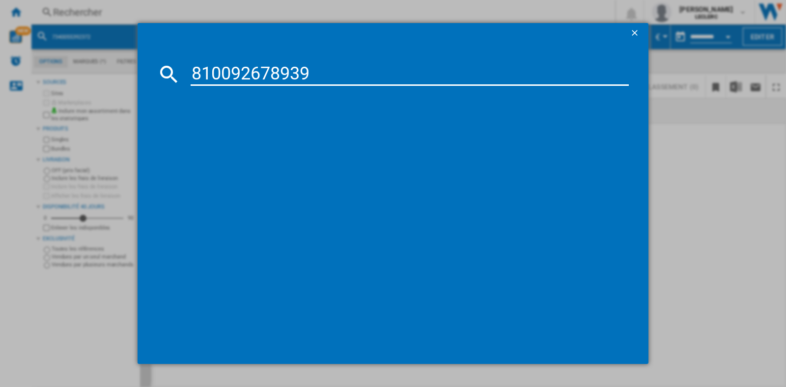
type input "810092678939"
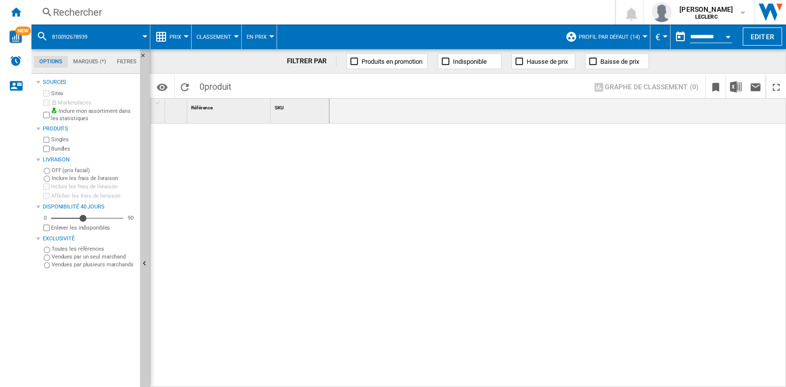
click at [157, 6] on div "Rechercher" at bounding box center [321, 12] width 536 height 14
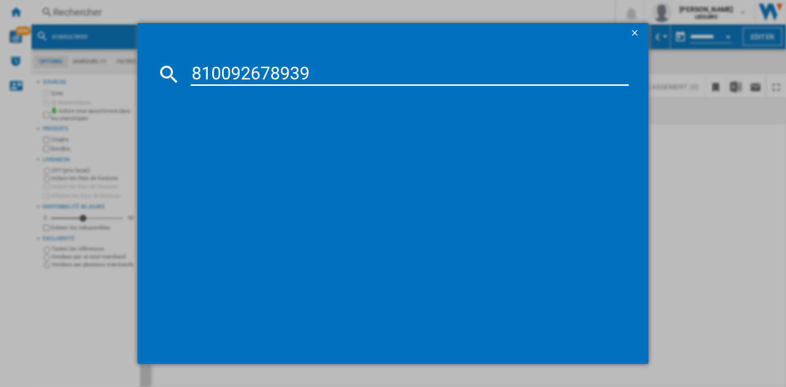
type input "810092678939"
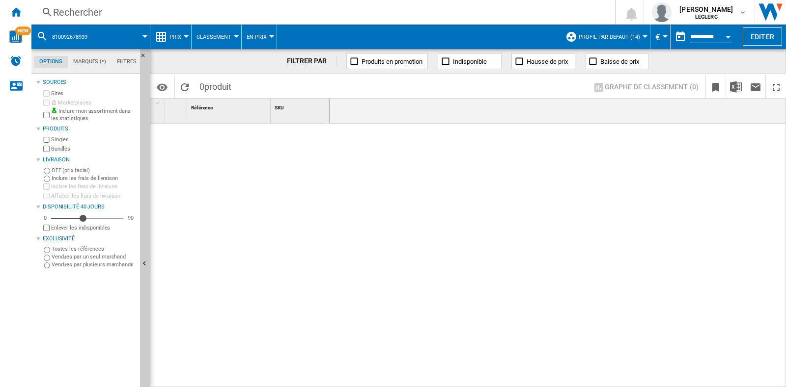
click at [58, 6] on div "Rechercher" at bounding box center [321, 12] width 536 height 14
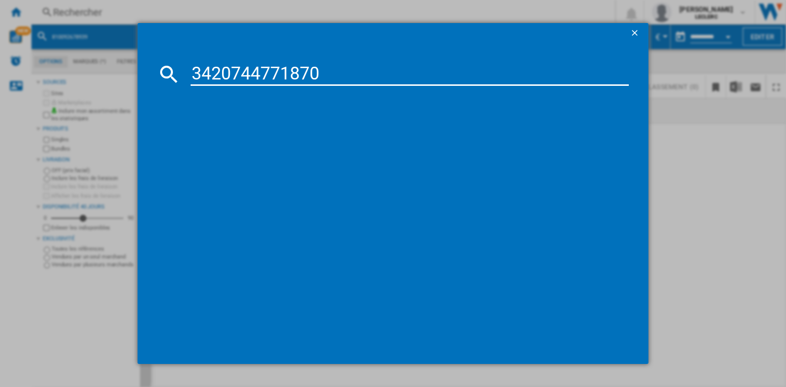
type input "3420744771870"
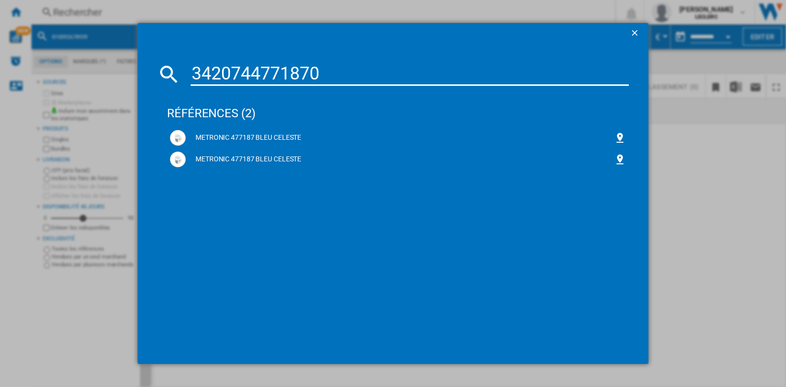
click at [331, 65] on input "3420744771870" at bounding box center [410, 74] width 438 height 24
